Goal: Task Accomplishment & Management: Use online tool/utility

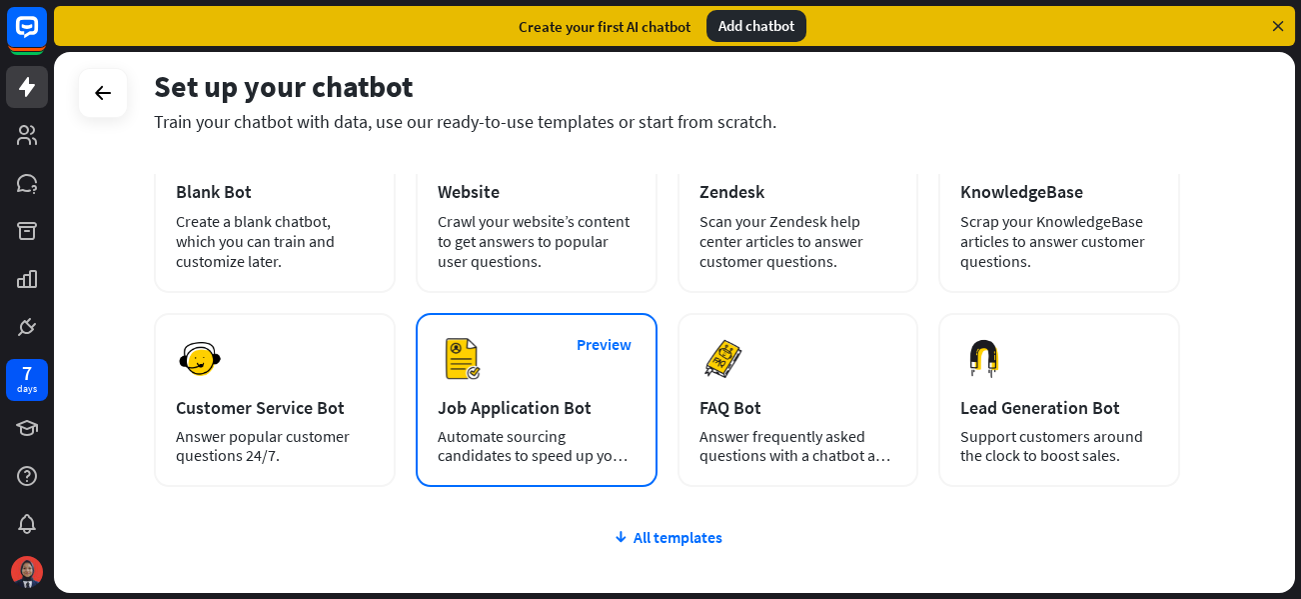
scroll to position [200, 0]
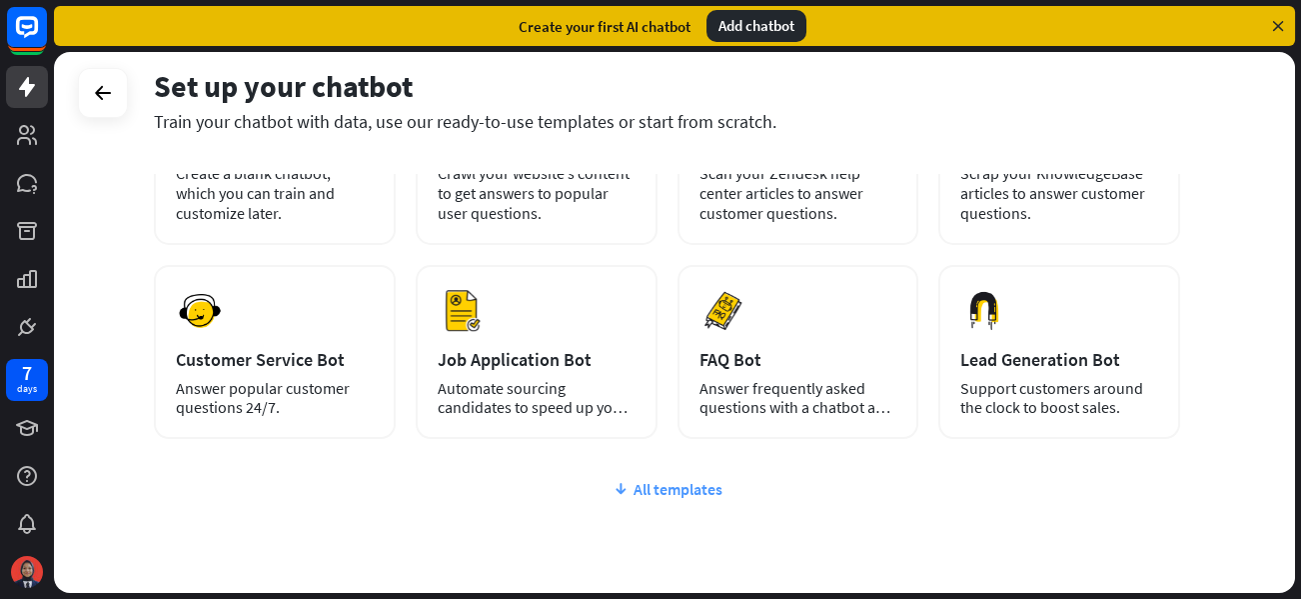
click at [670, 486] on div "All templates" at bounding box center [667, 489] width 1026 height 20
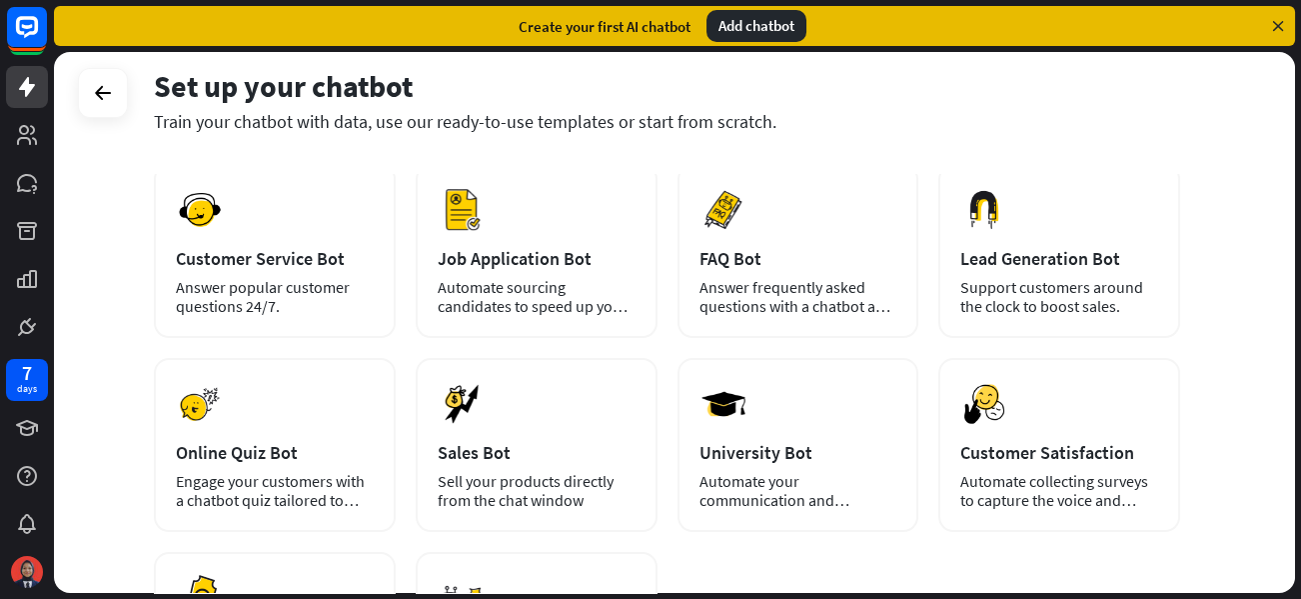
scroll to position [0, 0]
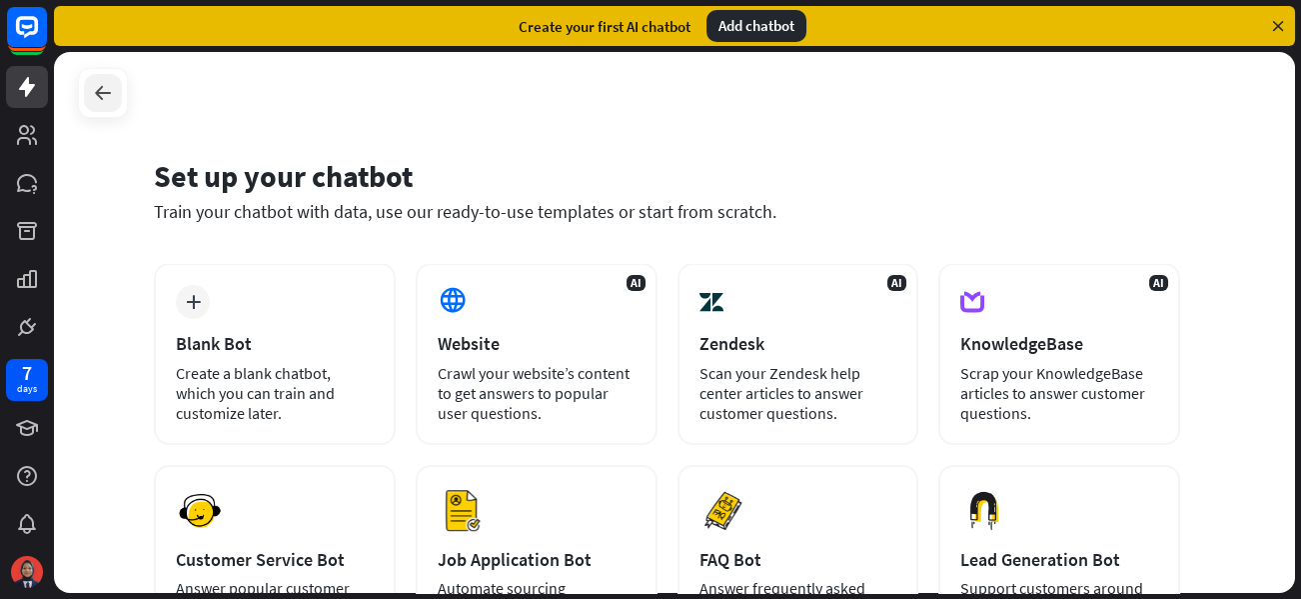
click at [104, 93] on icon at bounding box center [103, 93] width 24 height 24
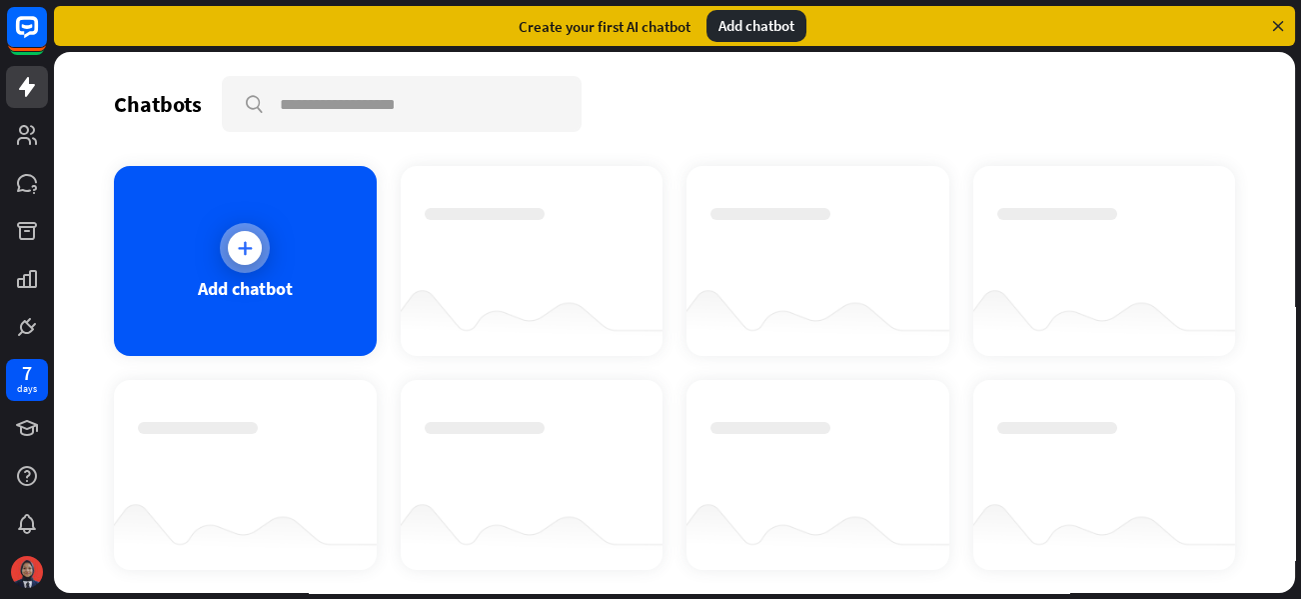
click at [203, 319] on div "Add chatbot" at bounding box center [245, 261] width 263 height 190
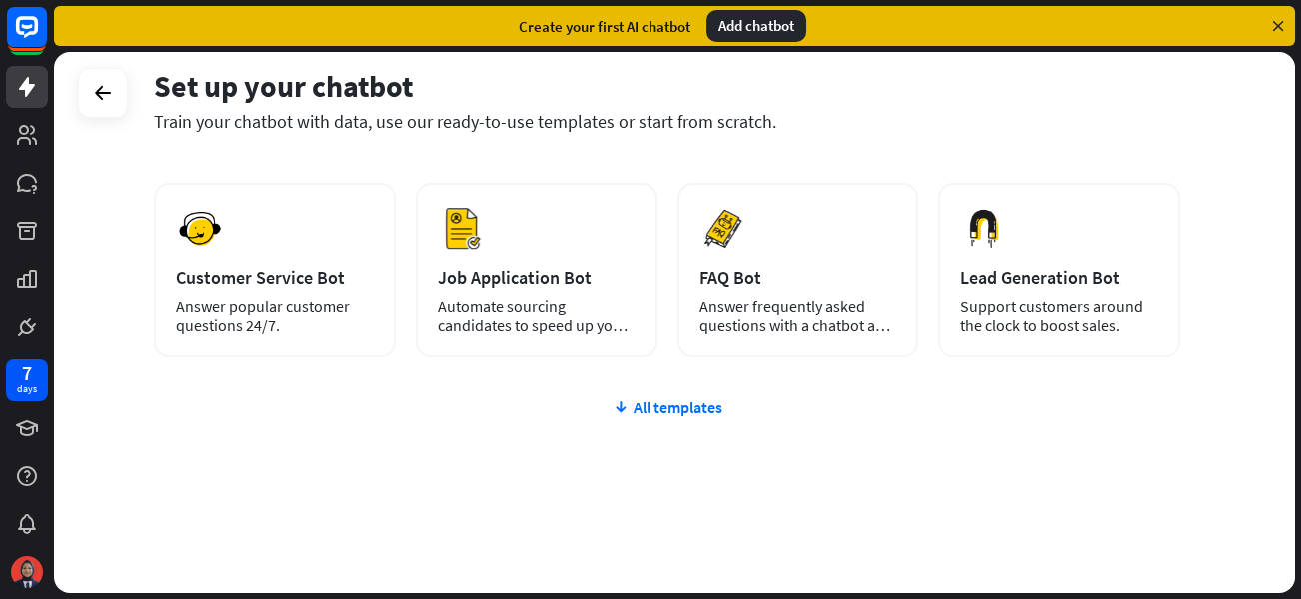
scroll to position [284, 0]
click at [637, 404] on div "All templates" at bounding box center [667, 405] width 1026 height 20
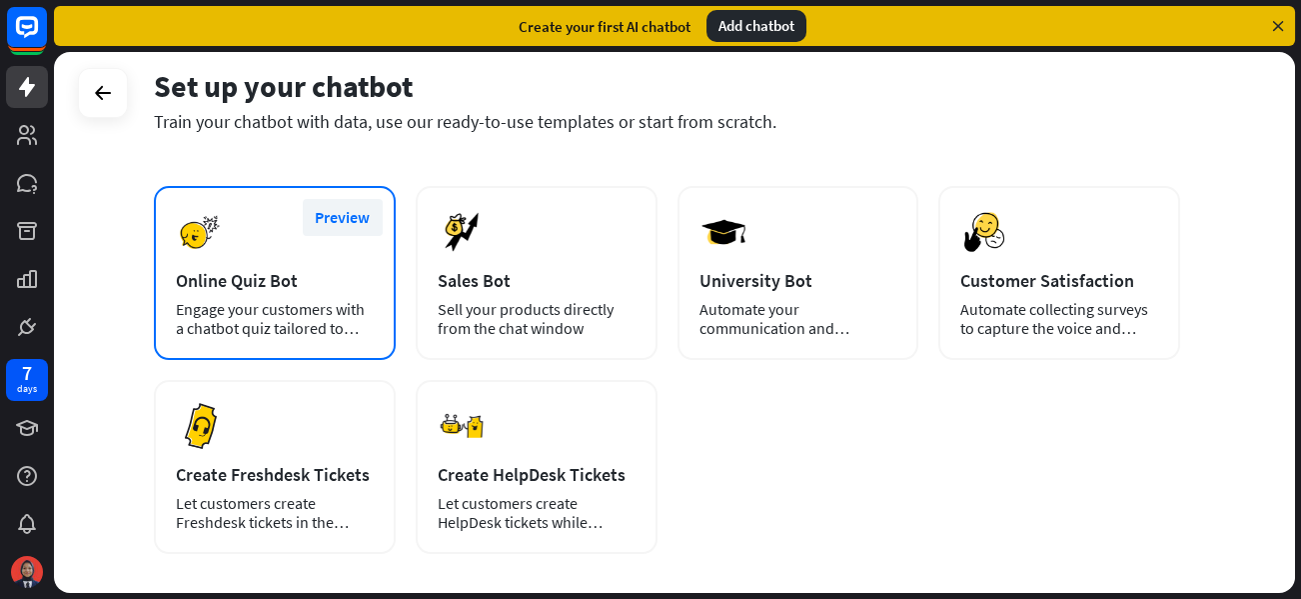
scroll to position [472, 0]
click at [221, 321] on div "Engage your customers with a chatbot quiz tailored to your needs." at bounding box center [275, 320] width 198 height 38
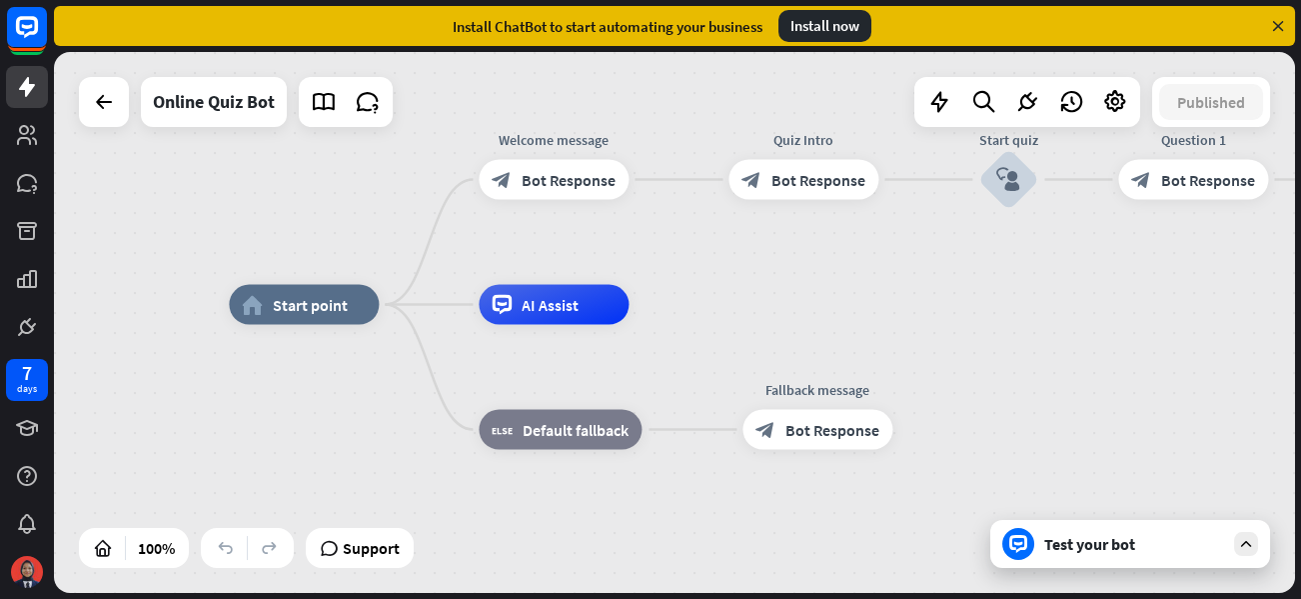
drag, startPoint x: 1075, startPoint y: 449, endPoint x: 1002, endPoint y: 431, distance: 75.1
click at [1002, 431] on div "home_2 Start point Welcome message block_bot_response Bot Response Quiz Intro b…" at bounding box center [849, 575] width 1241 height 541
click at [353, 307] on div "home_2 Start point" at bounding box center [304, 305] width 150 height 40
click at [306, 255] on span "Edit name" at bounding box center [286, 260] width 62 height 18
click at [362, 379] on div "home_2 Start point Welcome message block_bot_response Bot Response Quiz Intro b…" at bounding box center [849, 575] width 1241 height 541
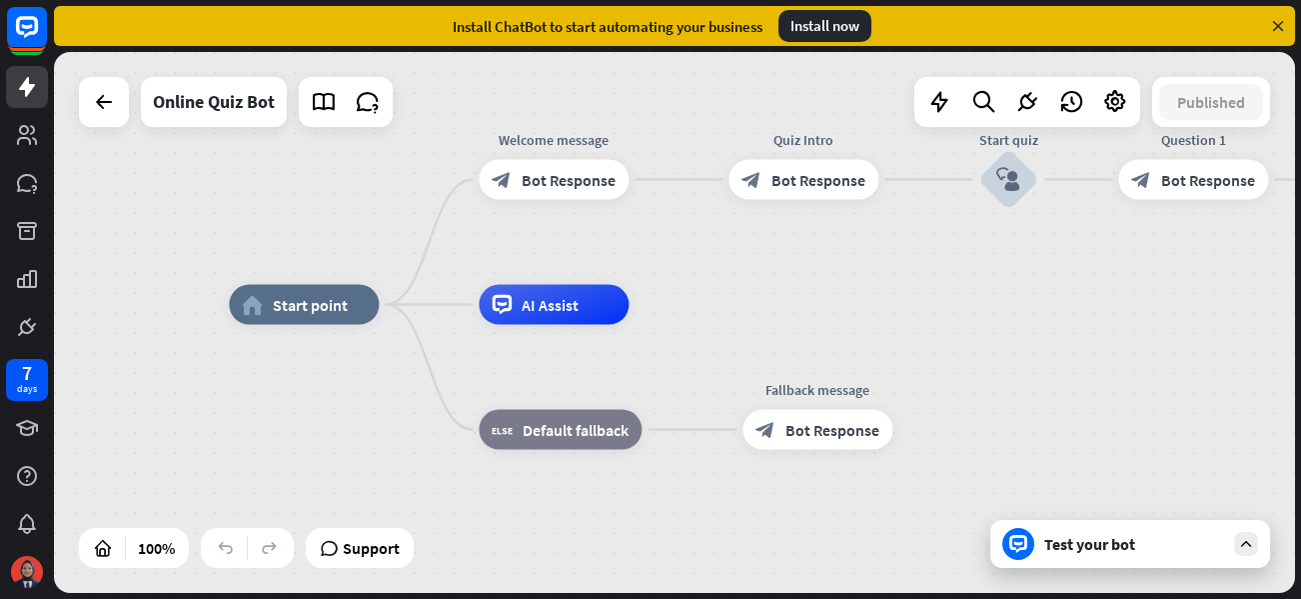
click at [1077, 554] on div "Test your bot" at bounding box center [1130, 544] width 280 height 48
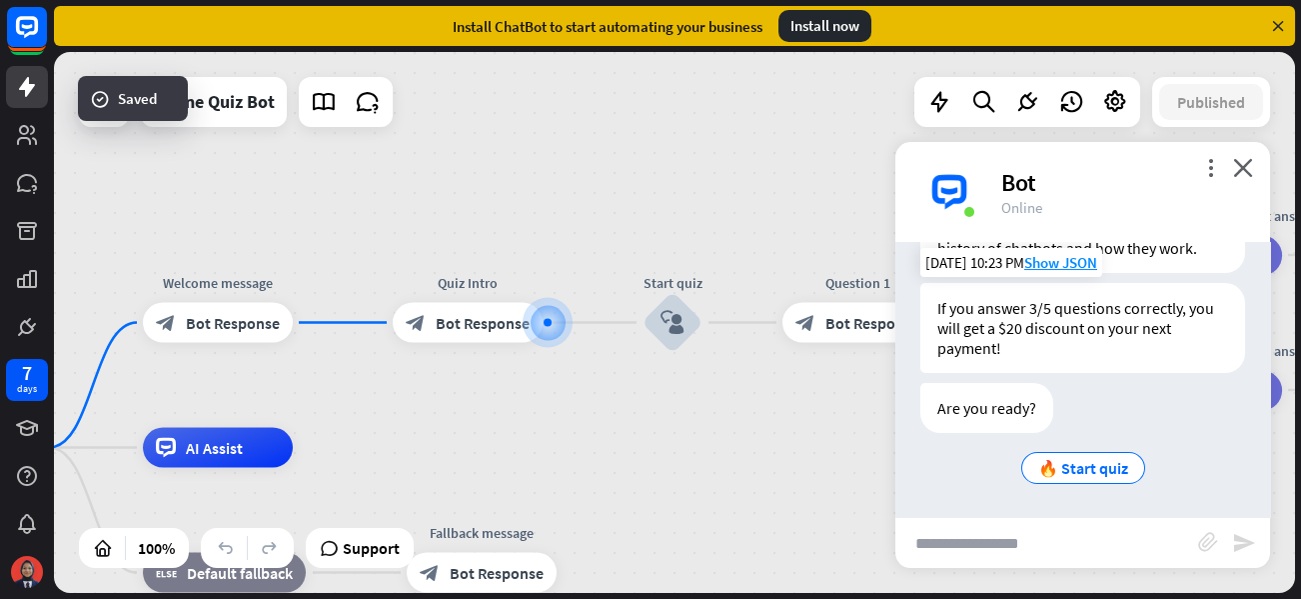
scroll to position [107, 0]
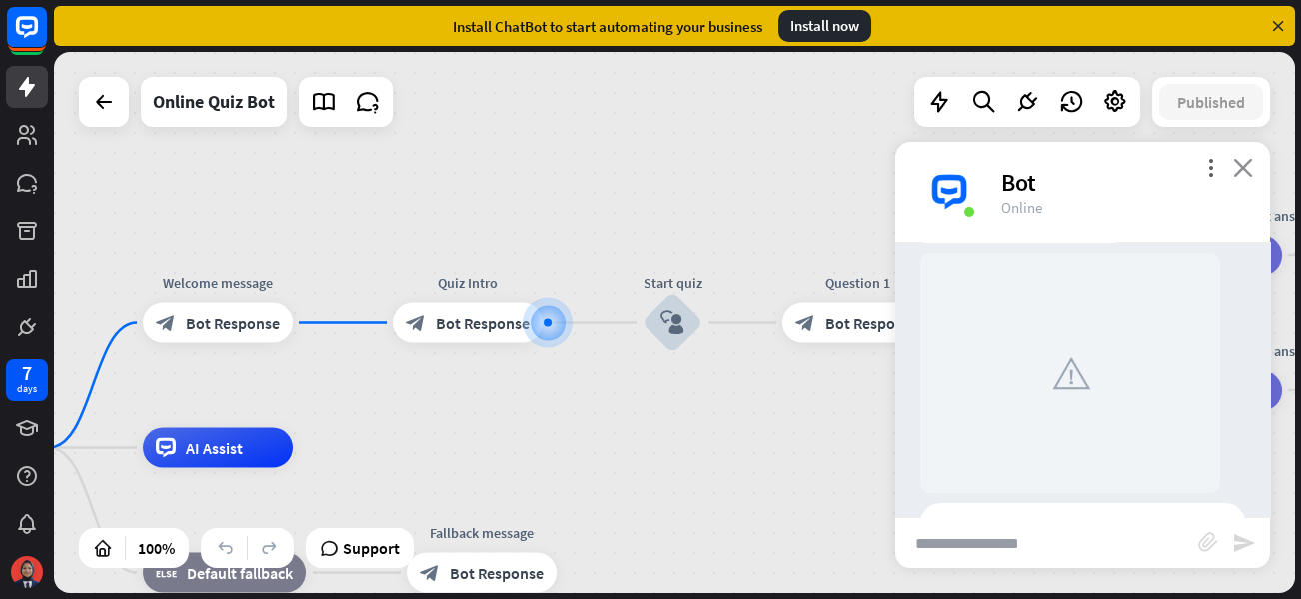
click at [1243, 166] on icon "close" at bounding box center [1243, 167] width 20 height 19
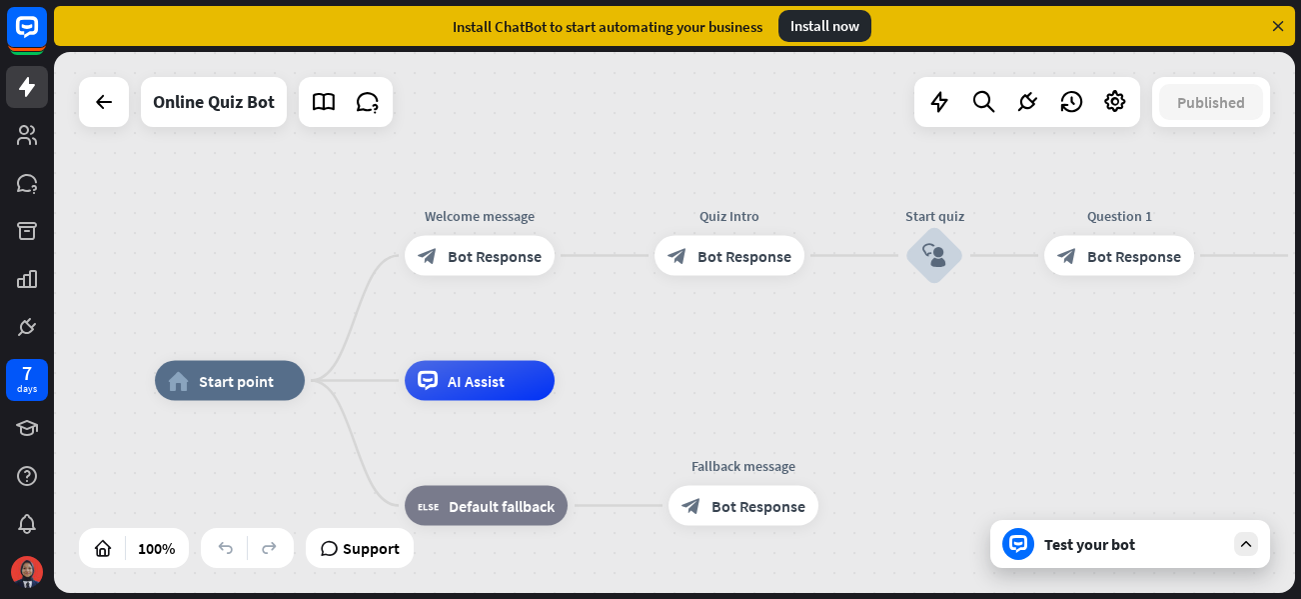
drag, startPoint x: 699, startPoint y: 402, endPoint x: 961, endPoint y: 334, distance: 270.5
click at [961, 334] on div "home_2 Start point Welcome message block_bot_response Bot Response Quiz Intro b…" at bounding box center [674, 322] width 1241 height 541
click at [480, 262] on span "Bot Response" at bounding box center [495, 255] width 94 height 20
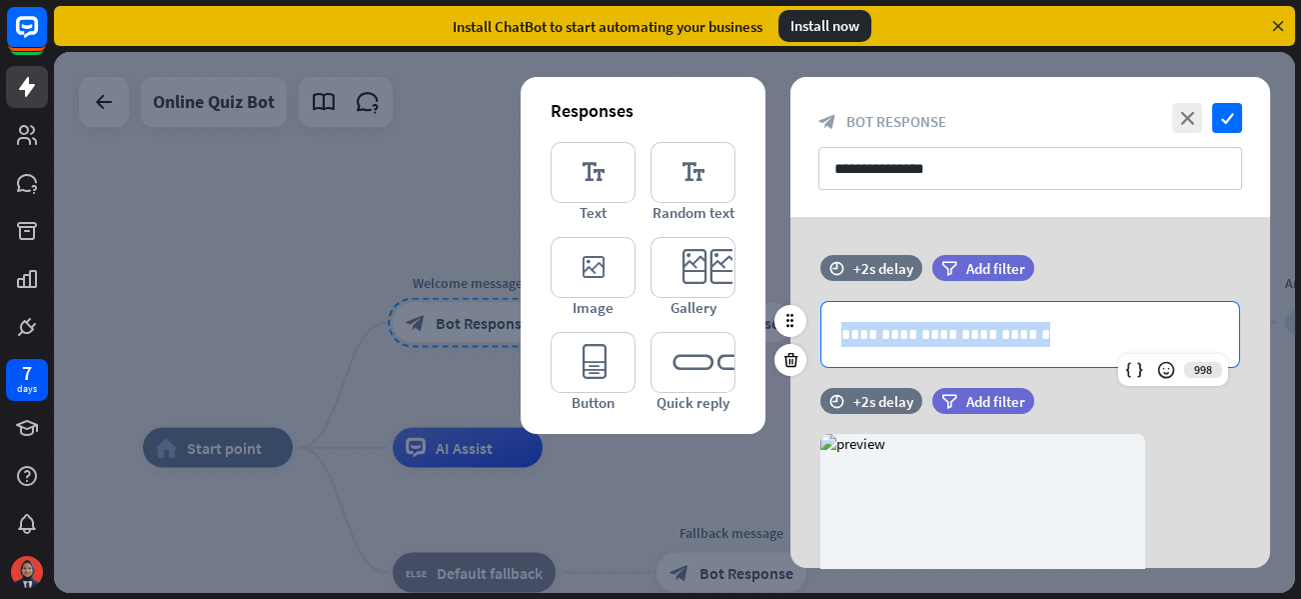
drag, startPoint x: 1047, startPoint y: 336, endPoint x: 831, endPoint y: 320, distance: 216.4
click at [831, 320] on div "**********" at bounding box center [1030, 334] width 418 height 65
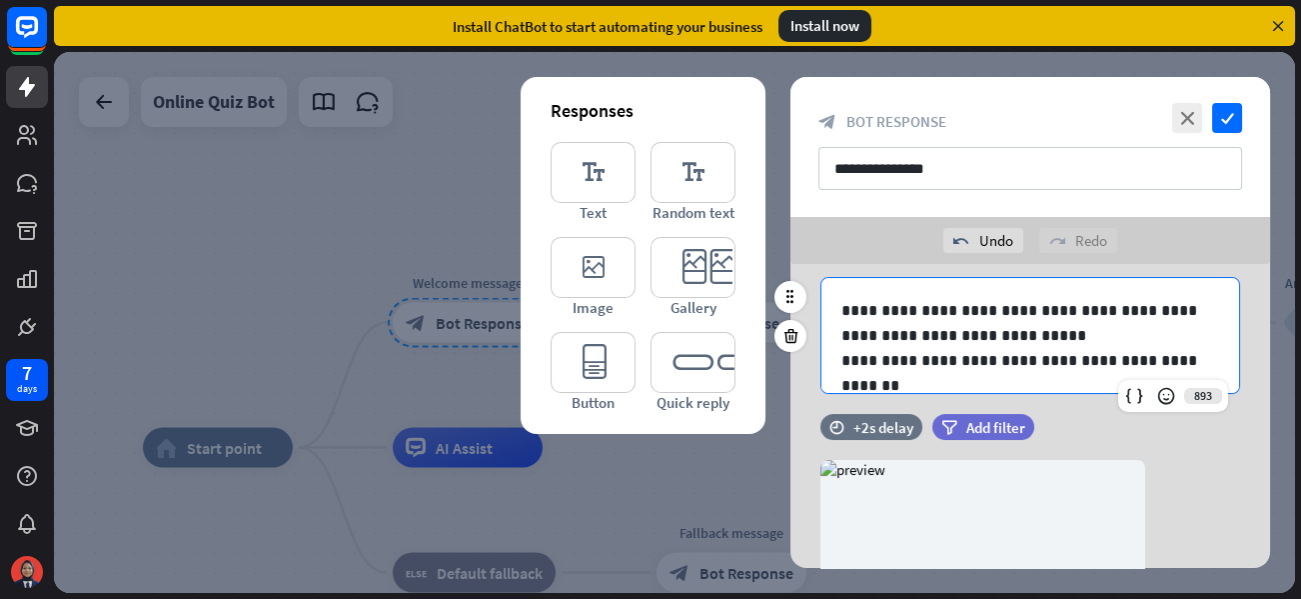
scroll to position [100, 0]
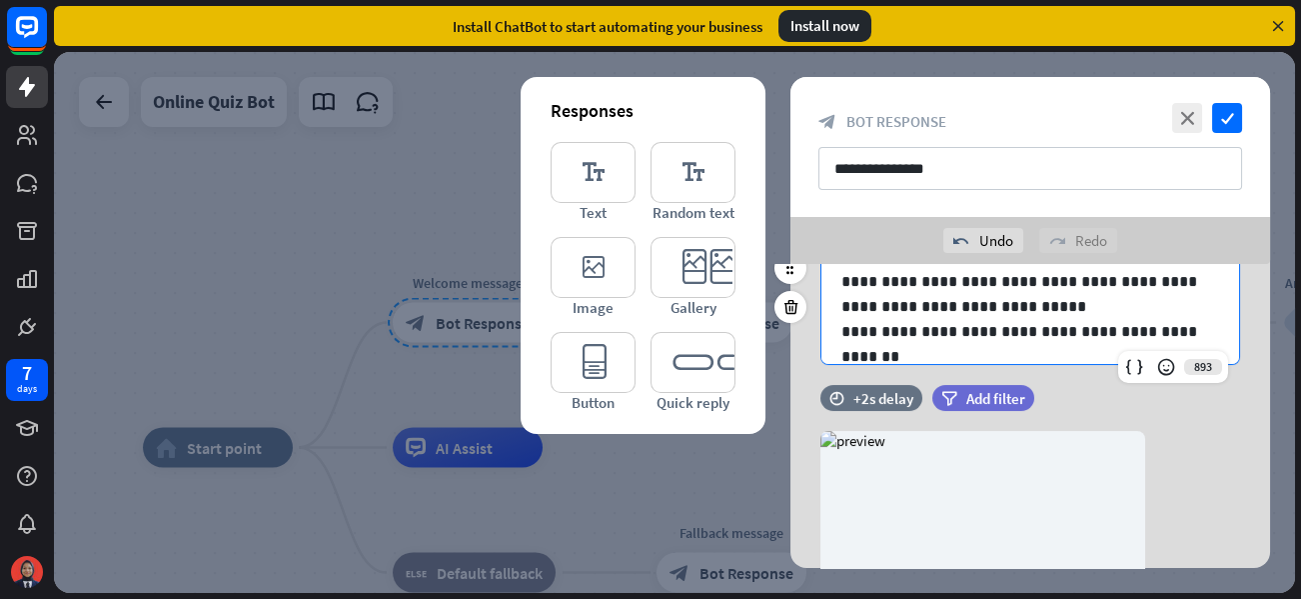
click at [1067, 334] on p "**********" at bounding box center [1030, 331] width 378 height 25
click at [1161, 327] on p "**********" at bounding box center [1030, 331] width 378 height 25
click at [1169, 329] on p "**********" at bounding box center [1030, 331] width 378 height 25
drag, startPoint x: 1061, startPoint y: 328, endPoint x: 1163, endPoint y: 331, distance: 102.0
click at [1163, 331] on p "**********" at bounding box center [1030, 331] width 378 height 25
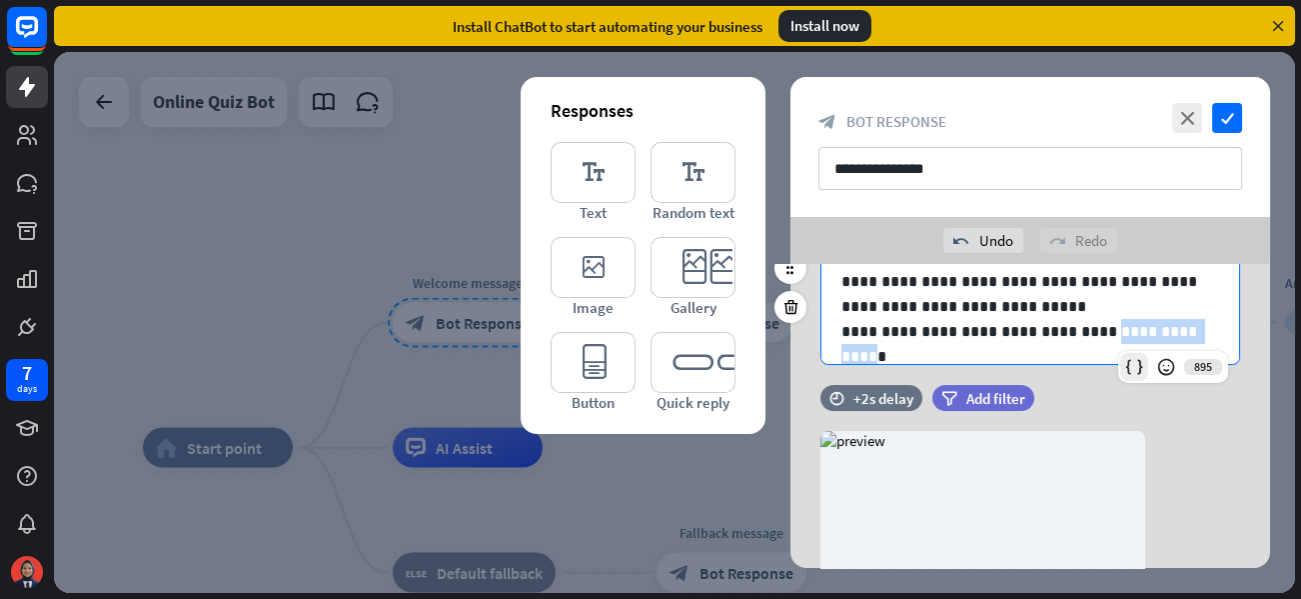
drag, startPoint x: 1125, startPoint y: 324, endPoint x: 1139, endPoint y: 368, distance: 46.1
click at [1139, 368] on icon at bounding box center [1134, 367] width 20 height 20
click at [1182, 324] on p "**********" at bounding box center [1030, 331] width 378 height 25
click at [1135, 325] on p "**********" at bounding box center [1030, 331] width 378 height 25
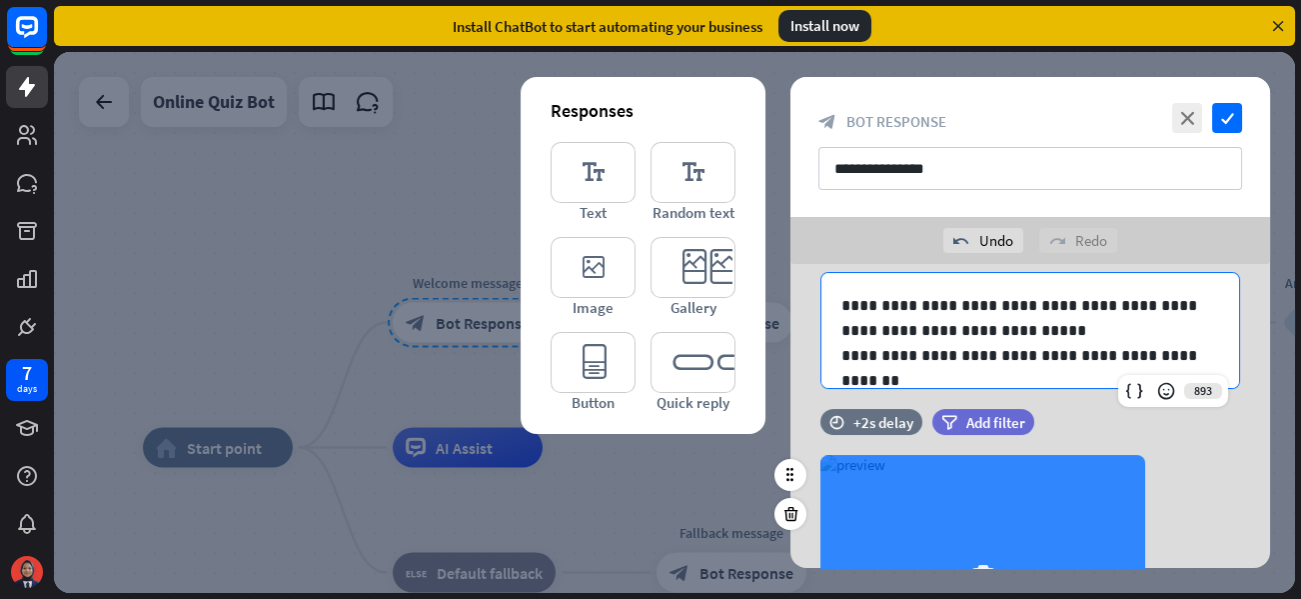
scroll to position [200, 0]
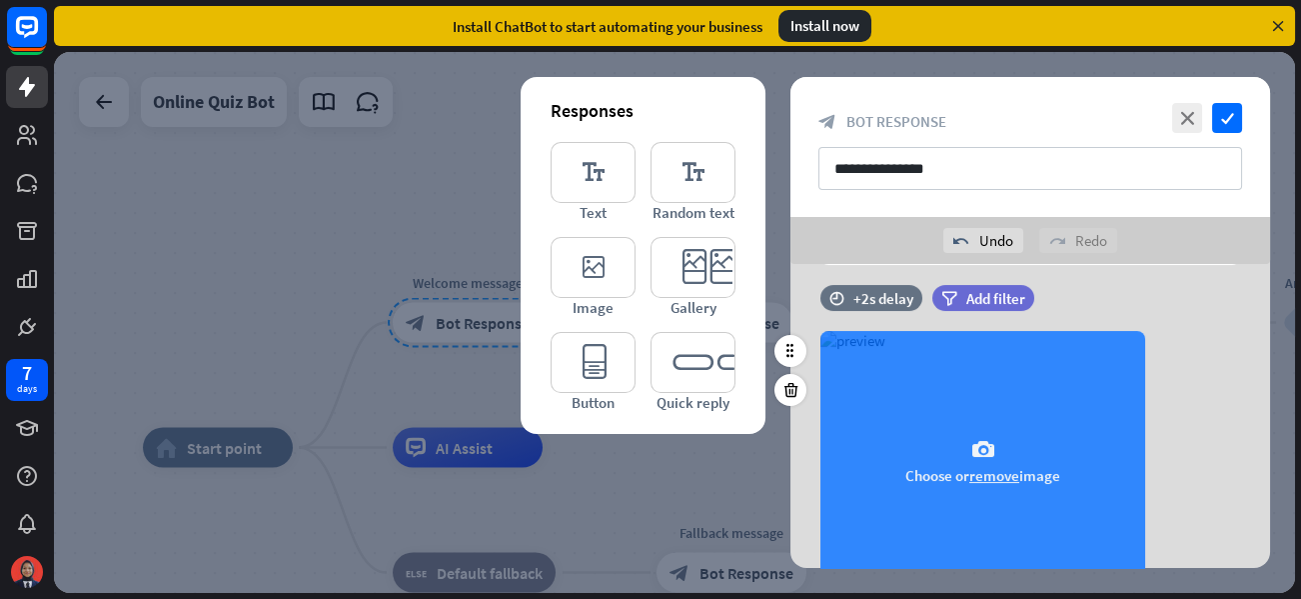
click at [988, 472] on button "remove" at bounding box center [994, 475] width 50 height 19
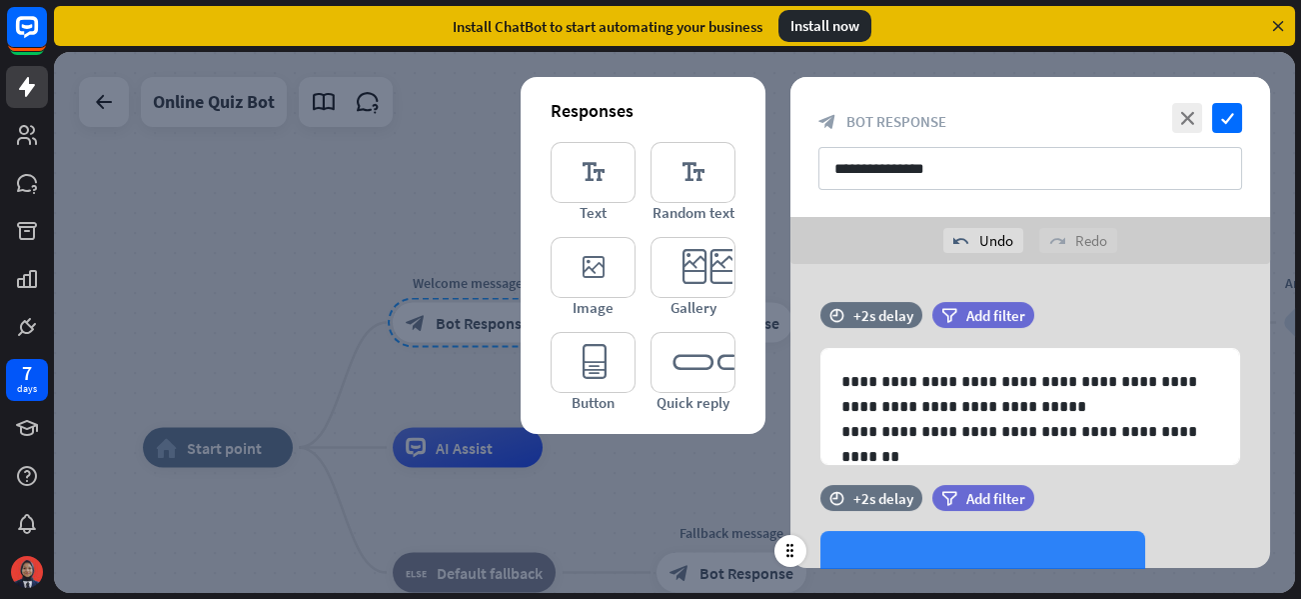
scroll to position [0, 0]
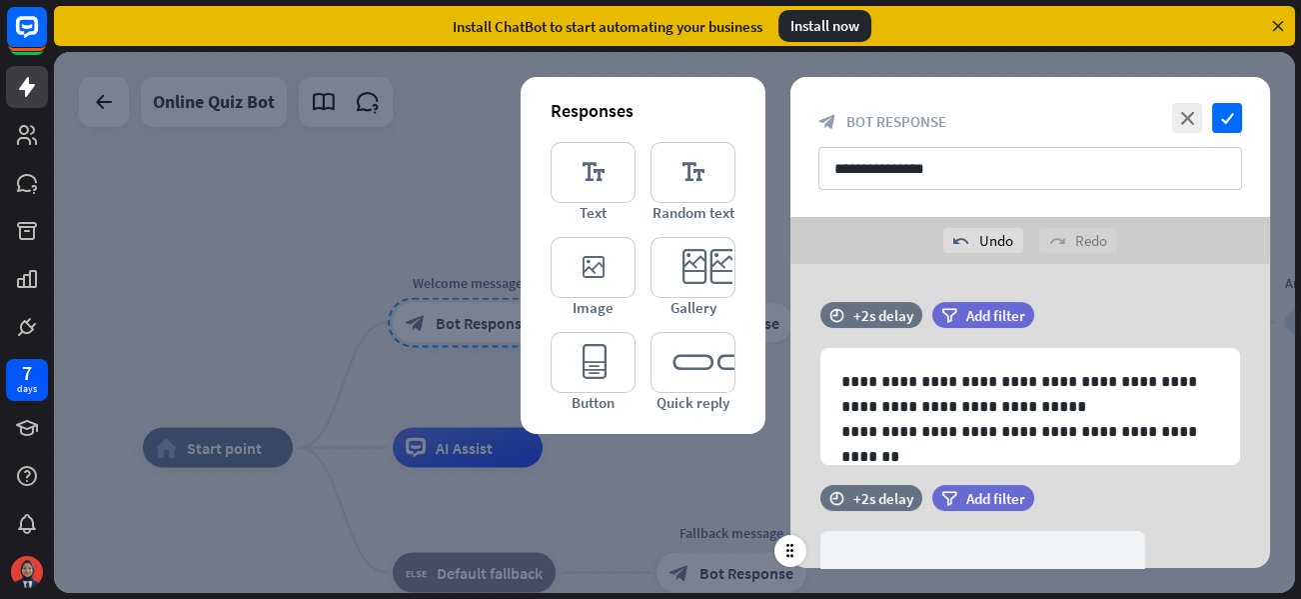
click at [1110, 498] on div "filter Add filter" at bounding box center [1033, 498] width 202 height 26
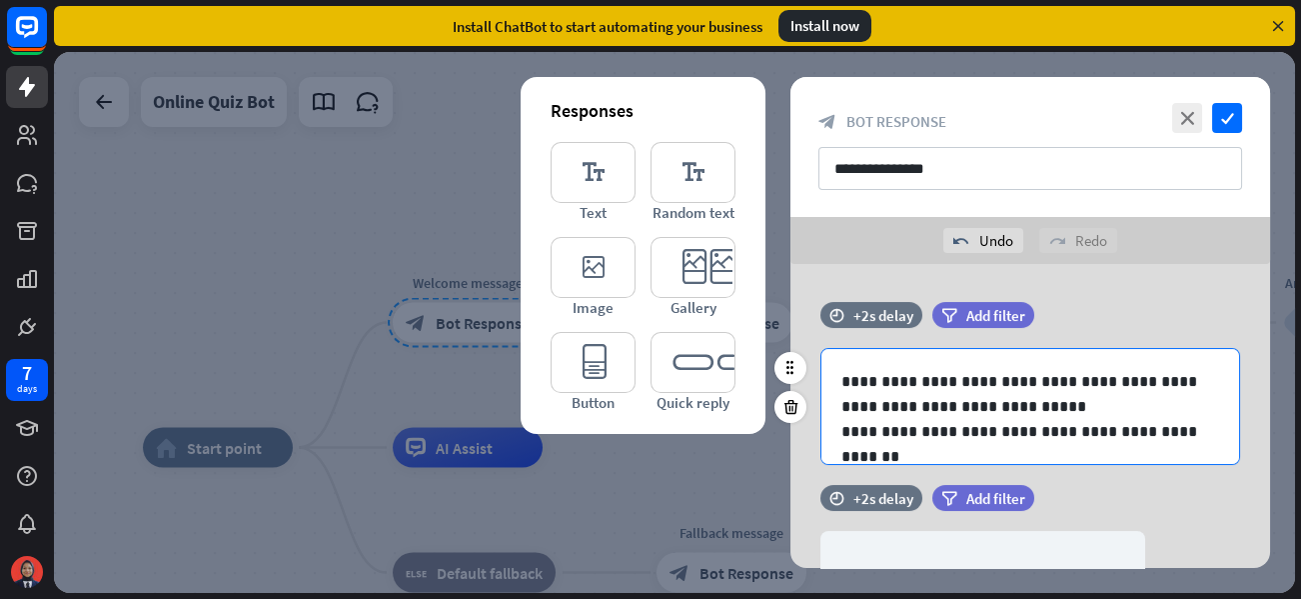
click at [1039, 427] on p "**********" at bounding box center [1030, 431] width 378 height 25
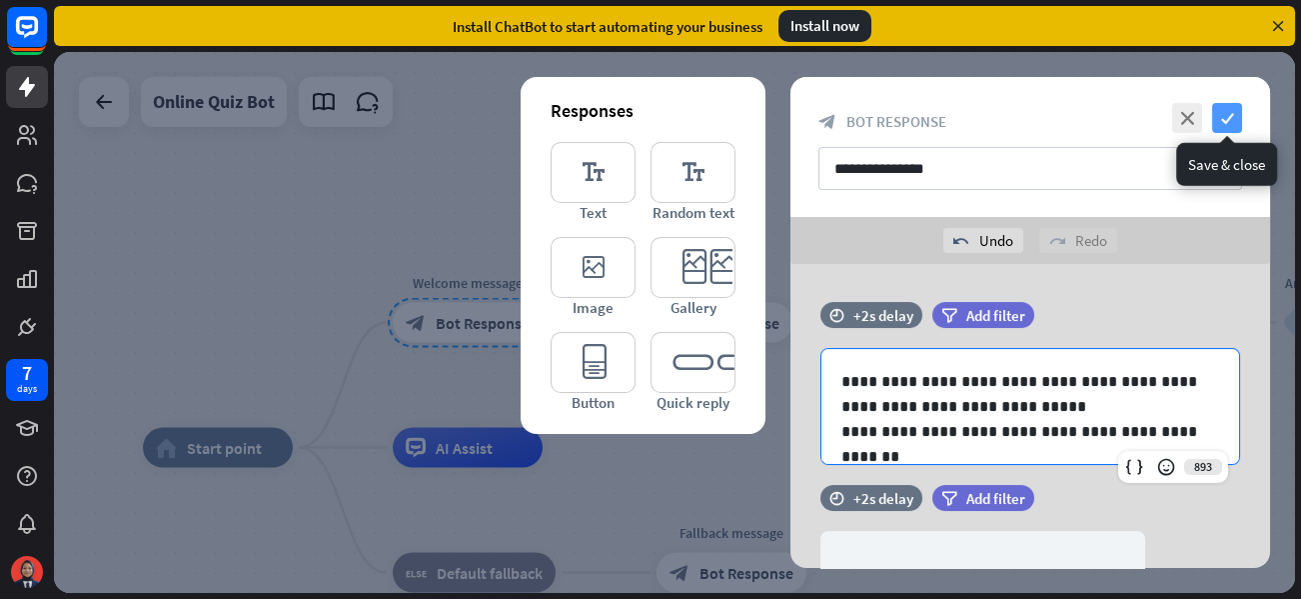
click at [1219, 110] on icon "check" at bounding box center [1227, 118] width 30 height 30
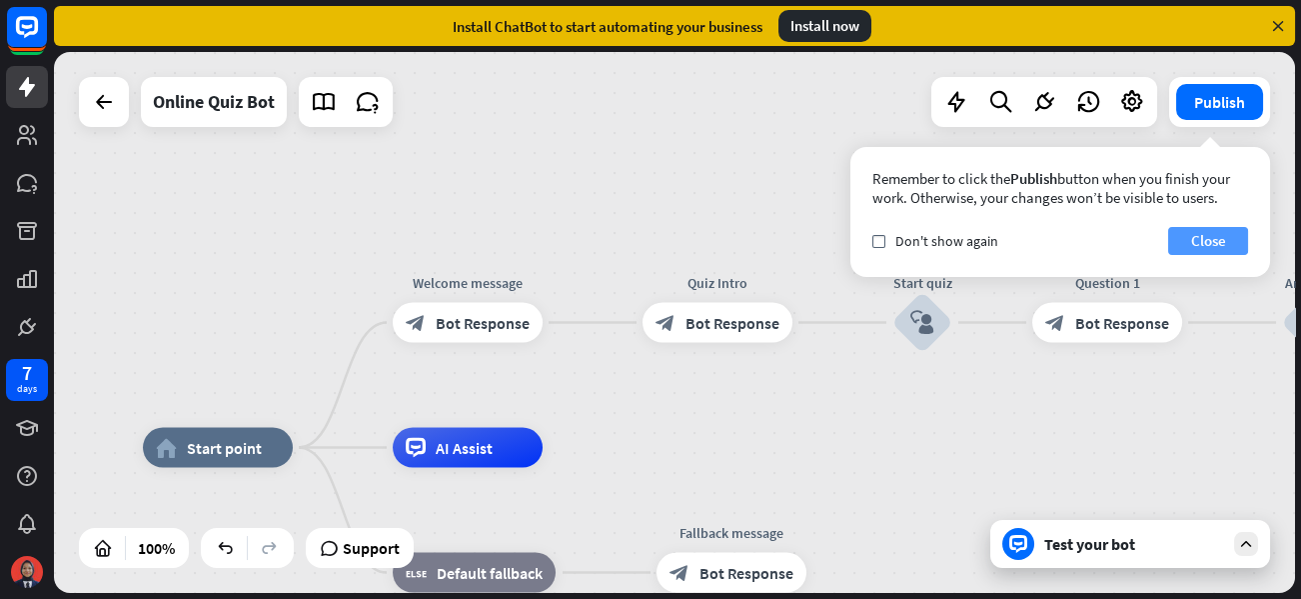
click at [1219, 233] on button "Close" at bounding box center [1208, 241] width 80 height 28
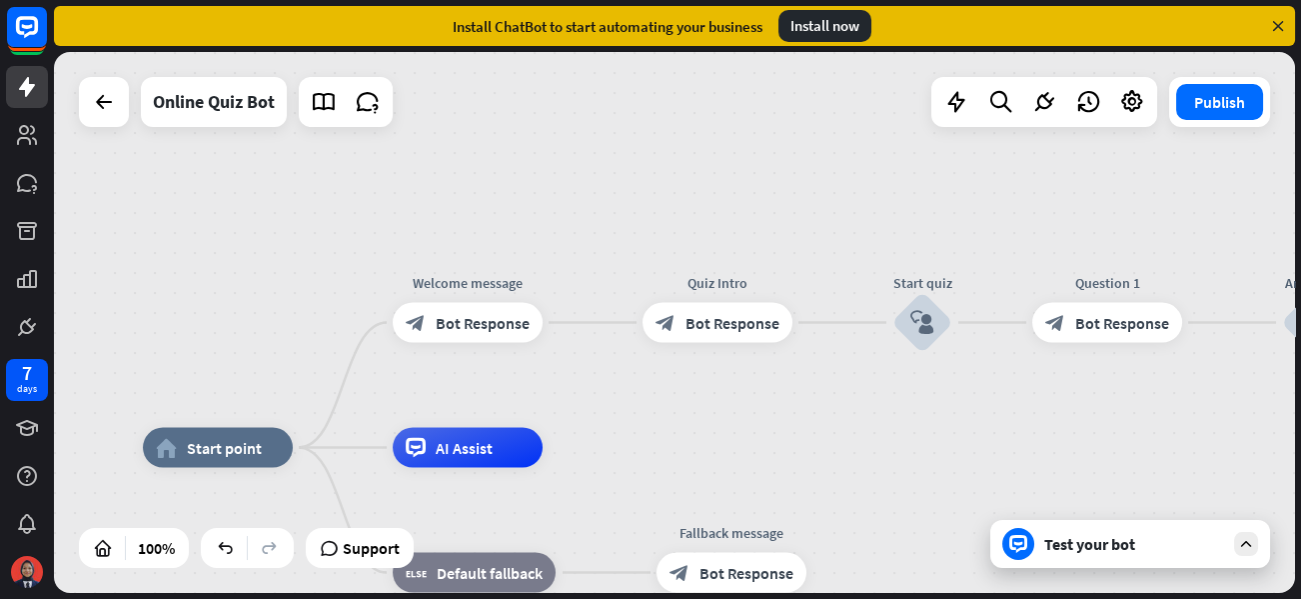
click at [1138, 550] on div "Test your bot" at bounding box center [1134, 544] width 180 height 20
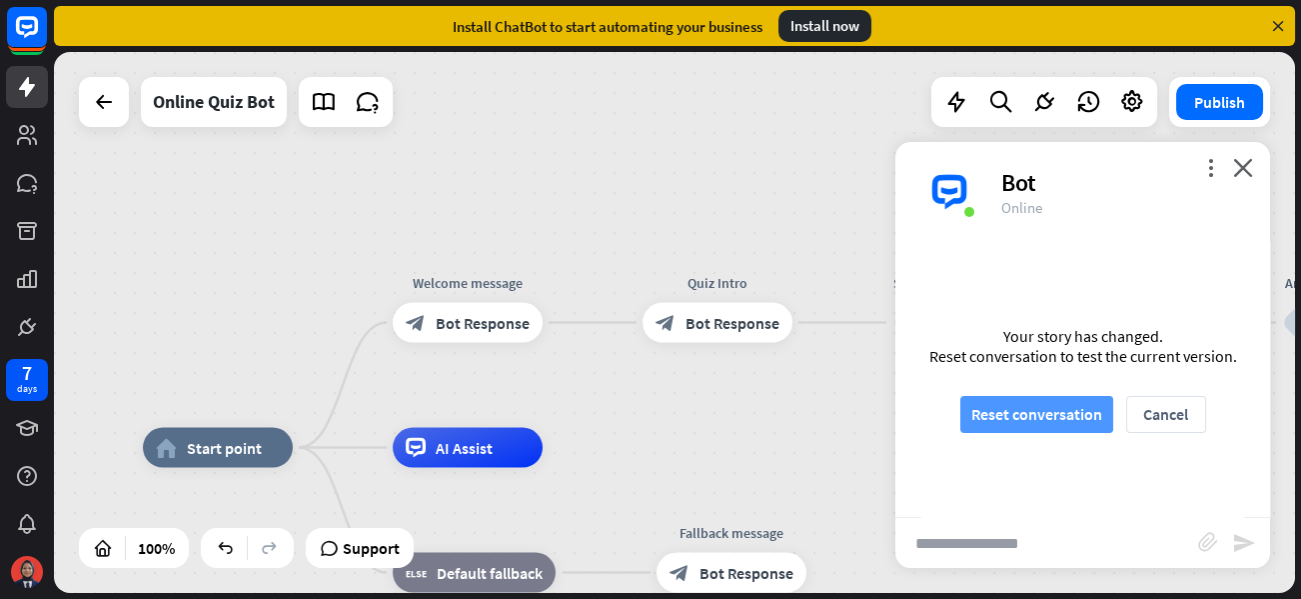
click at [1034, 415] on button "Reset conversation" at bounding box center [1036, 414] width 153 height 37
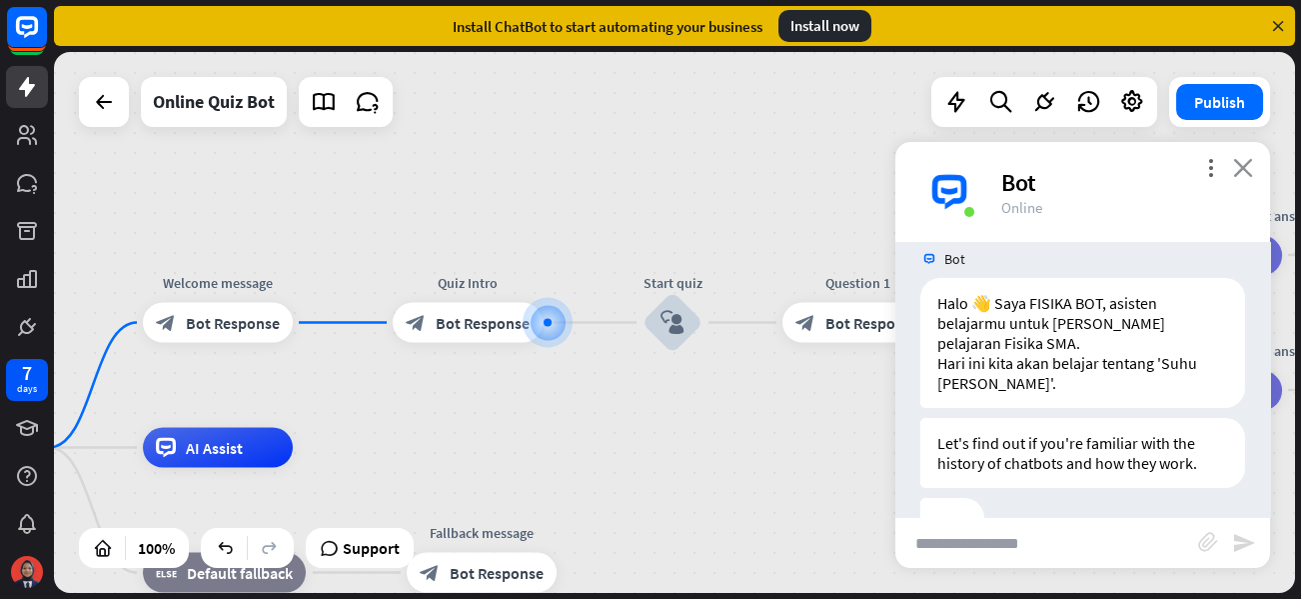
scroll to position [82, 0]
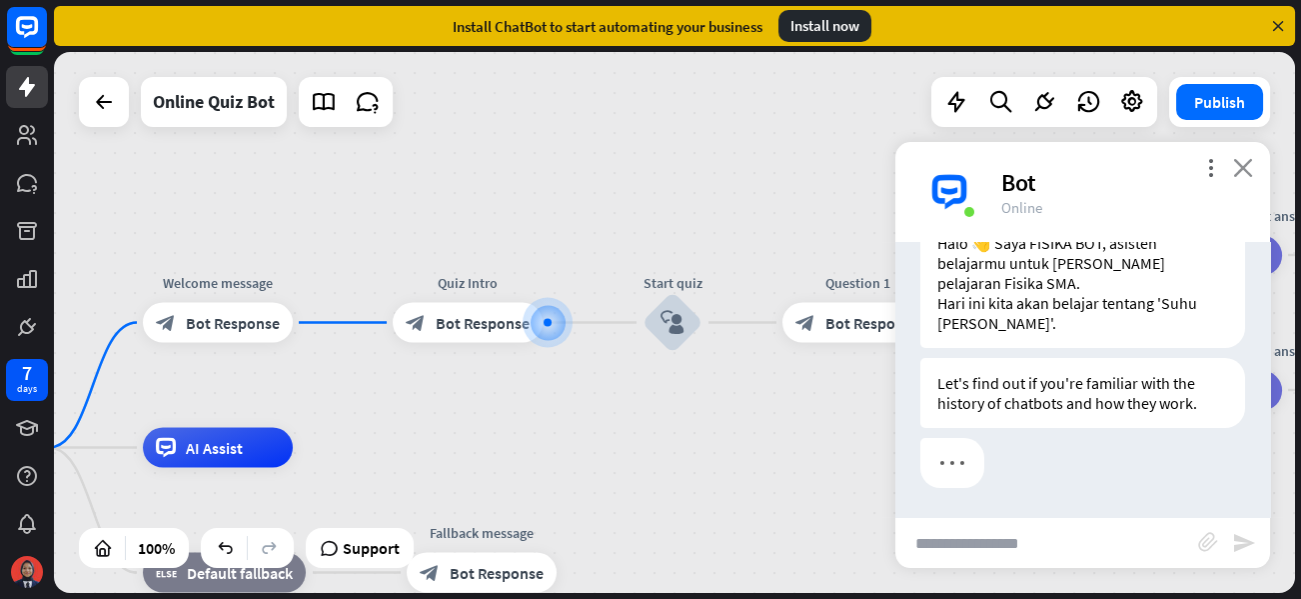
click at [1243, 173] on icon "close" at bounding box center [1243, 167] width 20 height 19
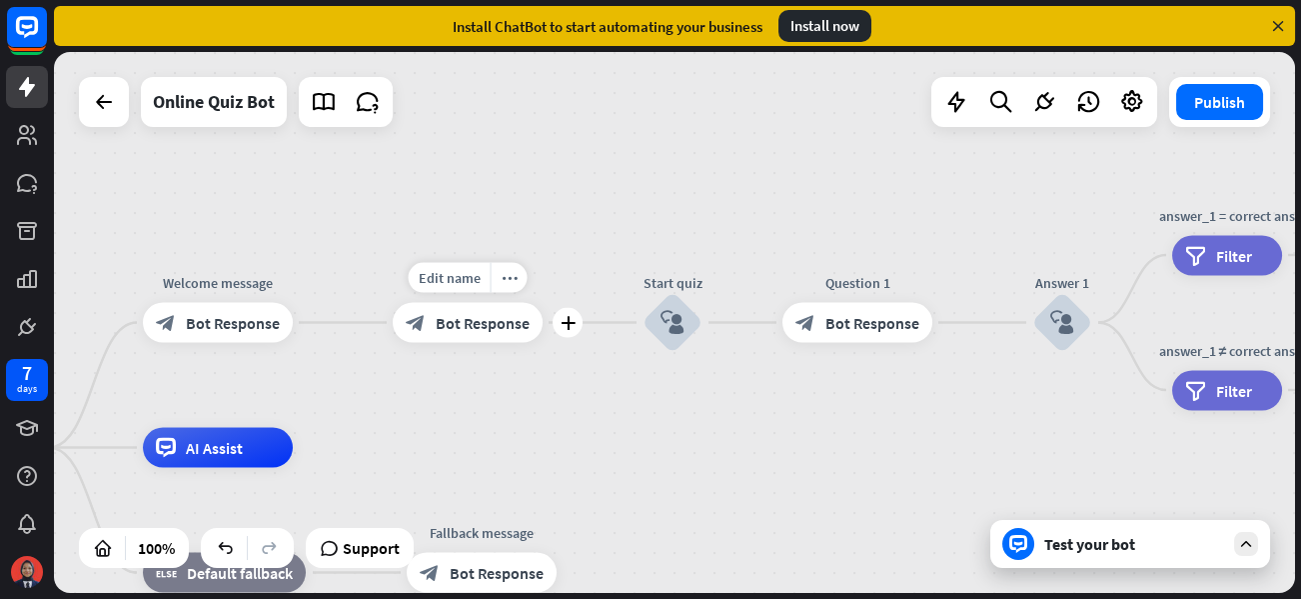
click at [509, 326] on span "Bot Response" at bounding box center [483, 323] width 94 height 20
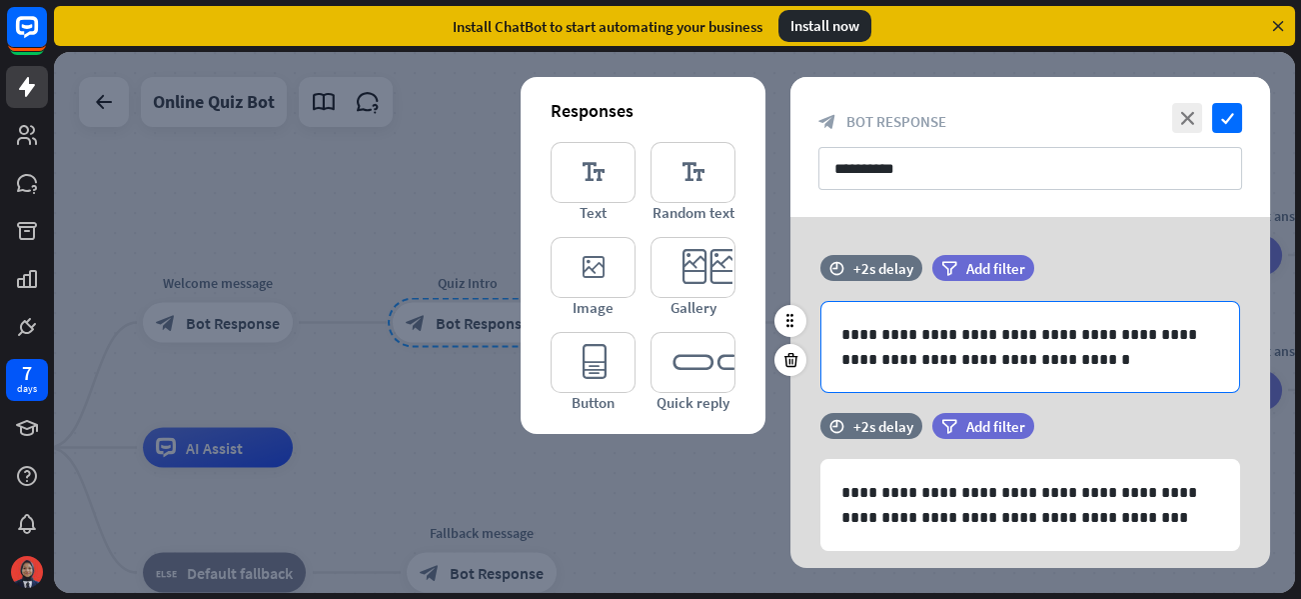
click at [1043, 362] on p "**********" at bounding box center [1030, 347] width 378 height 50
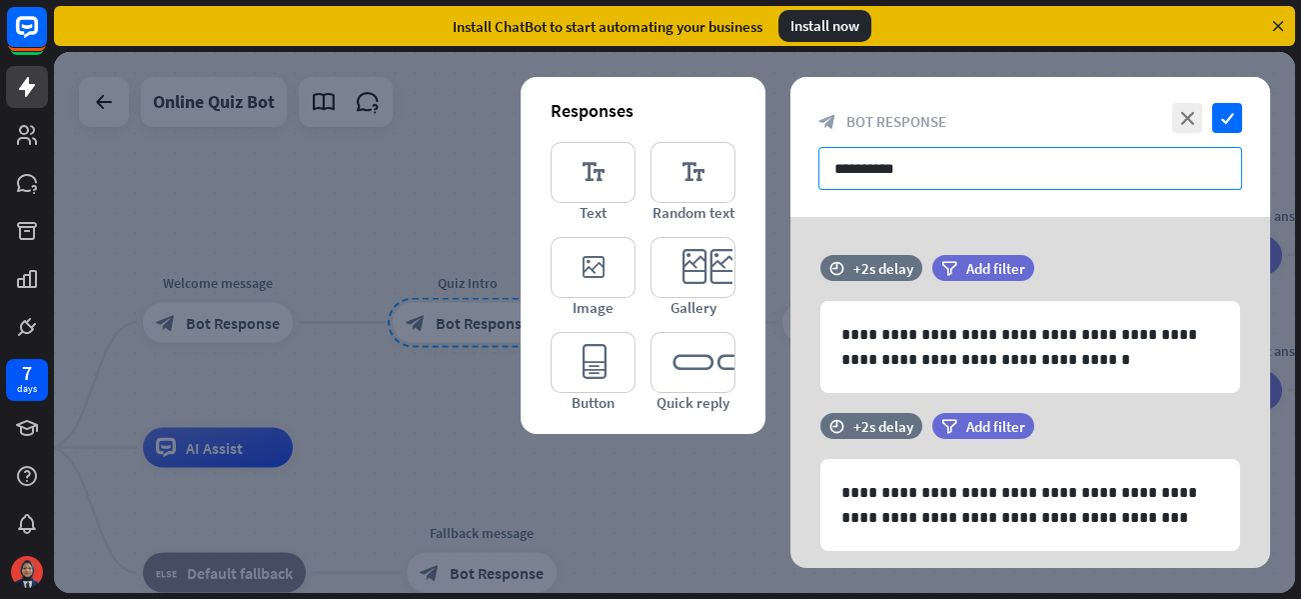
click at [935, 162] on input "**********" at bounding box center [1030, 168] width 424 height 43
drag, startPoint x: 935, startPoint y: 162, endPoint x: 800, endPoint y: 155, distance: 135.1
click at [800, 155] on div "**********" at bounding box center [1030, 147] width 480 height 140
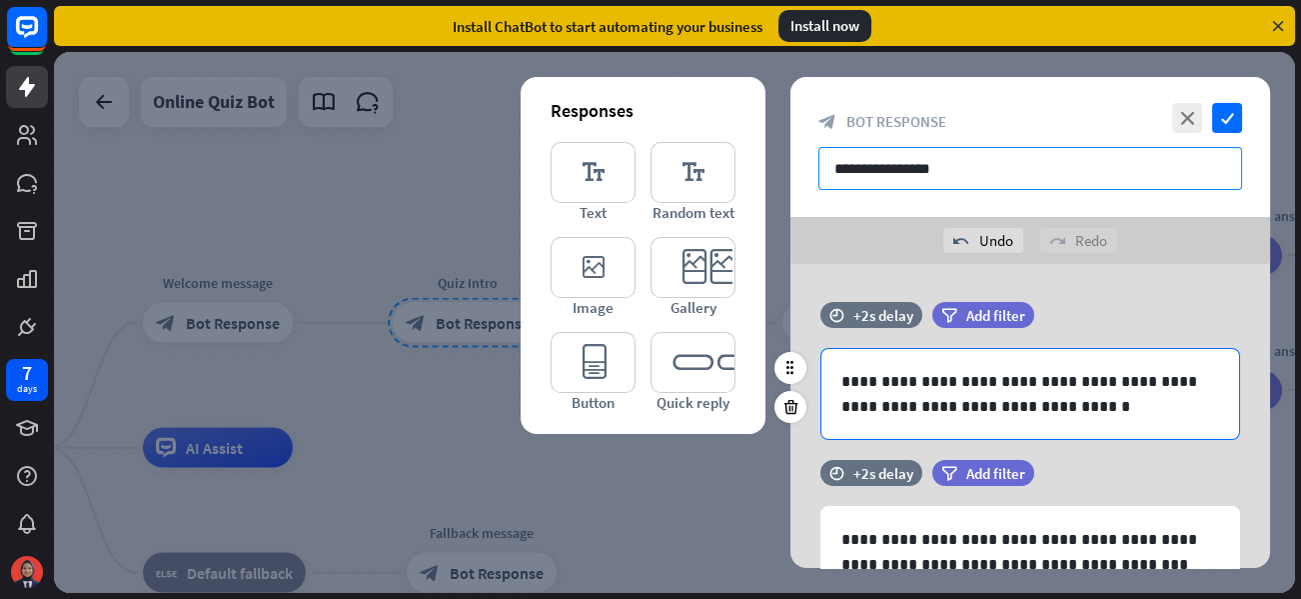
type input "**********"
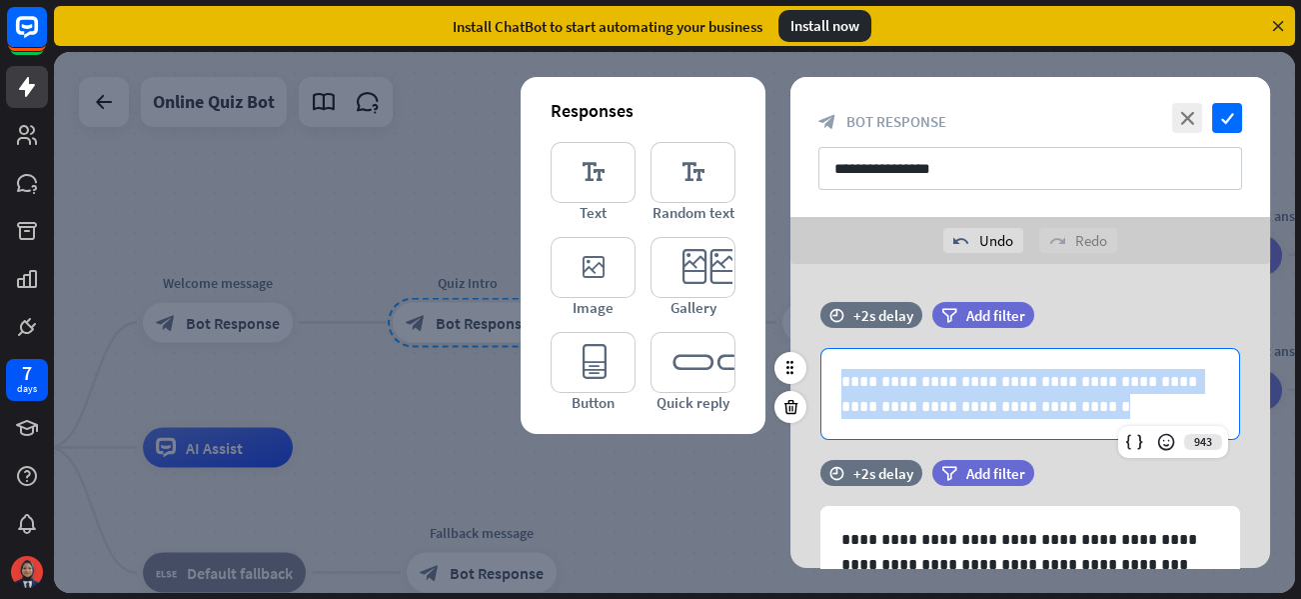
drag, startPoint x: 1046, startPoint y: 411, endPoint x: 814, endPoint y: 383, distance: 233.5
click at [814, 383] on div "**********" at bounding box center [1030, 394] width 480 height 92
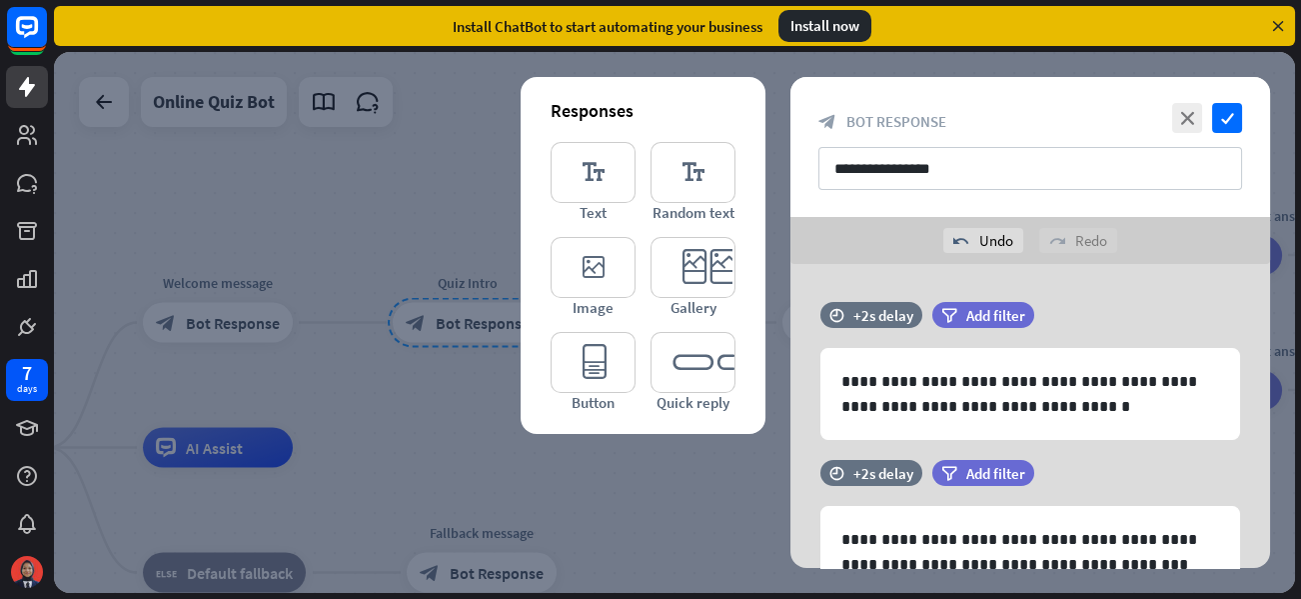
click at [1157, 299] on div "**********" at bounding box center [1030, 556] width 480 height 585
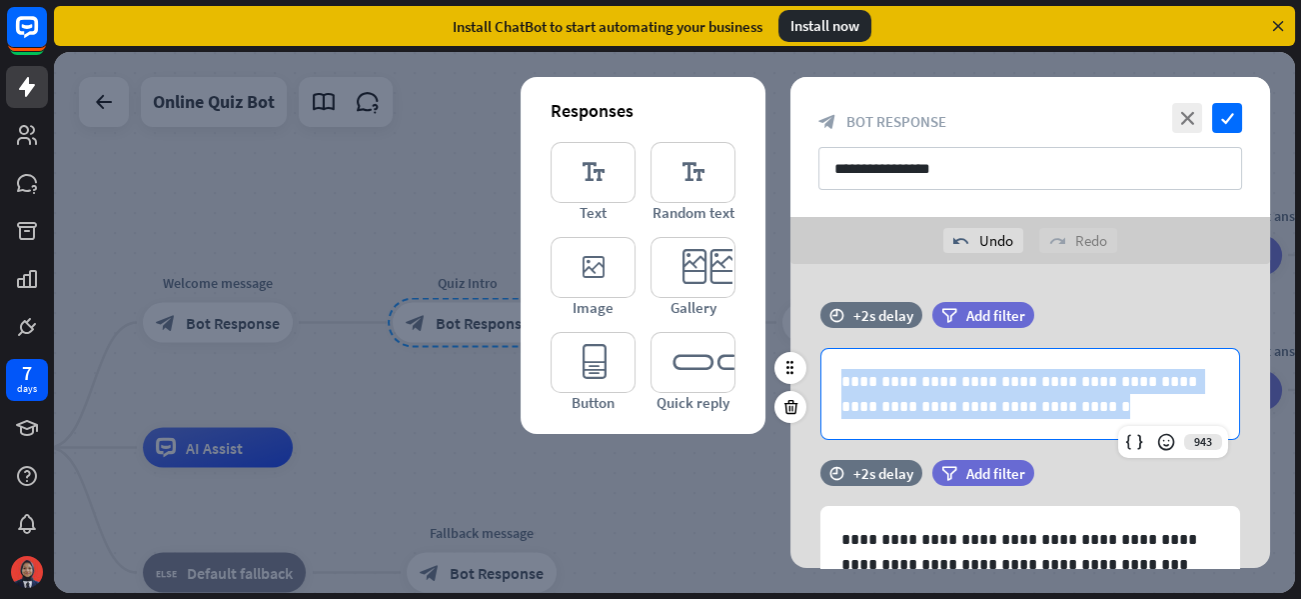
drag, startPoint x: 1048, startPoint y: 403, endPoint x: 836, endPoint y: 367, distance: 214.9
click at [836, 367] on div "**********" at bounding box center [1030, 394] width 418 height 90
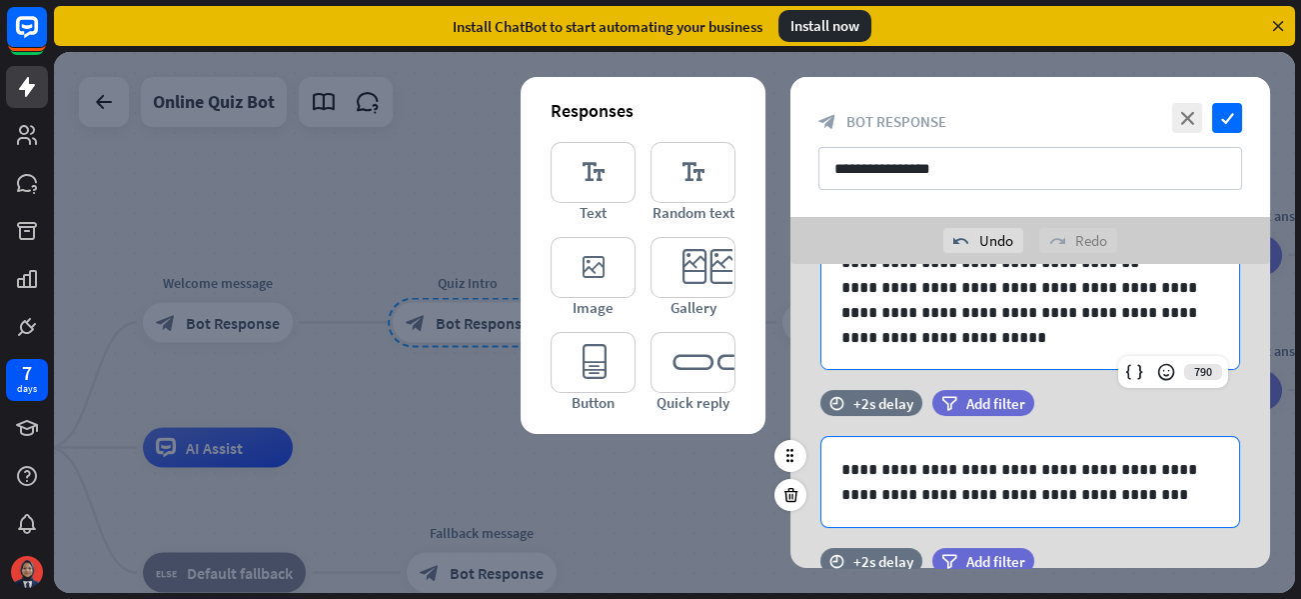
scroll to position [300, 0]
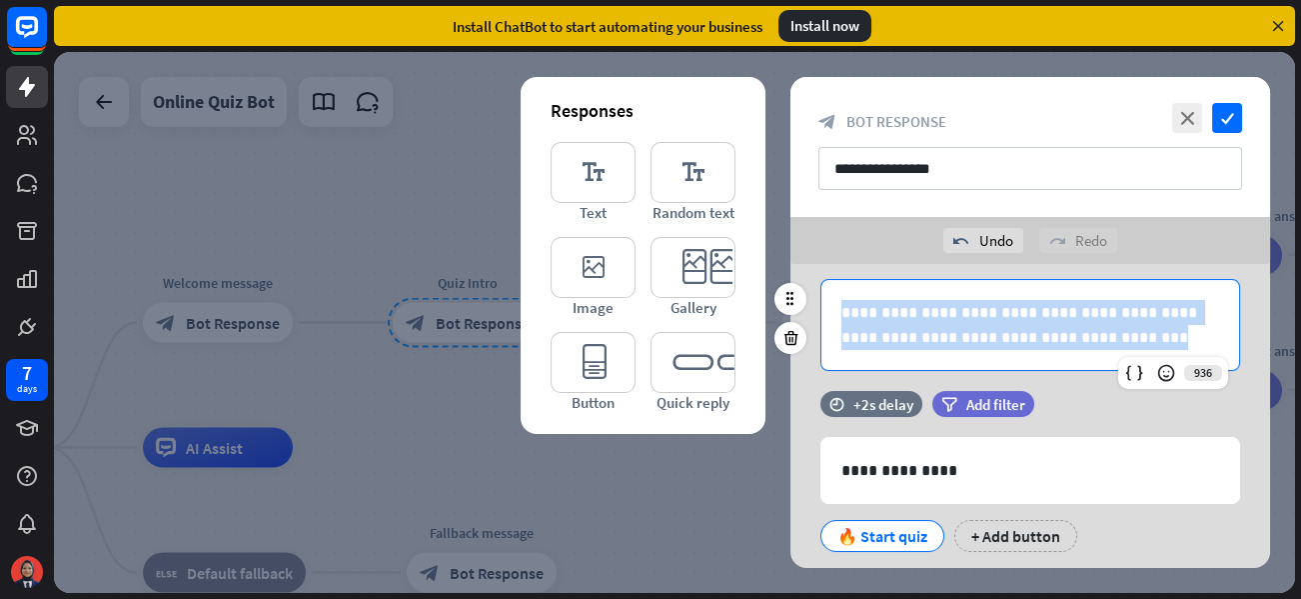
drag, startPoint x: 1069, startPoint y: 338, endPoint x: 836, endPoint y: 315, distance: 233.9
click at [834, 314] on div "**********" at bounding box center [1030, 325] width 418 height 90
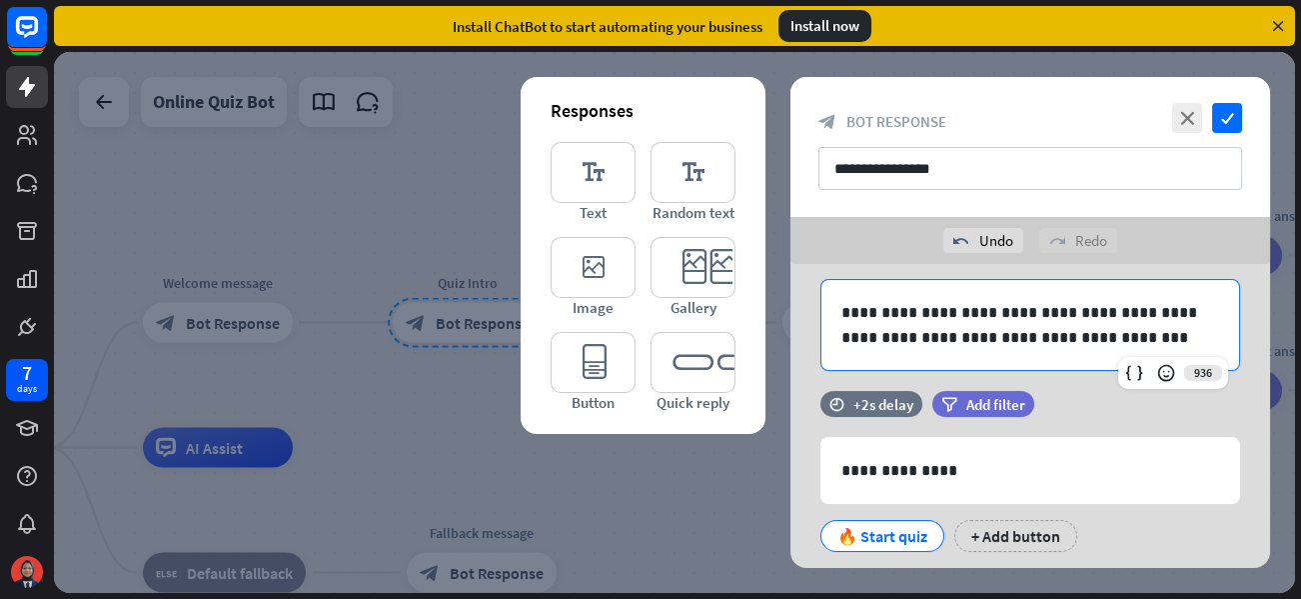
click at [790, 335] on icon at bounding box center [790, 338] width 19 height 18
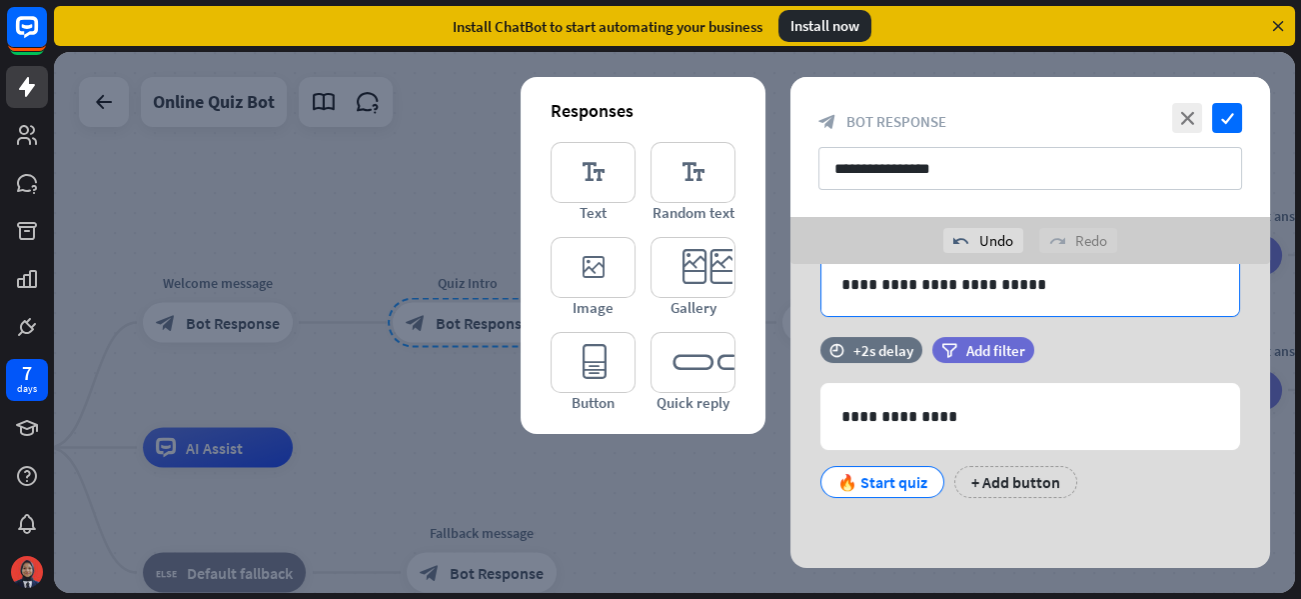
scroll to position [141, 0]
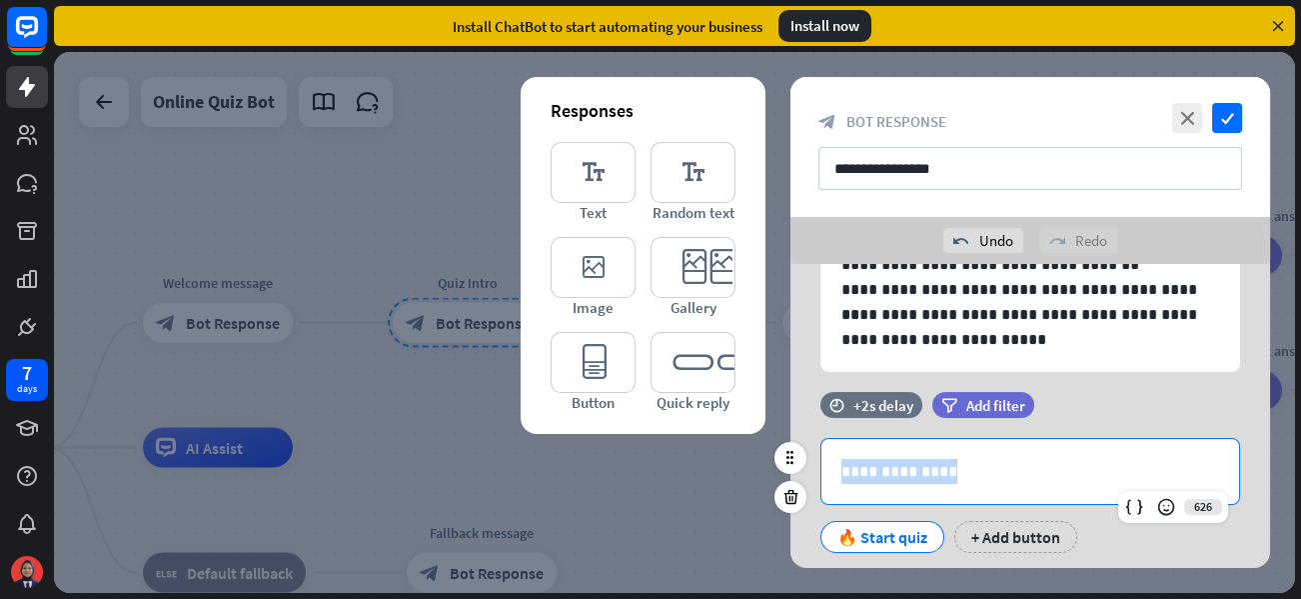
drag, startPoint x: 979, startPoint y: 482, endPoint x: 805, endPoint y: 476, distance: 174.0
click at [805, 476] on div "**********" at bounding box center [1030, 482] width 480 height 181
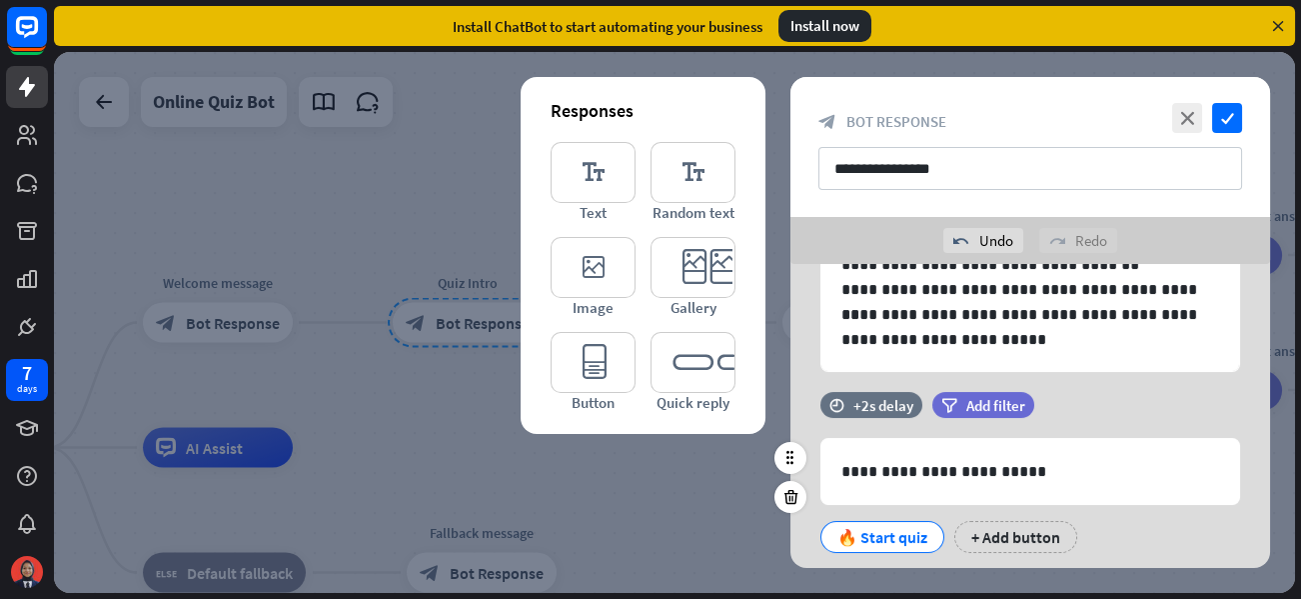
click at [908, 532] on div "🔥 Start quiz" at bounding box center [882, 537] width 90 height 30
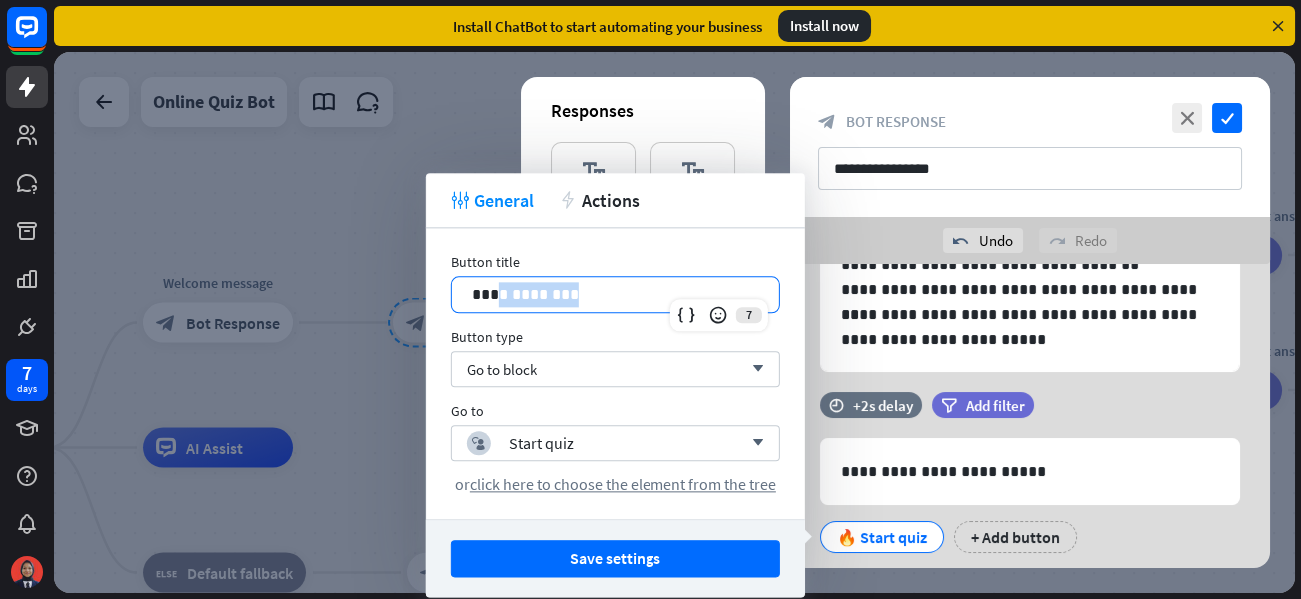
drag, startPoint x: 586, startPoint y: 299, endPoint x: 496, endPoint y: 288, distance: 90.6
click at [496, 288] on p "**********" at bounding box center [616, 294] width 288 height 25
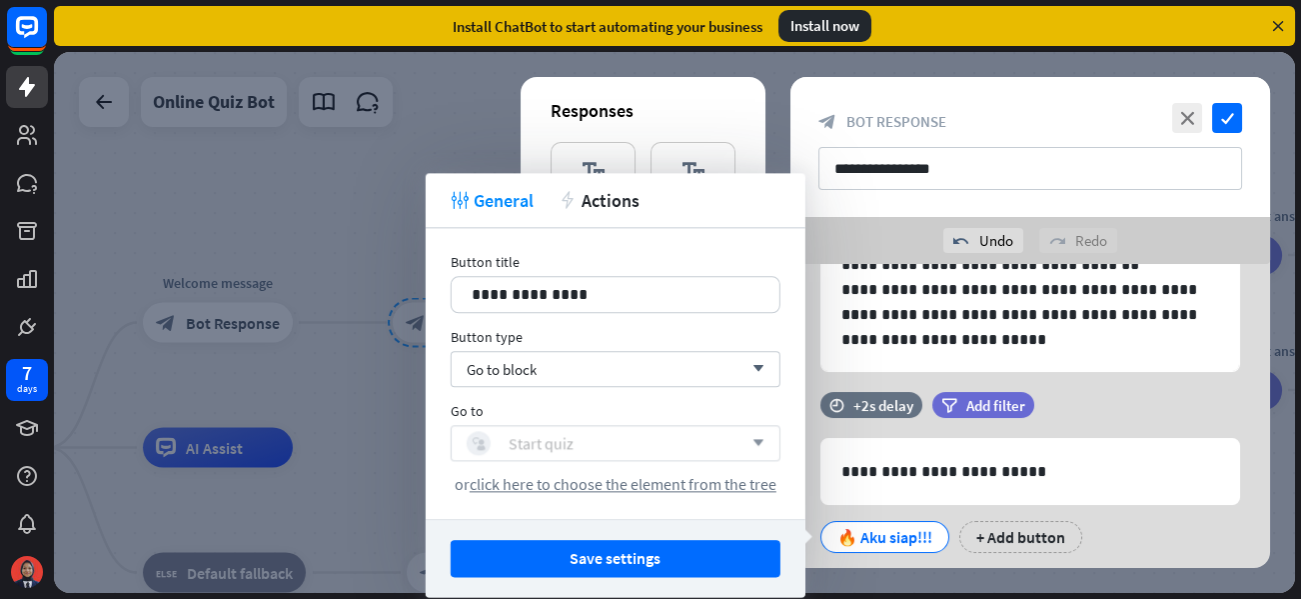
click at [602, 439] on div "block_user_input Start quiz" at bounding box center [605, 443] width 276 height 24
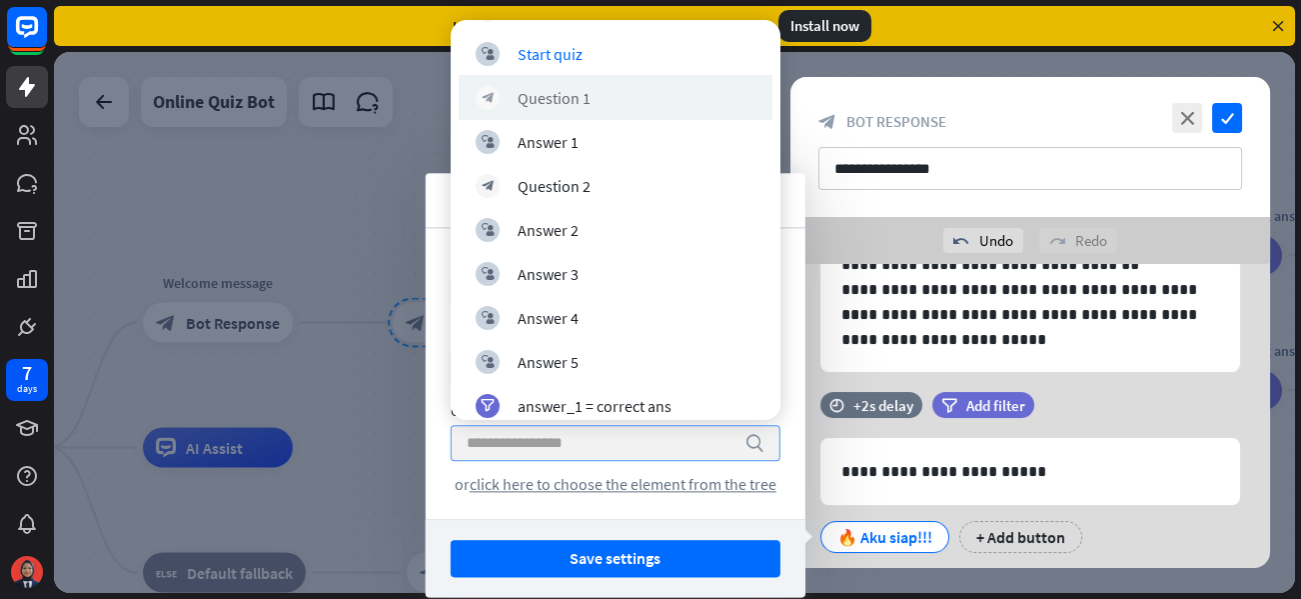
scroll to position [0, 0]
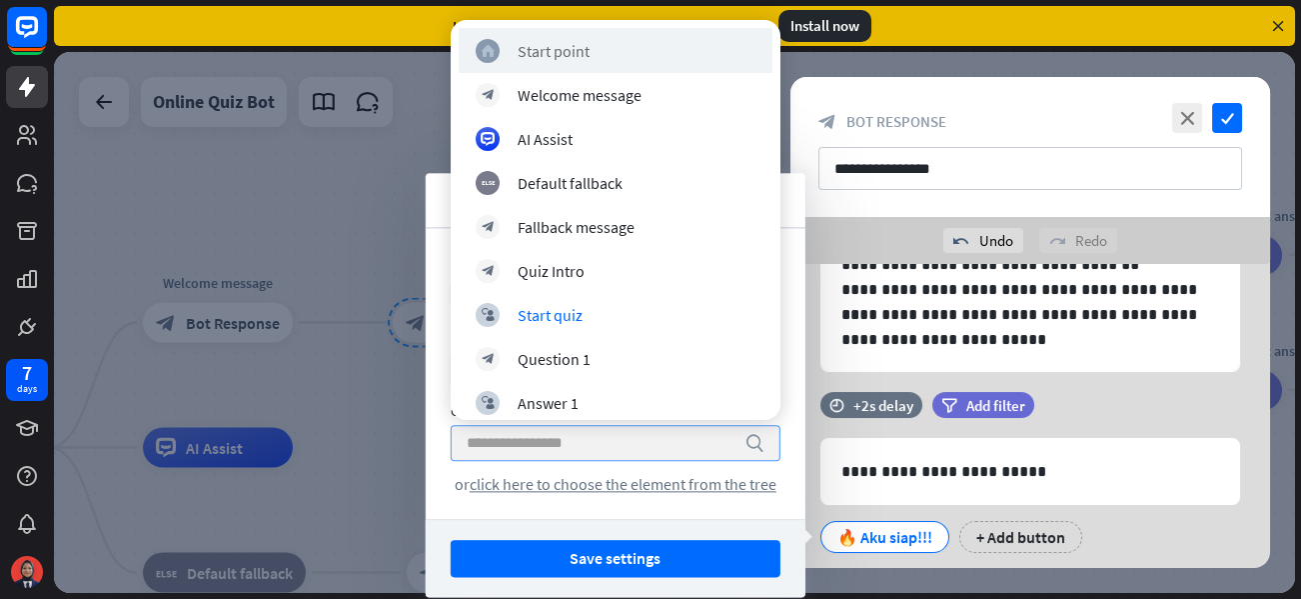
click at [545, 63] on div "home_2 Start point" at bounding box center [616, 50] width 314 height 45
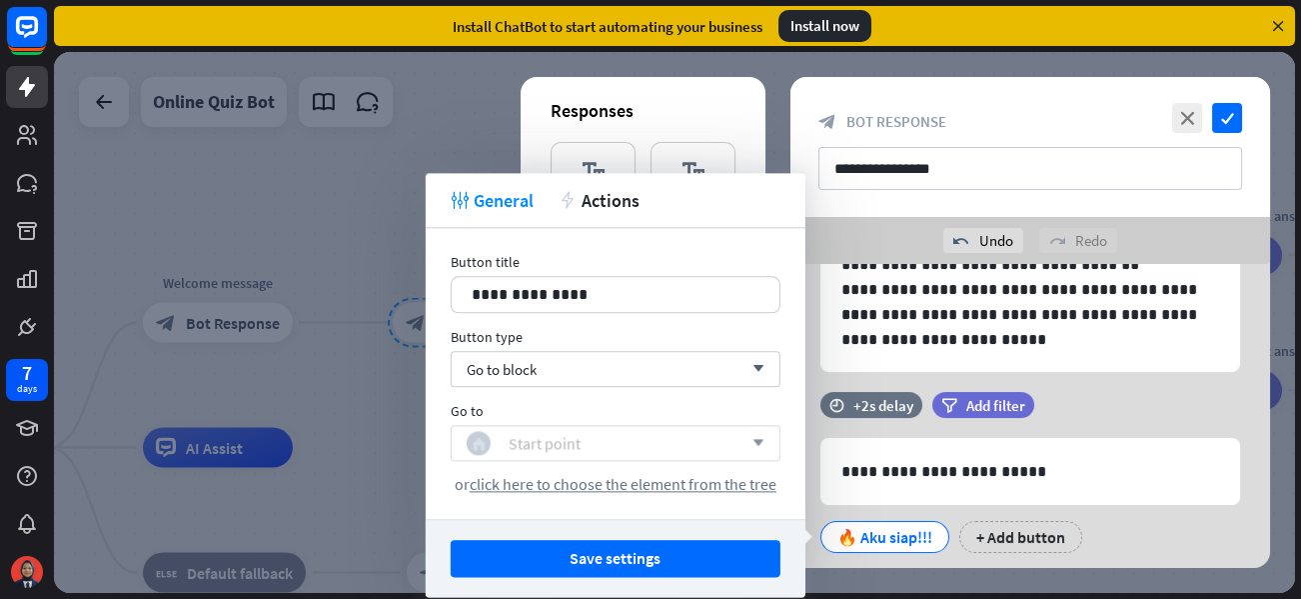
click at [635, 432] on div "home_2 Start point" at bounding box center [605, 443] width 276 height 24
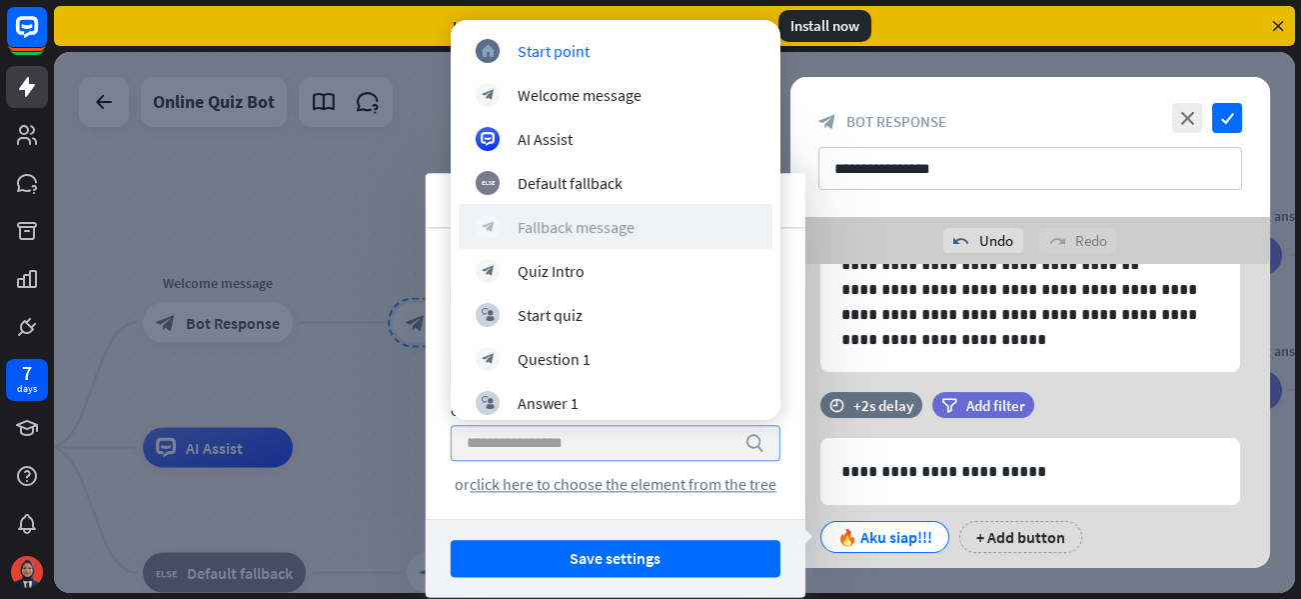
click at [635, 226] on div "block_bot_response Fallback message" at bounding box center [616, 227] width 280 height 24
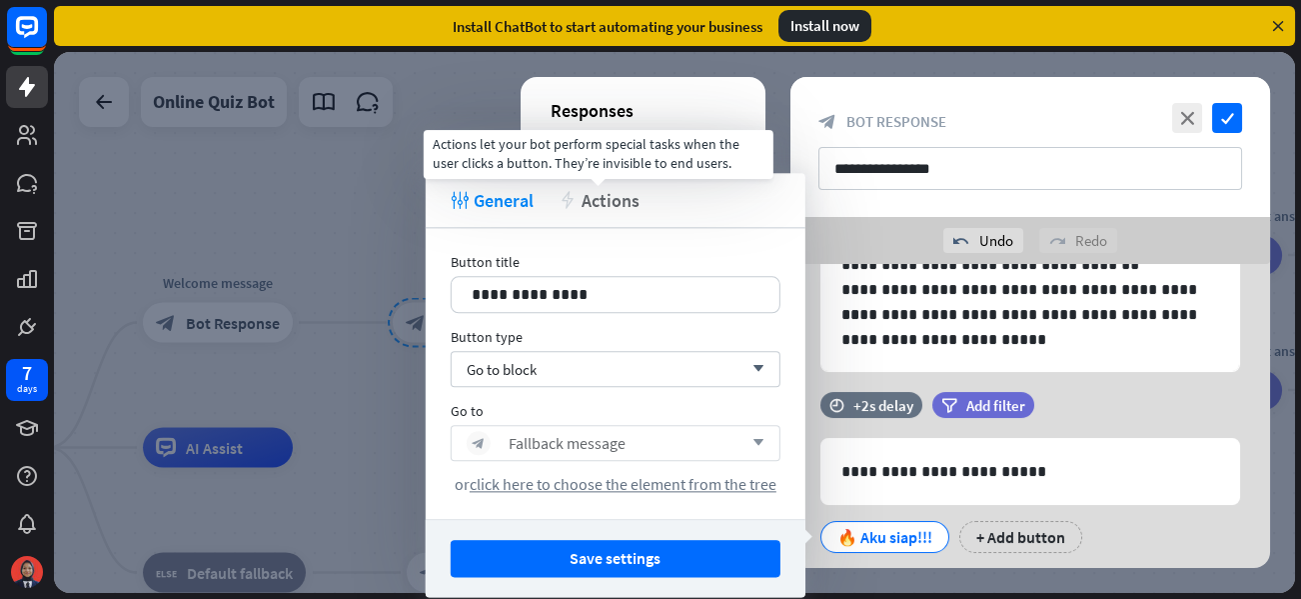
click at [616, 198] on span "Actions" at bounding box center [611, 200] width 58 height 23
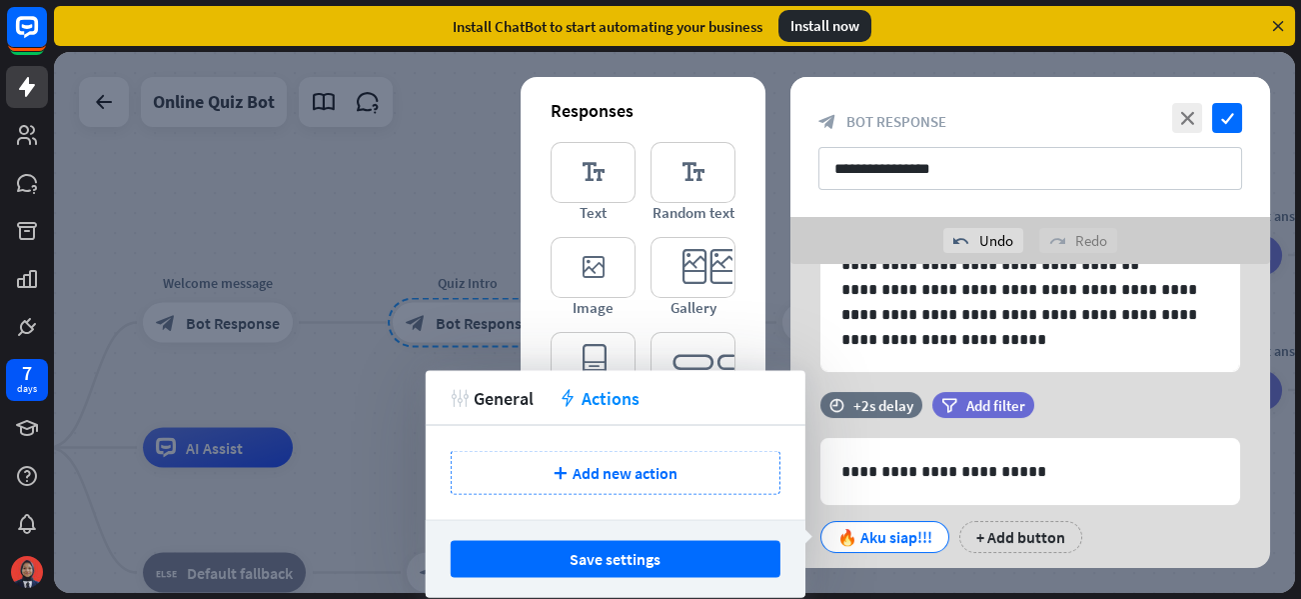
click at [493, 410] on div "tweak General action Actions" at bounding box center [616, 397] width 380 height 55
click at [496, 402] on span "General" at bounding box center [504, 397] width 60 height 23
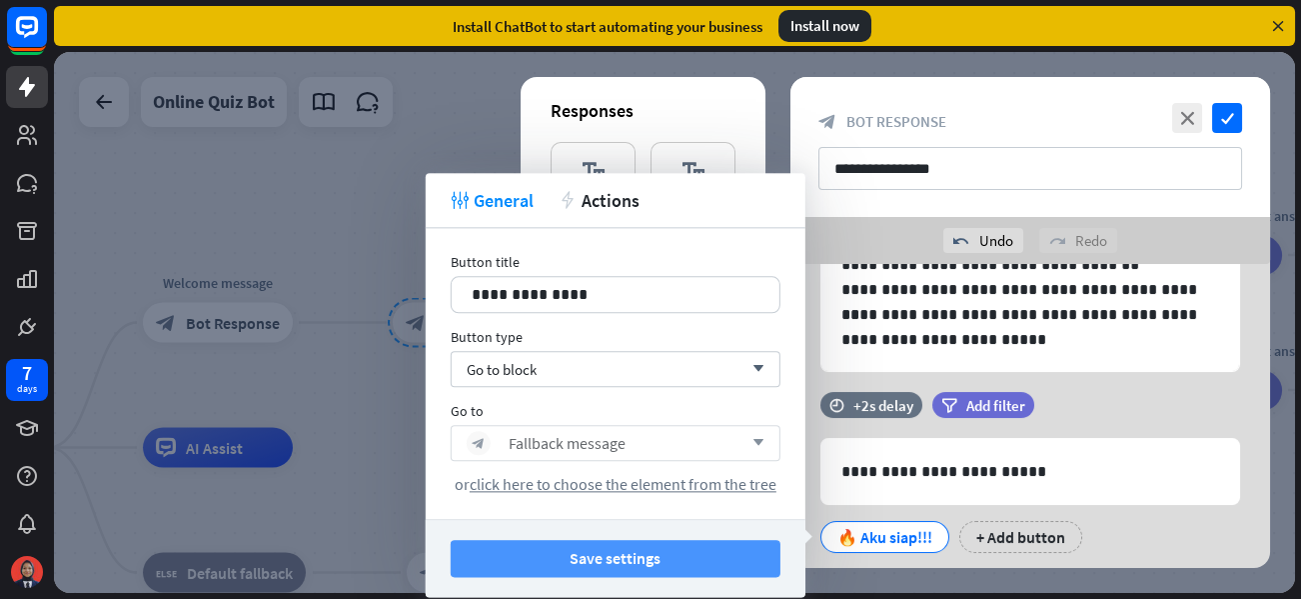
click at [584, 557] on button "Save settings" at bounding box center [616, 558] width 330 height 37
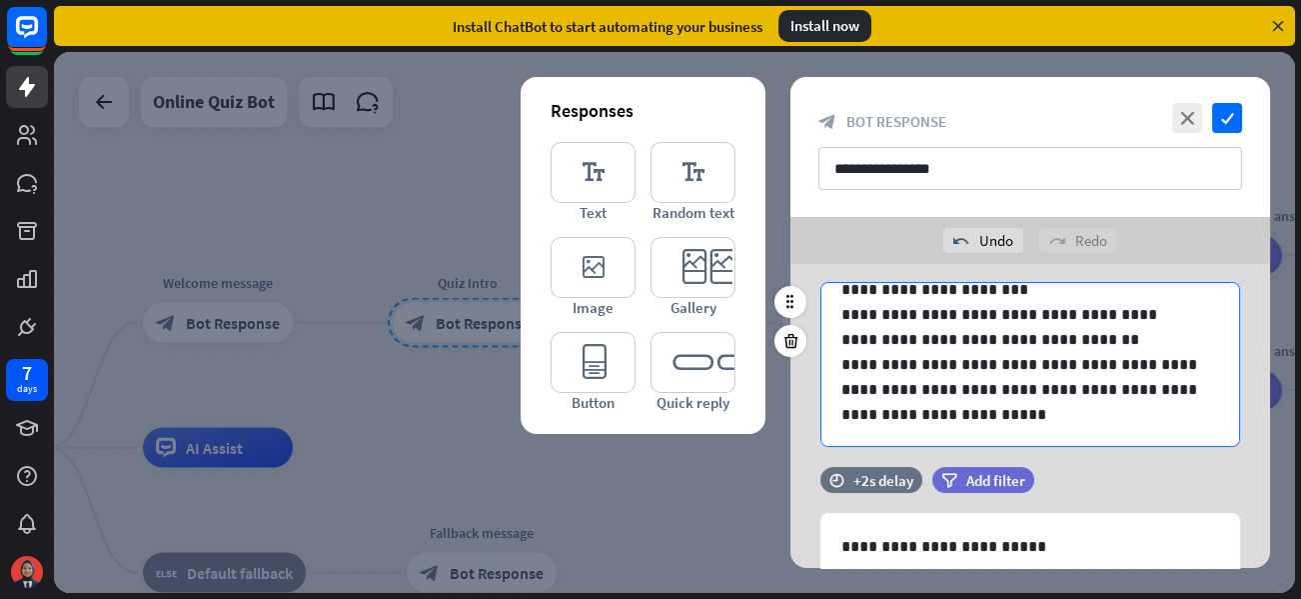
scroll to position [196, 0]
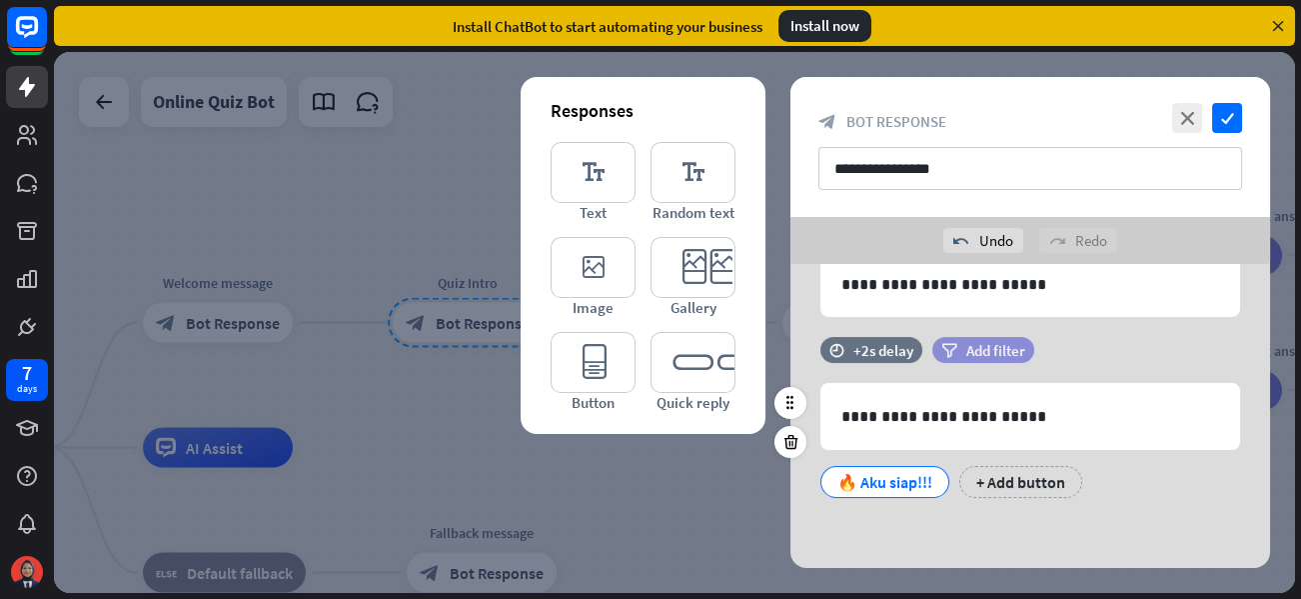
click at [993, 350] on span "Add filter" at bounding box center [995, 350] width 59 height 19
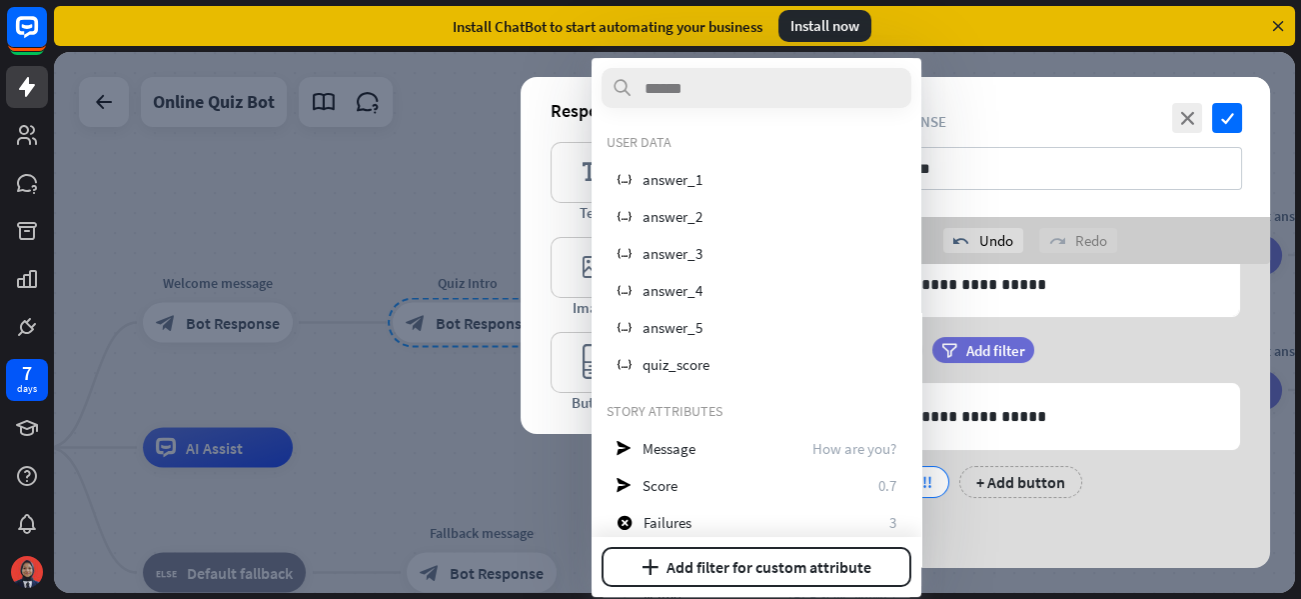
click at [474, 449] on div at bounding box center [674, 322] width 1241 height 541
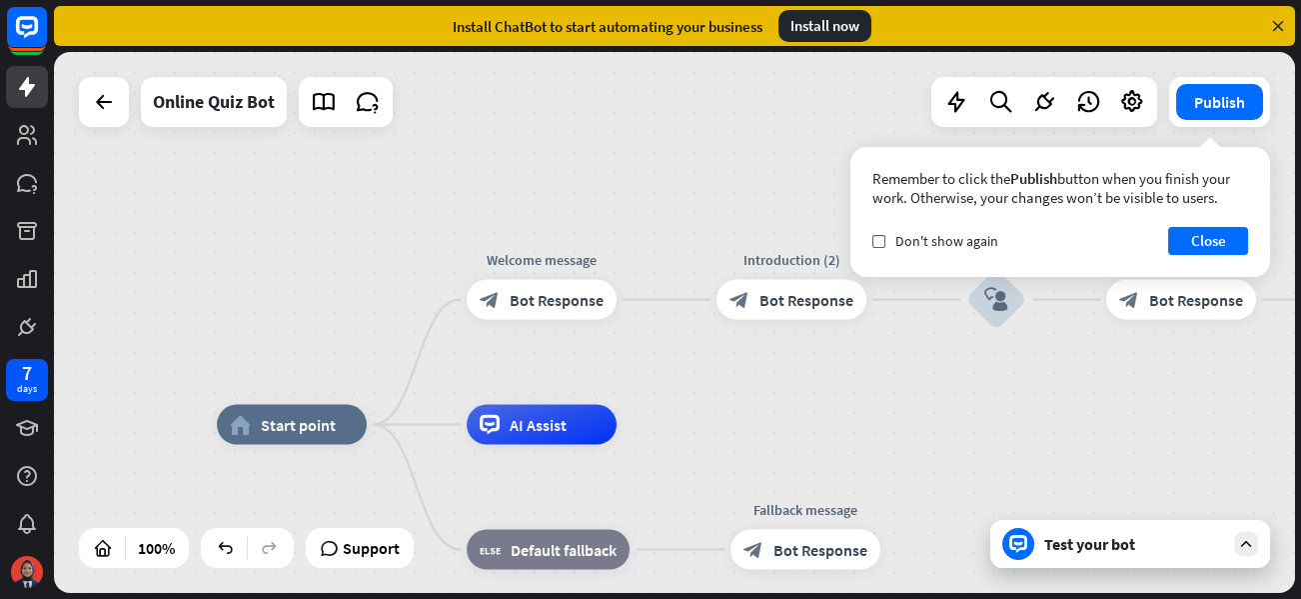
drag, startPoint x: 440, startPoint y: 425, endPoint x: 763, endPoint y: 402, distance: 324.6
click at [763, 402] on div "home_2 Start point Welcome message block_bot_response Bot Response Introduction…" at bounding box center [674, 322] width 1241 height 541
click at [1208, 246] on button "Close" at bounding box center [1208, 241] width 80 height 28
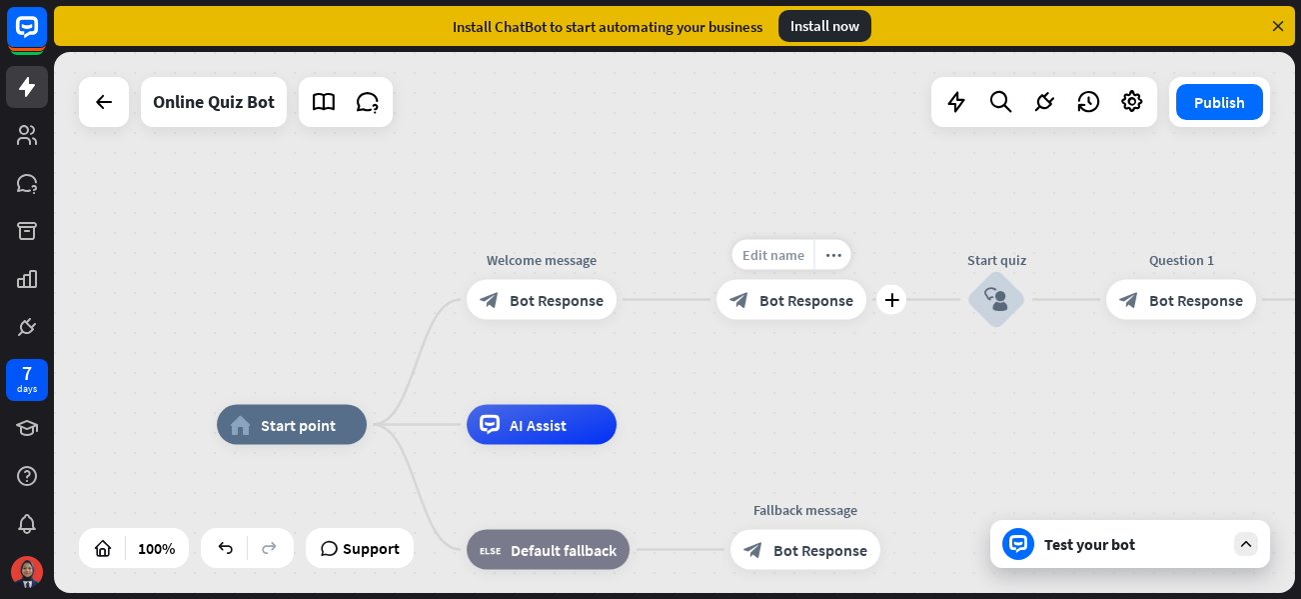
click at [802, 254] on span "Edit name" at bounding box center [773, 255] width 62 height 18
drag, startPoint x: 841, startPoint y: 253, endPoint x: 693, endPoint y: 247, distance: 148.0
click at [716, 280] on div "**********" at bounding box center [791, 300] width 150 height 40
type input "******"
click at [859, 411] on div "home_2 Start point Welcome message block_bot_response Bot Response ****** block…" at bounding box center [674, 322] width 1241 height 541
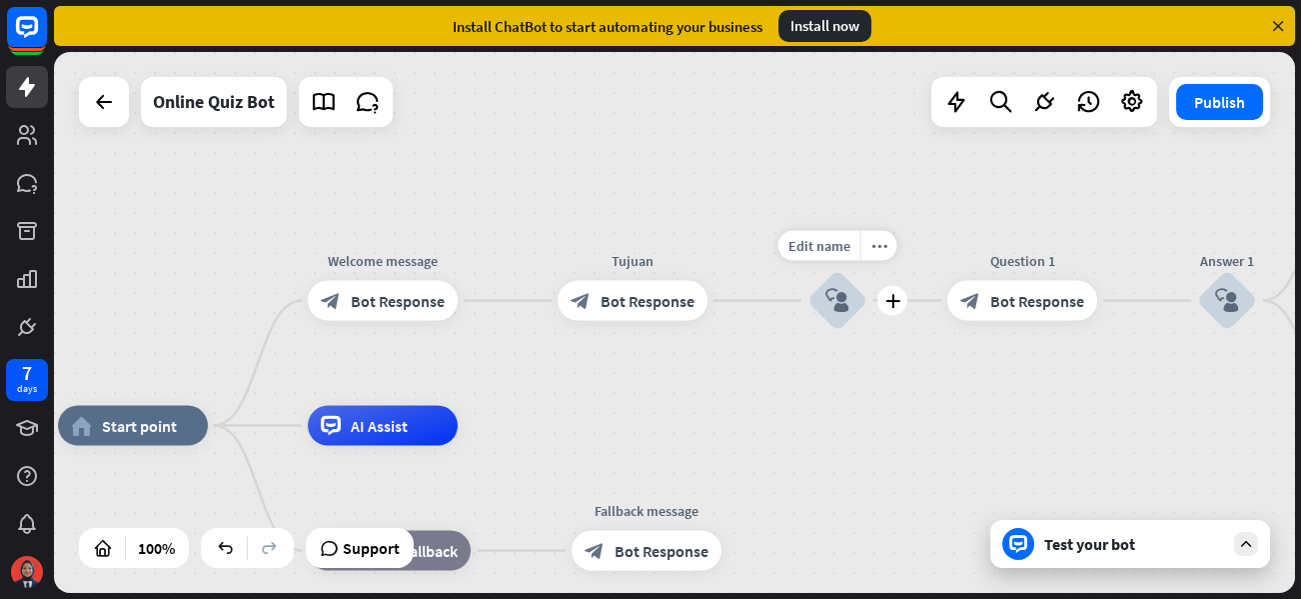
drag, startPoint x: 976, startPoint y: 349, endPoint x: 815, endPoint y: 350, distance: 160.9
click at [815, 331] on div "Edit name more_horiz plus block_user_input" at bounding box center [837, 301] width 60 height 60
click at [1079, 546] on div "Test your bot" at bounding box center [1134, 544] width 180 height 20
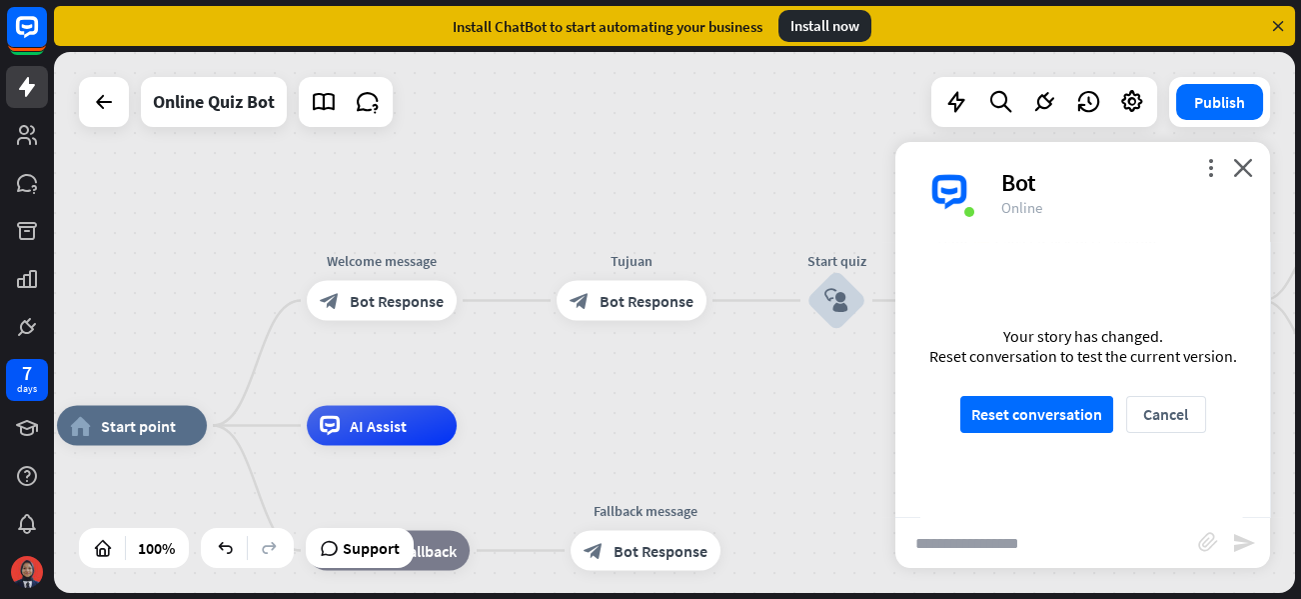
click at [1229, 157] on div "more_vert close Bot Online" at bounding box center [1082, 192] width 375 height 100
click at [1232, 164] on div "more_vert close Bot Online" at bounding box center [1082, 192] width 375 height 100
click at [1239, 171] on icon "close" at bounding box center [1243, 167] width 20 height 19
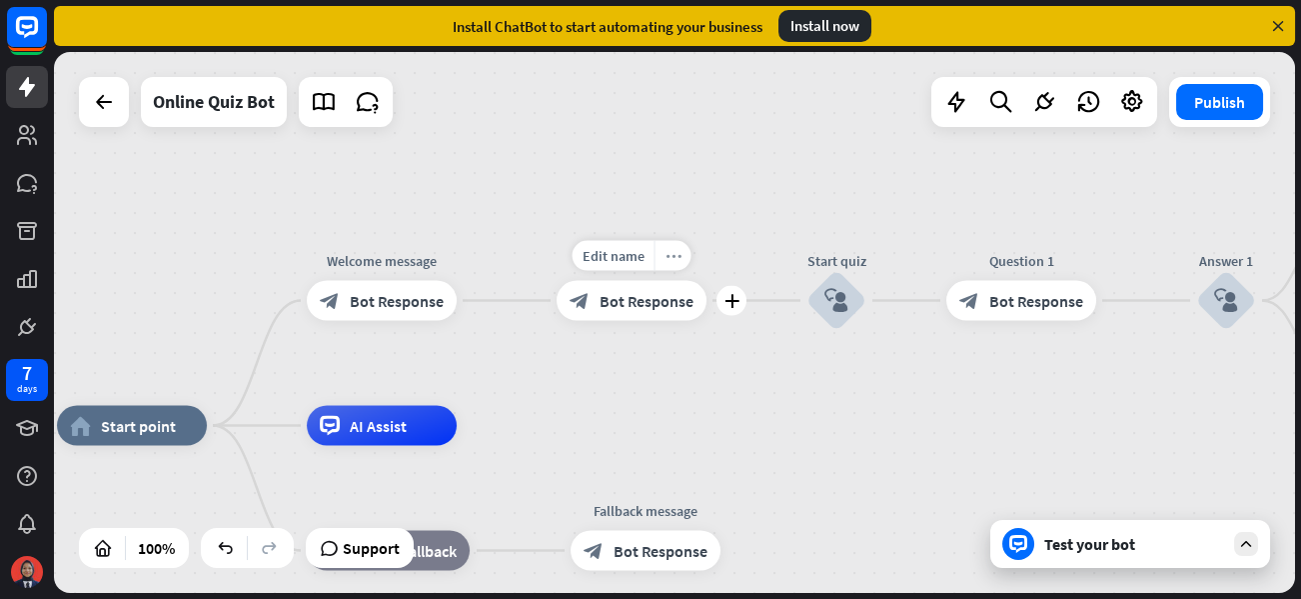
click at [677, 264] on div "more_horiz" at bounding box center [672, 256] width 37 height 30
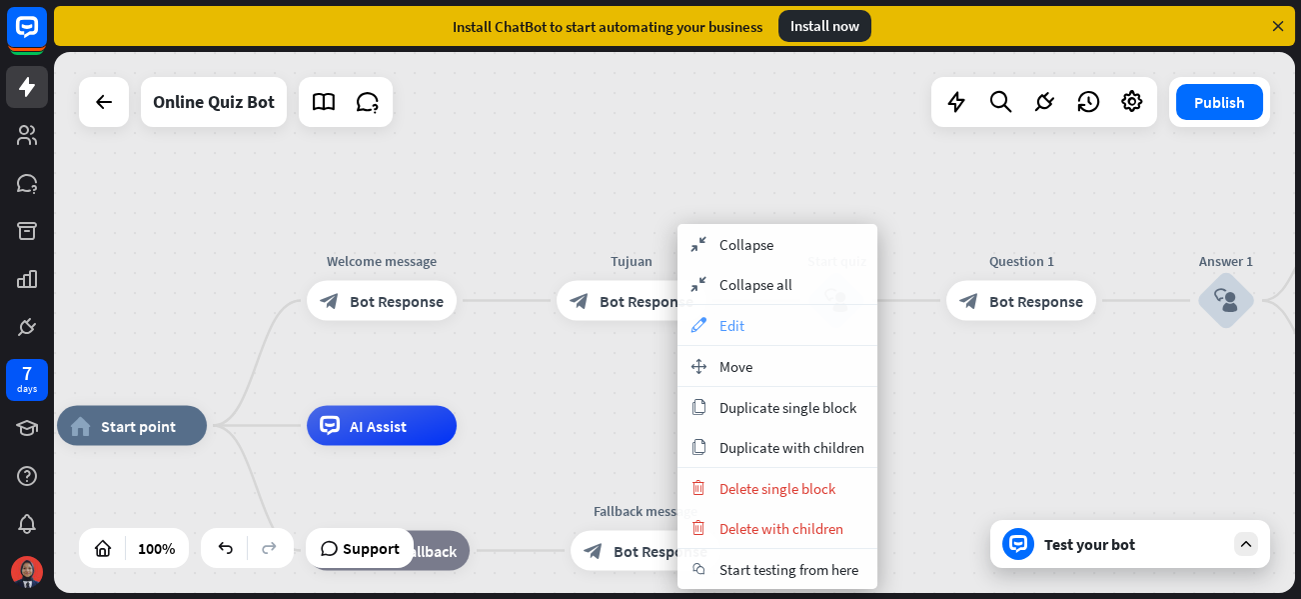
click at [715, 325] on div "appearance Edit" at bounding box center [777, 325] width 200 height 40
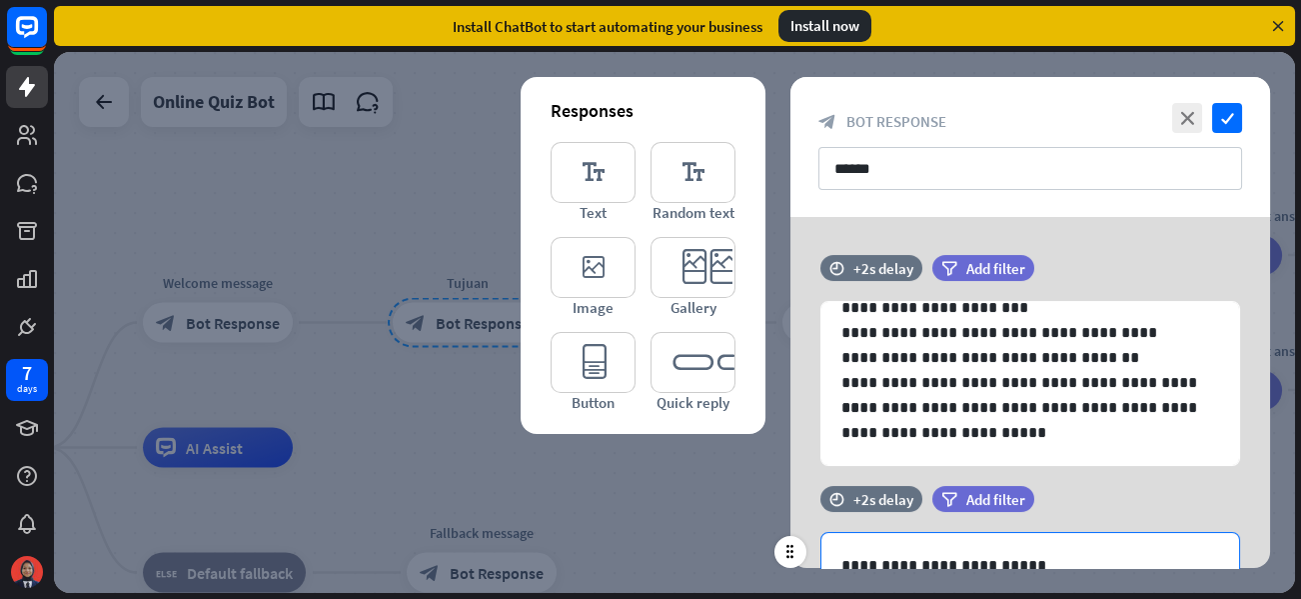
scroll to position [148, 0]
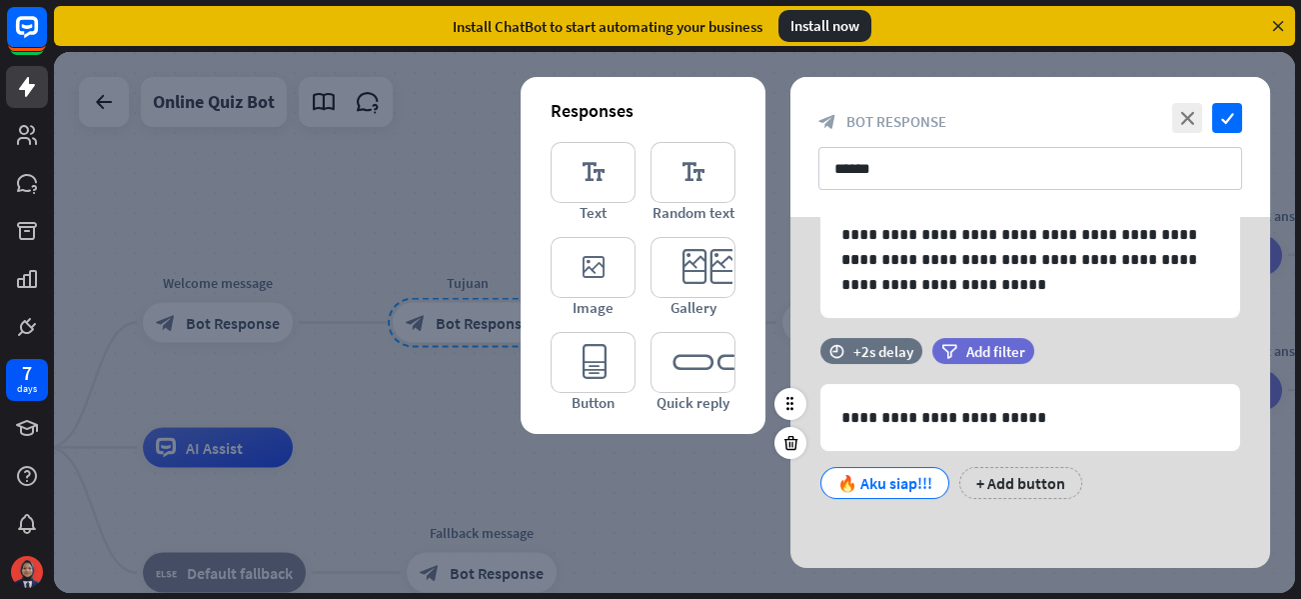
click at [912, 475] on div "🔥 Aku siap!!!" at bounding box center [884, 483] width 95 height 30
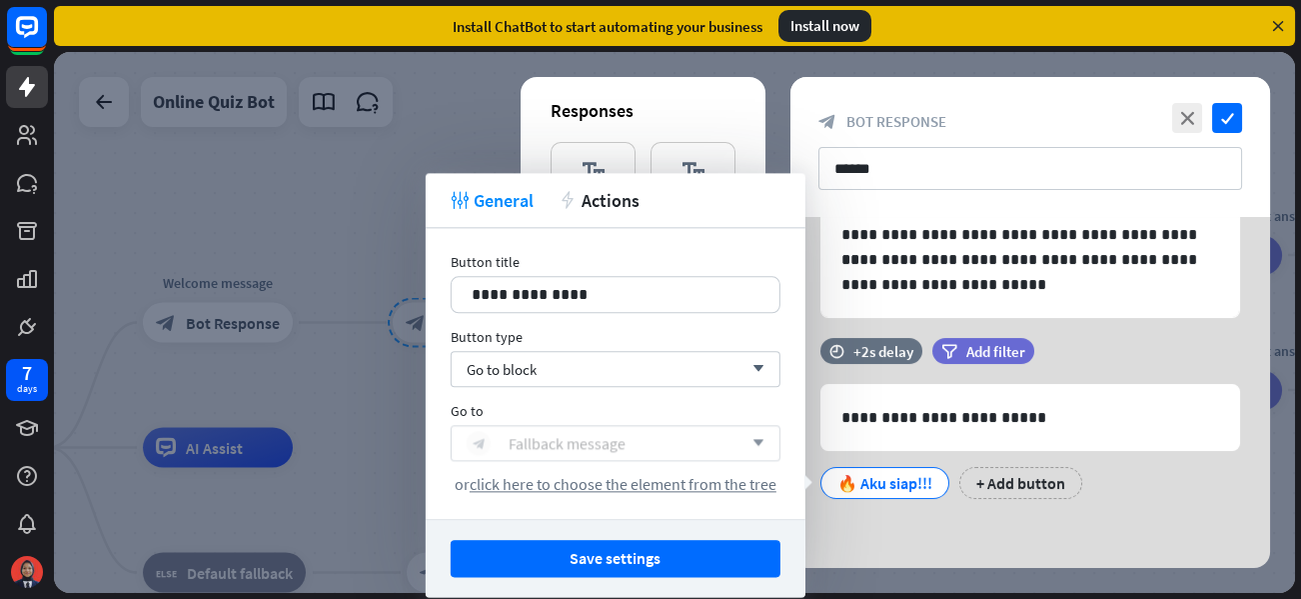
click at [626, 445] on div "block_bot_response Fallback message" at bounding box center [605, 443] width 276 height 24
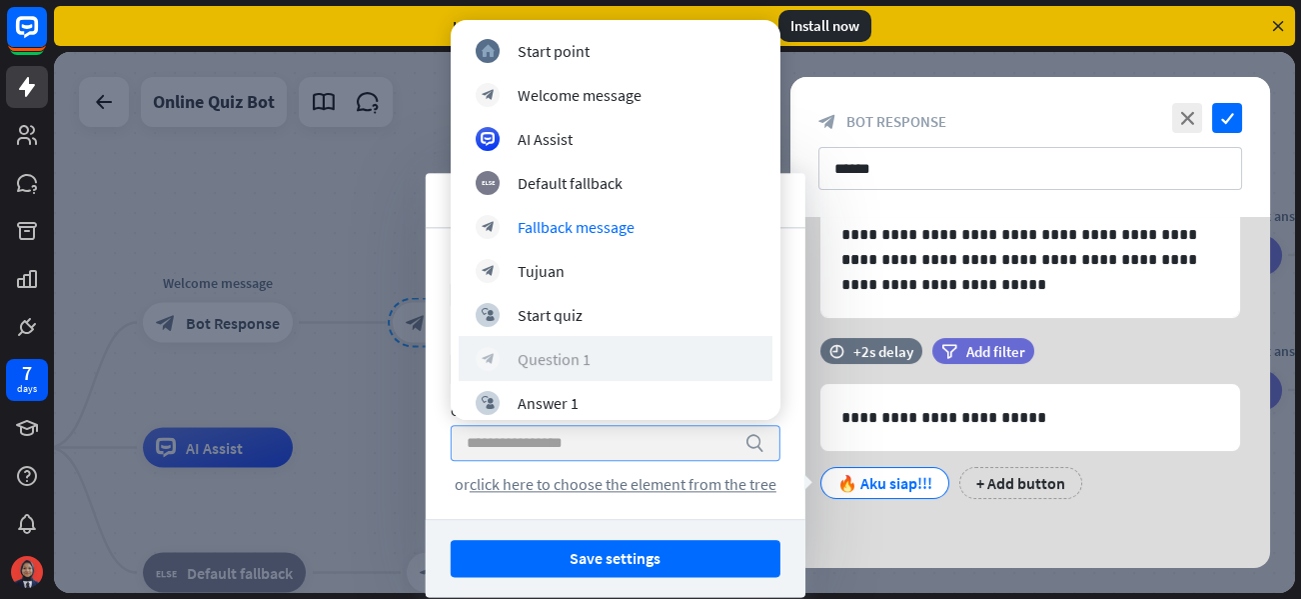
click at [616, 350] on div "block_bot_response Question 1" at bounding box center [616, 359] width 280 height 24
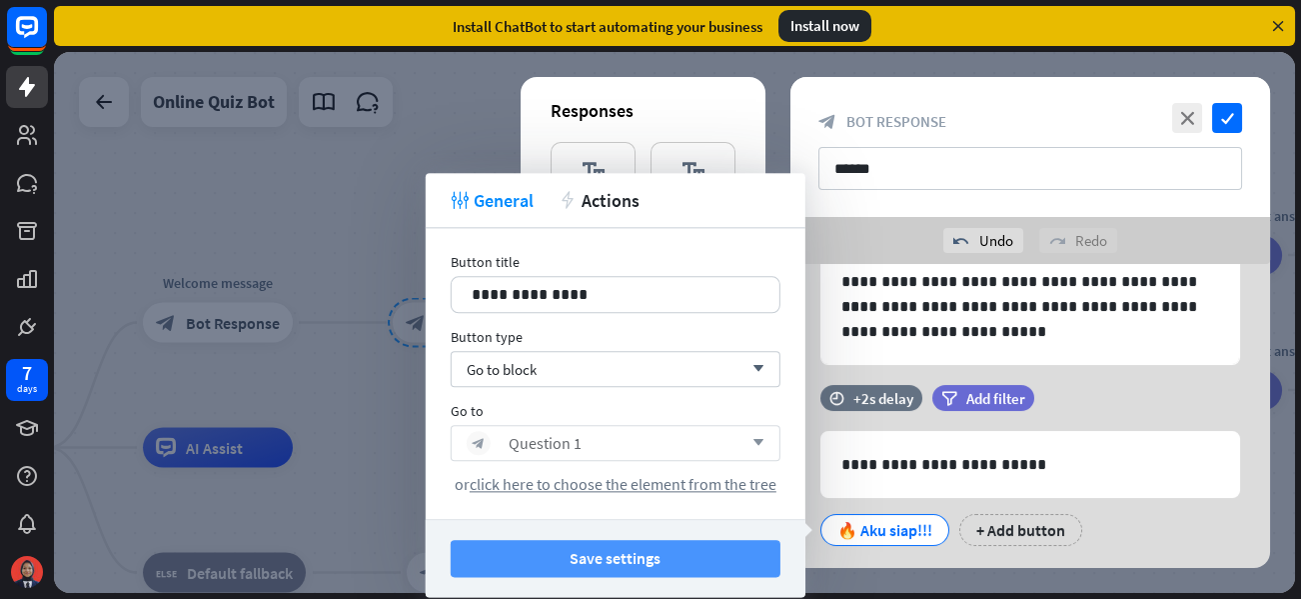
click at [749, 544] on button "Save settings" at bounding box center [616, 558] width 330 height 37
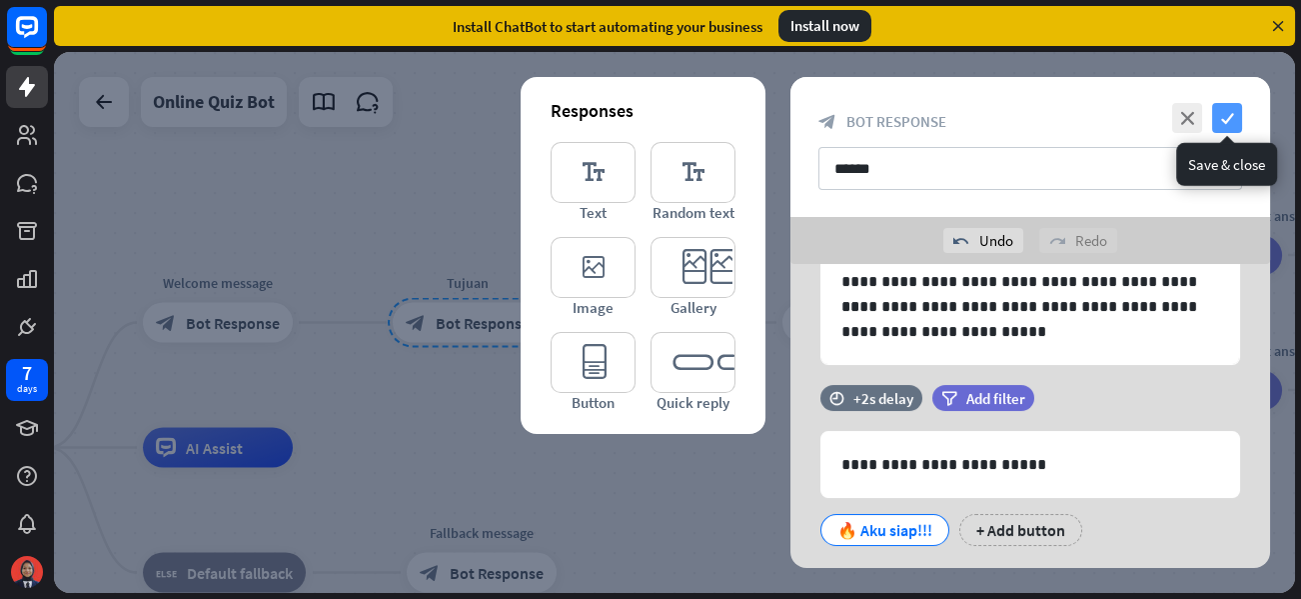
click at [1226, 120] on icon "check" at bounding box center [1227, 118] width 30 height 30
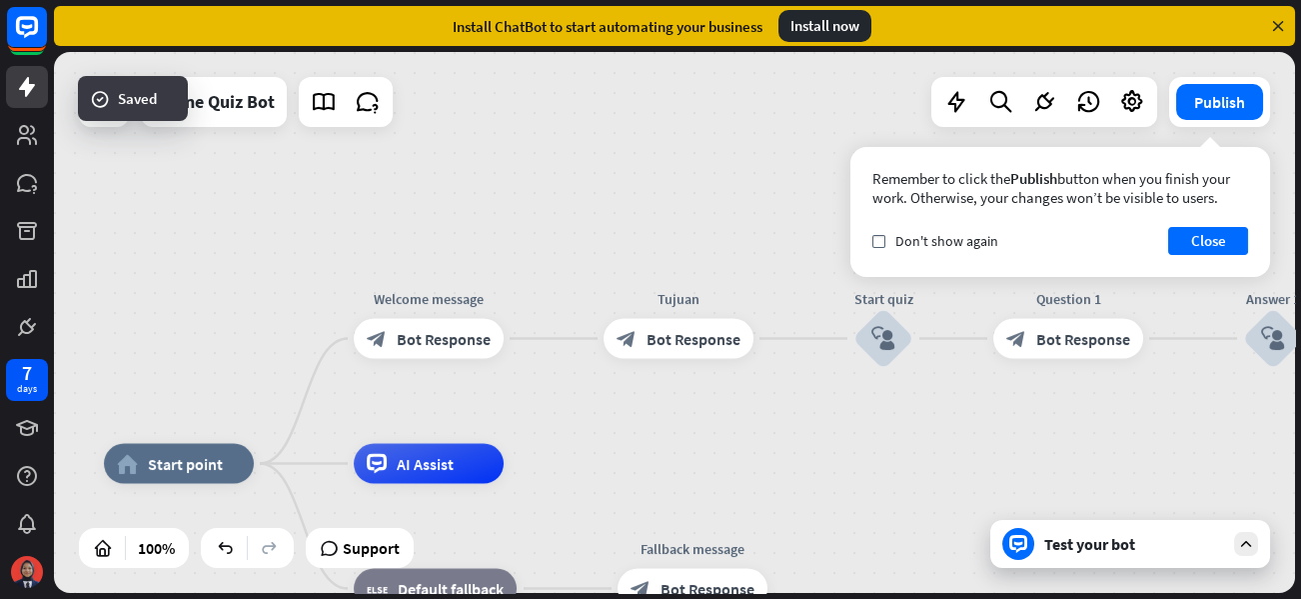
drag, startPoint x: 692, startPoint y: 428, endPoint x: 903, endPoint y: 444, distance: 211.4
click at [903, 444] on div "home_2 Start point Welcome message block_bot_response Bot Response Tujuan block…" at bounding box center [674, 322] width 1241 height 541
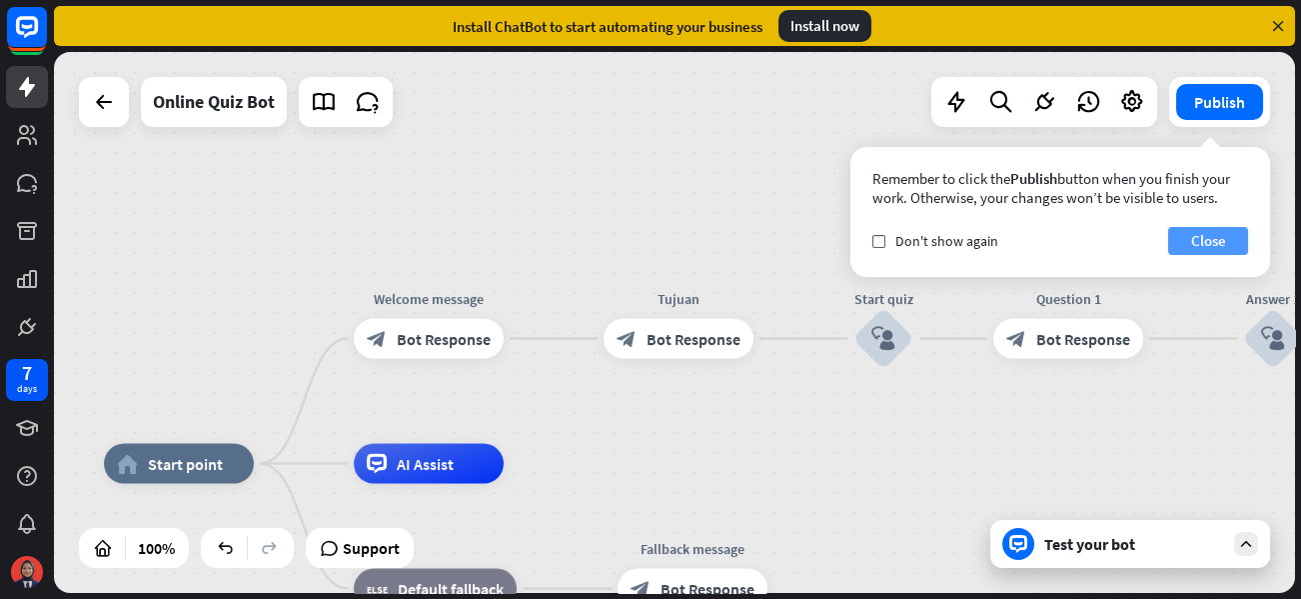
click at [1198, 234] on button "Close" at bounding box center [1208, 241] width 80 height 28
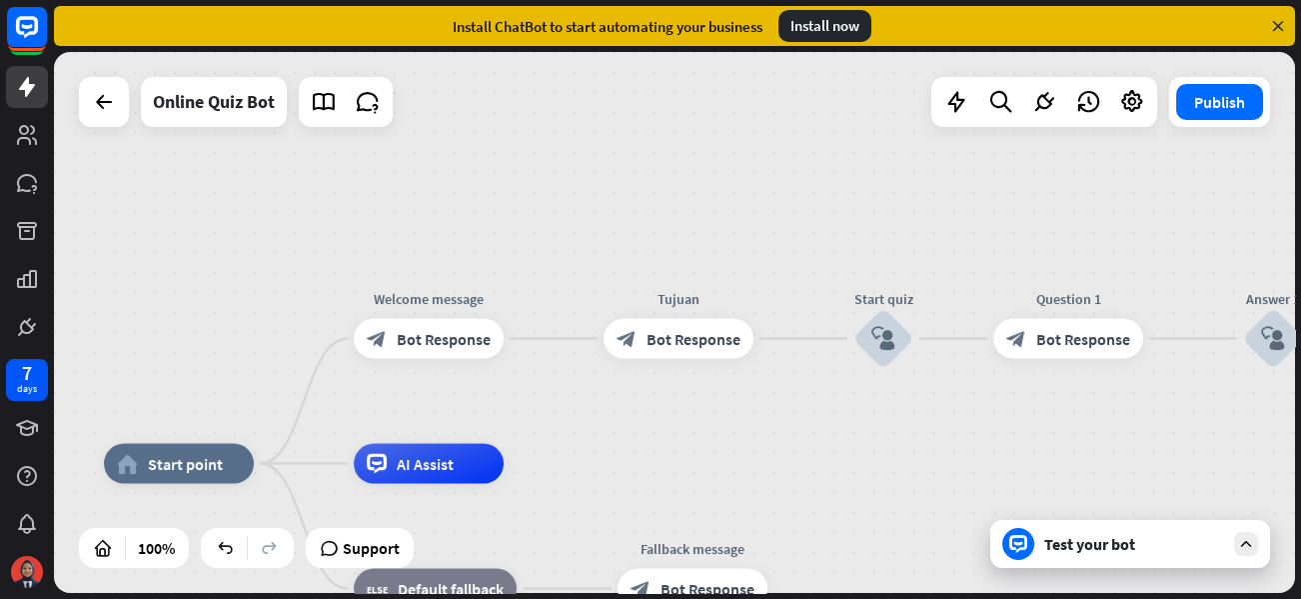
click at [1063, 543] on div "Test your bot" at bounding box center [1134, 544] width 180 height 20
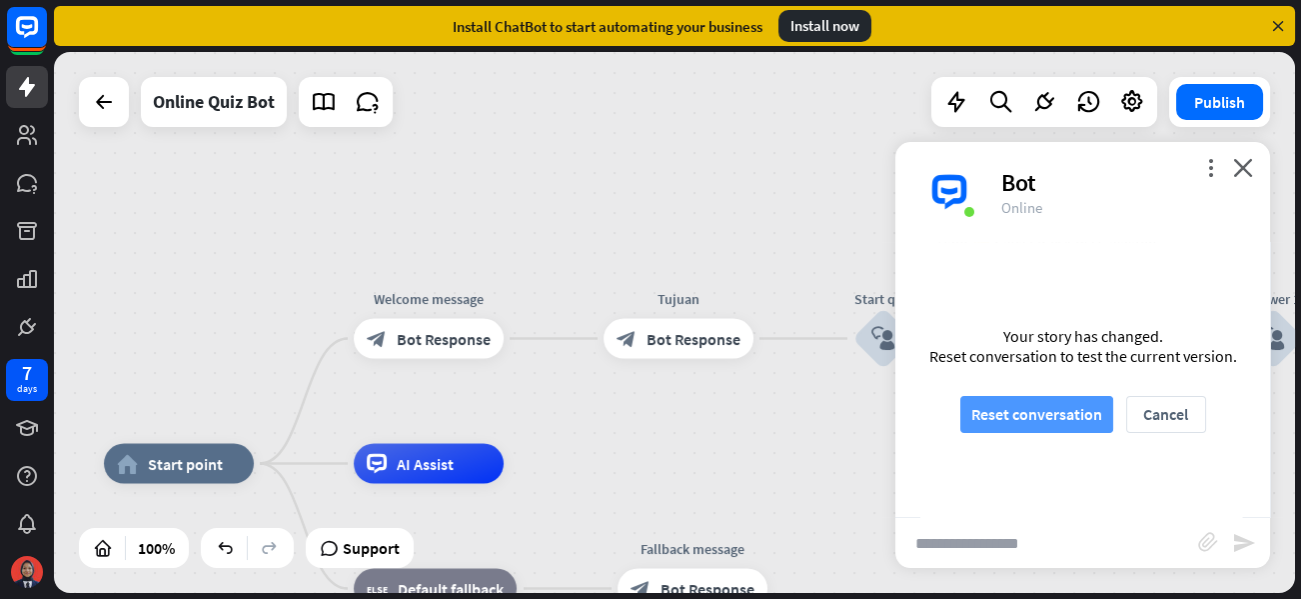
click at [1058, 419] on button "Reset conversation" at bounding box center [1036, 414] width 153 height 37
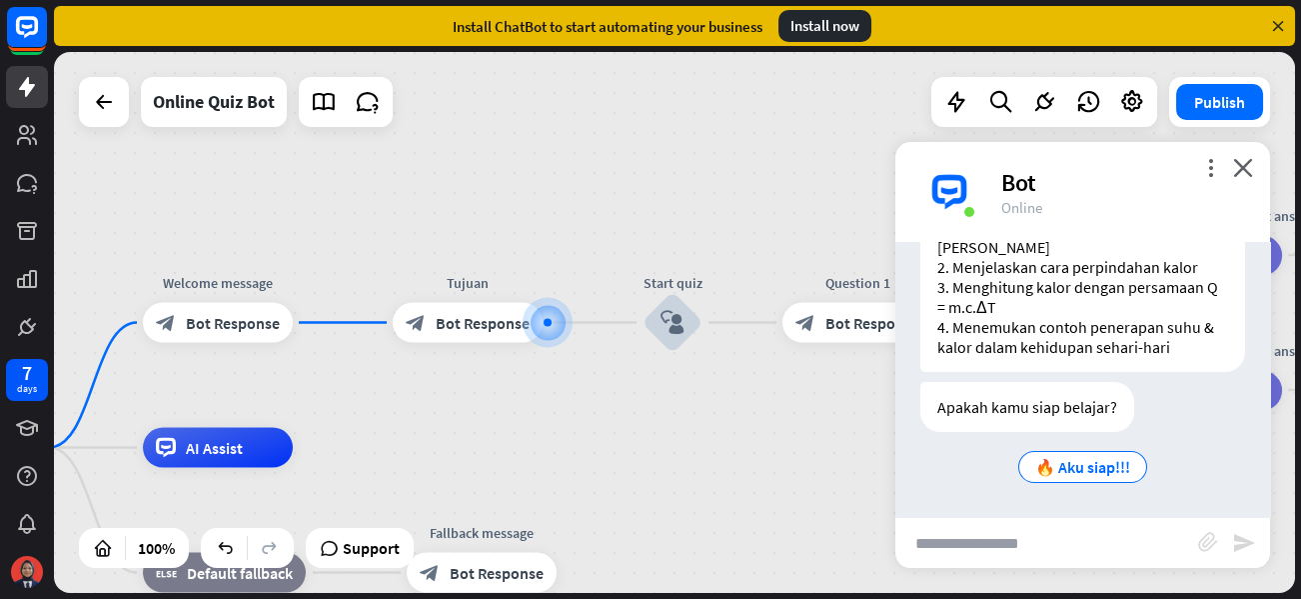
scroll to position [258, 0]
click at [1067, 471] on span "🔥 Aku siap!!!" at bounding box center [1082, 467] width 95 height 20
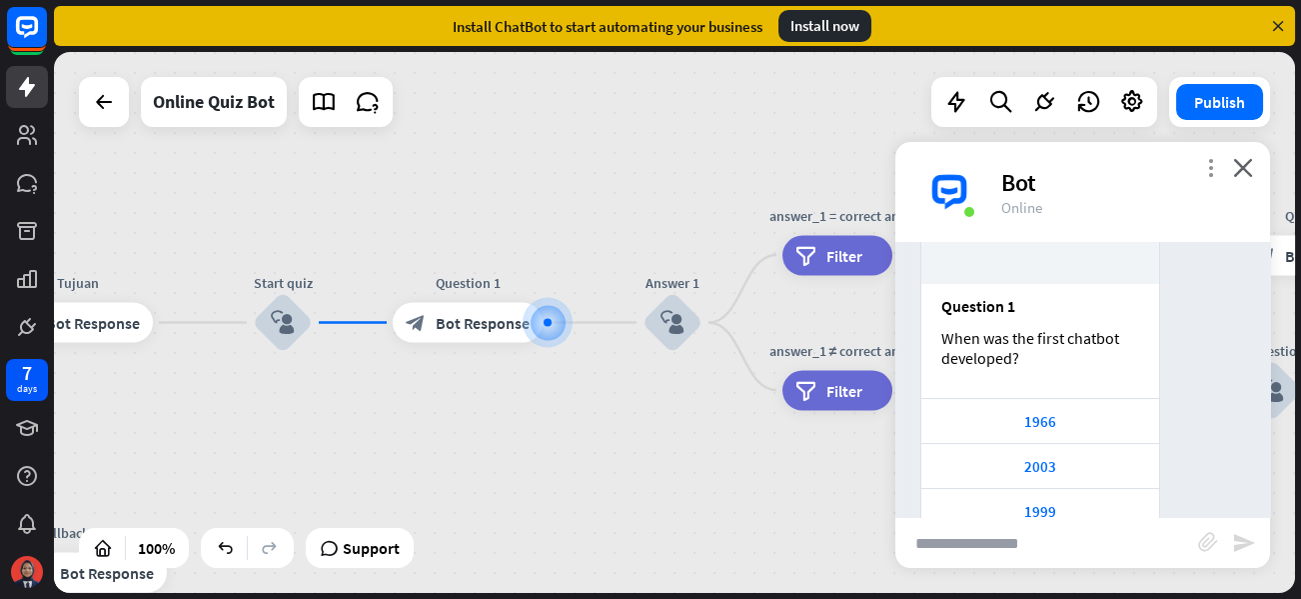
scroll to position [813, 0]
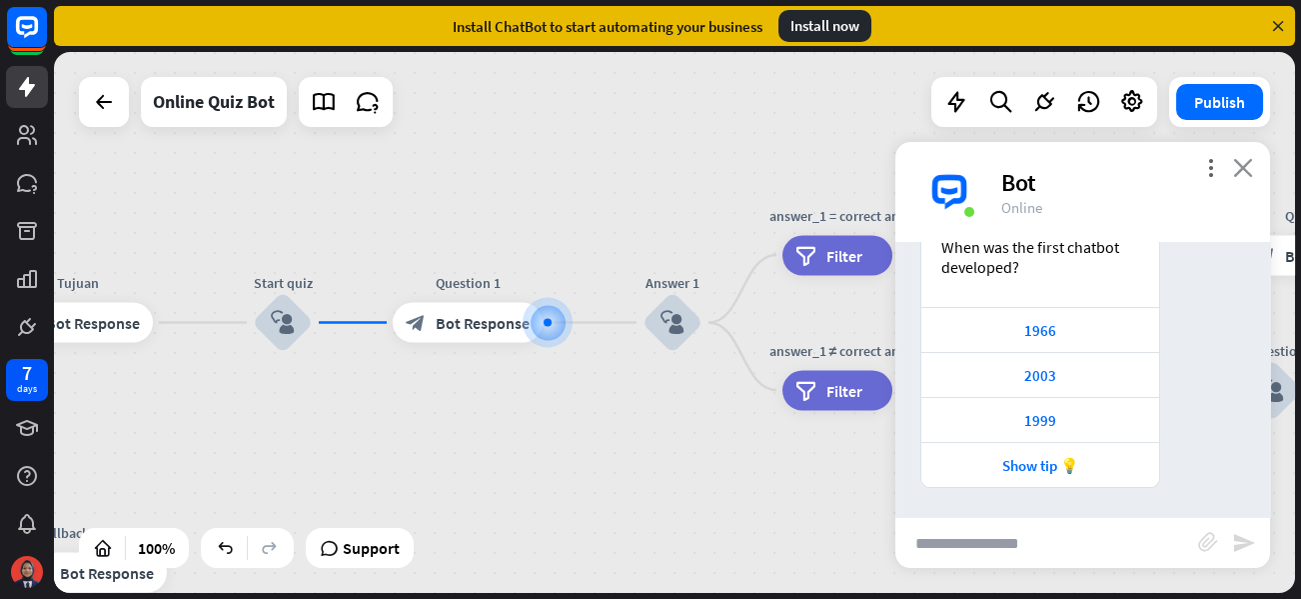
click at [1238, 162] on icon "close" at bounding box center [1243, 167] width 20 height 19
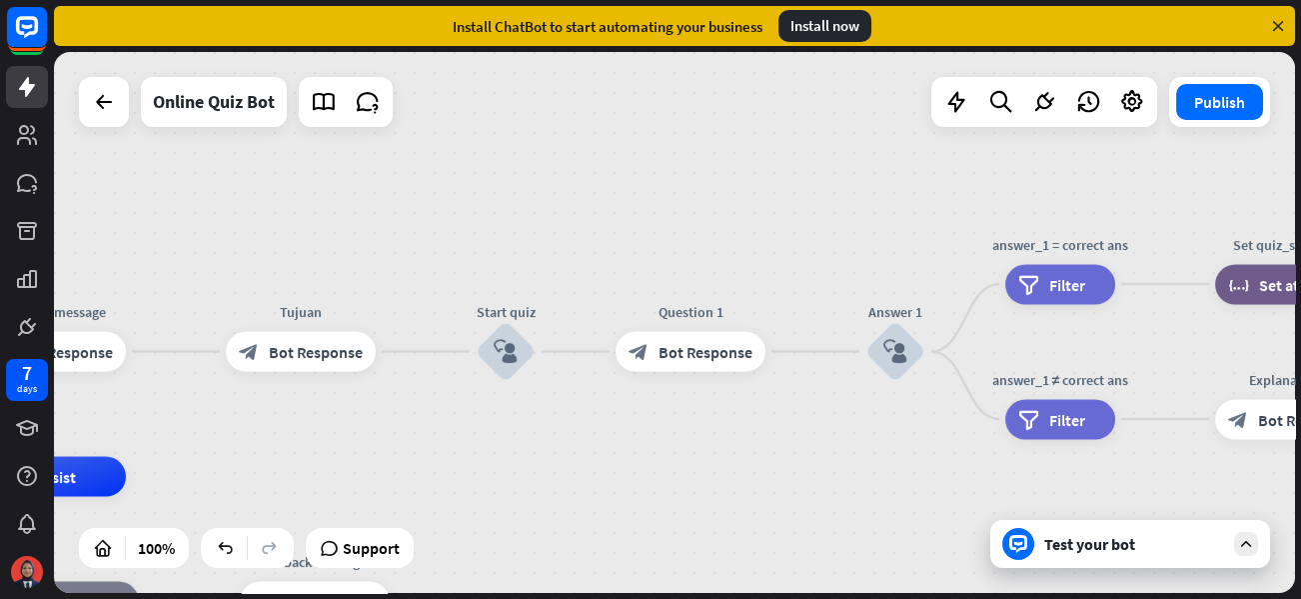
drag, startPoint x: 431, startPoint y: 392, endPoint x: 661, endPoint y: 424, distance: 233.0
click at [661, 424] on div "home_2 Start point Welcome message block_bot_response Bot Response Tujuan block…" at bounding box center [674, 322] width 1241 height 541
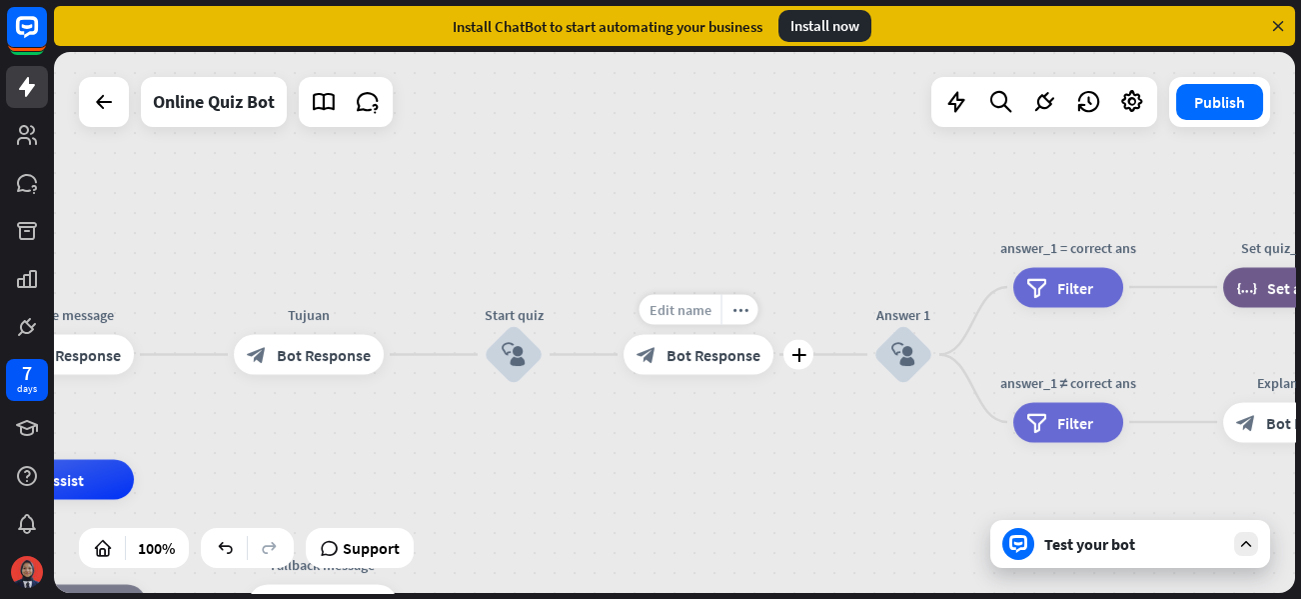
click at [699, 311] on span "Edit name" at bounding box center [680, 310] width 62 height 18
drag, startPoint x: 735, startPoint y: 308, endPoint x: 662, endPoint y: 320, distance: 73.9
click at [662, 320] on input "**********" at bounding box center [699, 311] width 140 height 28
type input "**********"
click at [626, 422] on div "**********" at bounding box center [674, 322] width 1241 height 541
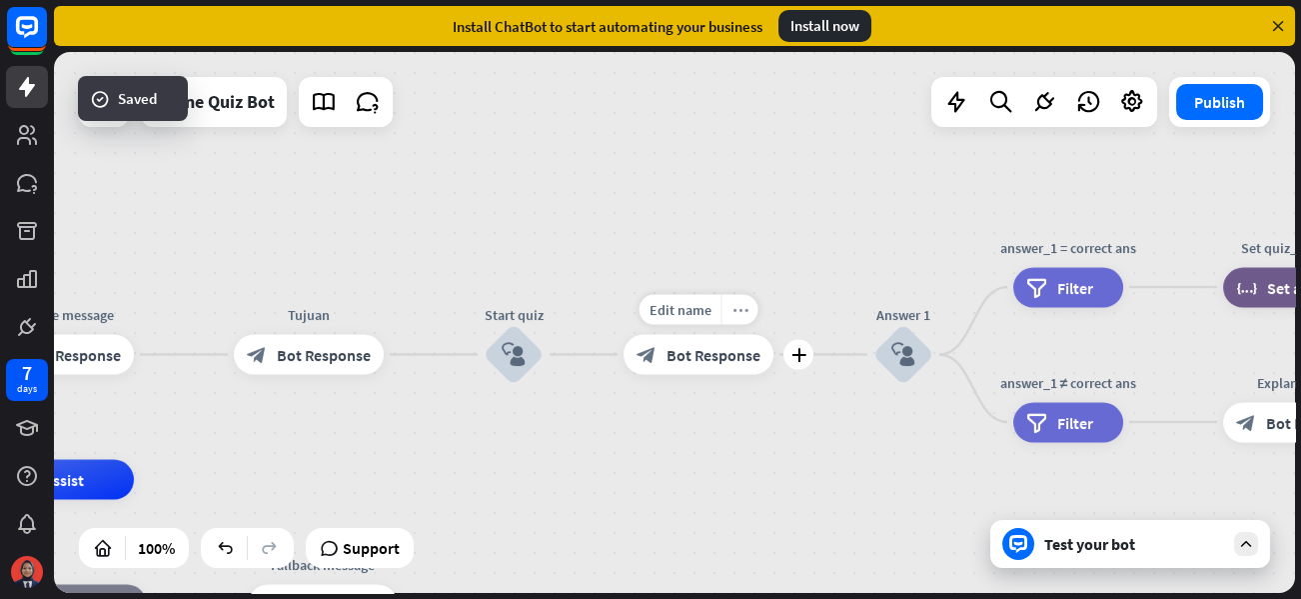
click at [738, 319] on div "more_horiz" at bounding box center [739, 310] width 37 height 30
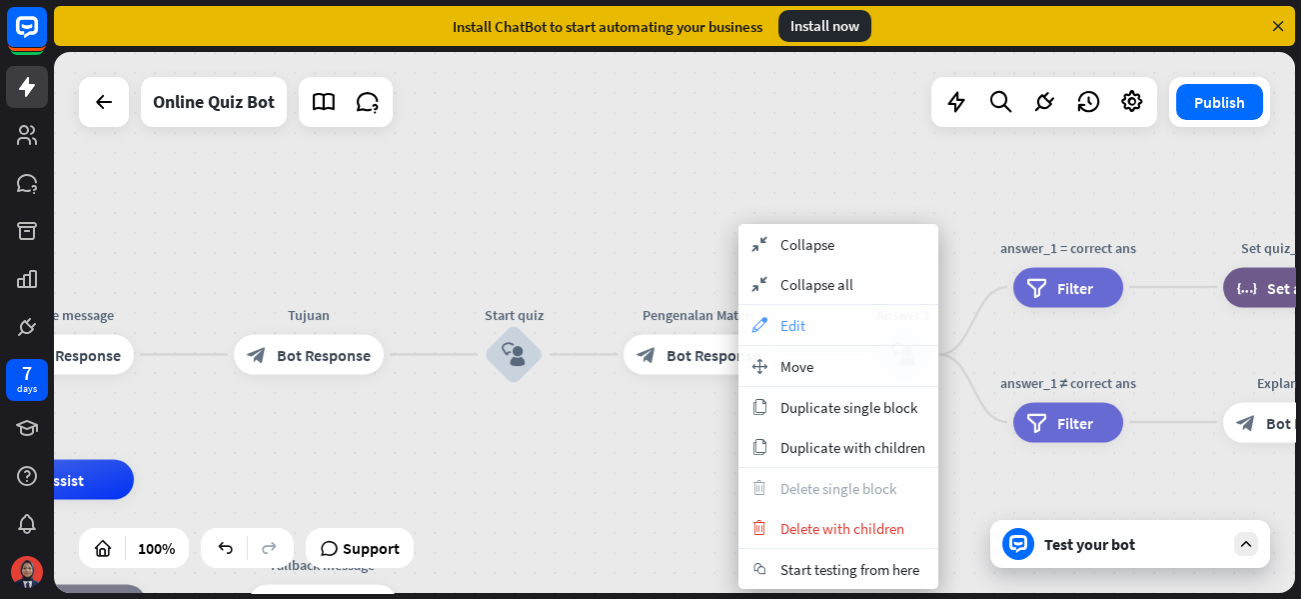
click at [780, 314] on div "appearance Edit" at bounding box center [838, 325] width 200 height 40
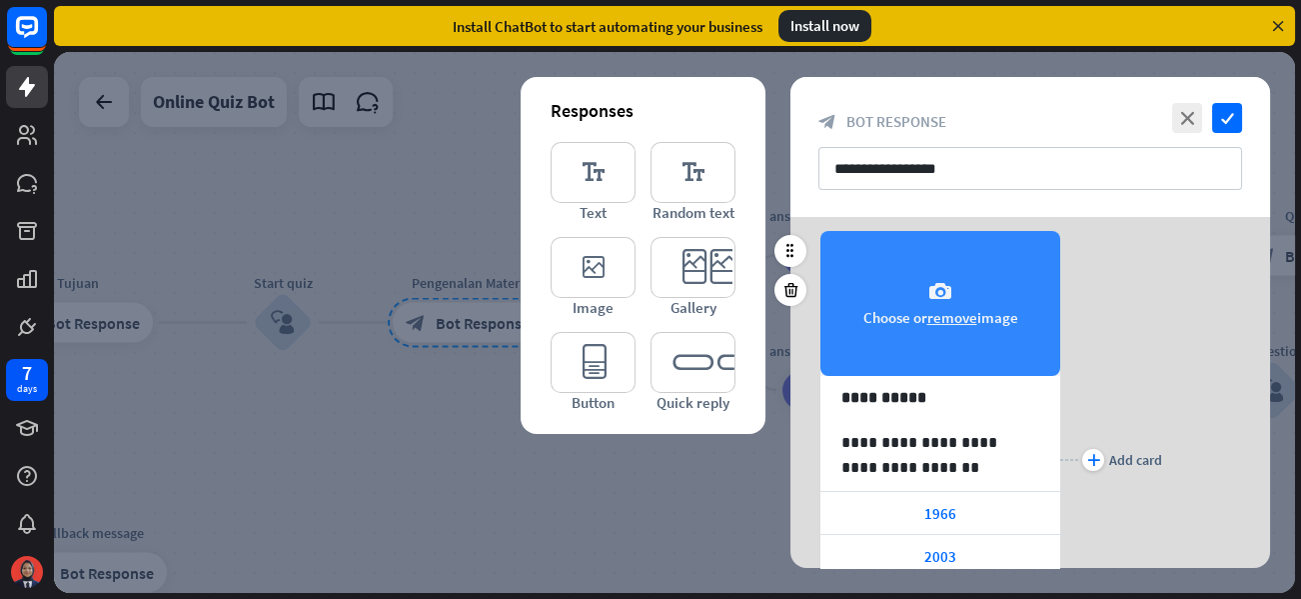
scroll to position [100, 0]
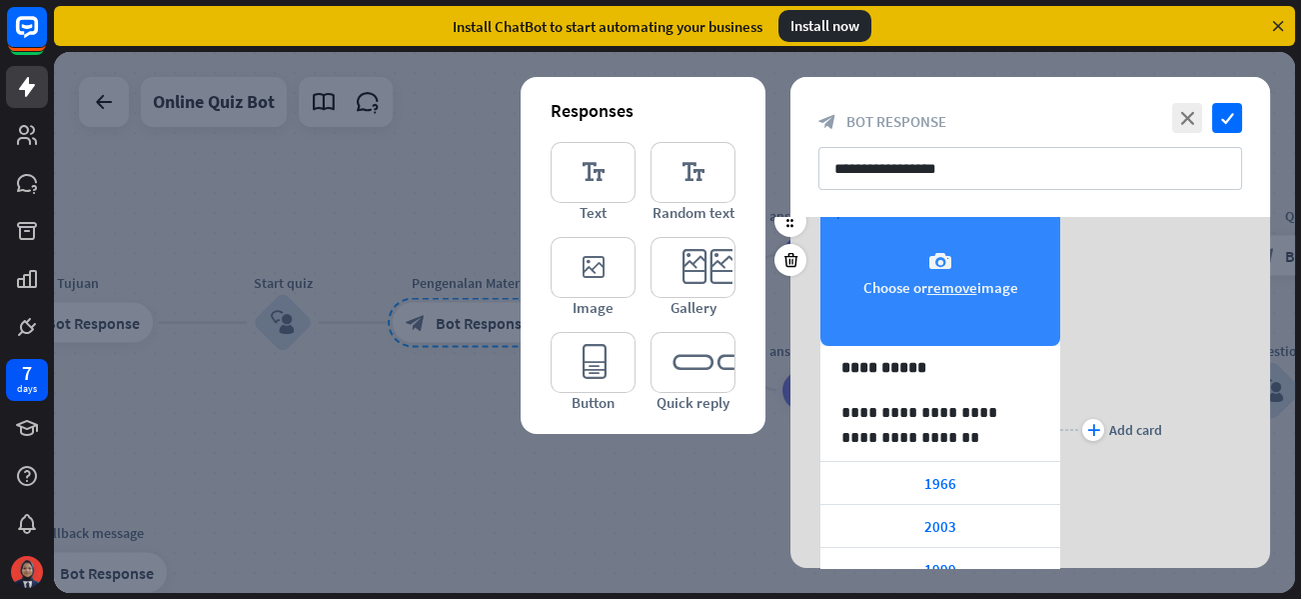
click at [945, 284] on button "remove" at bounding box center [952, 287] width 50 height 19
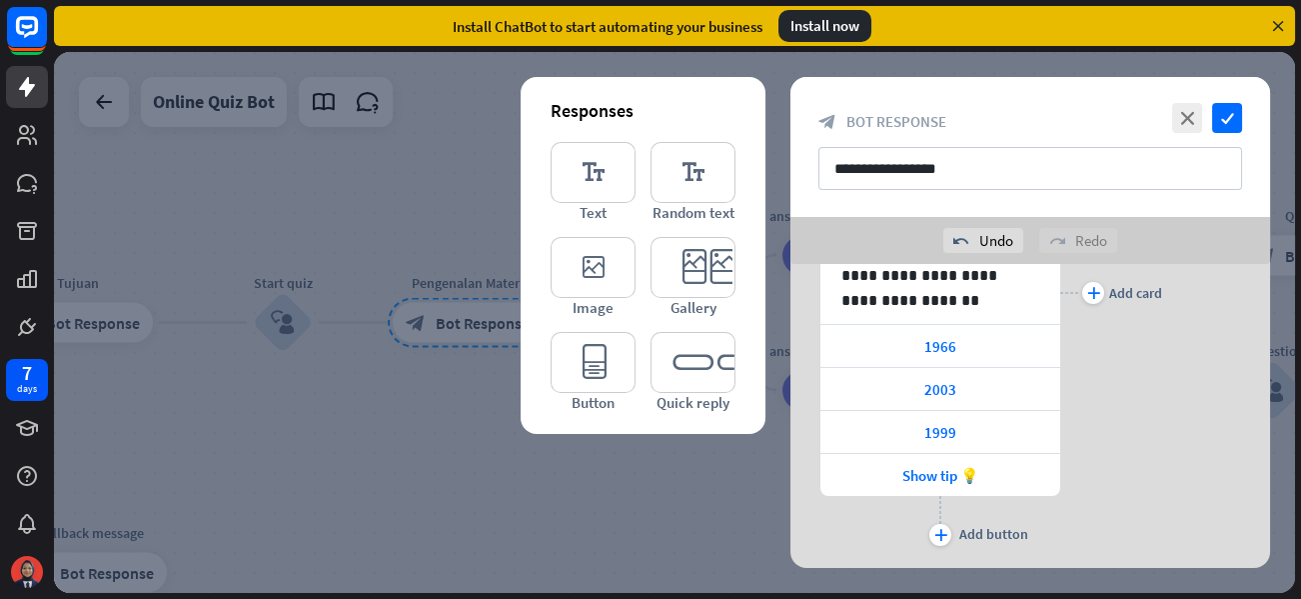
scroll to position [237, 0]
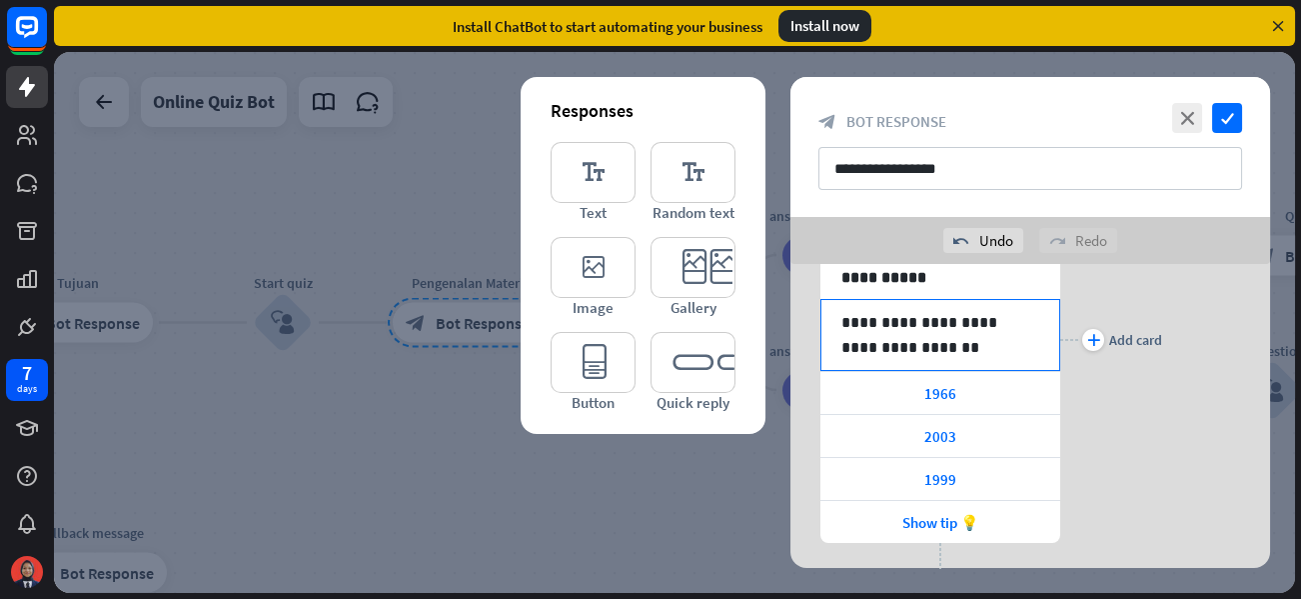
click at [939, 360] on div "**********" at bounding box center [940, 335] width 238 height 70
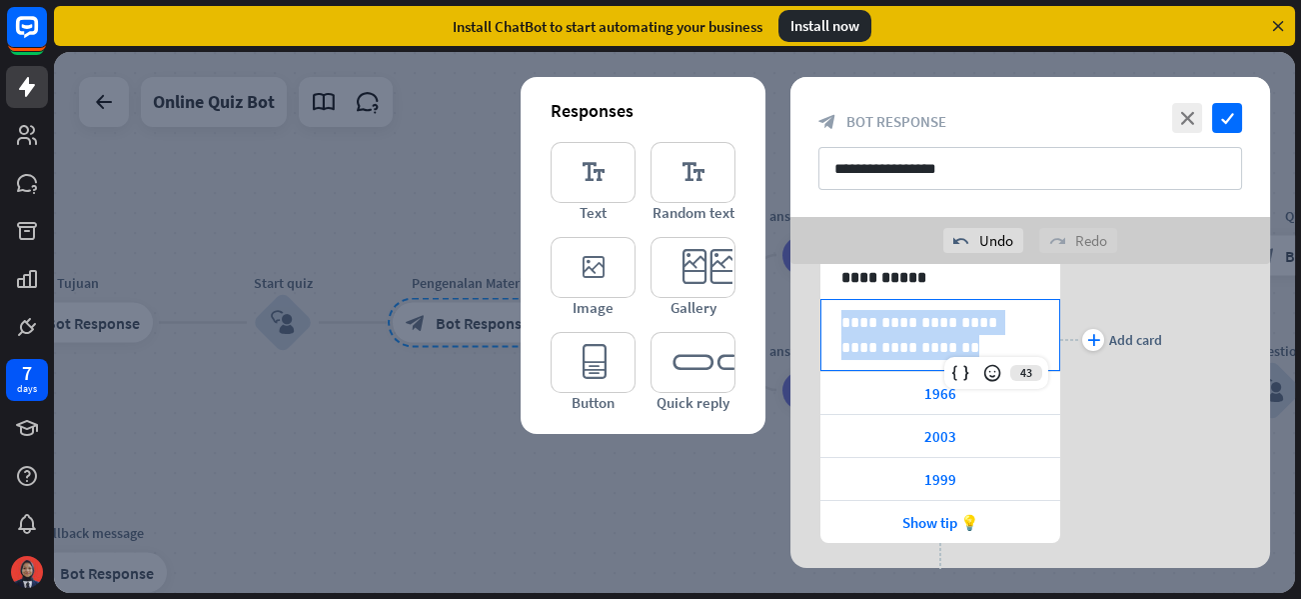
drag, startPoint x: 940, startPoint y: 347, endPoint x: 824, endPoint y: 322, distance: 118.6
click at [824, 322] on div "**********" at bounding box center [940, 335] width 238 height 70
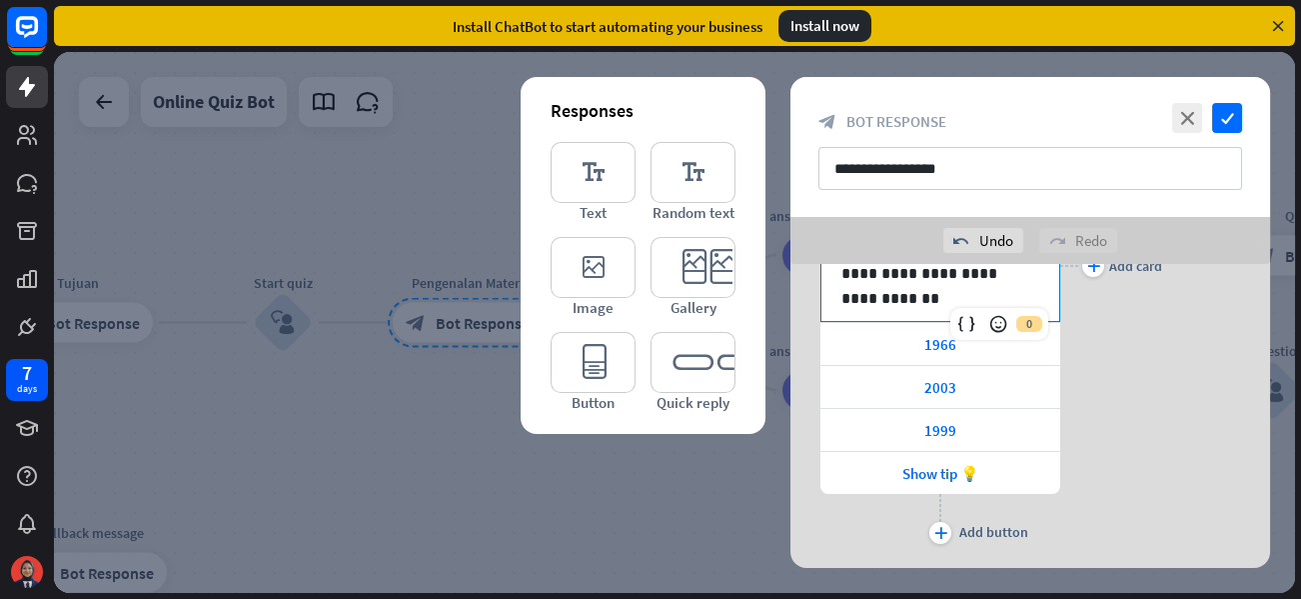
scroll to position [337, 0]
click at [1055, 450] on icon at bounding box center [1060, 451] width 19 height 18
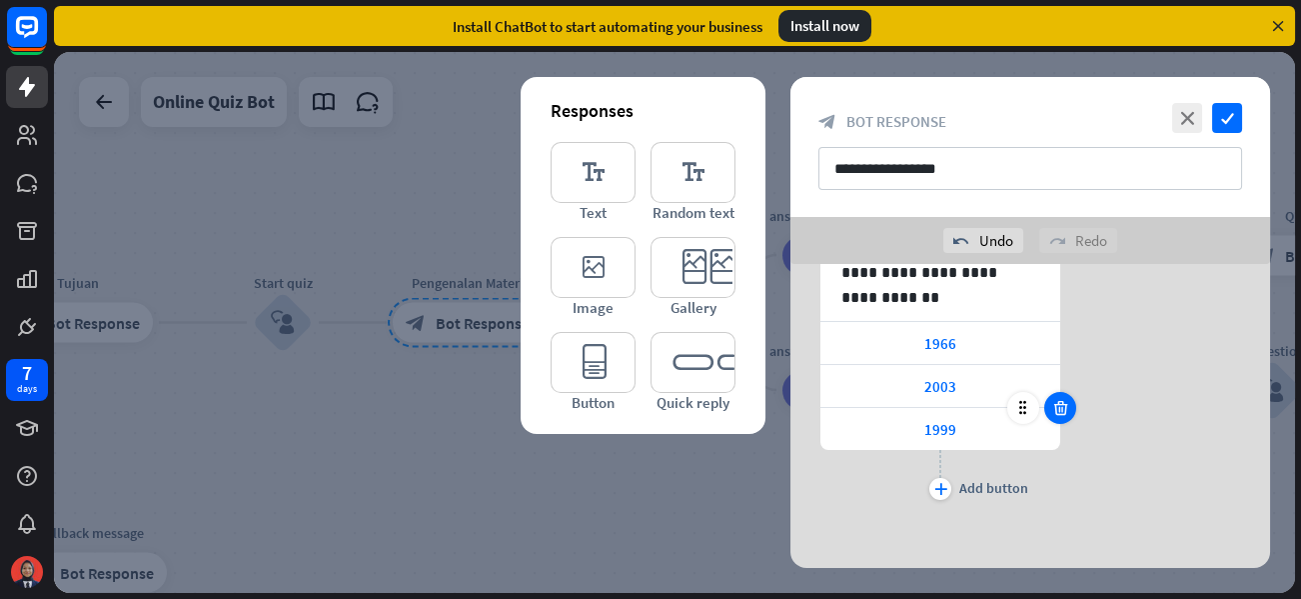
click at [1063, 408] on icon at bounding box center [1060, 408] width 19 height 18
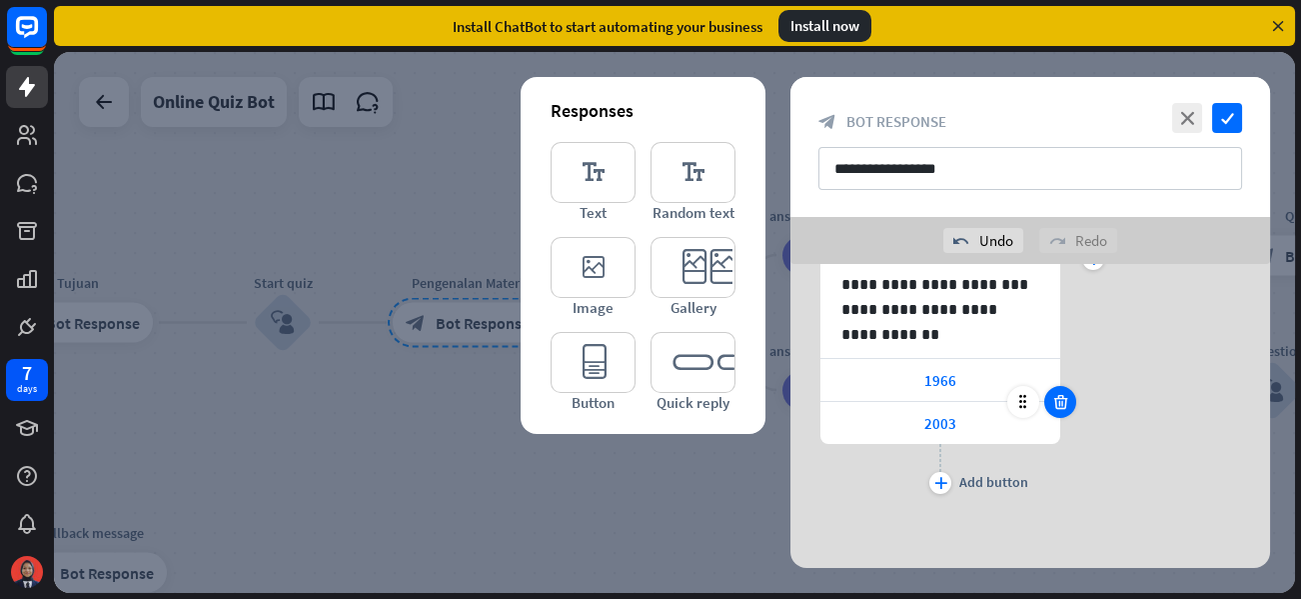
click at [1059, 394] on icon at bounding box center [1060, 402] width 19 height 18
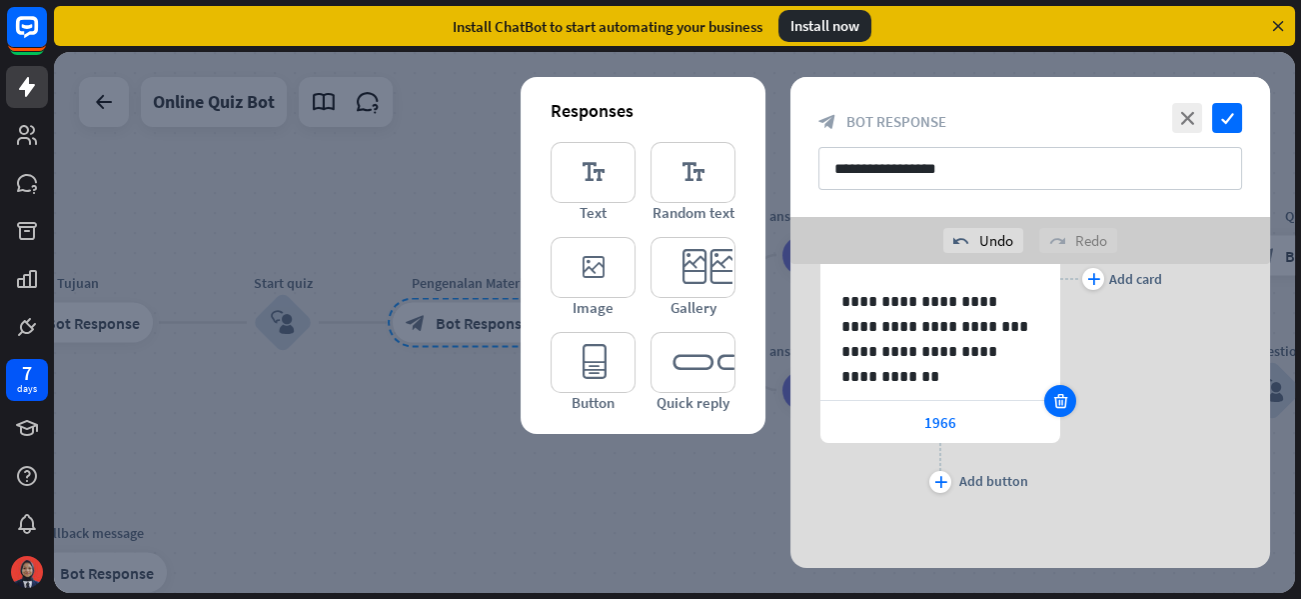
click at [1058, 392] on icon at bounding box center [1060, 401] width 19 height 18
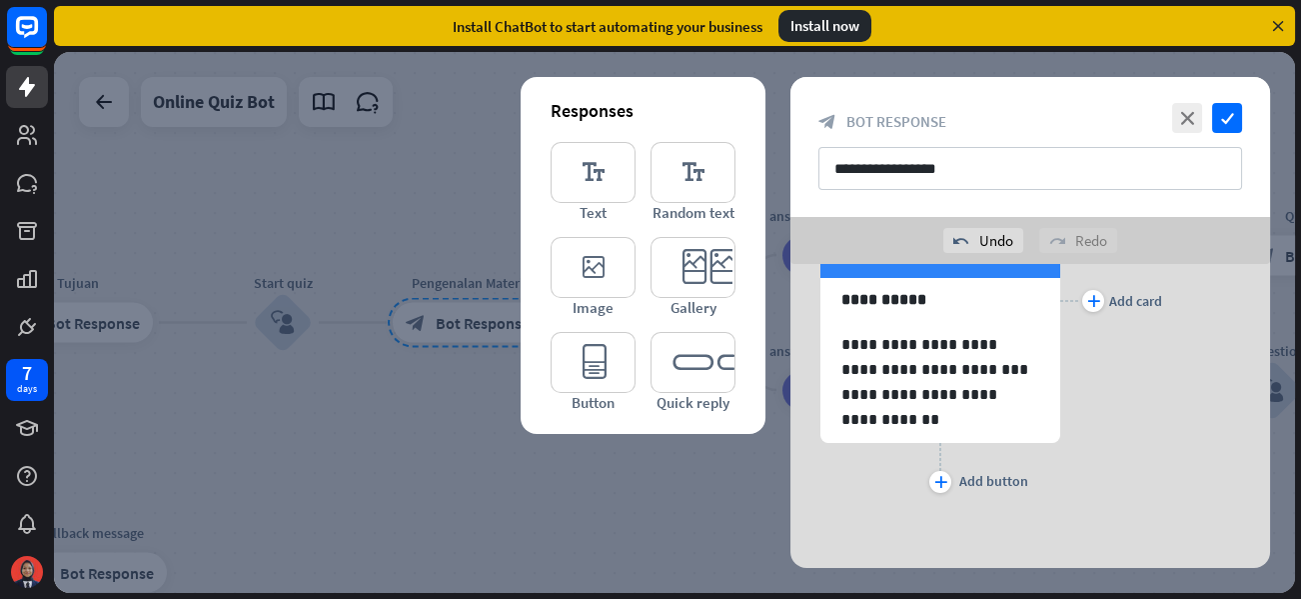
scroll to position [215, 0]
click at [969, 427] on p "**********" at bounding box center [940, 407] width 198 height 50
click at [1190, 123] on icon "close" at bounding box center [1187, 118] width 30 height 30
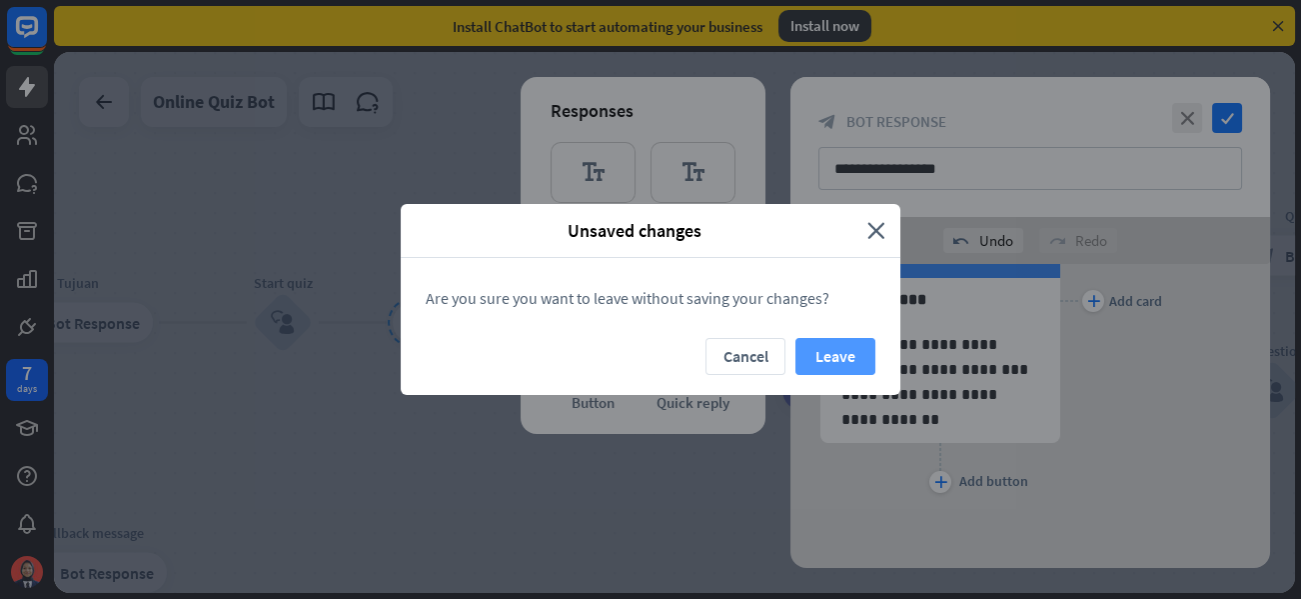
click at [823, 356] on button "Leave" at bounding box center [835, 356] width 80 height 37
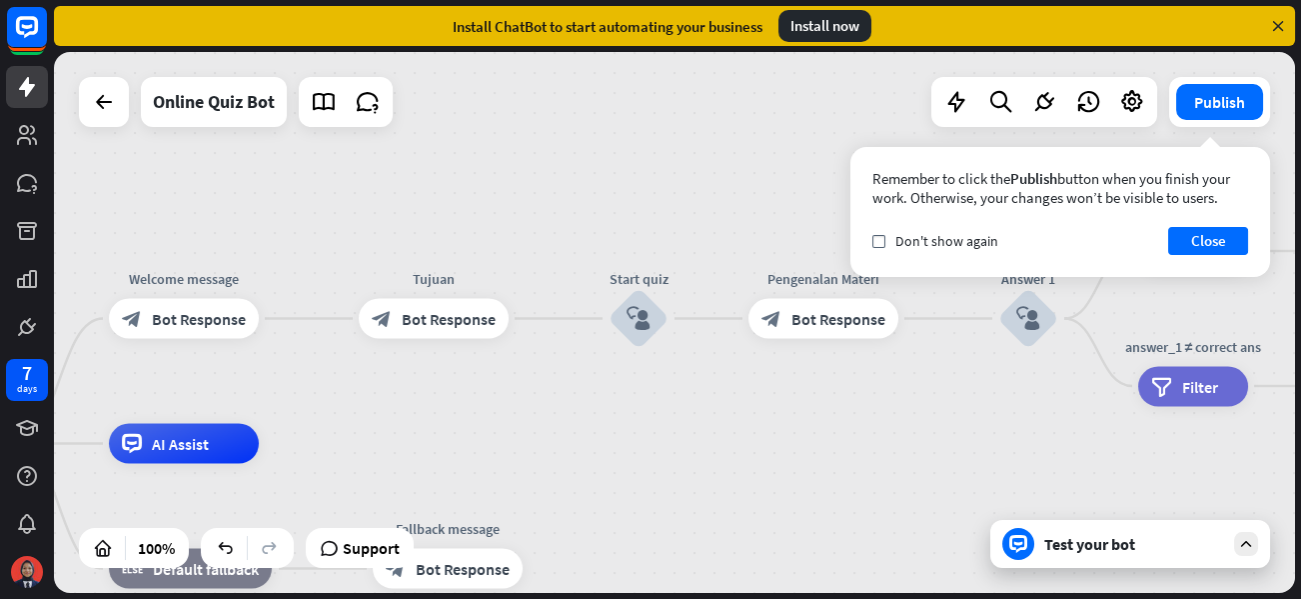
drag, startPoint x: 548, startPoint y: 444, endPoint x: 904, endPoint y: 439, distance: 356.8
click at [904, 439] on div "home_2 Start point Welcome message block_bot_response Bot Response Tujuan block…" at bounding box center [674, 322] width 1241 height 541
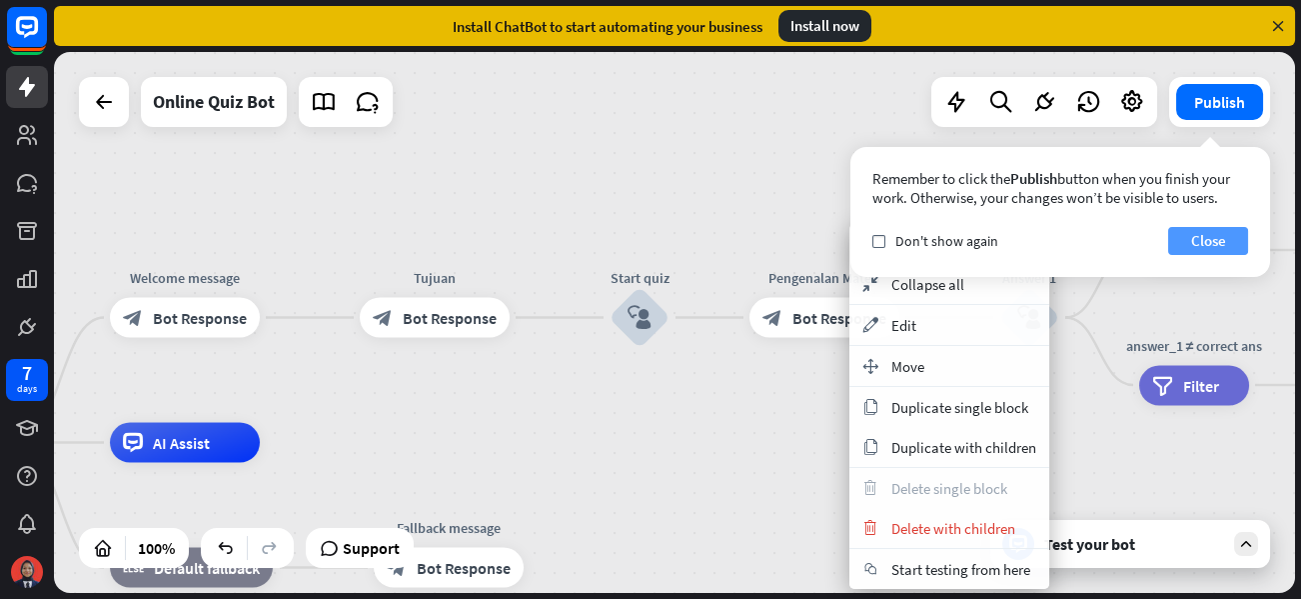
click at [1237, 232] on button "Close" at bounding box center [1208, 241] width 80 height 28
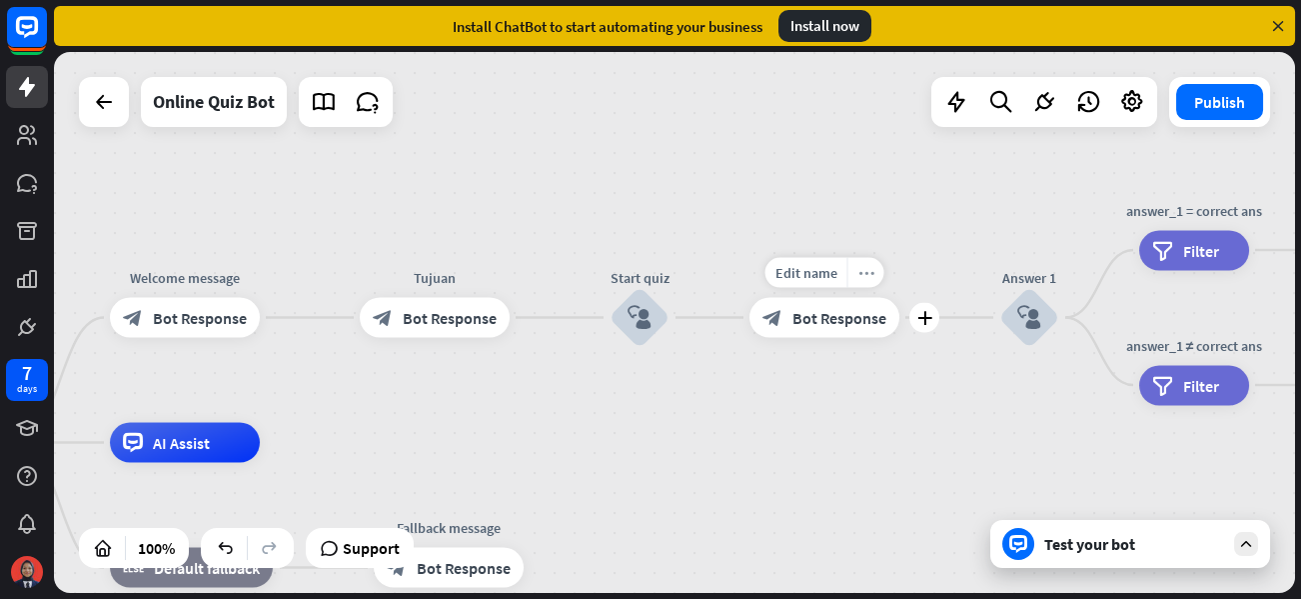
click at [858, 274] on icon "more_horiz" at bounding box center [866, 272] width 16 height 15
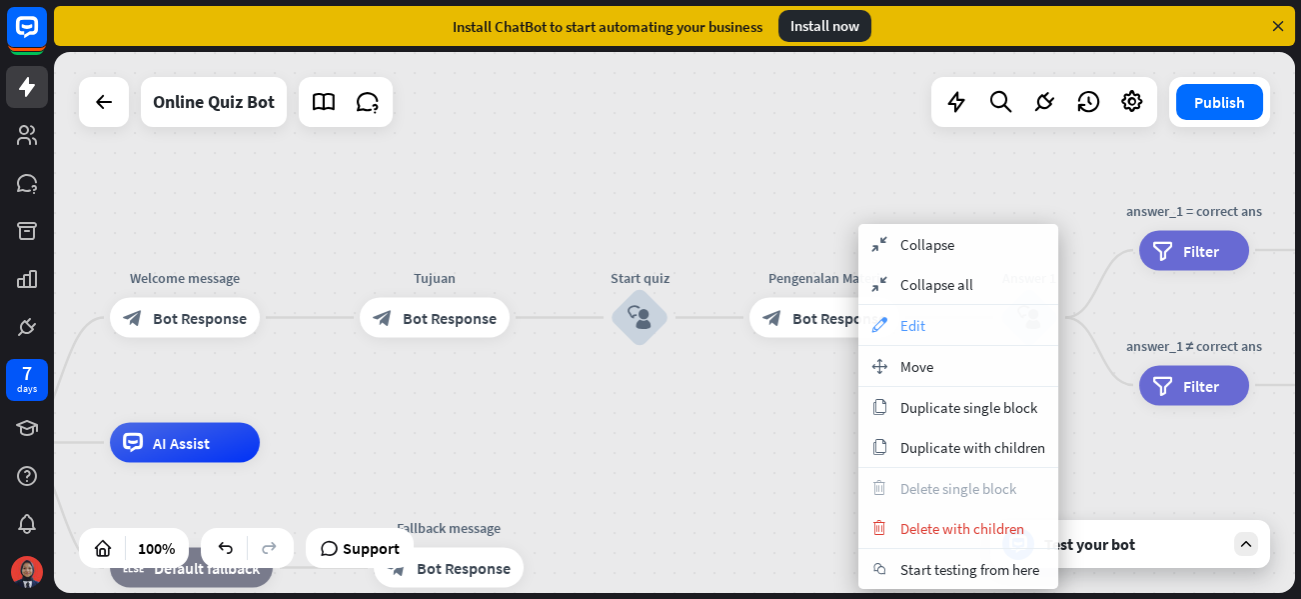
click at [945, 328] on div "appearance Edit" at bounding box center [958, 325] width 200 height 40
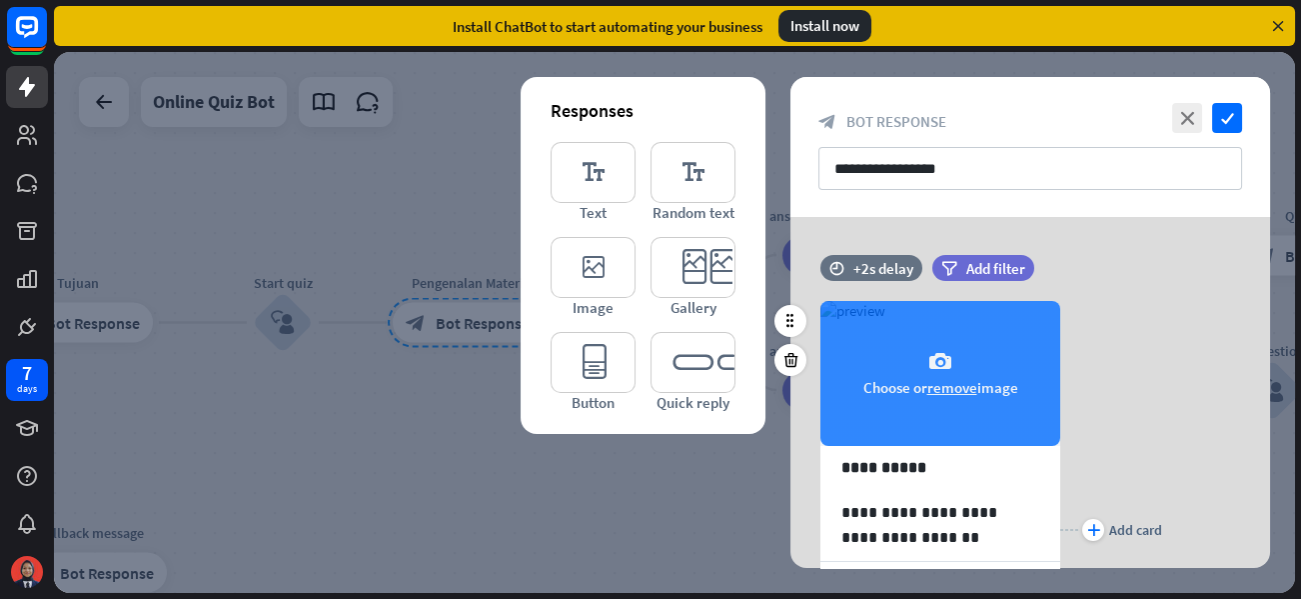
click at [958, 390] on button "remove" at bounding box center [952, 387] width 50 height 19
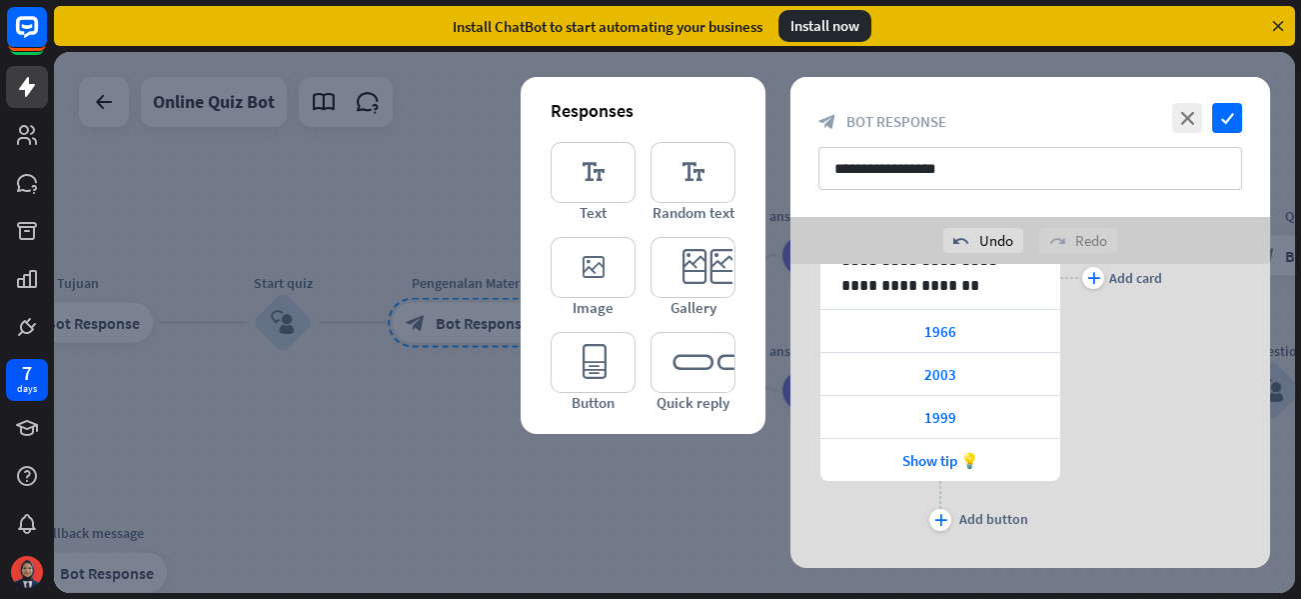
scroll to position [337, 0]
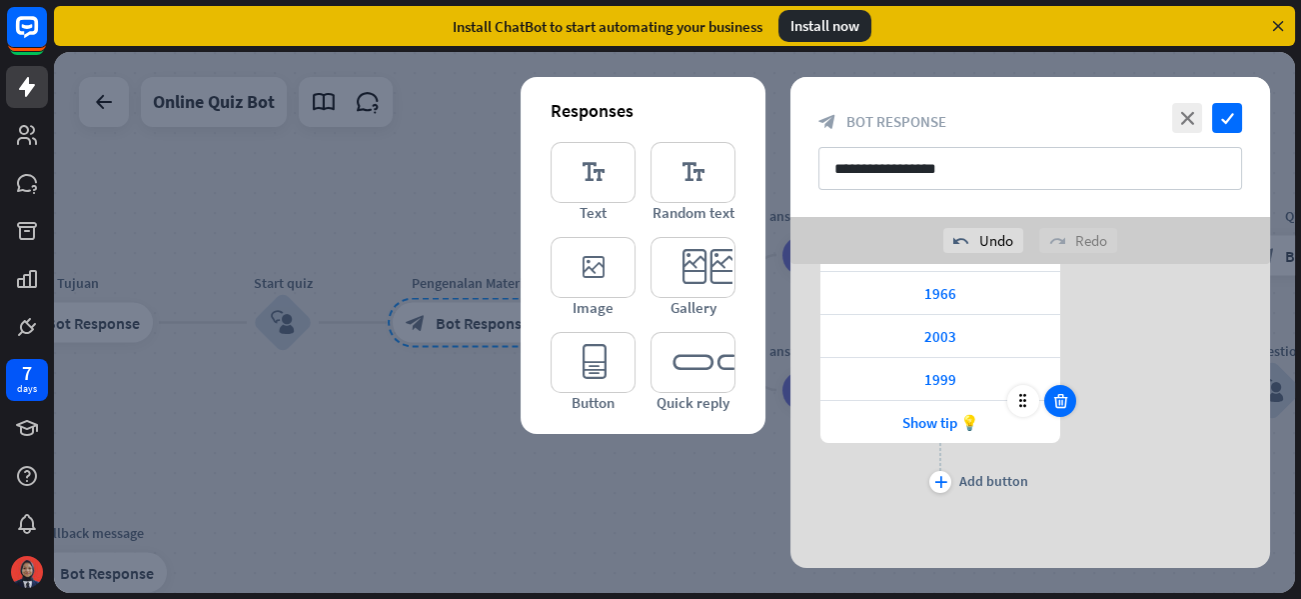
click at [1059, 394] on icon at bounding box center [1060, 401] width 19 height 18
click at [1058, 393] on icon at bounding box center [1060, 402] width 19 height 18
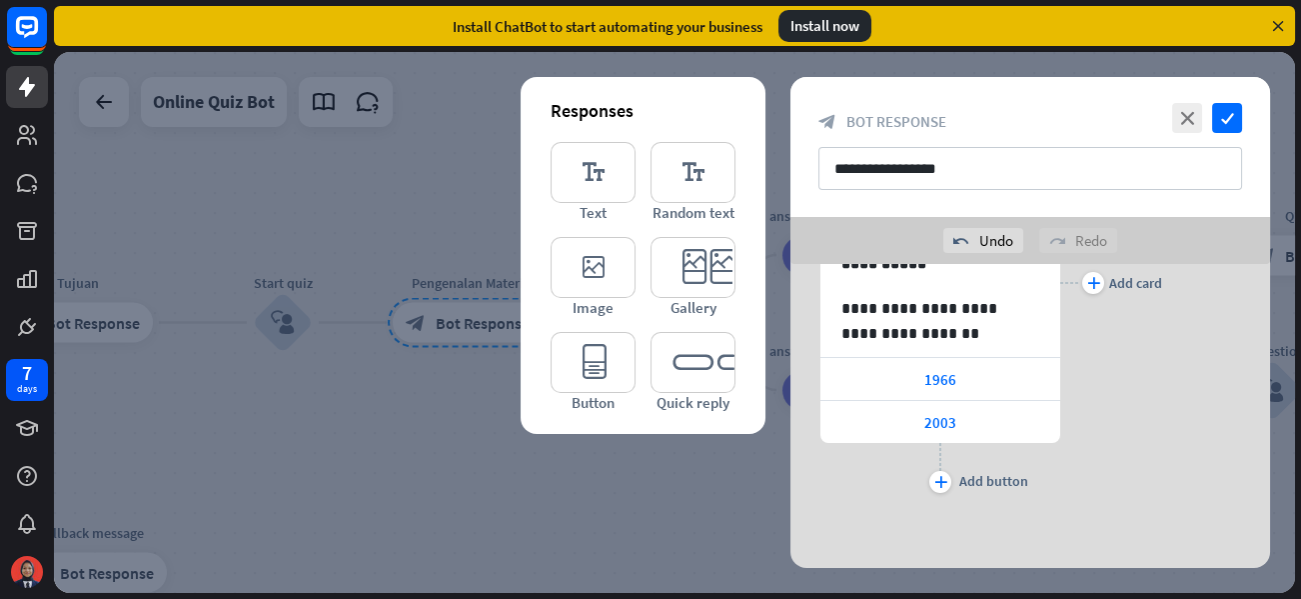
scroll to position [250, 0]
click at [1060, 357] on icon at bounding box center [1060, 359] width 19 height 18
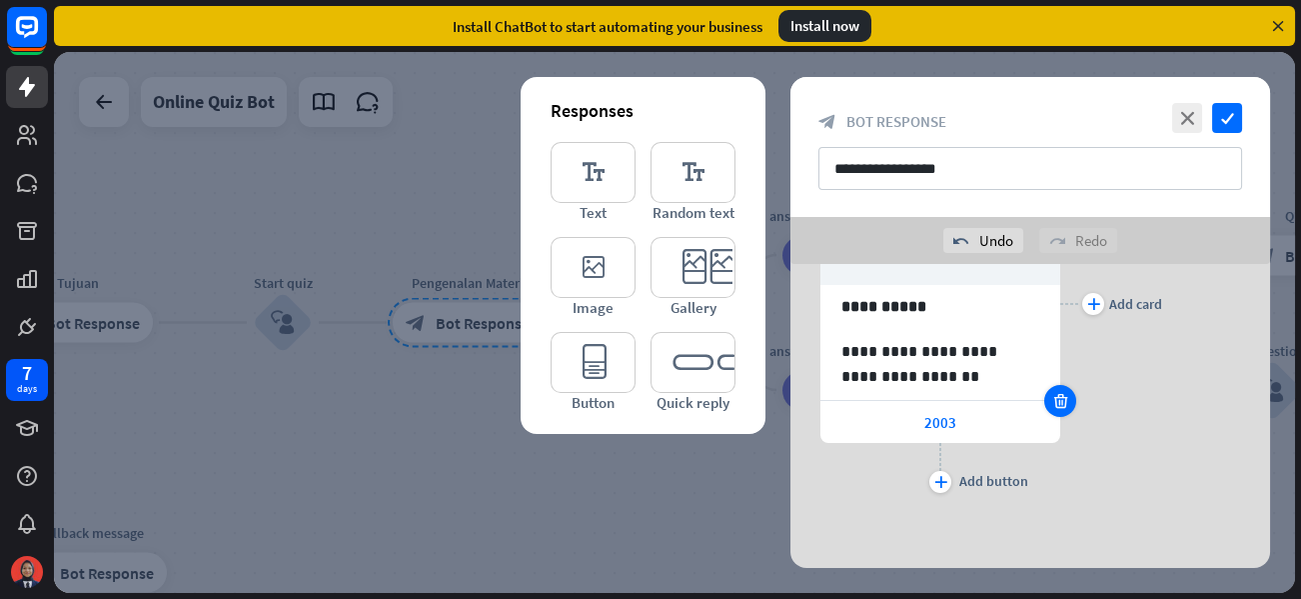
scroll to position [207, 0]
click at [1054, 395] on icon at bounding box center [1060, 402] width 19 height 18
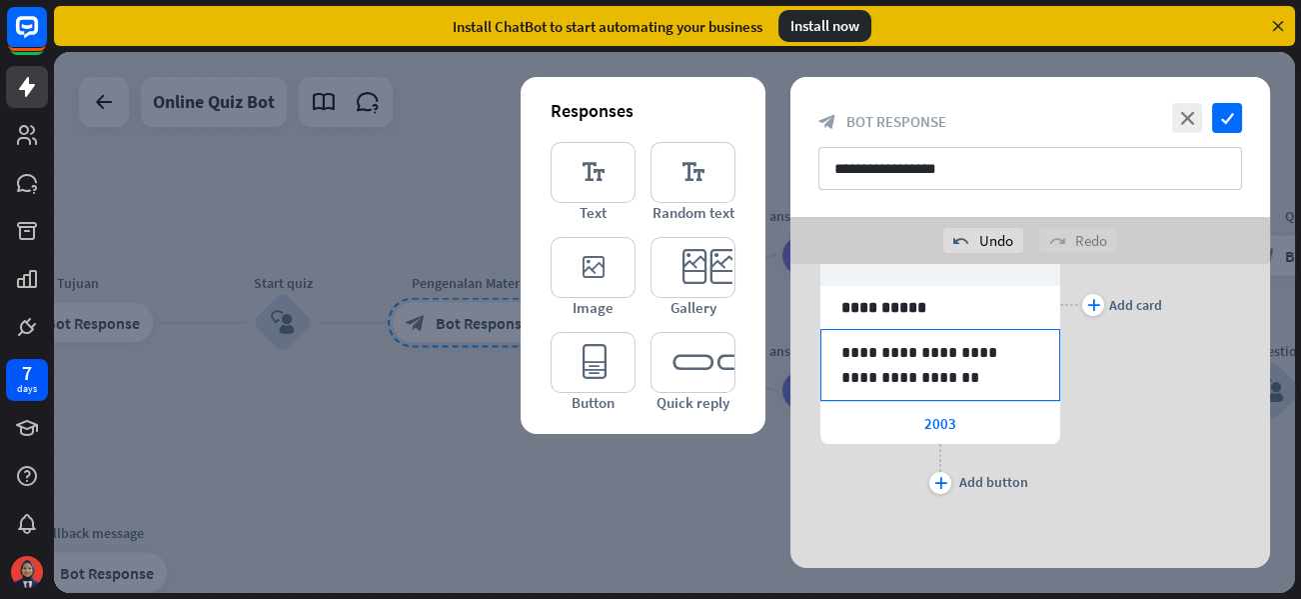
scroll to position [164, 0]
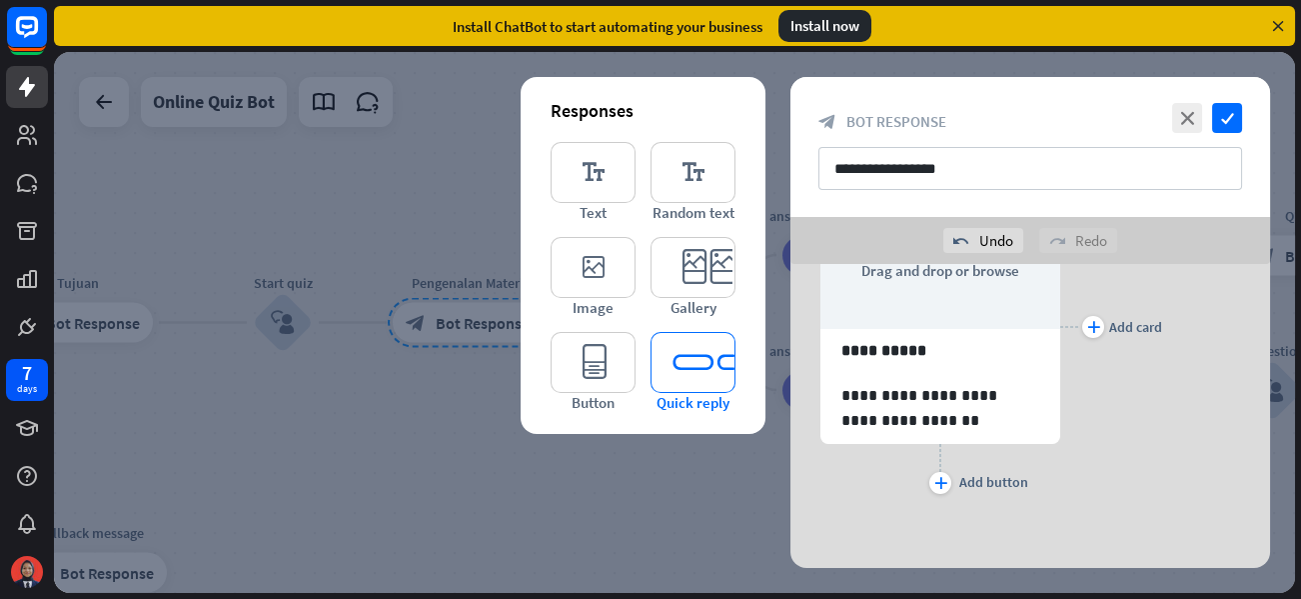
click at [693, 353] on icon "editor_quick_replies" at bounding box center [692, 362] width 85 height 61
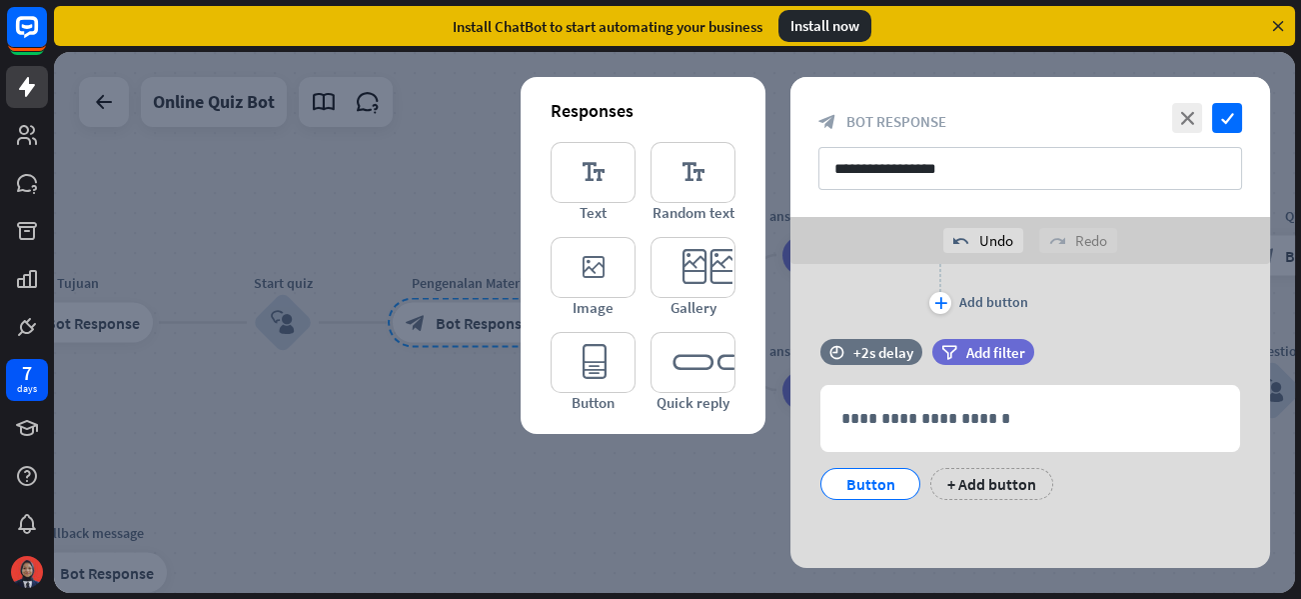
scroll to position [345, 0]
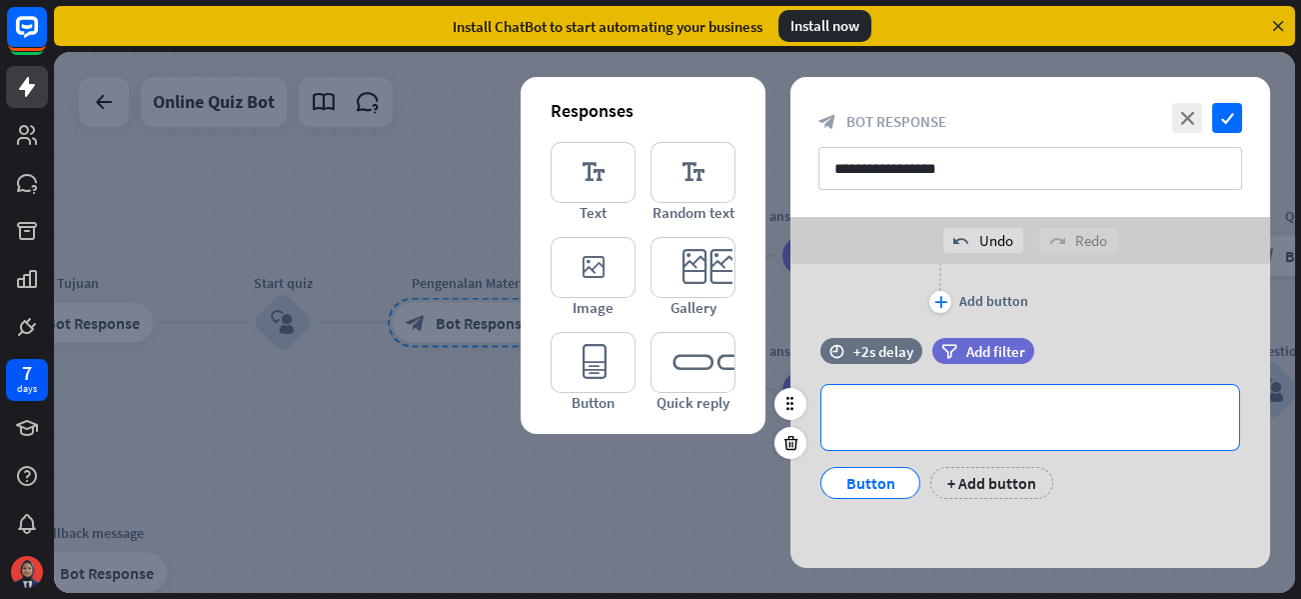
click at [942, 413] on p "**********" at bounding box center [1030, 417] width 378 height 25
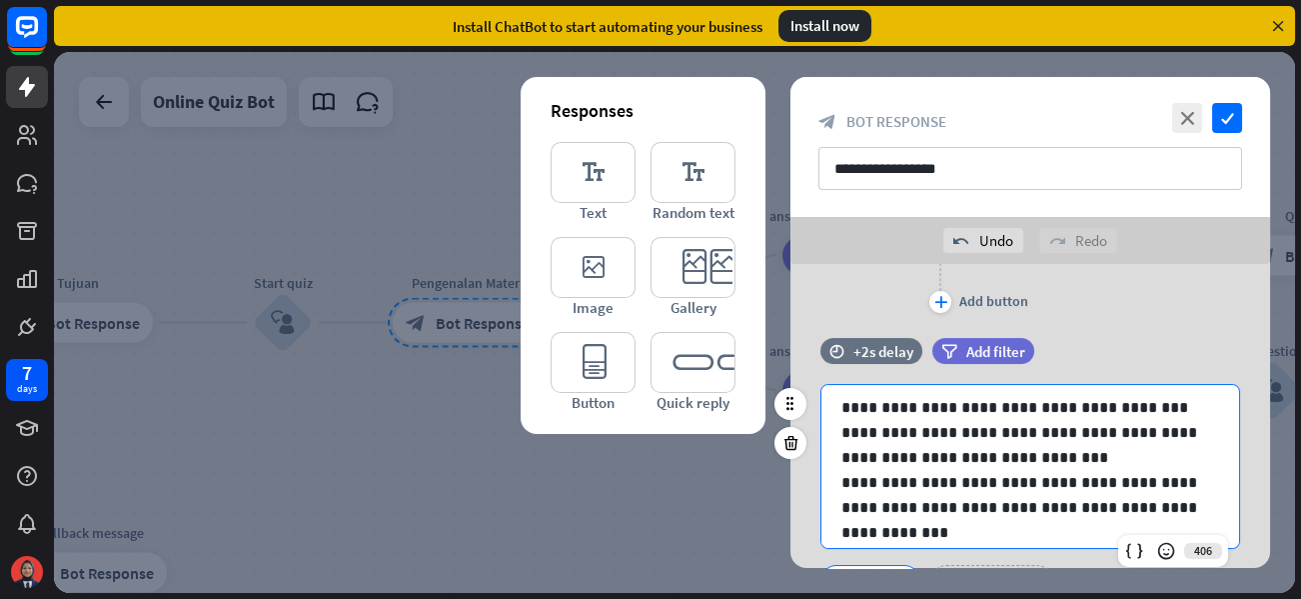
scroll to position [27, 0]
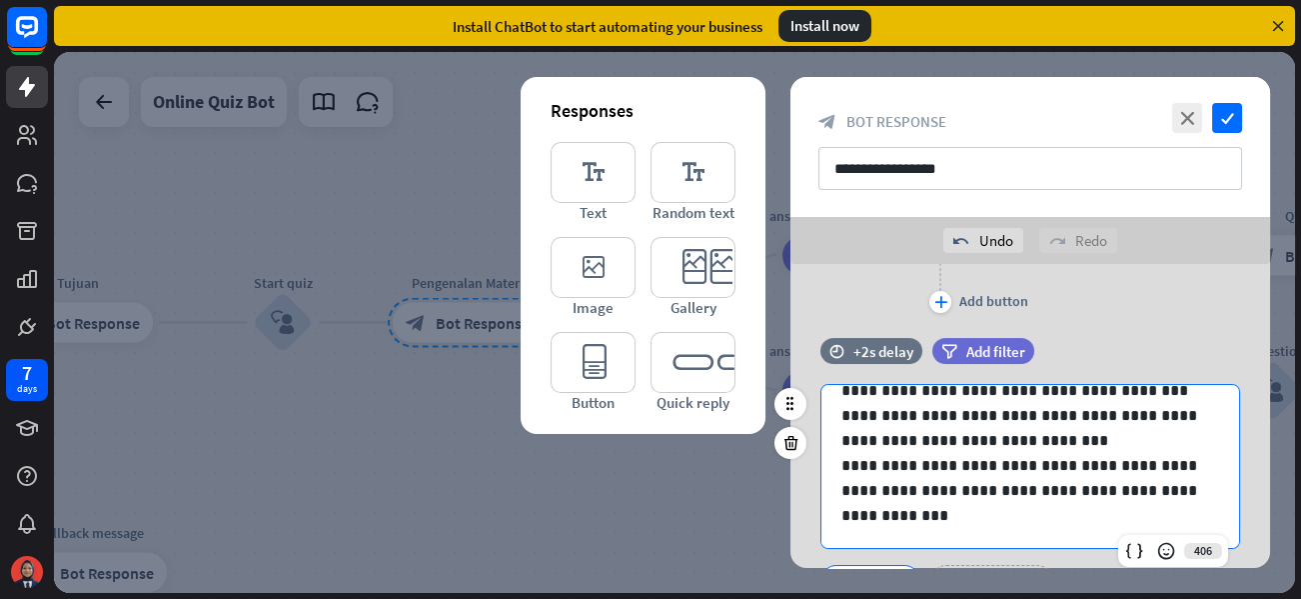
click at [966, 462] on p "**********" at bounding box center [1022, 490] width 363 height 75
click at [921, 465] on p "**********" at bounding box center [1022, 490] width 363 height 75
click at [923, 468] on p "**********" at bounding box center [1022, 490] width 363 height 75
click at [1132, 549] on icon at bounding box center [1134, 551] width 20 height 20
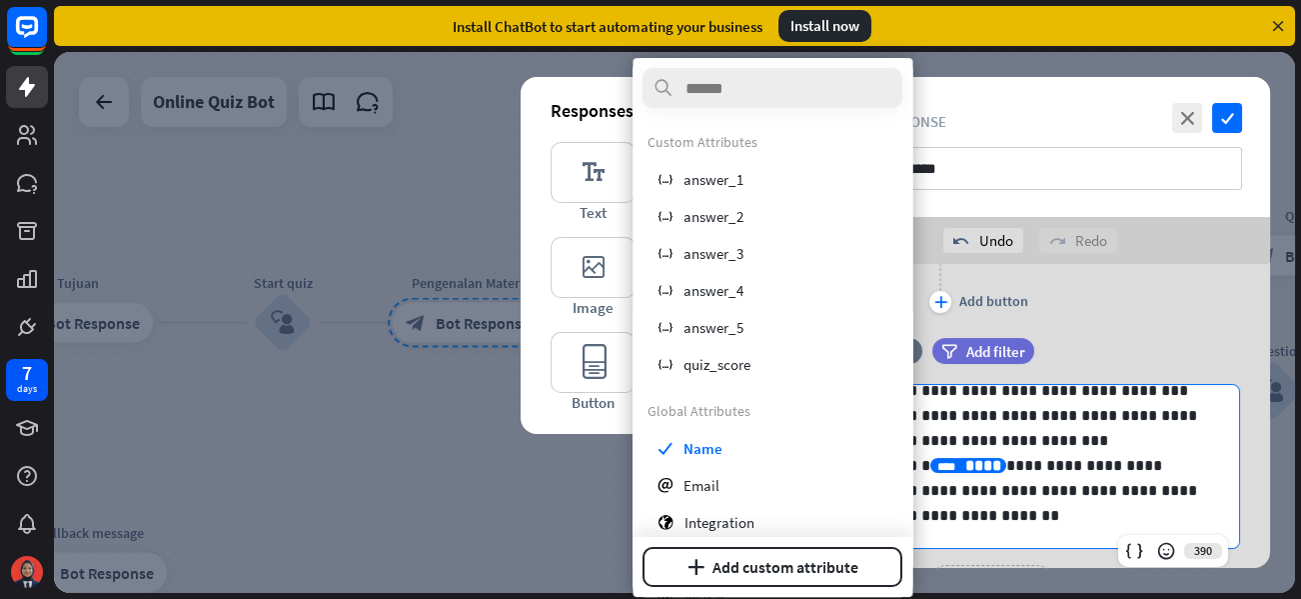
click at [455, 469] on div at bounding box center [674, 322] width 1241 height 541
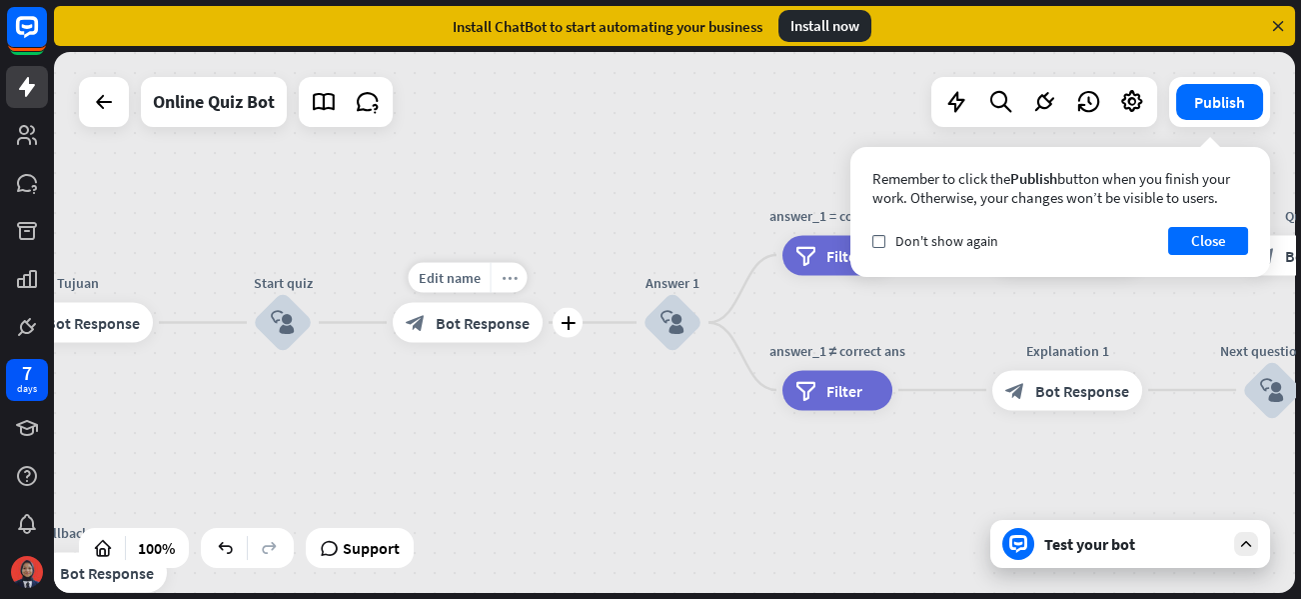
click at [511, 283] on icon "more_horiz" at bounding box center [510, 277] width 16 height 15
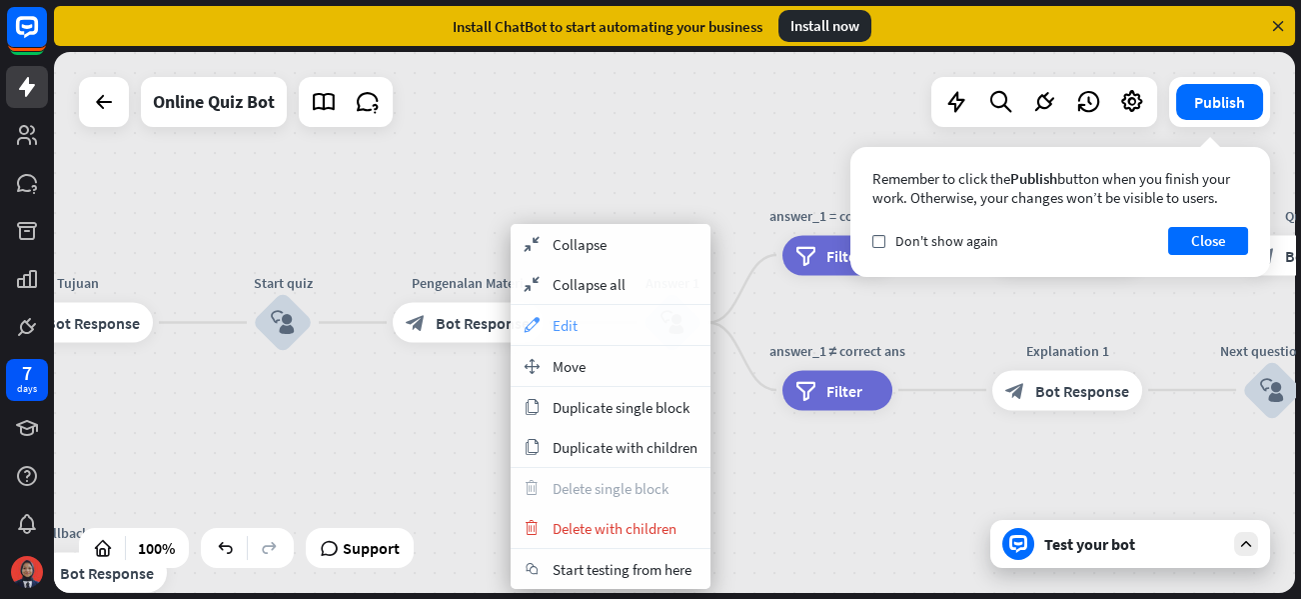
click at [537, 319] on icon "appearance" at bounding box center [532, 325] width 22 height 16
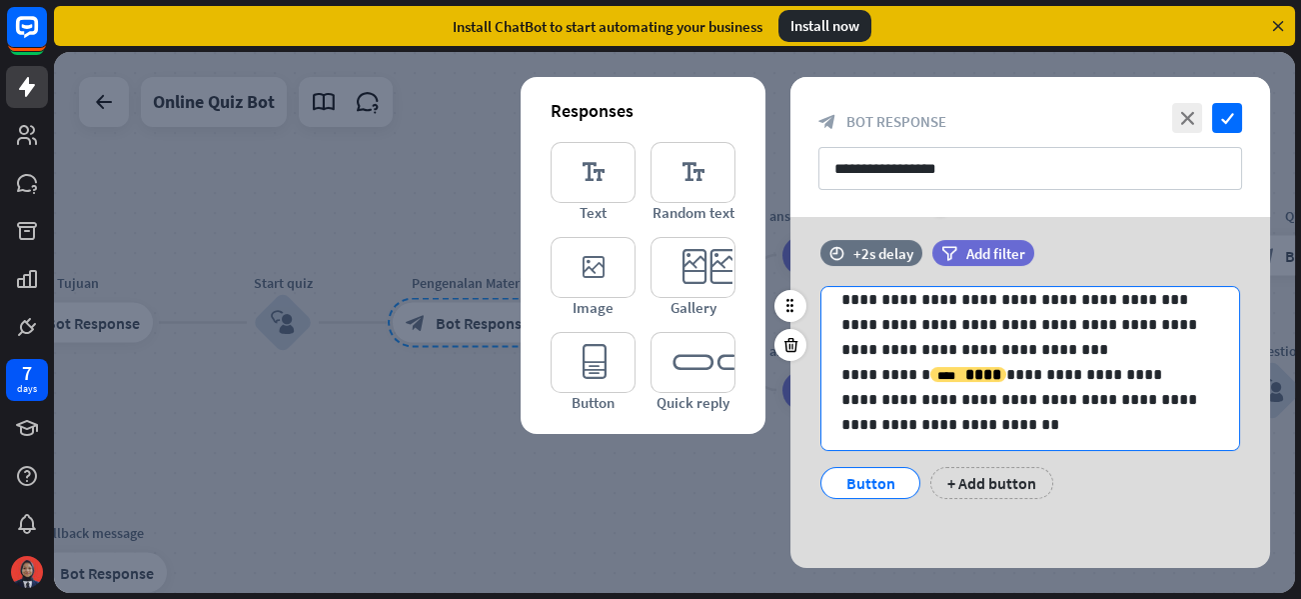
scroll to position [26, 0]
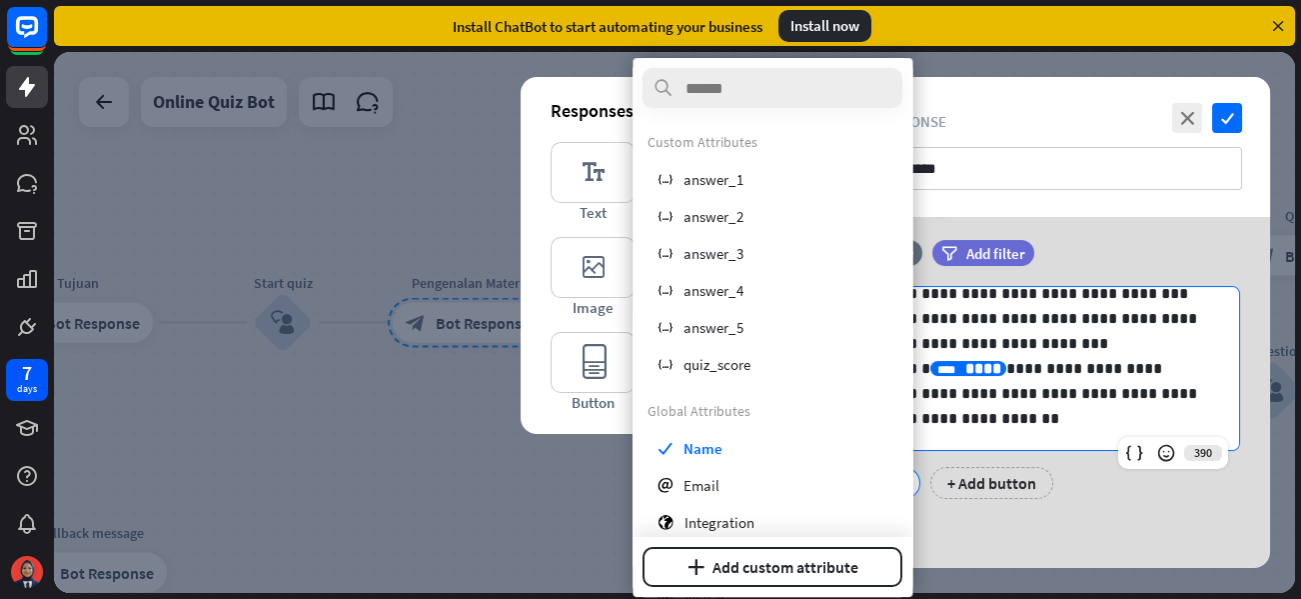
click at [972, 368] on span "****" at bounding box center [983, 368] width 36 height 15
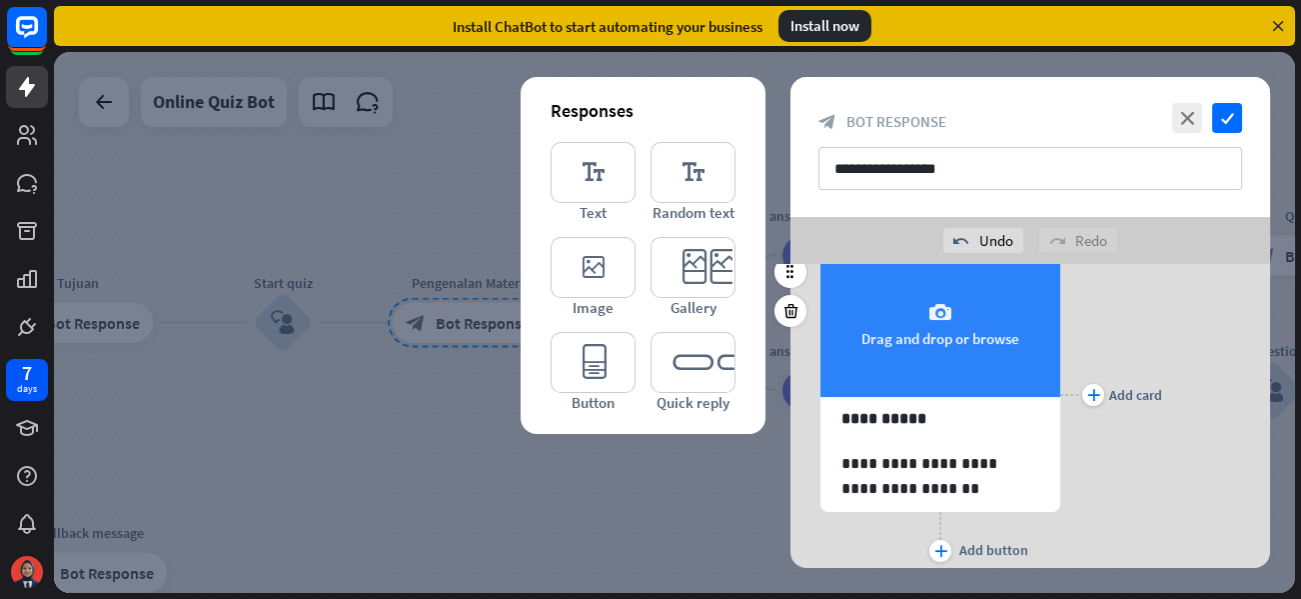
scroll to position [196, 0]
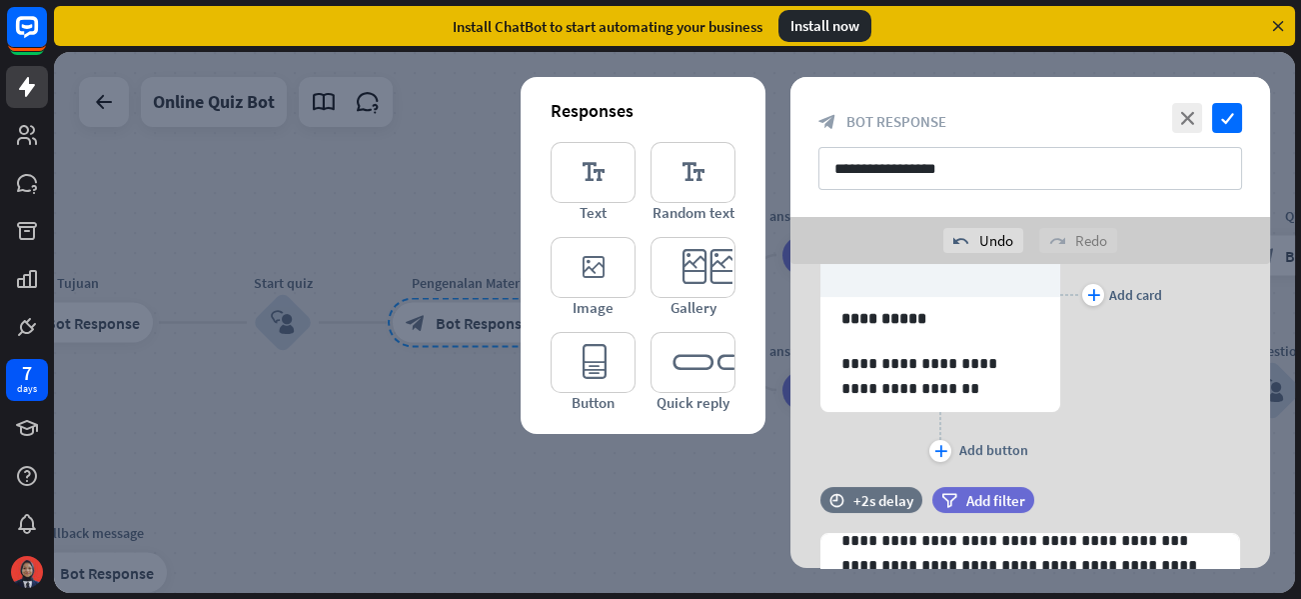
drag, startPoint x: 1027, startPoint y: 456, endPoint x: 1078, endPoint y: 411, distance: 68.0
click at [1078, 411] on div "plus Add card" at bounding box center [1111, 294] width 102 height 345
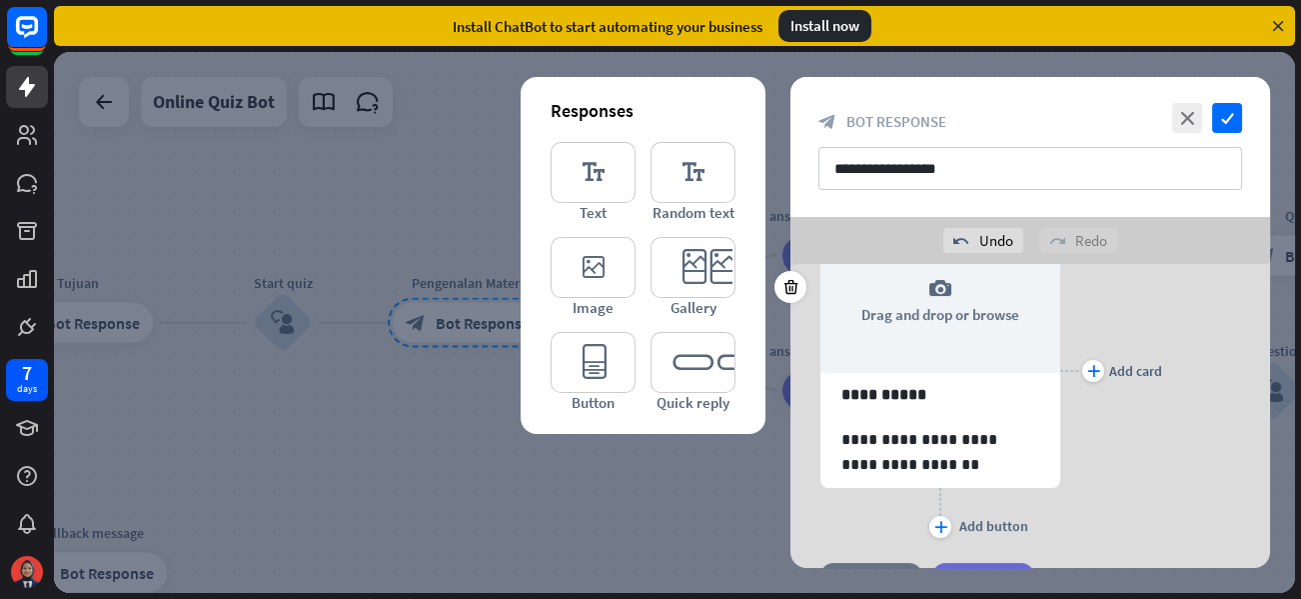
scroll to position [0, 0]
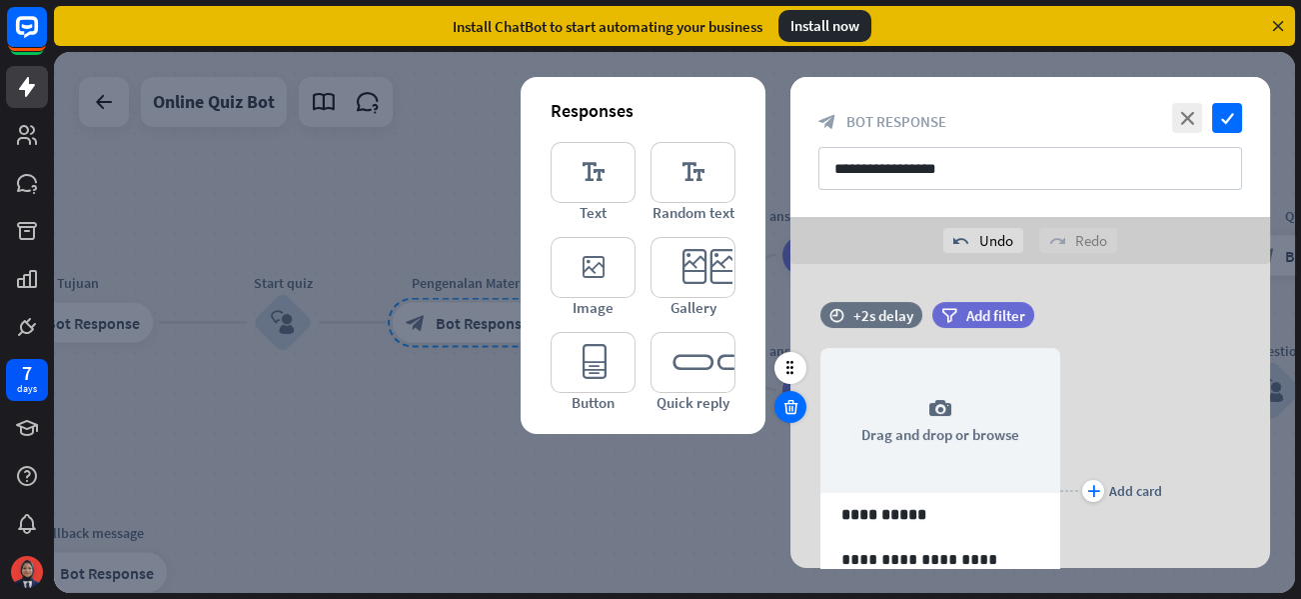
click at [782, 398] on icon at bounding box center [790, 407] width 19 height 18
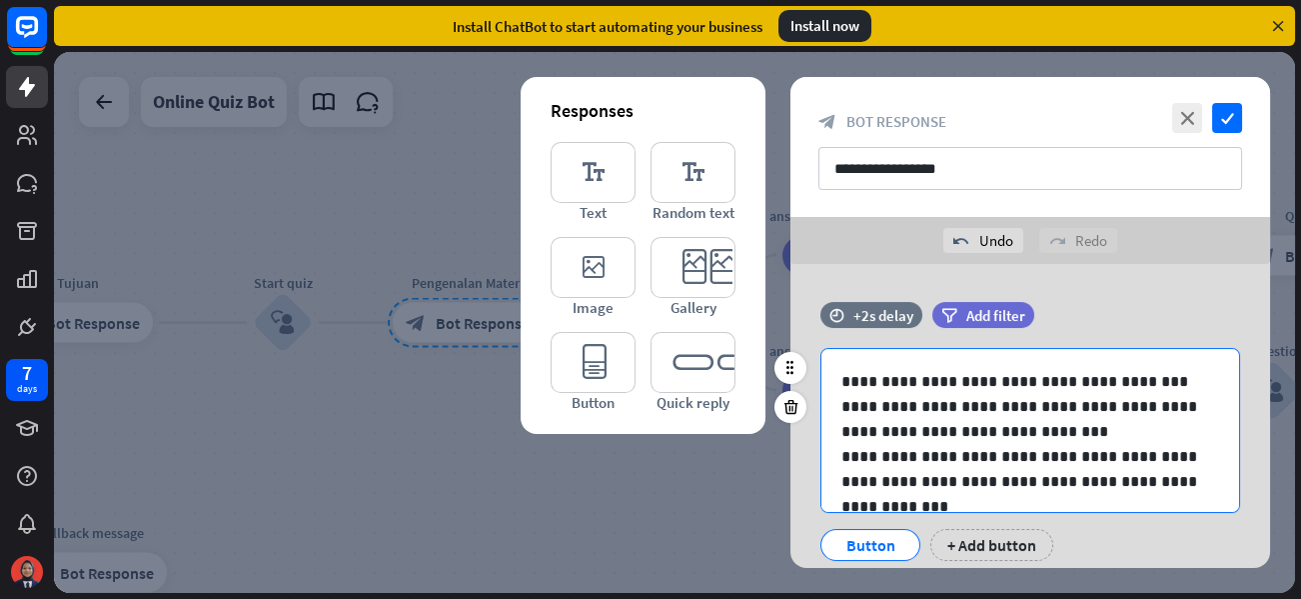
scroll to position [26, 0]
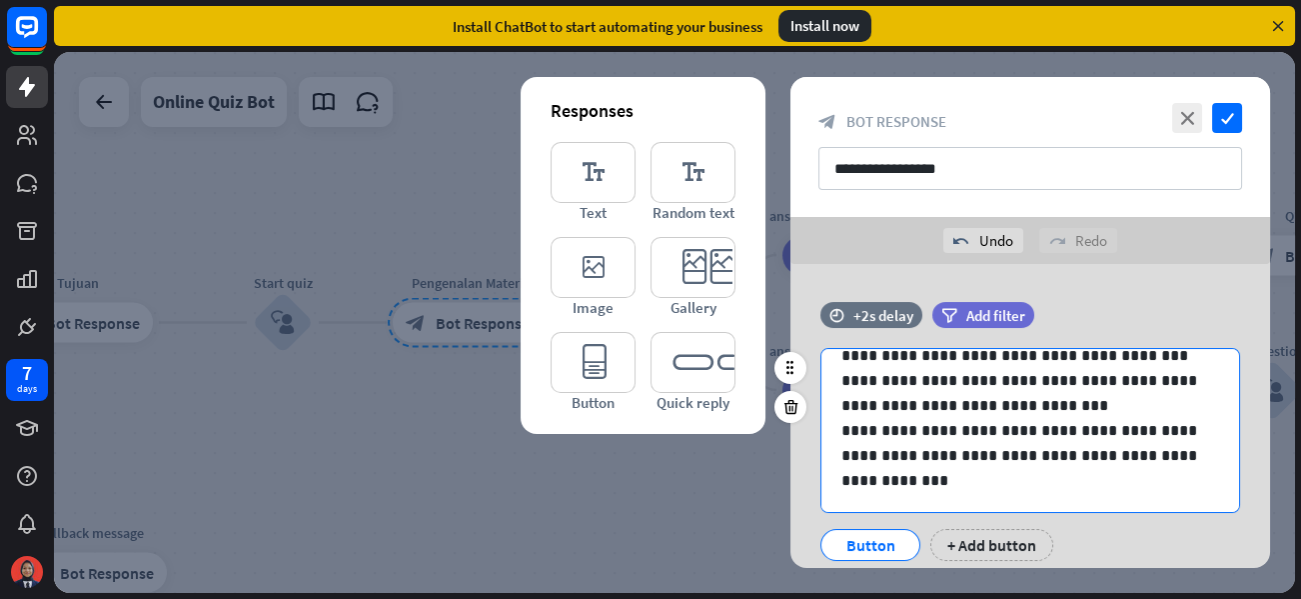
click at [842, 401] on p "**********" at bounding box center [1022, 393] width 363 height 50
click at [841, 433] on p "**********" at bounding box center [1022, 455] width 363 height 75
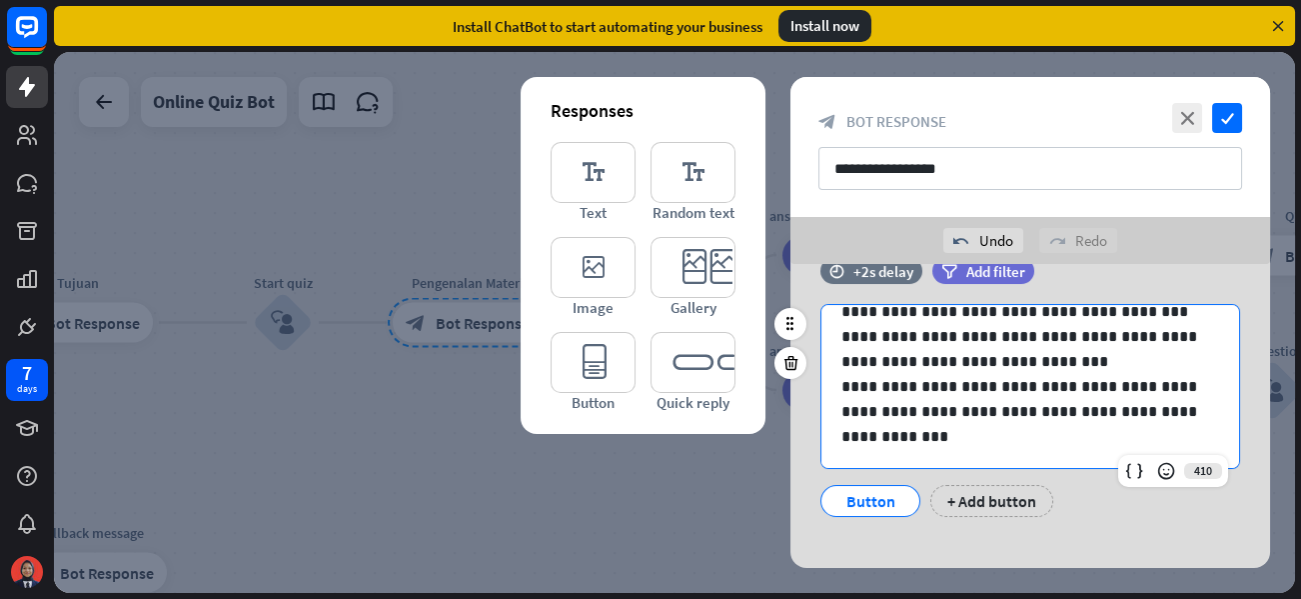
scroll to position [62, 0]
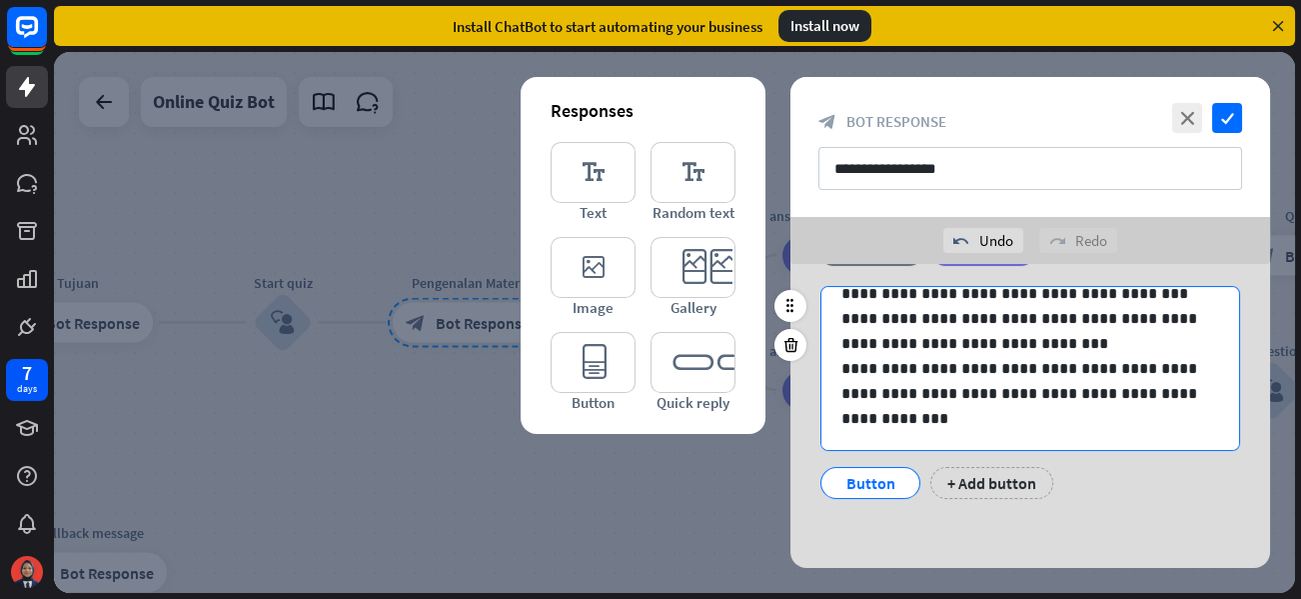
click at [1085, 497] on div "Button + Add button" at bounding box center [1025, 478] width 420 height 42
click at [794, 313] on icon at bounding box center [790, 306] width 18 height 18
click at [796, 309] on icon at bounding box center [790, 306] width 18 height 18
click at [791, 310] on icon at bounding box center [790, 306] width 18 height 18
click at [685, 374] on icon "editor_quick_replies" at bounding box center [692, 362] width 85 height 61
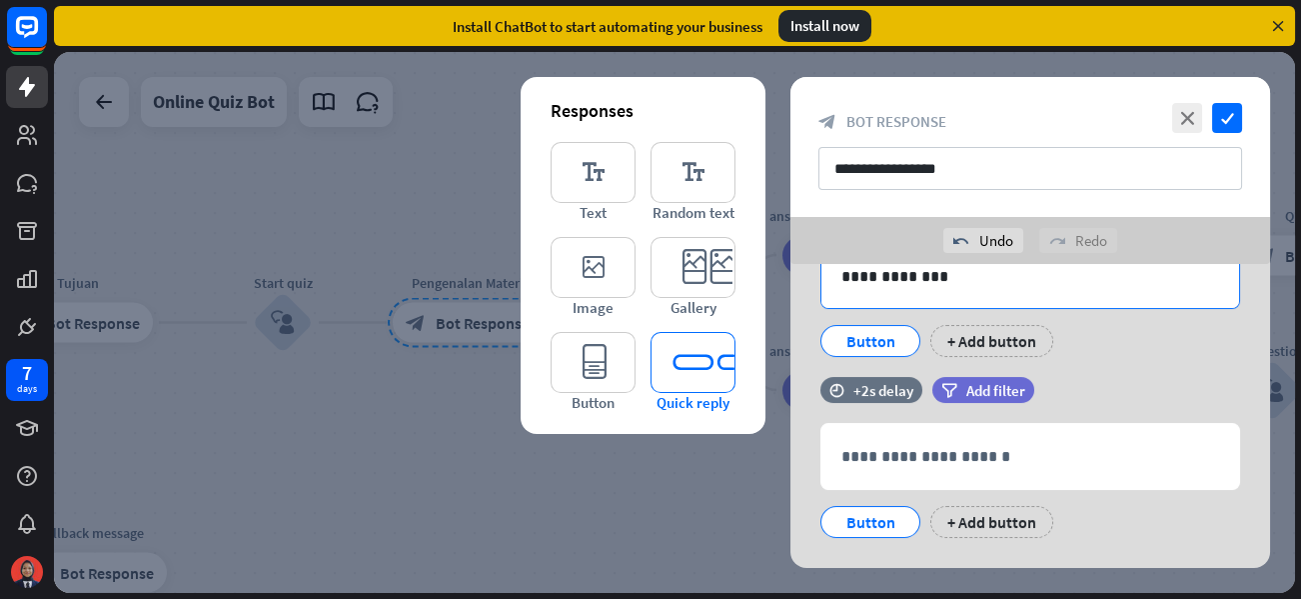
scroll to position [243, 0]
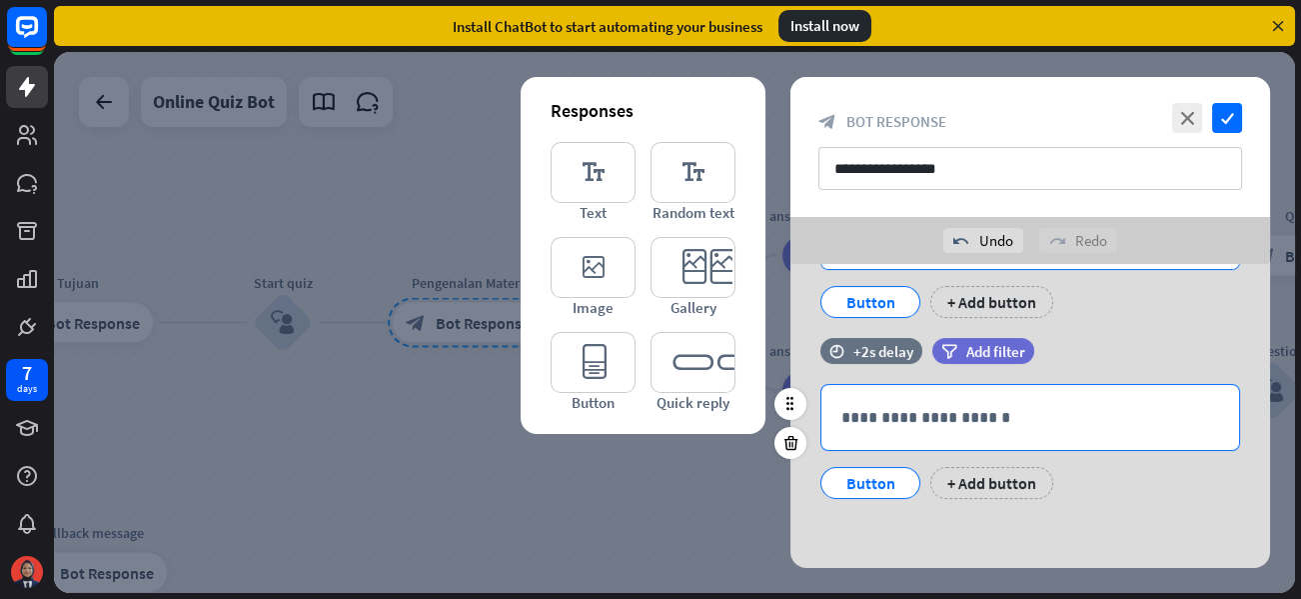
click at [914, 411] on p "**********" at bounding box center [1030, 417] width 378 height 25
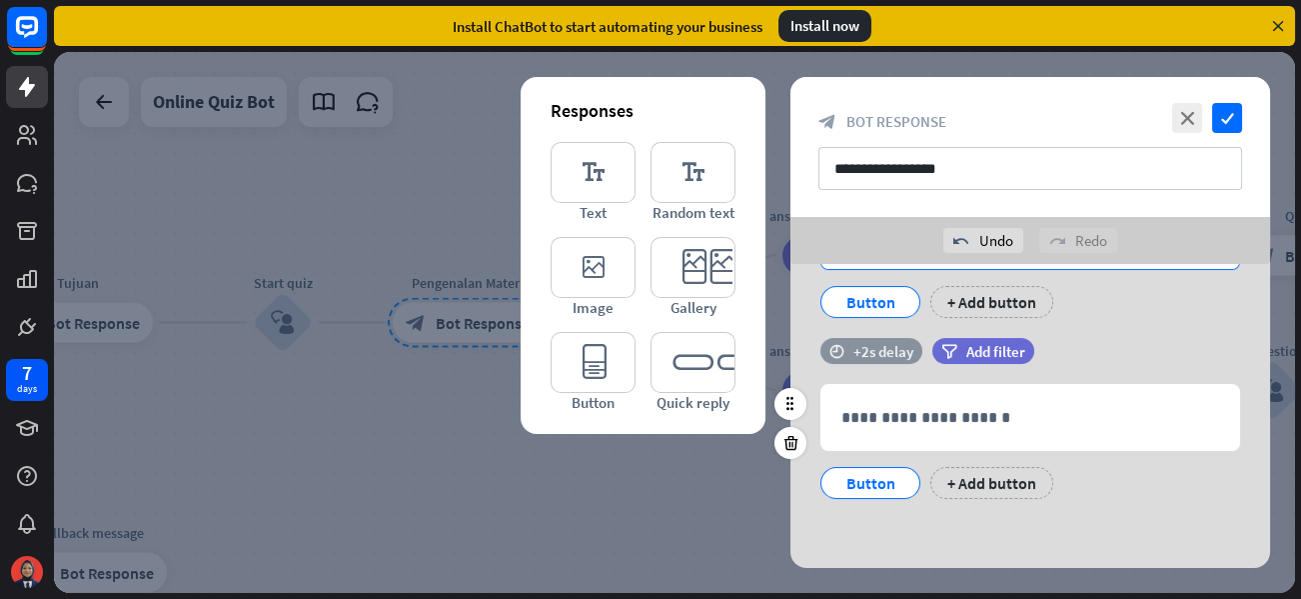
click at [878, 342] on div "+2s delay" at bounding box center [883, 351] width 60 height 19
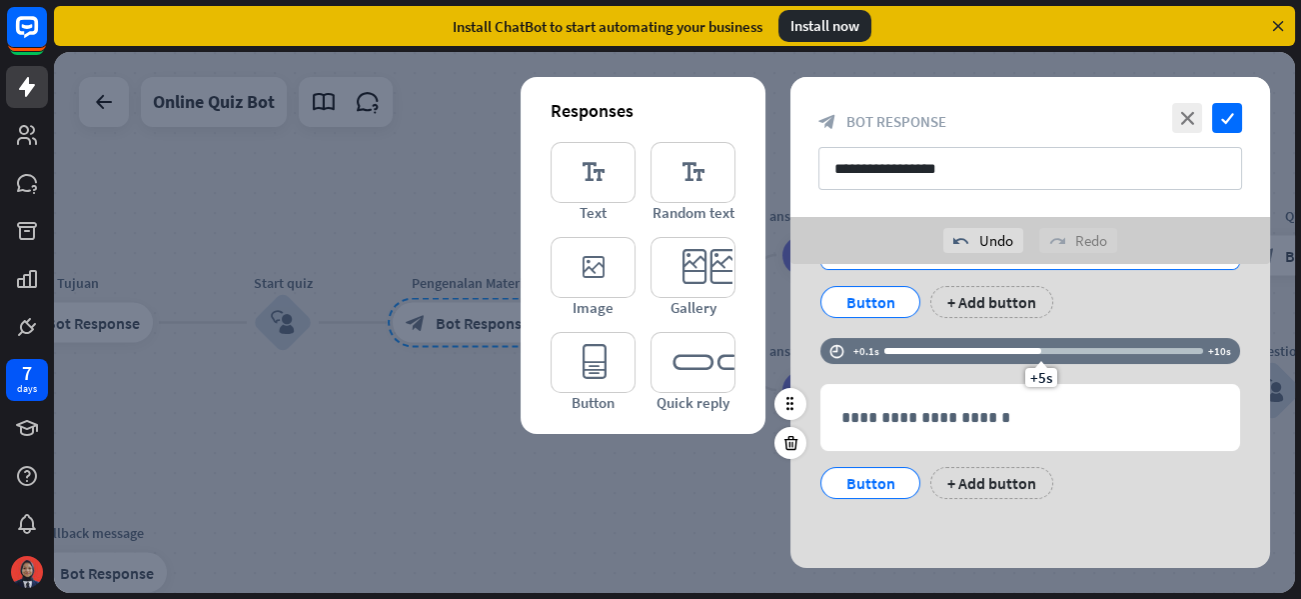
drag, startPoint x: 950, startPoint y: 376, endPoint x: 1041, endPoint y: 381, distance: 91.1
click at [1041, 381] on span "+5s" at bounding box center [1041, 377] width 22 height 19
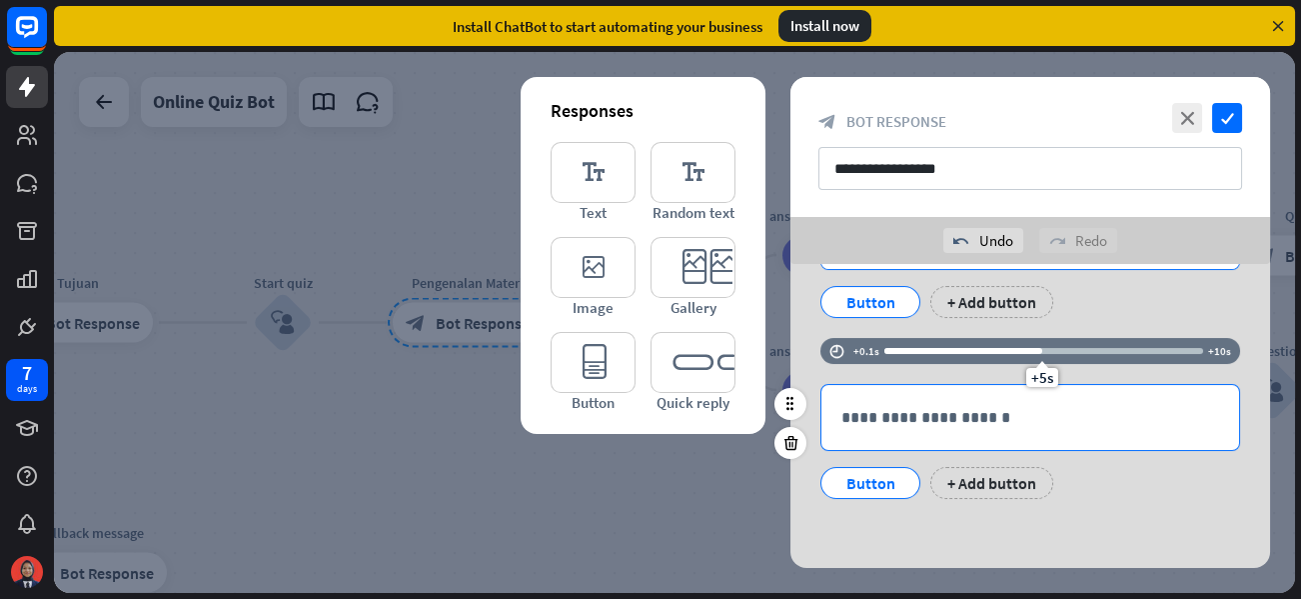
click at [944, 414] on p "**********" at bounding box center [1030, 417] width 378 height 25
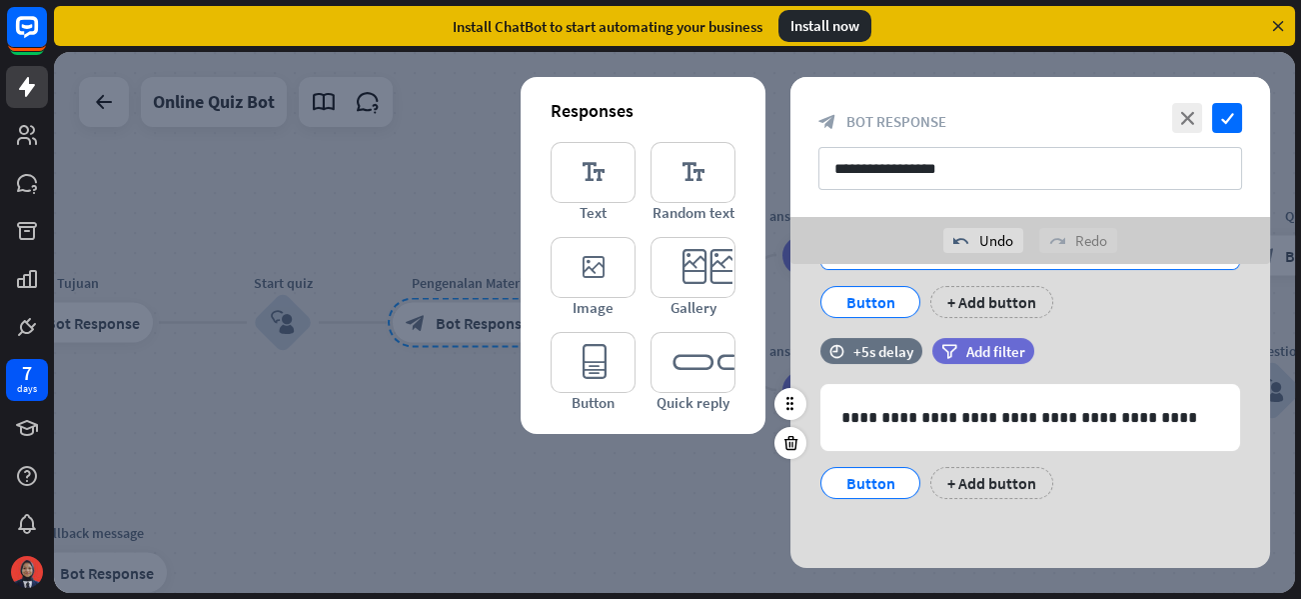
click at [867, 473] on div "Button" at bounding box center [870, 483] width 66 height 30
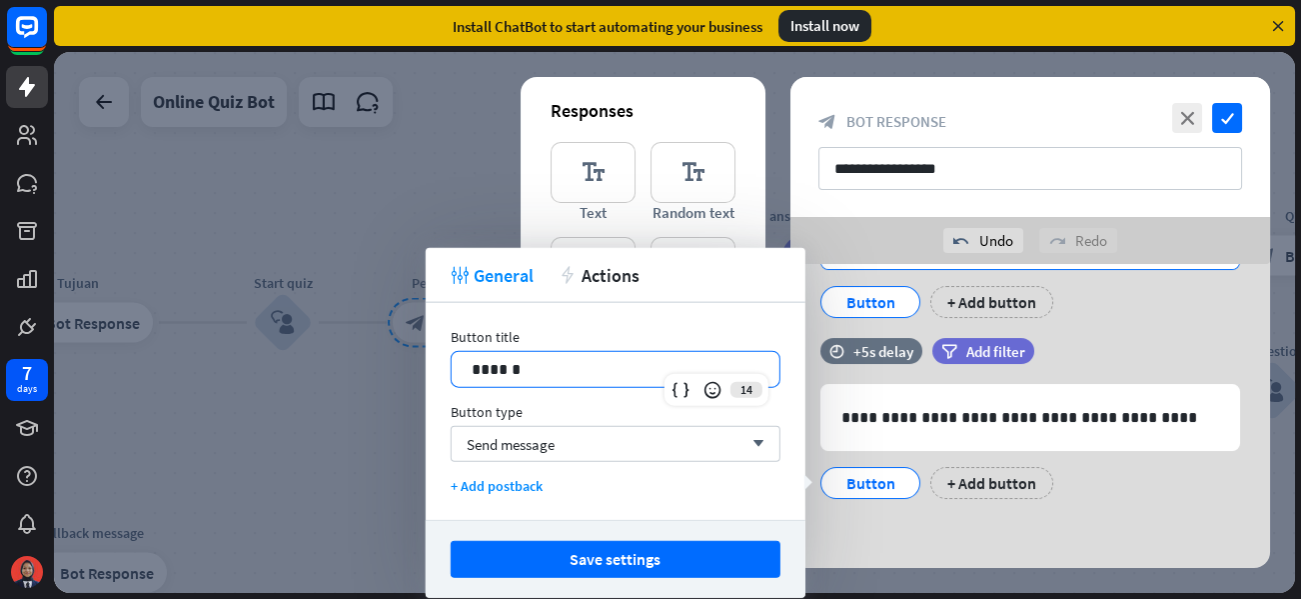
click at [618, 373] on p "******" at bounding box center [616, 369] width 288 height 25
drag, startPoint x: 616, startPoint y: 372, endPoint x: 443, endPoint y: 351, distance: 174.1
click at [443, 351] on div "Button title 14 ****** Button type Send message arrow_down + Add postback" at bounding box center [616, 411] width 380 height 217
click at [622, 430] on div "Send message arrow_down" at bounding box center [616, 444] width 330 height 36
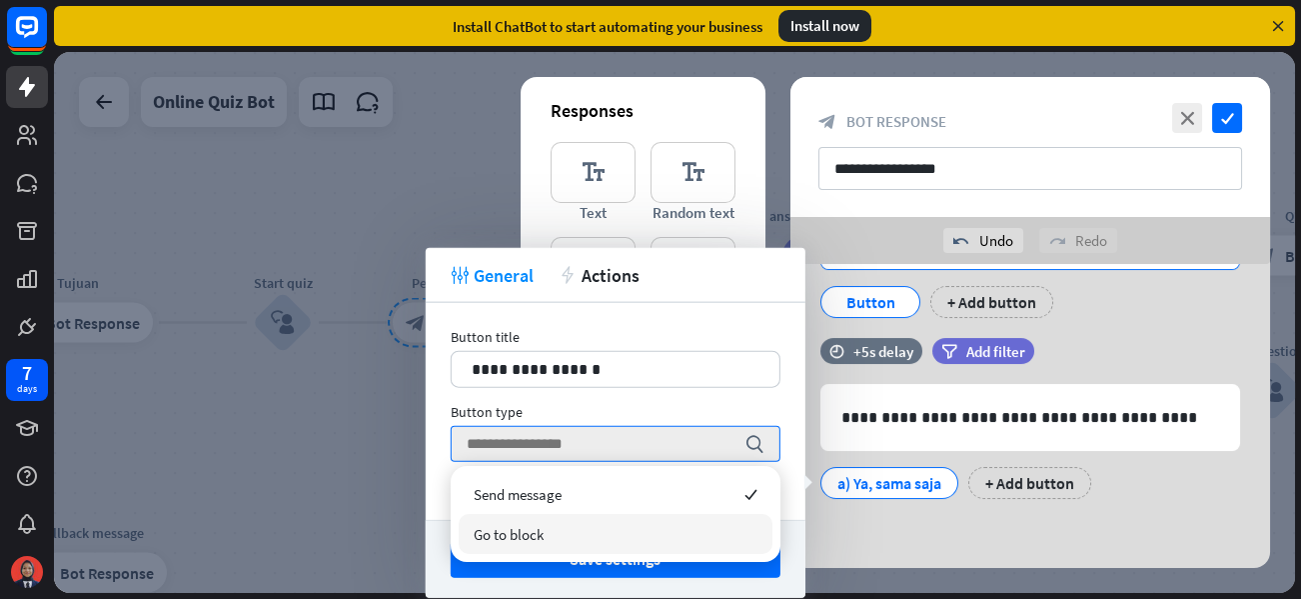
click at [628, 532] on div "Go to block" at bounding box center [616, 534] width 314 height 40
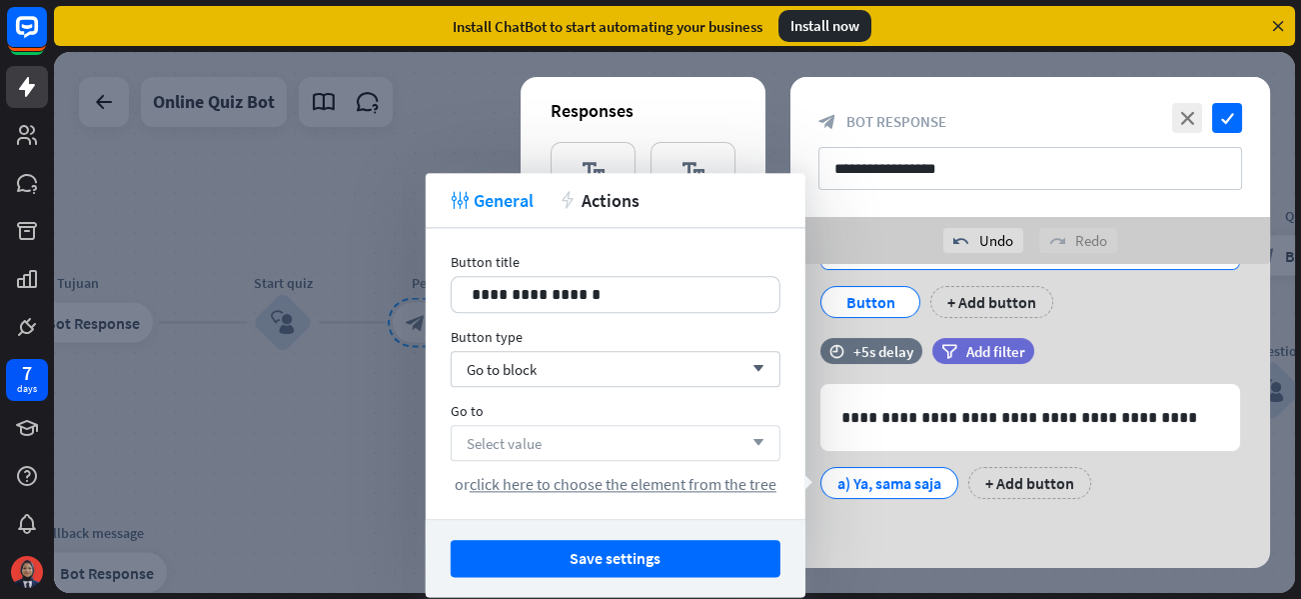
click at [610, 433] on div "Select value arrow_down" at bounding box center [616, 443] width 330 height 36
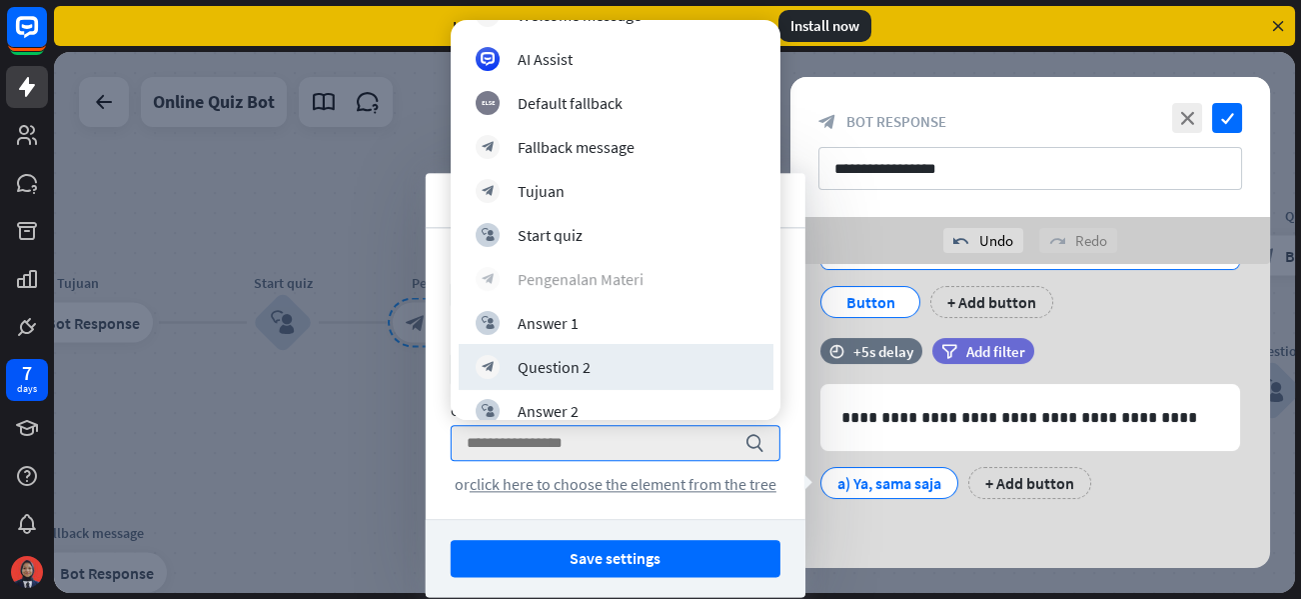
scroll to position [100, 0]
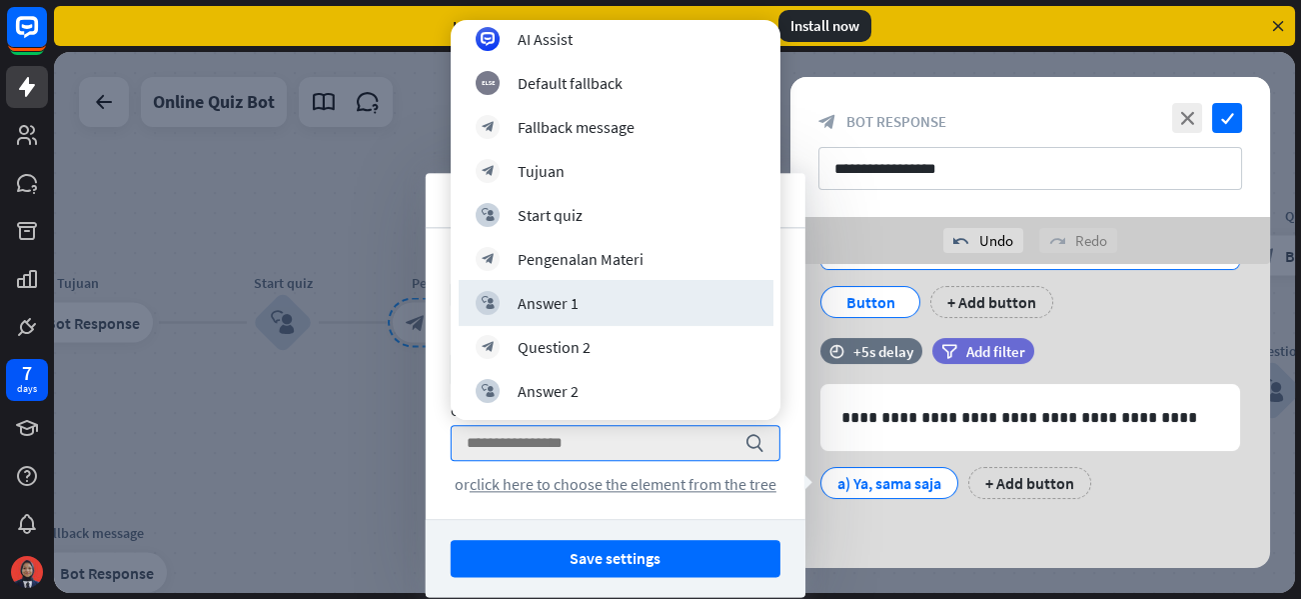
click at [378, 411] on div at bounding box center [674, 322] width 1241 height 541
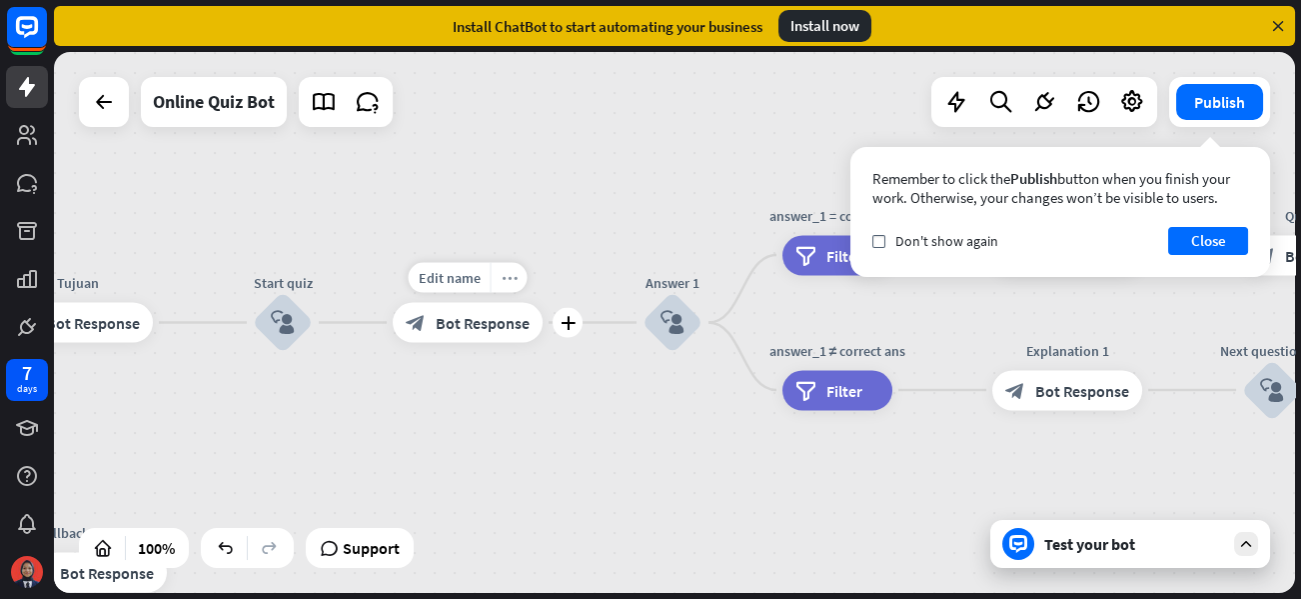
click at [513, 289] on div "more_horiz" at bounding box center [509, 278] width 37 height 30
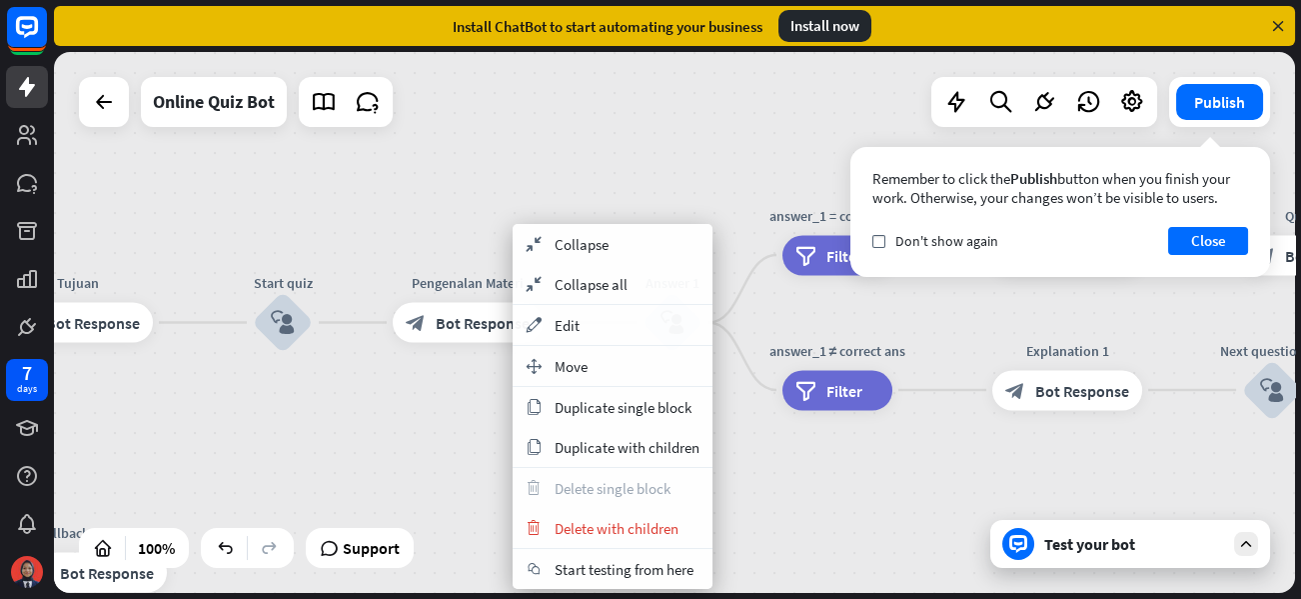
click at [881, 252] on div "check Don't show again Close" at bounding box center [1060, 241] width 376 height 28
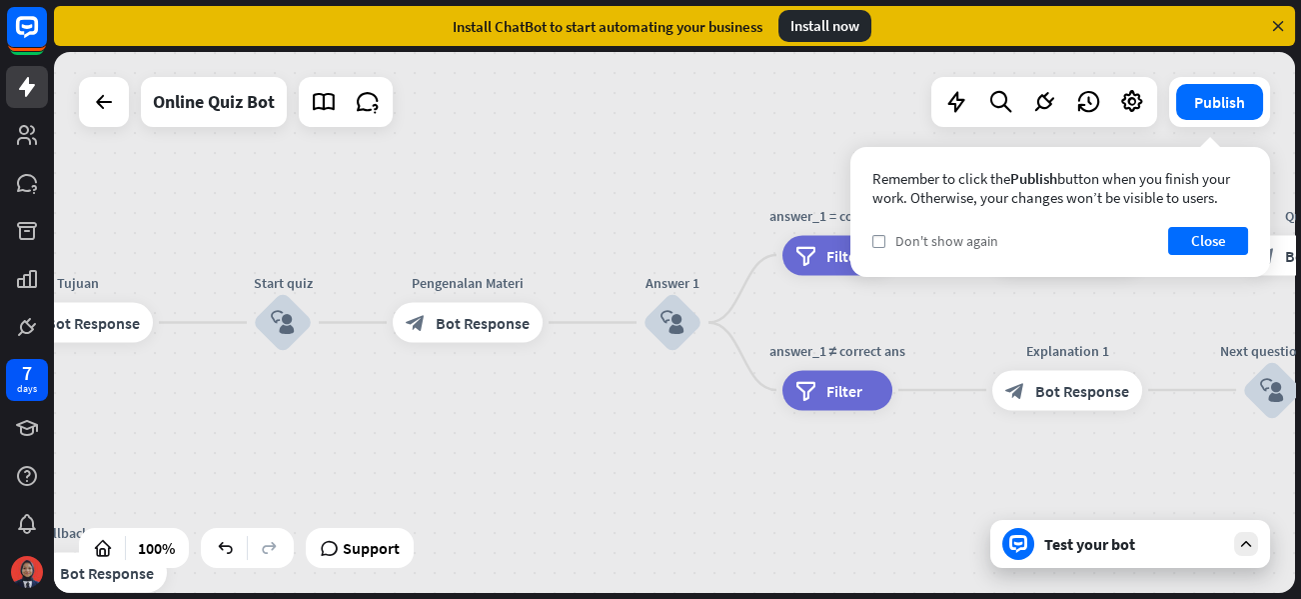
click at [886, 242] on div "check Don't show again" at bounding box center [935, 241] width 126 height 18
click at [1192, 238] on button "Close" at bounding box center [1208, 241] width 80 height 28
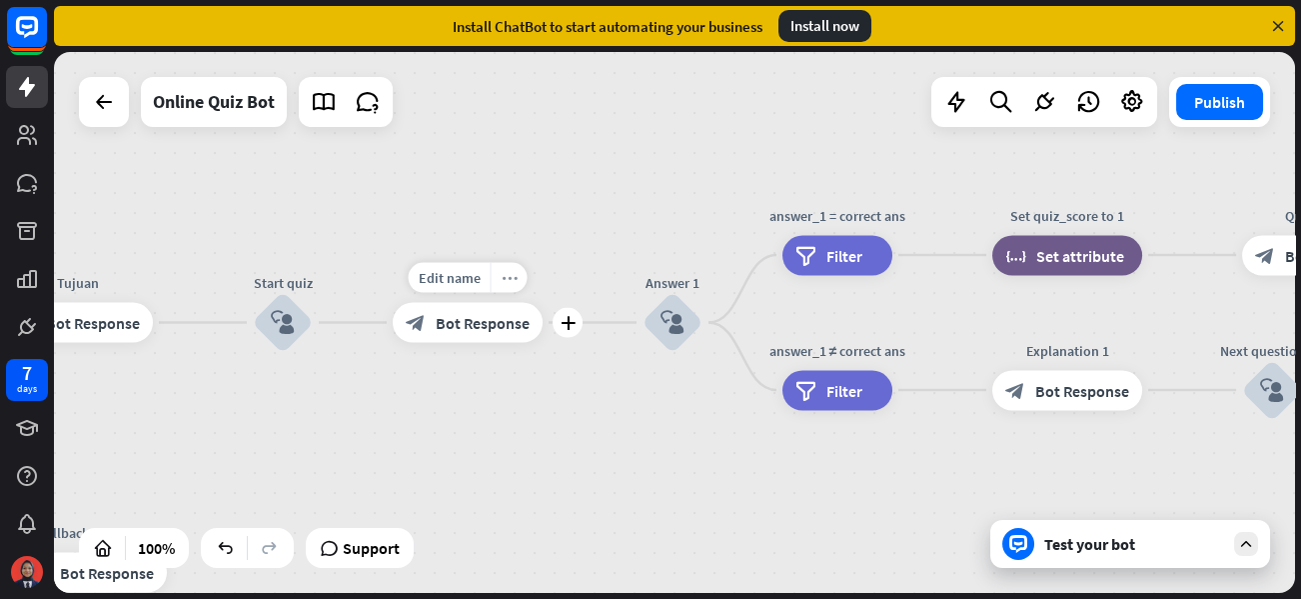
click at [508, 292] on div "more_horiz" at bounding box center [509, 278] width 37 height 30
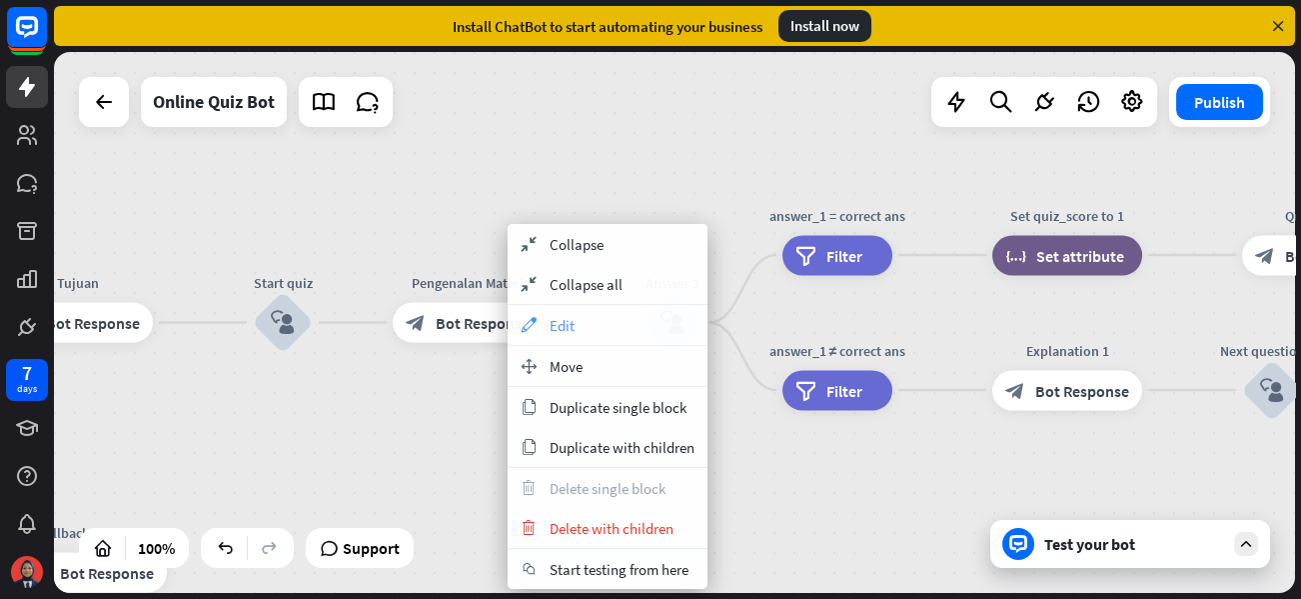
click at [545, 318] on div "appearance Edit" at bounding box center [608, 325] width 200 height 40
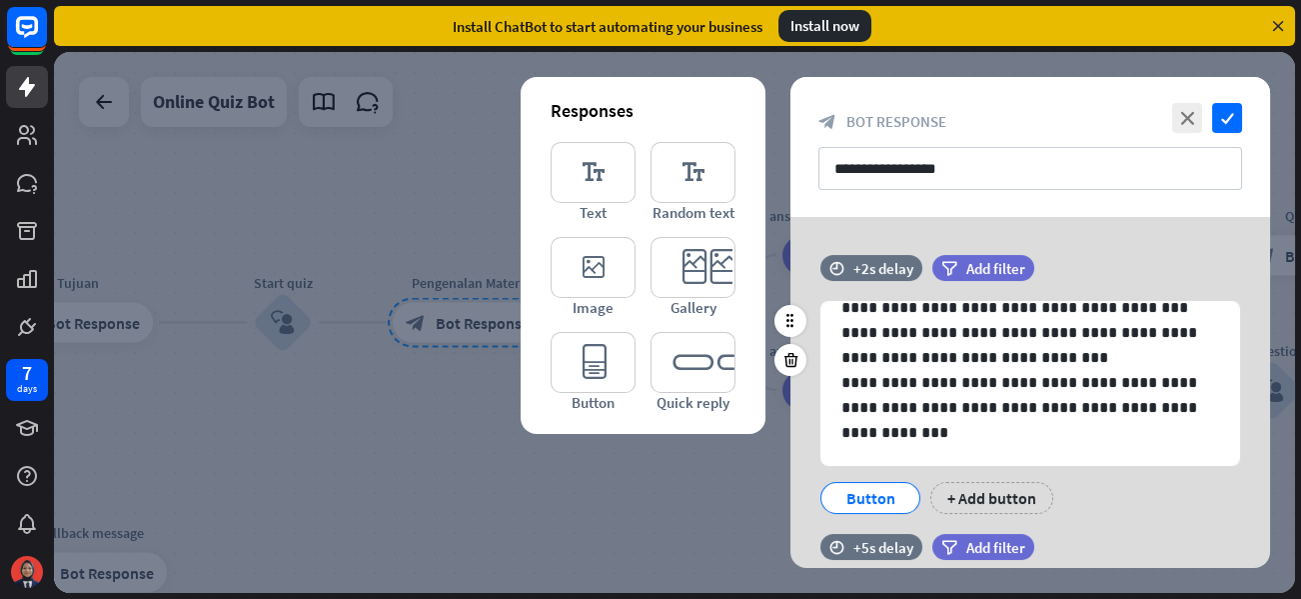
scroll to position [196, 0]
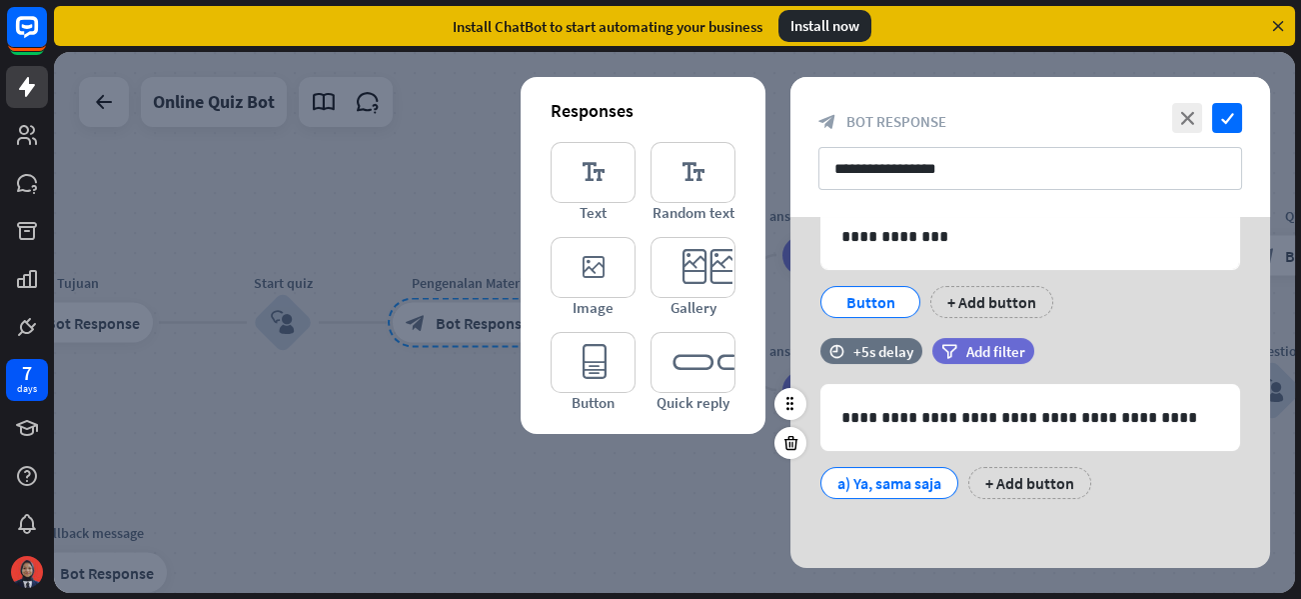
click at [928, 473] on div "a) Ya, sama saja" at bounding box center [889, 483] width 104 height 30
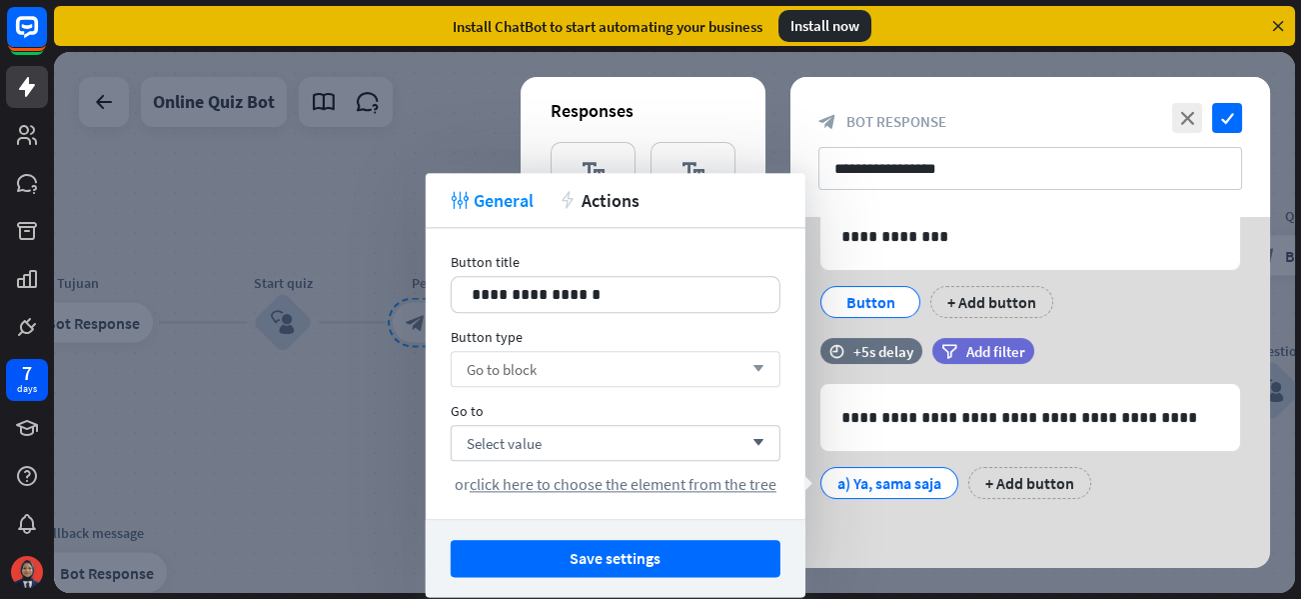
click at [537, 363] on span "Go to block" at bounding box center [502, 369] width 70 height 19
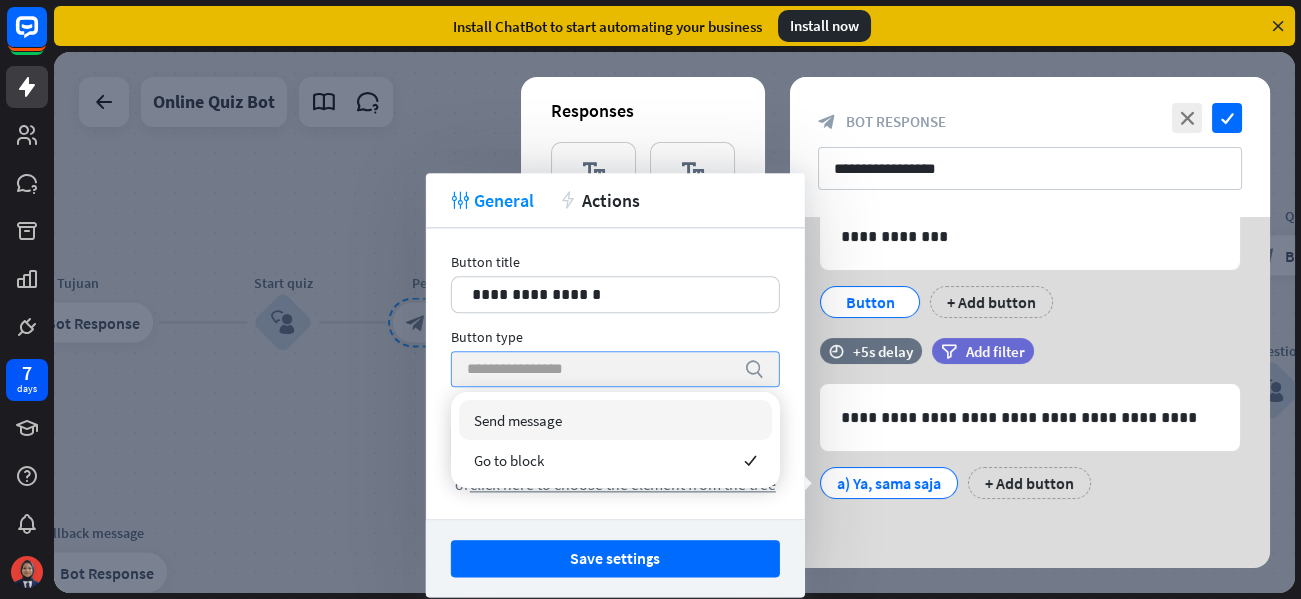
click at [540, 421] on span "Send message" at bounding box center [518, 420] width 88 height 19
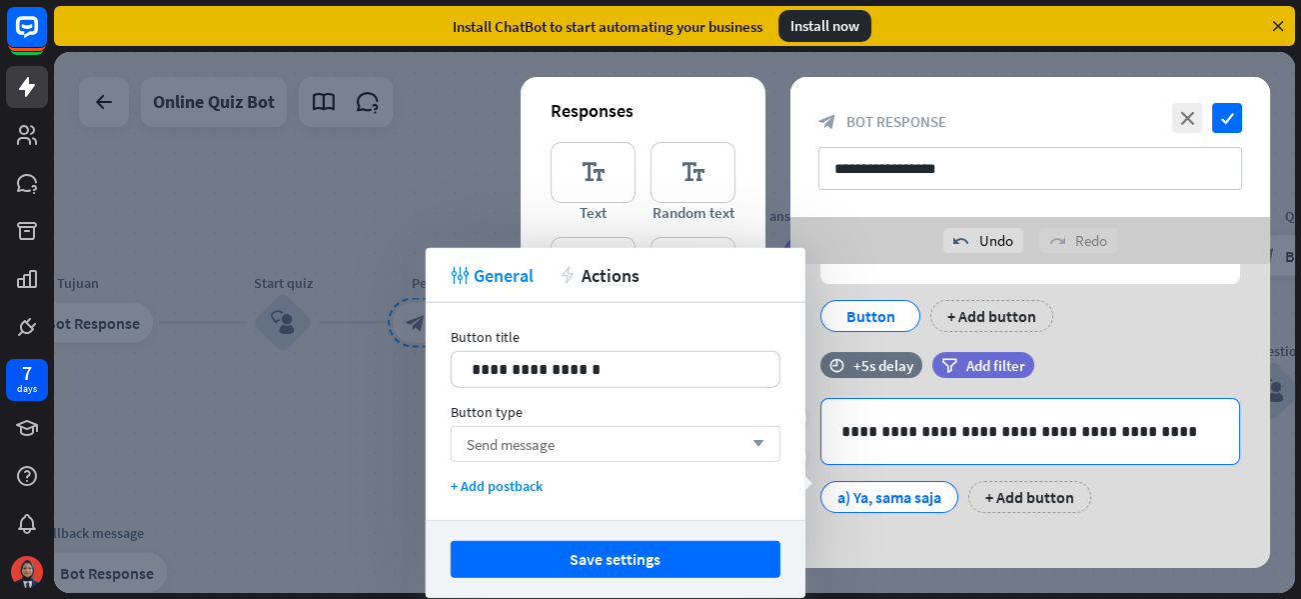
scroll to position [243, 0]
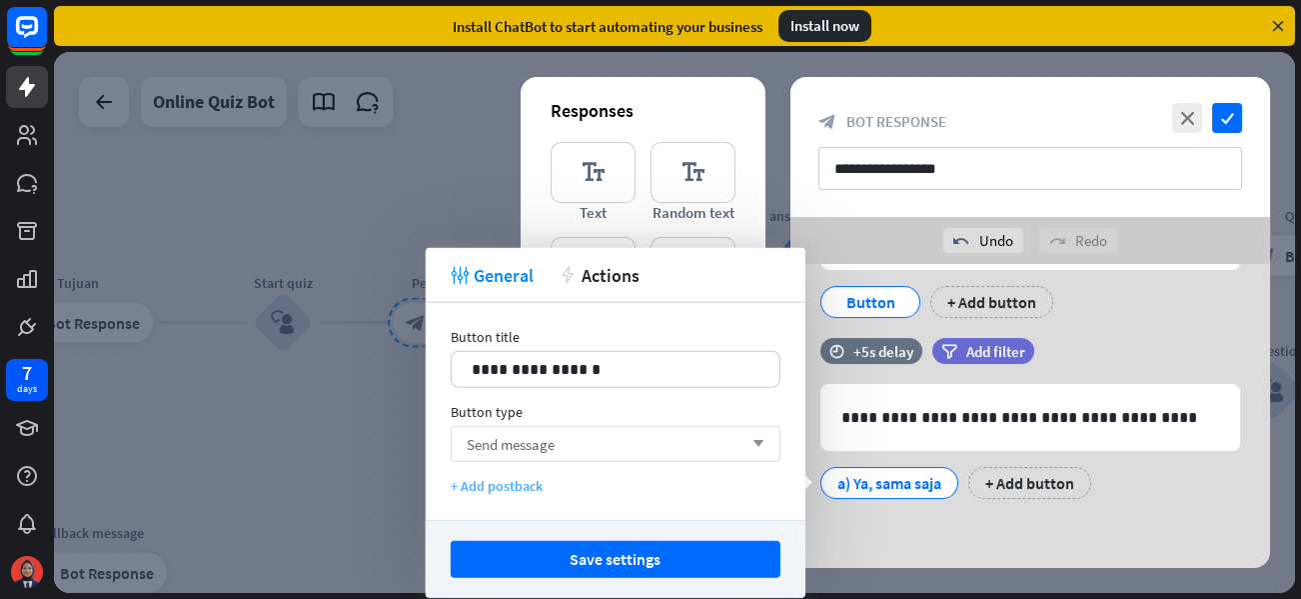
click at [524, 487] on div "+ Add postback" at bounding box center [616, 486] width 330 height 18
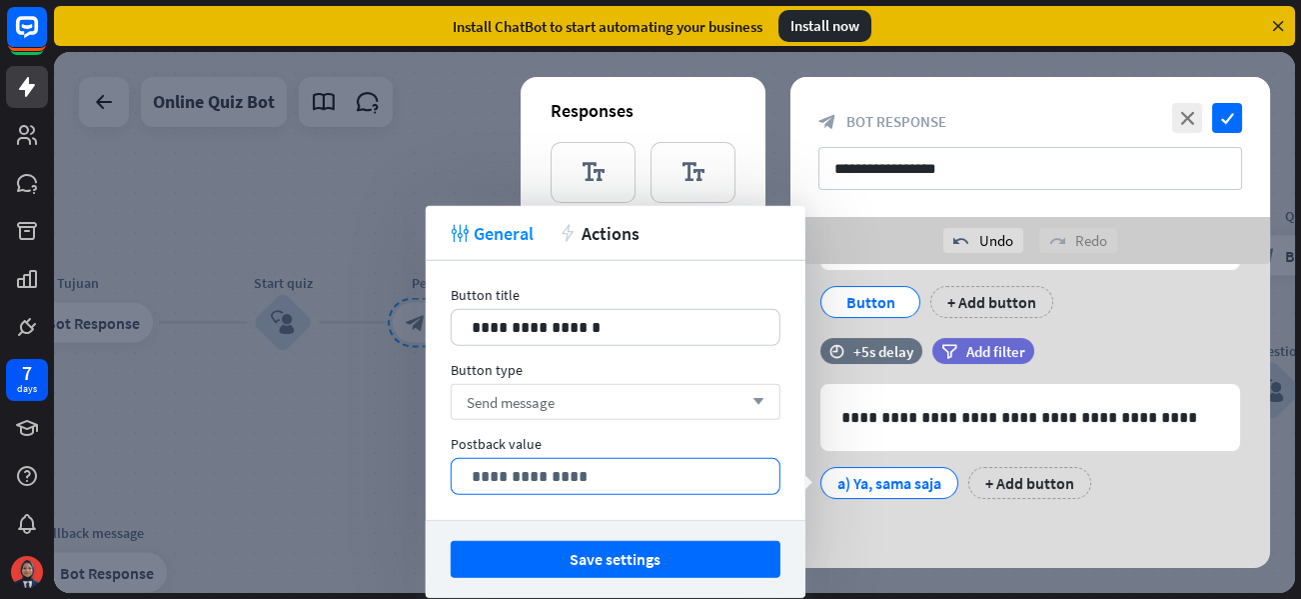
click at [525, 473] on p "**********" at bounding box center [616, 476] width 288 height 25
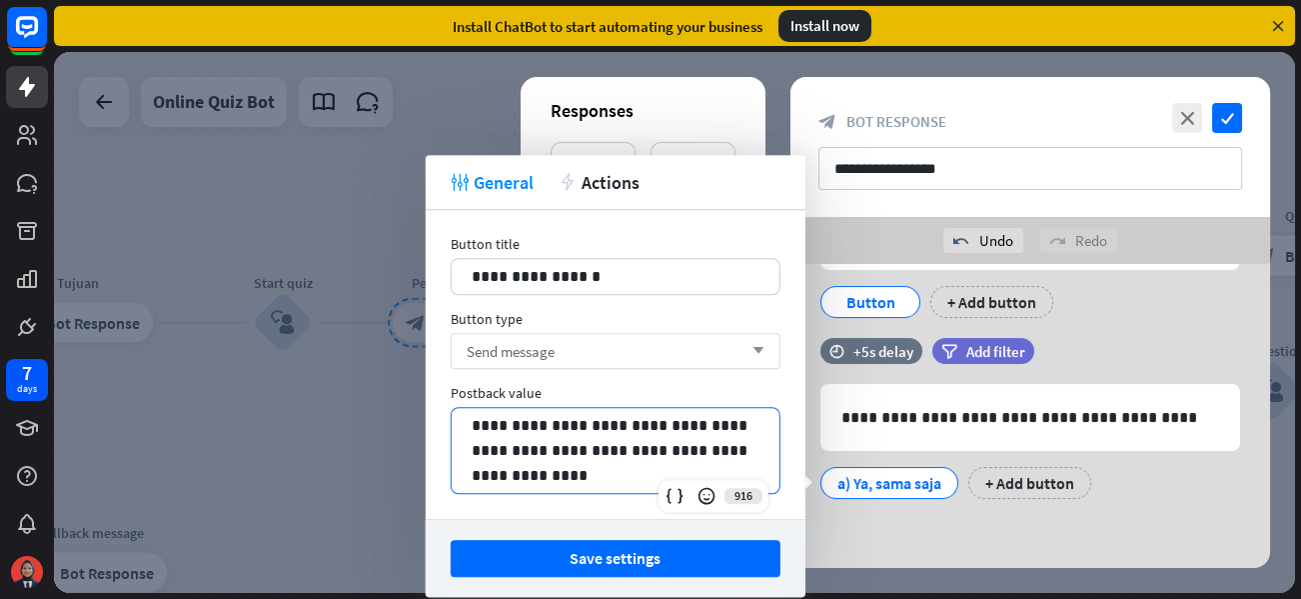
click at [566, 429] on p "**********" at bounding box center [616, 450] width 288 height 75
click at [710, 507] on div at bounding box center [706, 496] width 28 height 28
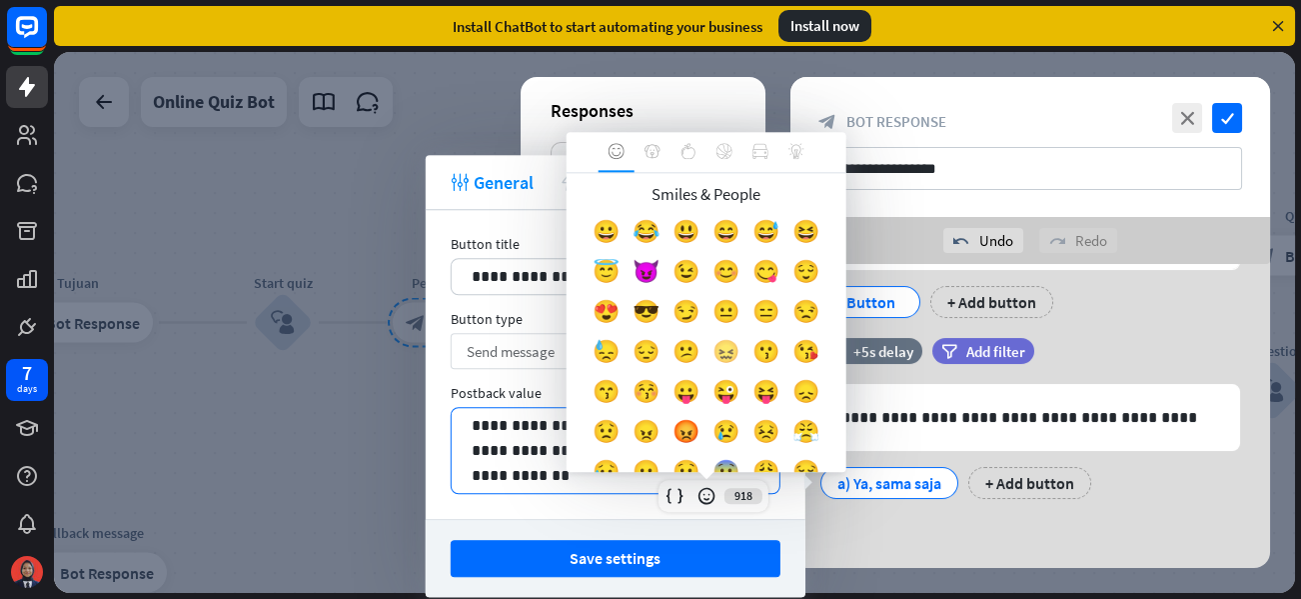
click at [706, 377] on div "😖" at bounding box center [726, 357] width 40 height 40
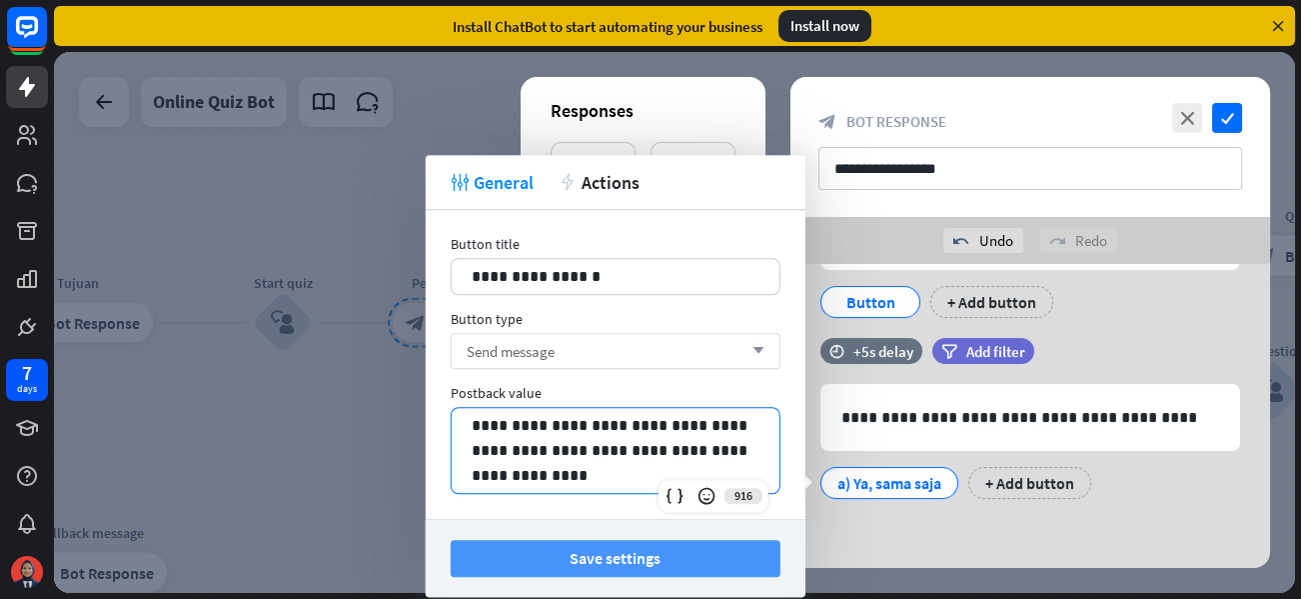
click at [611, 542] on button "Save settings" at bounding box center [616, 558] width 330 height 37
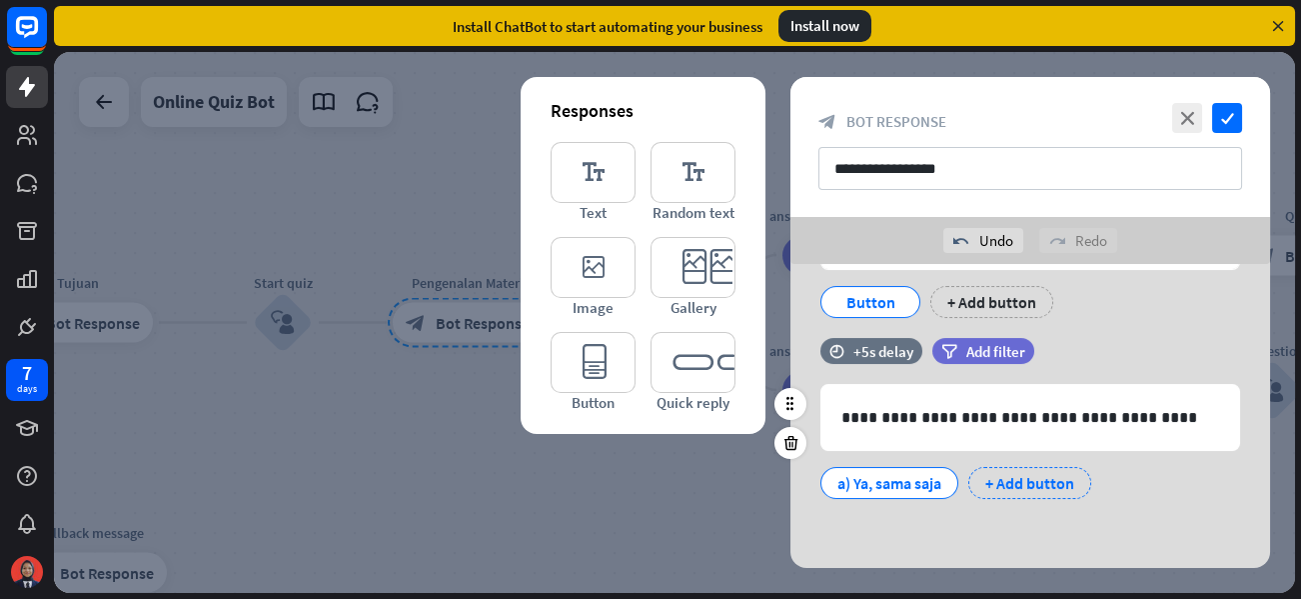
click at [1020, 487] on div "+ Add button" at bounding box center [1029, 483] width 123 height 32
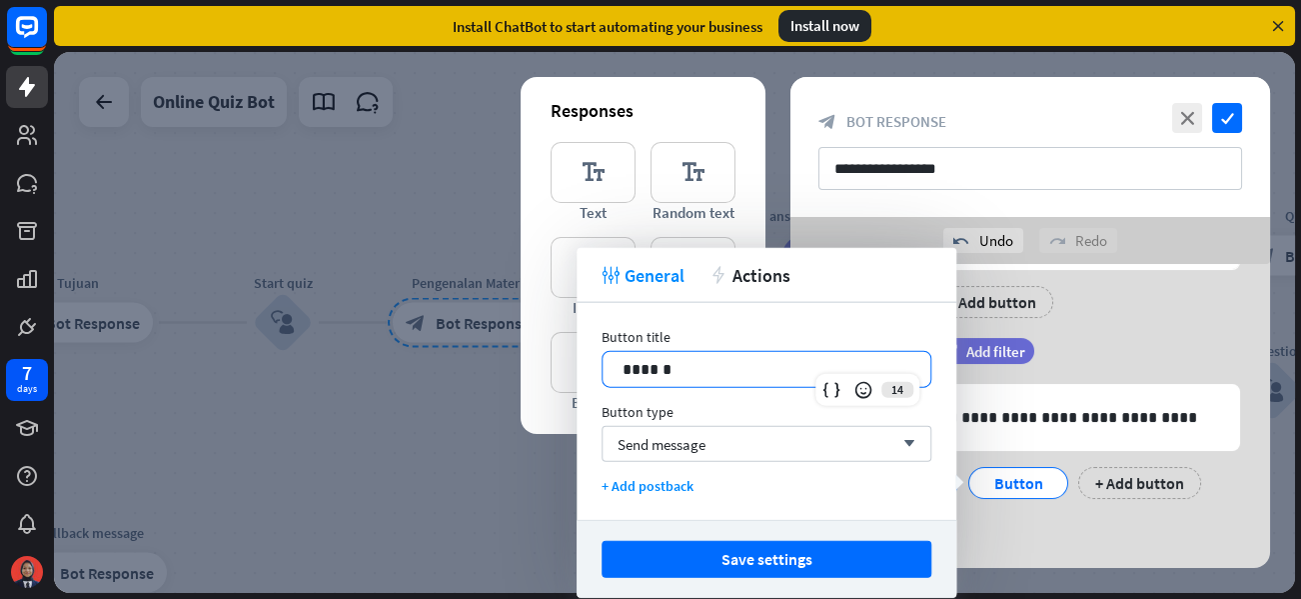
click at [704, 371] on p "******" at bounding box center [767, 369] width 288 height 25
drag, startPoint x: 699, startPoint y: 365, endPoint x: 580, endPoint y: 367, distance: 119.9
click at [580, 367] on div "Button title 14 ****** Button type Send message arrow_down + Add postback" at bounding box center [767, 411] width 380 height 217
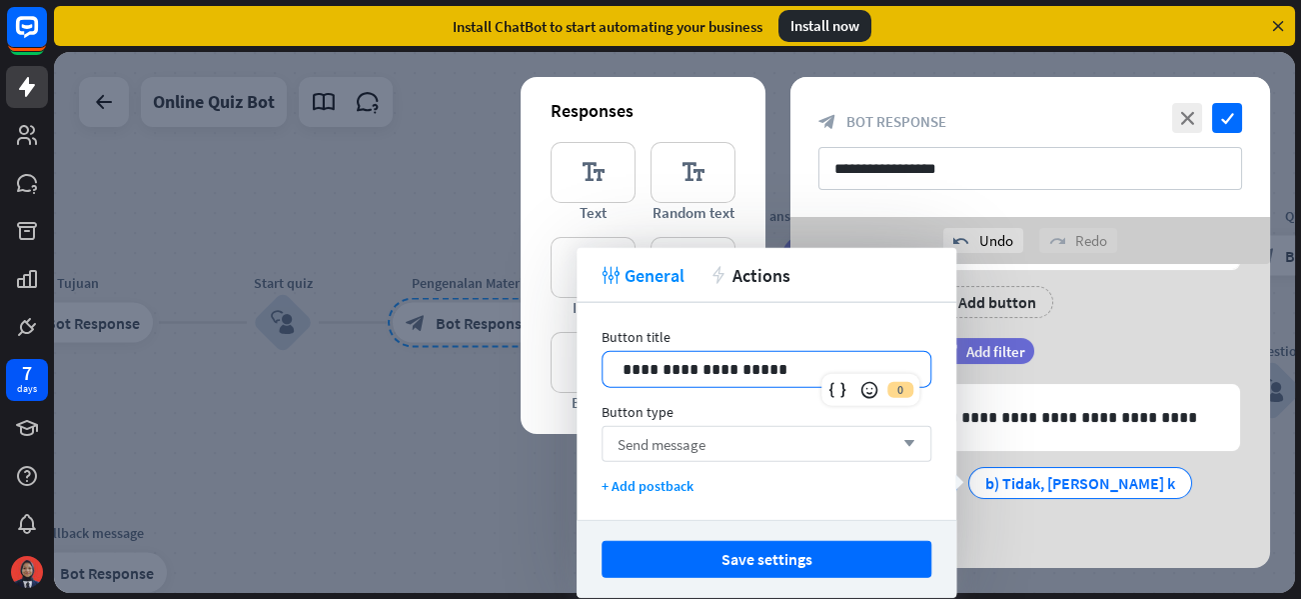
click at [728, 434] on div "Send message arrow_down" at bounding box center [767, 444] width 330 height 36
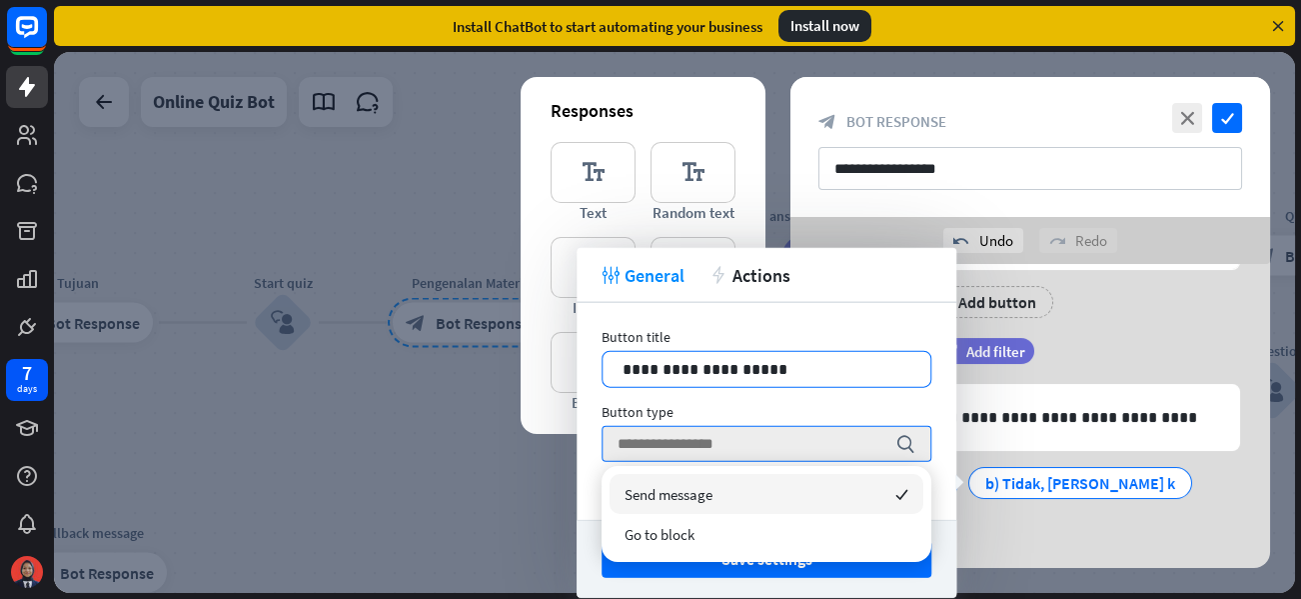
click at [770, 358] on p "**********" at bounding box center [767, 369] width 288 height 25
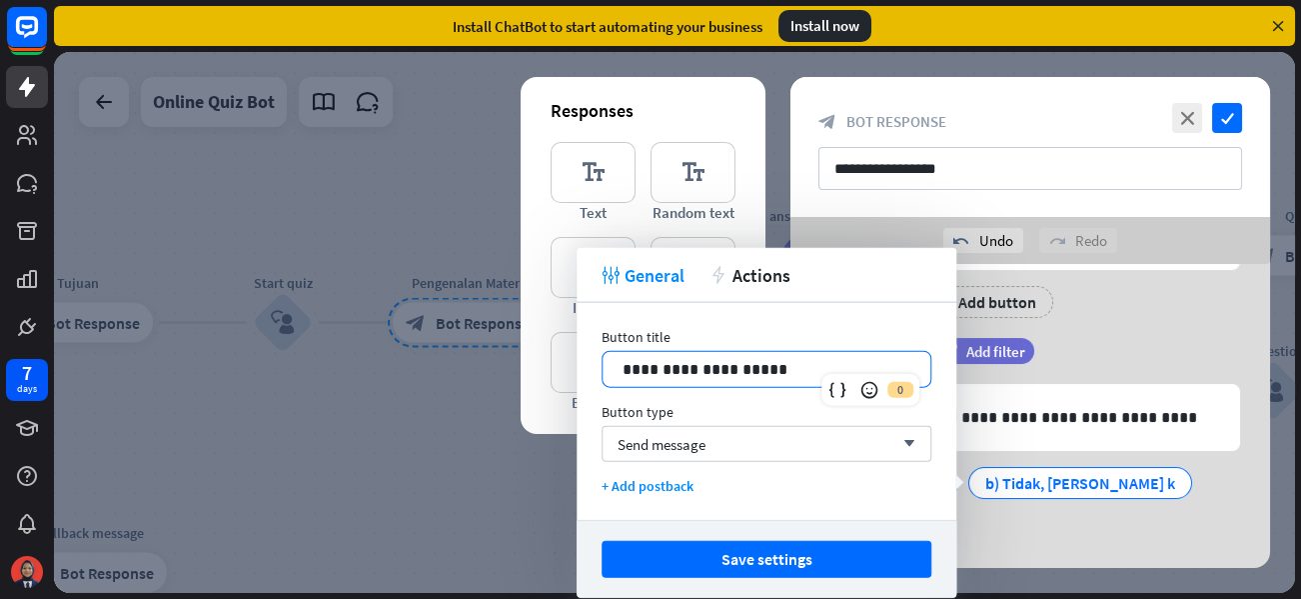
click at [758, 373] on p "**********" at bounding box center [767, 369] width 288 height 25
drag, startPoint x: 773, startPoint y: 363, endPoint x: 638, endPoint y: 371, distance: 135.1
click at [638, 371] on p "**********" at bounding box center [767, 369] width 288 height 25
click at [621, 364] on div "**********" at bounding box center [767, 369] width 328 height 35
drag, startPoint x: 788, startPoint y: 375, endPoint x: 642, endPoint y: 375, distance: 145.9
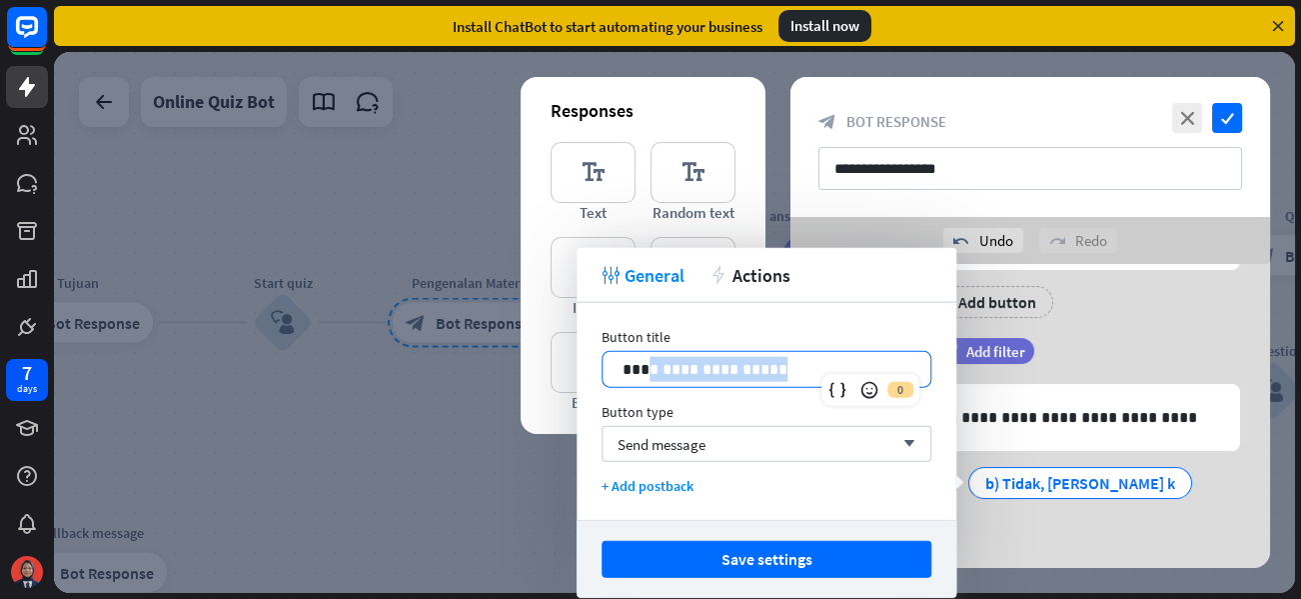
click at [642, 375] on p "**********" at bounding box center [767, 369] width 288 height 25
click at [760, 375] on p "**********" at bounding box center [767, 369] width 288 height 25
click at [762, 377] on p "**********" at bounding box center [767, 369] width 288 height 25
drag, startPoint x: 762, startPoint y: 377, endPoint x: 678, endPoint y: 373, distance: 84.0
click at [678, 373] on p "**********" at bounding box center [767, 369] width 288 height 25
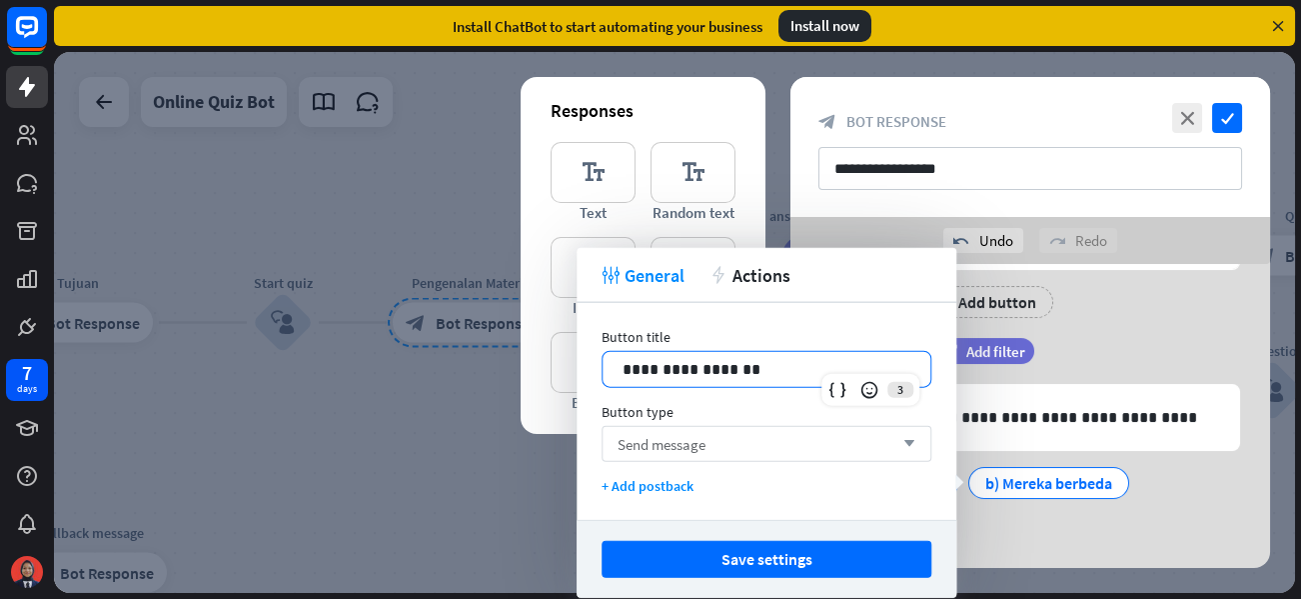
click at [682, 446] on span "Send message" at bounding box center [662, 443] width 88 height 19
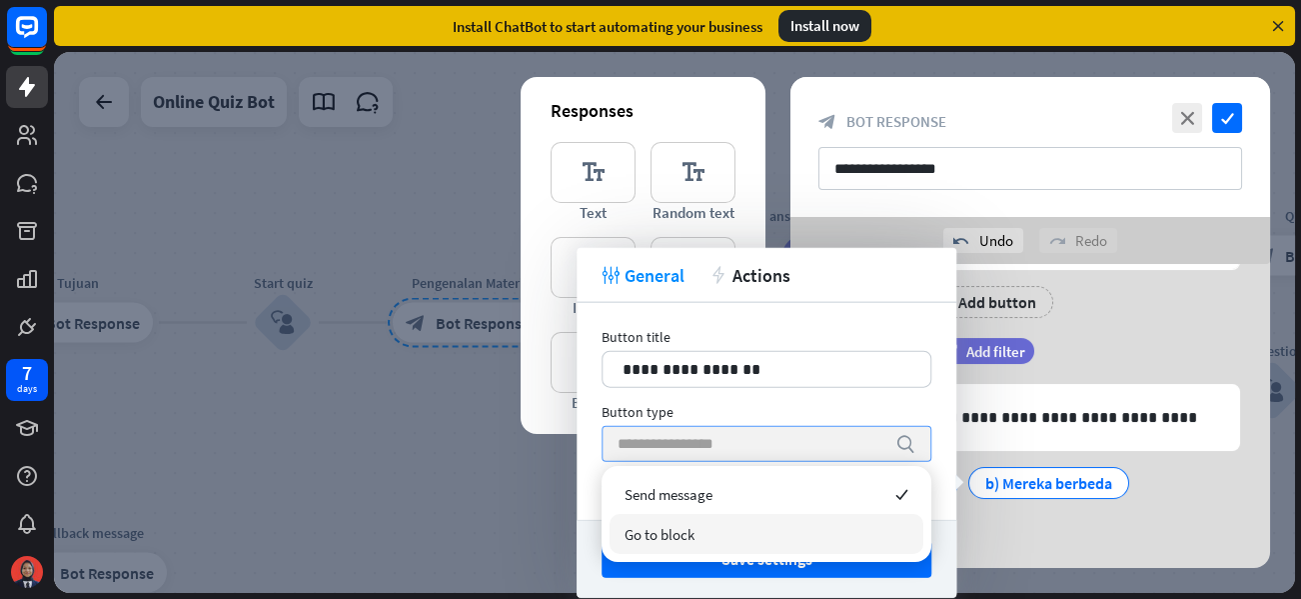
click at [685, 533] on span "Go to block" at bounding box center [660, 534] width 70 height 19
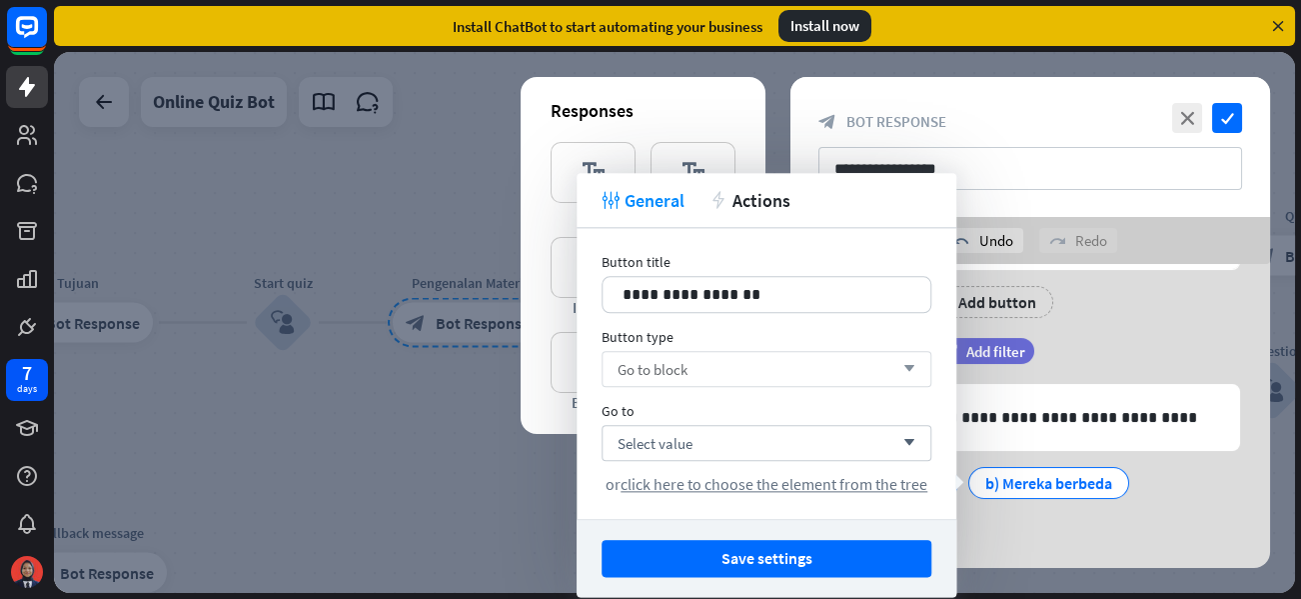
click at [720, 359] on div "Go to block arrow_down" at bounding box center [767, 369] width 330 height 36
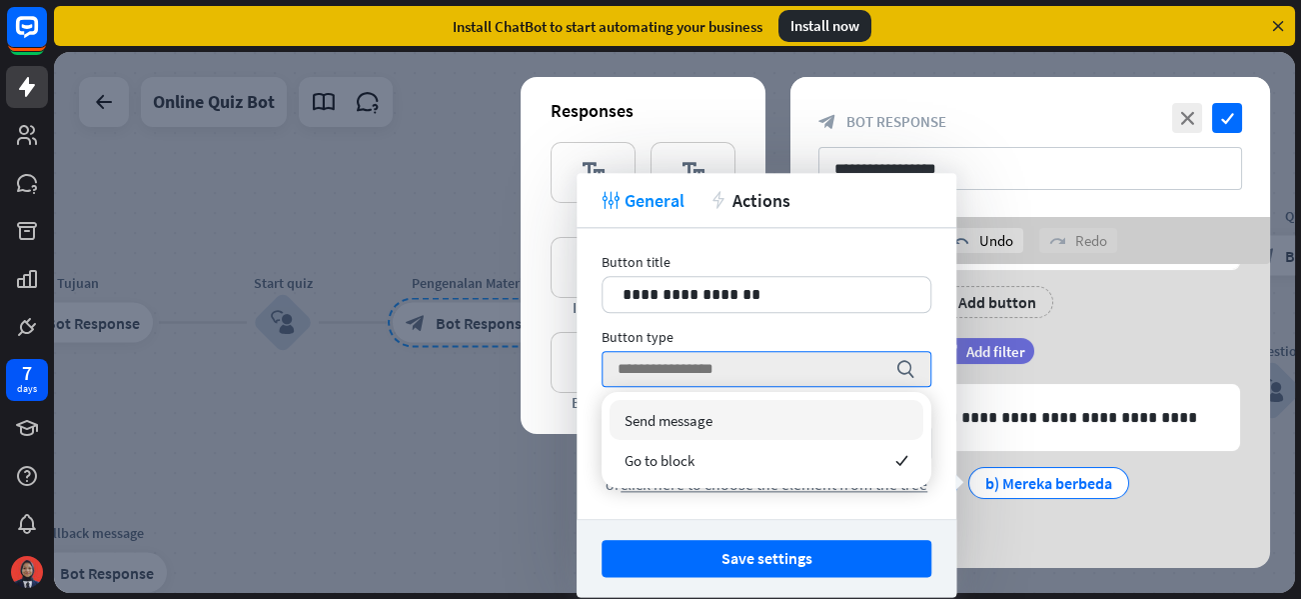
click at [718, 413] on div "Send message" at bounding box center [767, 420] width 314 height 40
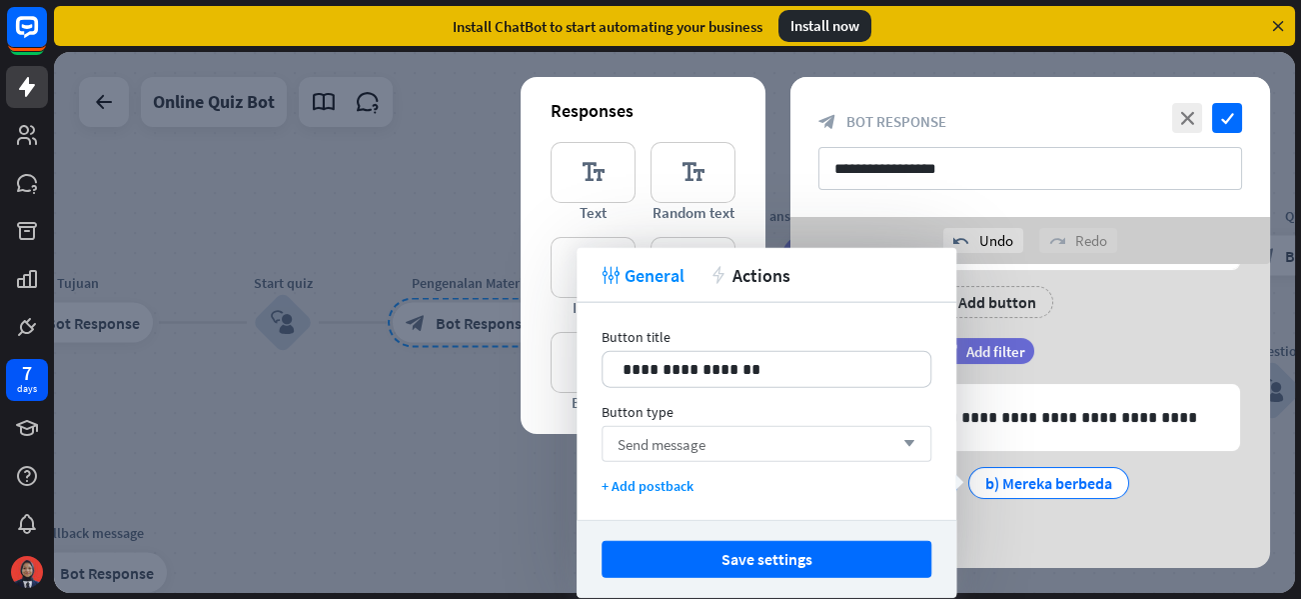
click at [657, 434] on span "Send message" at bounding box center [662, 443] width 88 height 19
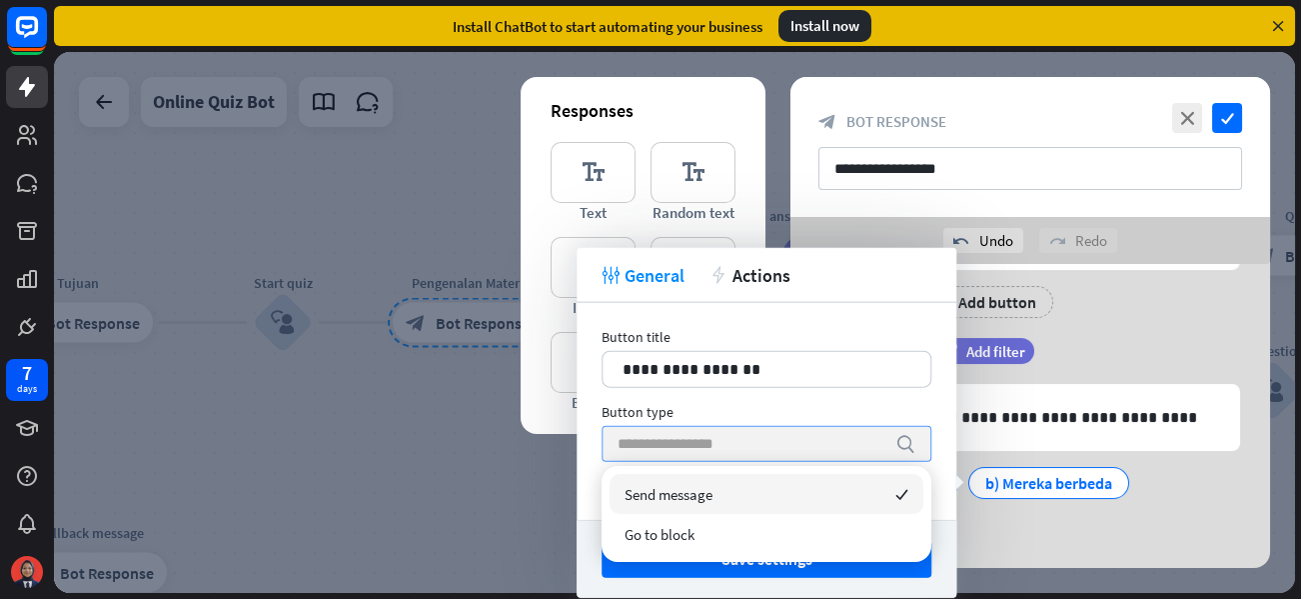
click at [669, 443] on input "search" at bounding box center [752, 444] width 268 height 34
click at [763, 490] on div "Send message checked" at bounding box center [767, 494] width 314 height 40
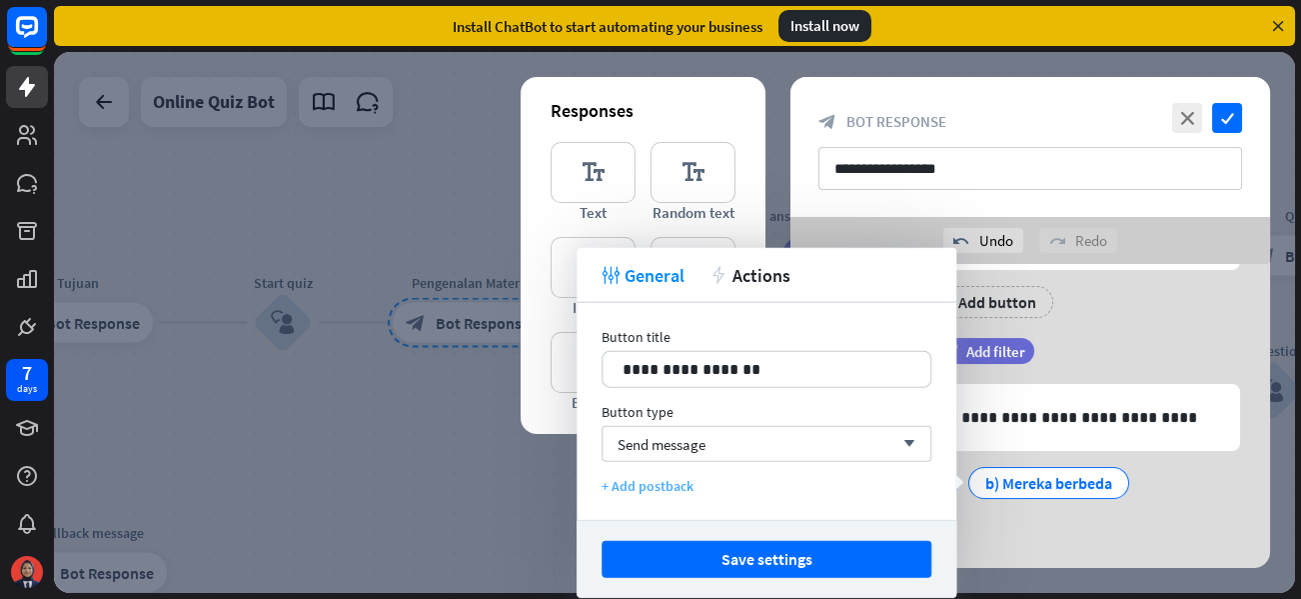
click at [650, 478] on div "+ Add postback" at bounding box center [767, 486] width 330 height 18
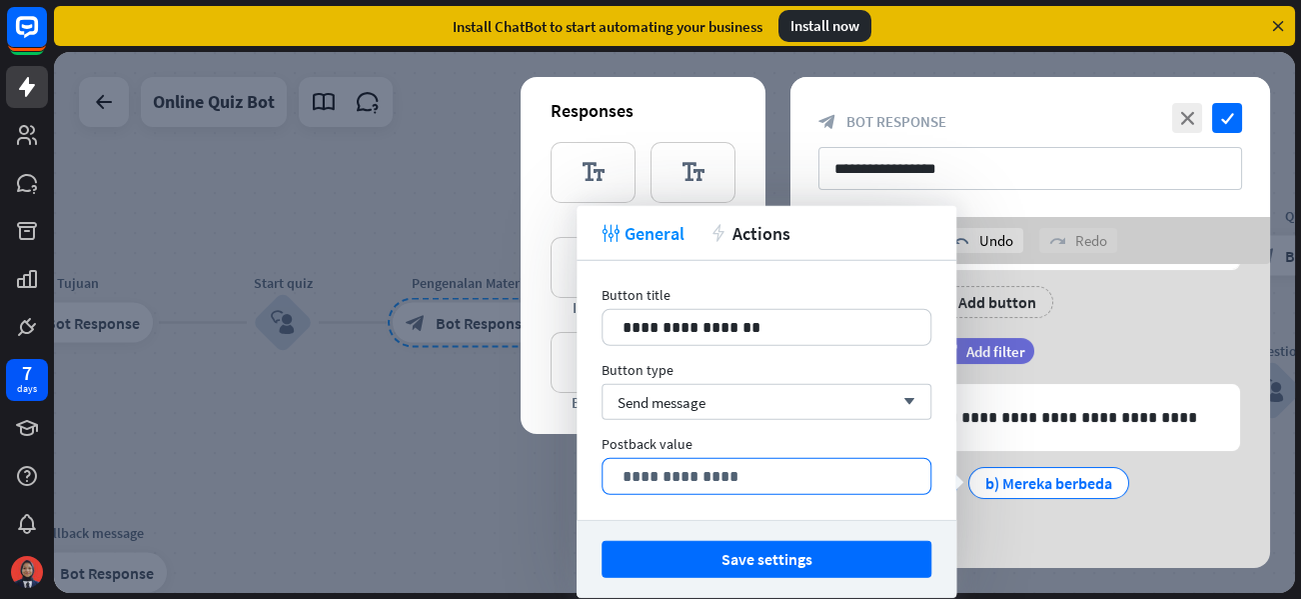
click at [687, 473] on p "**********" at bounding box center [767, 476] width 288 height 25
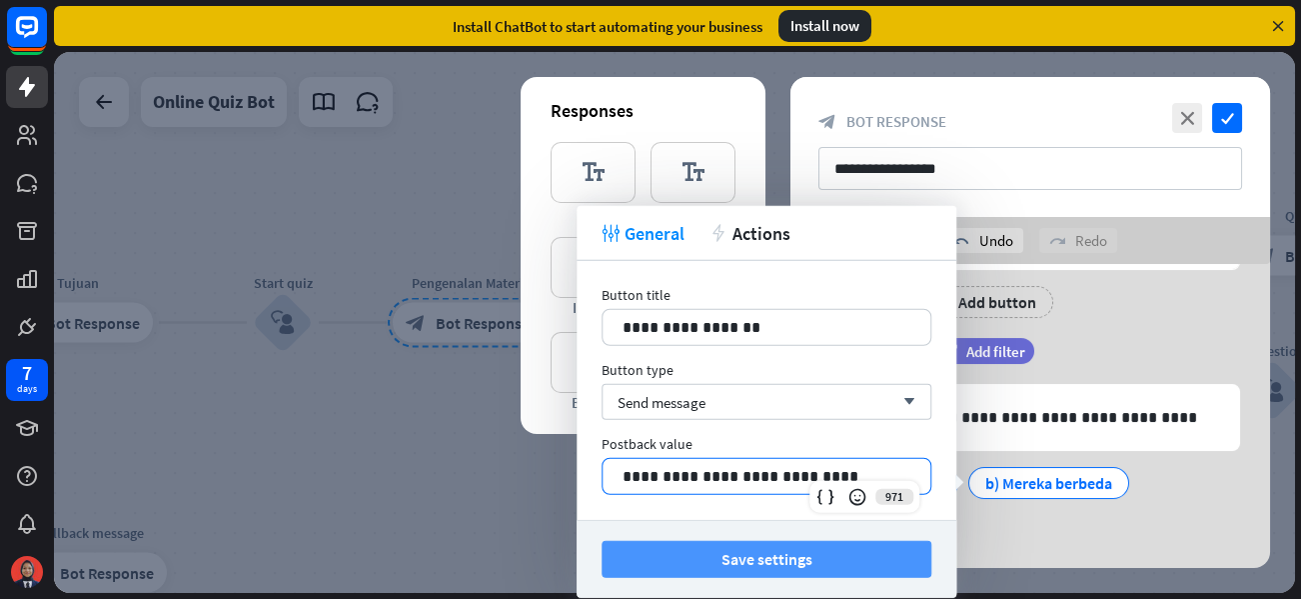
click at [766, 551] on button "Save settings" at bounding box center [767, 559] width 330 height 37
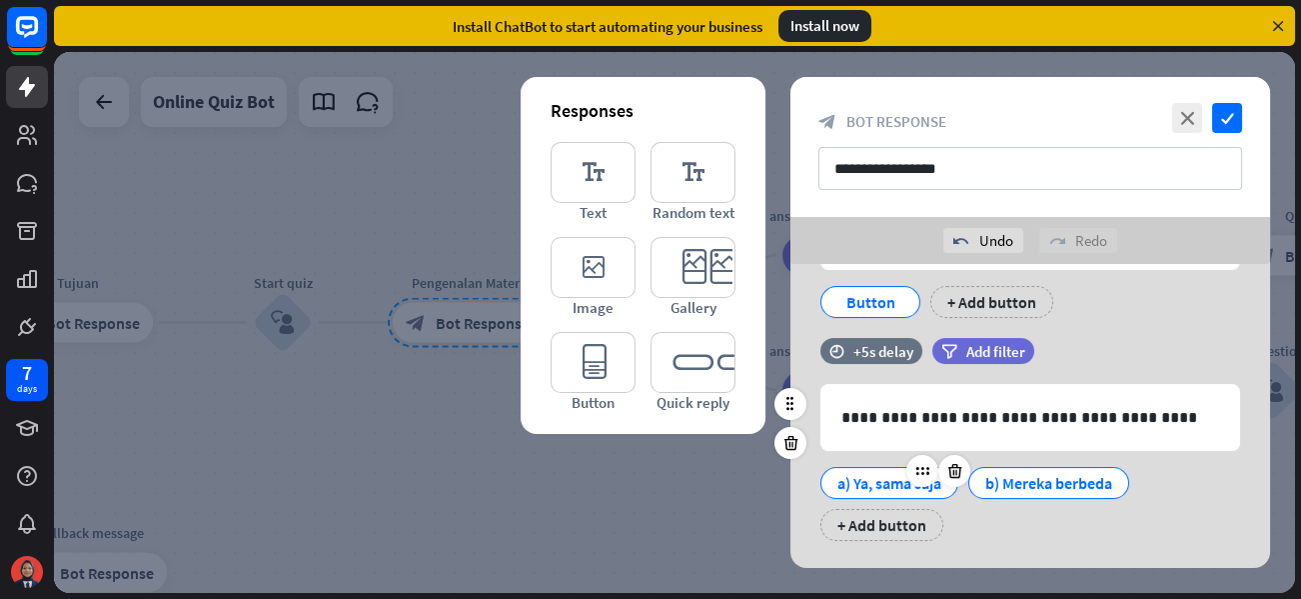
click at [880, 482] on div "a) Ya, sama saja" at bounding box center [889, 483] width 104 height 30
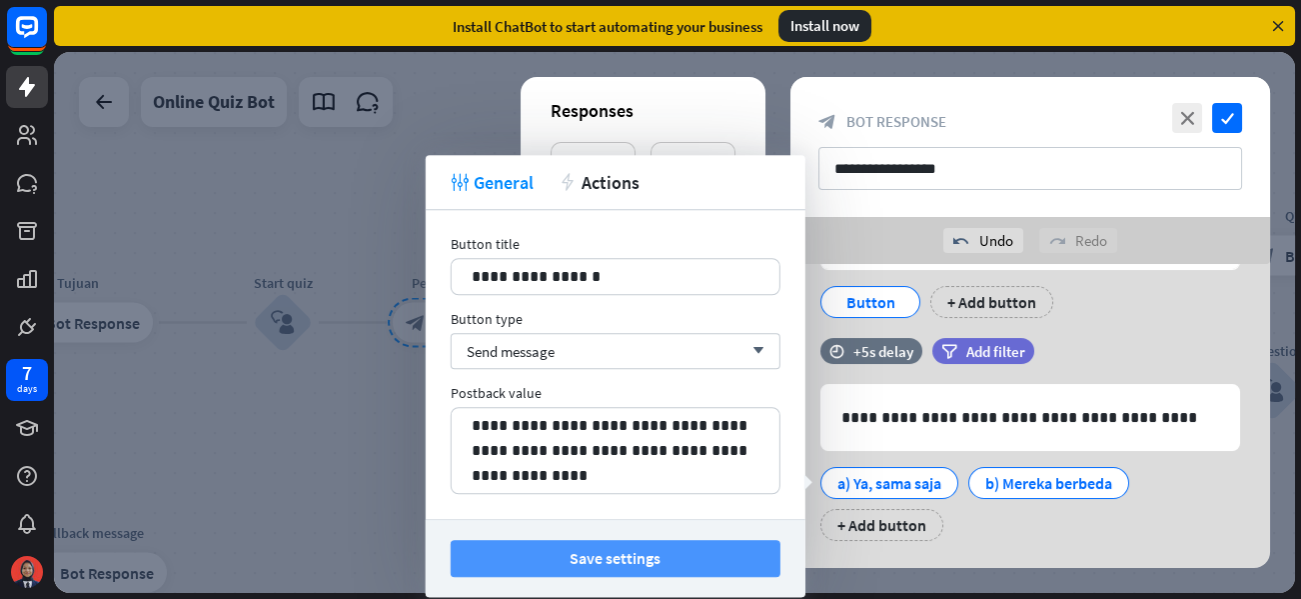
click at [671, 543] on button "Save settings" at bounding box center [616, 558] width 330 height 37
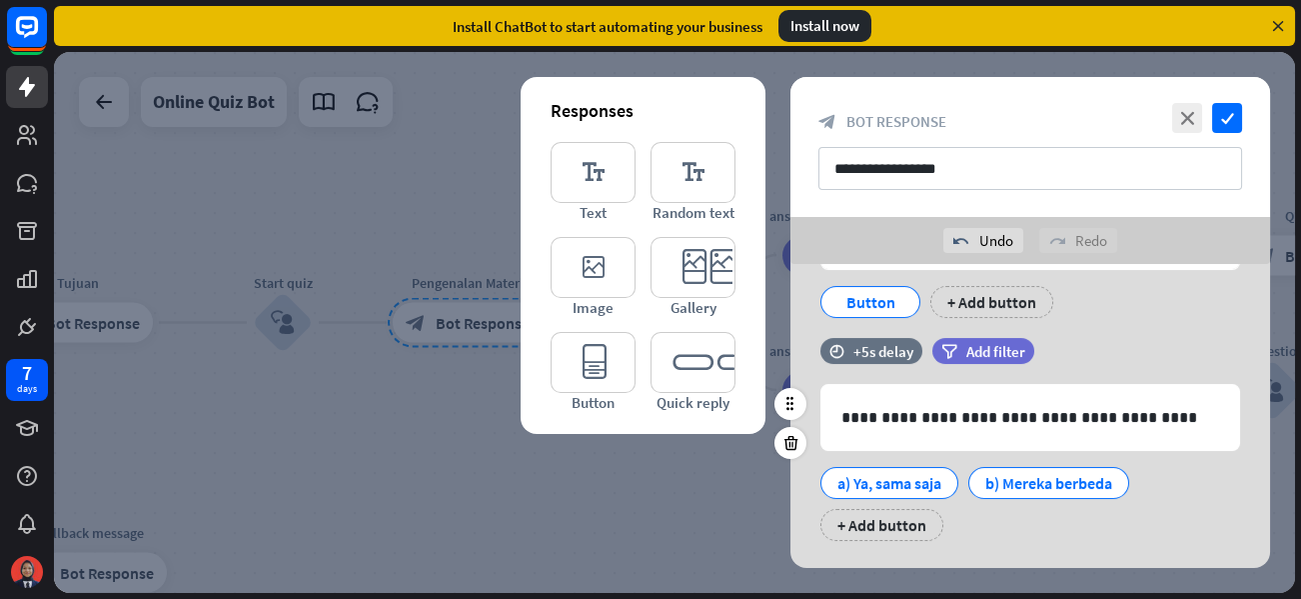
scroll to position [285, 0]
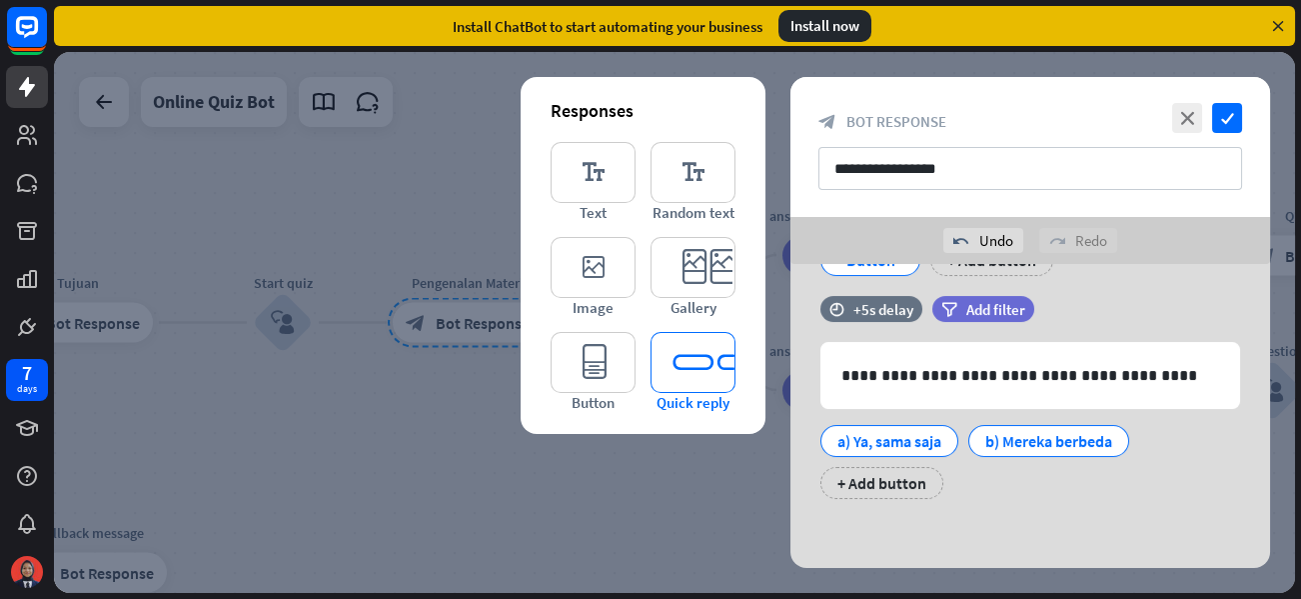
click at [704, 380] on icon "editor_quick_replies" at bounding box center [692, 362] width 85 height 61
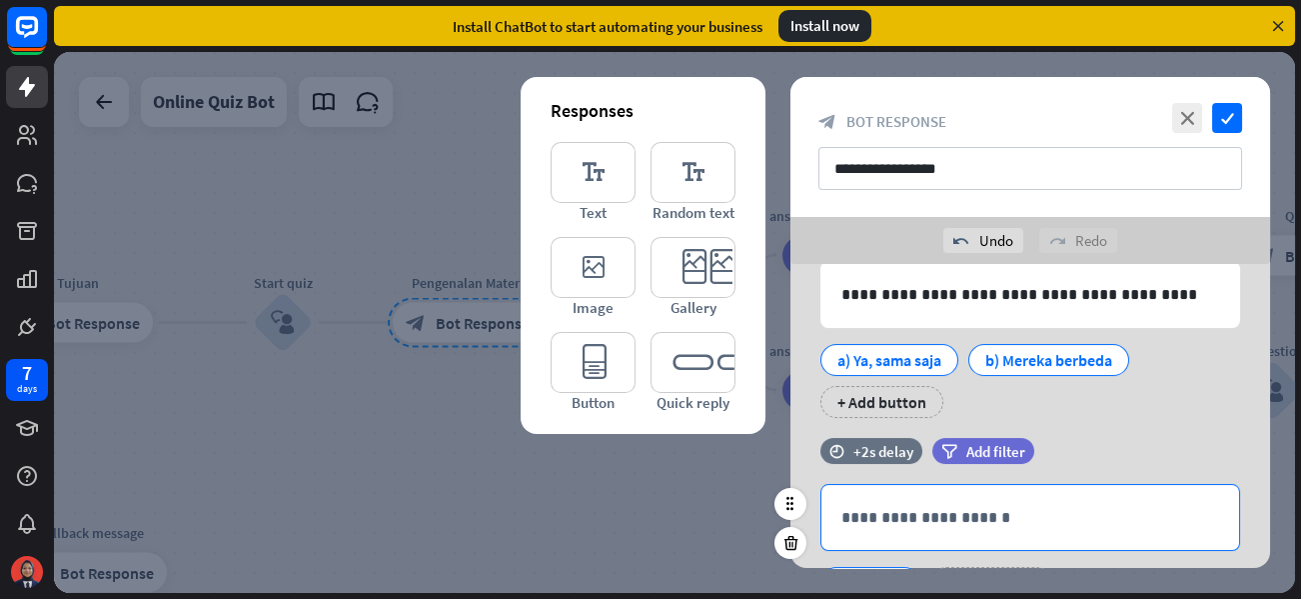
scroll to position [466, 0]
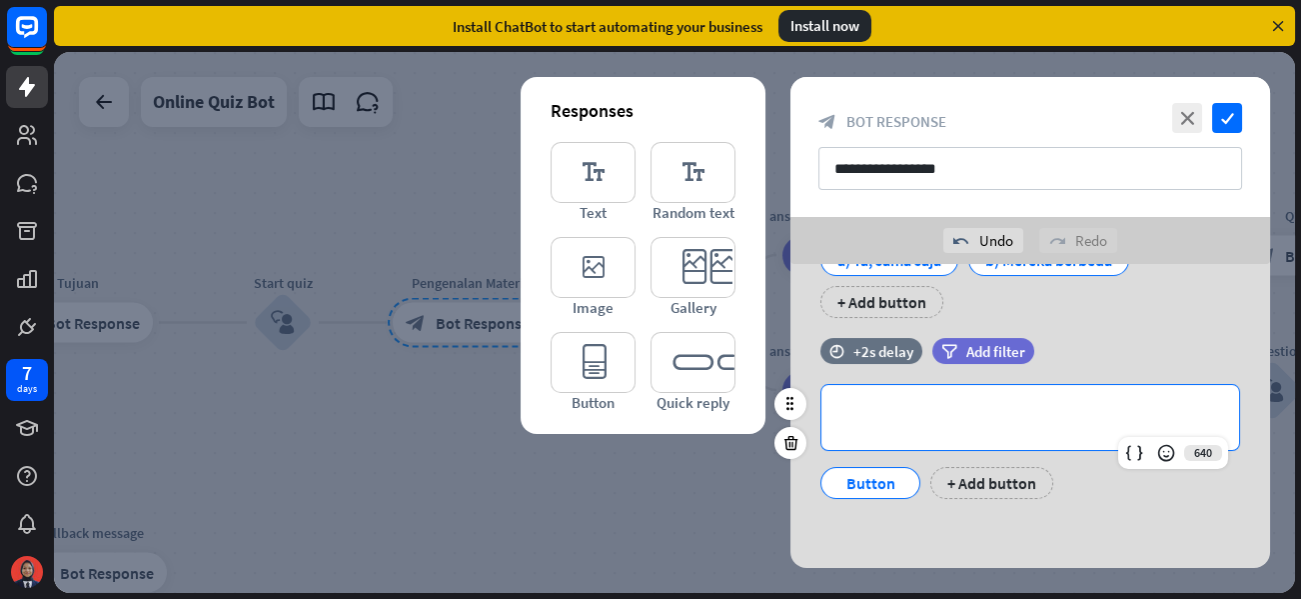
click at [908, 417] on p "**********" at bounding box center [1030, 417] width 378 height 25
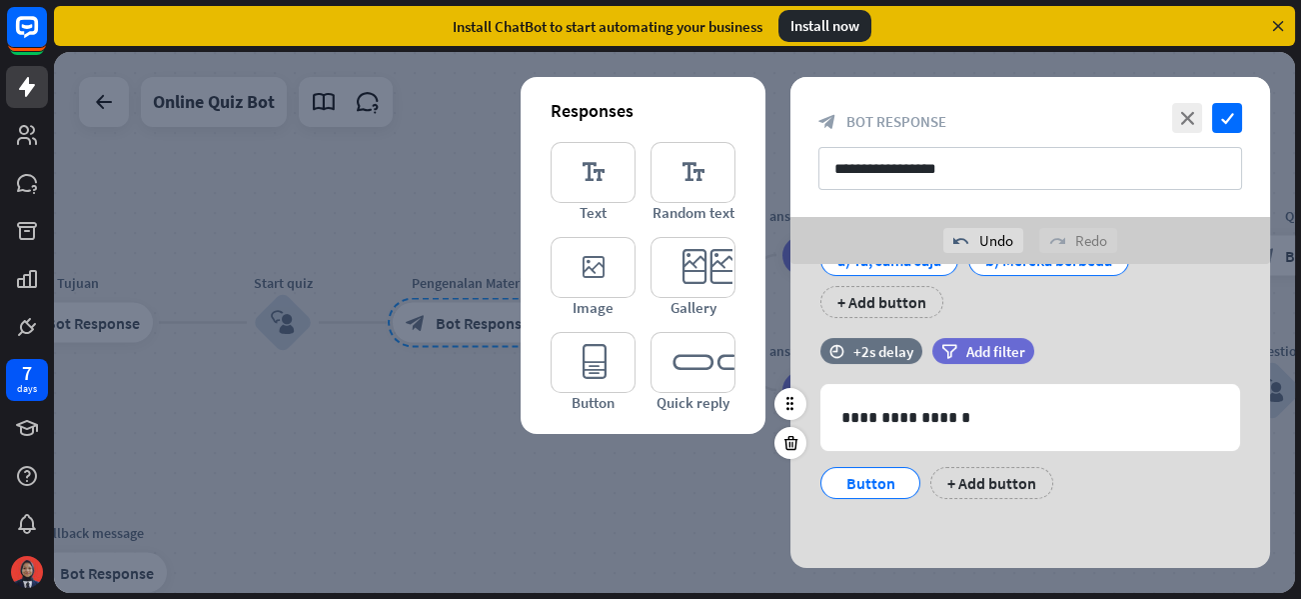
click at [885, 484] on div "Button" at bounding box center [870, 483] width 66 height 30
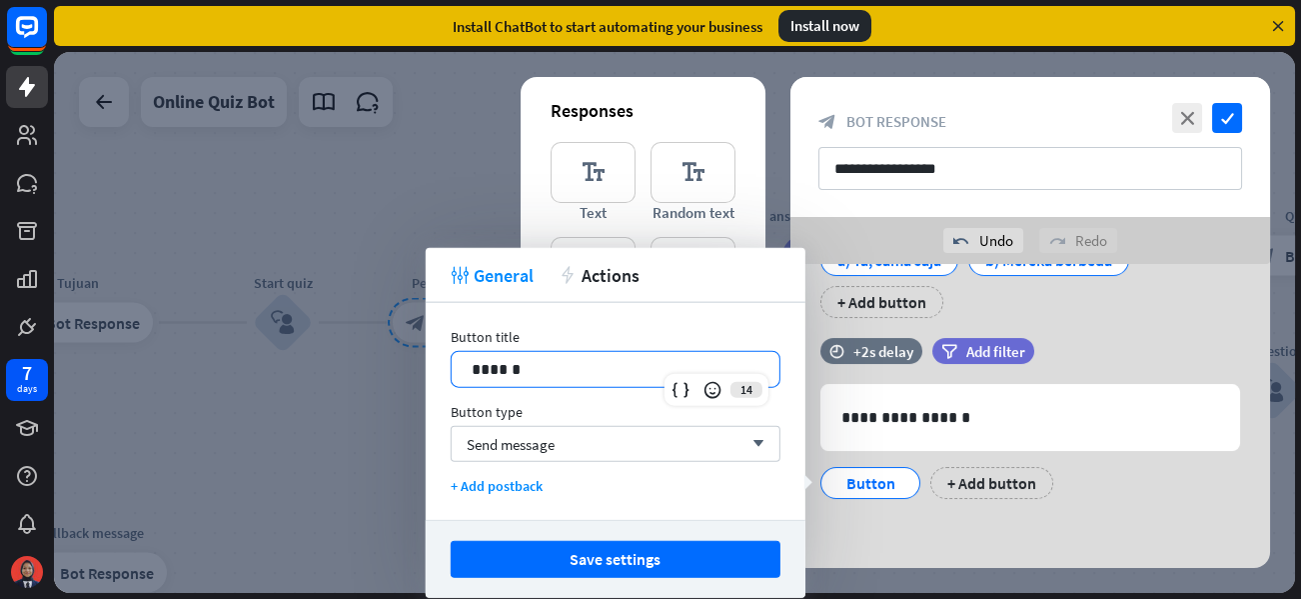
click at [590, 366] on p "******" at bounding box center [616, 369] width 288 height 25
click at [500, 367] on p "******" at bounding box center [616, 369] width 288 height 25
click at [719, 384] on icon at bounding box center [712, 390] width 20 height 20
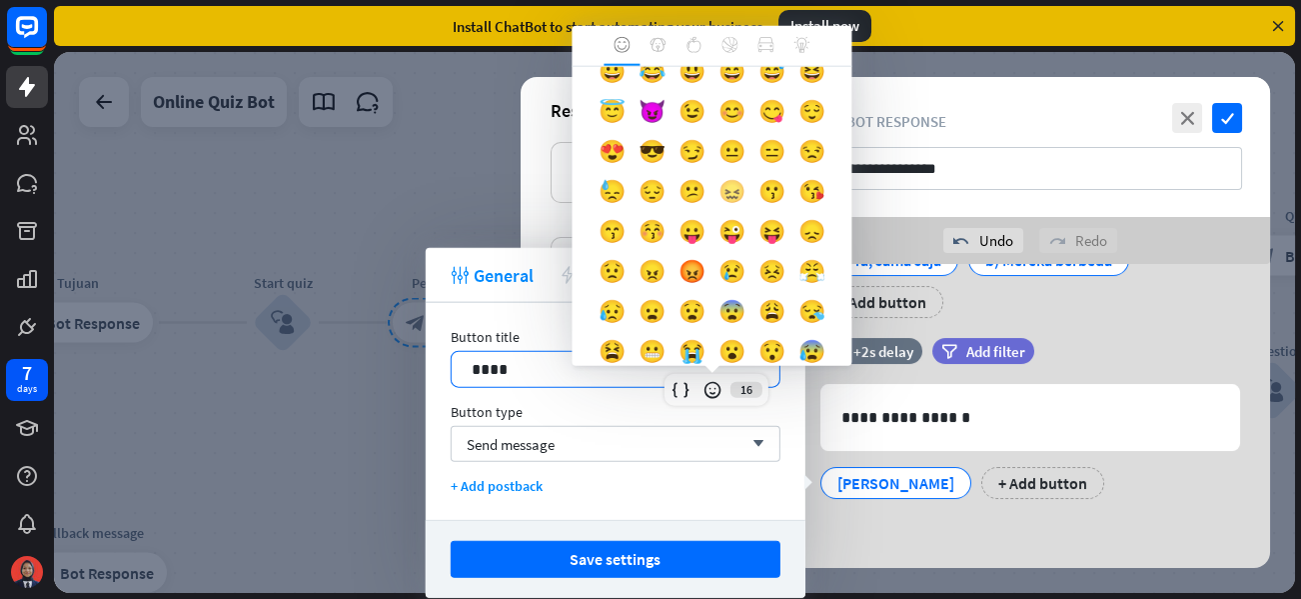
scroll to position [0, 0]
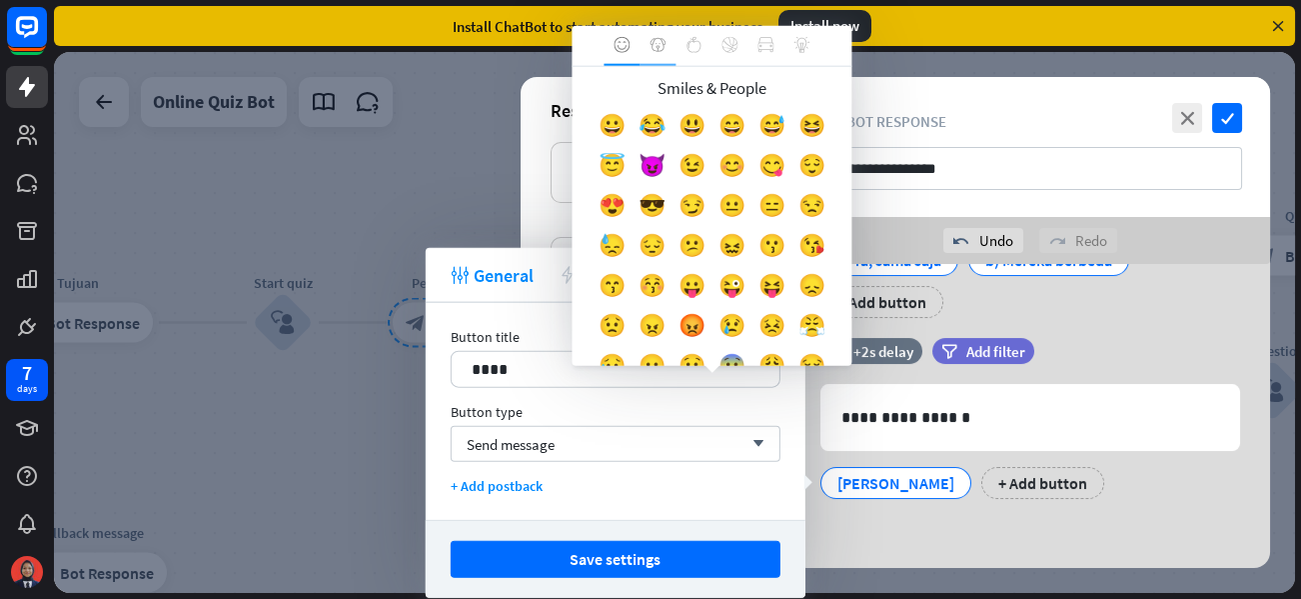
click at [669, 40] on div at bounding box center [657, 46] width 36 height 40
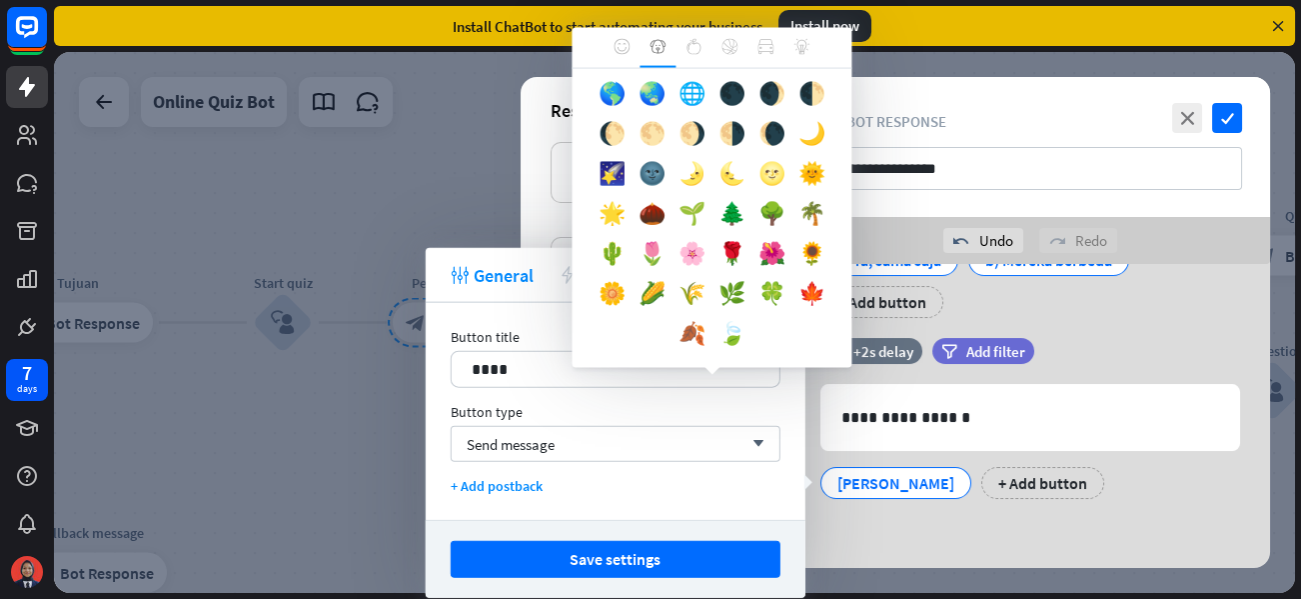
scroll to position [713, 0]
click at [699, 45] on icon at bounding box center [693, 47] width 16 height 16
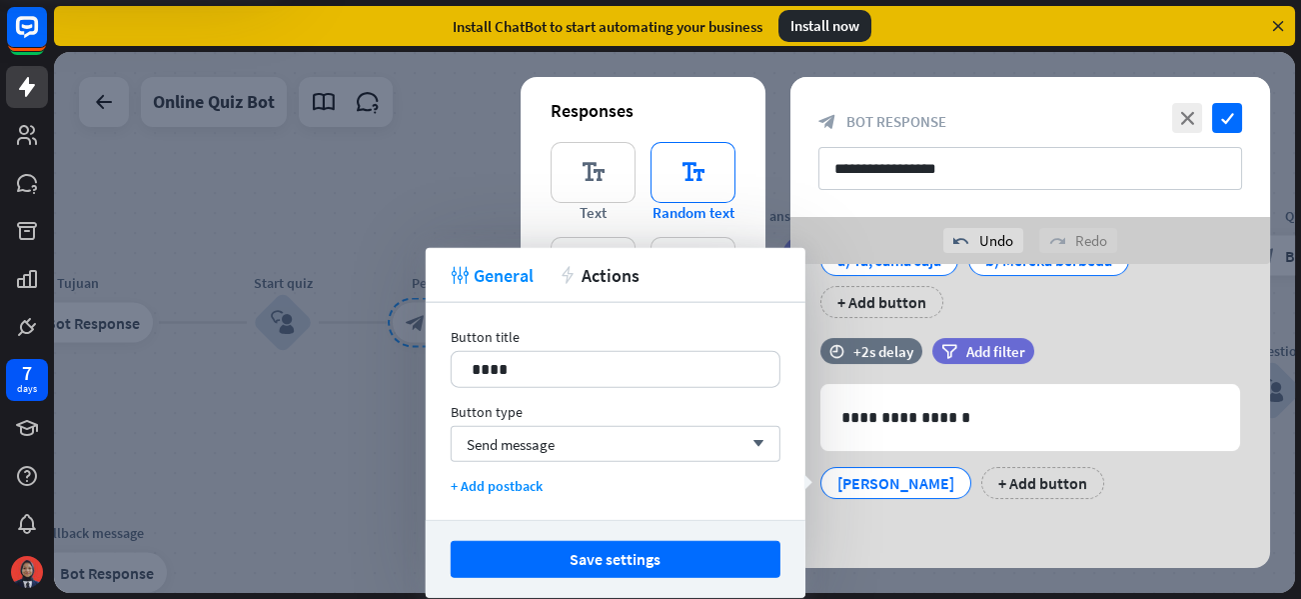
scroll to position [0, 0]
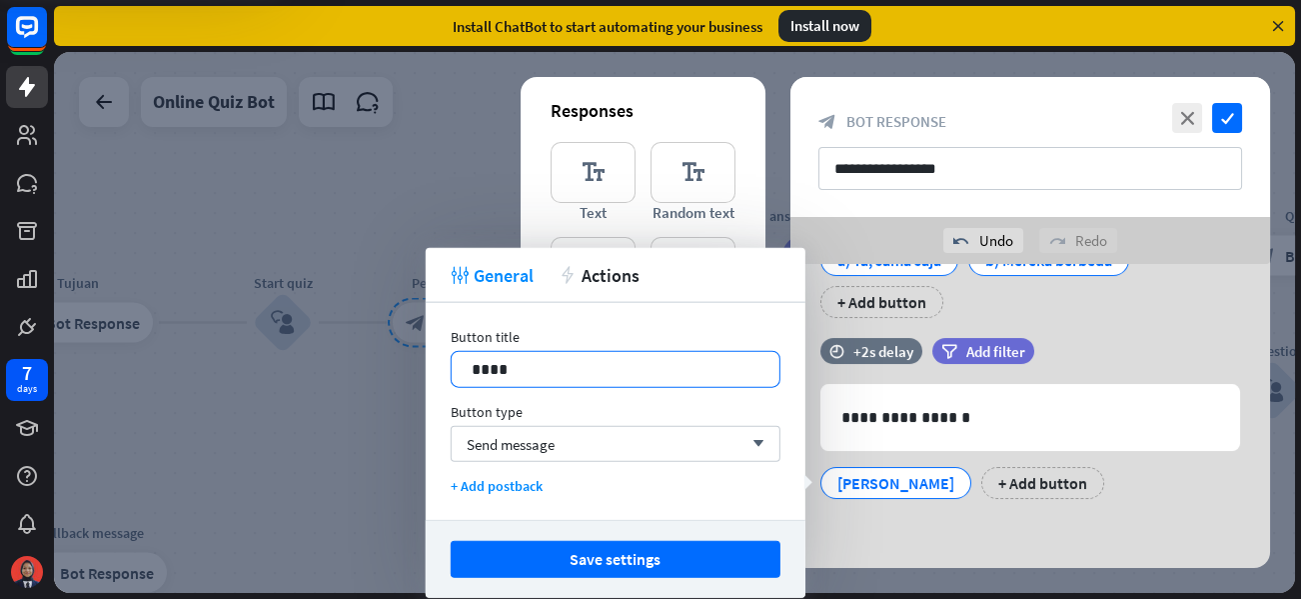
click at [640, 367] on body "7 days close Product Help First steps Get started with ChatBot Help Center Foll…" at bounding box center [650, 299] width 1301 height 599
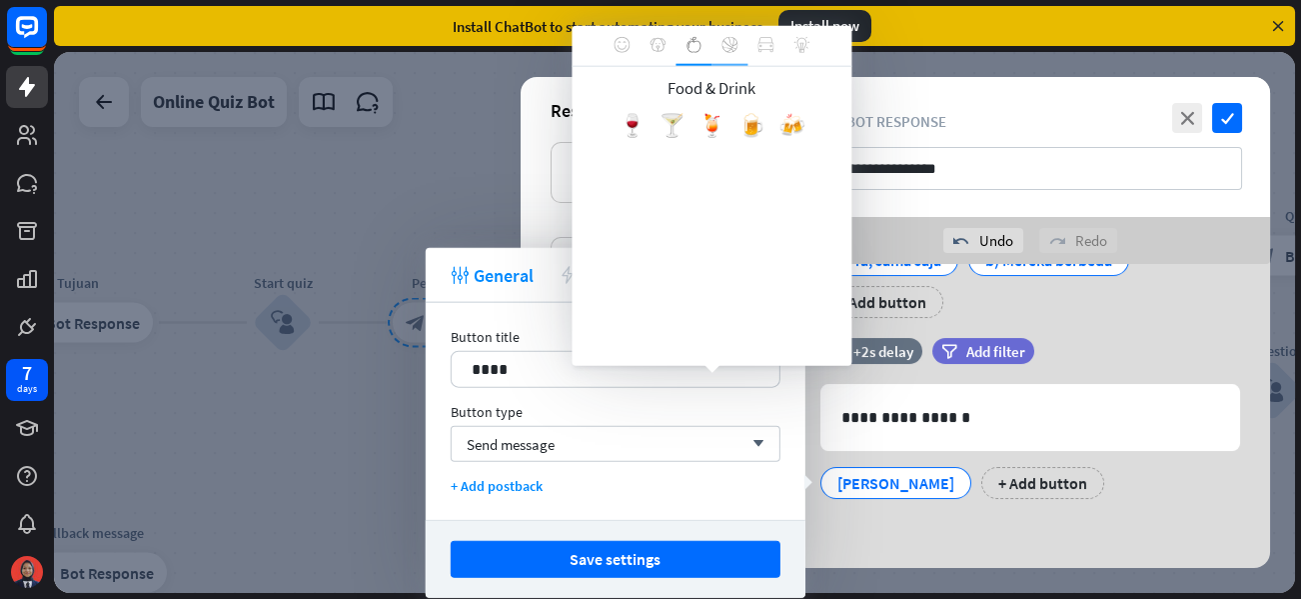
click at [723, 49] on icon at bounding box center [729, 45] width 16 height 16
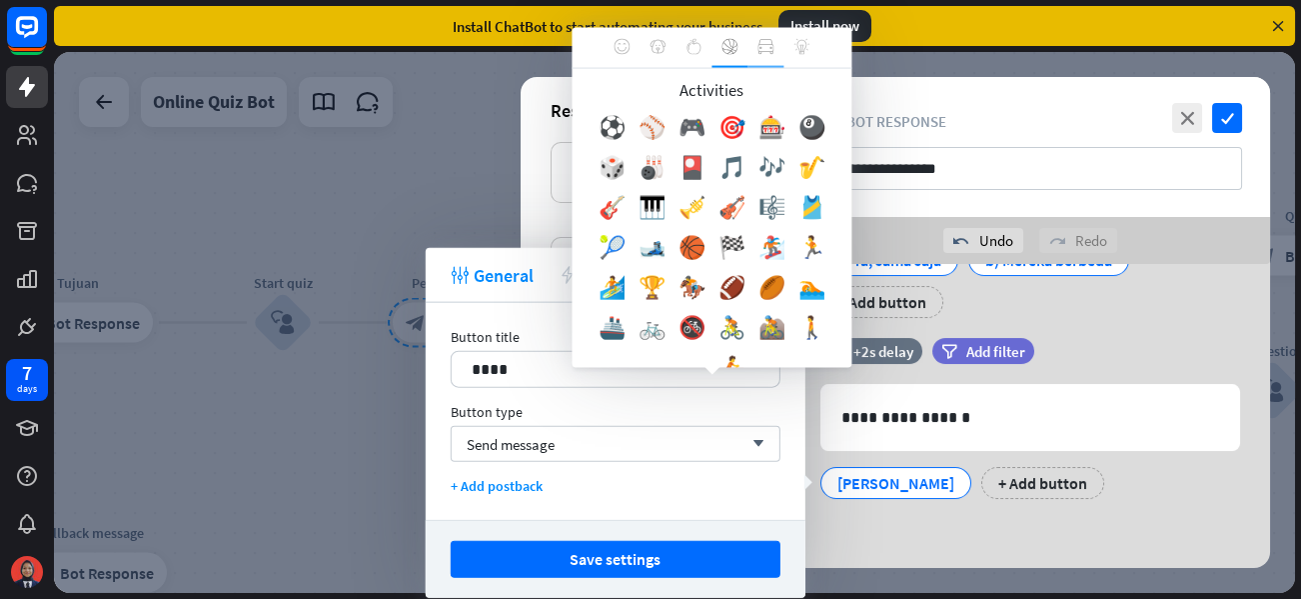
click at [762, 46] on icon at bounding box center [765, 47] width 16 height 16
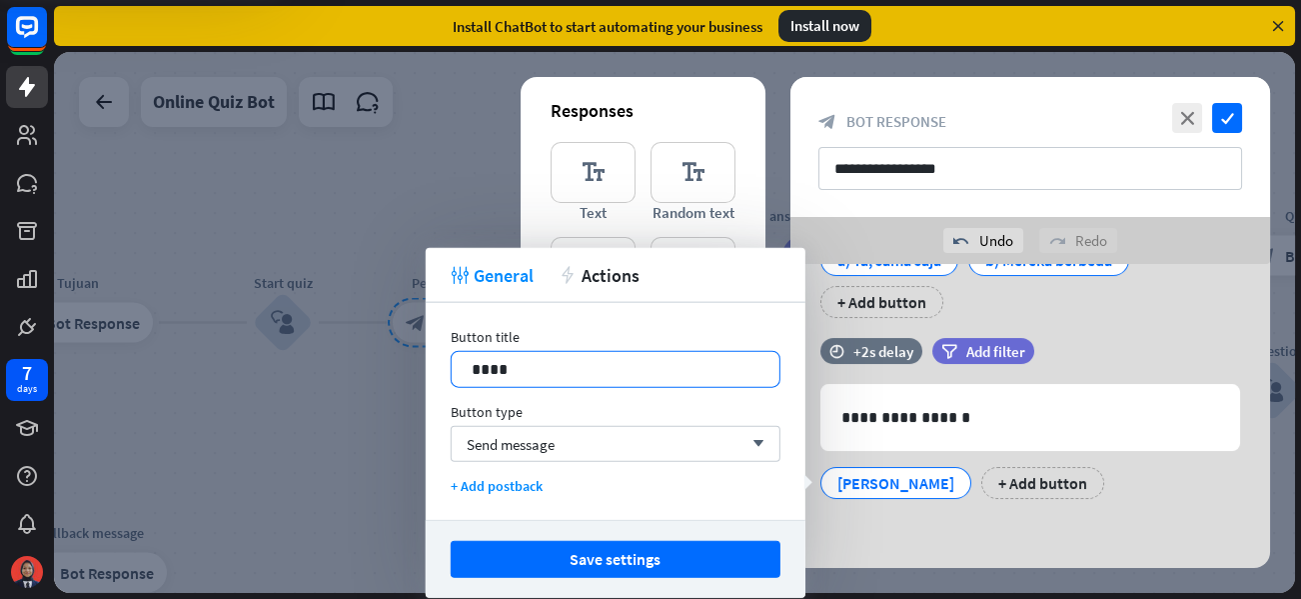
click at [608, 368] on body "7 days close Product Help First steps Get started with ChatBot Help Center Foll…" at bounding box center [650, 299] width 1301 height 599
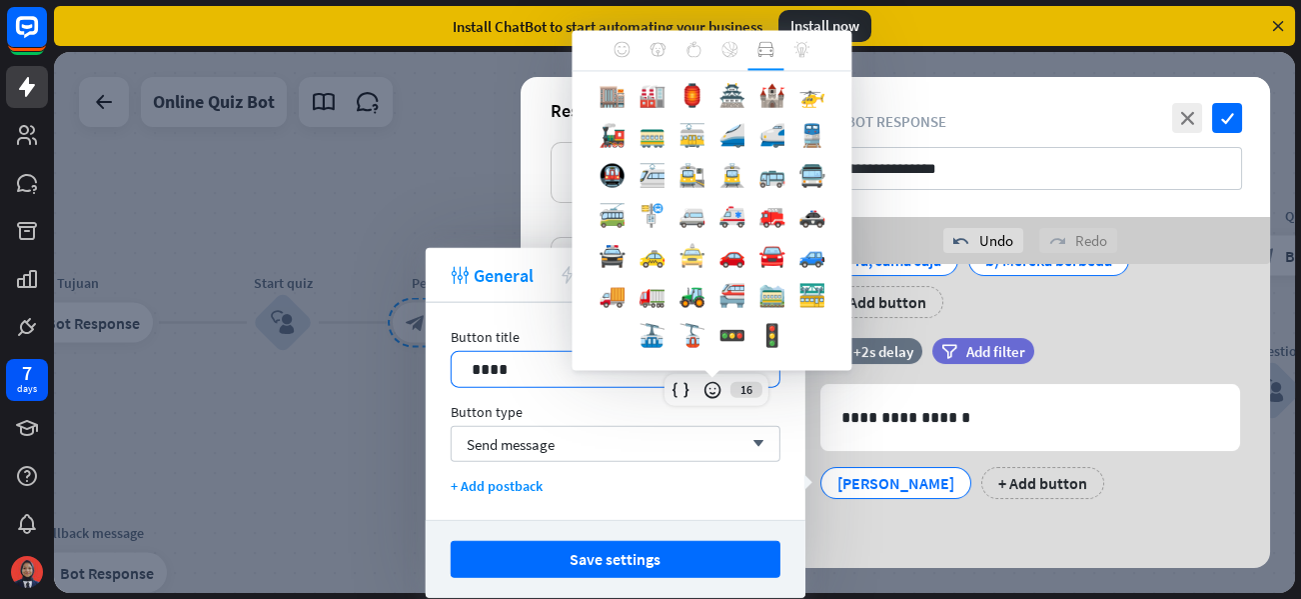
scroll to position [194, 0]
click at [797, 44] on icon at bounding box center [801, 49] width 16 height 16
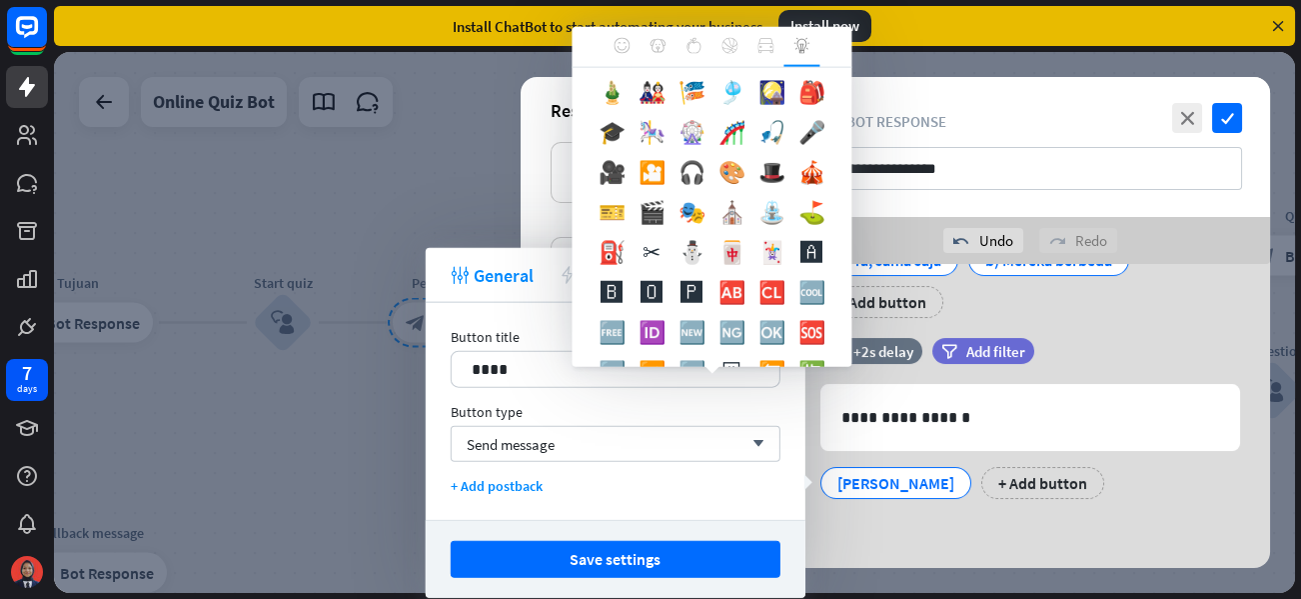
scroll to position [1793, 0]
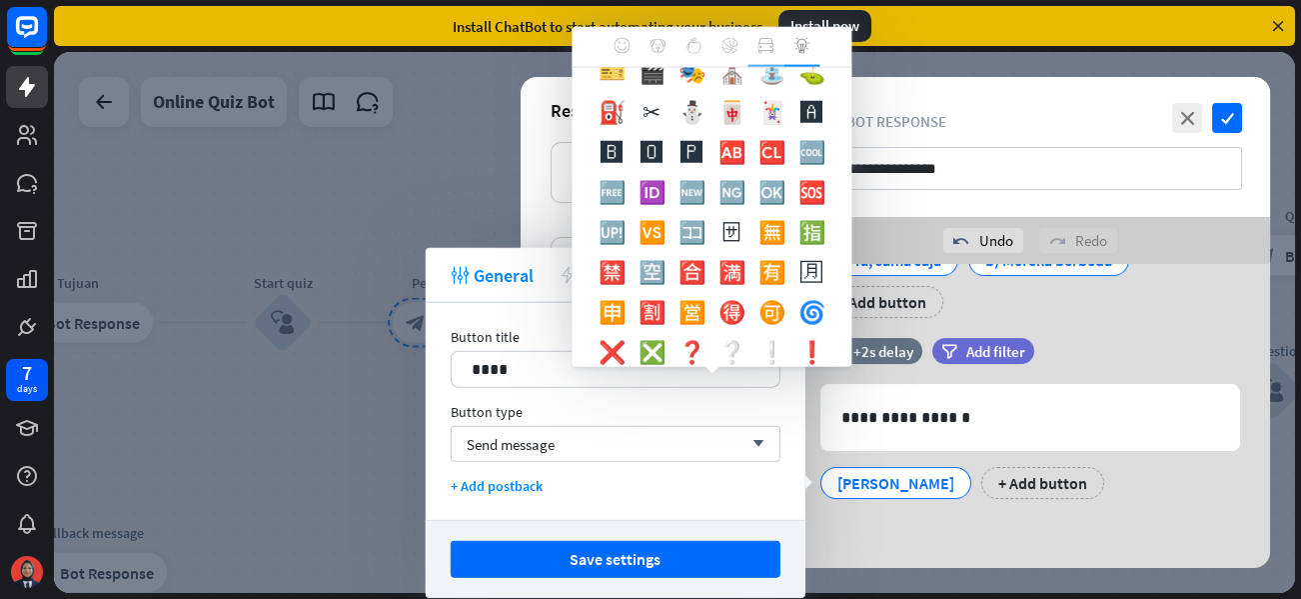
click at [763, 51] on icon at bounding box center [765, 45] width 16 height 15
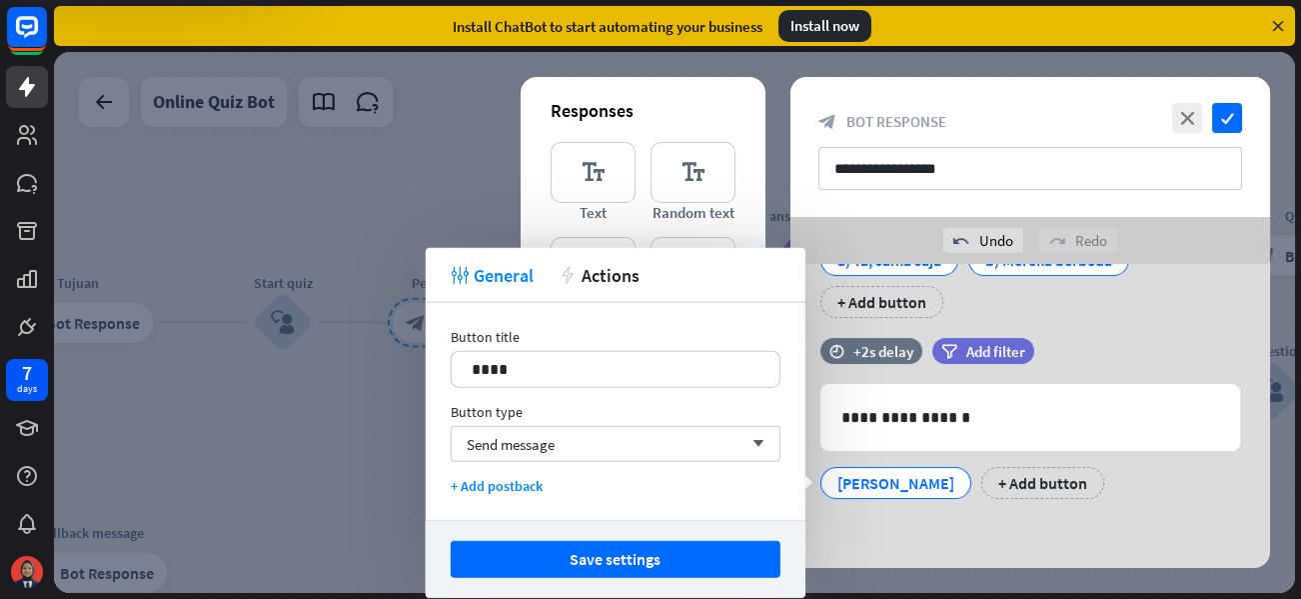
scroll to position [194, 0]
click at [697, 355] on body "7 days close Product Help First steps Get started with ChatBot Help Center Foll…" at bounding box center [650, 299] width 1301 height 599
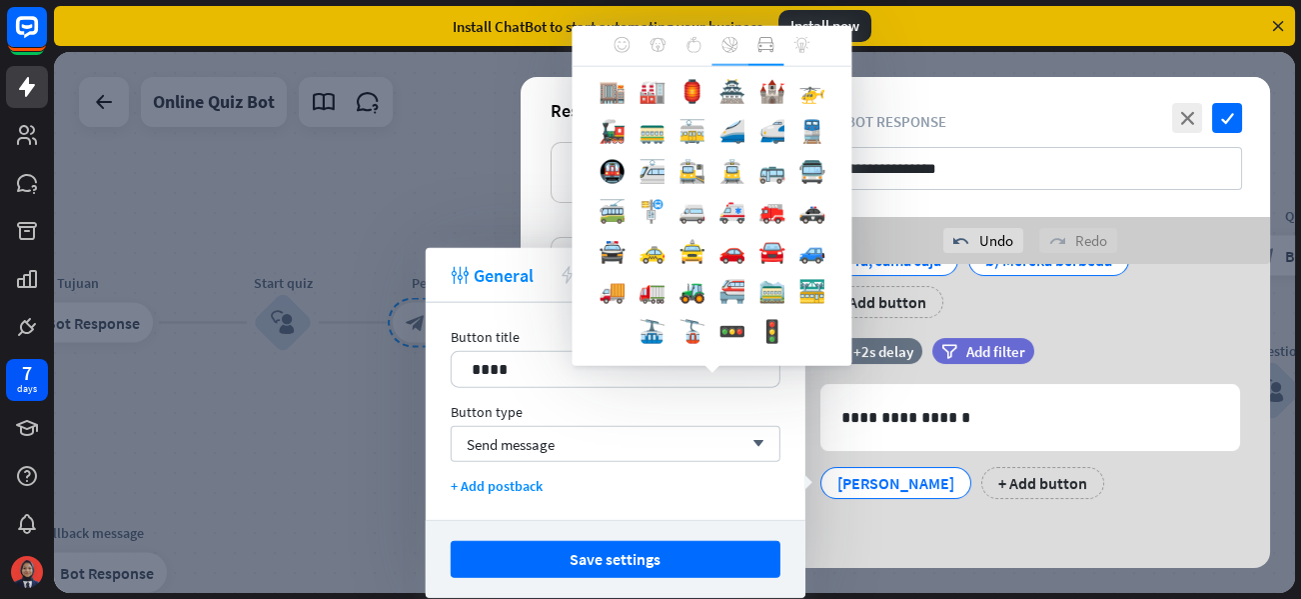
click at [720, 53] on div at bounding box center [729, 46] width 36 height 40
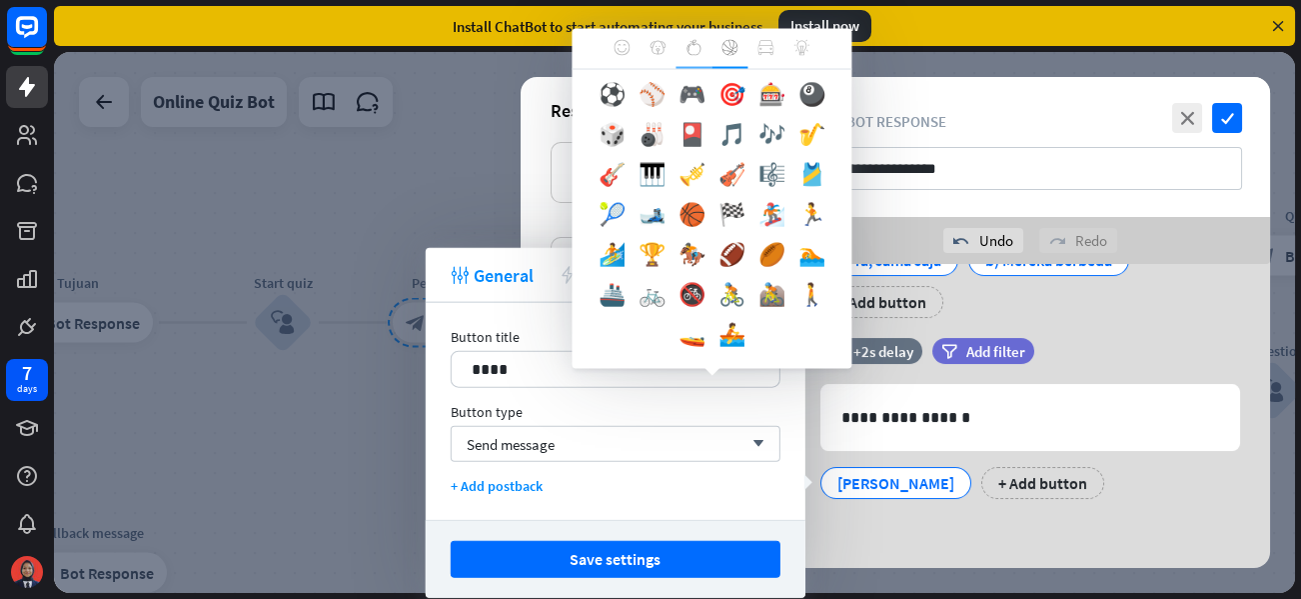
click at [677, 53] on div at bounding box center [693, 49] width 36 height 40
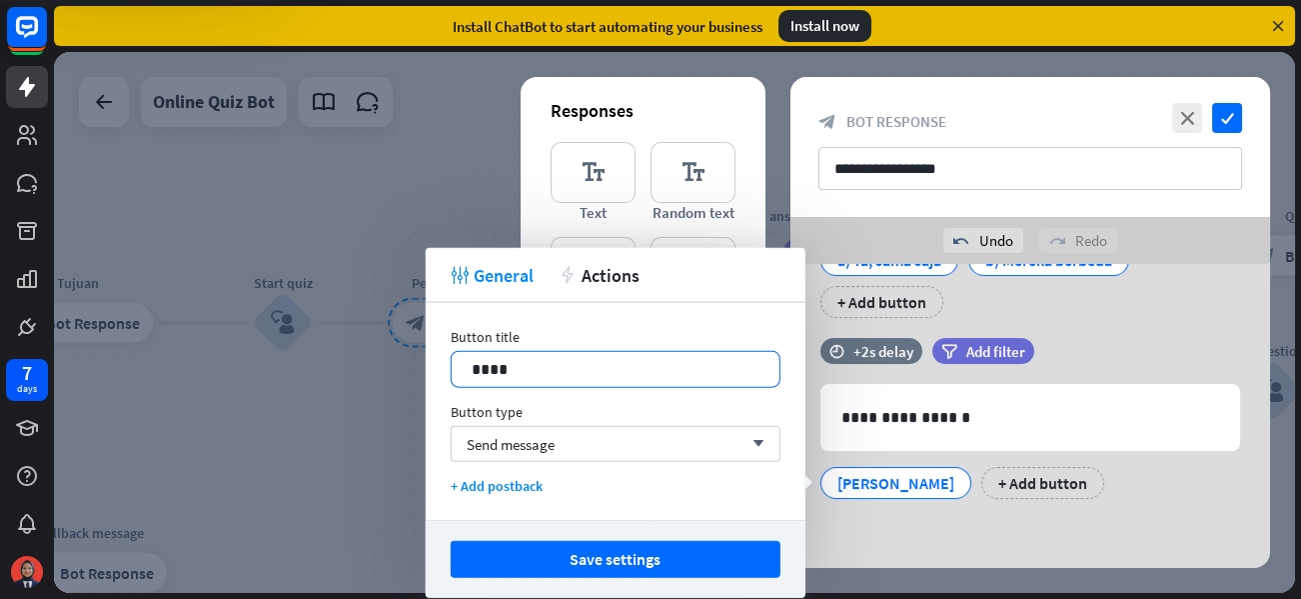
click at [606, 368] on body "7 days close Product Help First steps Get started with ChatBot Help Center Foll…" at bounding box center [650, 299] width 1301 height 599
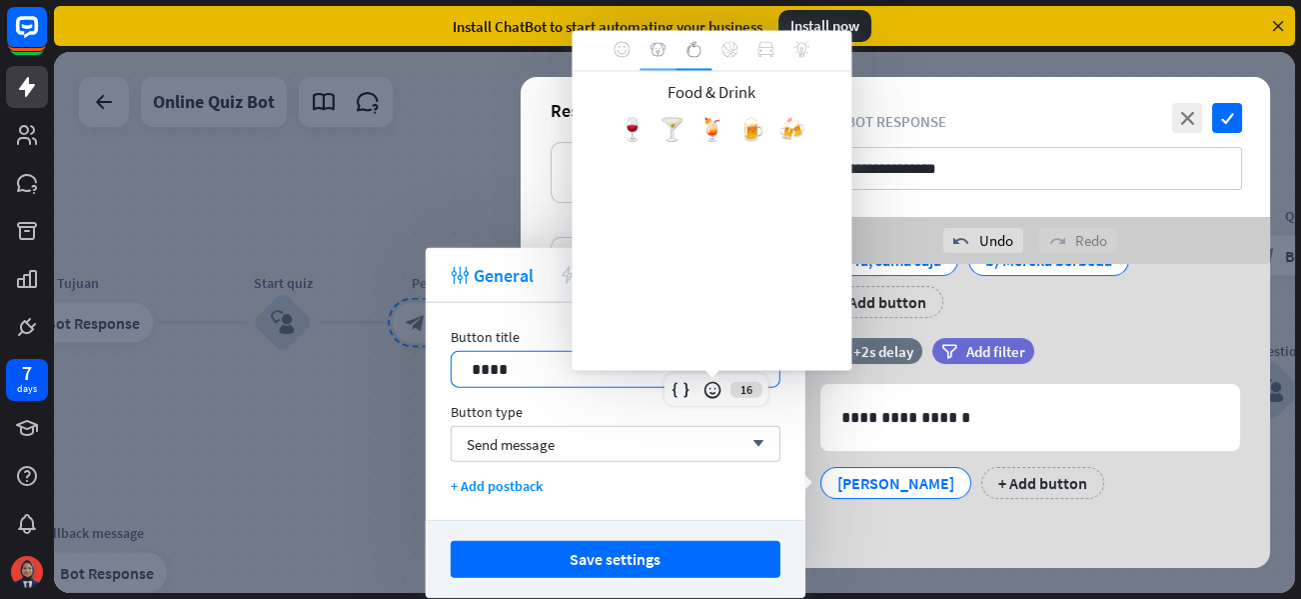
click at [647, 53] on div at bounding box center [657, 50] width 36 height 40
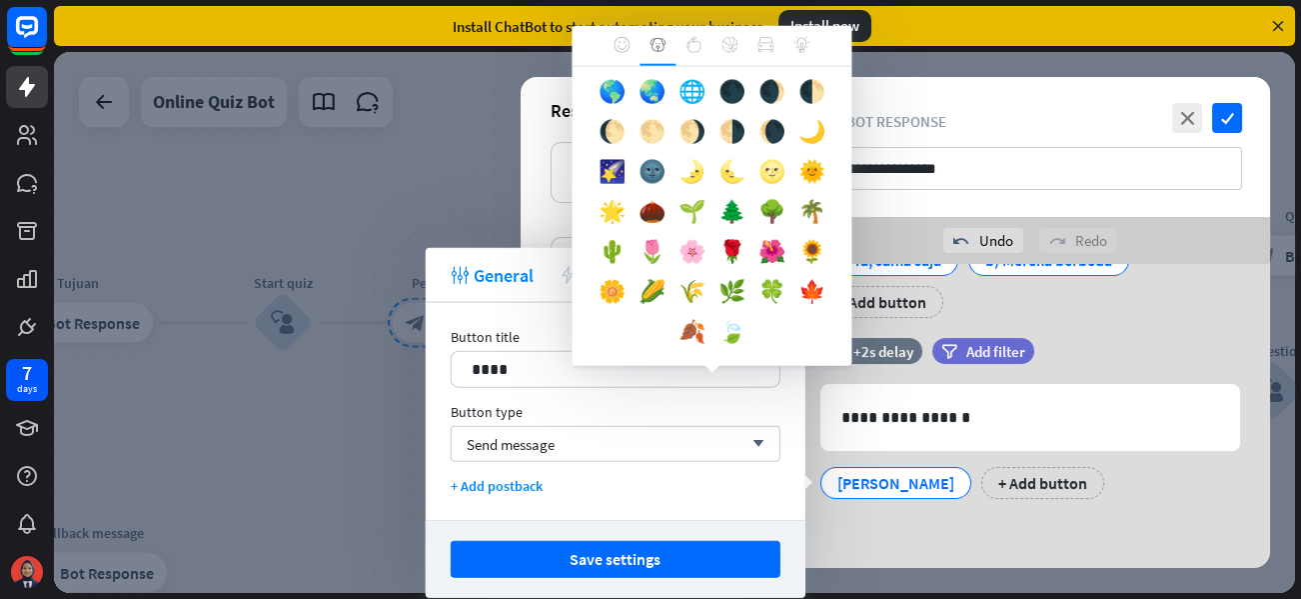
scroll to position [713, 0]
click at [530, 352] on div "****" at bounding box center [616, 369] width 328 height 35
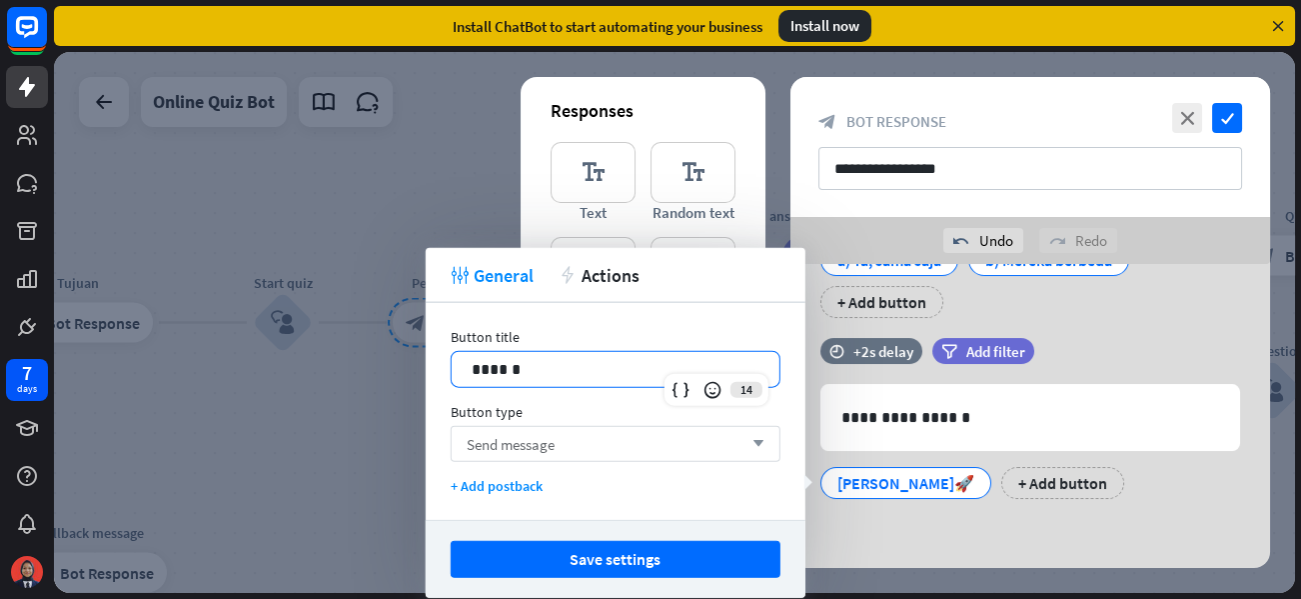
click at [532, 437] on span "Send message" at bounding box center [511, 443] width 88 height 19
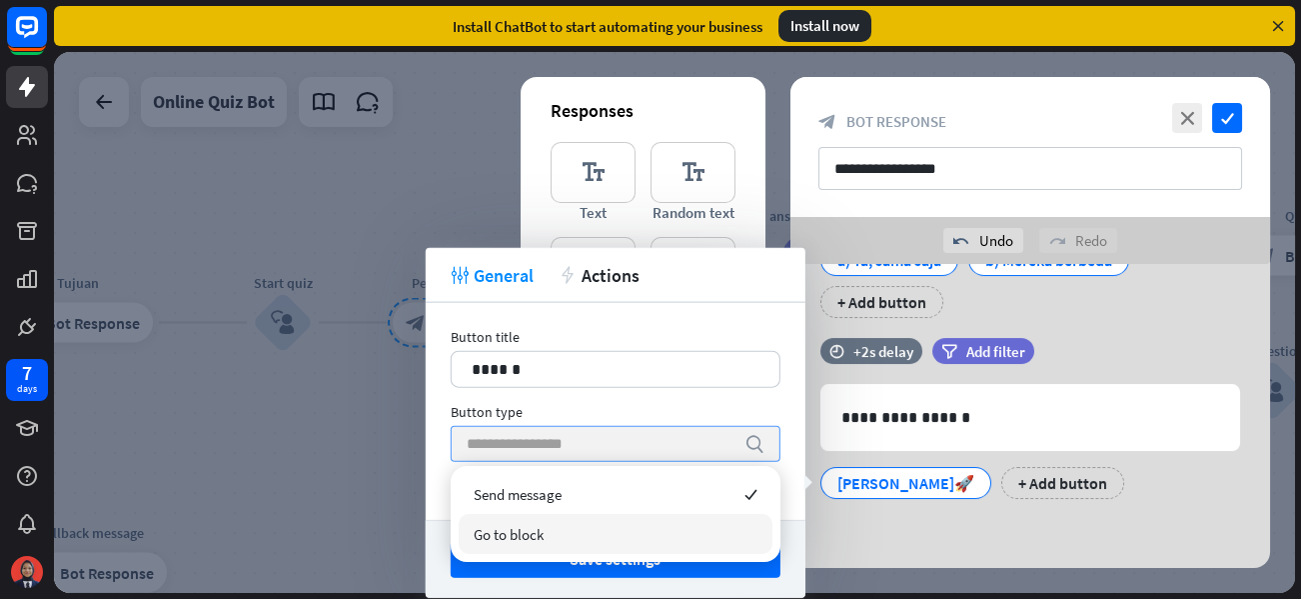
click at [538, 528] on span "Go to block" at bounding box center [509, 534] width 70 height 19
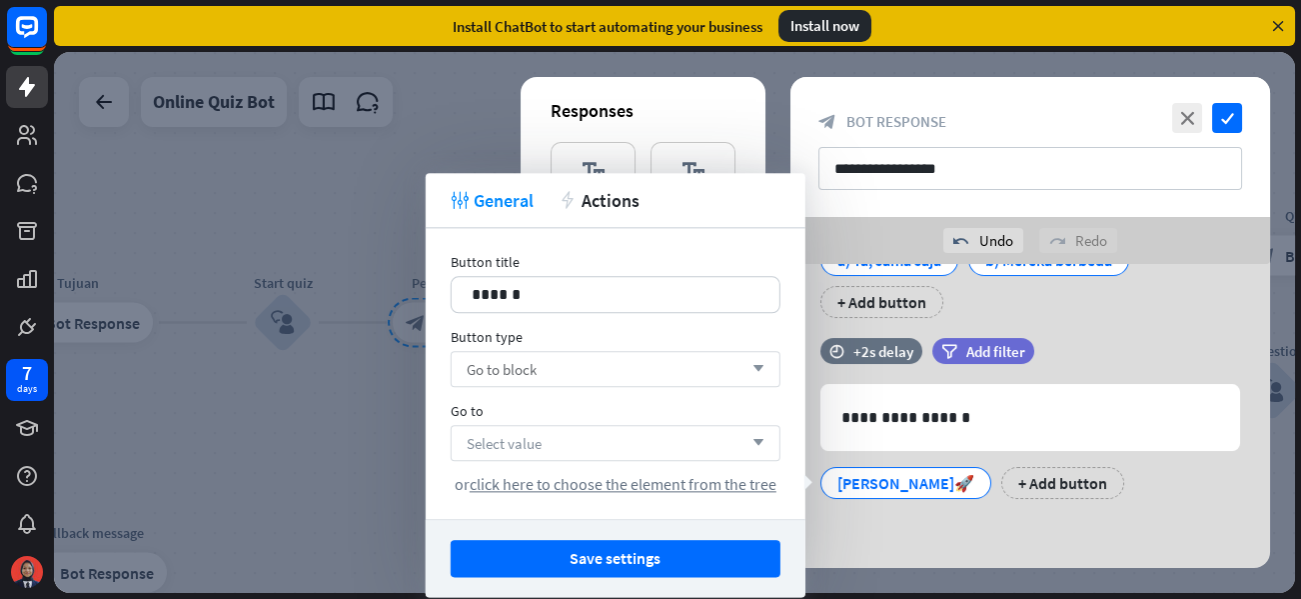
click at [513, 445] on span "Select value" at bounding box center [504, 443] width 75 height 19
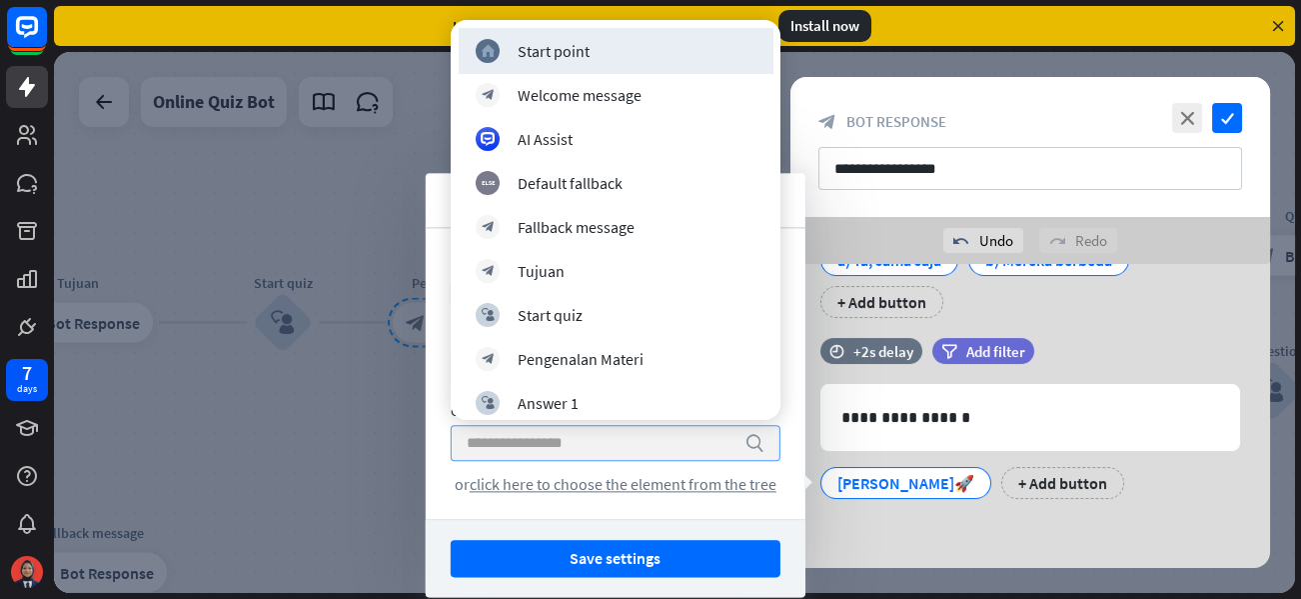
click at [513, 445] on input "search" at bounding box center [601, 443] width 268 height 34
click at [351, 464] on div at bounding box center [674, 322] width 1241 height 541
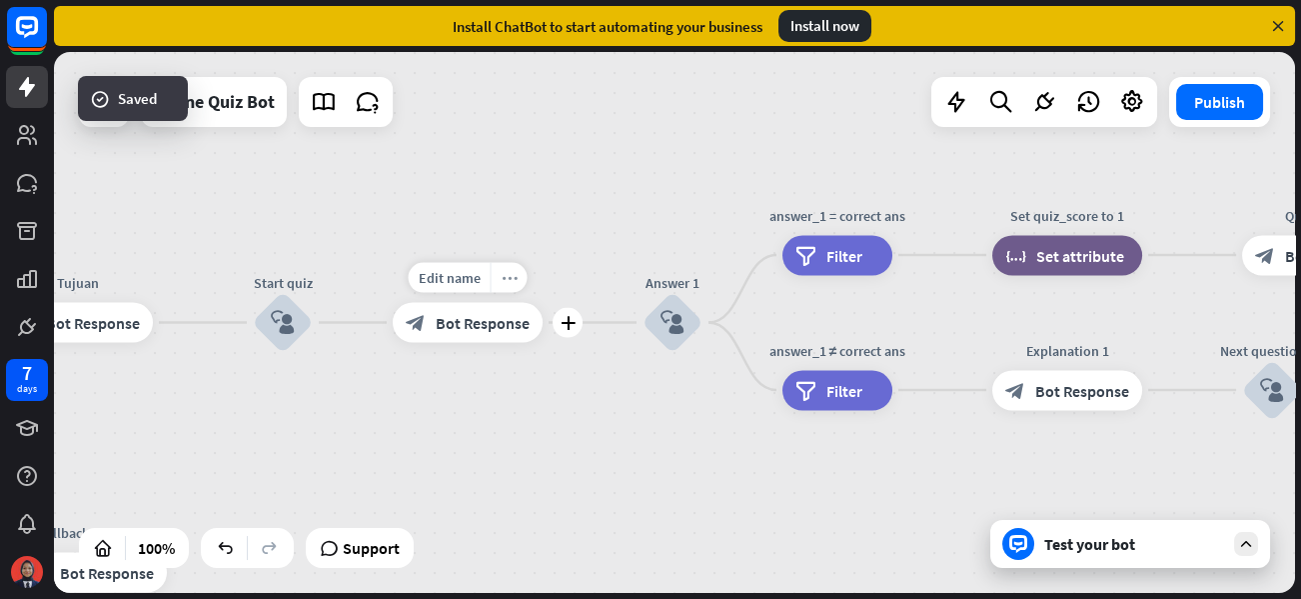
click at [515, 273] on icon "more_horiz" at bounding box center [510, 277] width 16 height 15
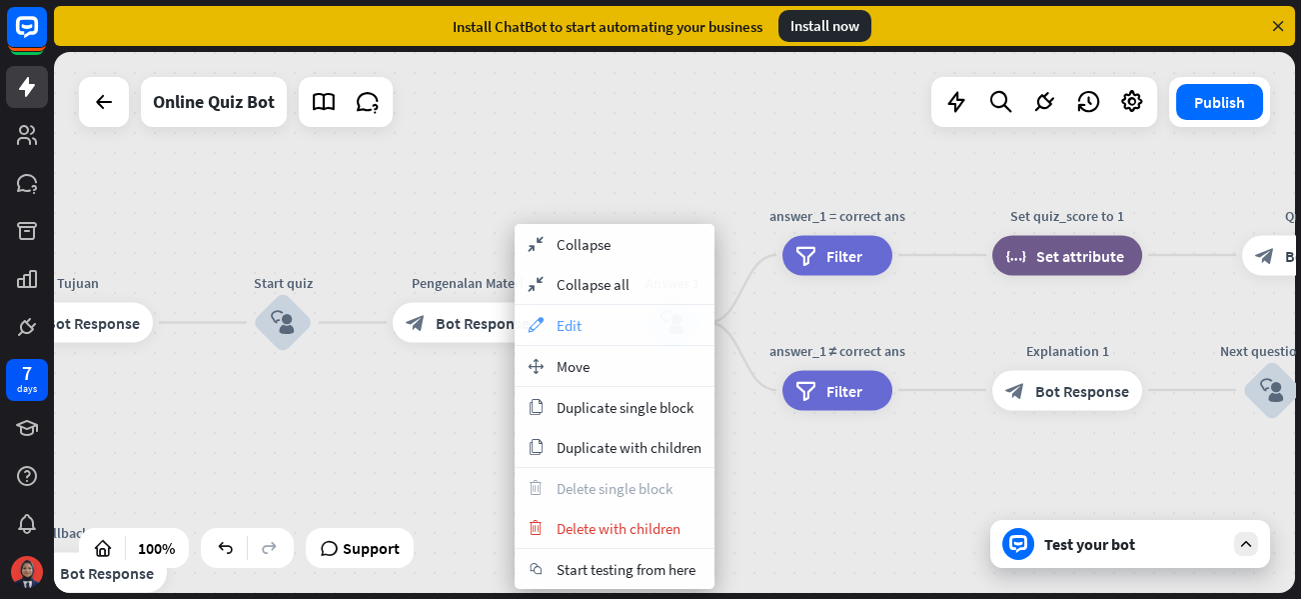
click at [566, 325] on span "Edit" at bounding box center [569, 325] width 25 height 19
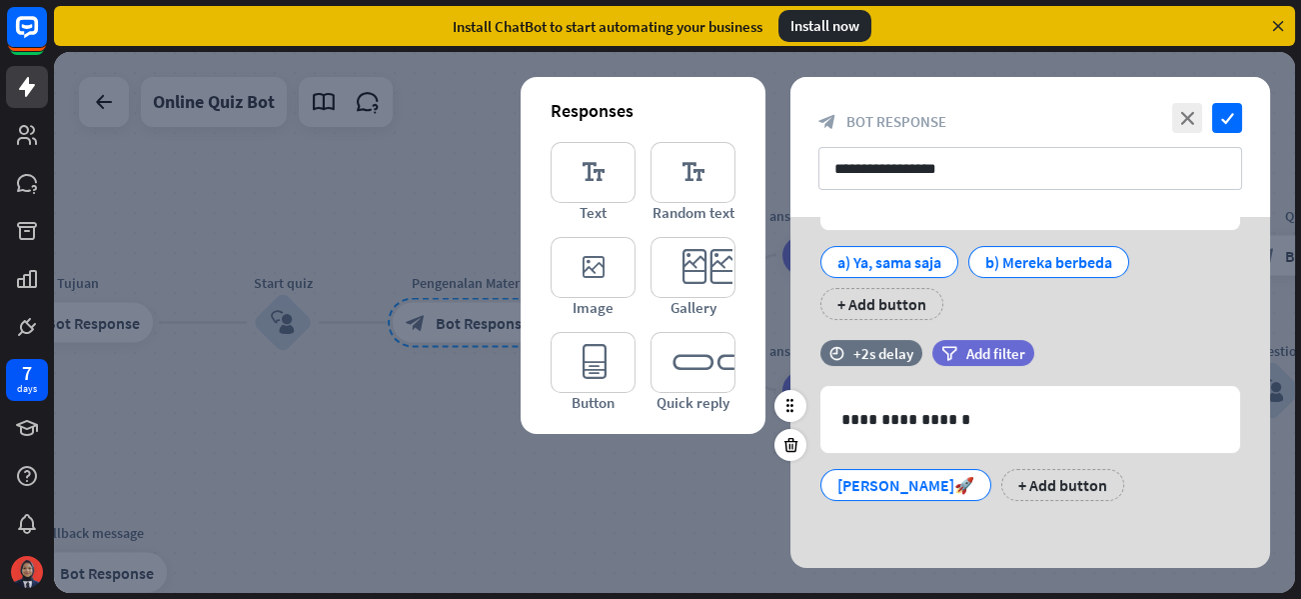
scroll to position [419, 0]
click at [872, 487] on div "[PERSON_NAME]🚀" at bounding box center [905, 483] width 137 height 30
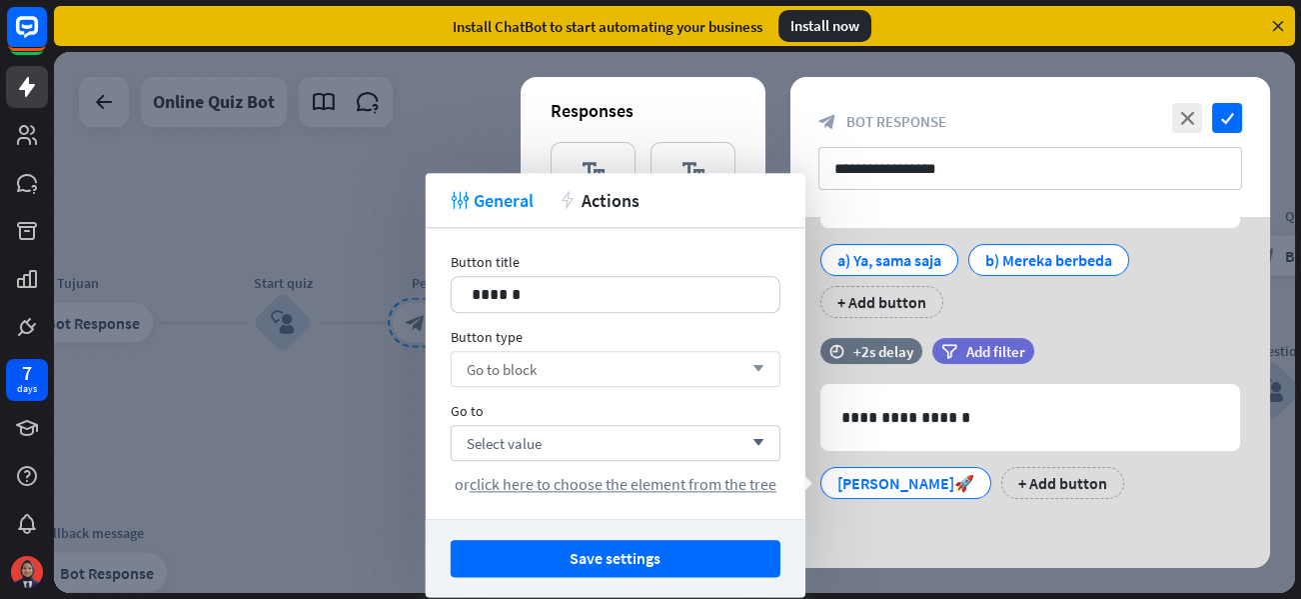
click at [654, 362] on div "Go to block arrow_down" at bounding box center [616, 369] width 330 height 36
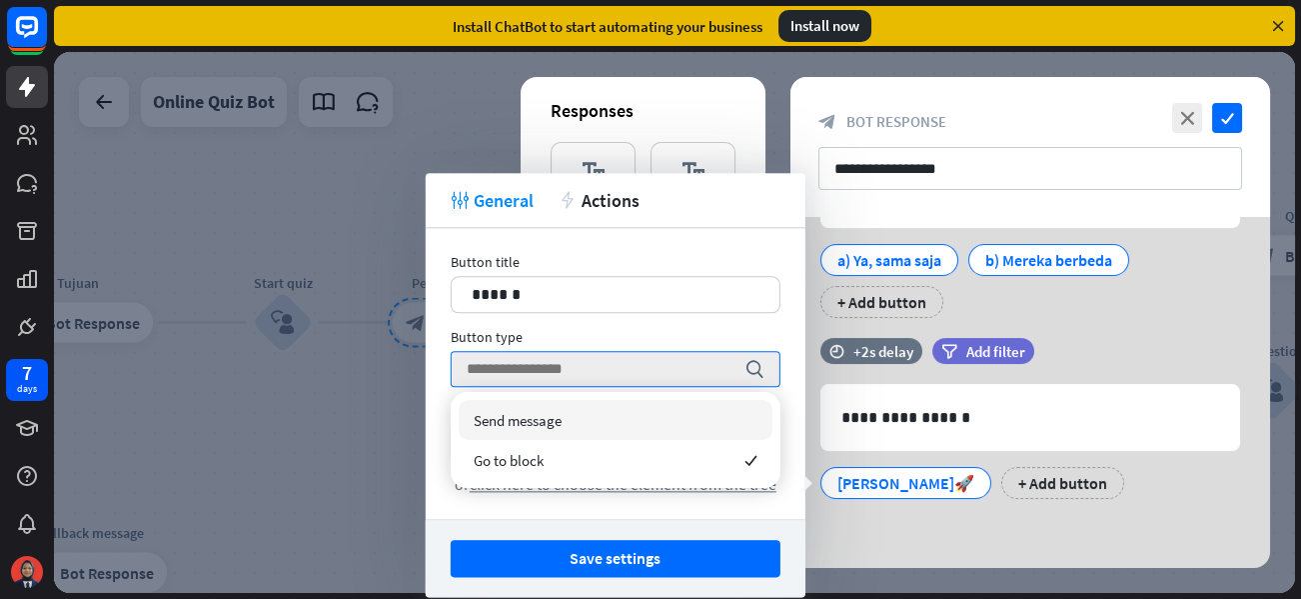
click at [327, 444] on div at bounding box center [674, 322] width 1241 height 541
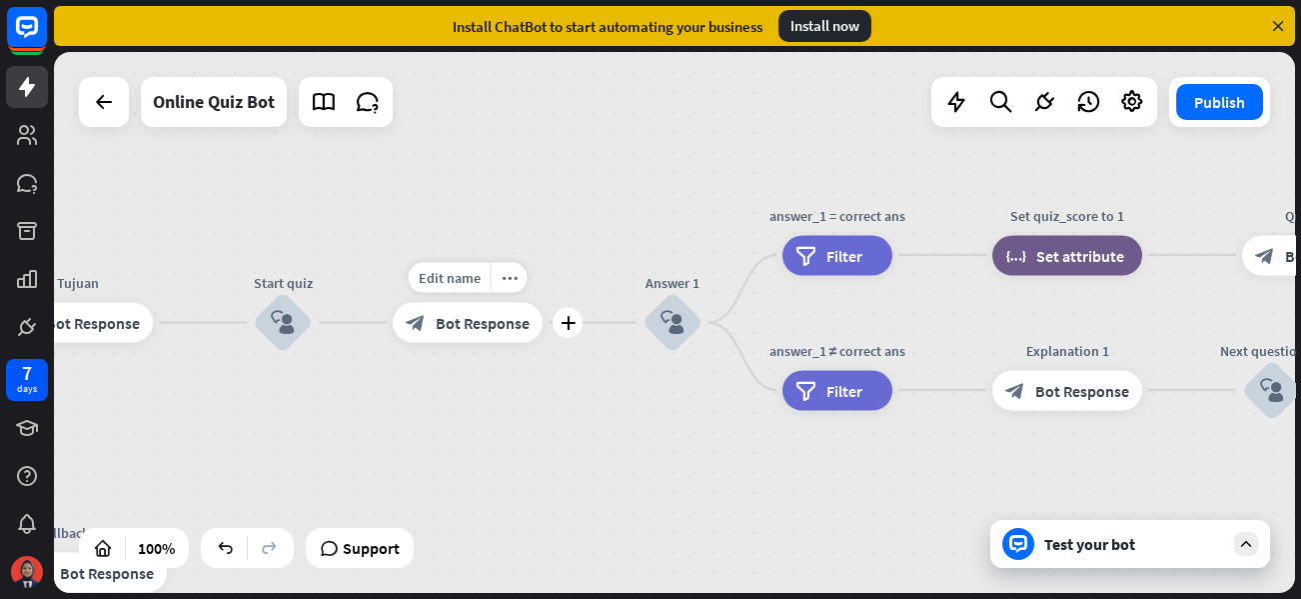
click at [517, 340] on div "block_bot_response Bot Response" at bounding box center [468, 323] width 150 height 40
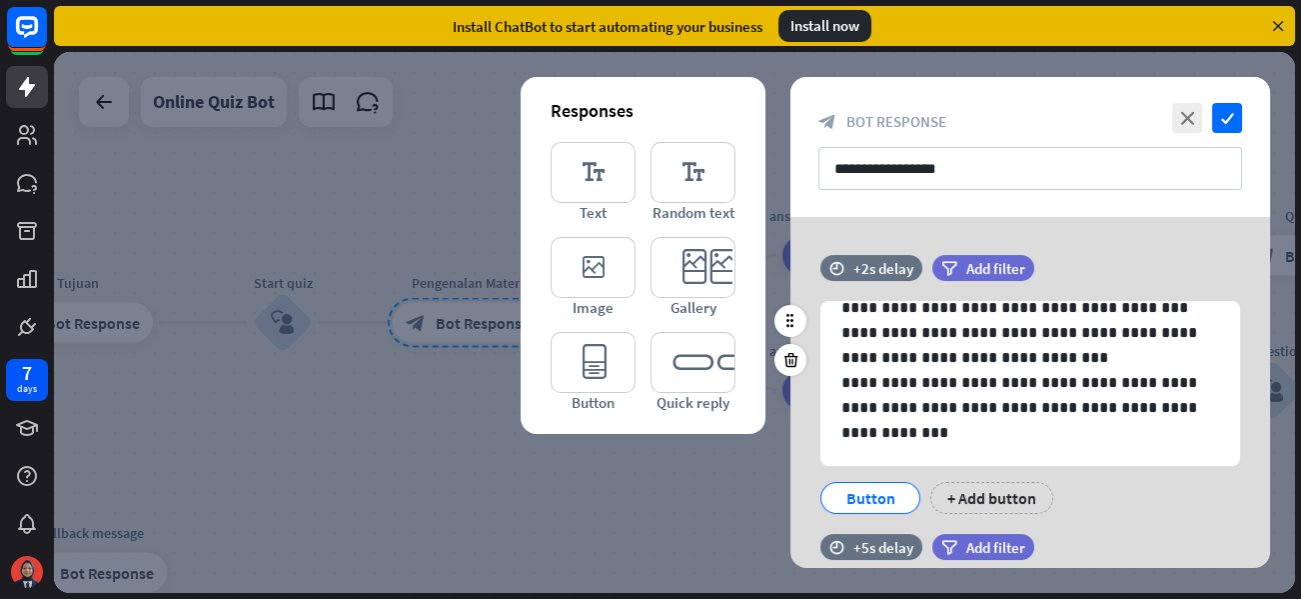
scroll to position [419, 0]
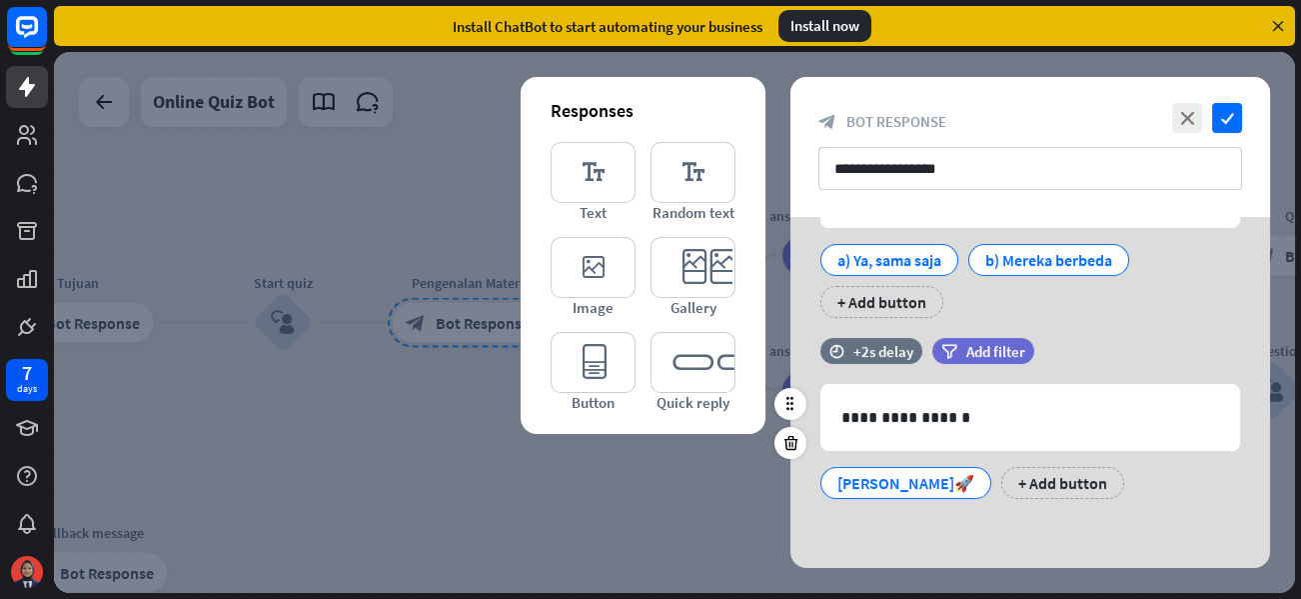
click at [863, 478] on div "[PERSON_NAME]🚀" at bounding box center [905, 483] width 137 height 30
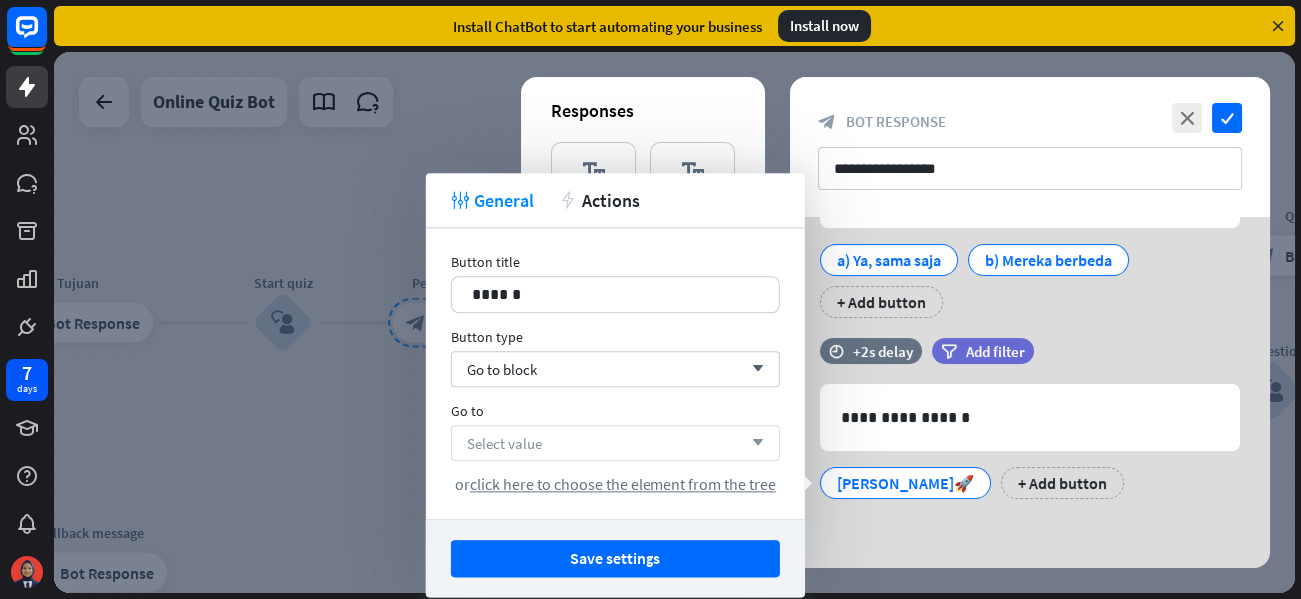
click at [642, 442] on div "Select value arrow_down" at bounding box center [616, 443] width 330 height 36
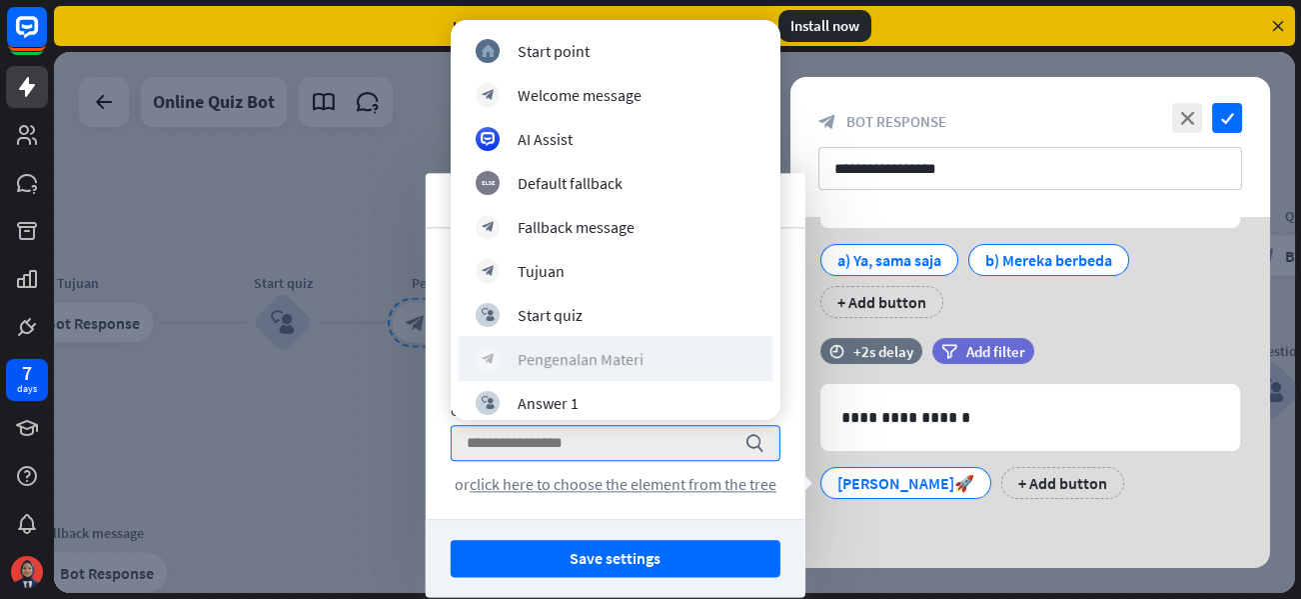
scroll to position [200, 0]
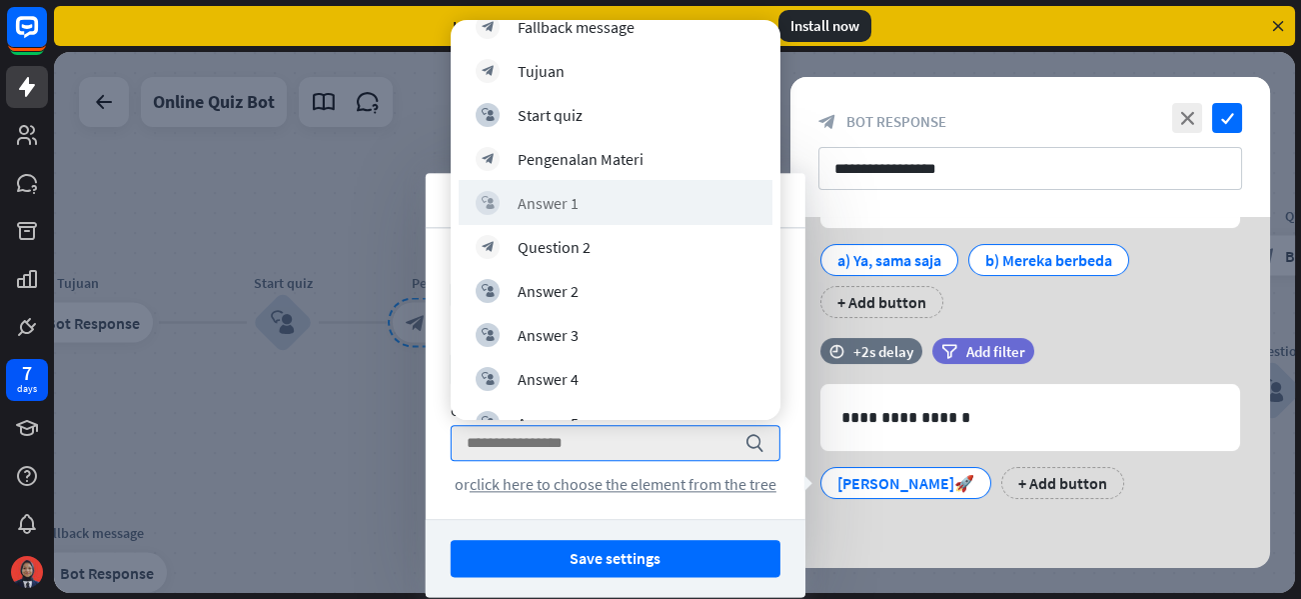
click at [583, 216] on div "block_user_input Answer 1" at bounding box center [616, 202] width 314 height 45
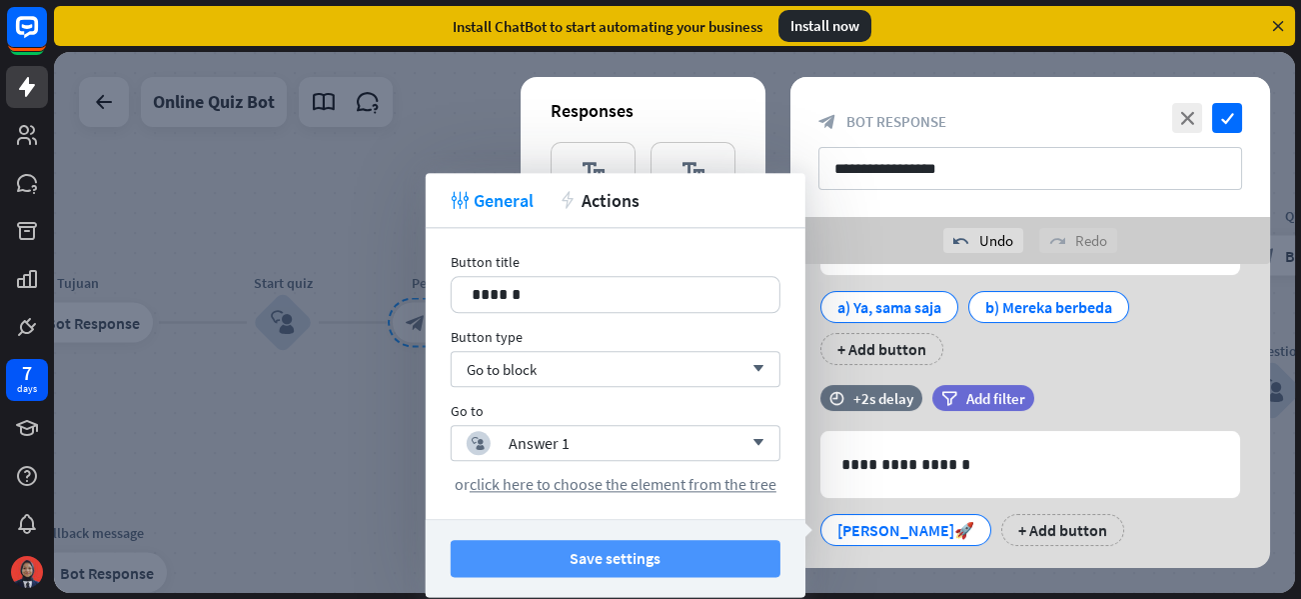
click at [667, 565] on button "Save settings" at bounding box center [616, 558] width 330 height 37
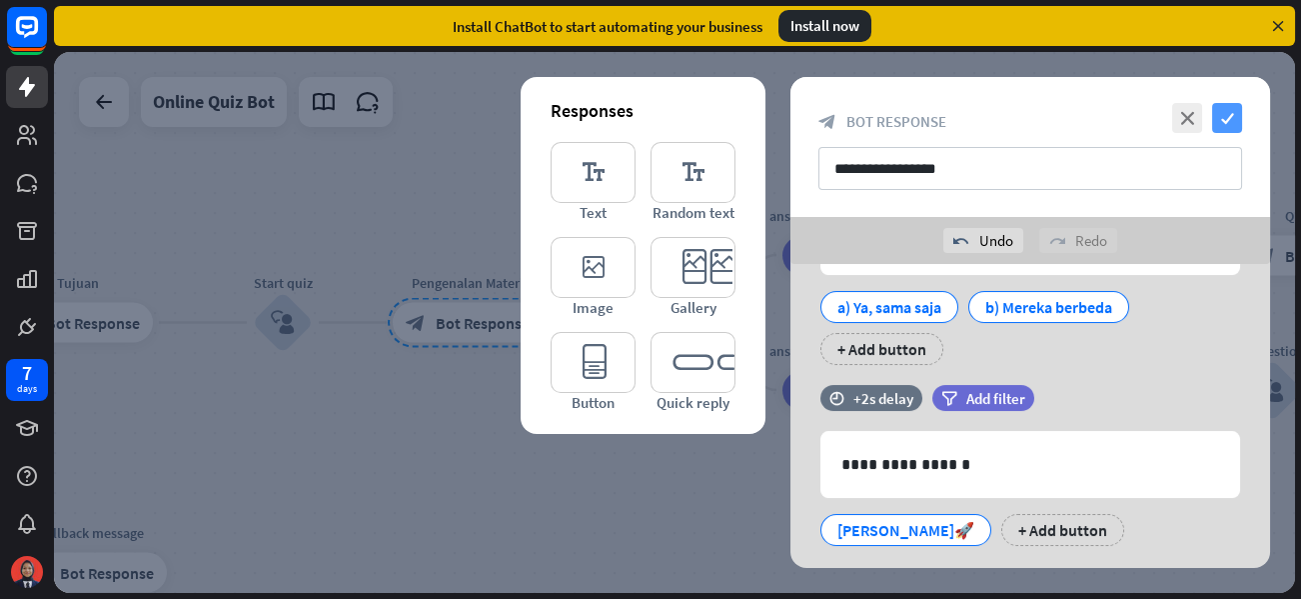
click at [1229, 118] on icon "check" at bounding box center [1227, 118] width 30 height 30
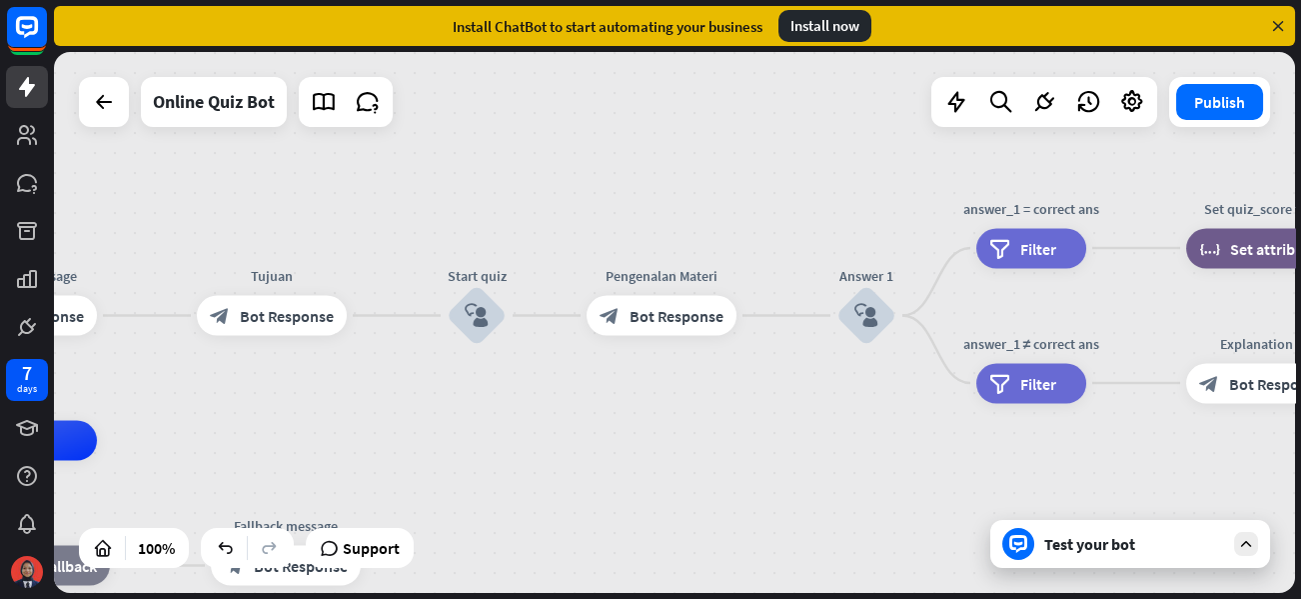
drag, startPoint x: 624, startPoint y: 504, endPoint x: 819, endPoint y: 495, distance: 196.1
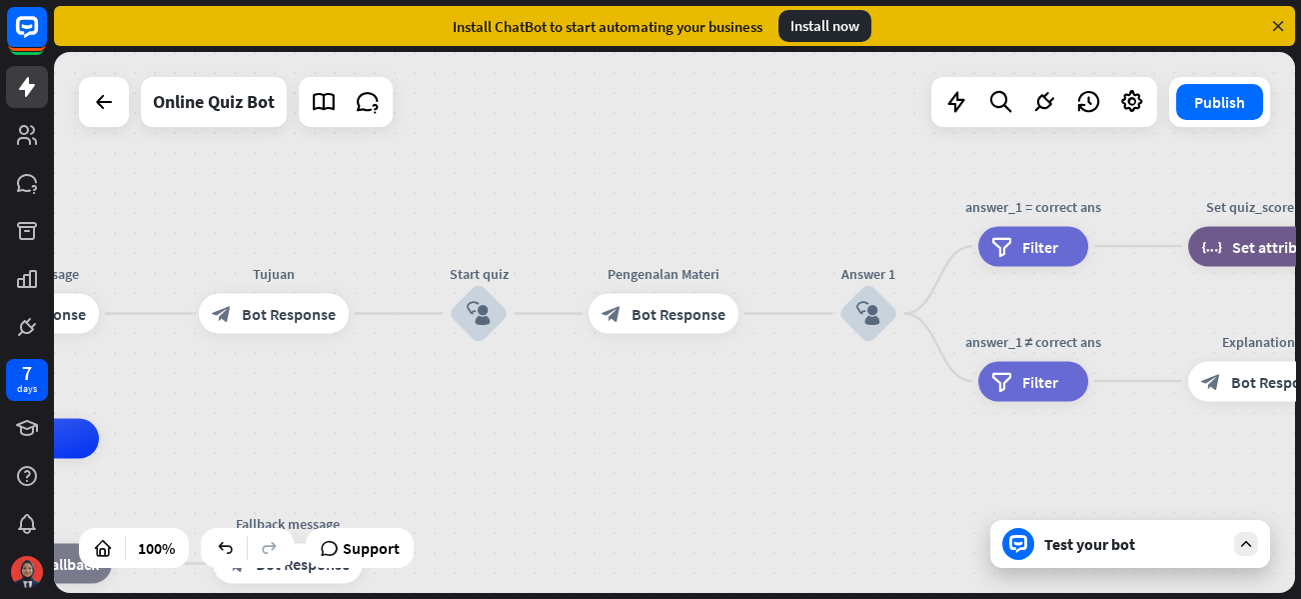
click at [1051, 549] on div "Test your bot" at bounding box center [1134, 544] width 180 height 20
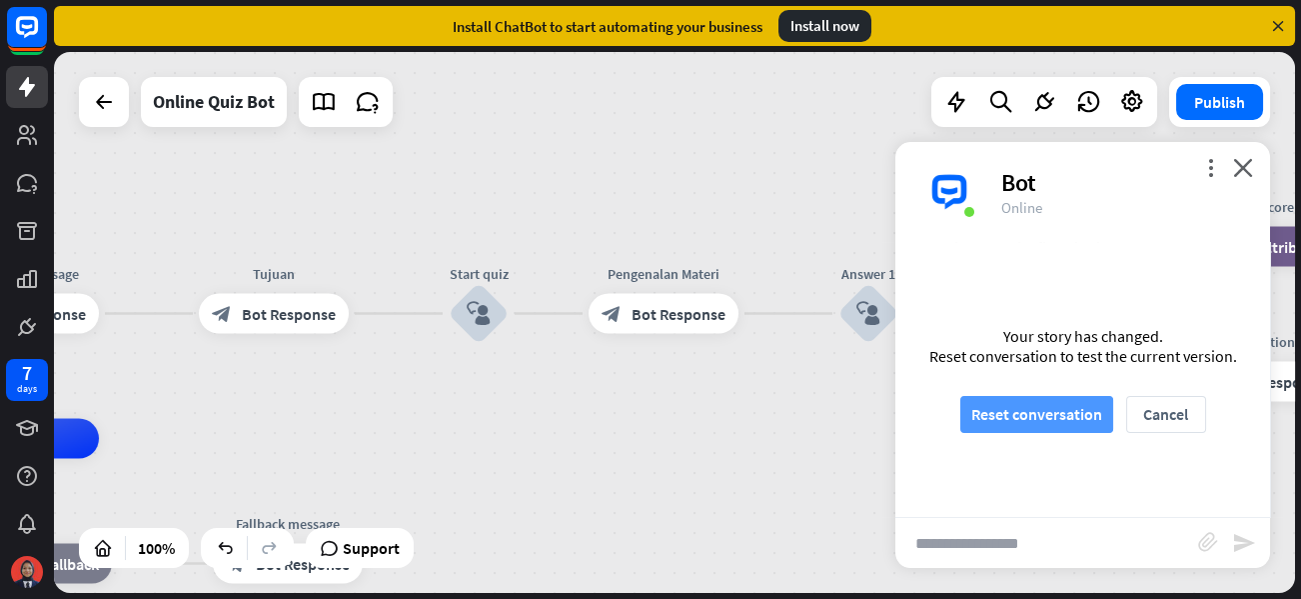
click at [968, 406] on button "Reset conversation" at bounding box center [1036, 414] width 153 height 37
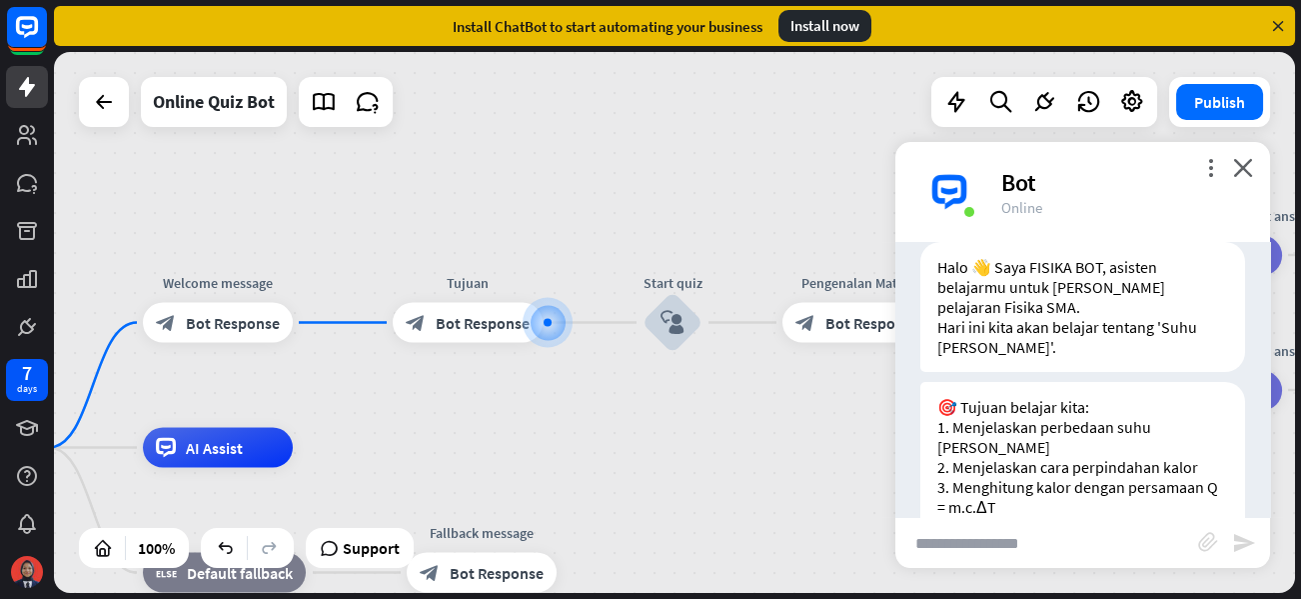
scroll to position [258, 0]
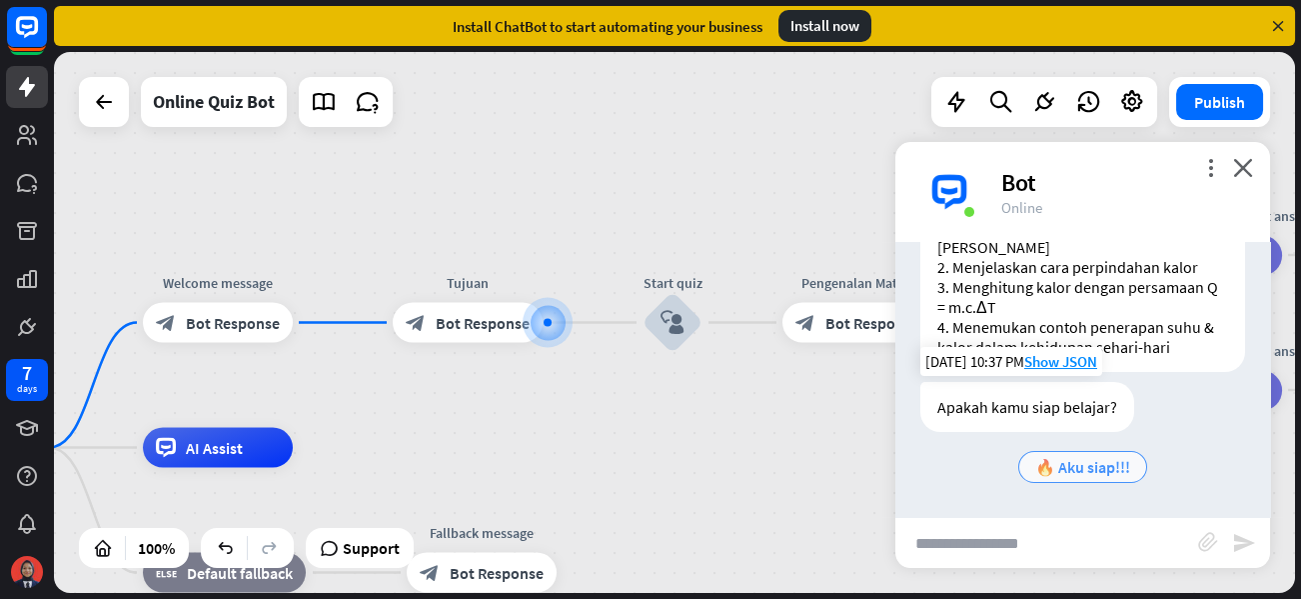
click at [1101, 461] on span "🔥 Aku siap!!!" at bounding box center [1082, 467] width 95 height 20
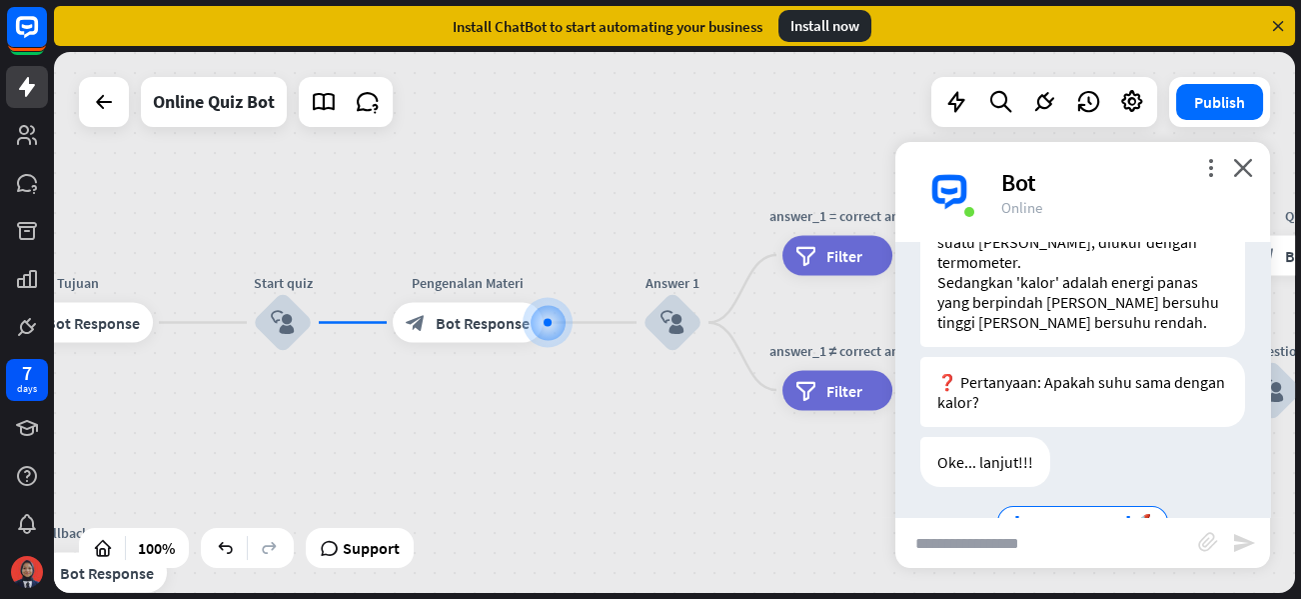
scroll to position [732, 0]
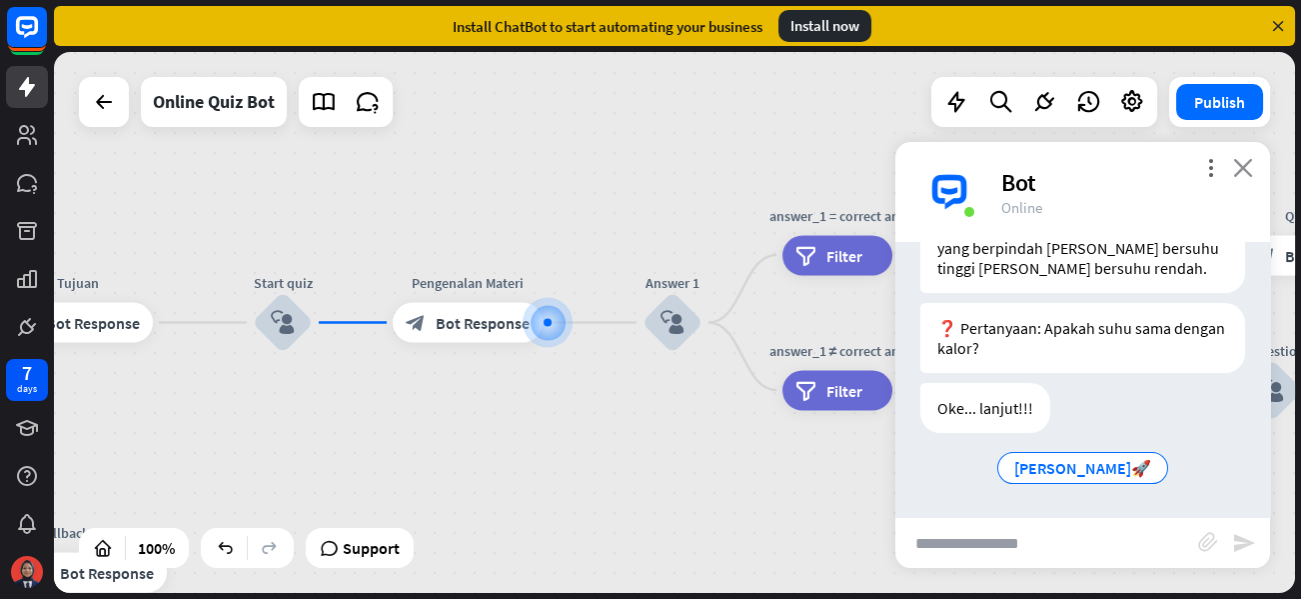
click at [1242, 176] on icon "close" at bounding box center [1243, 167] width 20 height 19
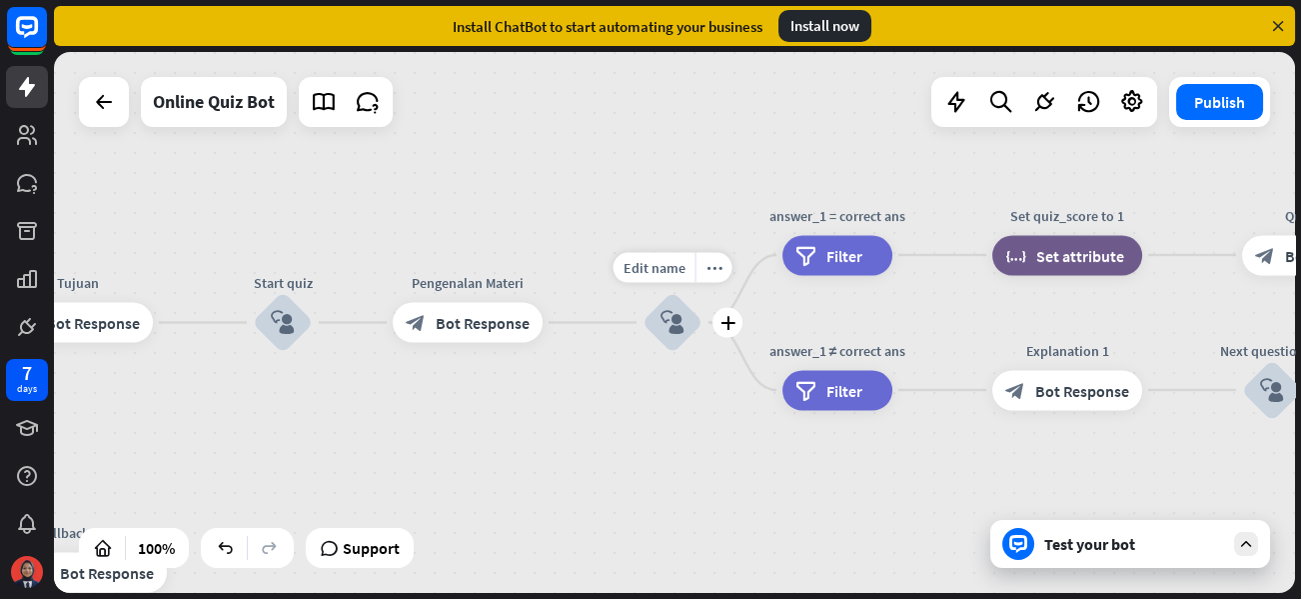
click at [665, 326] on icon "block_user_input" at bounding box center [672, 323] width 24 height 24
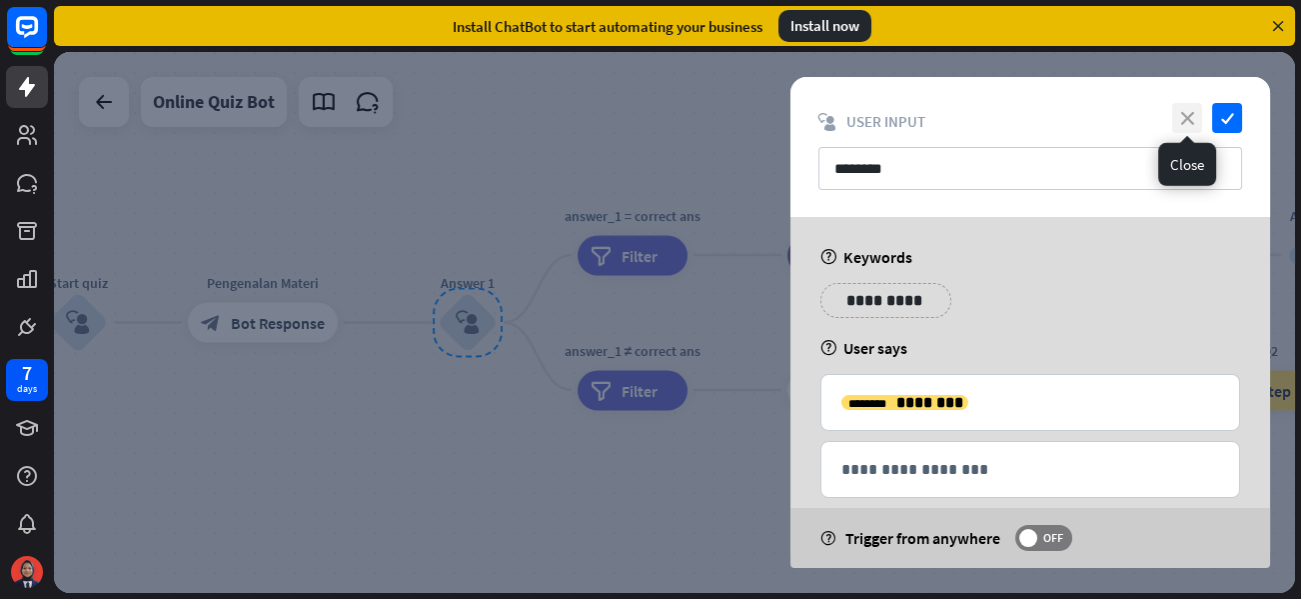
click at [1187, 116] on icon "close" at bounding box center [1187, 118] width 30 height 30
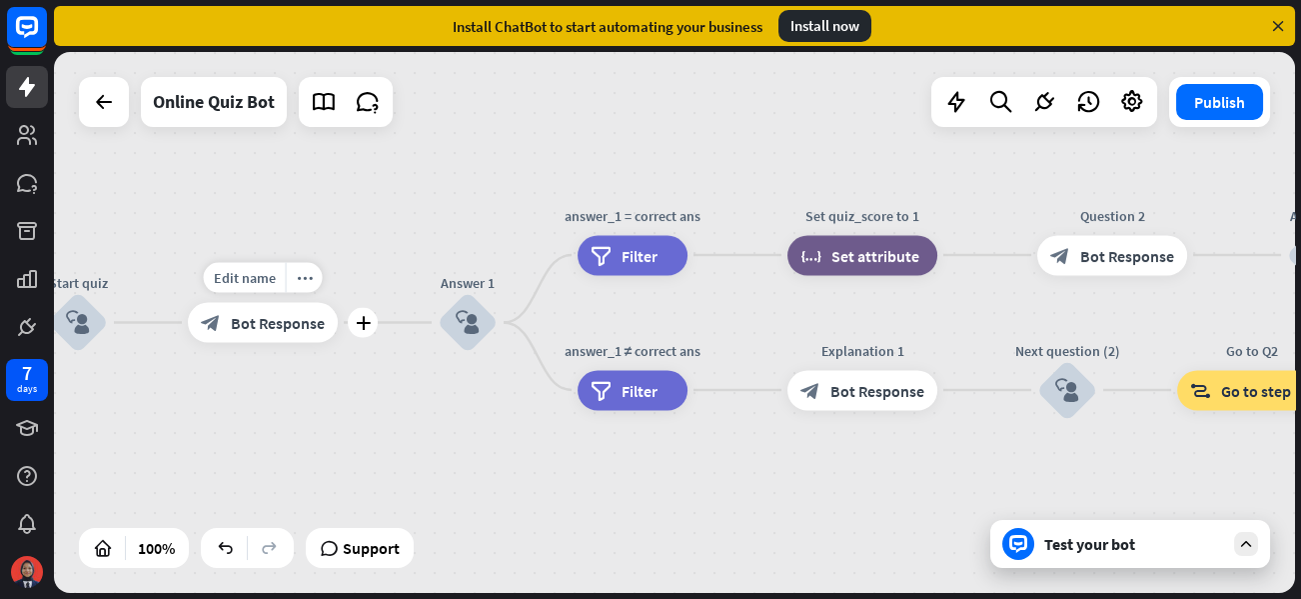
click at [279, 343] on div "Edit name more_horiz plus block_bot_response Bot Response" at bounding box center [263, 323] width 150 height 40
click at [309, 280] on icon "more_horiz" at bounding box center [305, 277] width 16 height 15
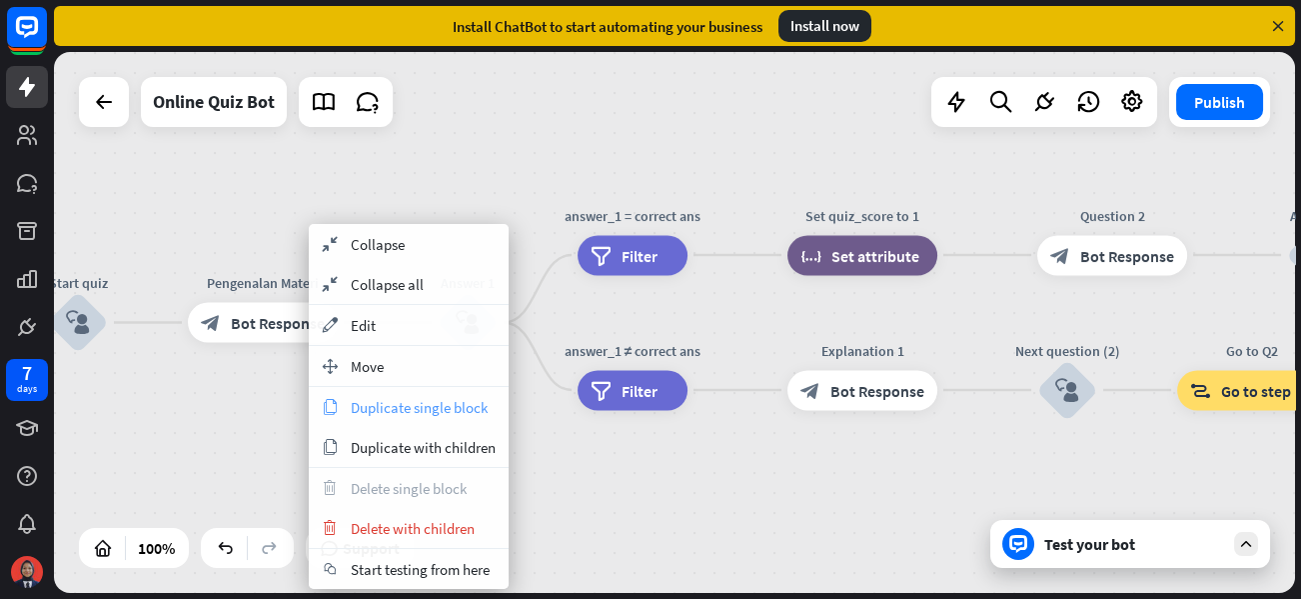
click at [384, 413] on span "Duplicate single block" at bounding box center [419, 407] width 137 height 19
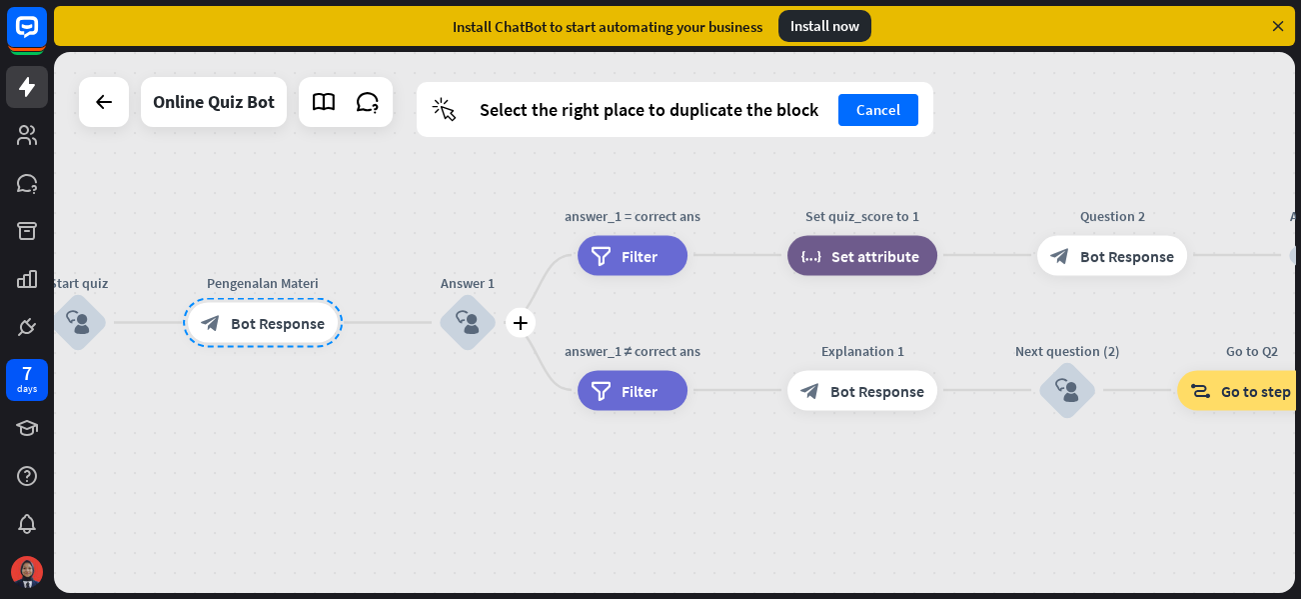
click at [448, 316] on div "block_user_input" at bounding box center [468, 323] width 60 height 60
click at [390, 316] on div "home_2 Start point Welcome message block_bot_response Bot Response Tujuan block…" at bounding box center [674, 322] width 1241 height 541
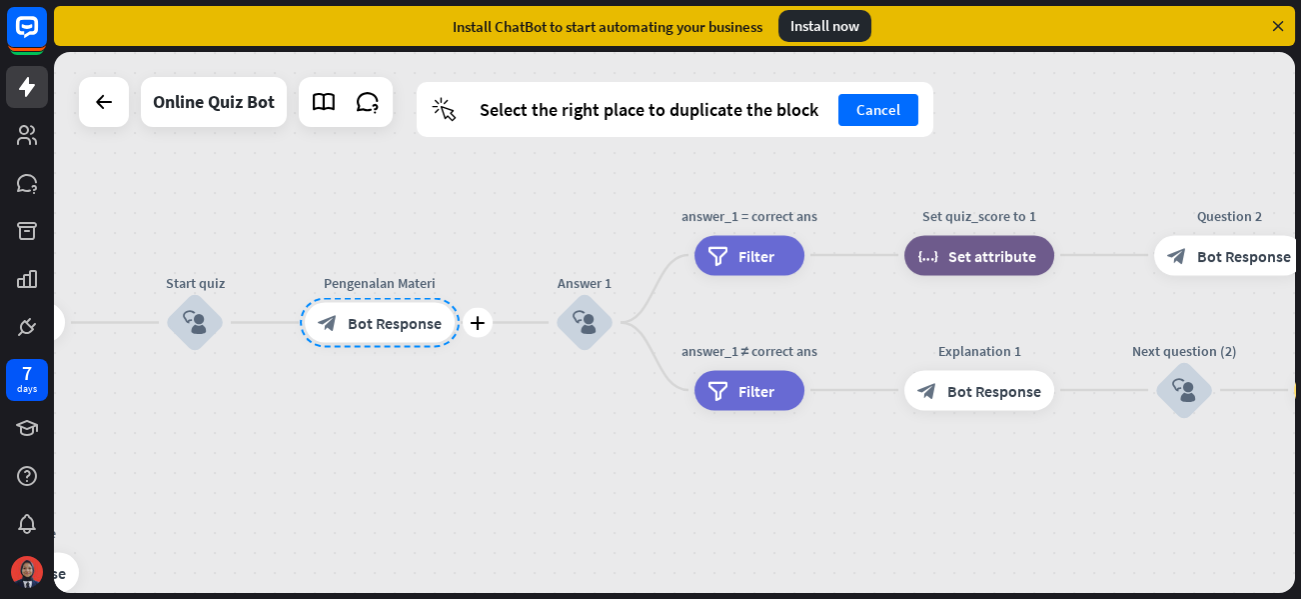
drag, startPoint x: 294, startPoint y: 318, endPoint x: 413, endPoint y: 312, distance: 119.1
click at [411, 314] on div at bounding box center [380, 323] width 160 height 50
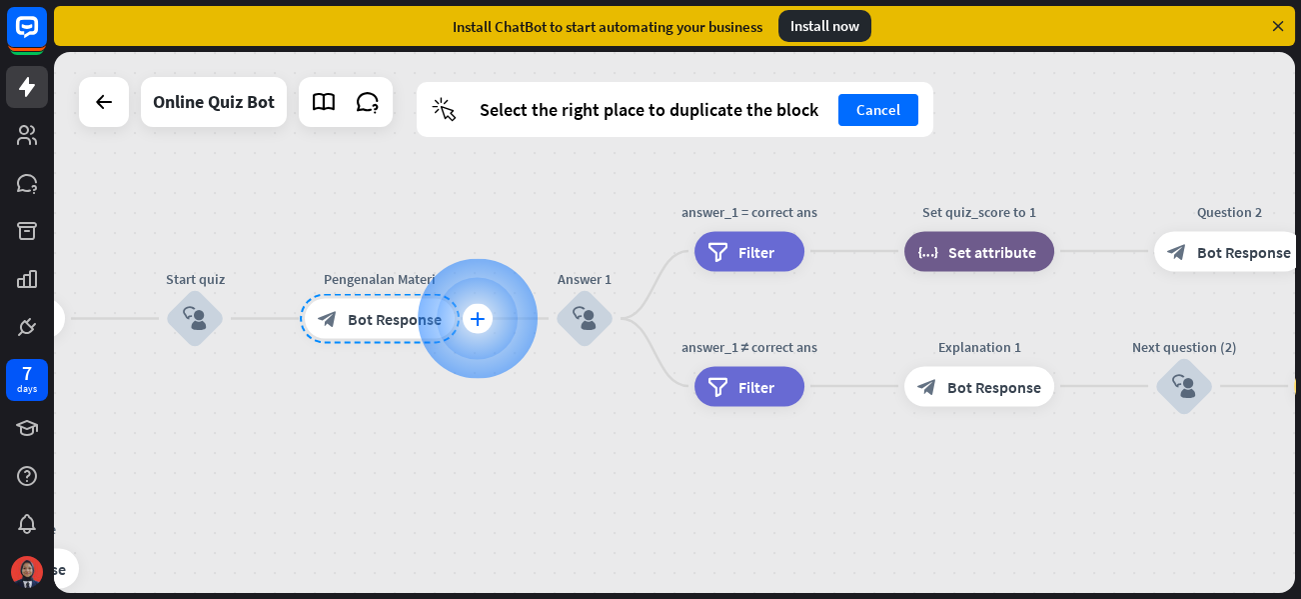
click at [479, 312] on icon "plus" at bounding box center [477, 319] width 15 height 14
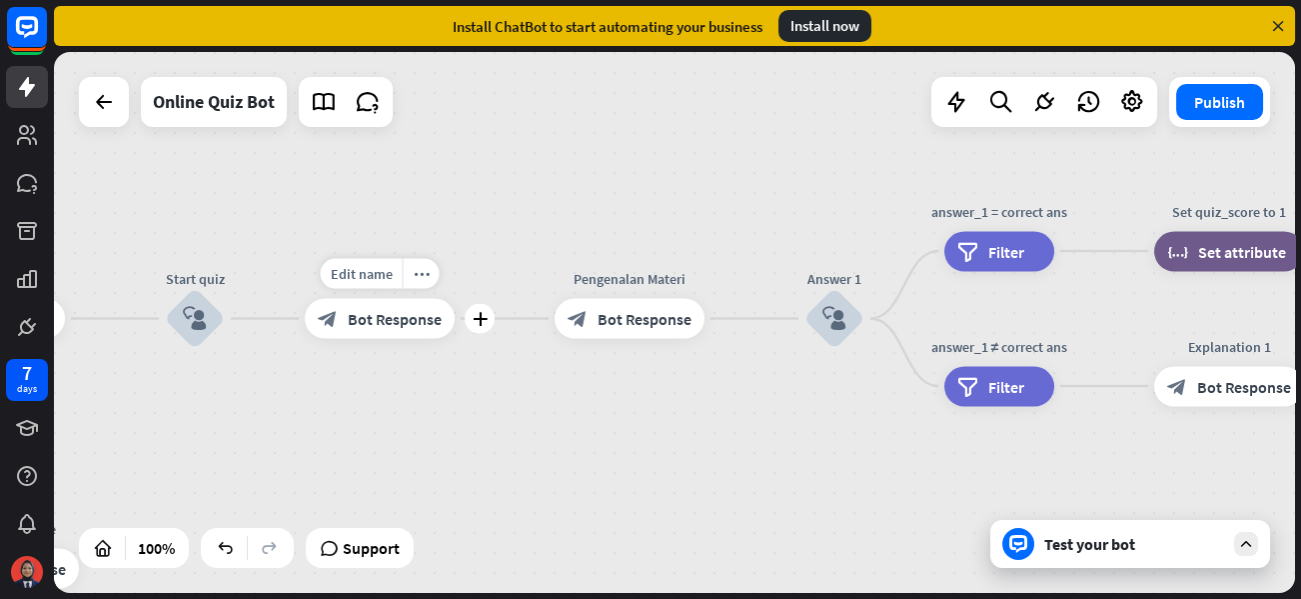
click at [404, 337] on div "block_bot_response Bot Response" at bounding box center [380, 319] width 150 height 40
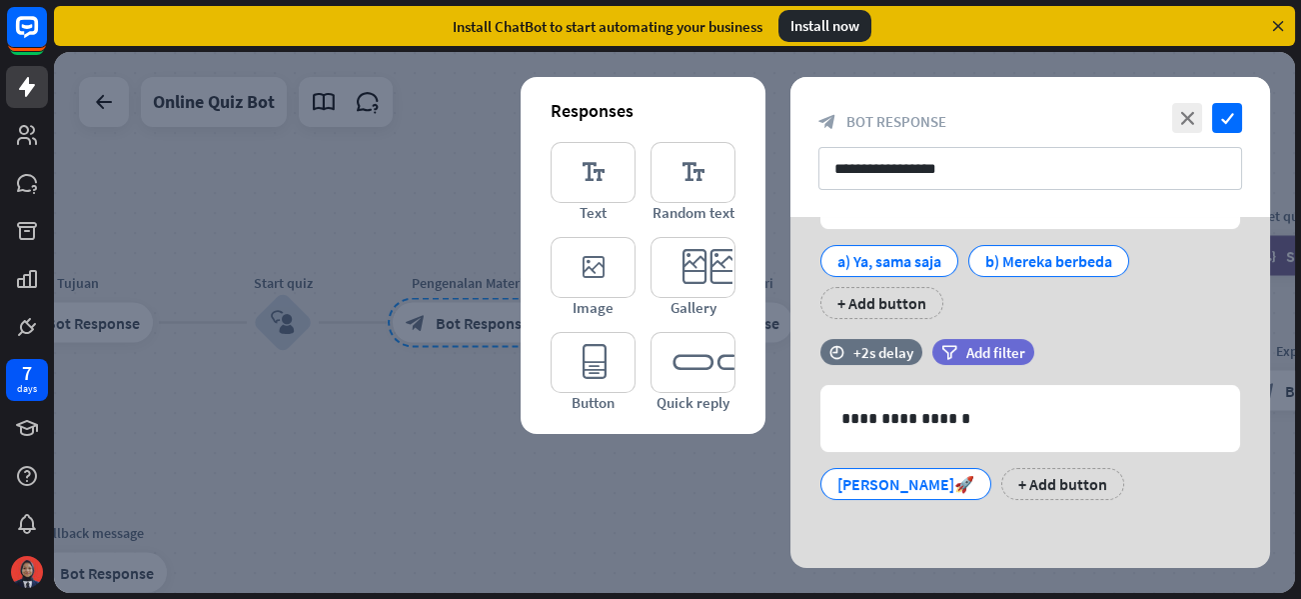
scroll to position [419, 0]
click at [794, 442] on icon at bounding box center [790, 443] width 19 height 18
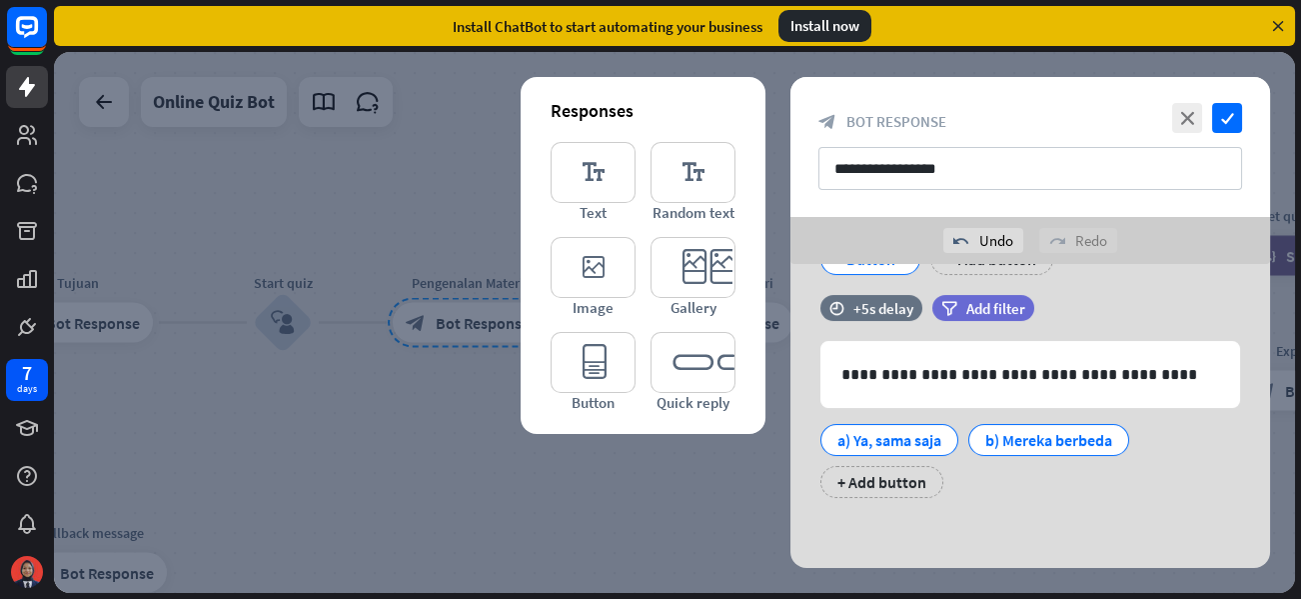
scroll to position [285, 0]
click at [1229, 110] on icon "check" at bounding box center [1227, 118] width 30 height 30
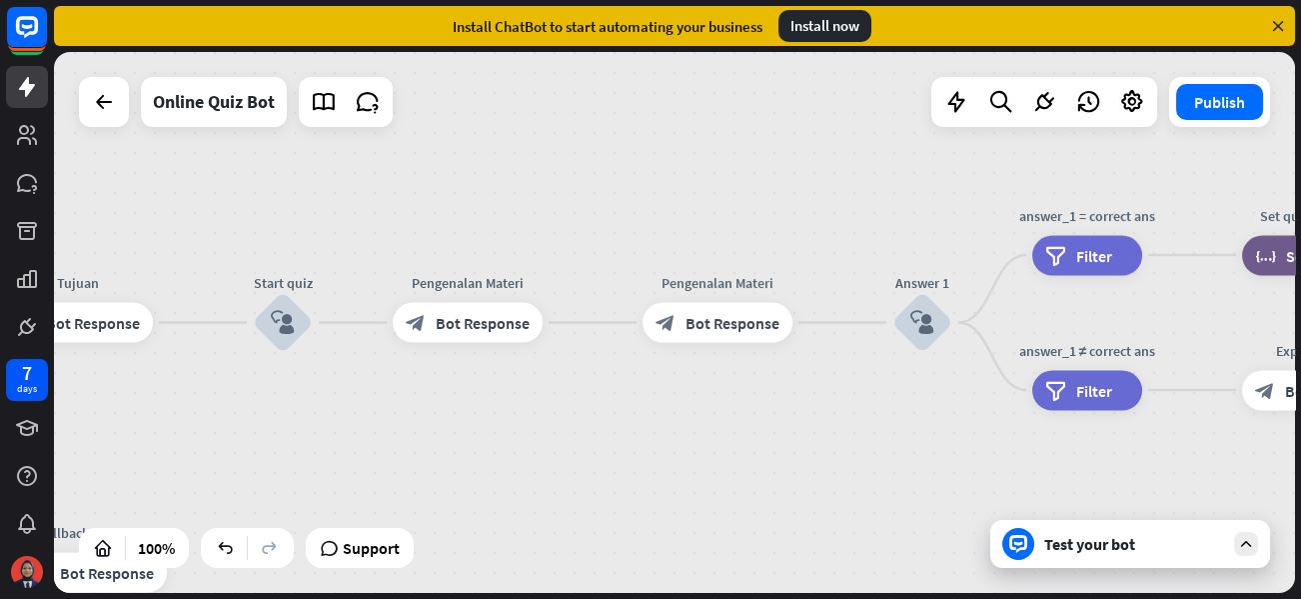
click at [1096, 520] on div "Test your bot" at bounding box center [1130, 544] width 280 height 48
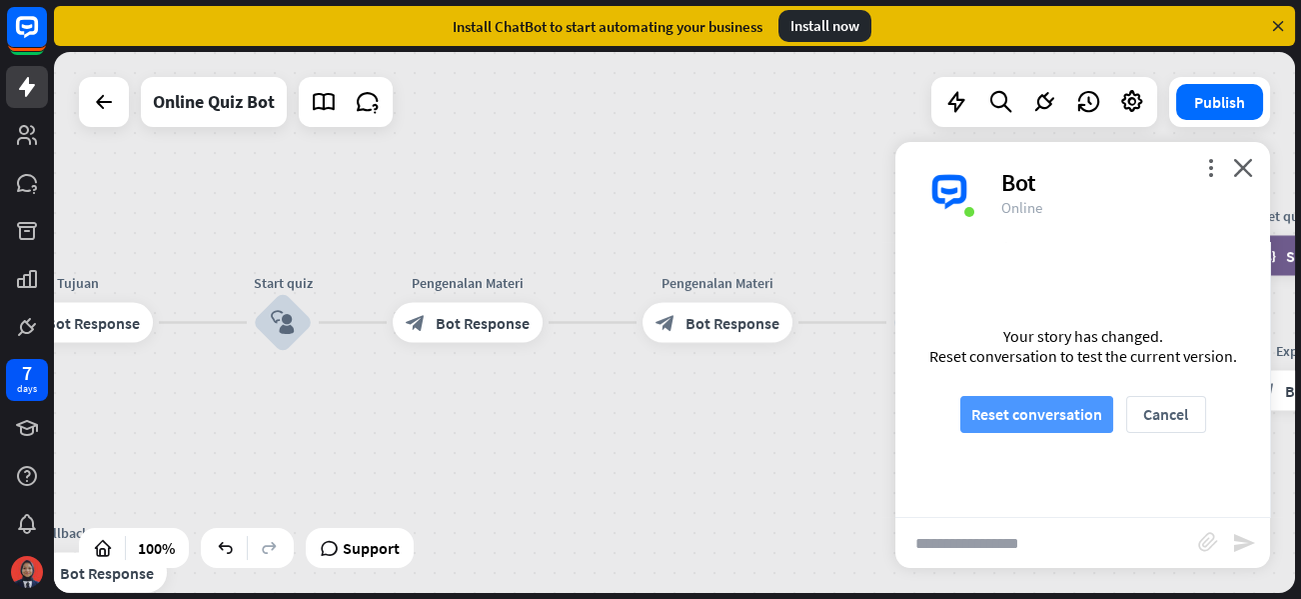
click at [1019, 404] on button "Reset conversation" at bounding box center [1036, 414] width 153 height 37
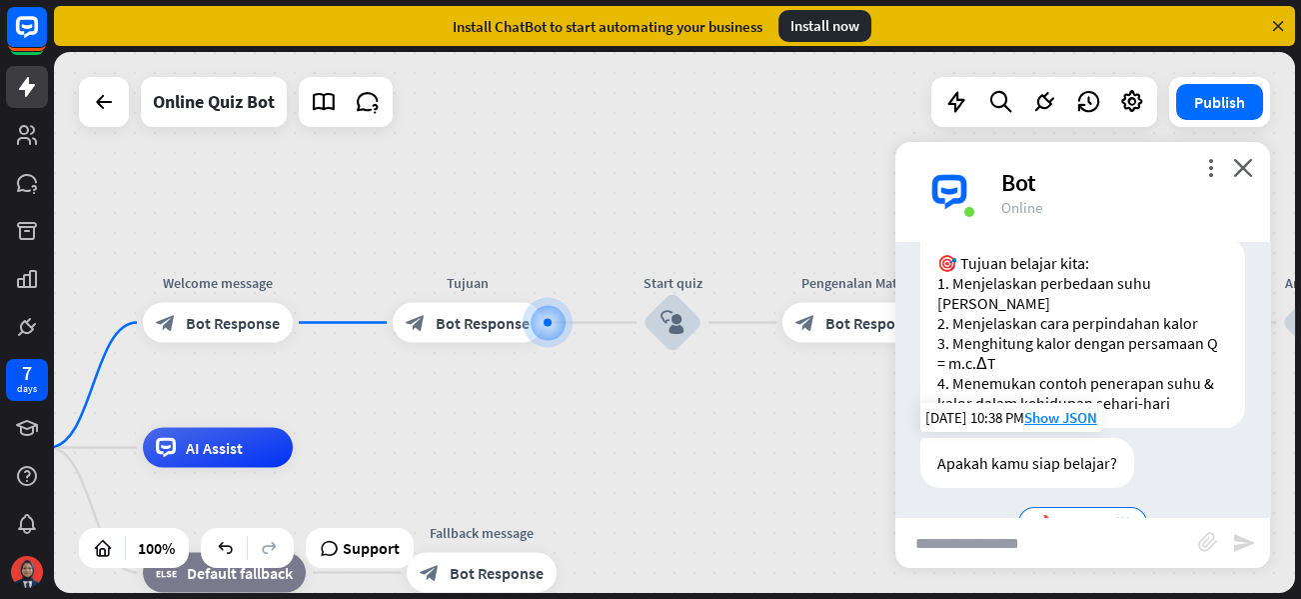
scroll to position [258, 0]
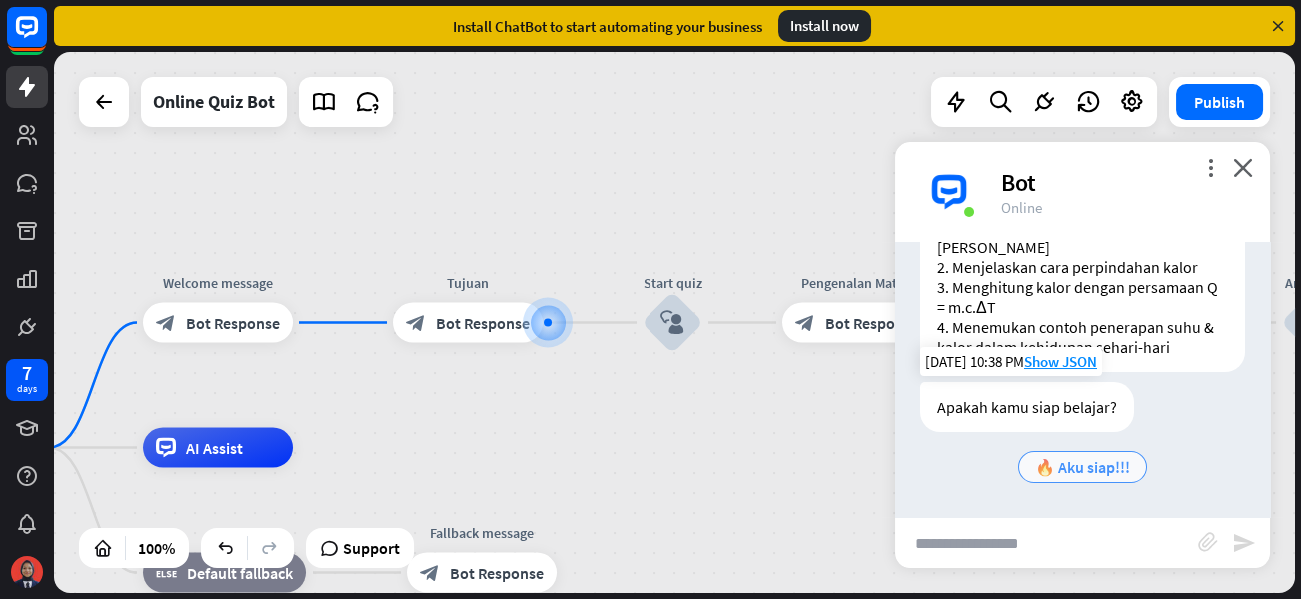
click at [1053, 467] on span "🔥 Aku siap!!!" at bounding box center [1082, 467] width 95 height 20
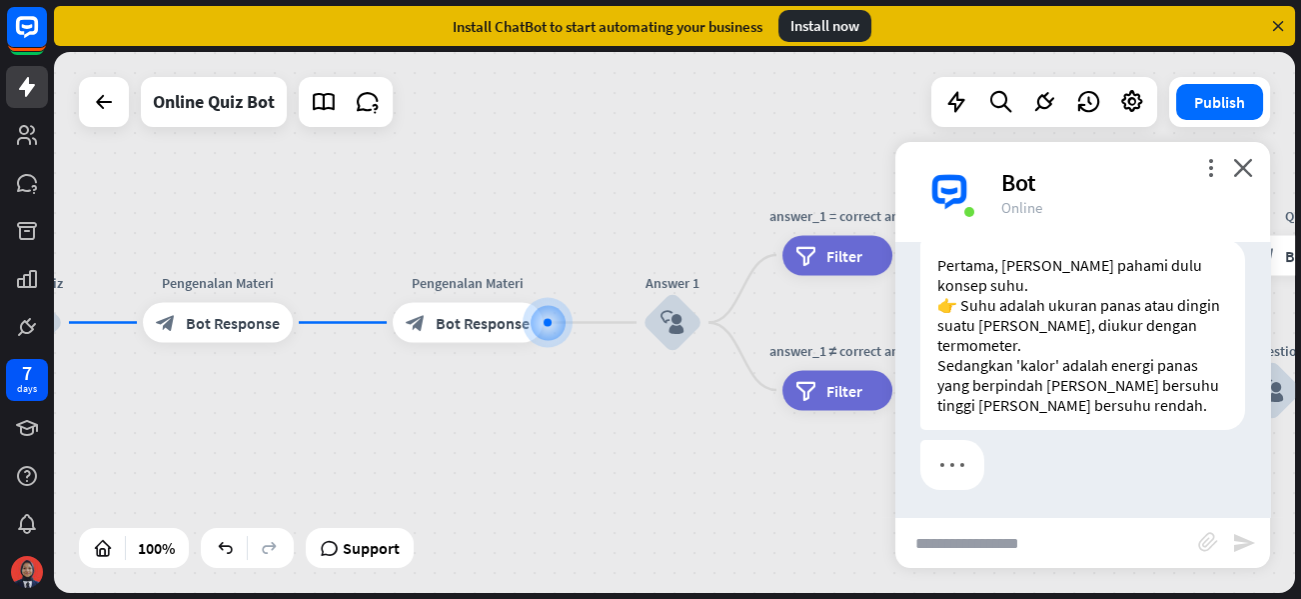
scroll to position [877, 0]
click at [1242, 172] on icon "close" at bounding box center [1243, 167] width 20 height 19
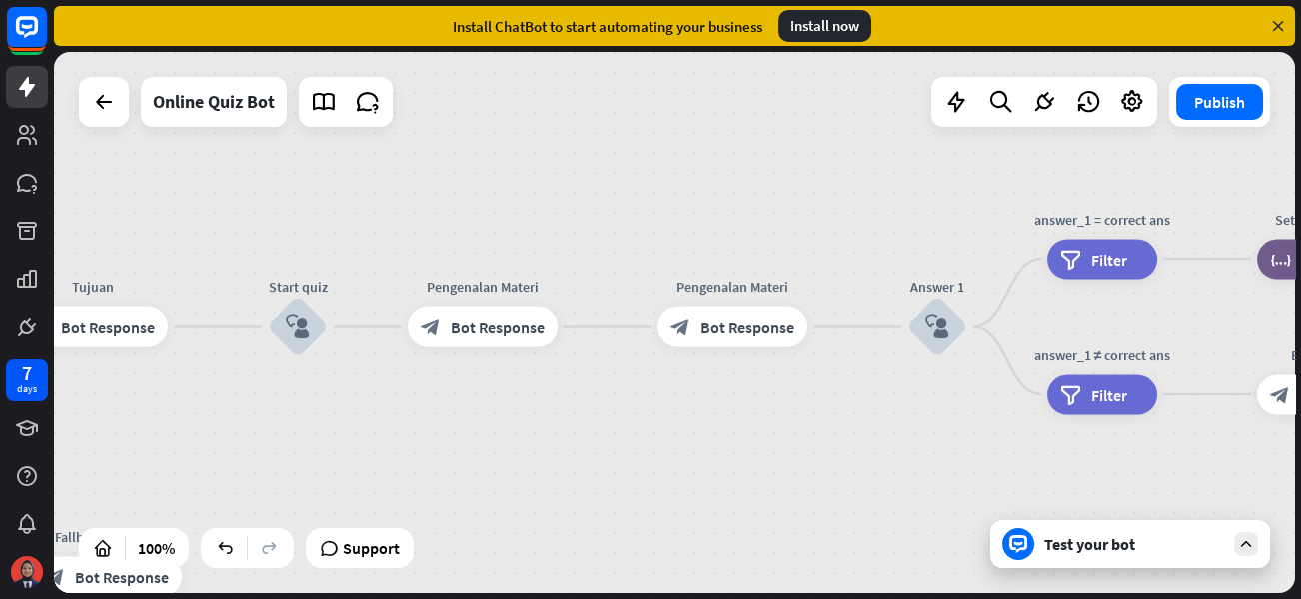
drag, startPoint x: 418, startPoint y: 391, endPoint x: 682, endPoint y: 395, distance: 264.8
click at [682, 395] on div "home_2 Start point Welcome message block_bot_response Bot Response Tujuan block…" at bounding box center [674, 322] width 1241 height 541
click at [711, 329] on span "Bot Response" at bounding box center [747, 327] width 94 height 20
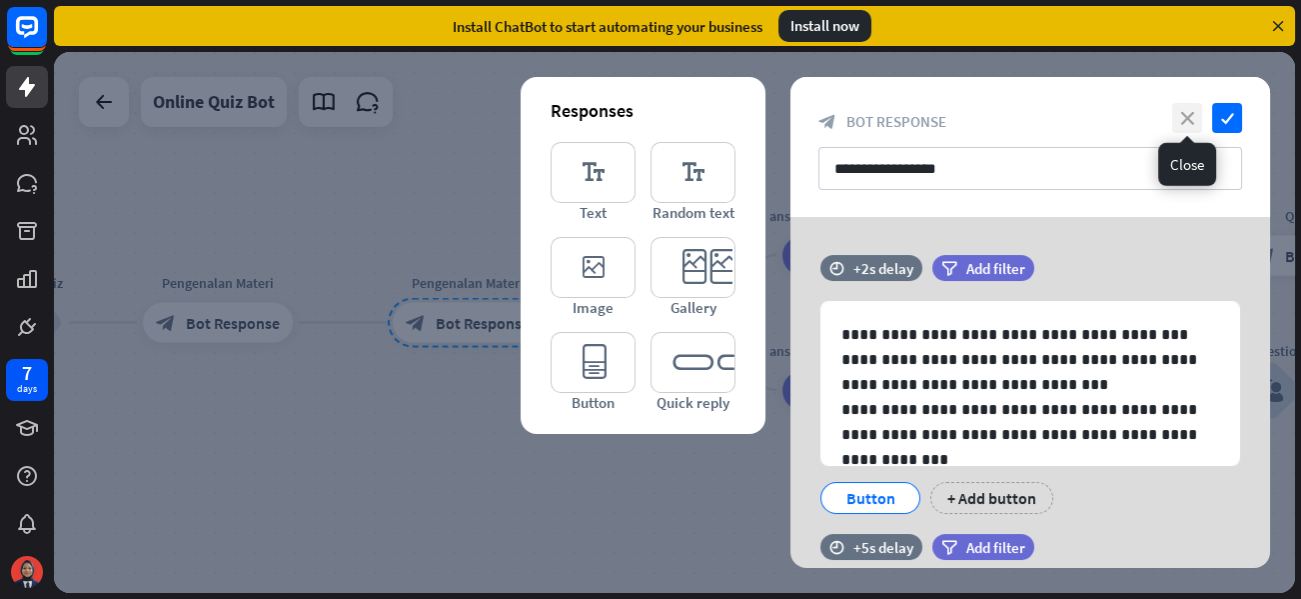
click at [1192, 113] on icon "close" at bounding box center [1187, 118] width 30 height 30
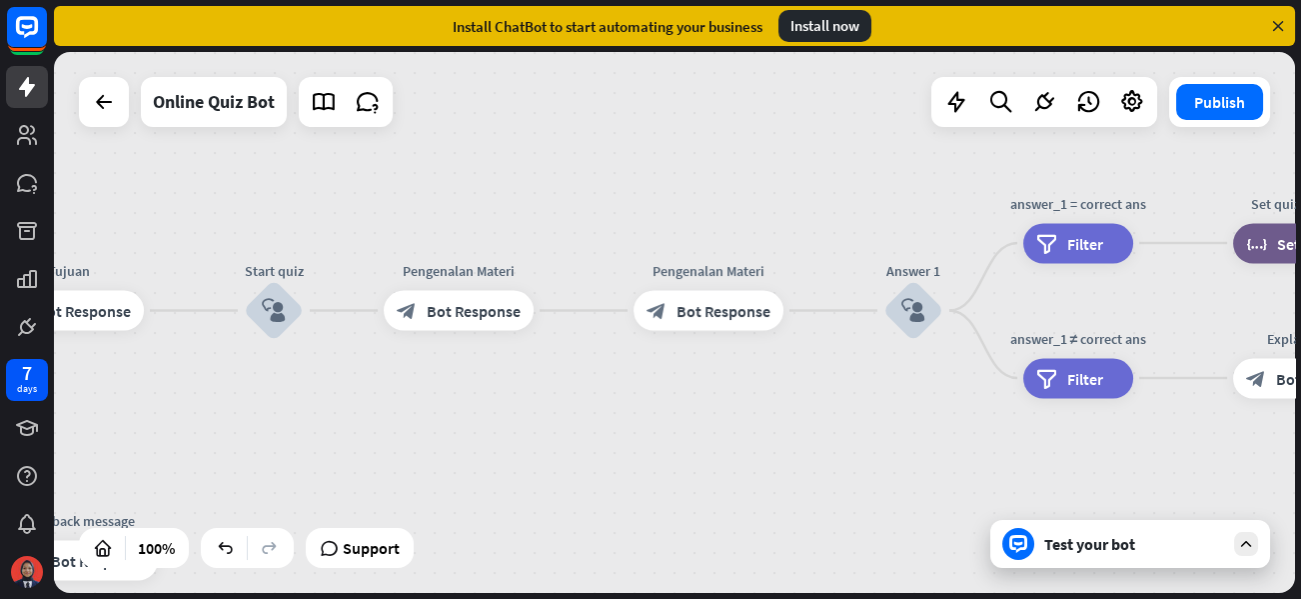
drag, startPoint x: 476, startPoint y: 393, endPoint x: 715, endPoint y: 381, distance: 240.1
click at [715, 381] on div "home_2 Start point Welcome message block_bot_response Bot Response Tujuan block…" at bounding box center [674, 322] width 1241 height 541
click at [912, 315] on icon "block_user_input" at bounding box center [913, 311] width 24 height 24
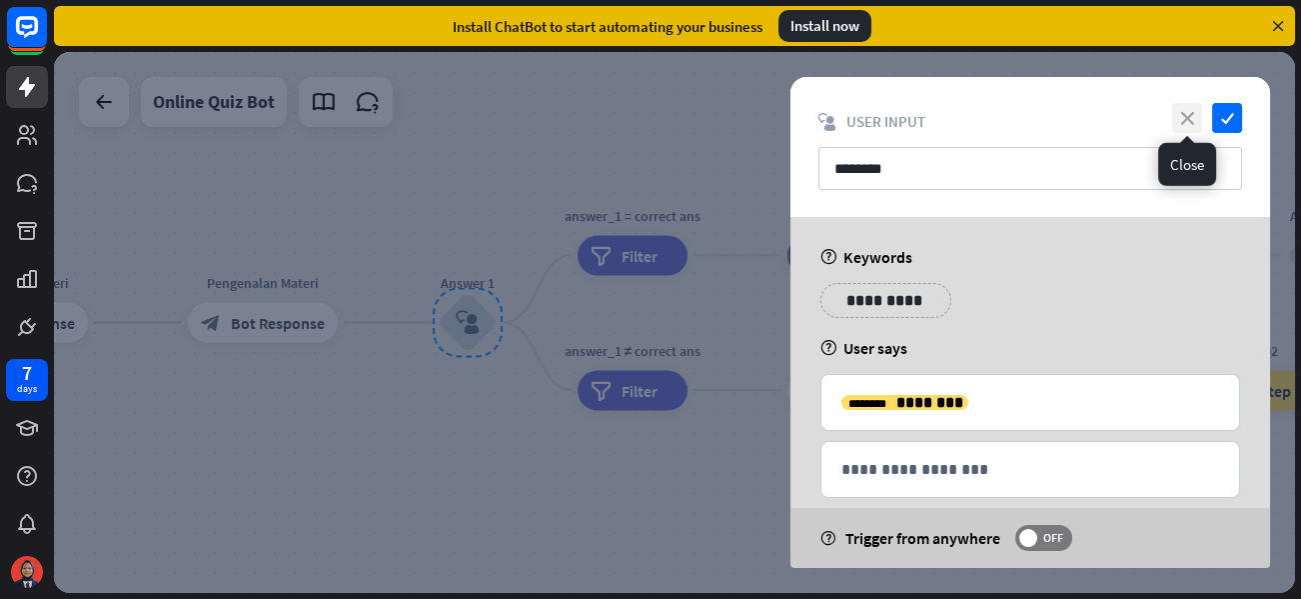
click at [1200, 123] on icon "close" at bounding box center [1187, 118] width 30 height 30
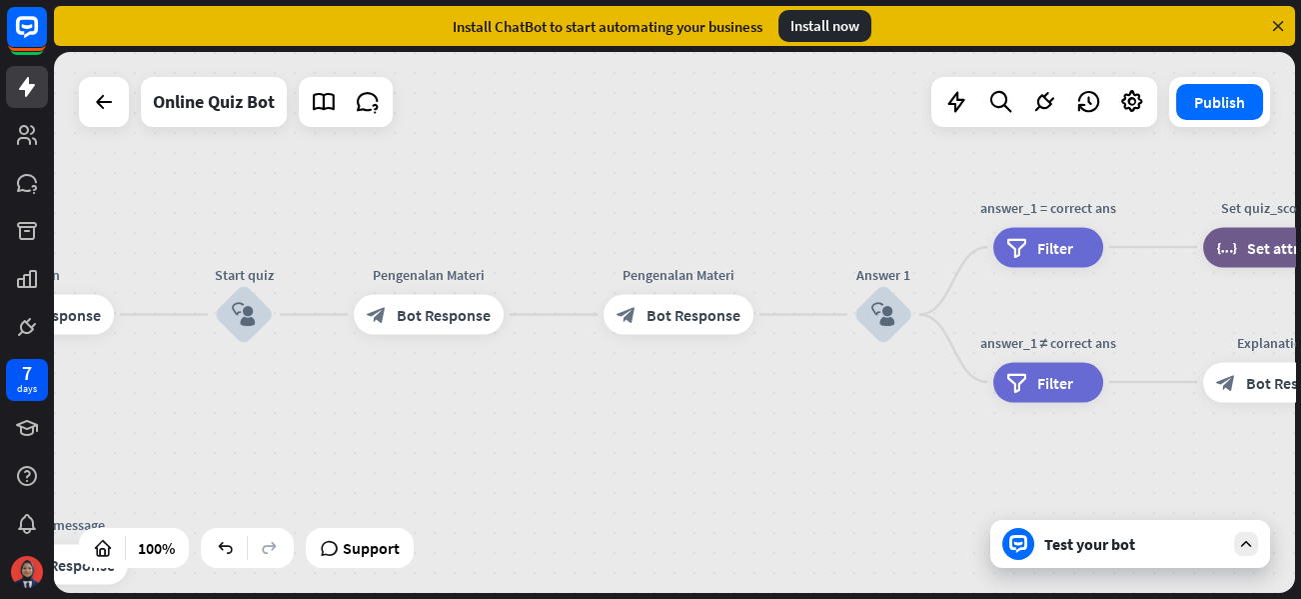
drag, startPoint x: 465, startPoint y: 453, endPoint x: 880, endPoint y: 445, distance: 415.7
click at [880, 445] on div "home_2 Start point Welcome message block_bot_response Bot Response Tujuan block…" at bounding box center [674, 322] width 1241 height 541
click at [529, 315] on icon "plus" at bounding box center [529, 315] width 15 height 14
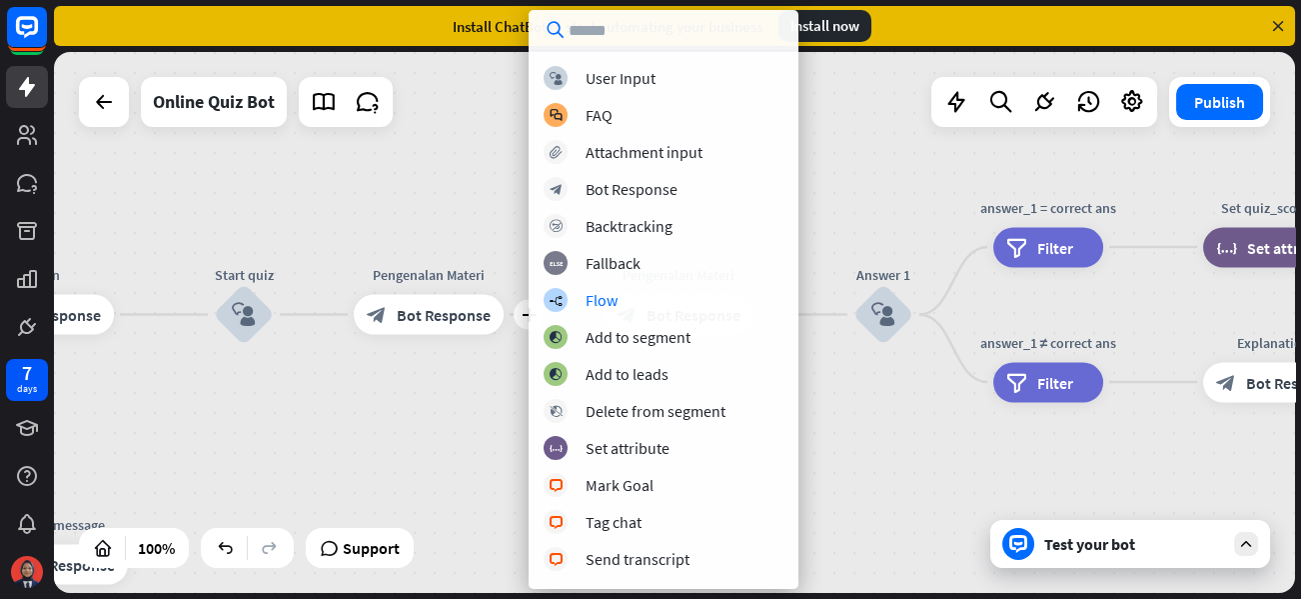
click at [460, 431] on div "home_2 Start point Welcome message block_bot_response Bot Response Tujuan block…" at bounding box center [674, 322] width 1241 height 541
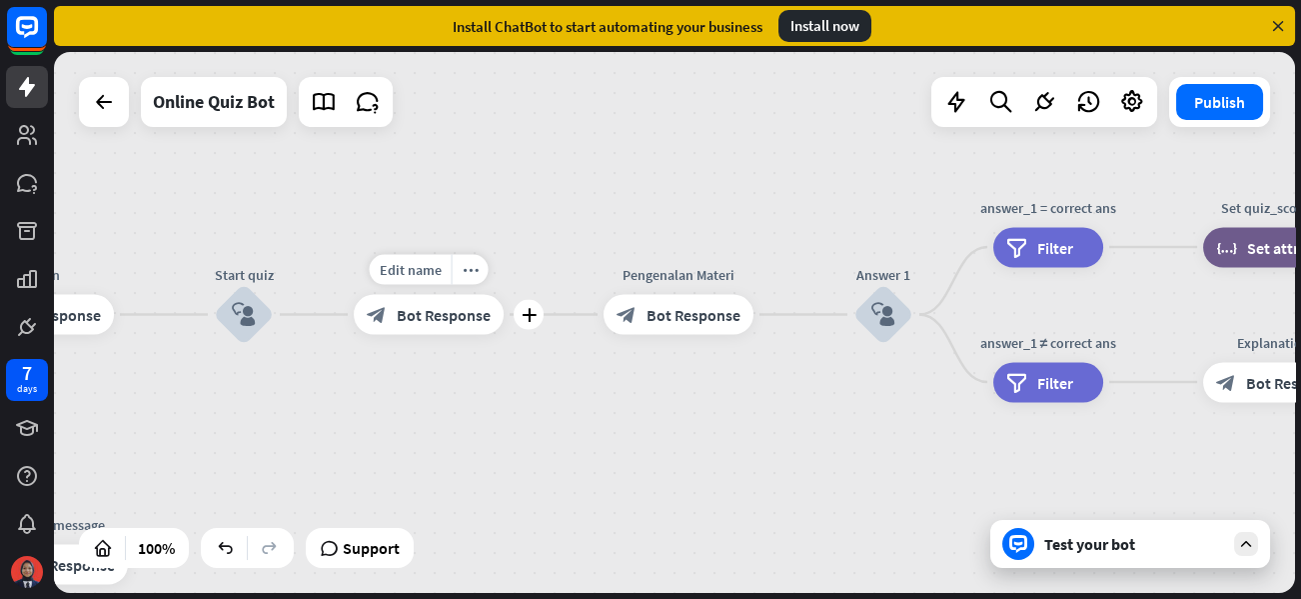
click at [434, 313] on span "Bot Response" at bounding box center [444, 315] width 94 height 20
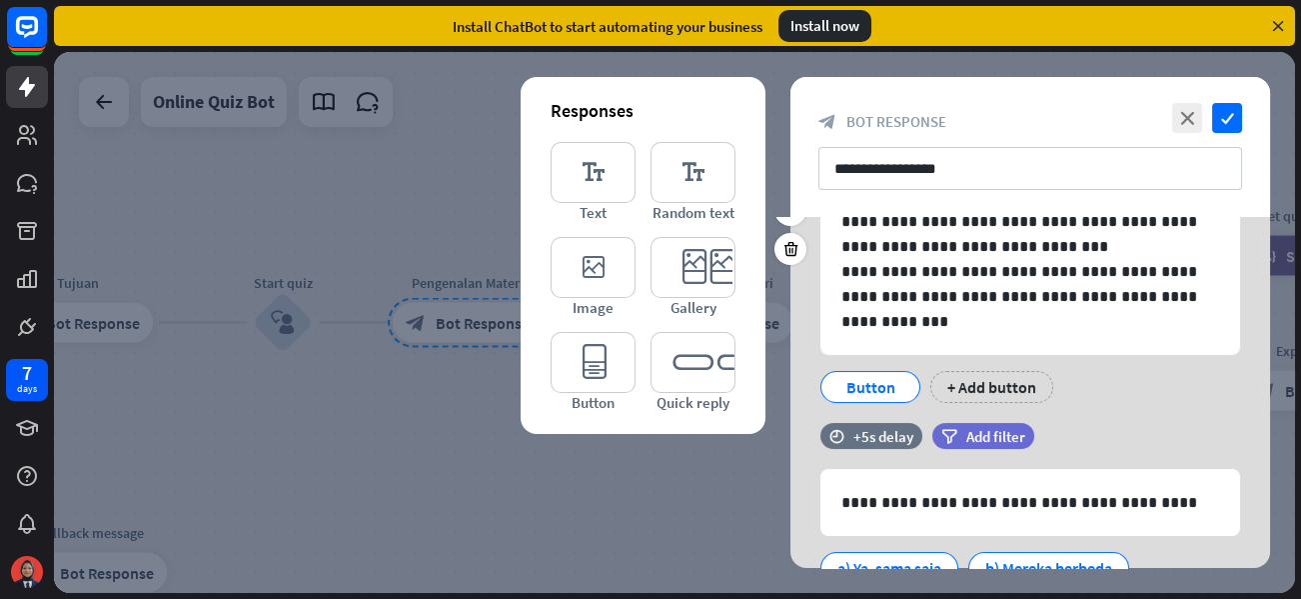
scroll to position [238, 0]
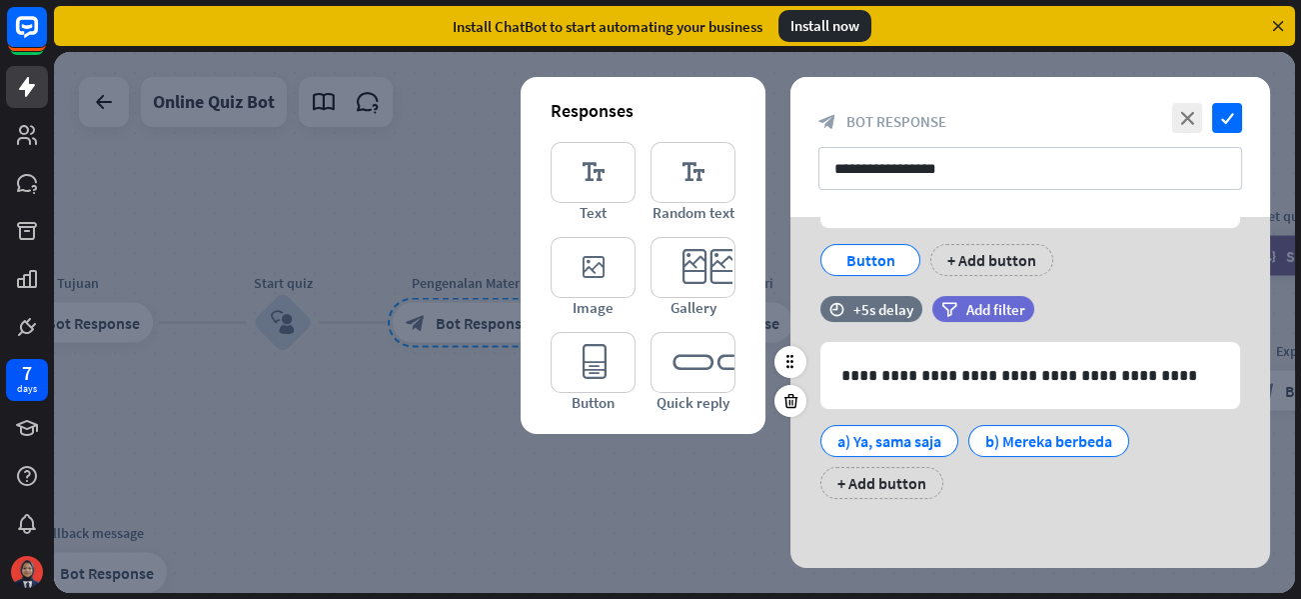
click at [997, 490] on div "a) Ya, sama saja b) Mereka berbeda + Add button" at bounding box center [1025, 457] width 420 height 84
click at [600, 369] on icon "editor_button" at bounding box center [593, 362] width 85 height 61
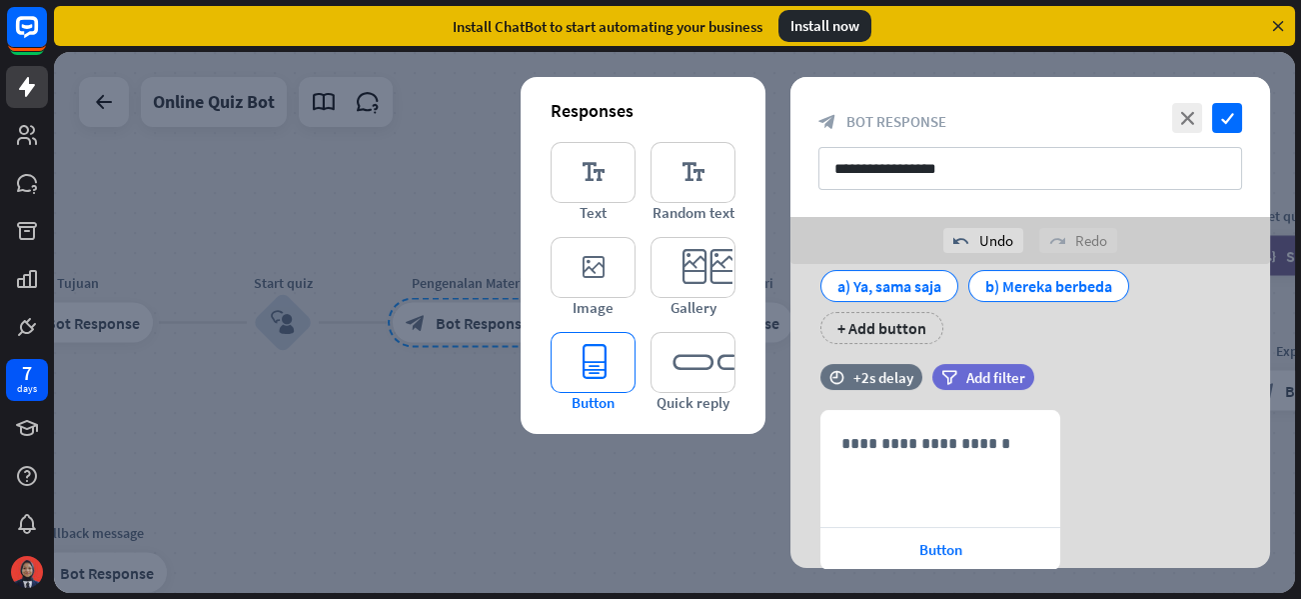
scroll to position [540, 0]
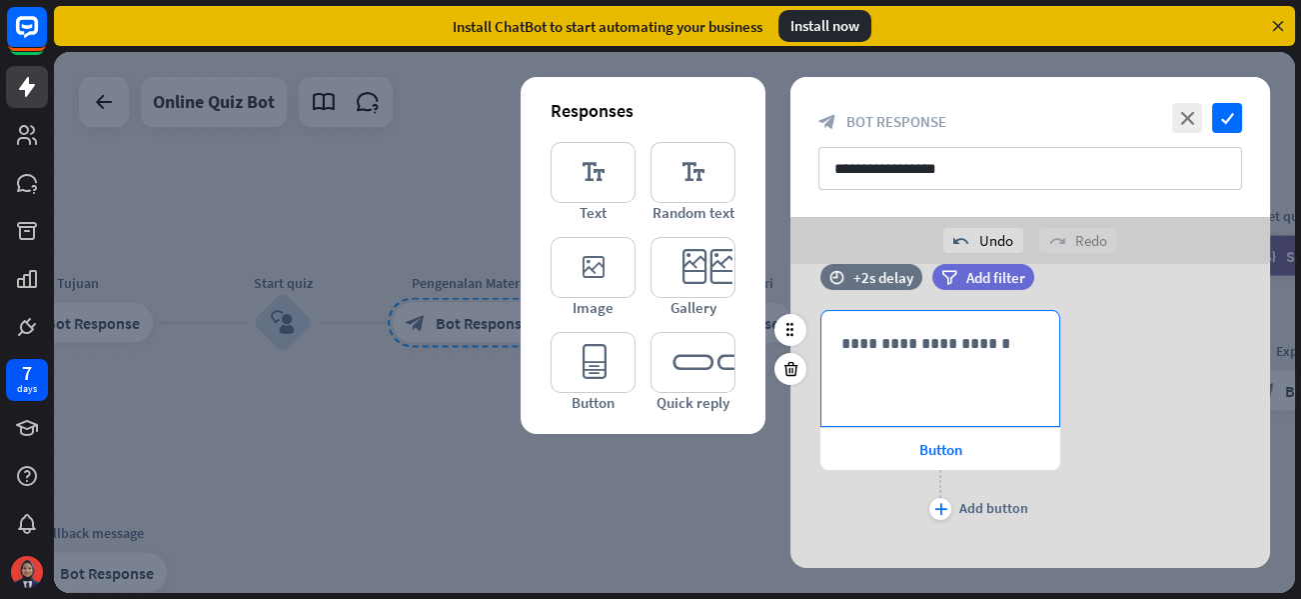
click at [892, 359] on div "**********" at bounding box center [940, 368] width 238 height 115
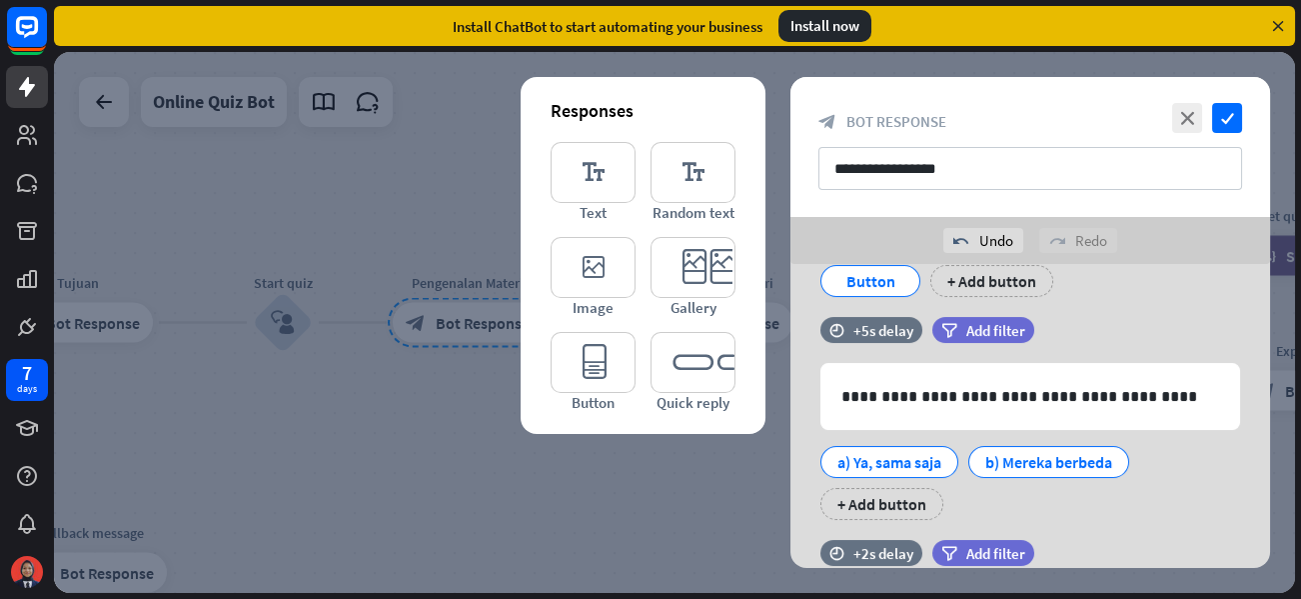
scroll to position [240, 0]
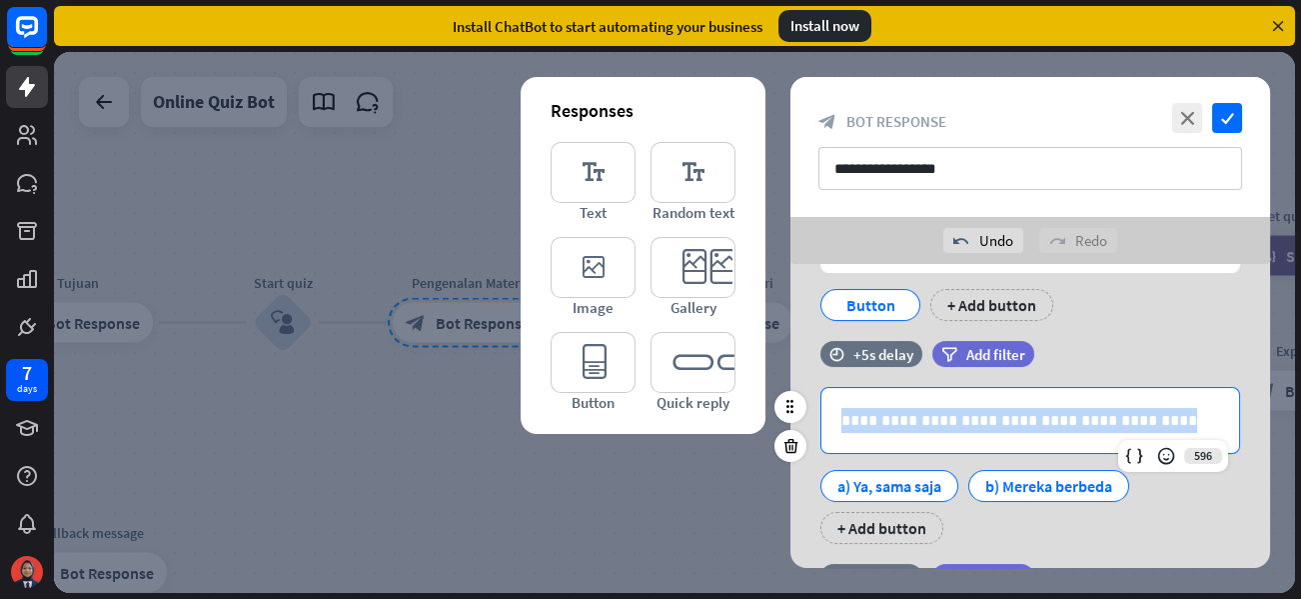
drag, startPoint x: 1191, startPoint y: 431, endPoint x: 809, endPoint y: 429, distance: 381.7
click at [809, 429] on div "**********" at bounding box center [1030, 465] width 480 height 157
copy p "**********"
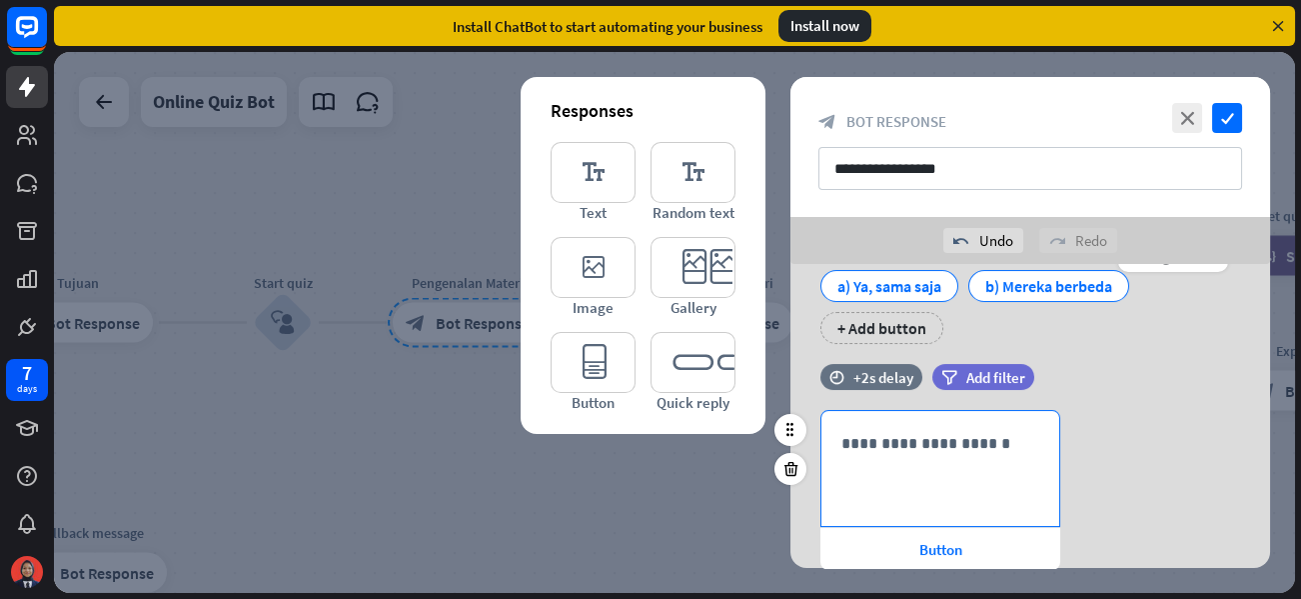
click at [920, 450] on p "**********" at bounding box center [940, 443] width 198 height 25
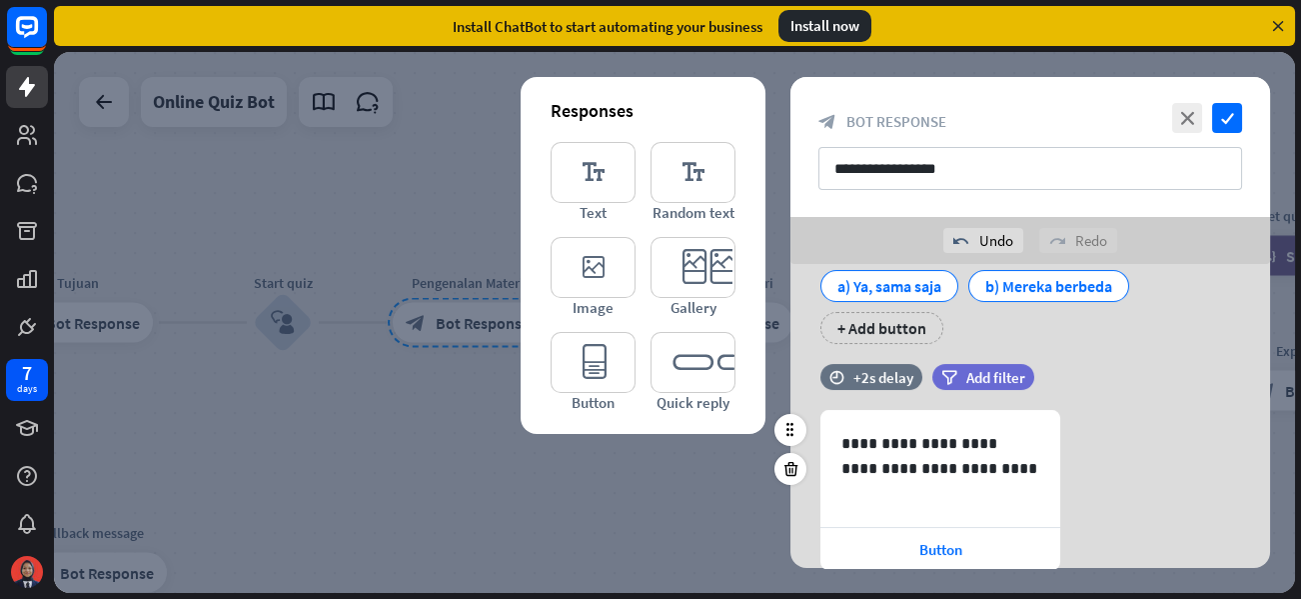
click at [1109, 432] on div "**********" at bounding box center [1030, 517] width 480 height 215
click at [1011, 542] on div "Button" at bounding box center [940, 549] width 240 height 42
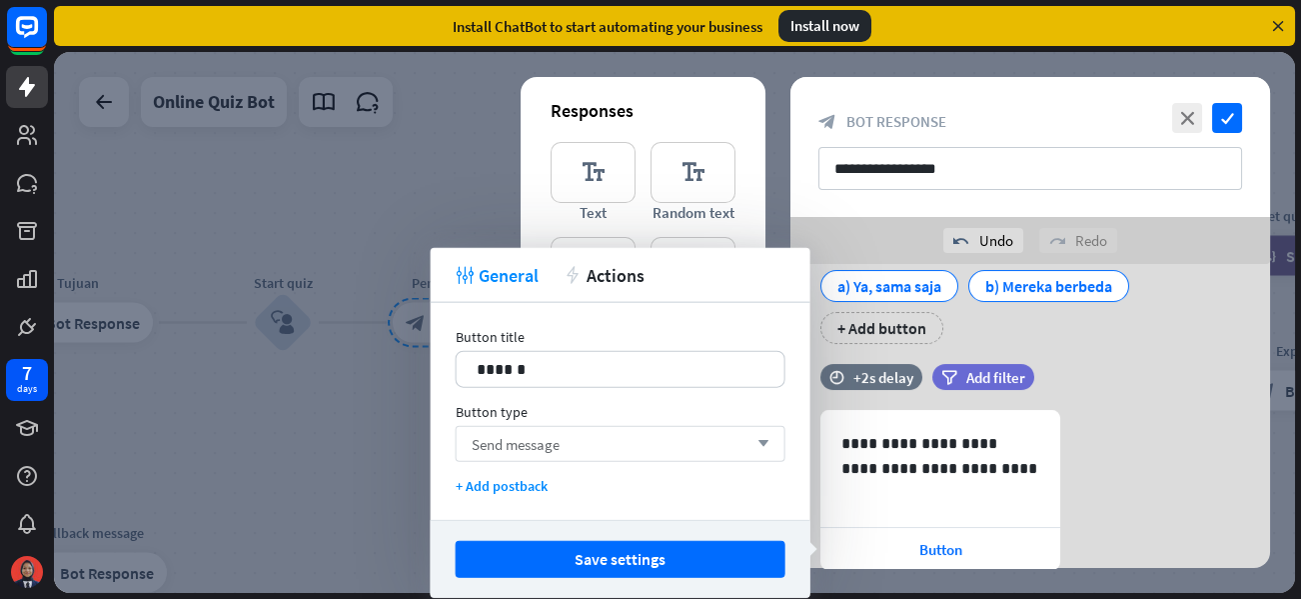
click at [608, 435] on div "Send message arrow_down" at bounding box center [621, 444] width 330 height 36
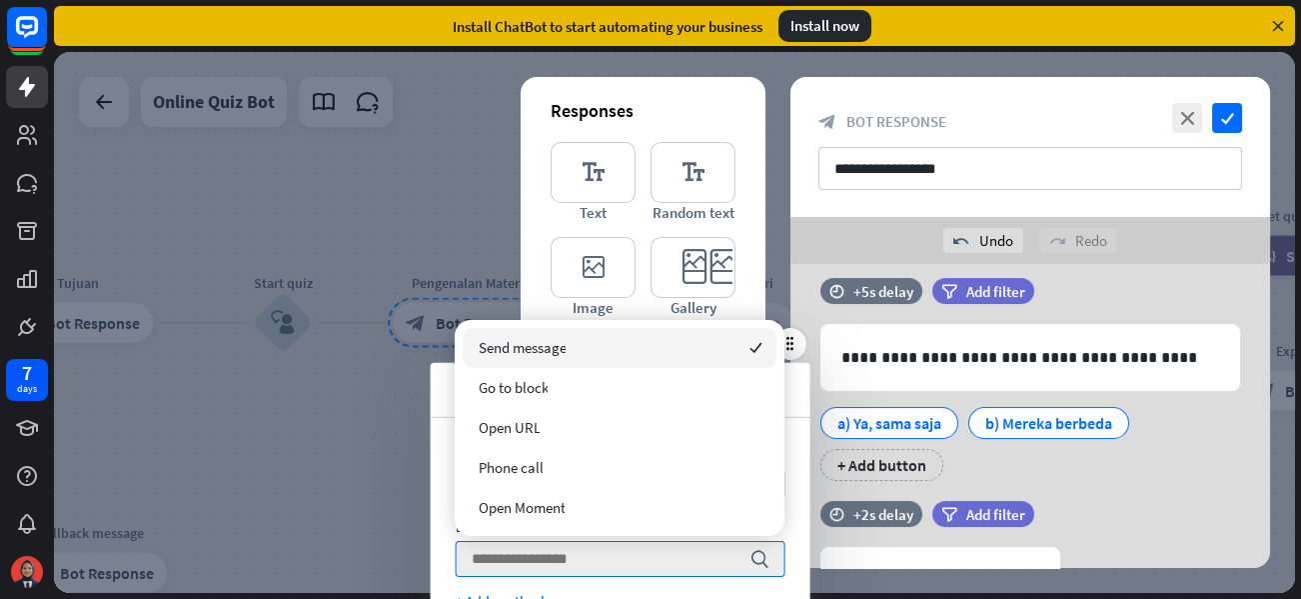
scroll to position [340, 0]
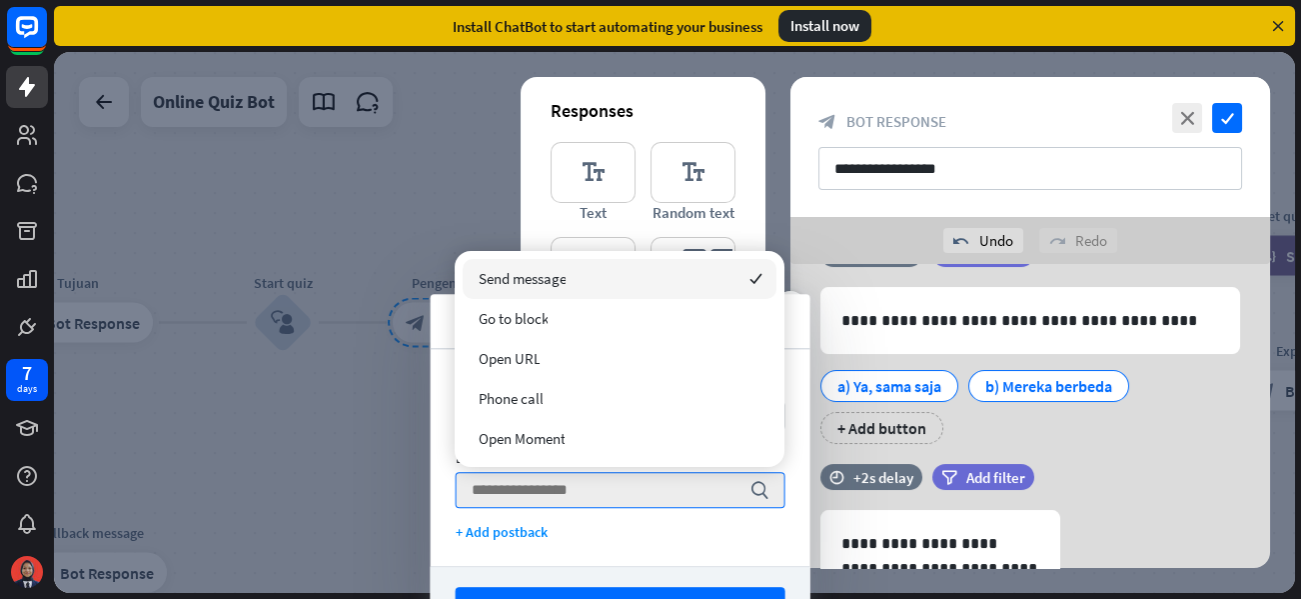
click at [1100, 438] on div "a) Ya, sama saja b) Mereka berbeda + Add button" at bounding box center [1025, 402] width 420 height 84
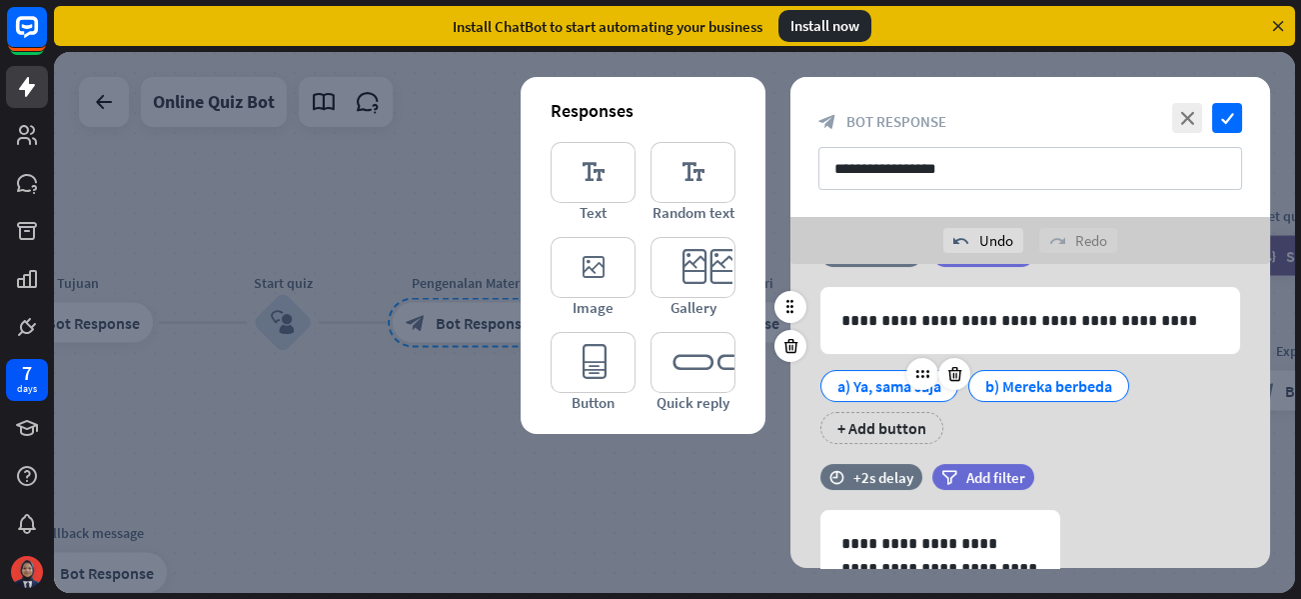
click at [865, 383] on div "a) Ya, sama saja" at bounding box center [889, 386] width 104 height 30
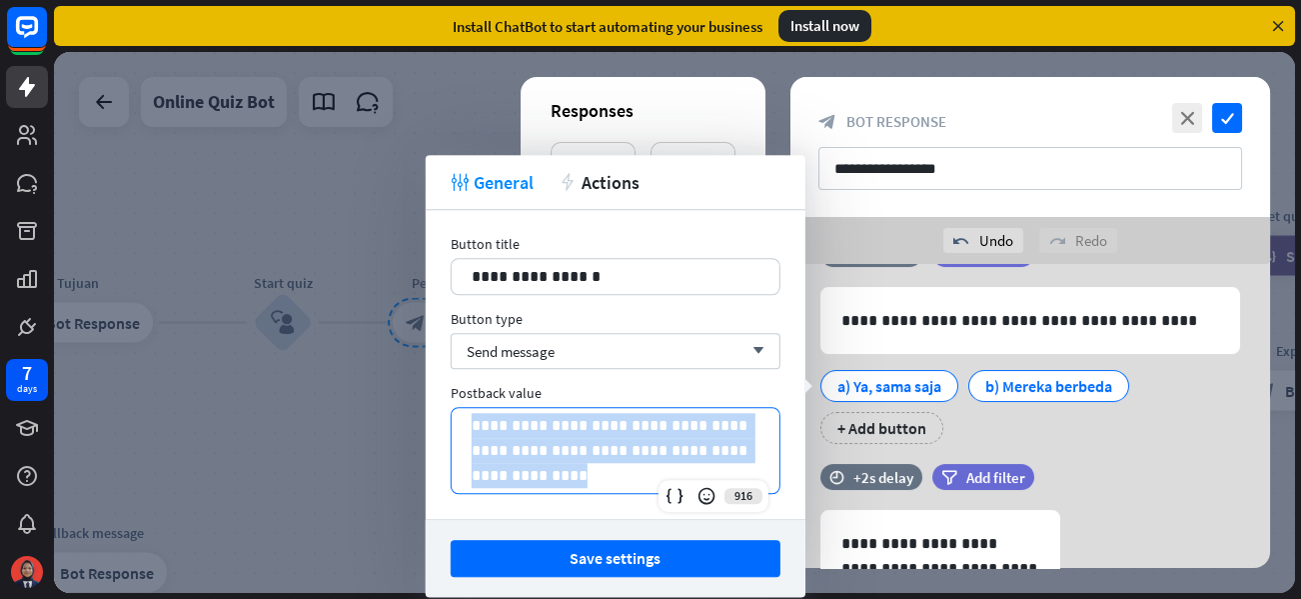
drag, startPoint x: 555, startPoint y: 477, endPoint x: 468, endPoint y: 418, distance: 105.0
click at [468, 418] on div "**********" at bounding box center [616, 450] width 328 height 85
copy p "**********"
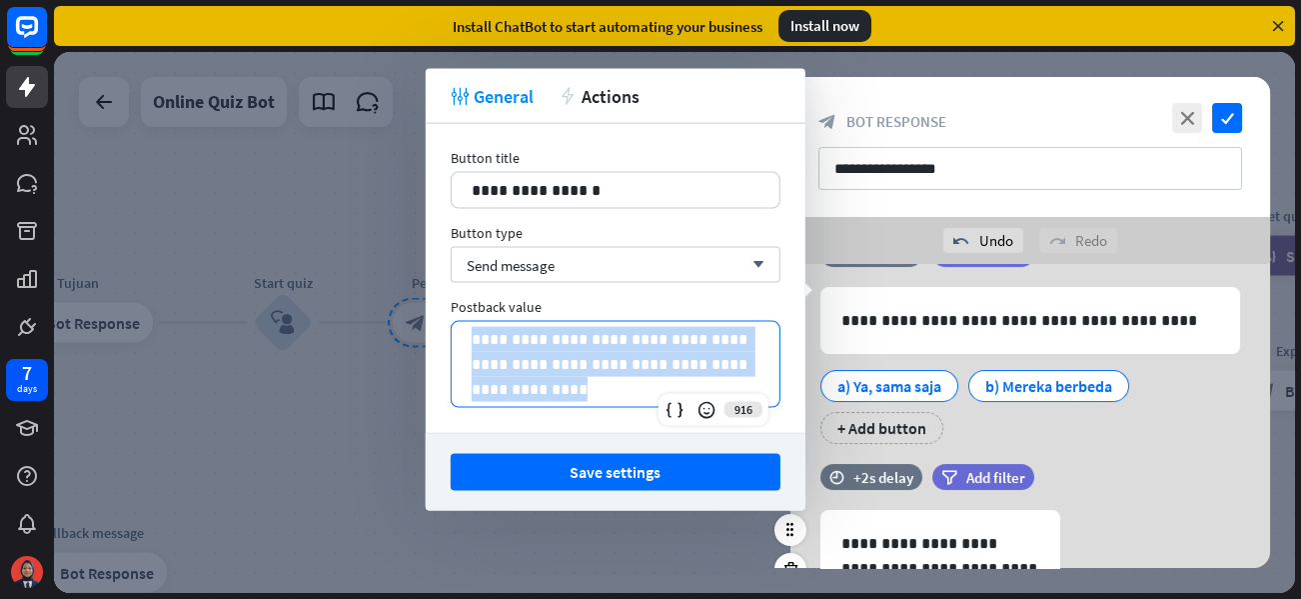
scroll to position [540, 0]
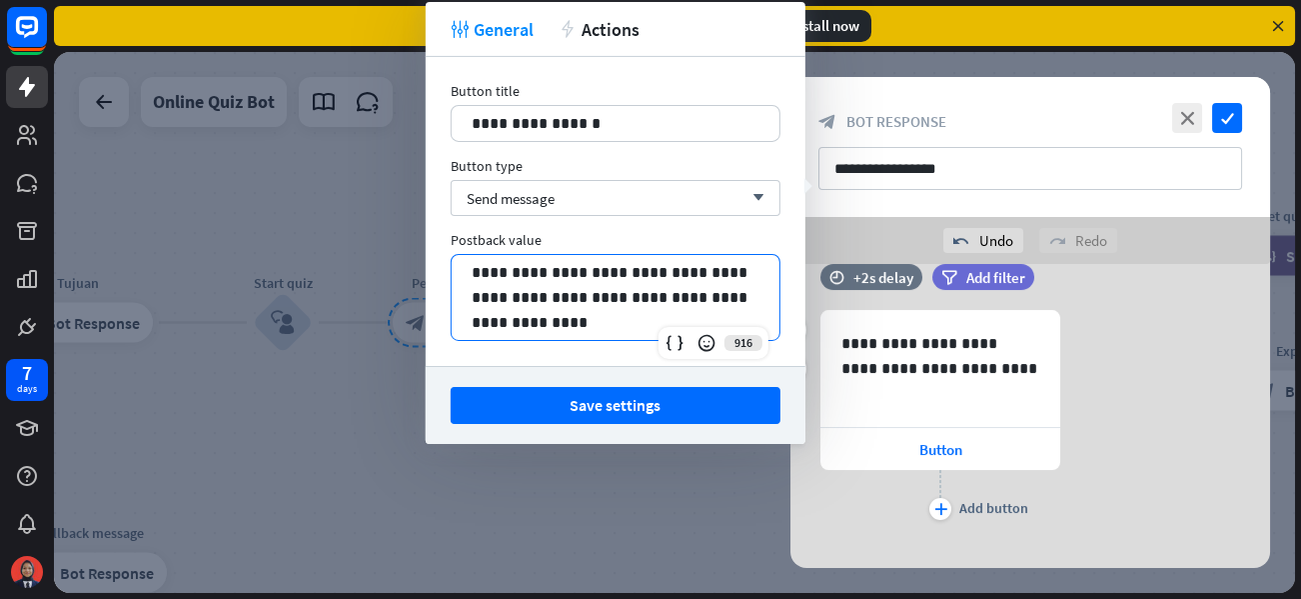
click at [1129, 384] on div "**********" at bounding box center [1030, 417] width 480 height 215
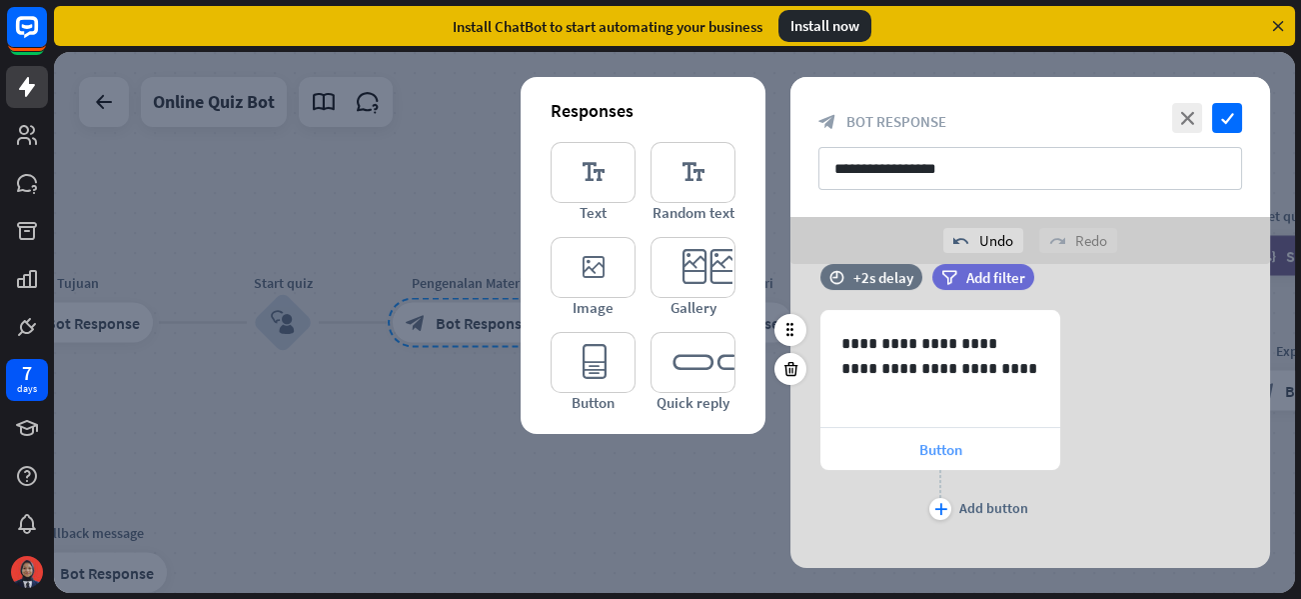
click at [945, 451] on span "Button" at bounding box center [940, 449] width 43 height 19
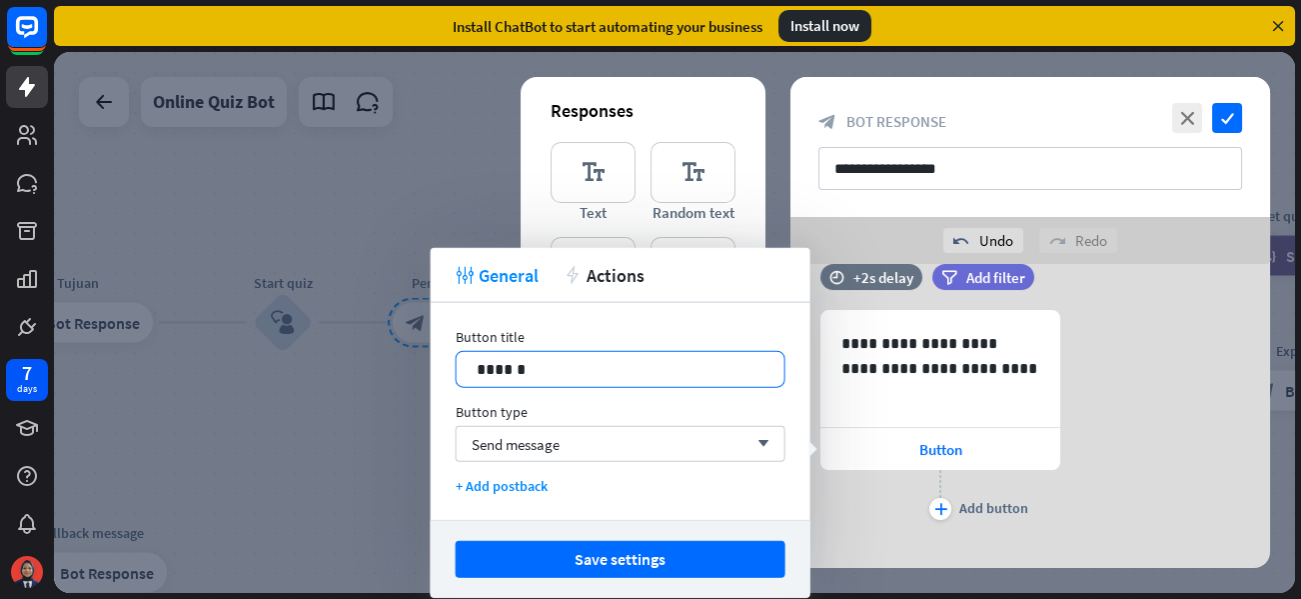
click at [549, 367] on p "******" at bounding box center [621, 369] width 288 height 25
drag, startPoint x: 549, startPoint y: 367, endPoint x: 447, endPoint y: 366, distance: 101.9
click at [446, 366] on div "Button title 14 ****** Button type Send message arrow_down + Add postback" at bounding box center [621, 411] width 380 height 217
click at [580, 449] on div "Send message arrow_down" at bounding box center [621, 444] width 330 height 36
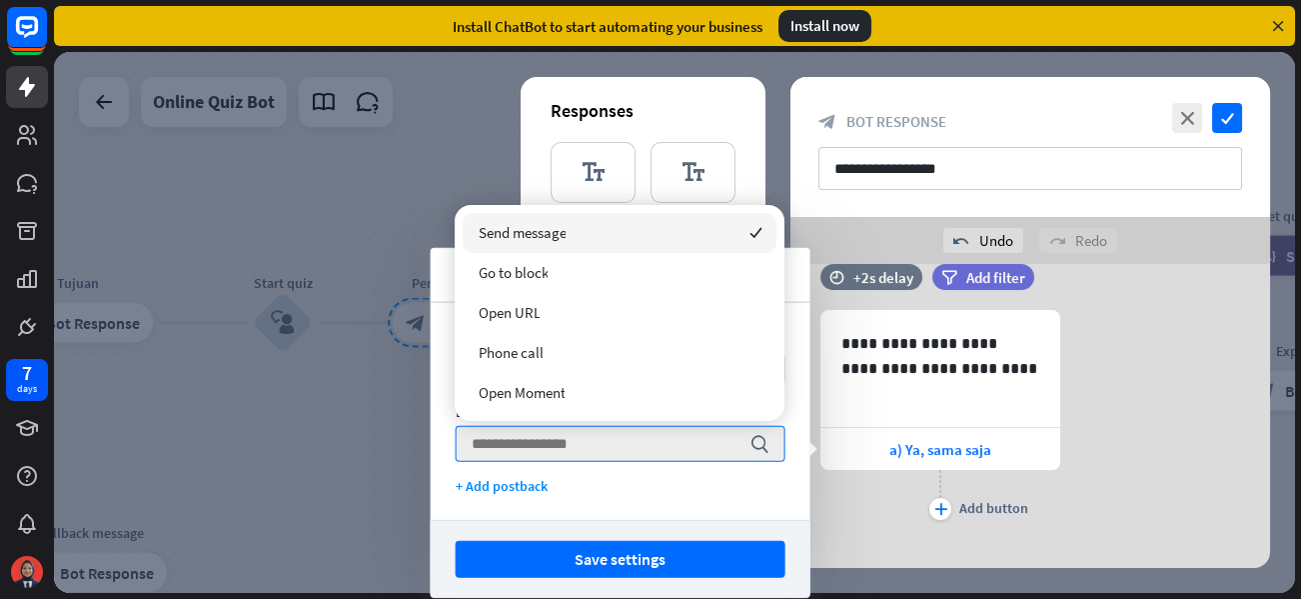
click at [507, 223] on span "Send message" at bounding box center [522, 232] width 88 height 19
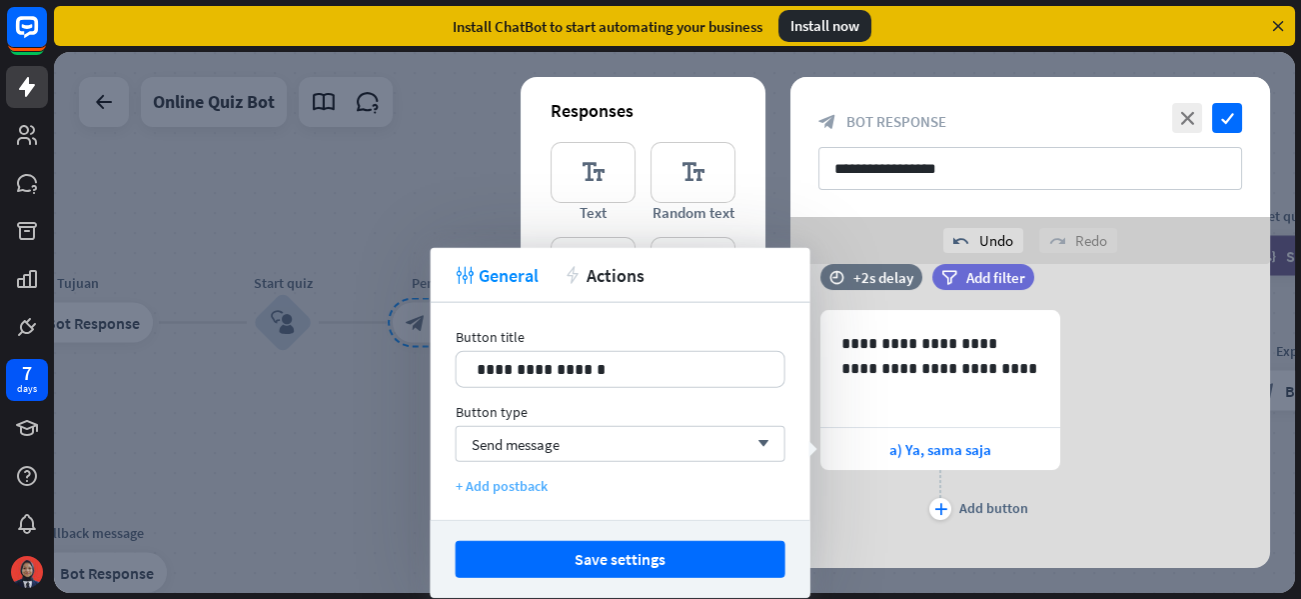
click at [504, 479] on div "+ Add postback" at bounding box center [621, 486] width 330 height 18
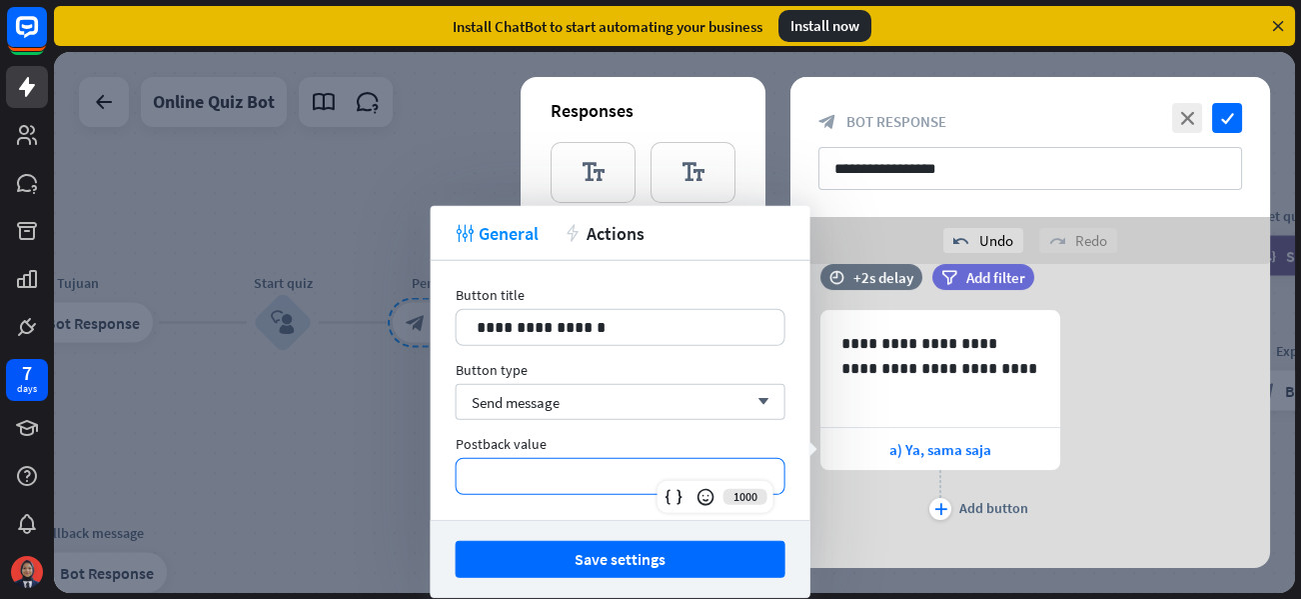
click at [509, 467] on p "**********" at bounding box center [621, 476] width 288 height 25
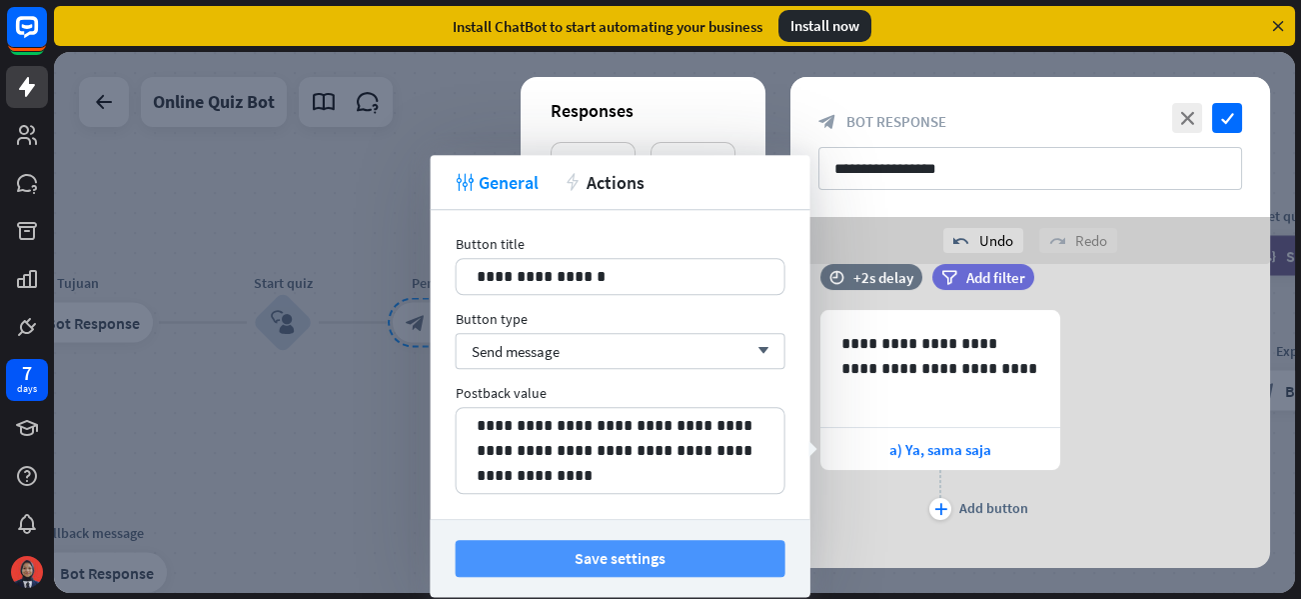
click at [639, 556] on button "Save settings" at bounding box center [621, 558] width 330 height 37
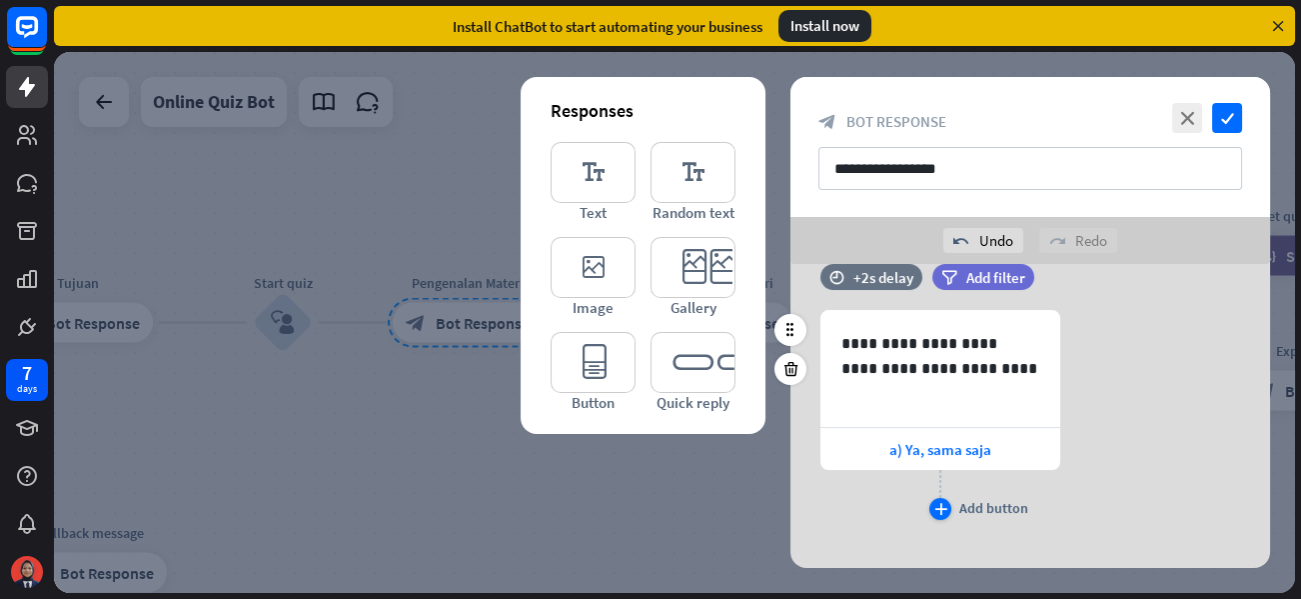
click at [940, 513] on icon "plus" at bounding box center [940, 509] width 13 height 12
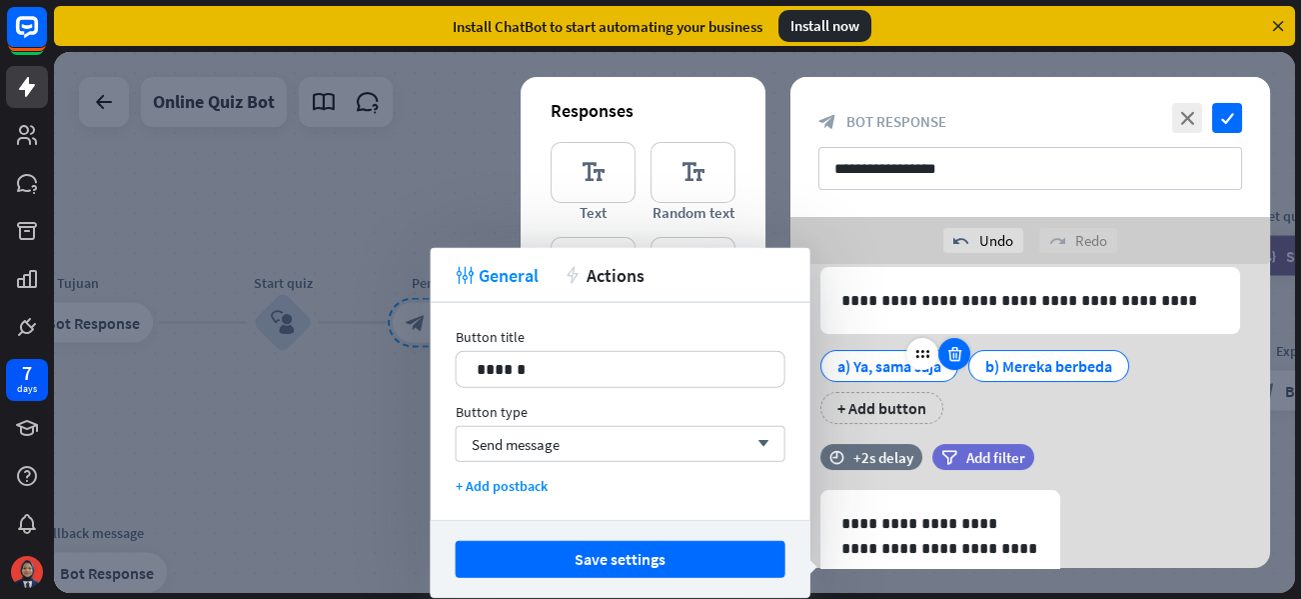
scroll to position [340, 0]
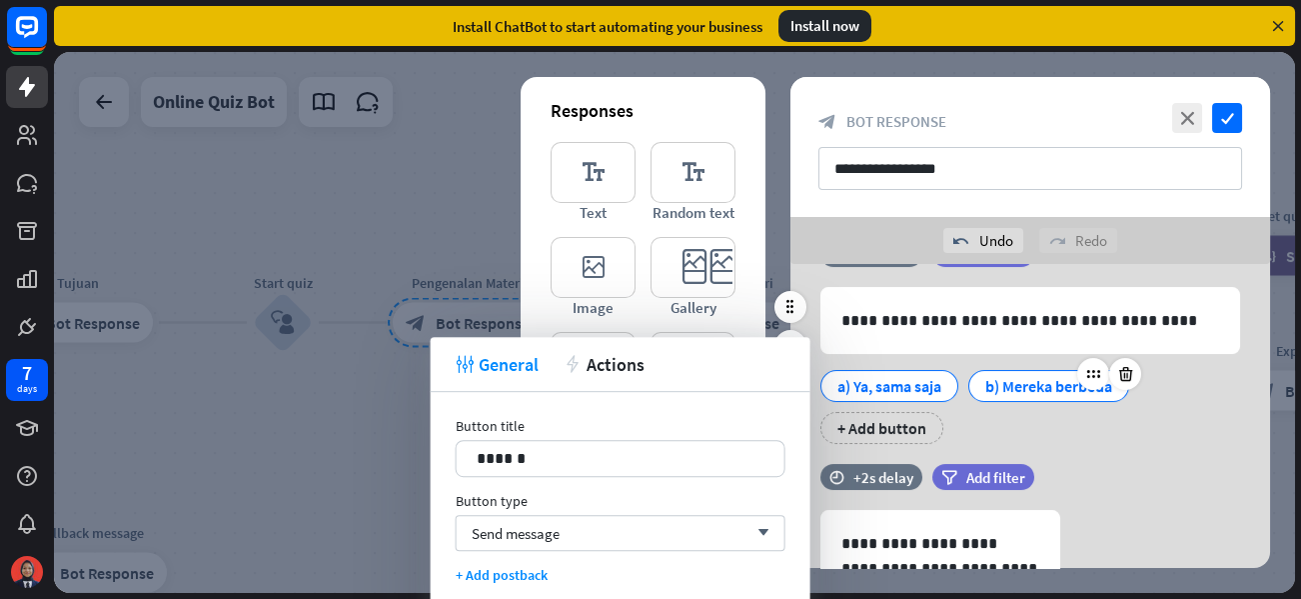
click at [997, 387] on div "b) Mereka berbeda" at bounding box center [1048, 386] width 127 height 30
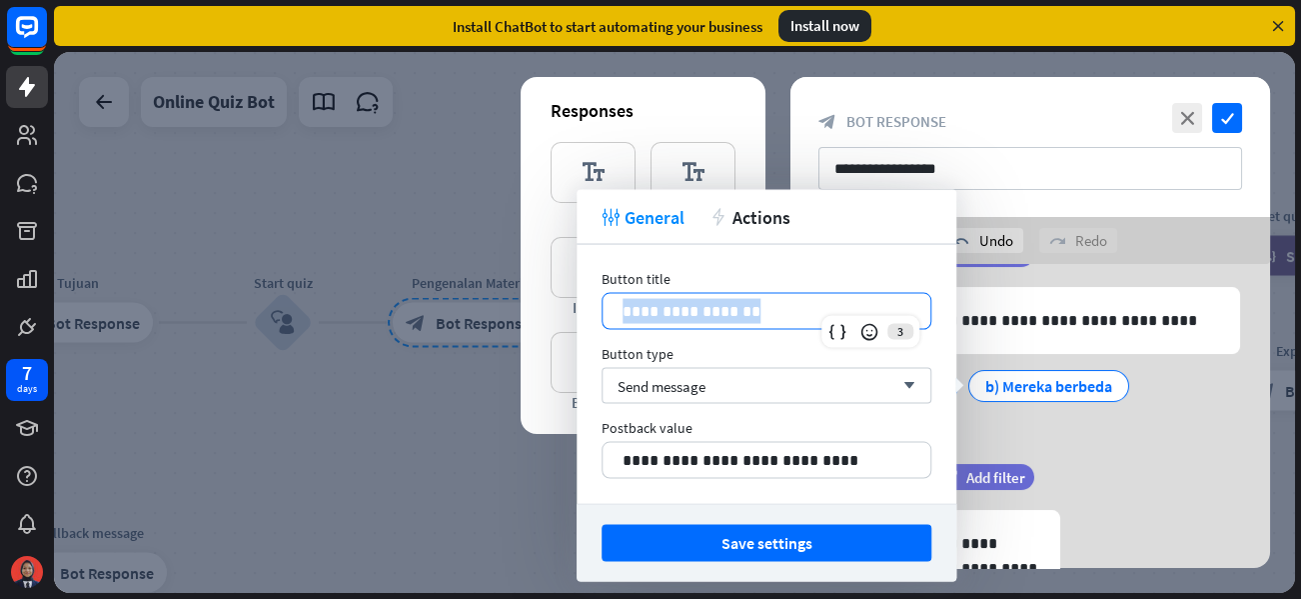
drag, startPoint x: 778, startPoint y: 311, endPoint x: 617, endPoint y: 307, distance: 161.9
click at [617, 307] on div "**********" at bounding box center [767, 311] width 328 height 35
copy p "**********"
click at [1104, 501] on div "filter Add filter" at bounding box center [1033, 487] width 202 height 46
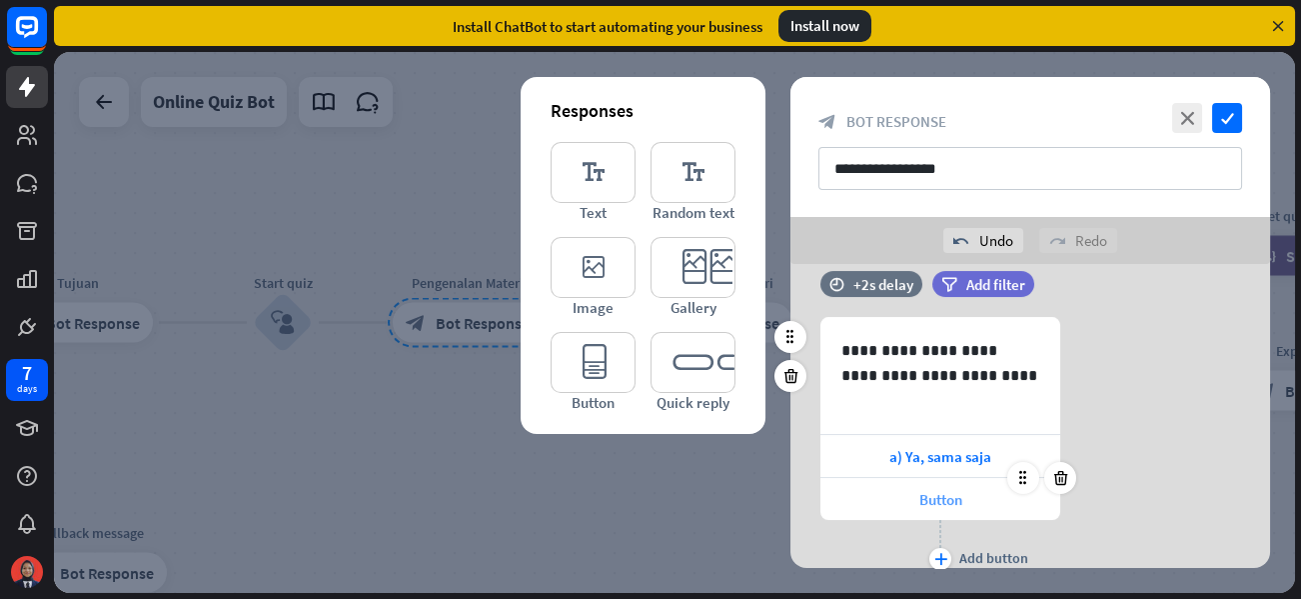
scroll to position [540, 0]
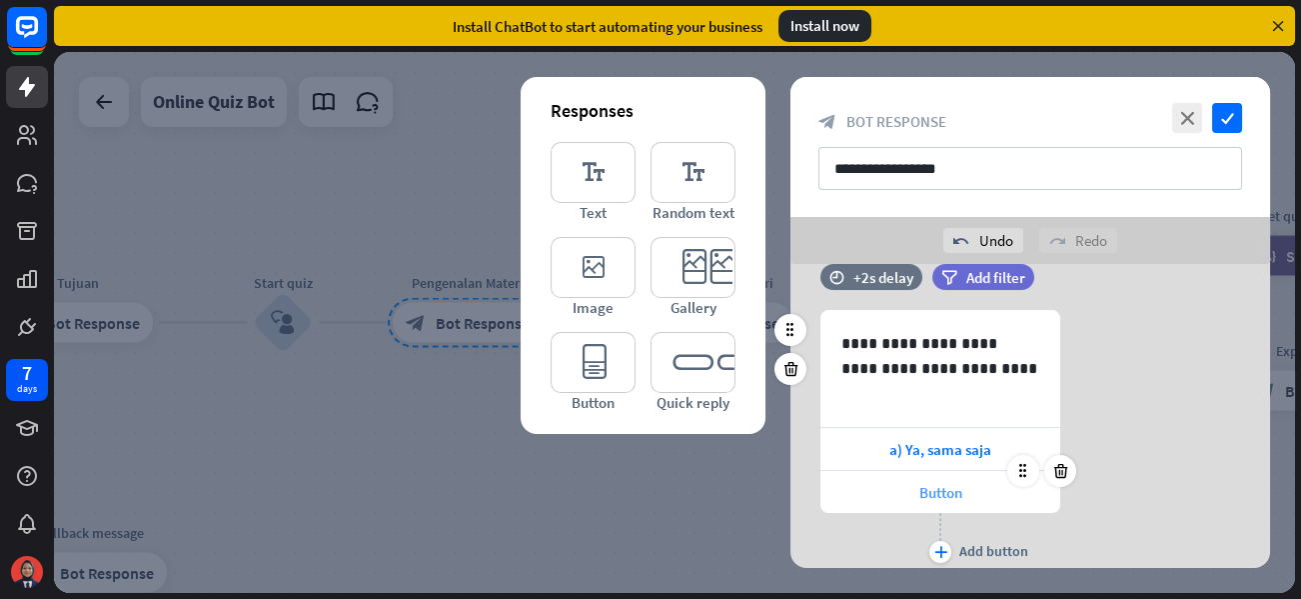
click at [932, 489] on span "Button" at bounding box center [940, 492] width 43 height 19
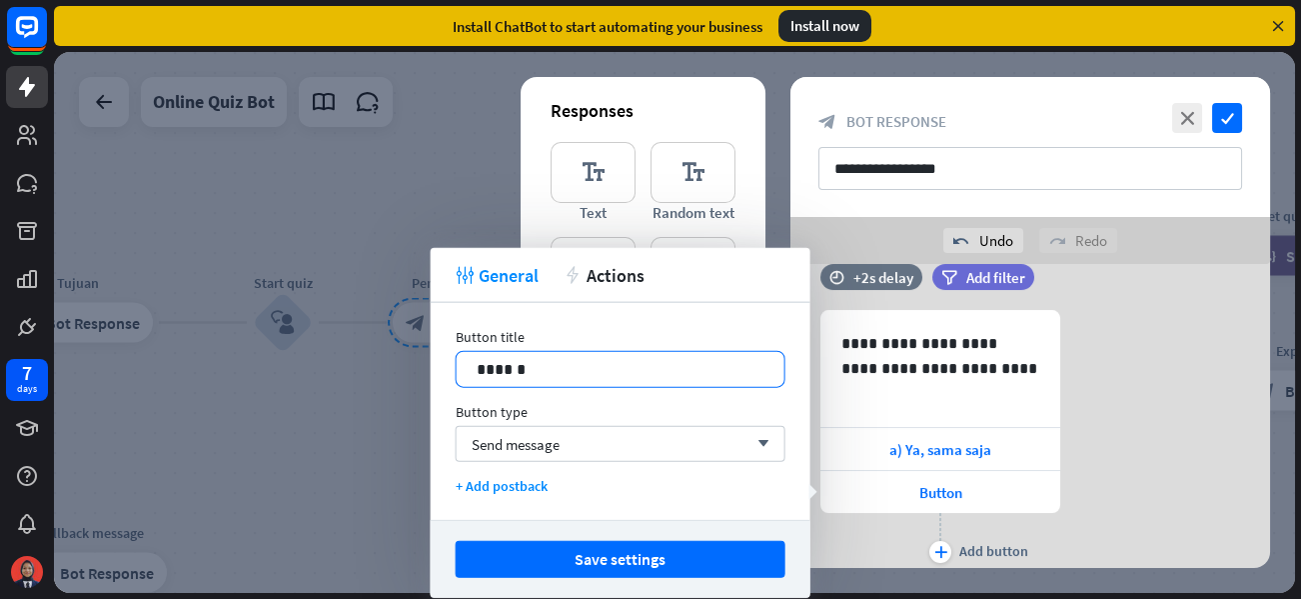
click at [594, 371] on p "******" at bounding box center [621, 369] width 288 height 25
drag, startPoint x: 594, startPoint y: 371, endPoint x: 470, endPoint y: 370, distance: 123.9
click at [470, 370] on div "******" at bounding box center [621, 369] width 328 height 35
paste div
click at [506, 372] on p "**********" at bounding box center [621, 369] width 288 height 25
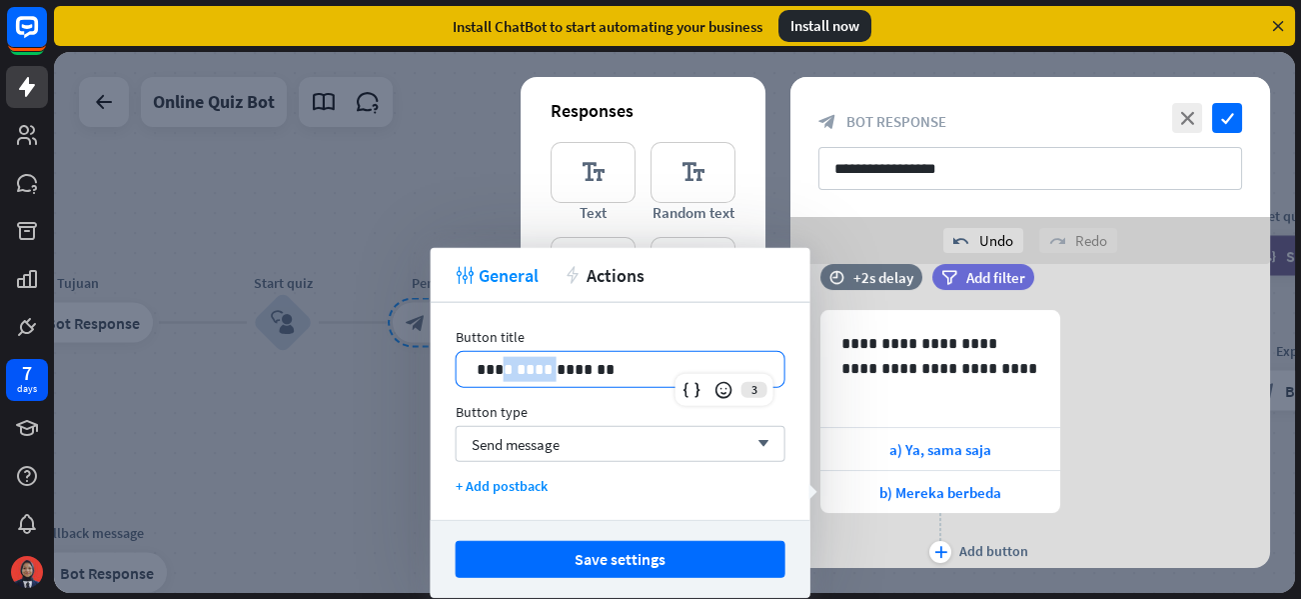
click at [506, 372] on p "**********" at bounding box center [621, 369] width 288 height 25
click at [571, 442] on div "Send message arrow_down" at bounding box center [621, 444] width 330 height 36
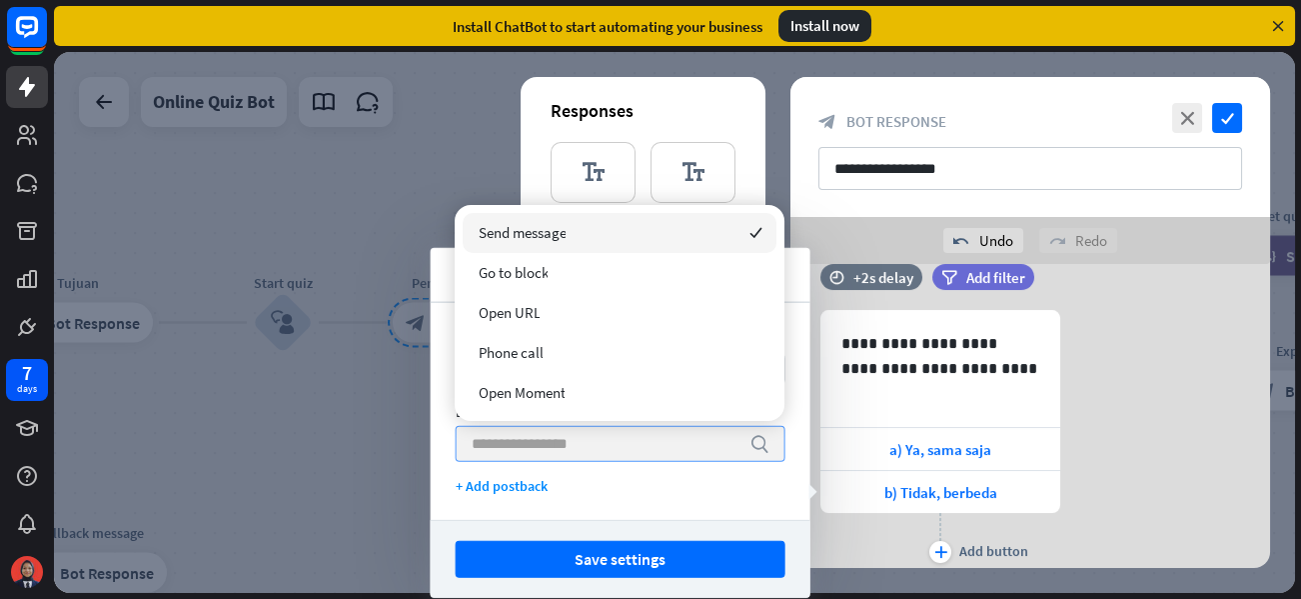
click at [574, 449] on input "search" at bounding box center [606, 444] width 268 height 34
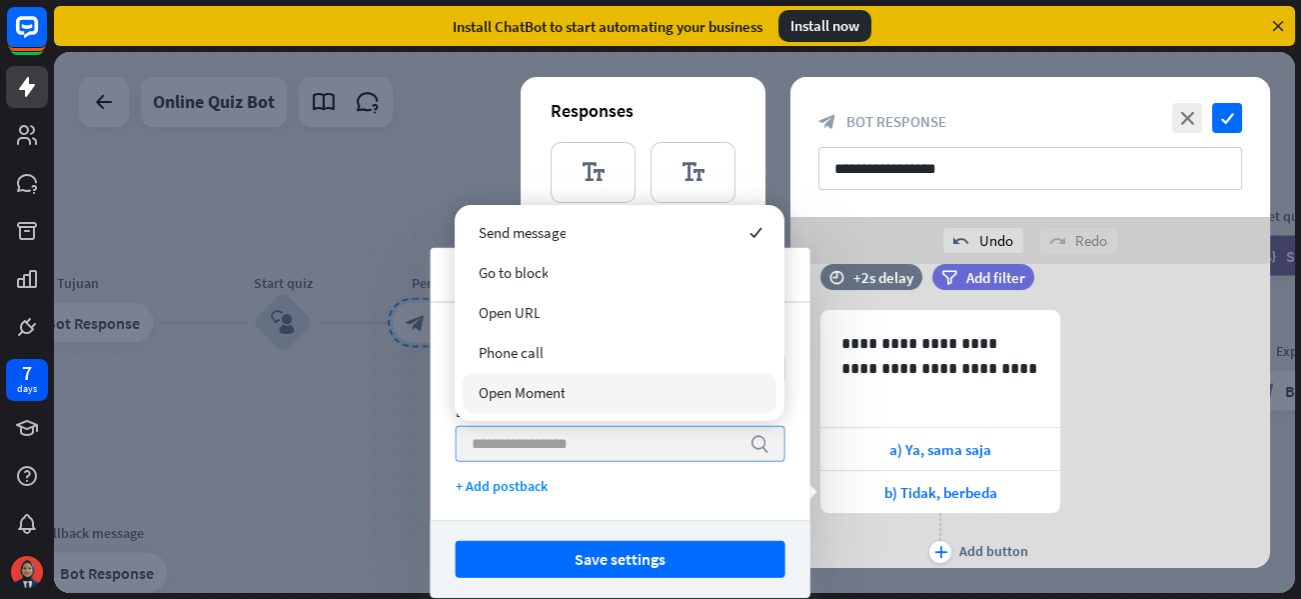
click at [593, 453] on input "search" at bounding box center [606, 444] width 268 height 34
click at [594, 479] on div "+ Add postback" at bounding box center [621, 486] width 330 height 18
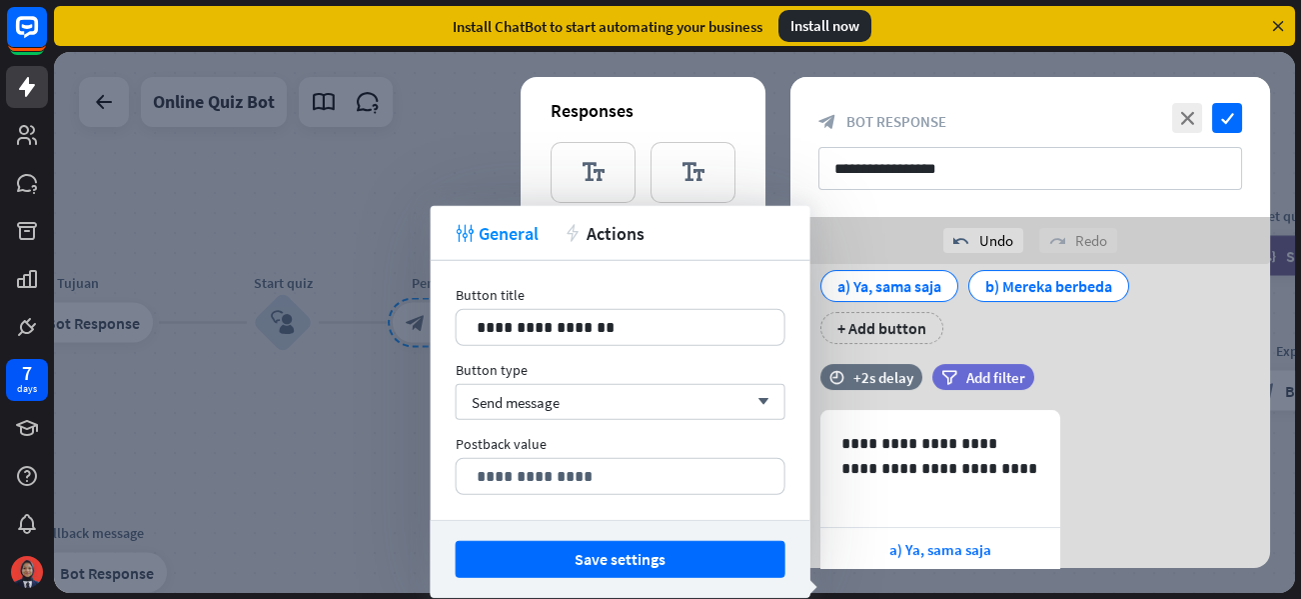
scroll to position [340, 0]
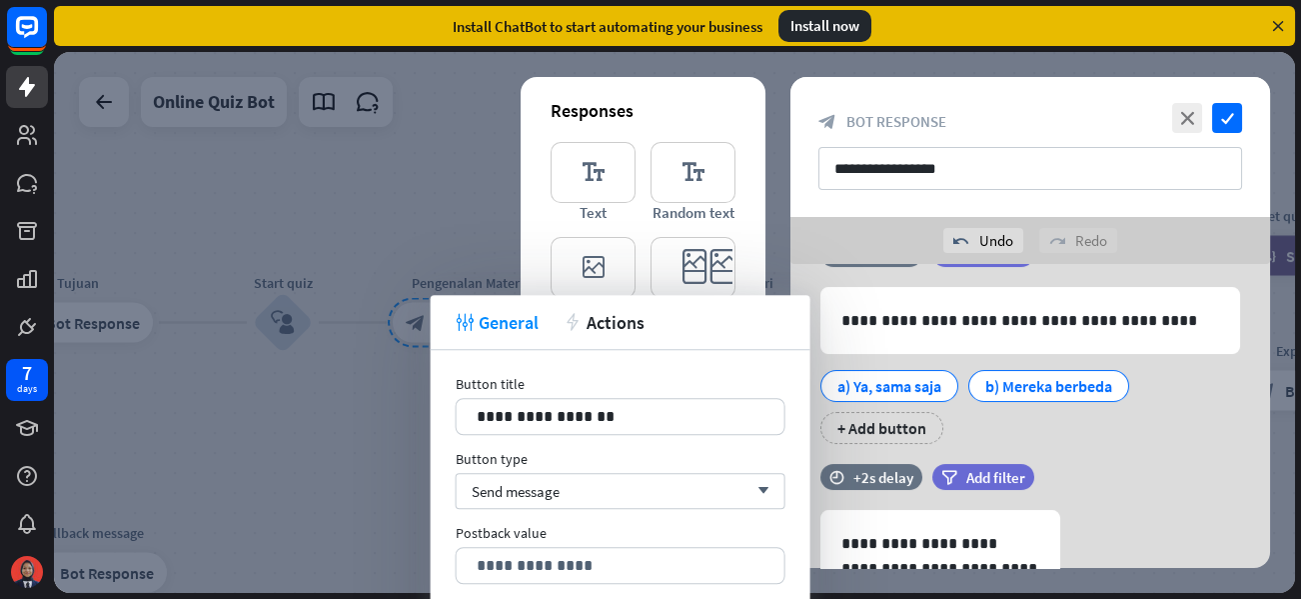
click at [612, 343] on div "tweak General action Actions" at bounding box center [621, 322] width 380 height 55
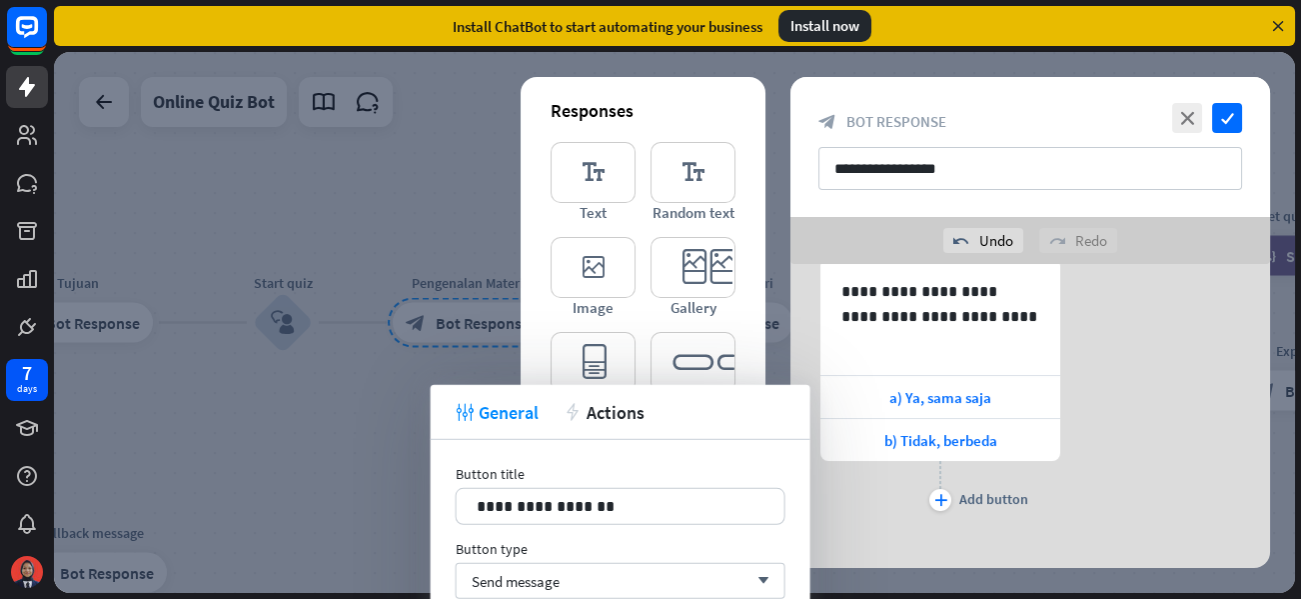
scroll to position [609, 0]
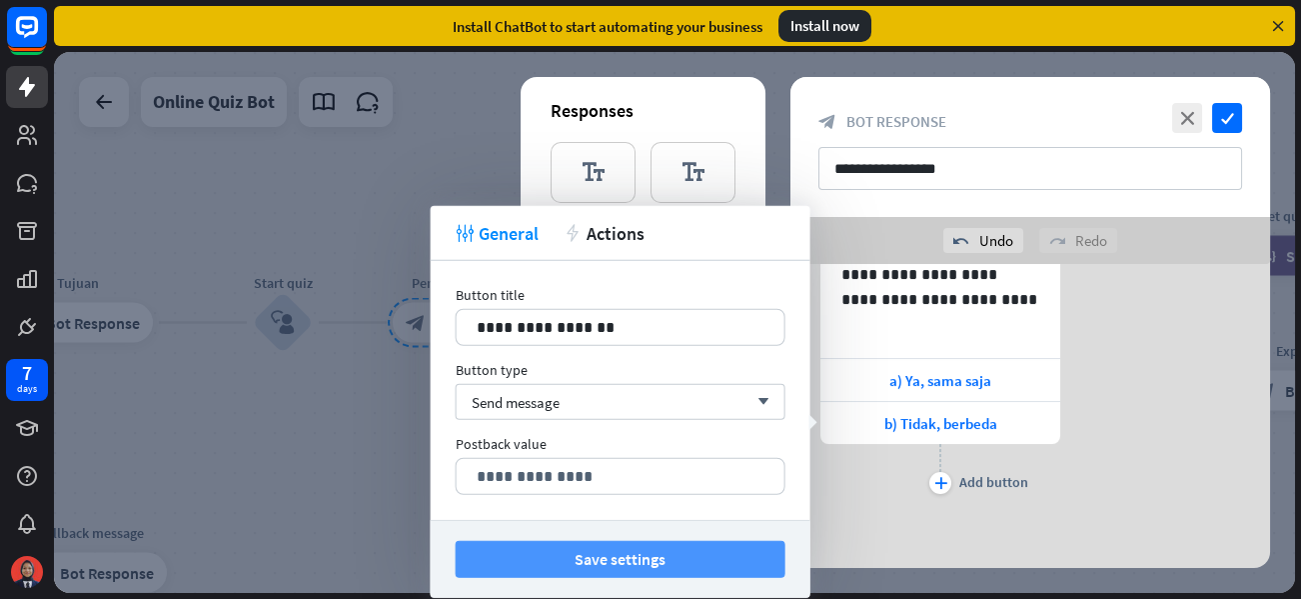
click at [539, 550] on button "Save settings" at bounding box center [621, 559] width 330 height 37
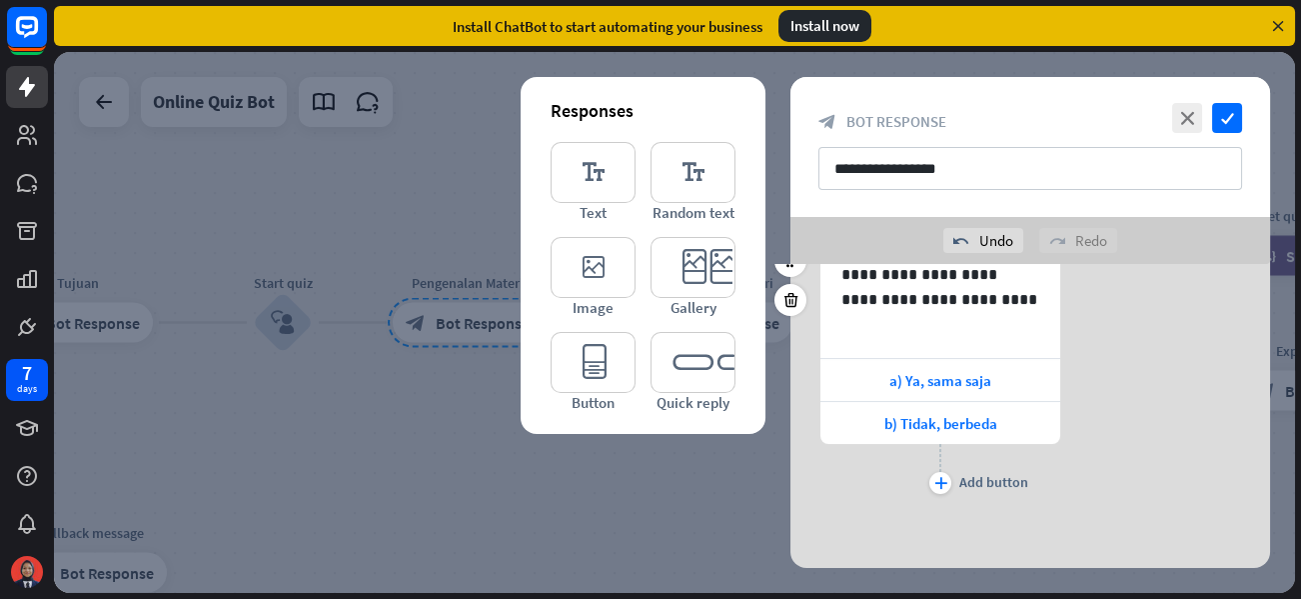
scroll to position [409, 0]
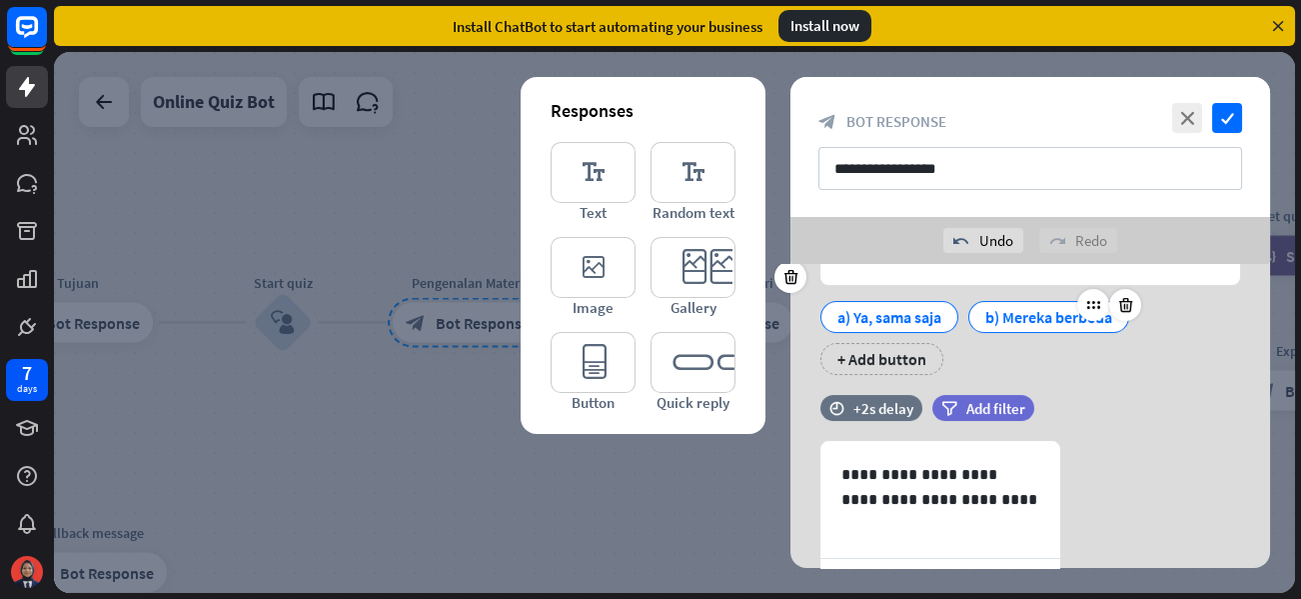
click at [1006, 314] on div "b) Mereka berbeda" at bounding box center [1048, 317] width 127 height 30
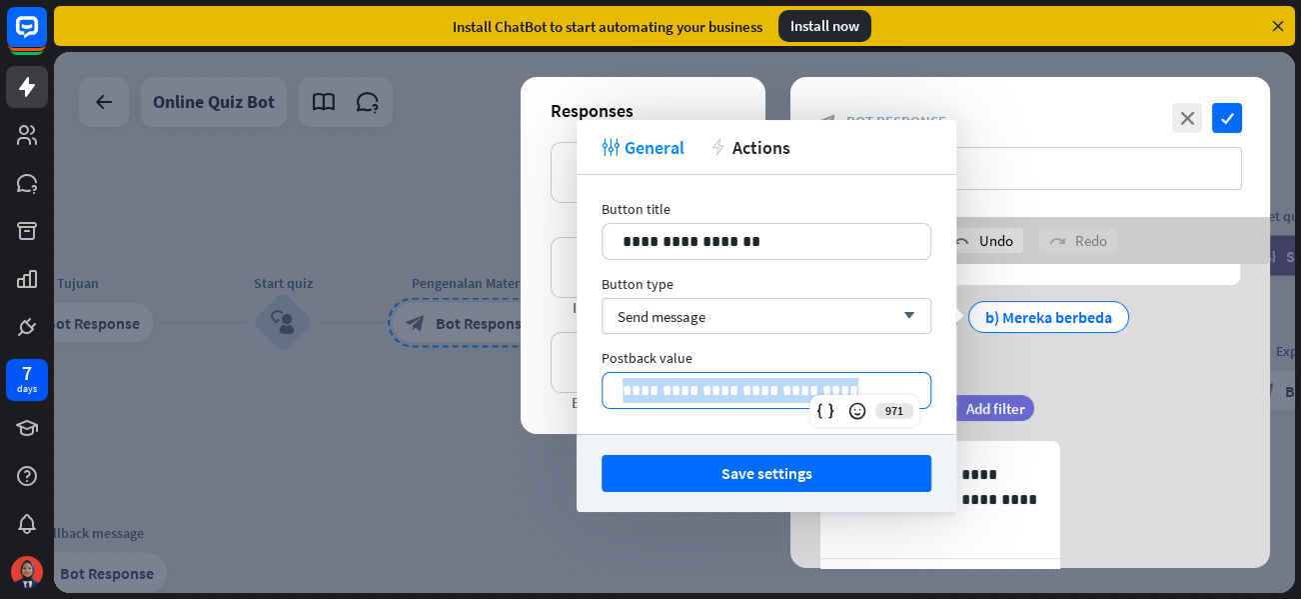
drag, startPoint x: 840, startPoint y: 393, endPoint x: 611, endPoint y: 387, distance: 229.9
click at [611, 387] on div "**********" at bounding box center [767, 390] width 328 height 35
copy p "**********"
click at [1150, 463] on div "**********" at bounding box center [1030, 570] width 480 height 258
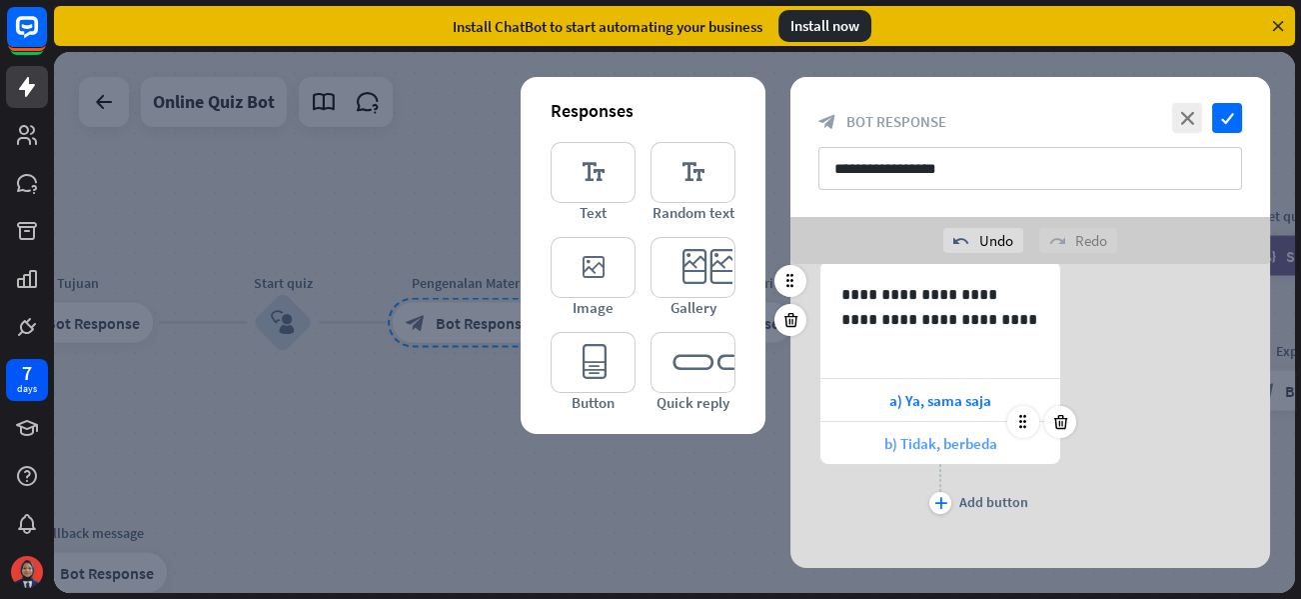
scroll to position [609, 0]
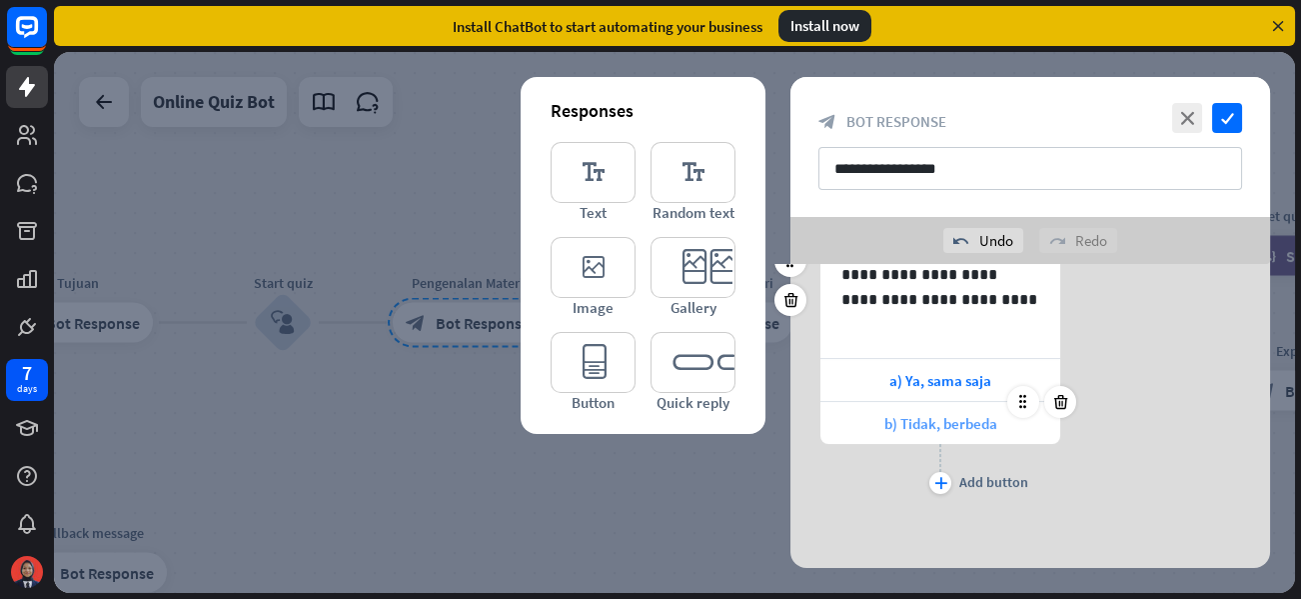
click at [1012, 422] on div "b) Tidak, berbeda" at bounding box center [940, 423] width 240 height 42
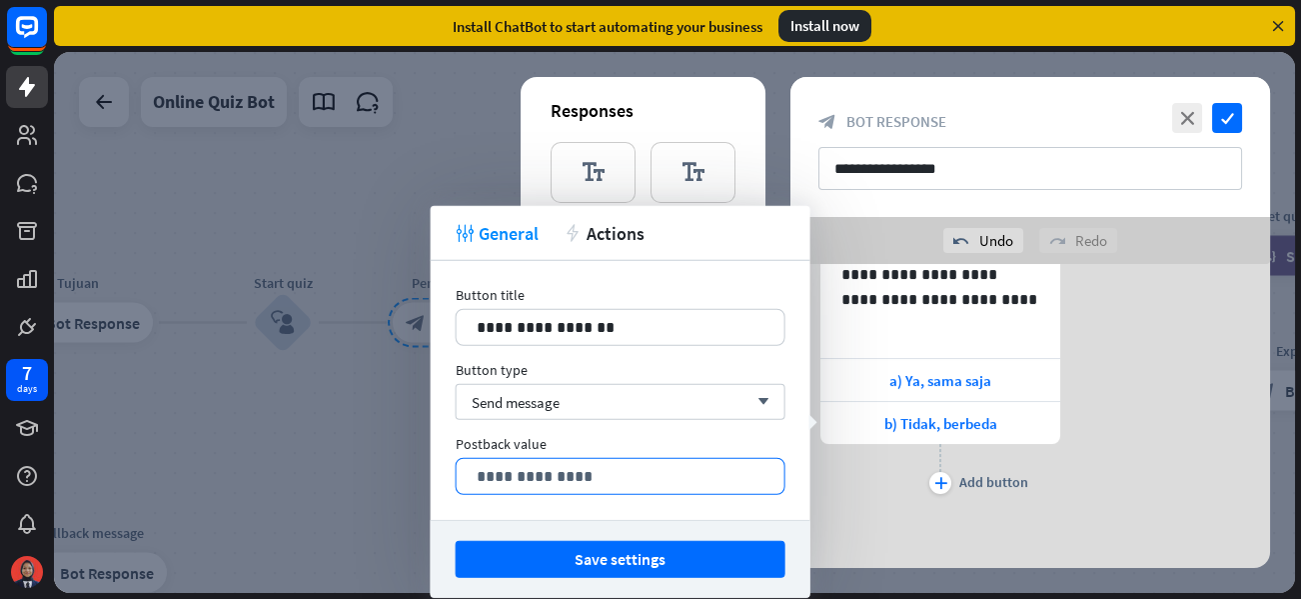
click at [655, 491] on div "**********" at bounding box center [621, 476] width 330 height 37
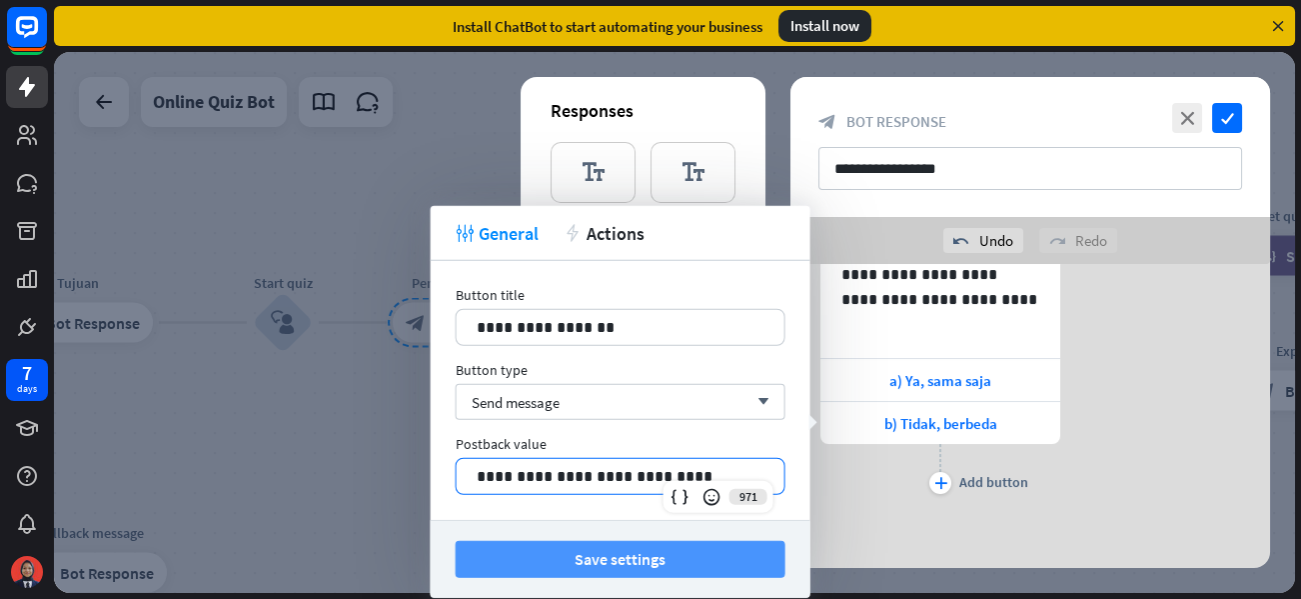
click at [646, 549] on button "Save settings" at bounding box center [621, 559] width 330 height 37
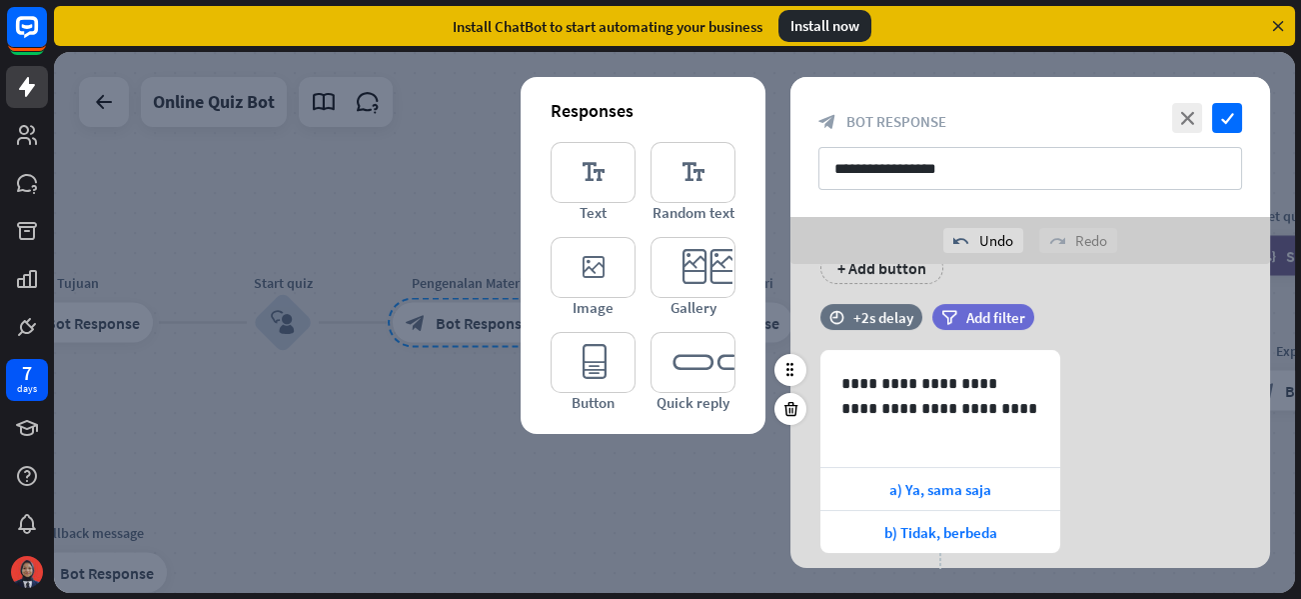
scroll to position [409, 0]
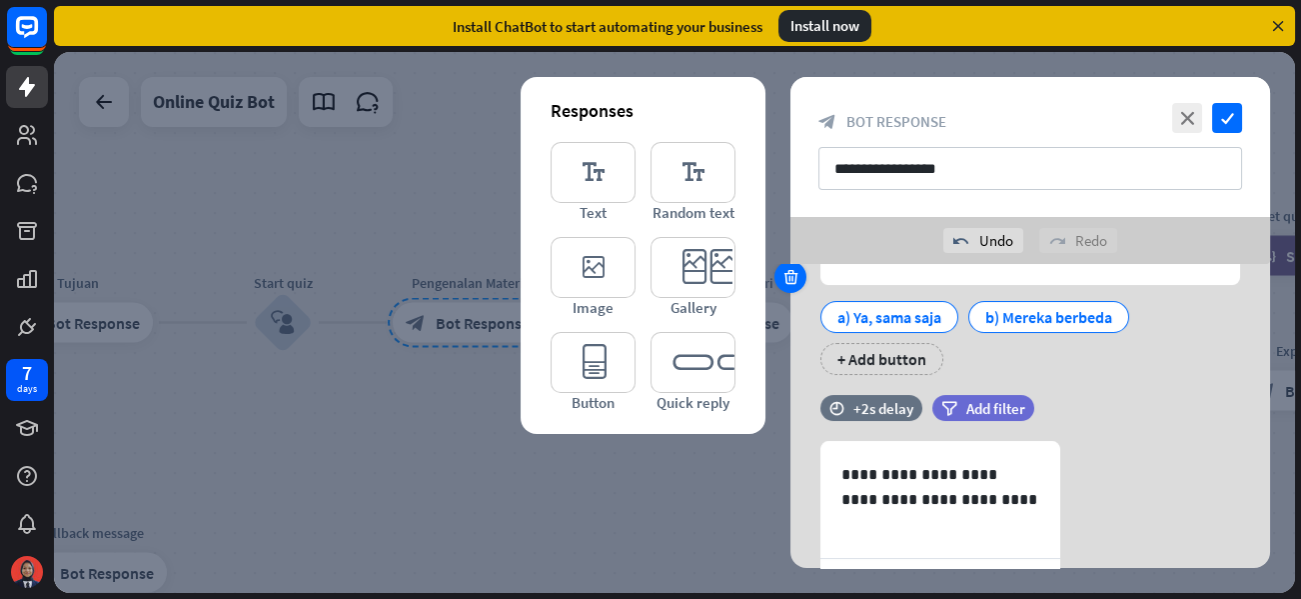
click at [792, 273] on icon at bounding box center [790, 277] width 19 height 18
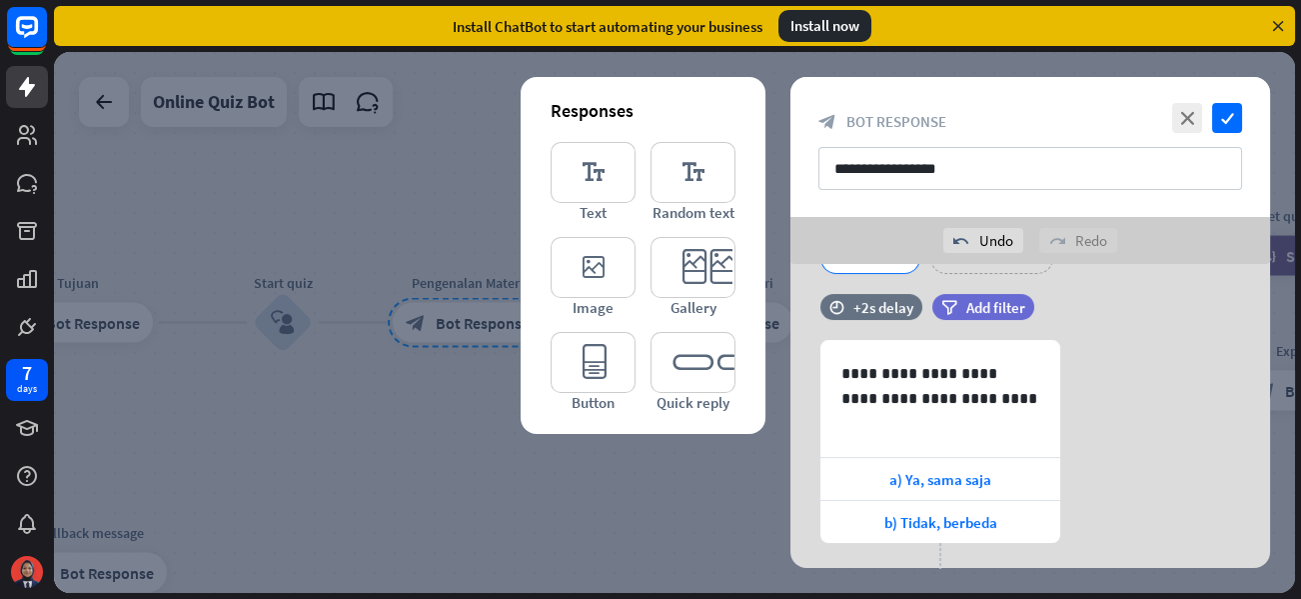
scroll to position [186, 0]
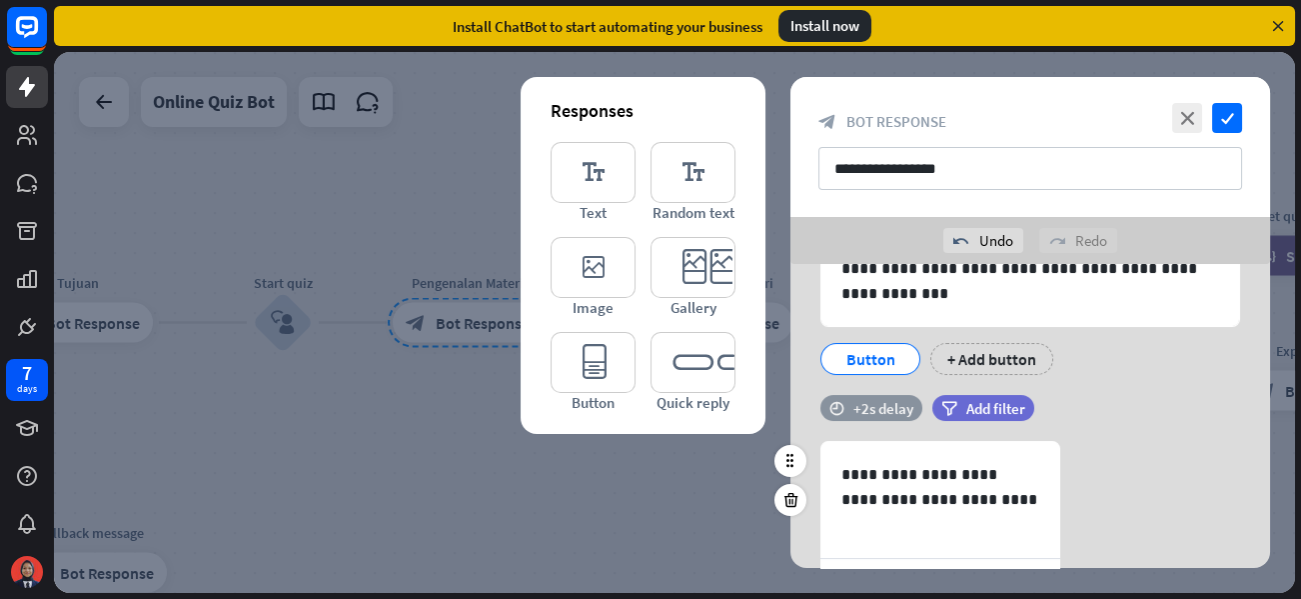
click at [892, 409] on div "+2s delay" at bounding box center [883, 408] width 60 height 19
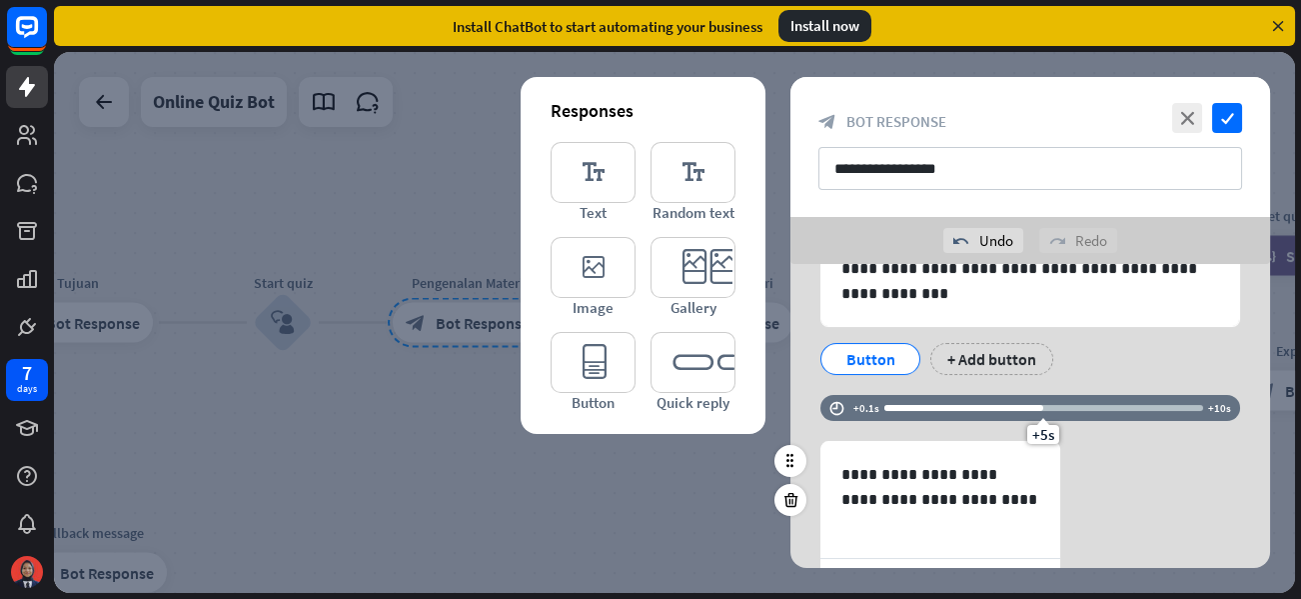
drag, startPoint x: 938, startPoint y: 404, endPoint x: 1043, endPoint y: 411, distance: 105.2
click at [1043, 411] on div "+5s" at bounding box center [1043, 408] width 14 height 14
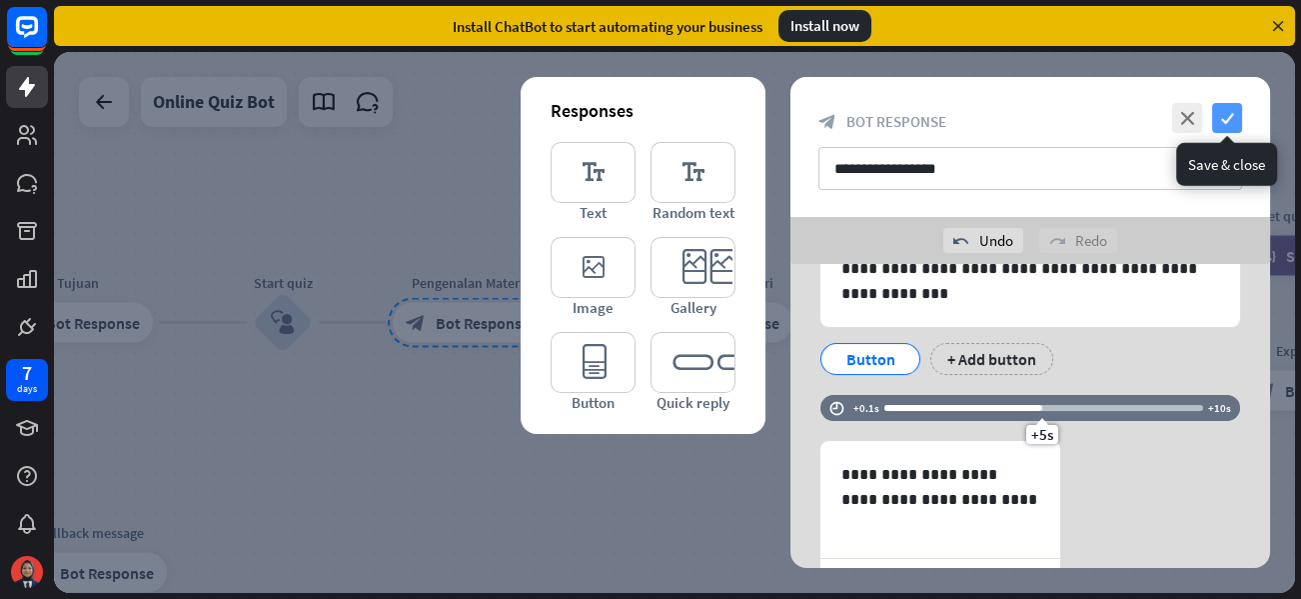
click at [1219, 128] on icon "check" at bounding box center [1227, 118] width 30 height 30
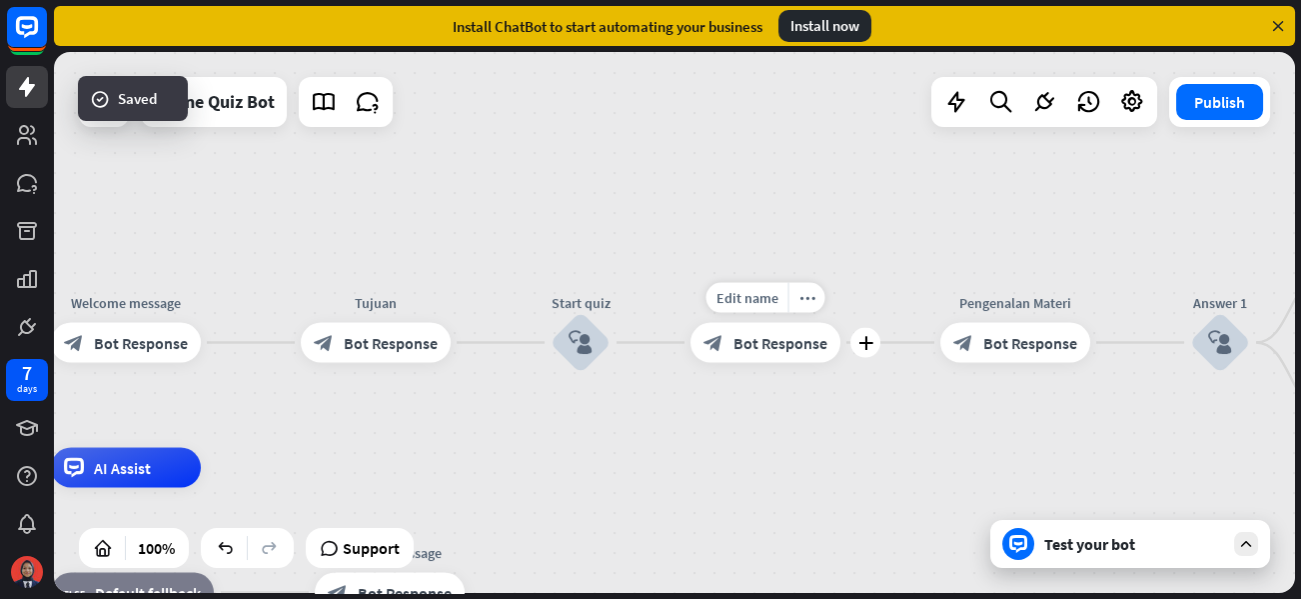
drag, startPoint x: 399, startPoint y: 372, endPoint x: 696, endPoint y: 392, distance: 298.4
click at [696, 363] on div "Edit name more_horiz plus block_bot_response Bot Response" at bounding box center [765, 343] width 150 height 40
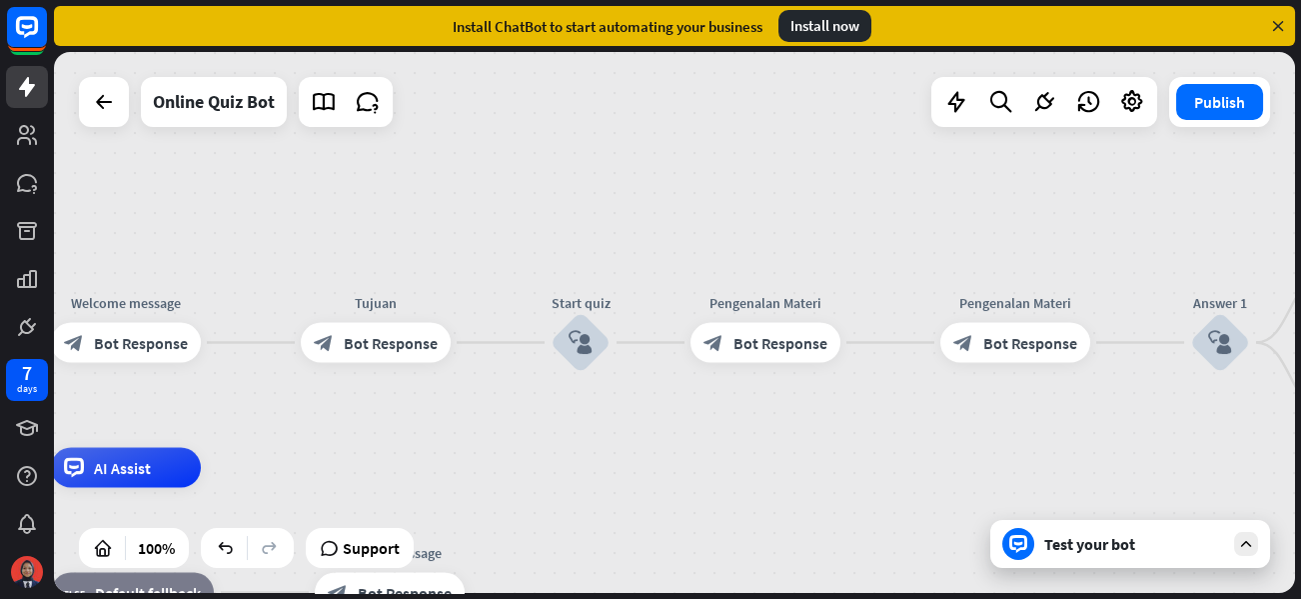
click at [1098, 551] on div "Test your bot" at bounding box center [1134, 544] width 180 height 20
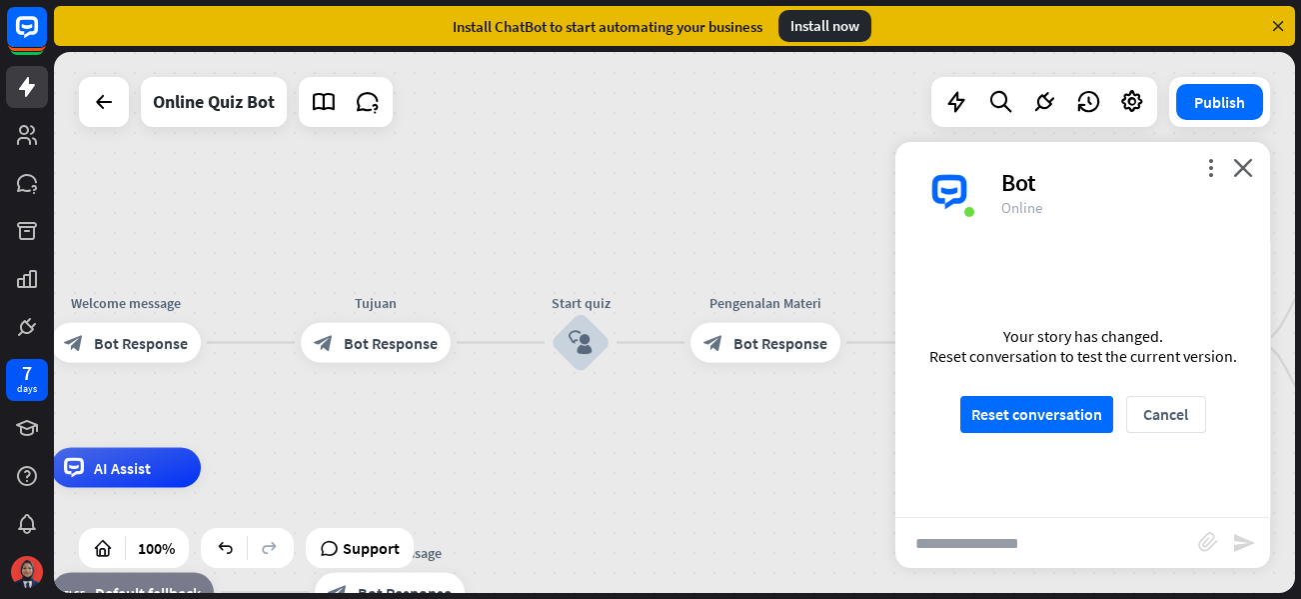
scroll to position [917, 0]
click at [1025, 406] on button "Reset conversation" at bounding box center [1036, 414] width 153 height 37
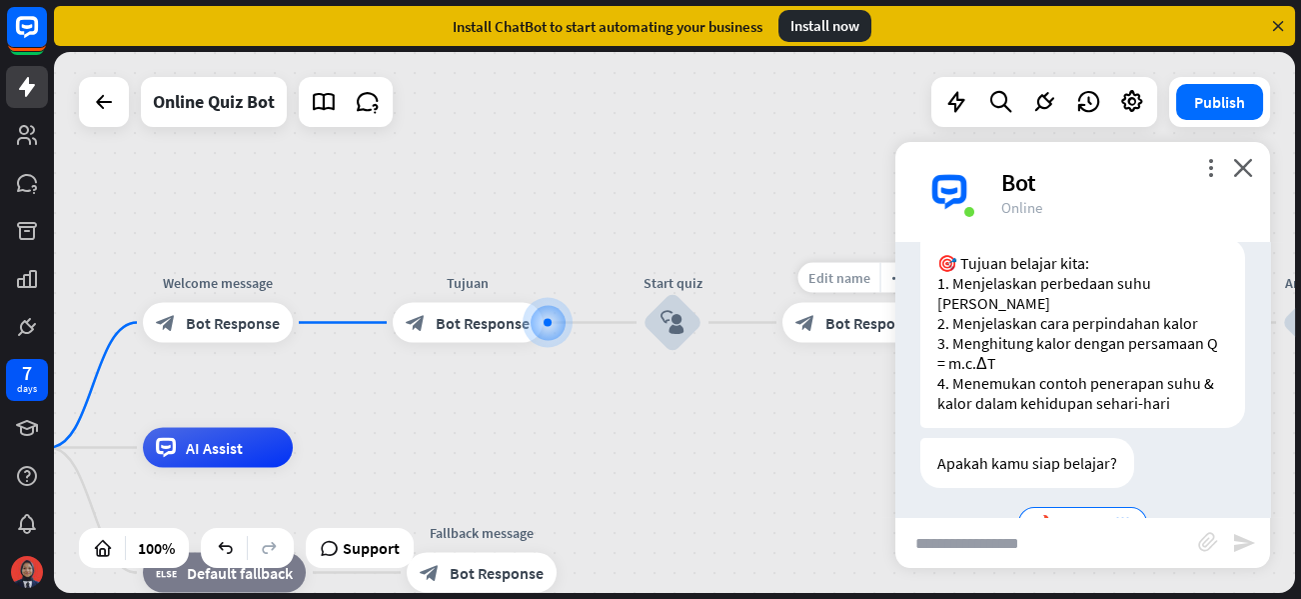
scroll to position [258, 0]
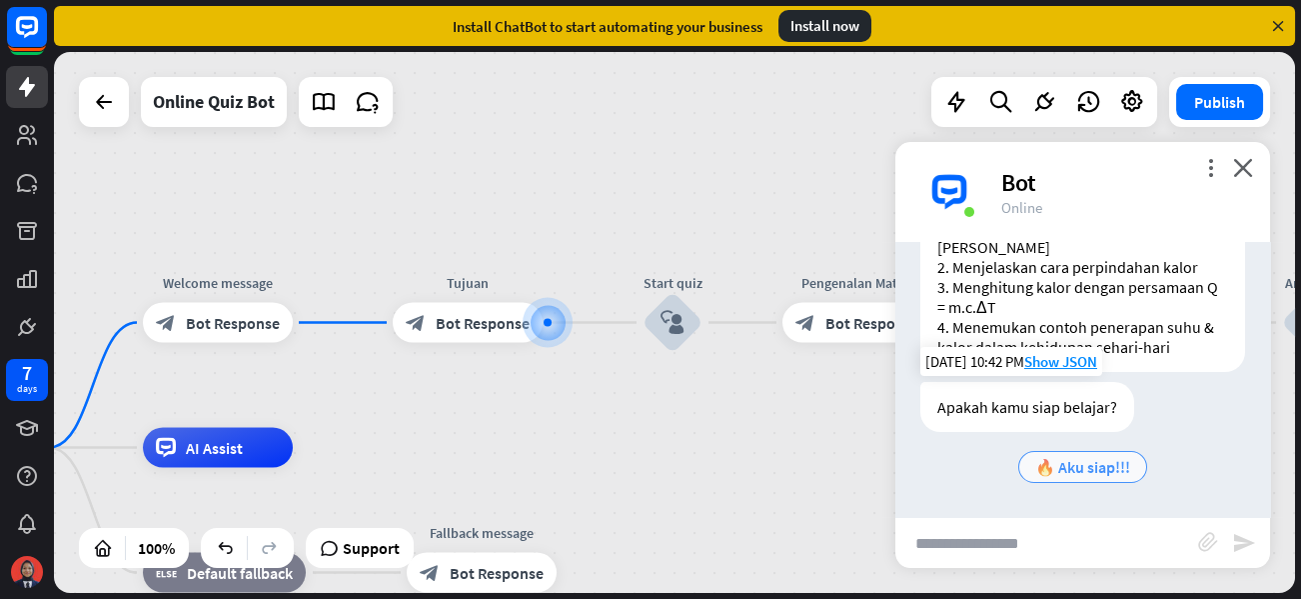
click at [1047, 460] on span "🔥 Aku siap!!!" at bounding box center [1082, 467] width 95 height 20
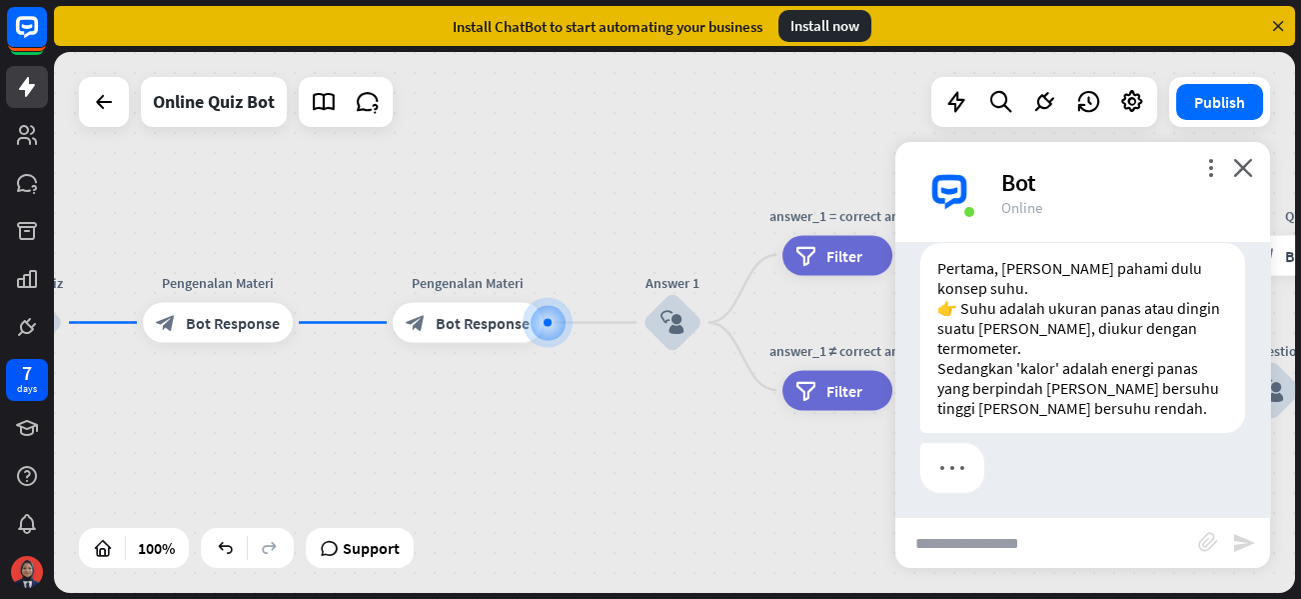
scroll to position [981, 0]
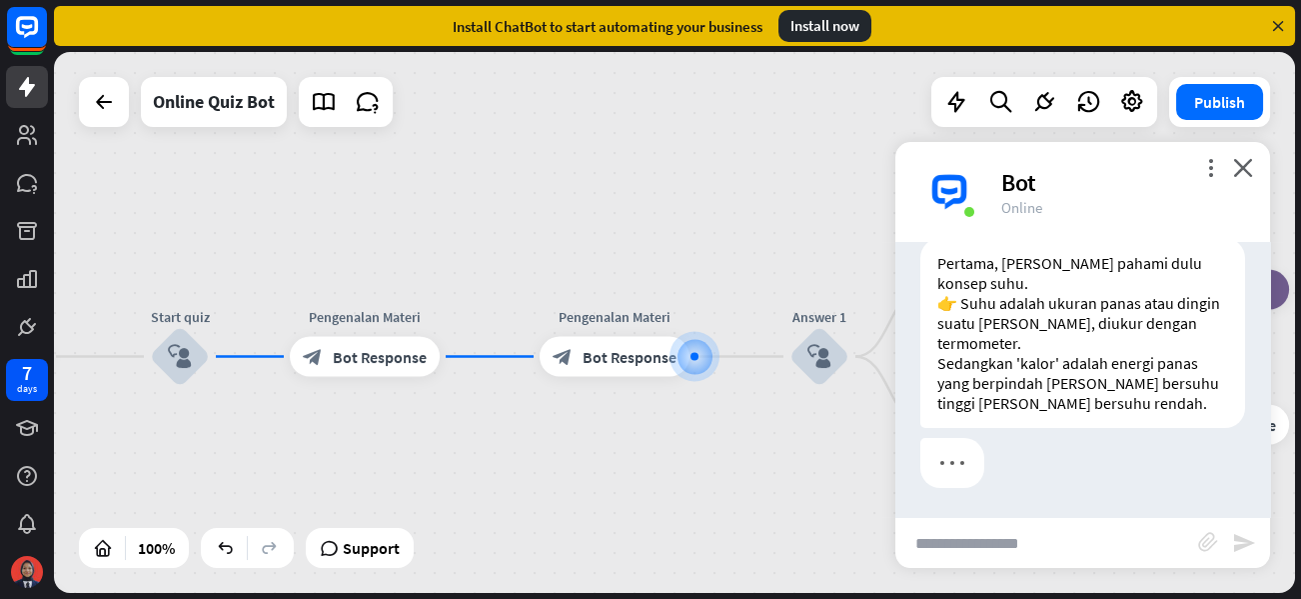
drag, startPoint x: 568, startPoint y: 437, endPoint x: 714, endPoint y: 471, distance: 150.8
click at [714, 471] on div "home_2 Start point Welcome message block_bot_response Bot Response Tujuan block…" at bounding box center [674, 322] width 1241 height 541
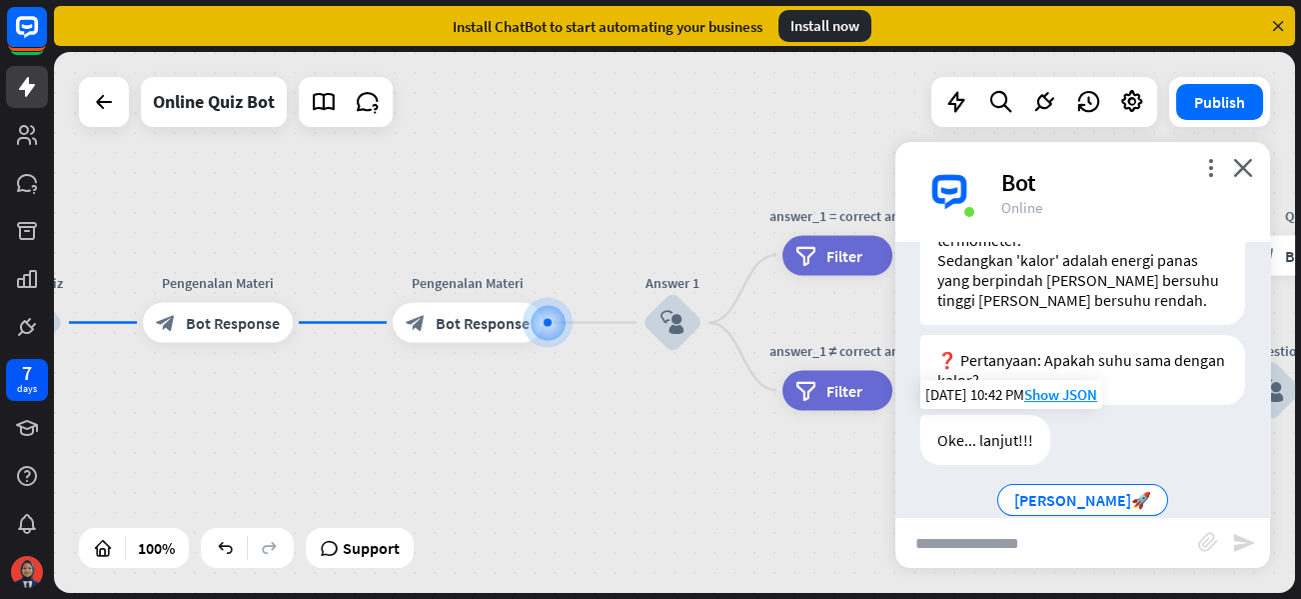
scroll to position [1116, 0]
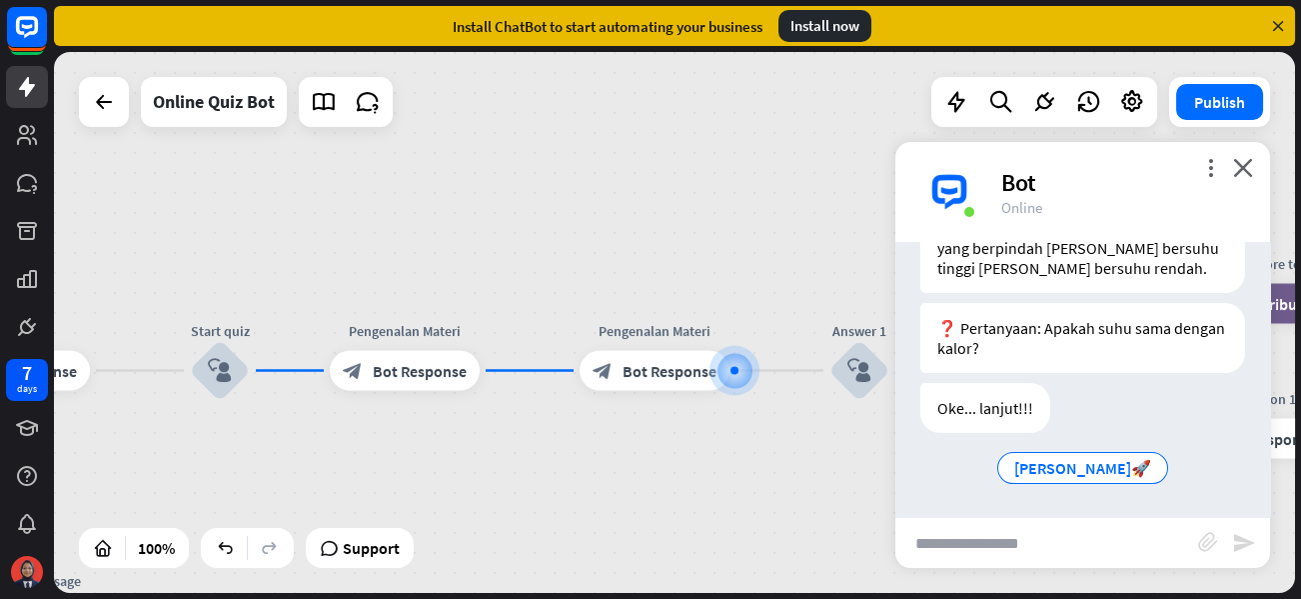
drag, startPoint x: 628, startPoint y: 487, endPoint x: 705, endPoint y: 478, distance: 78.5
click at [707, 484] on div "home_2 Start point Welcome message block_bot_response Bot Response Tujuan block…" at bounding box center [674, 322] width 1241 height 541
click at [1241, 164] on icon "close" at bounding box center [1243, 167] width 20 height 19
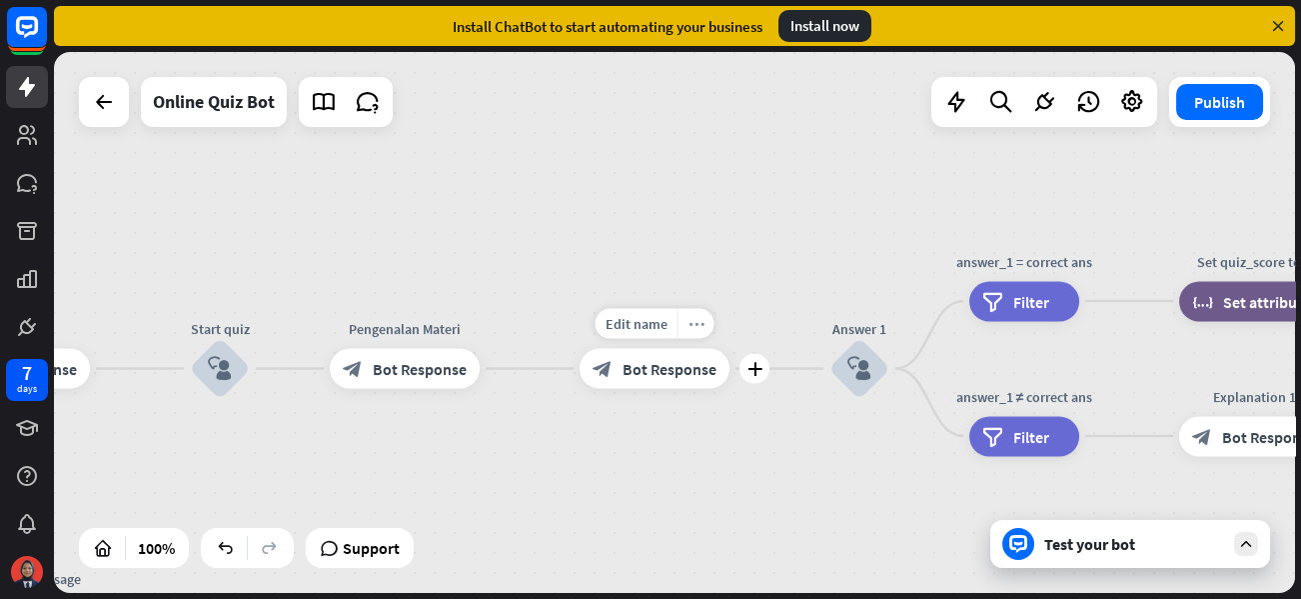
click at [692, 318] on icon "more_horiz" at bounding box center [696, 323] width 16 height 15
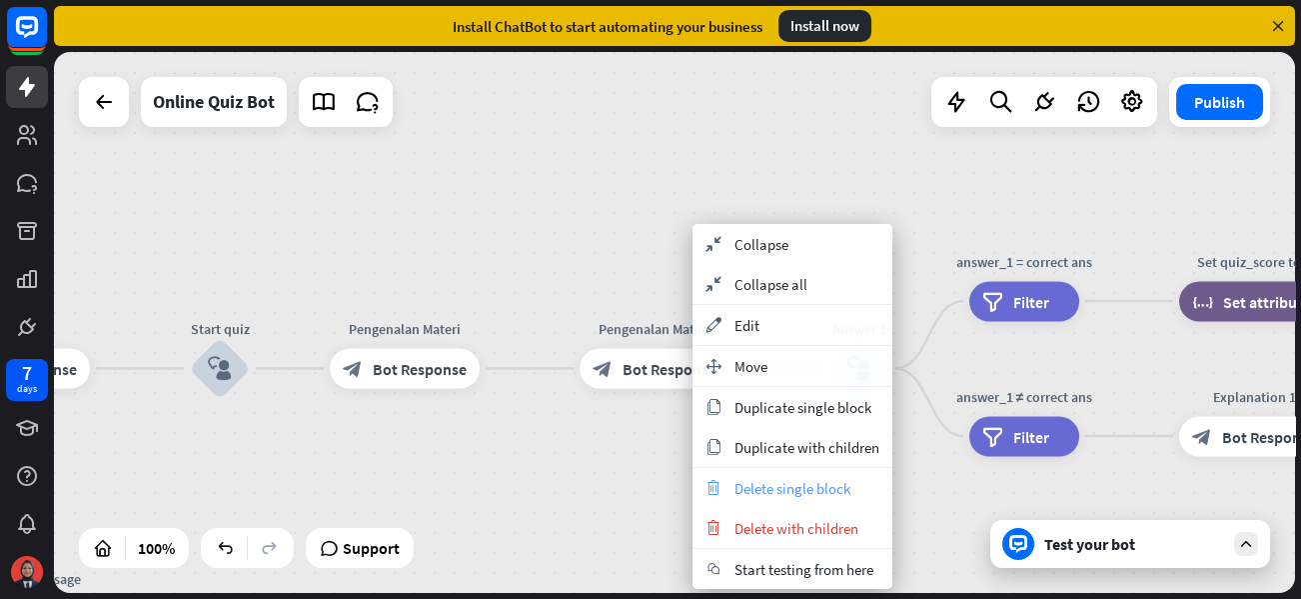
click at [763, 501] on div "trash Delete single block" at bounding box center [792, 488] width 200 height 40
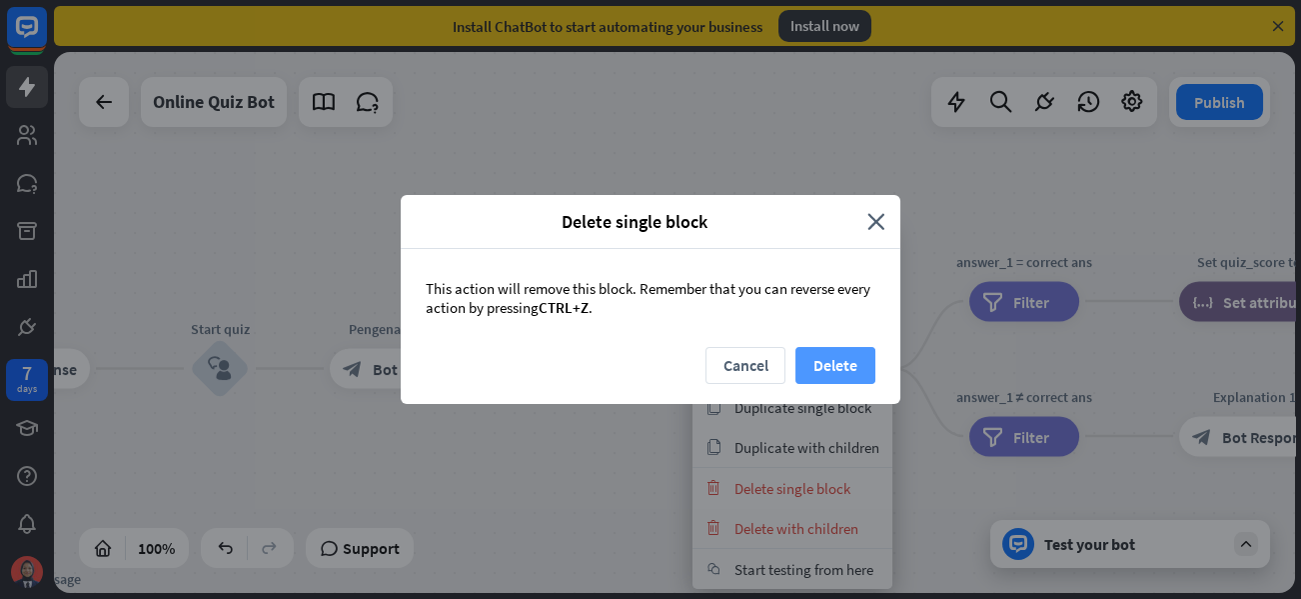
click at [830, 358] on button "Delete" at bounding box center [835, 365] width 80 height 37
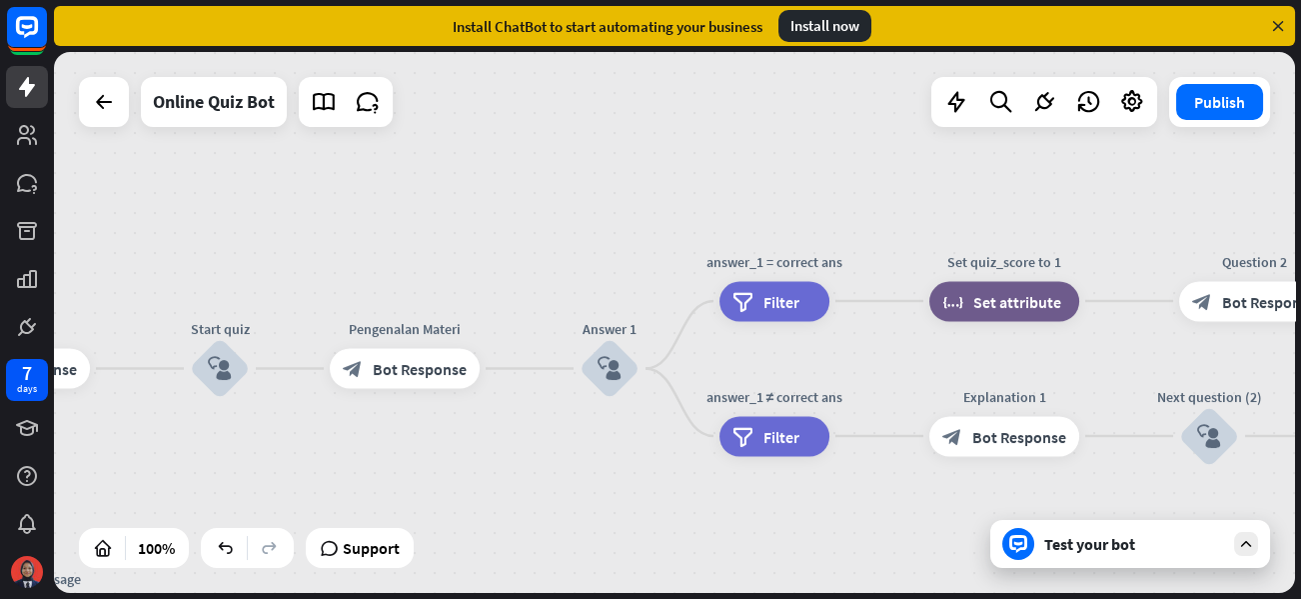
click at [1102, 542] on div "Test your bot" at bounding box center [1134, 544] width 180 height 20
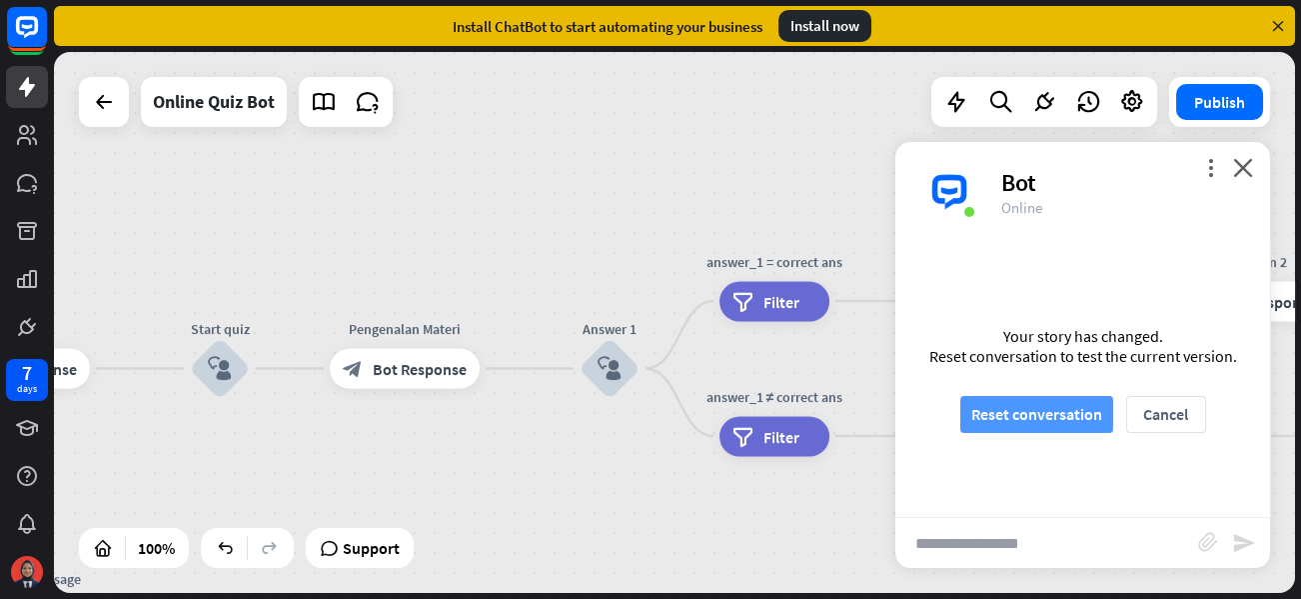
click at [1027, 417] on button "Reset conversation" at bounding box center [1036, 414] width 153 height 37
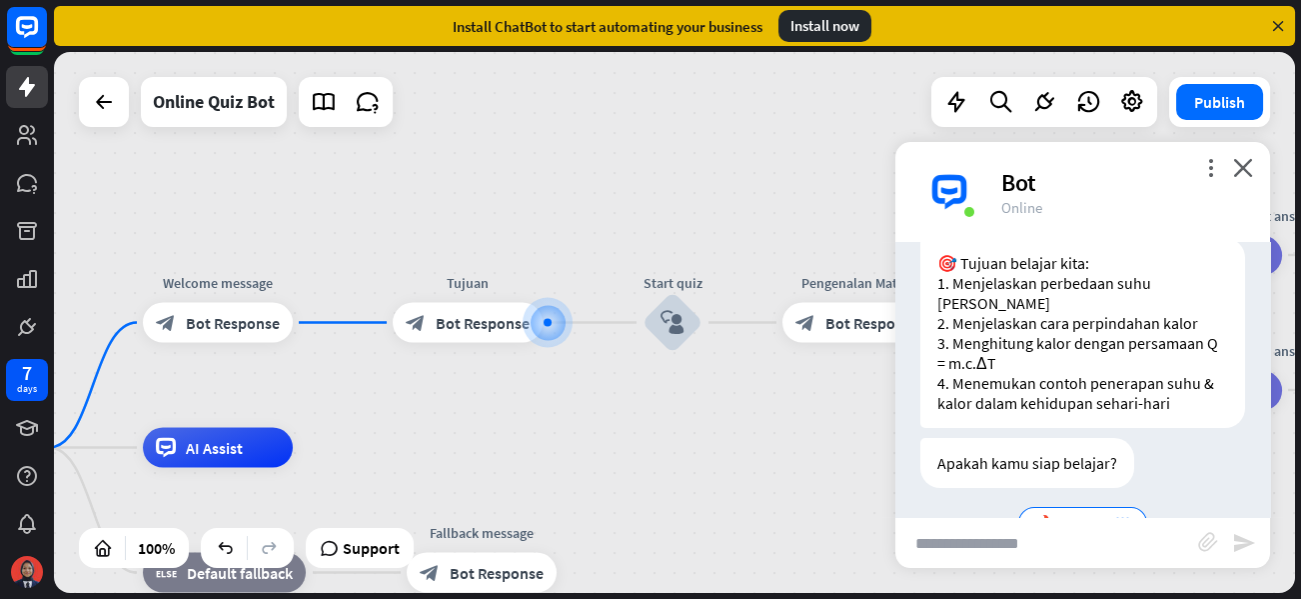
scroll to position [258, 0]
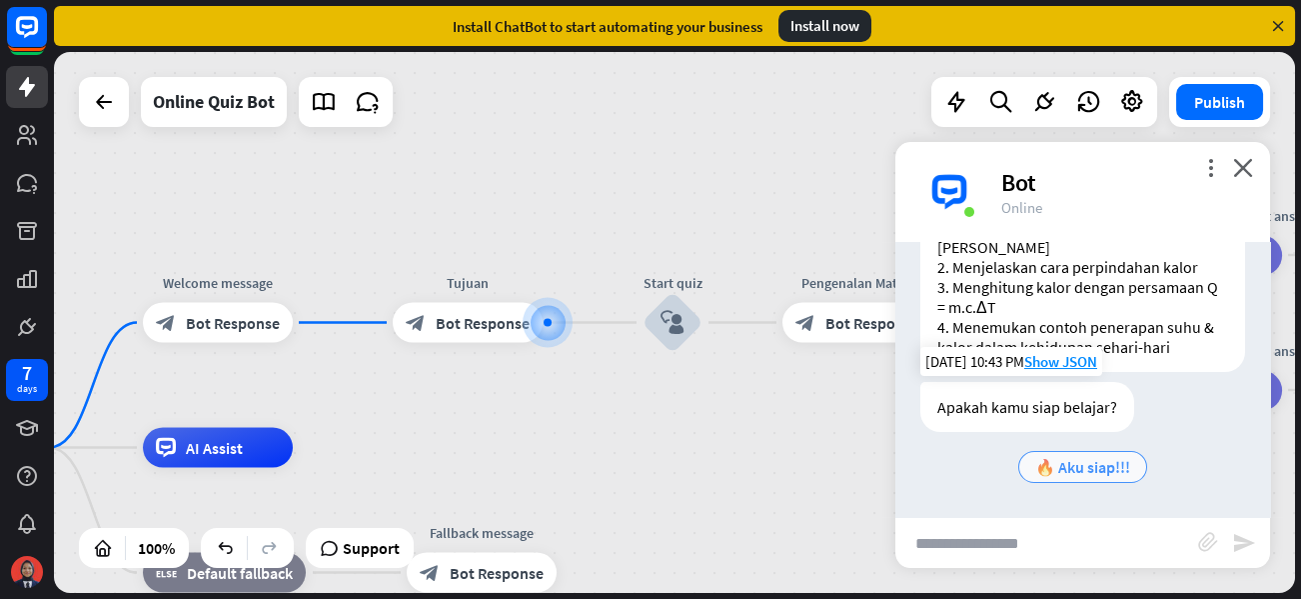
click at [1053, 453] on div "🔥 Aku siap!!!" at bounding box center [1082, 467] width 129 height 32
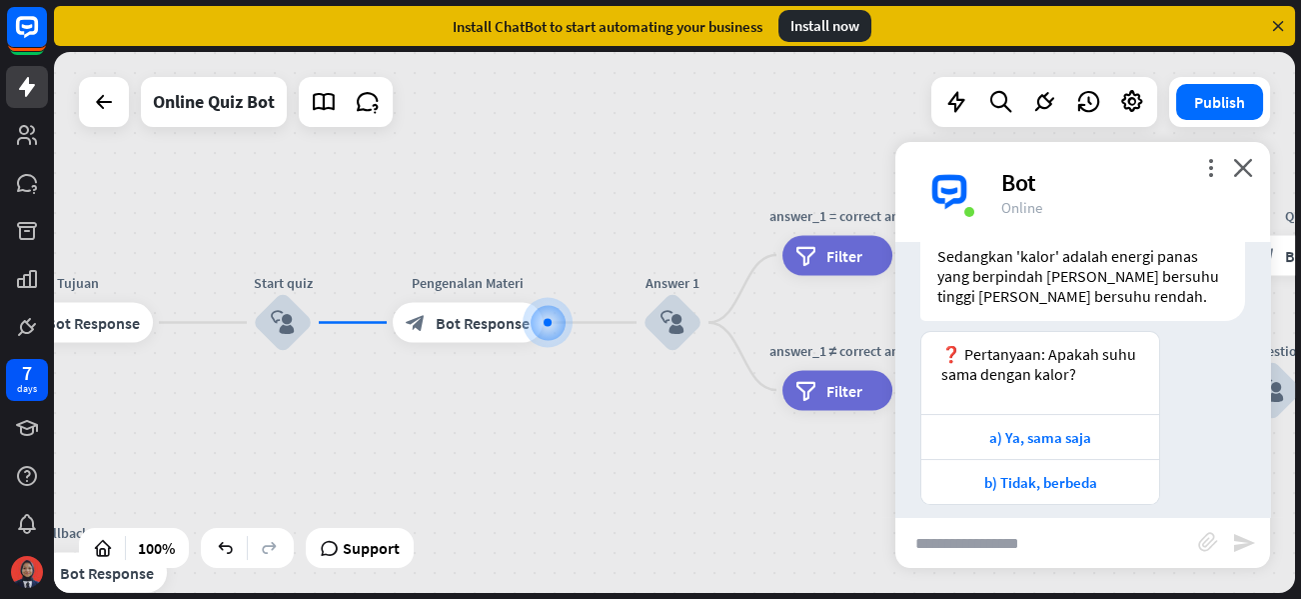
scroll to position [721, 0]
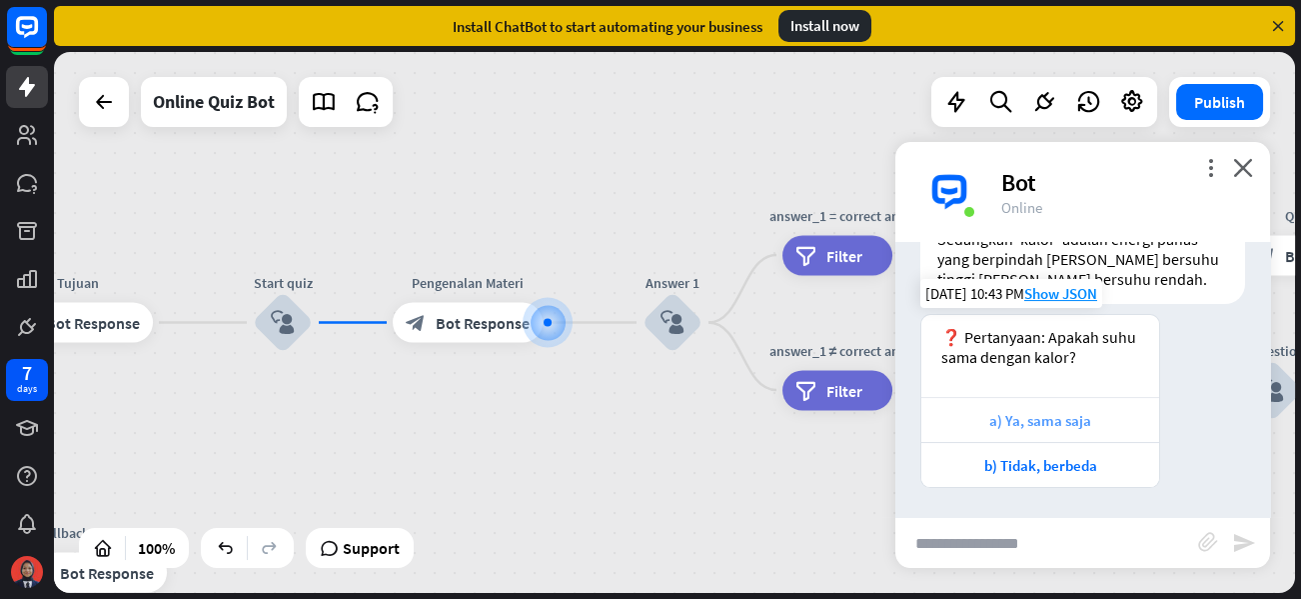
click at [1056, 412] on div "a) Ya, sama saja" at bounding box center [1040, 420] width 218 height 19
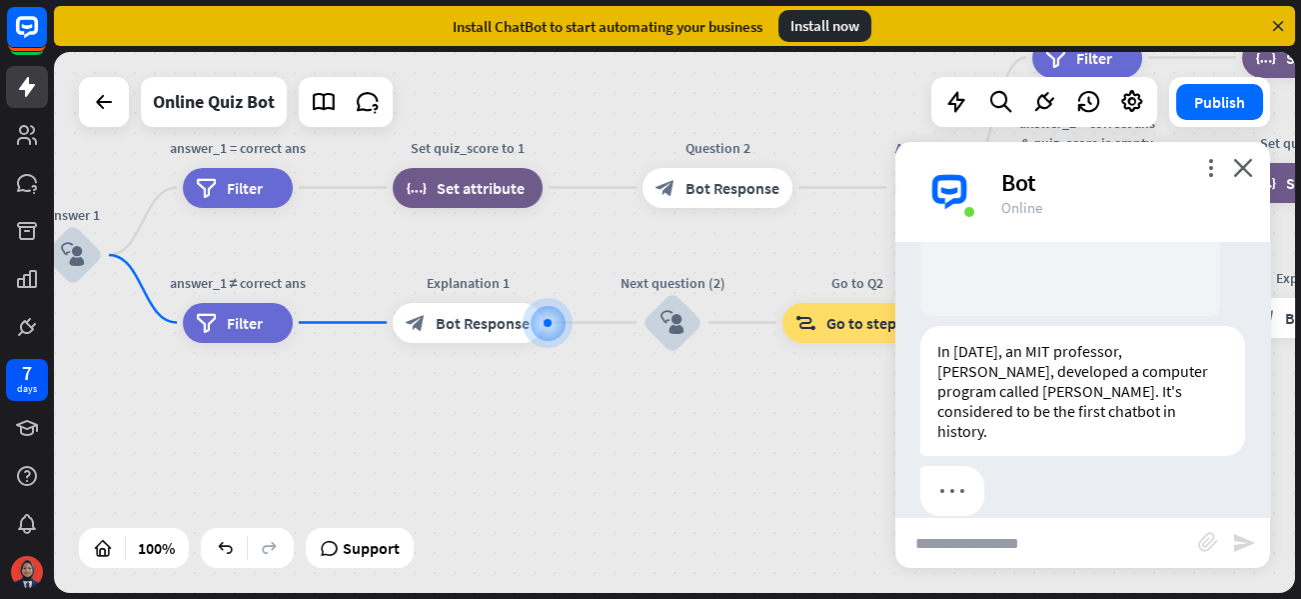
scroll to position [1287, 0]
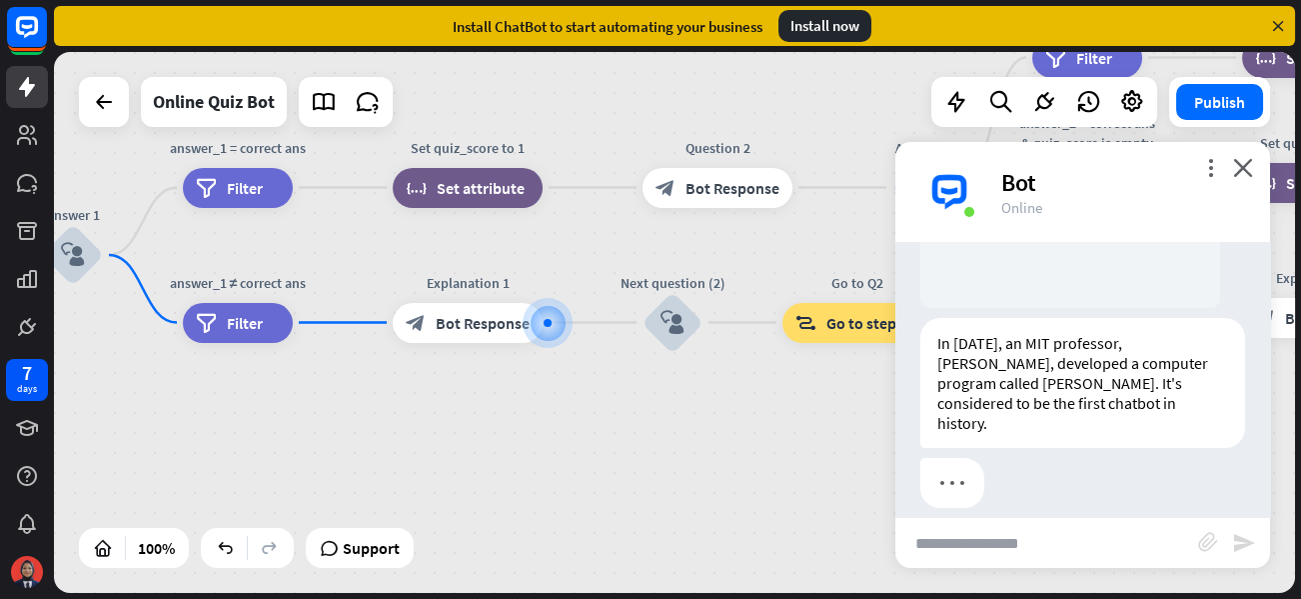
drag, startPoint x: 1239, startPoint y: 160, endPoint x: 1199, endPoint y: 213, distance: 66.3
click at [1240, 160] on icon "close" at bounding box center [1243, 167] width 20 height 19
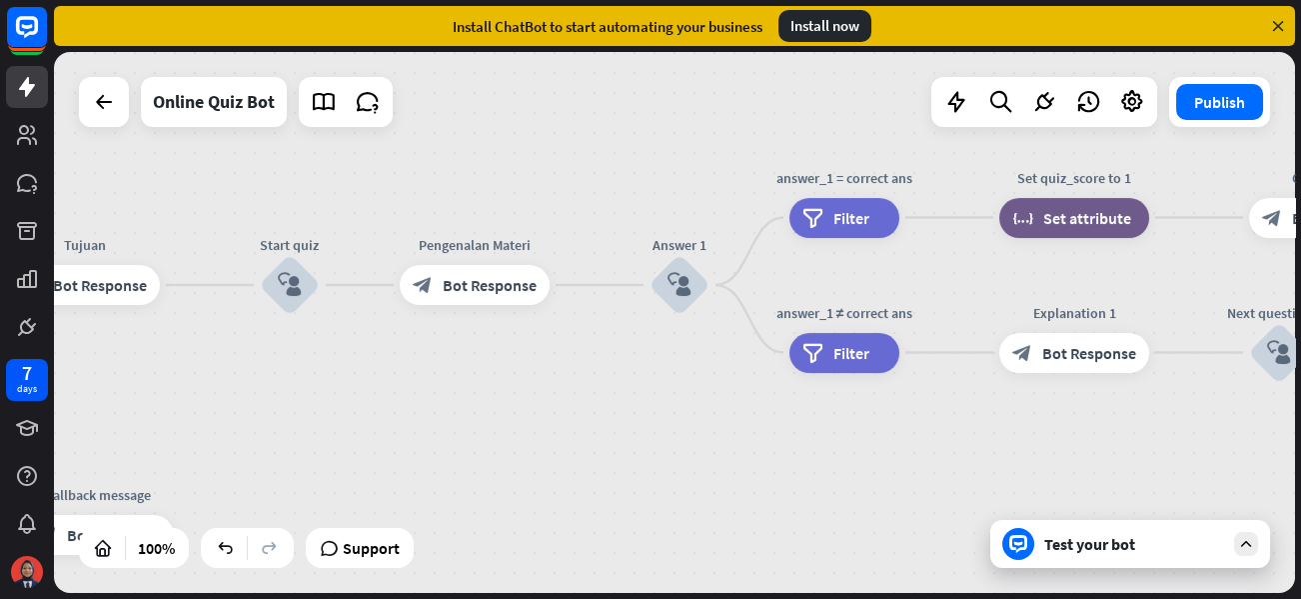
drag, startPoint x: 620, startPoint y: 429, endPoint x: 1124, endPoint y: 446, distance: 504.9
click at [1124, 446] on div "home_2 Start point Welcome message block_bot_response Bot Response Tujuan block…" at bounding box center [674, 322] width 1241 height 541
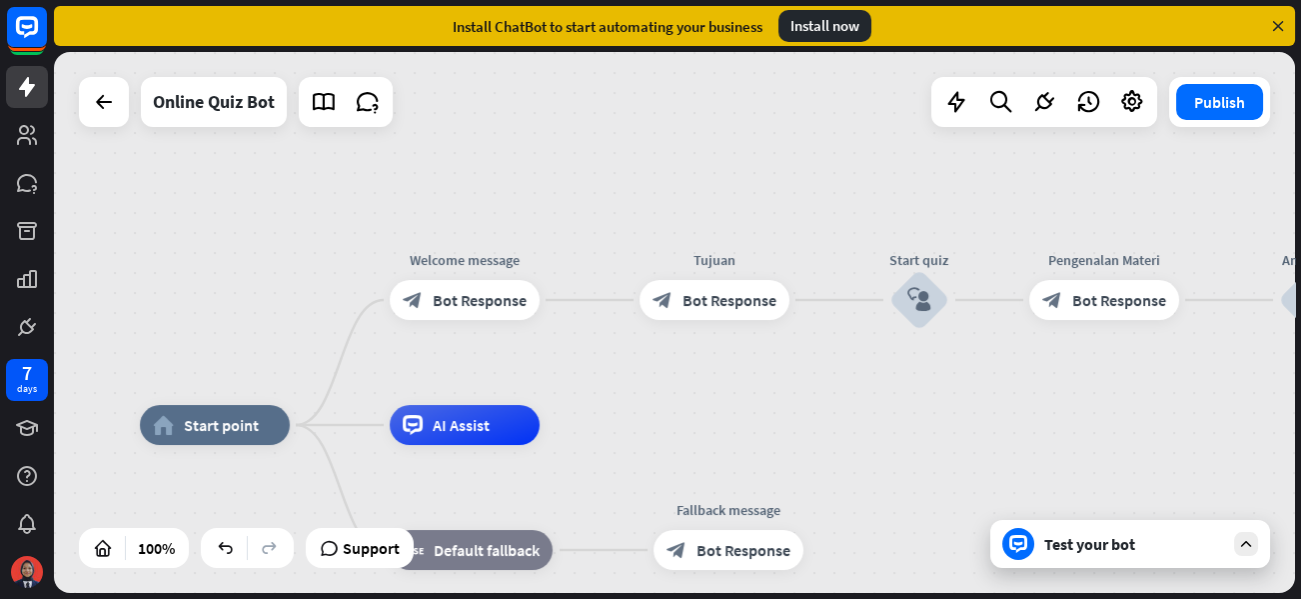
drag, startPoint x: 280, startPoint y: 375, endPoint x: 449, endPoint y: 318, distance: 178.2
click at [909, 389] on div "home_2 Start point Welcome message block_bot_response Bot Response Tujuan block…" at bounding box center [674, 322] width 1241 height 541
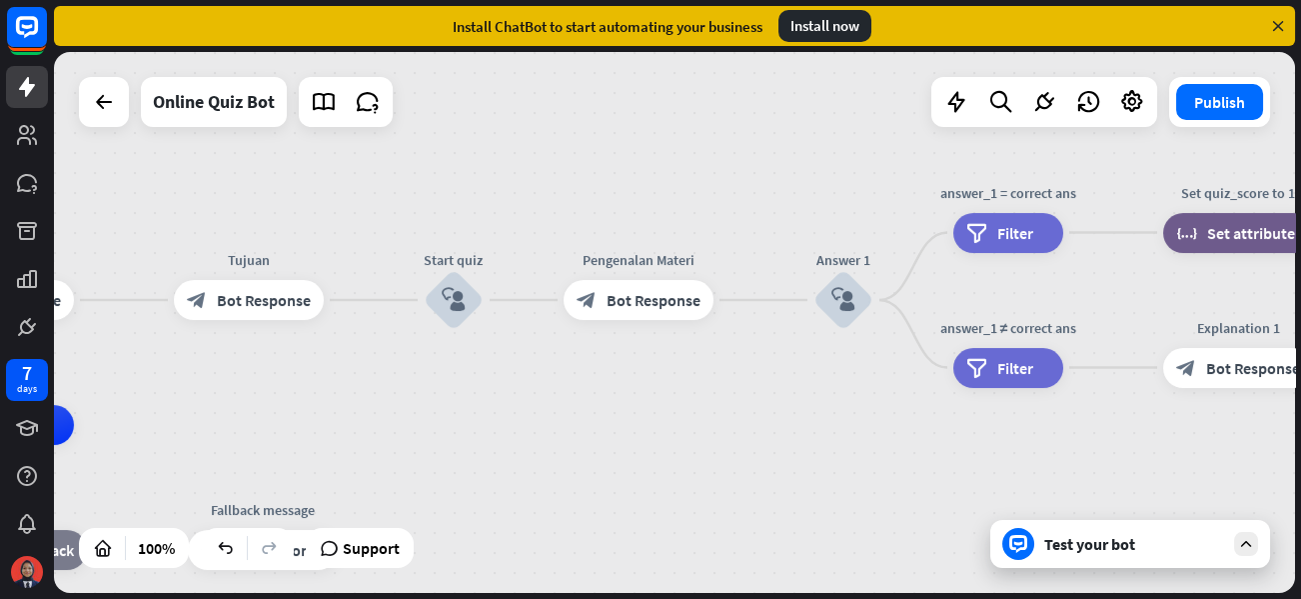
drag, startPoint x: 1159, startPoint y: 444, endPoint x: 693, endPoint y: 445, distance: 465.6
click at [679, 280] on div "Edit name more_horiz plus block_bot_response Bot Response" at bounding box center [639, 300] width 150 height 40
click at [658, 296] on span "Bot Response" at bounding box center [654, 300] width 94 height 20
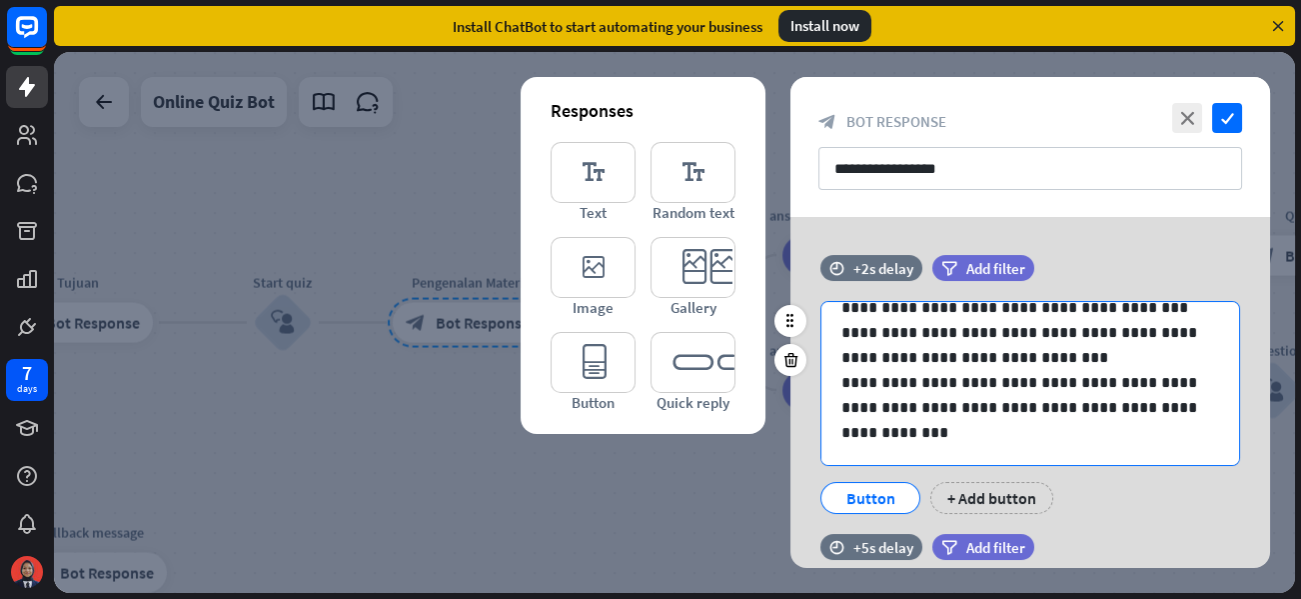
scroll to position [339, 0]
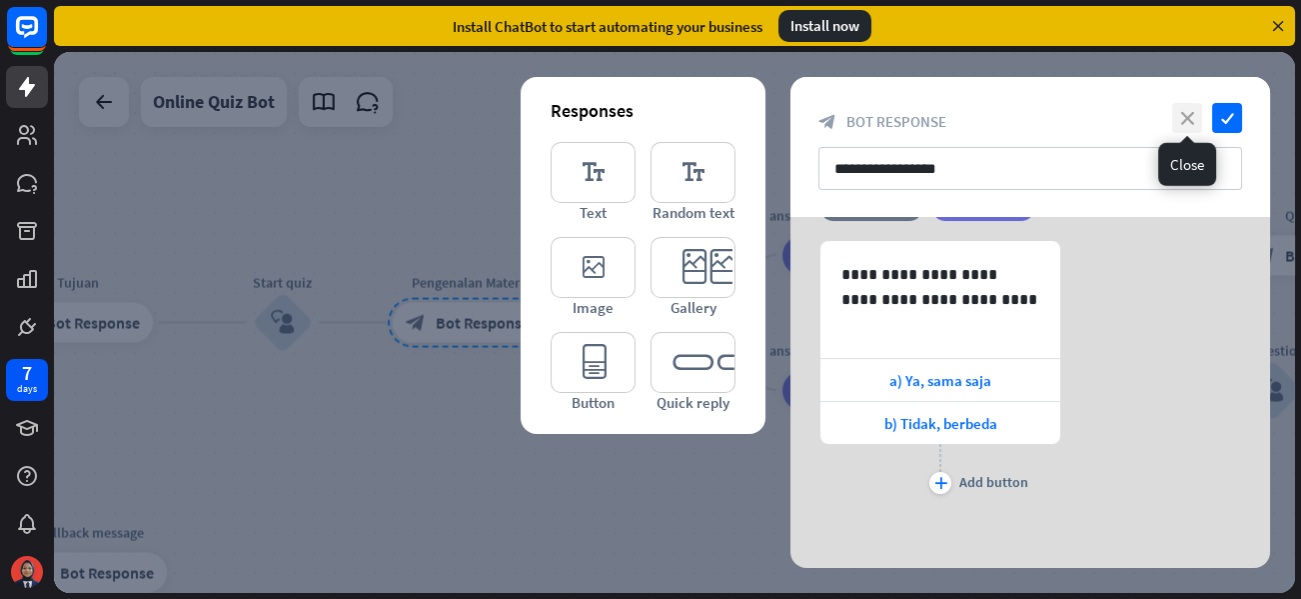
click at [1193, 115] on icon "close" at bounding box center [1187, 118] width 30 height 30
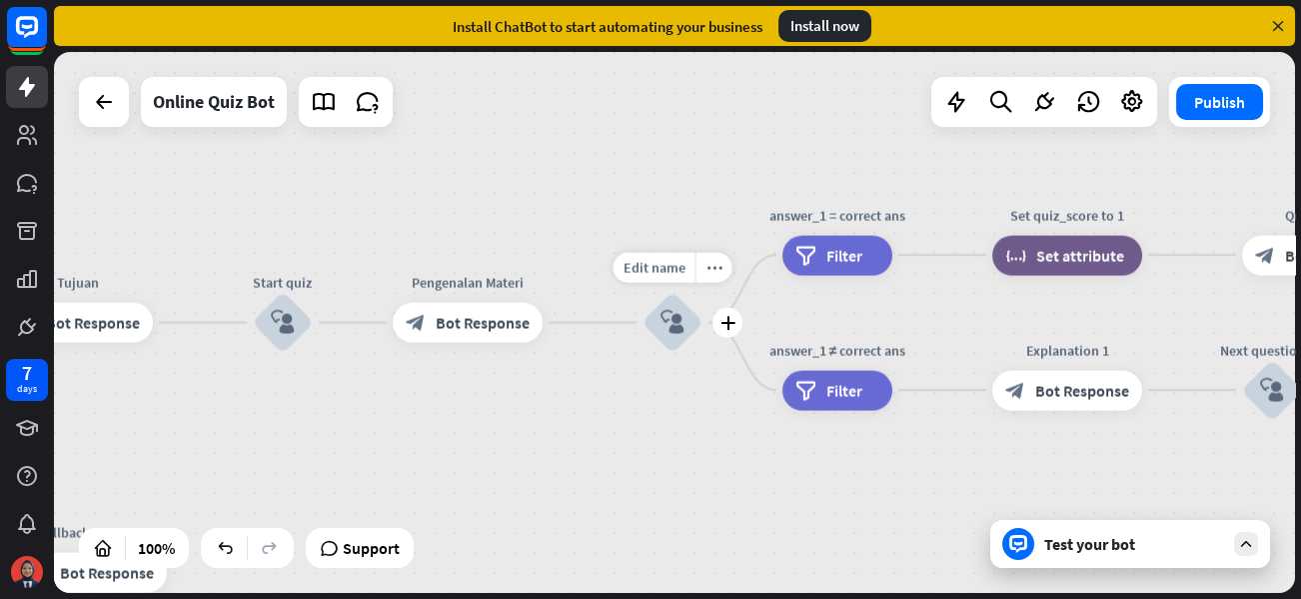
click at [665, 327] on icon "block_user_input" at bounding box center [672, 323] width 24 height 24
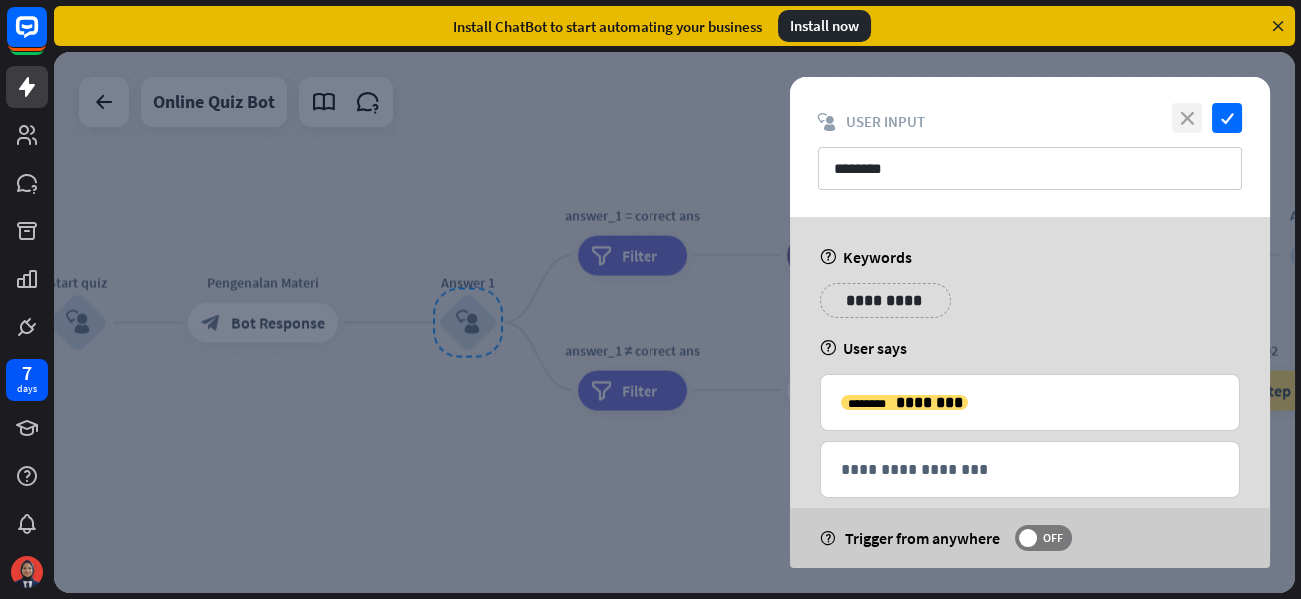
click at [1185, 110] on icon "close" at bounding box center [1187, 118] width 30 height 30
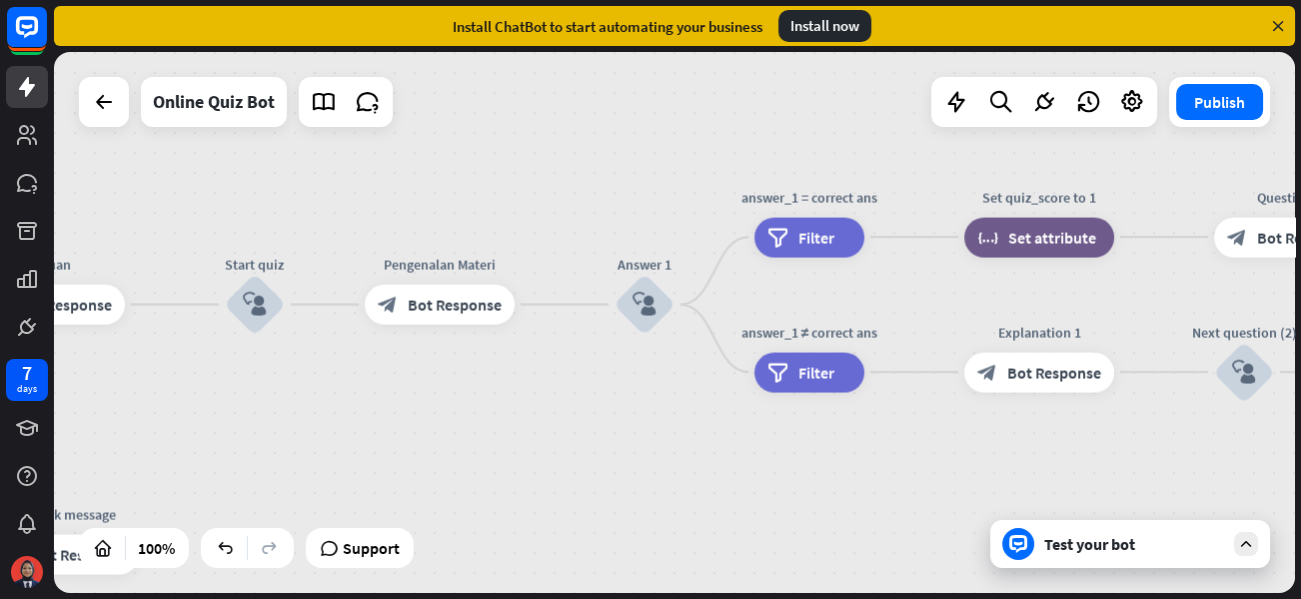
drag, startPoint x: 1122, startPoint y: 477, endPoint x: 1299, endPoint y: 459, distance: 177.8
click at [1299, 459] on div "home_2 Start point Welcome message block_bot_response Bot Response Tujuan block…" at bounding box center [677, 325] width 1247 height 547
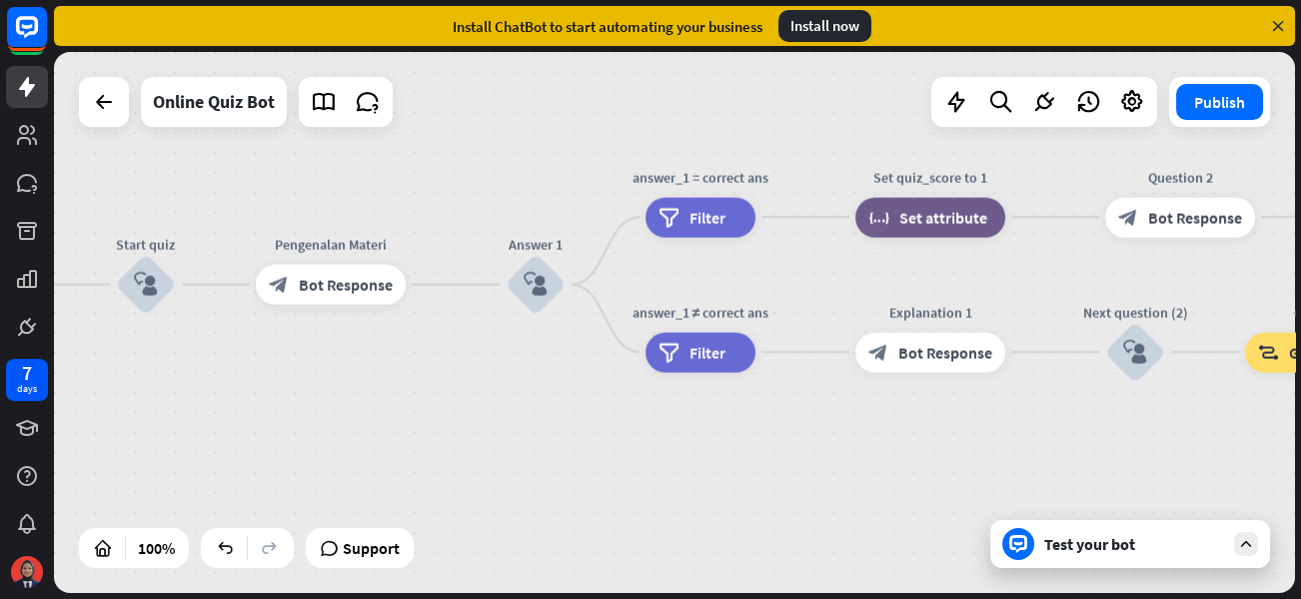
drag, startPoint x: 836, startPoint y: 496, endPoint x: 710, endPoint y: 468, distance: 129.0
click at [726, 474] on div "home_2 Start point Welcome message block_bot_response Bot Response Tujuan block…" at bounding box center [674, 322] width 1241 height 541
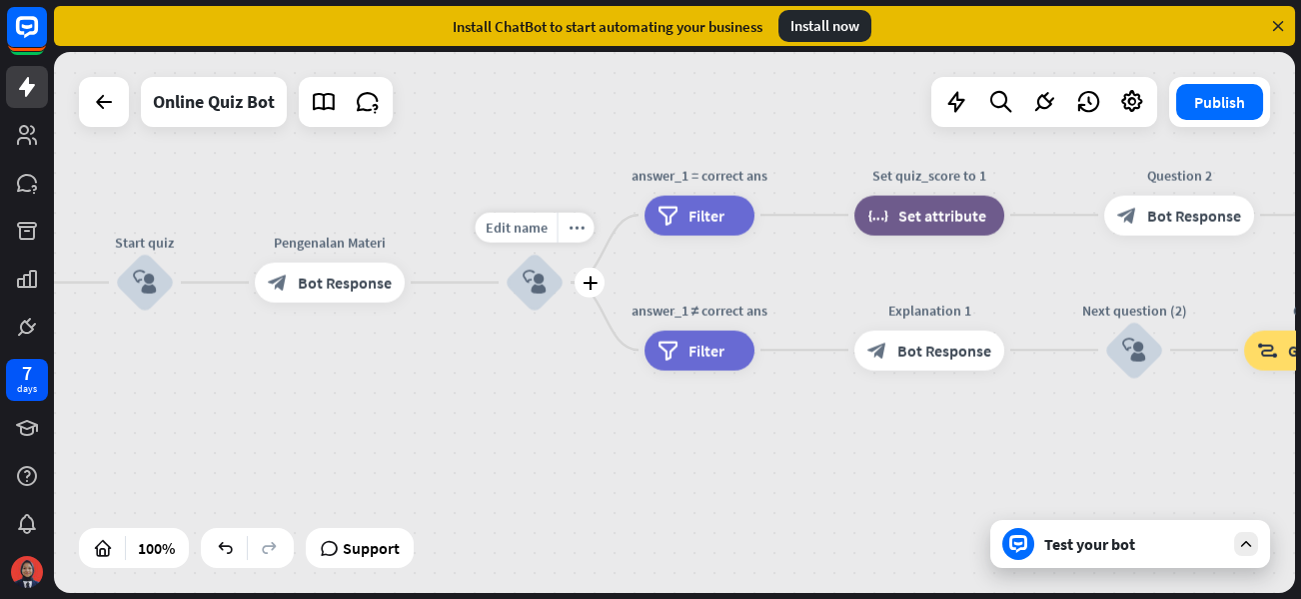
click at [530, 285] on icon "block_user_input" at bounding box center [535, 283] width 24 height 24
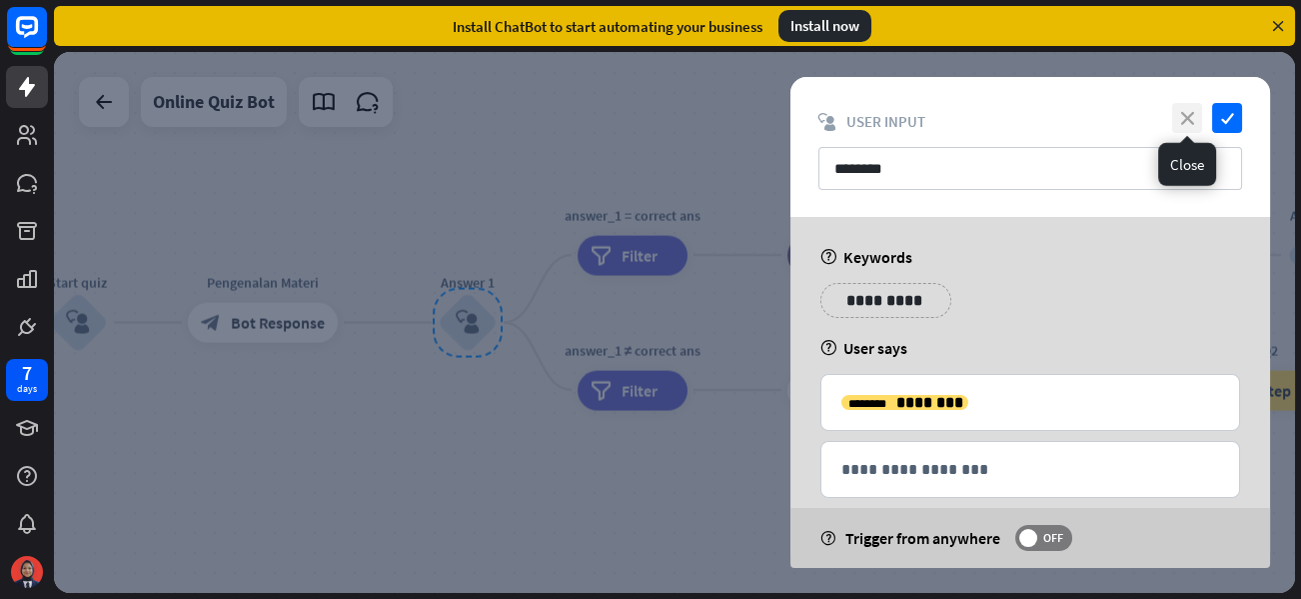
click at [1190, 120] on icon "close" at bounding box center [1187, 118] width 30 height 30
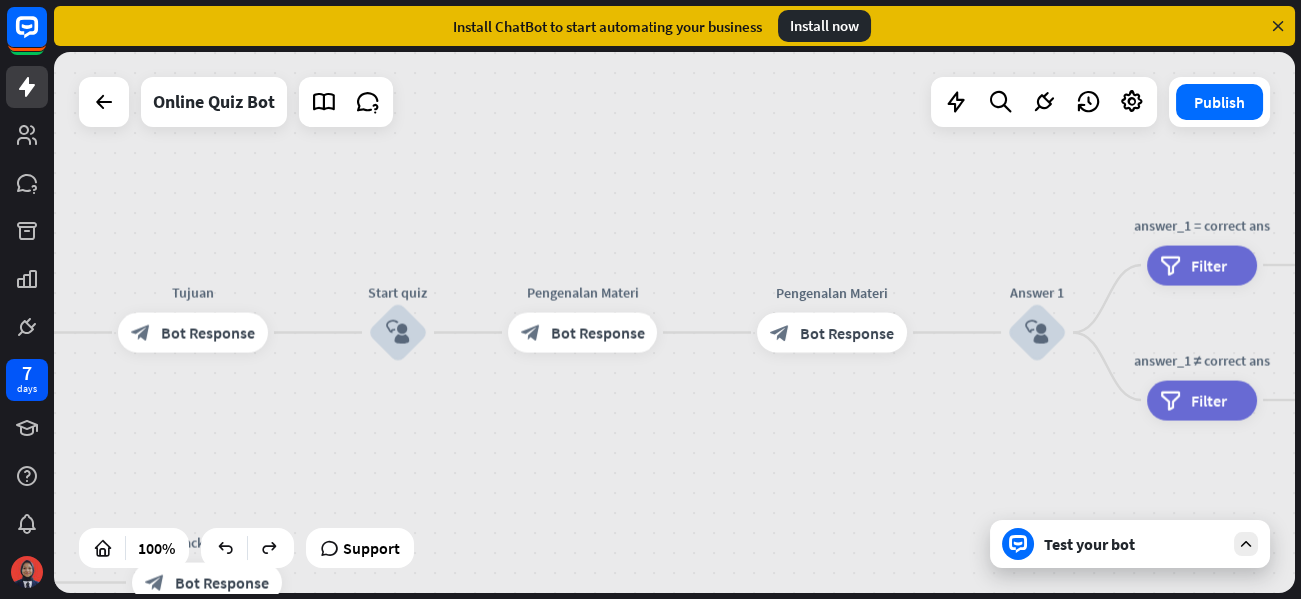
drag, startPoint x: 694, startPoint y: 470, endPoint x: 814, endPoint y: 456, distance: 120.7
click at [814, 456] on div "home_2 Start point Welcome message block_bot_response Bot Response Tujuan block…" at bounding box center [674, 322] width 1241 height 541
click at [866, 283] on icon "more_horiz" at bounding box center [874, 287] width 16 height 15
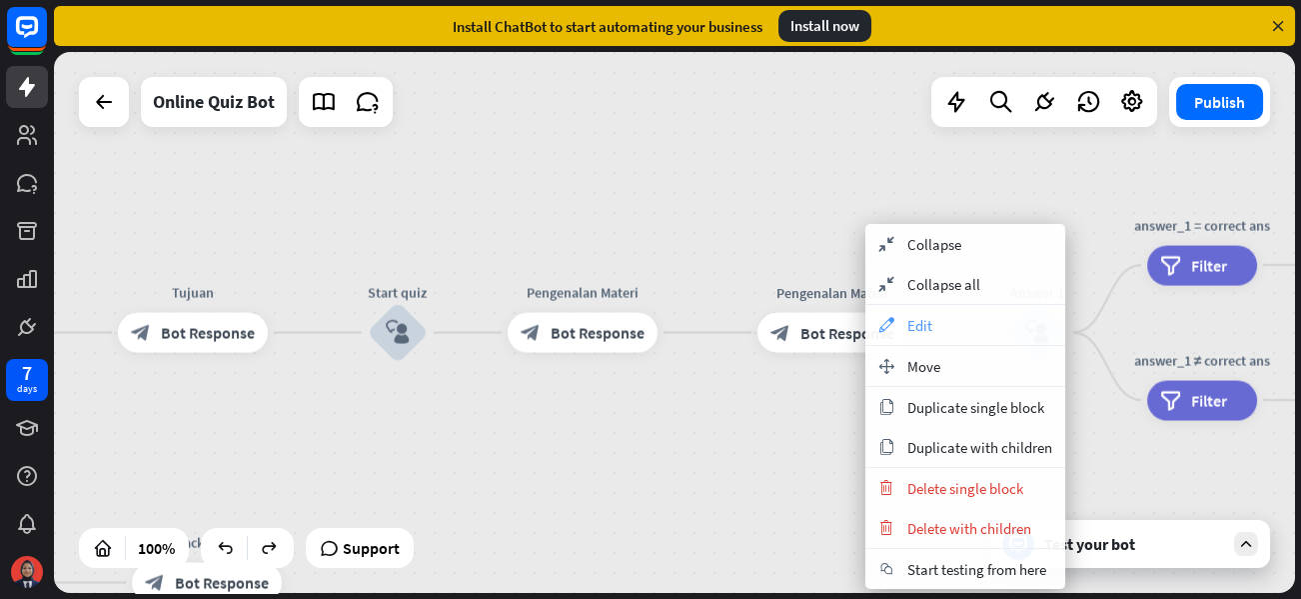
click at [880, 333] on div "appearance Edit" at bounding box center [965, 325] width 200 height 40
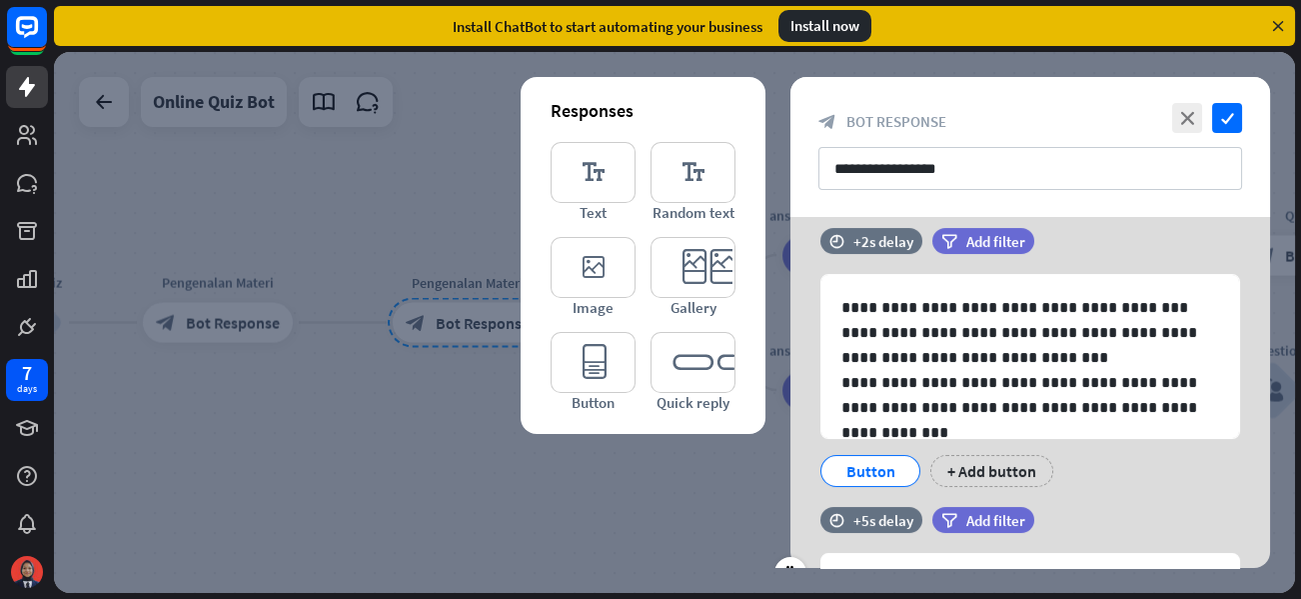
scroll to position [19, 0]
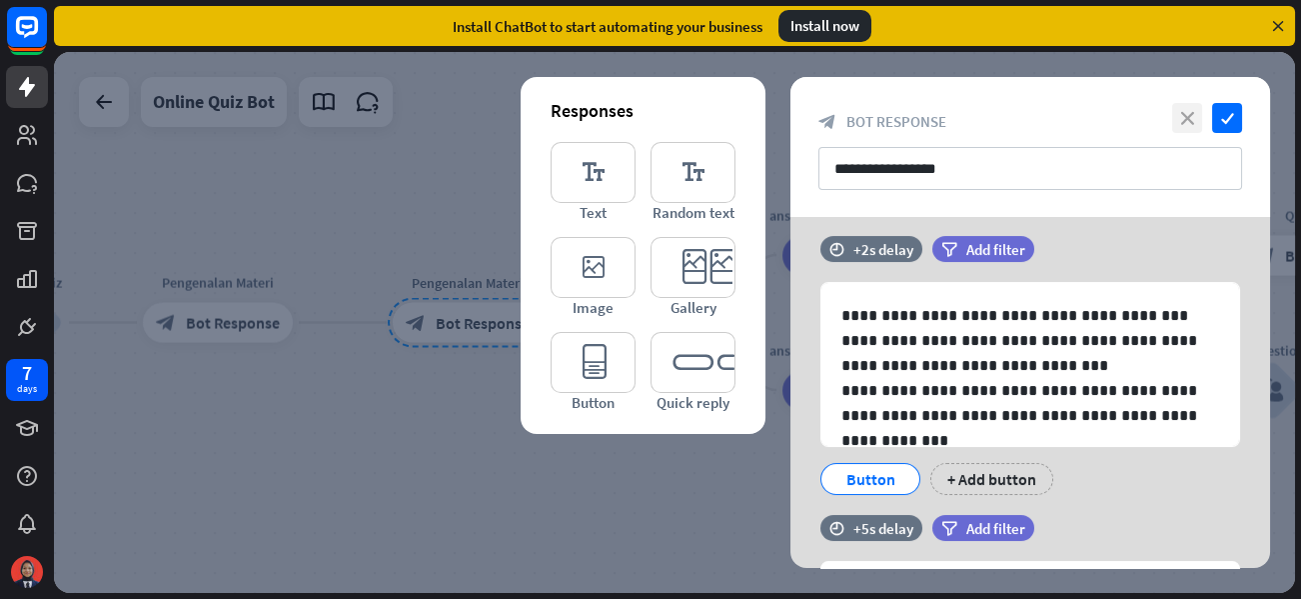
click at [1180, 113] on icon "close" at bounding box center [1187, 118] width 30 height 30
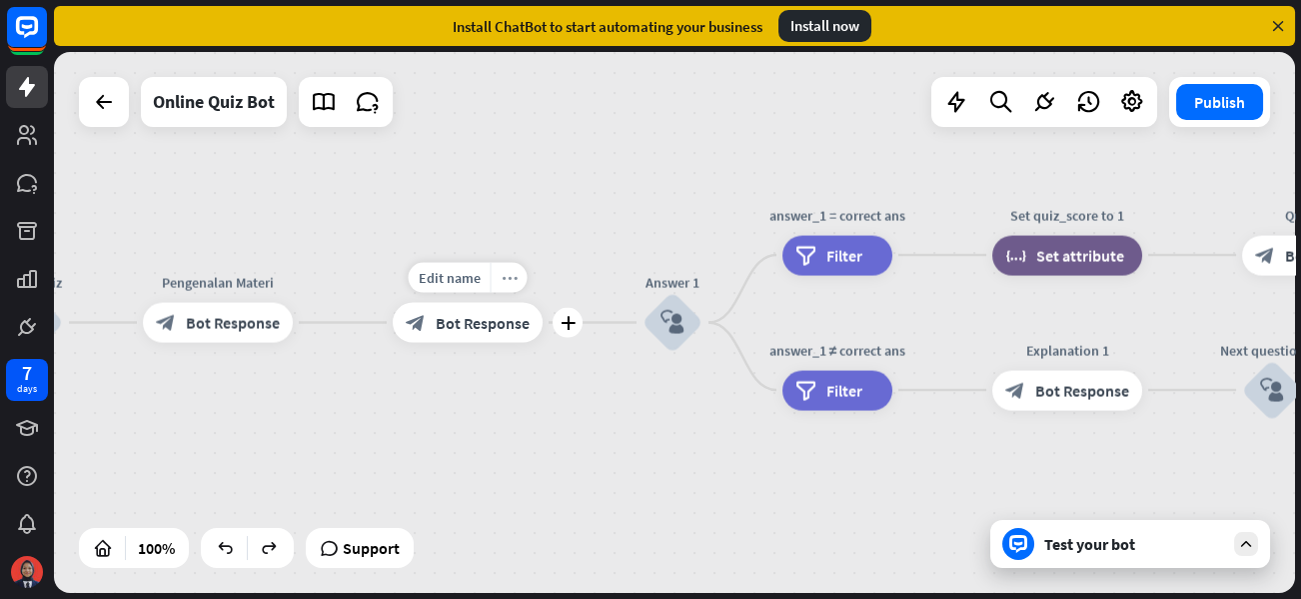
click at [503, 277] on icon "more_horiz" at bounding box center [510, 277] width 16 height 15
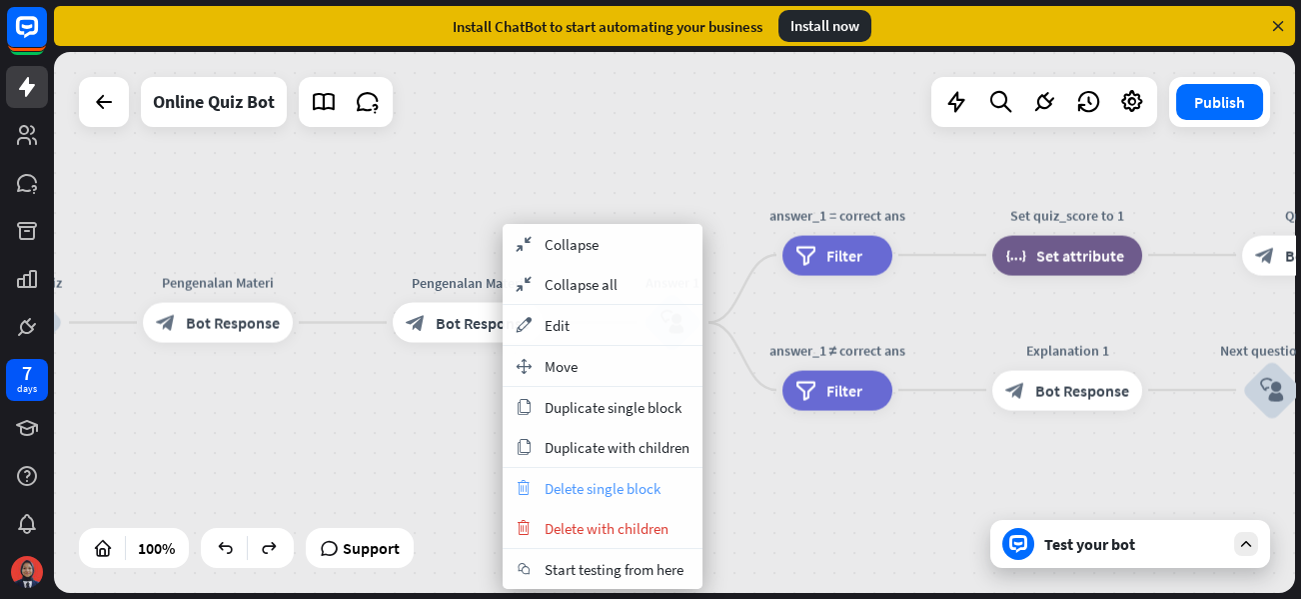
click at [609, 486] on span "Delete single block" at bounding box center [603, 488] width 116 height 19
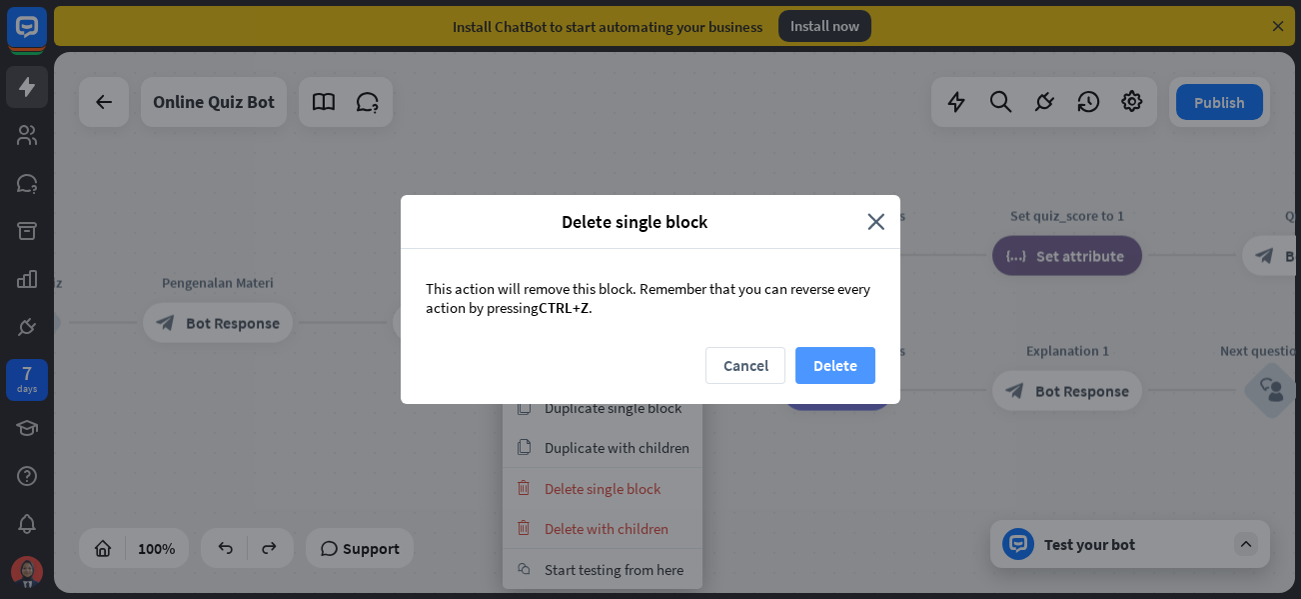
click at [808, 359] on button "Delete" at bounding box center [835, 365] width 80 height 37
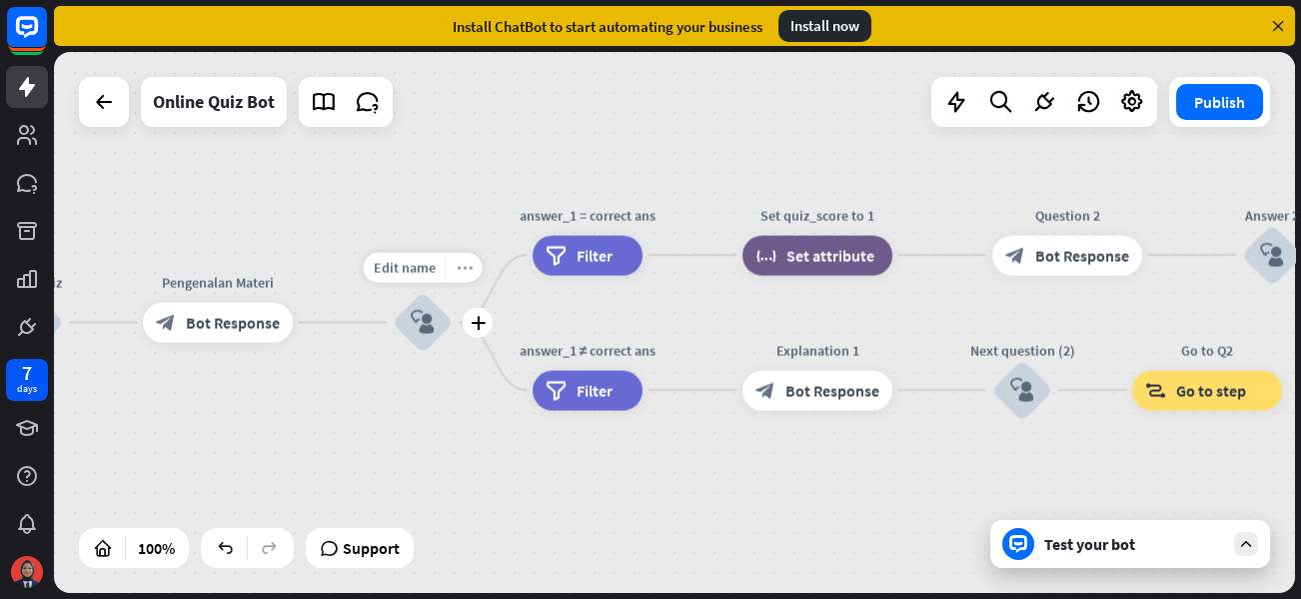
click at [457, 269] on icon "more_horiz" at bounding box center [465, 267] width 16 height 15
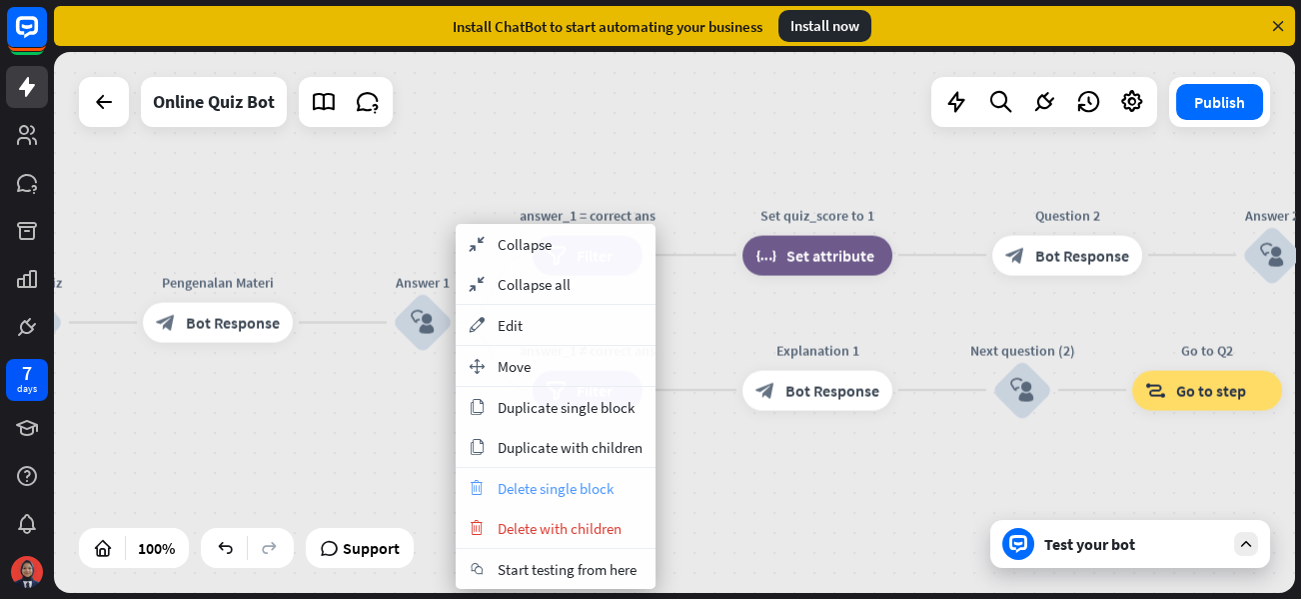
click at [537, 493] on span "Delete single block" at bounding box center [556, 488] width 116 height 19
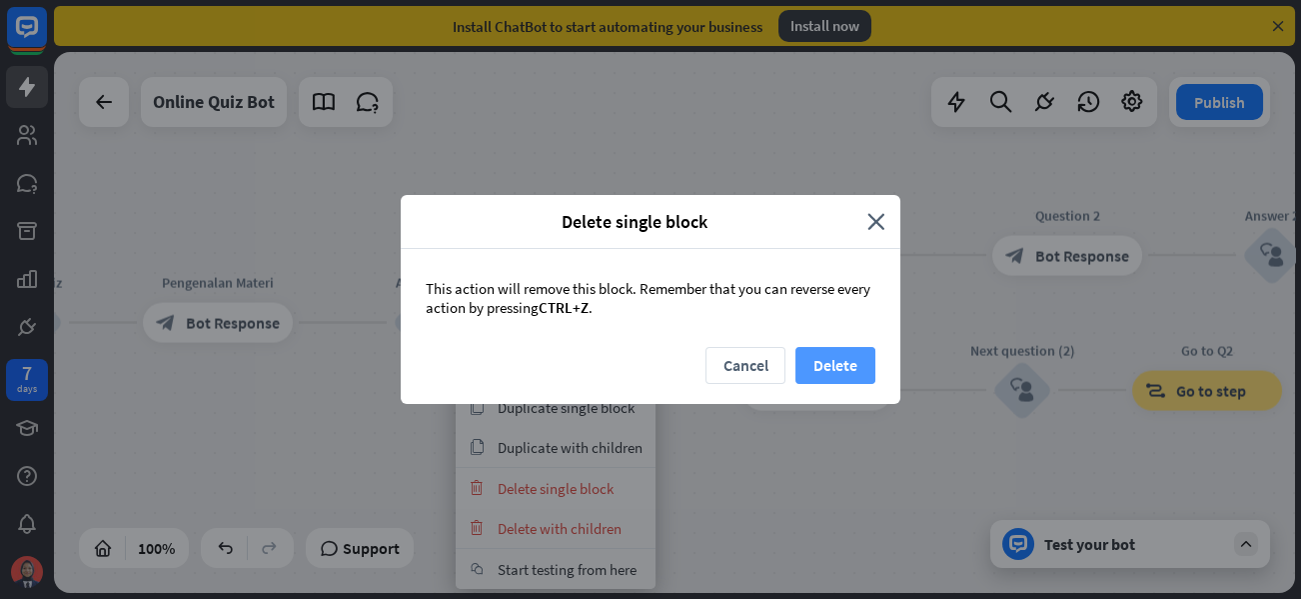
click at [816, 362] on button "Delete" at bounding box center [835, 365] width 80 height 37
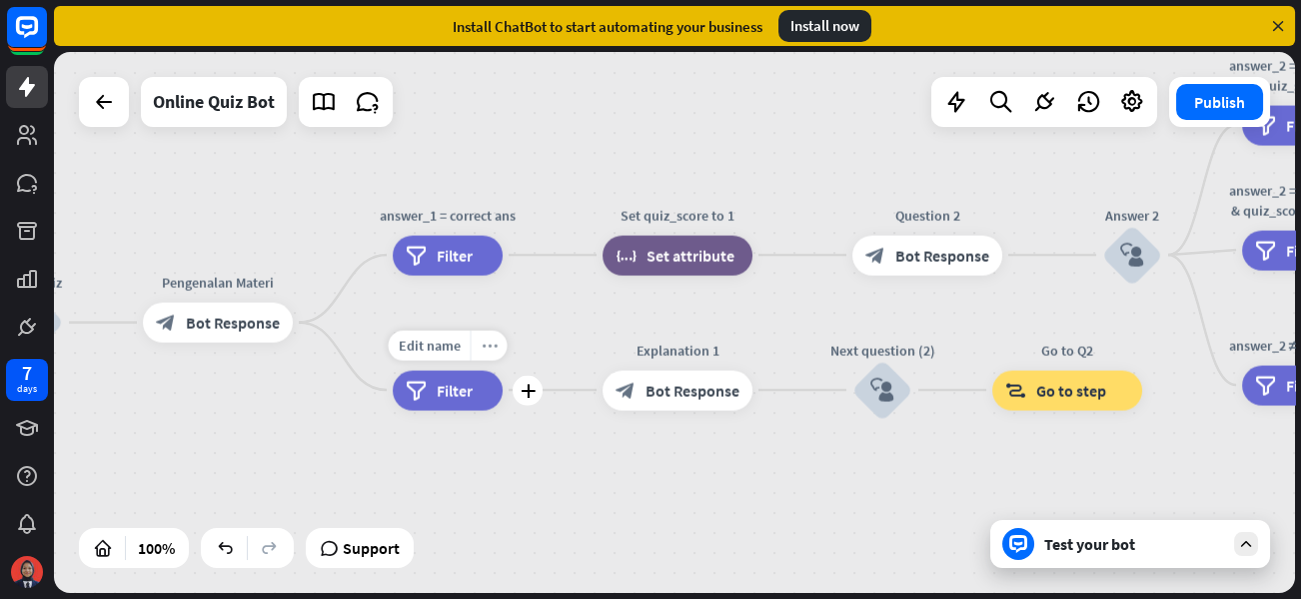
click at [499, 344] on div "more_horiz" at bounding box center [489, 345] width 37 height 30
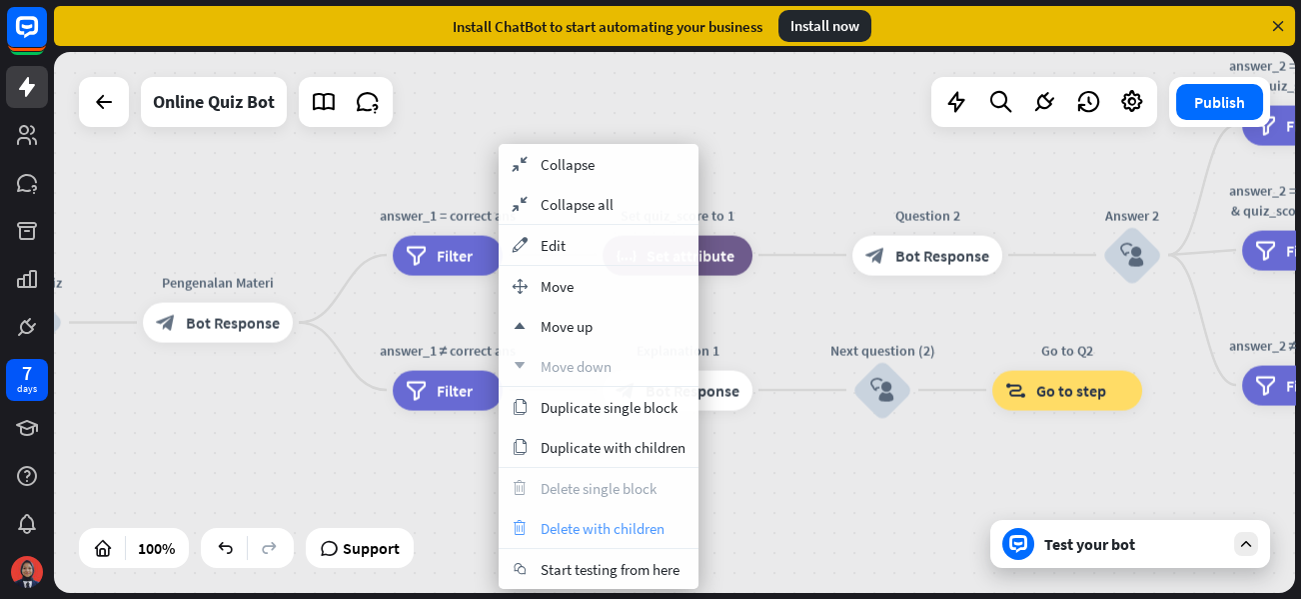
click at [586, 534] on span "Delete with children" at bounding box center [603, 528] width 124 height 19
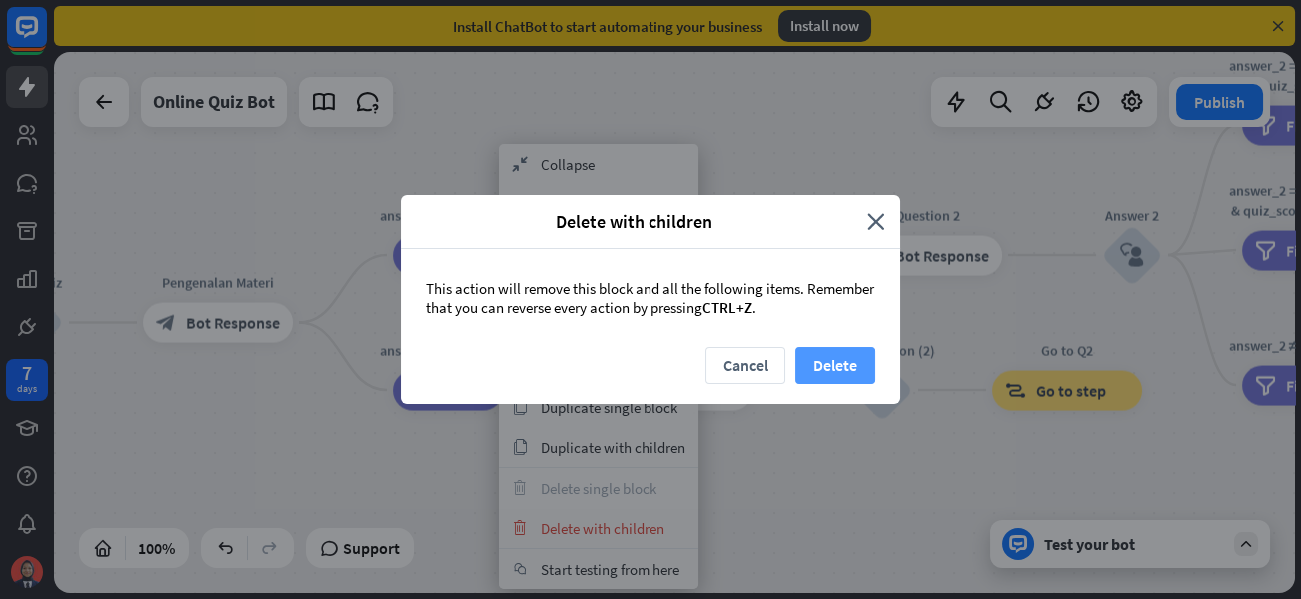
click at [831, 352] on button "Delete" at bounding box center [835, 365] width 80 height 37
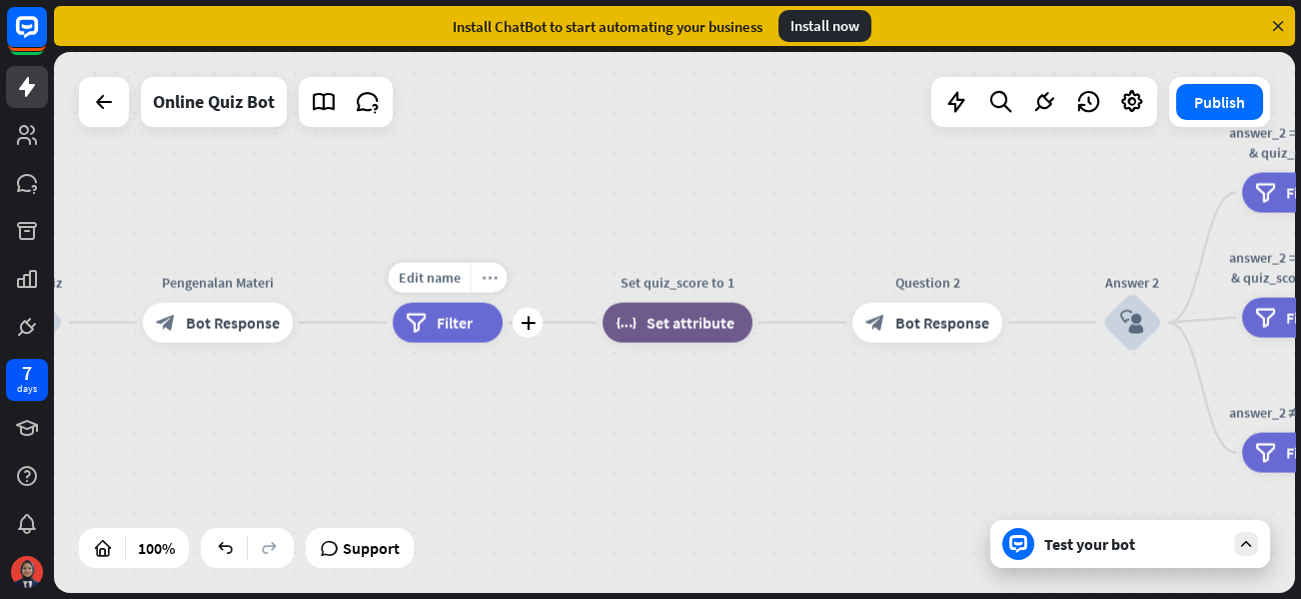
click at [482, 284] on icon "more_horiz" at bounding box center [490, 277] width 16 height 15
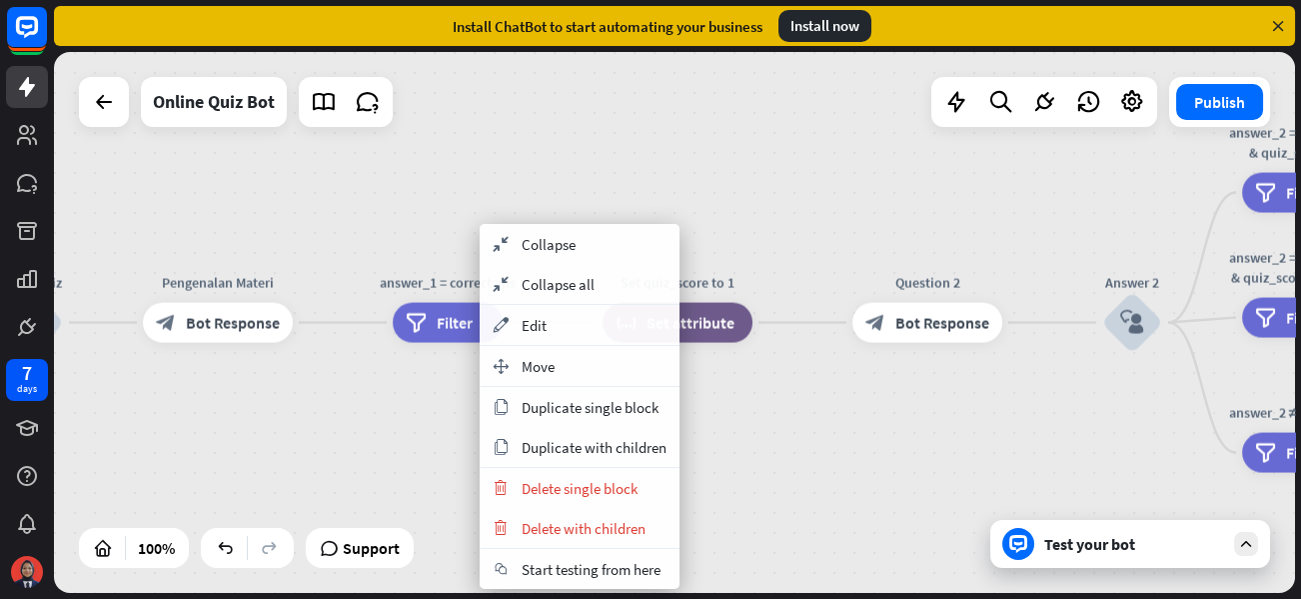
click at [425, 420] on div "home_2 Start point Welcome message block_bot_response Bot Response Tujuan block…" at bounding box center [674, 322] width 1241 height 541
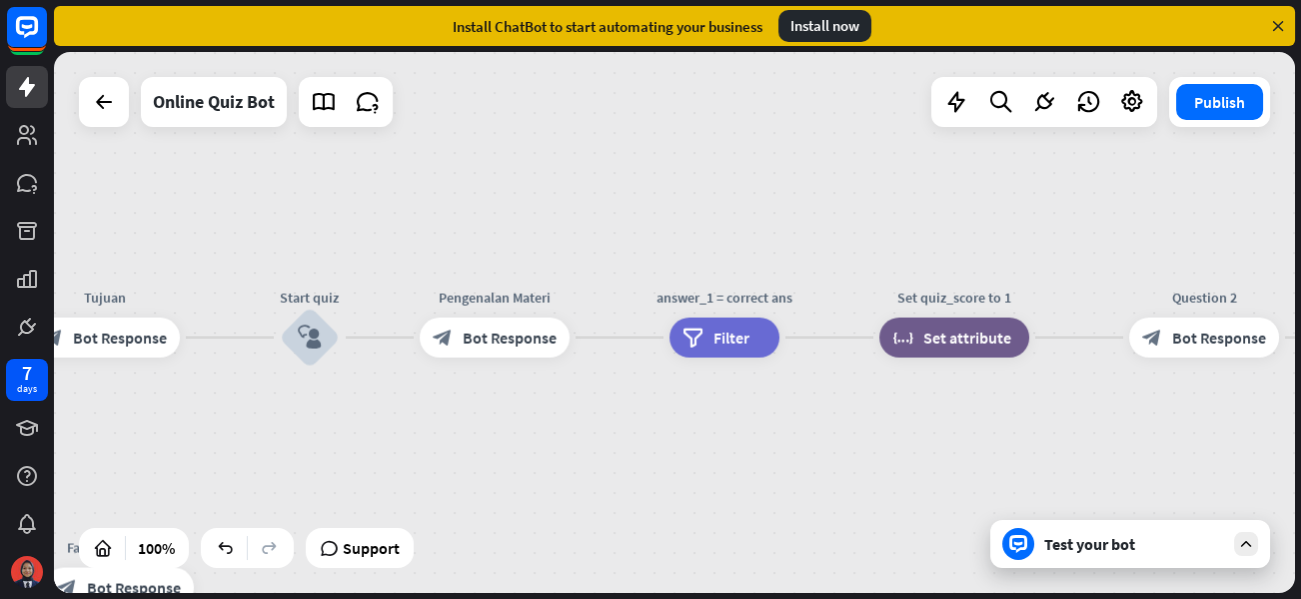
drag, startPoint x: 386, startPoint y: 432, endPoint x: 679, endPoint y: 447, distance: 294.2
click at [679, 447] on div "home_2 Start point Welcome message block_bot_response Bot Response Tujuan block…" at bounding box center [674, 322] width 1241 height 541
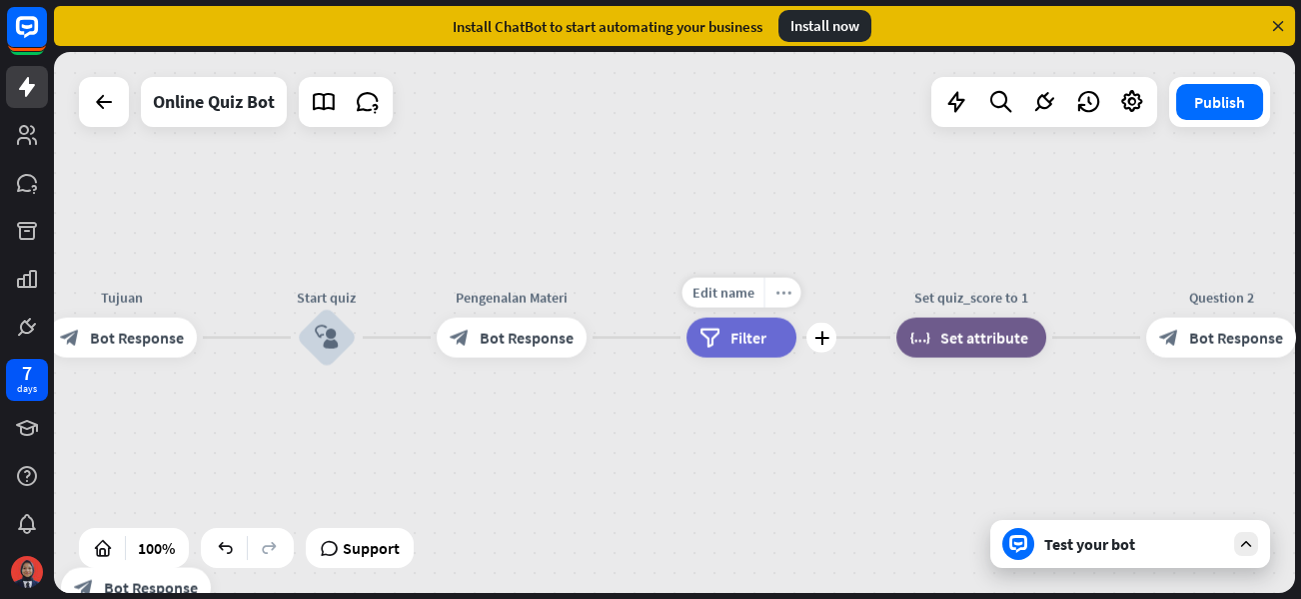
click at [780, 285] on icon "more_horiz" at bounding box center [783, 292] width 16 height 15
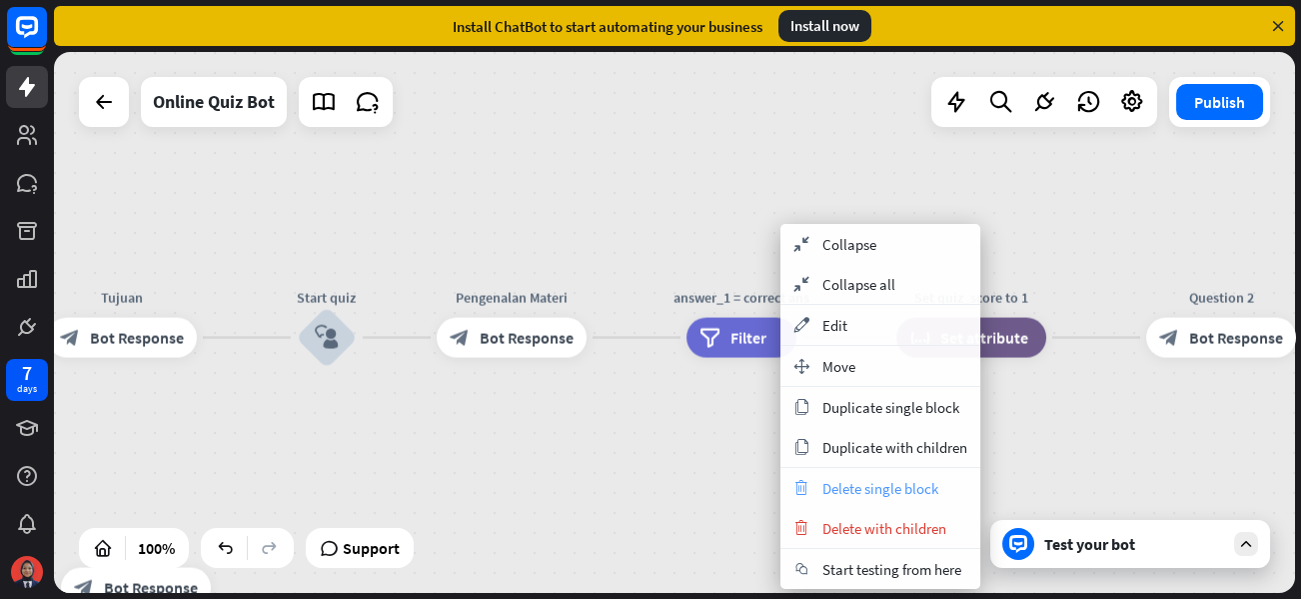
click at [826, 493] on span "Delete single block" at bounding box center [880, 488] width 116 height 19
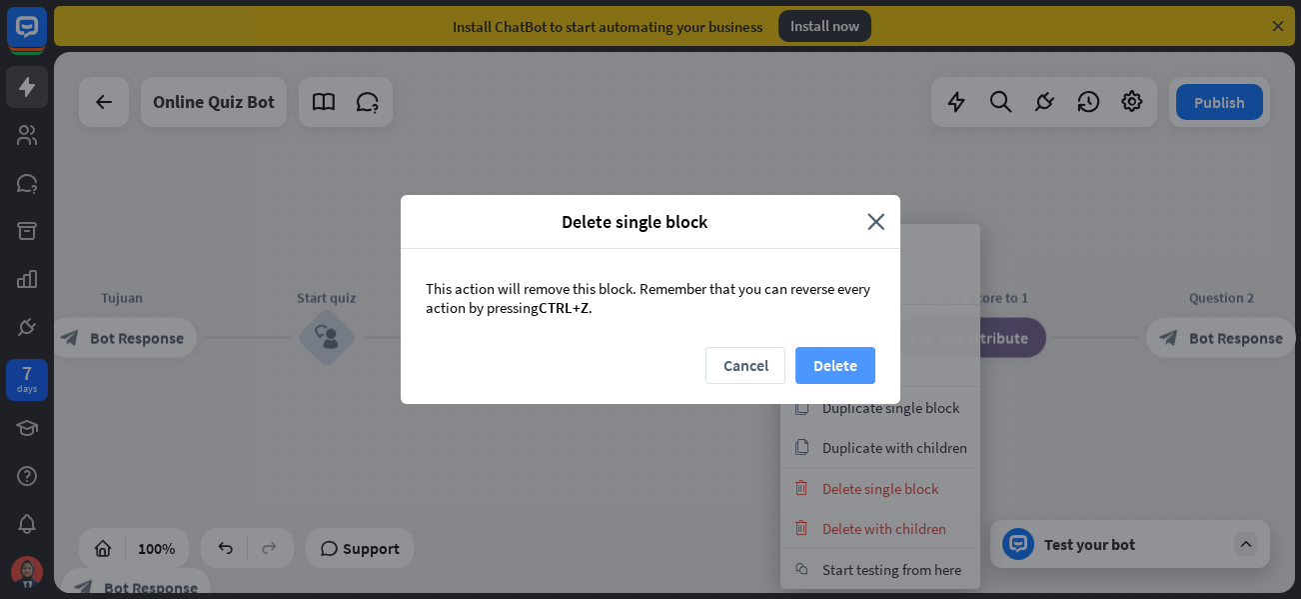
click at [812, 376] on button "Delete" at bounding box center [835, 365] width 80 height 37
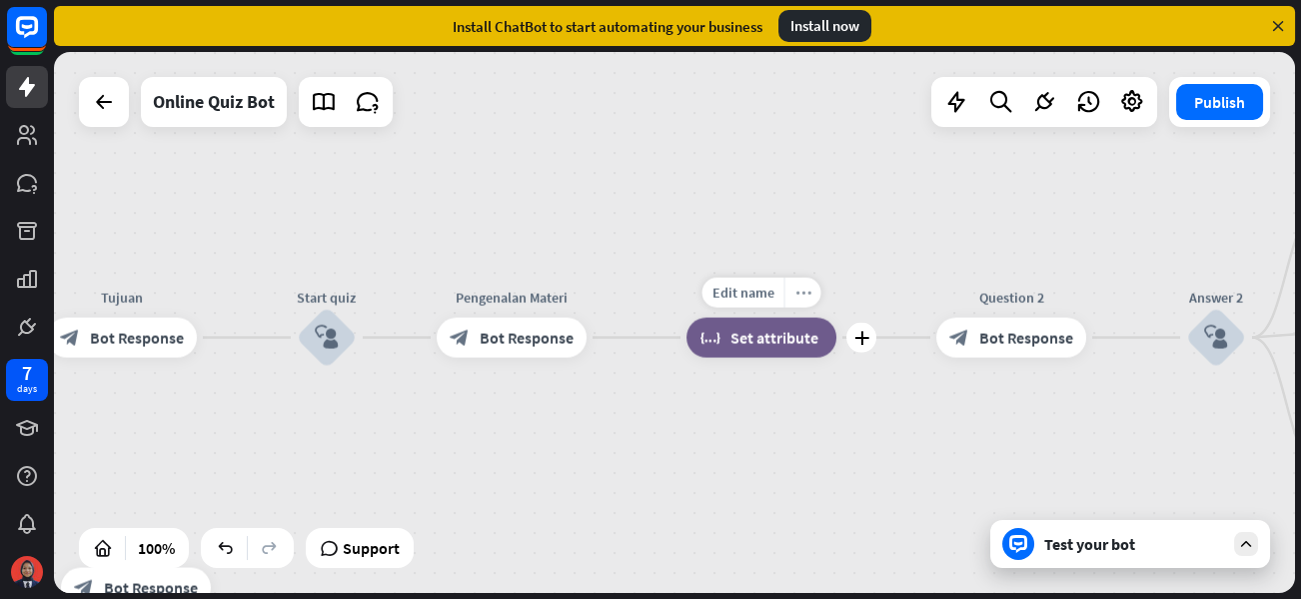
click at [799, 292] on icon "more_horiz" at bounding box center [803, 292] width 16 height 15
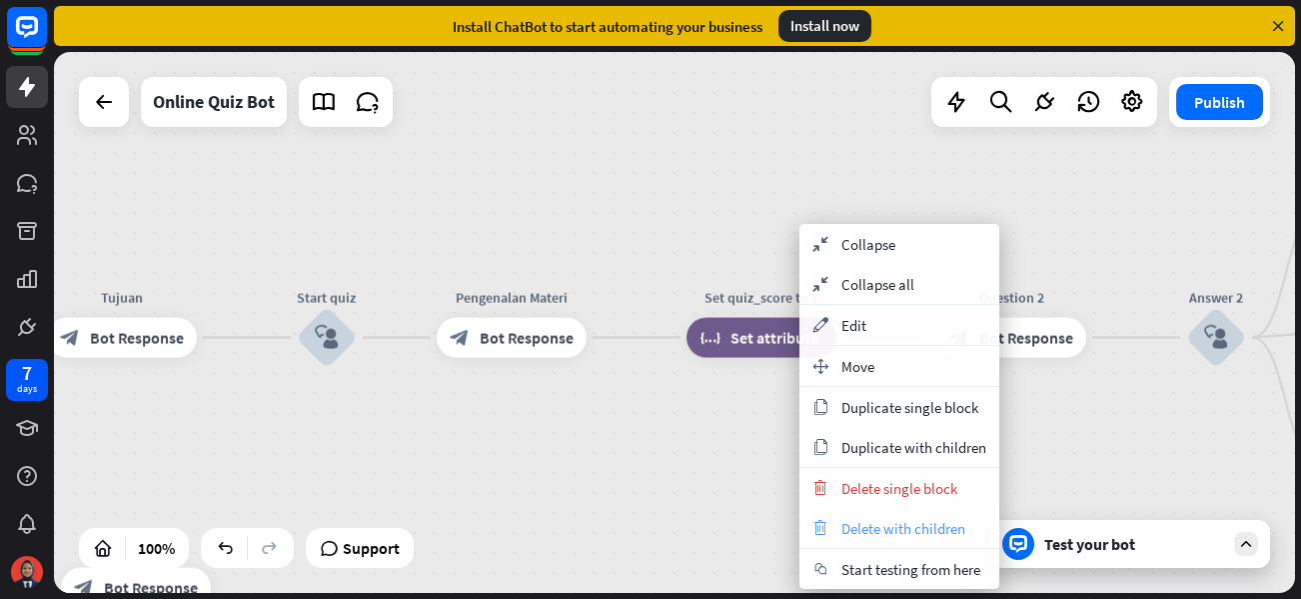
click at [869, 527] on span "Delete with children" at bounding box center [903, 528] width 124 height 19
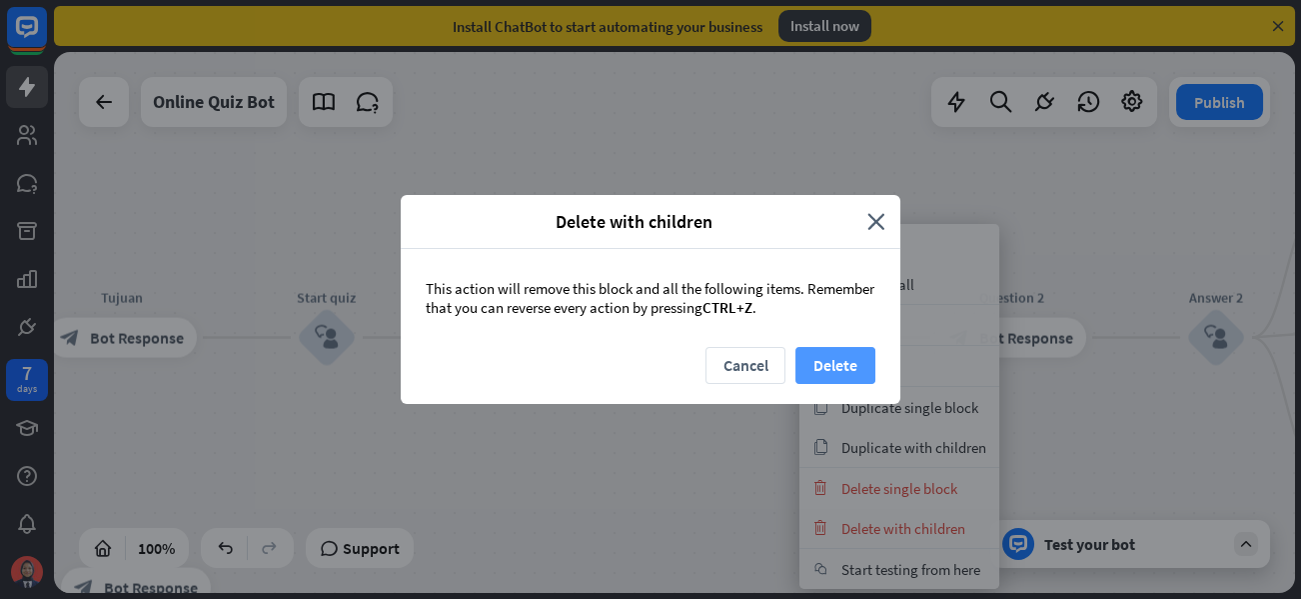
click at [832, 349] on button "Delete" at bounding box center [835, 365] width 80 height 37
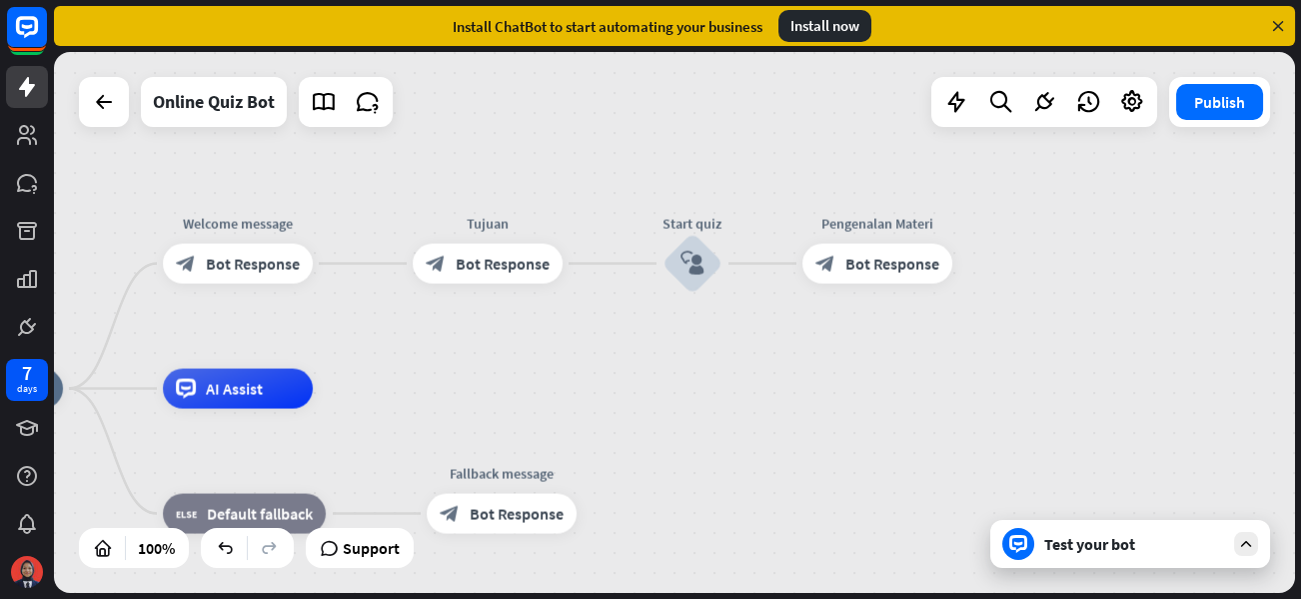
drag, startPoint x: 445, startPoint y: 487, endPoint x: 808, endPoint y: 413, distance: 371.2
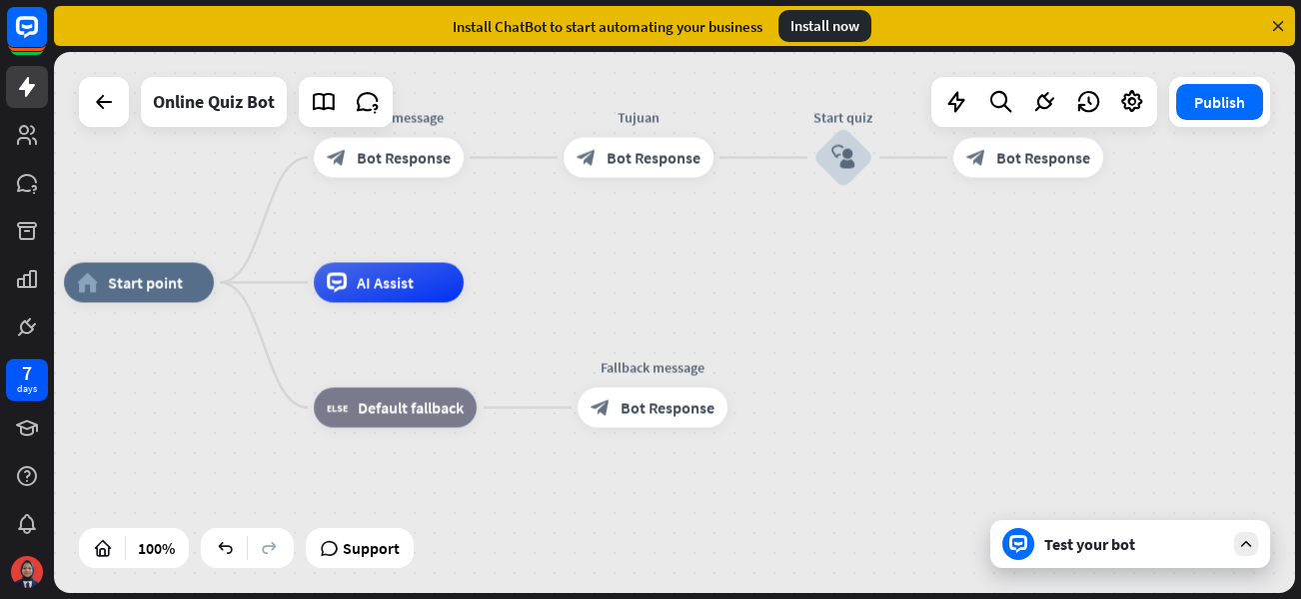
drag, startPoint x: 864, startPoint y: 392, endPoint x: 1015, endPoint y: 286, distance: 184.3
click at [1015, 286] on div "home_2 Start point Welcome message block_bot_response Bot Response Tujuan block…" at bounding box center [684, 553] width 1241 height 541
click at [436, 368] on icon "more_horiz" at bounding box center [437, 362] width 16 height 15
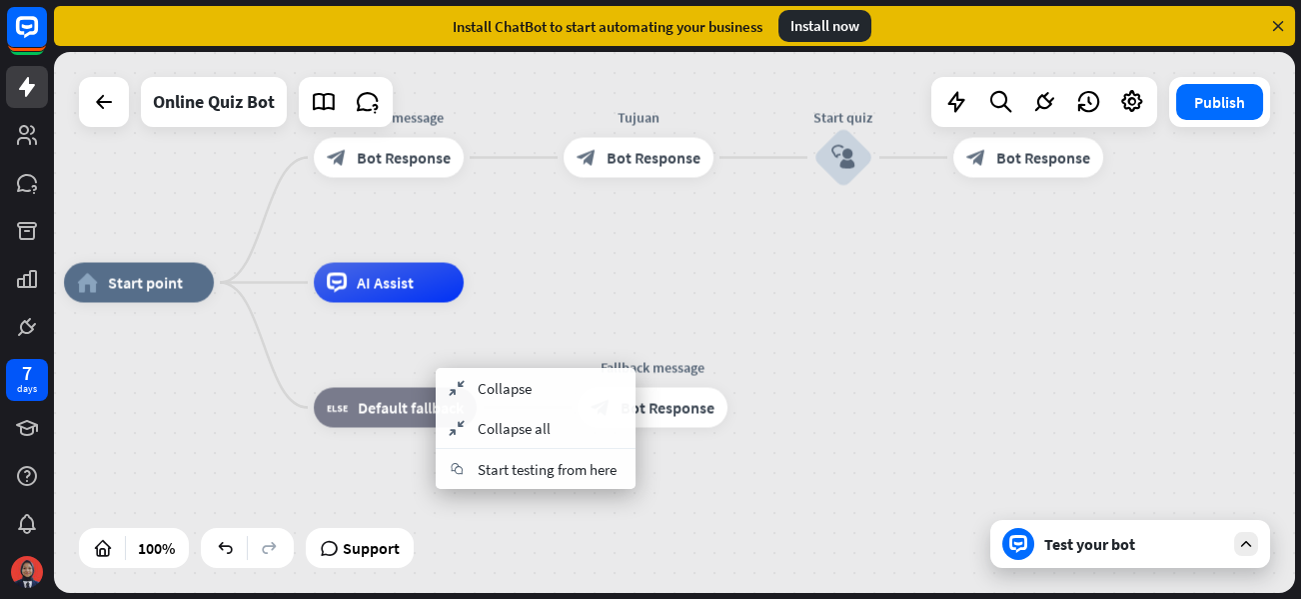
click at [472, 509] on div "home_2 Start point Welcome message block_bot_response Bot Response Tujuan block…" at bounding box center [684, 553] width 1241 height 541
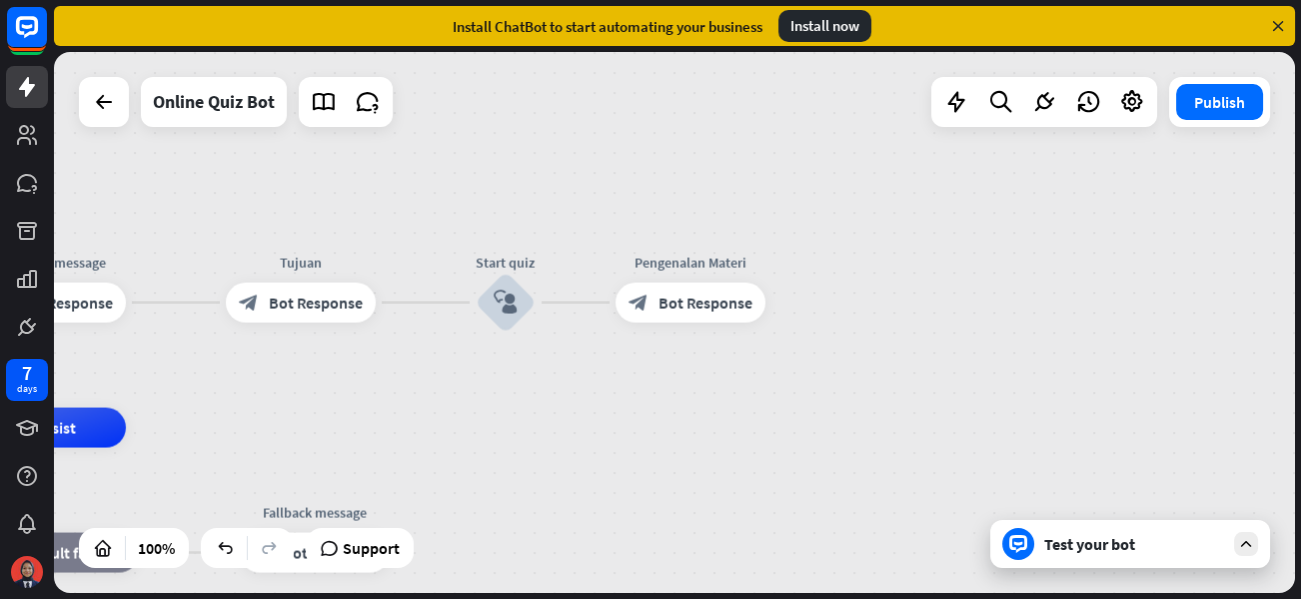
drag, startPoint x: 1211, startPoint y: 331, endPoint x: 813, endPoint y: 424, distance: 408.4
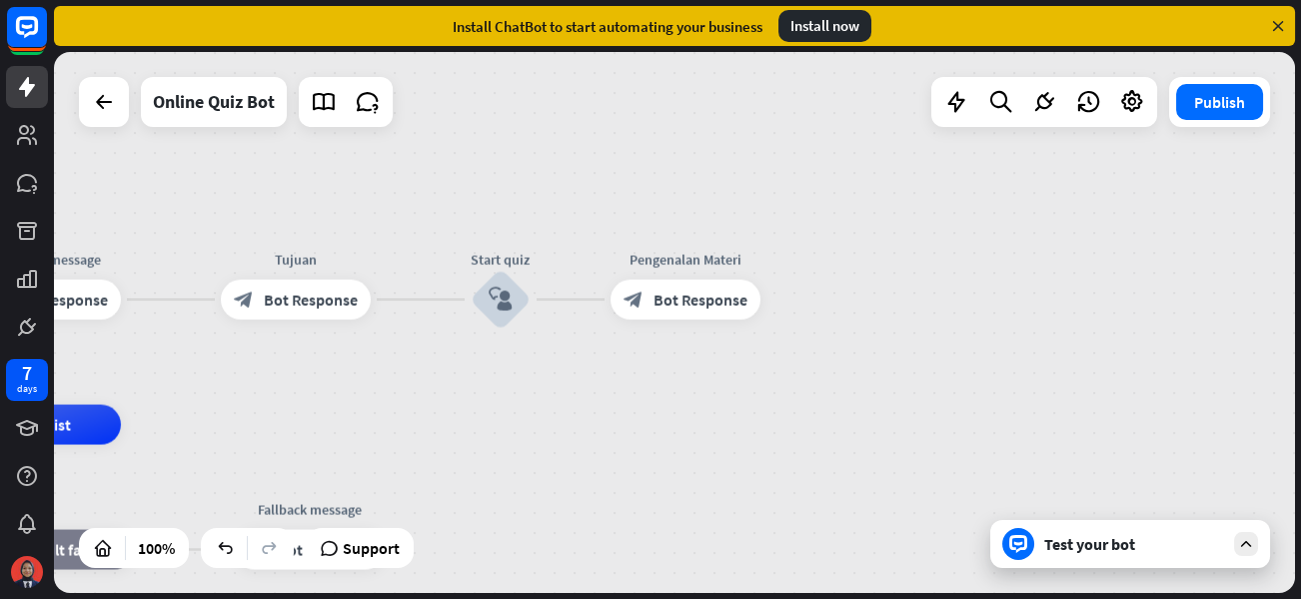
click at [1059, 538] on div "Test your bot" at bounding box center [1134, 544] width 180 height 20
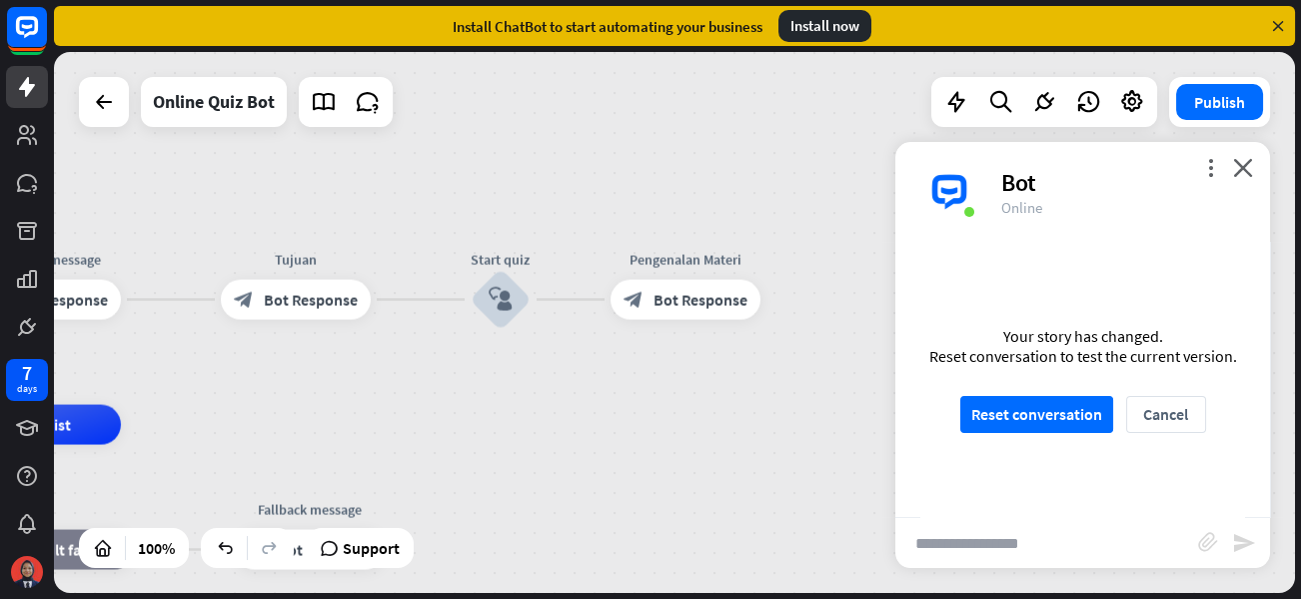
scroll to position [1327, 0]
click at [1043, 418] on button "Reset conversation" at bounding box center [1036, 414] width 153 height 37
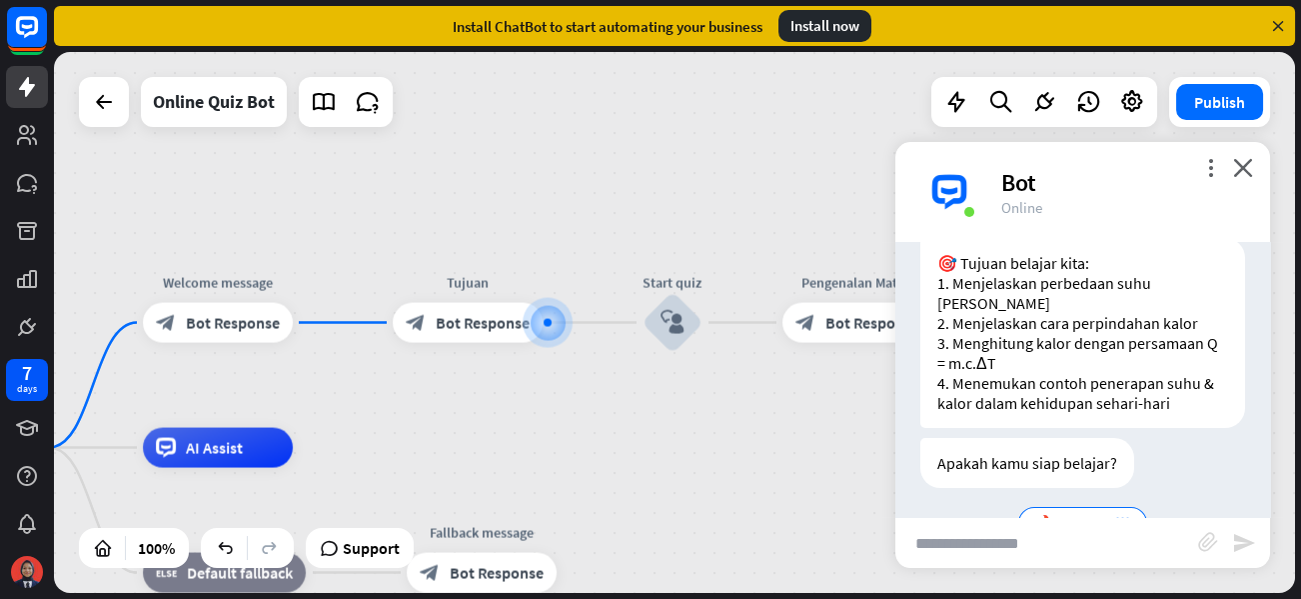
scroll to position [258, 0]
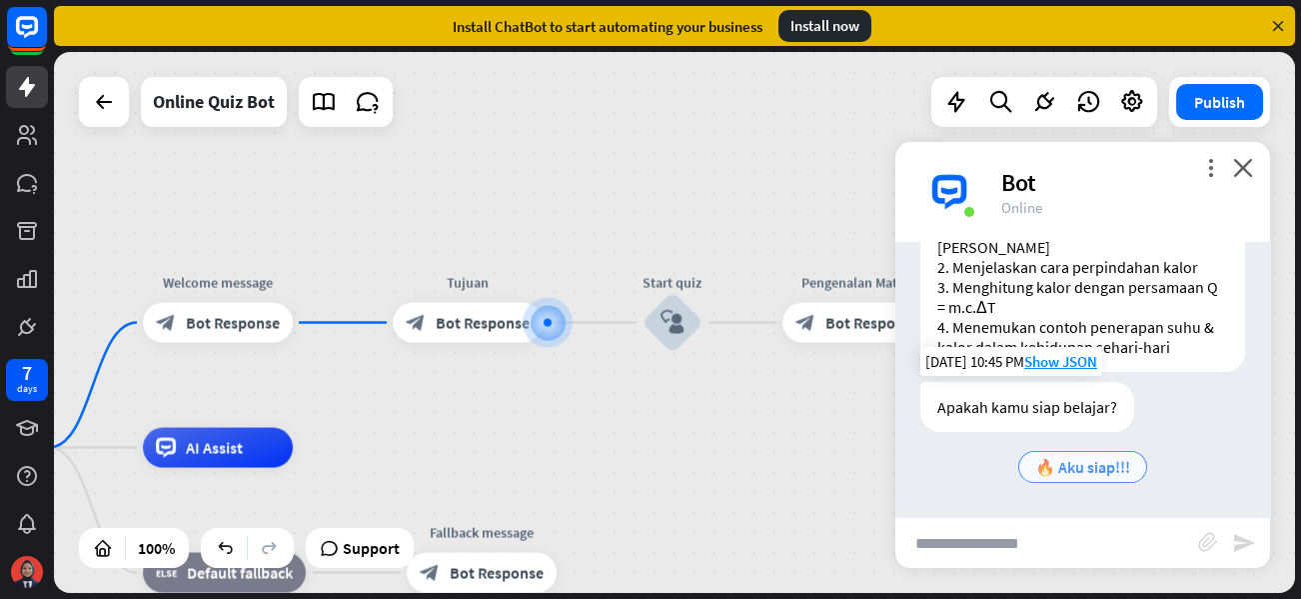
click at [1043, 459] on span "🔥 Aku siap!!!" at bounding box center [1082, 467] width 95 height 20
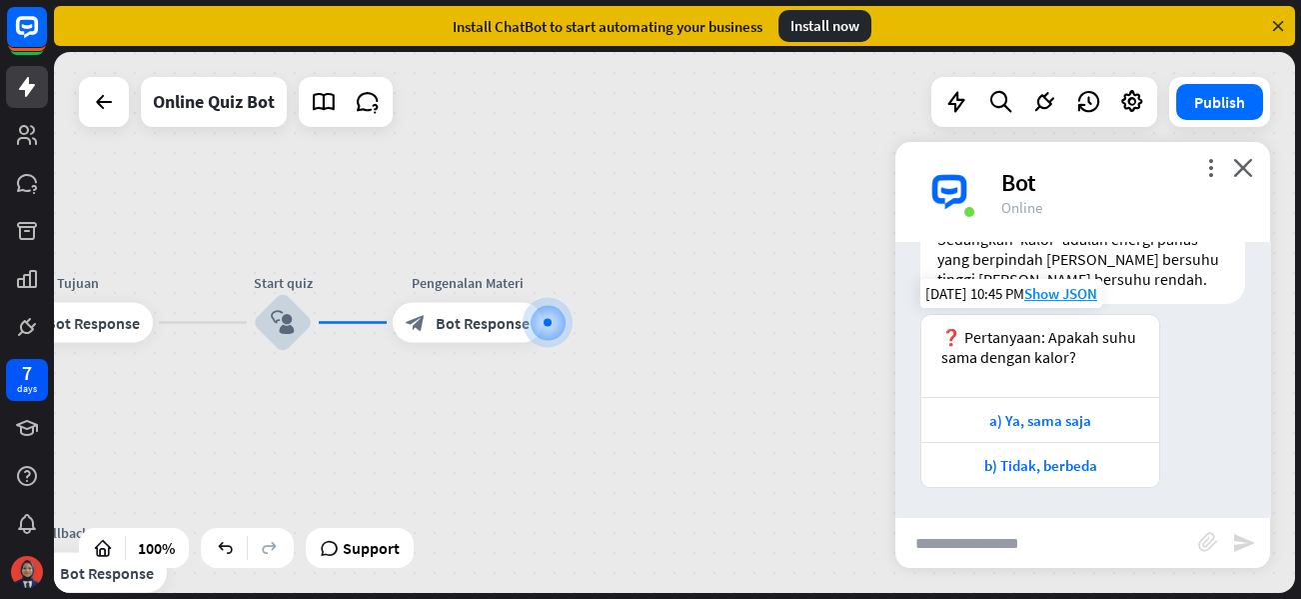
scroll to position [721, 0]
click at [1082, 413] on div "a) Ya, sama saja" at bounding box center [1040, 420] width 218 height 19
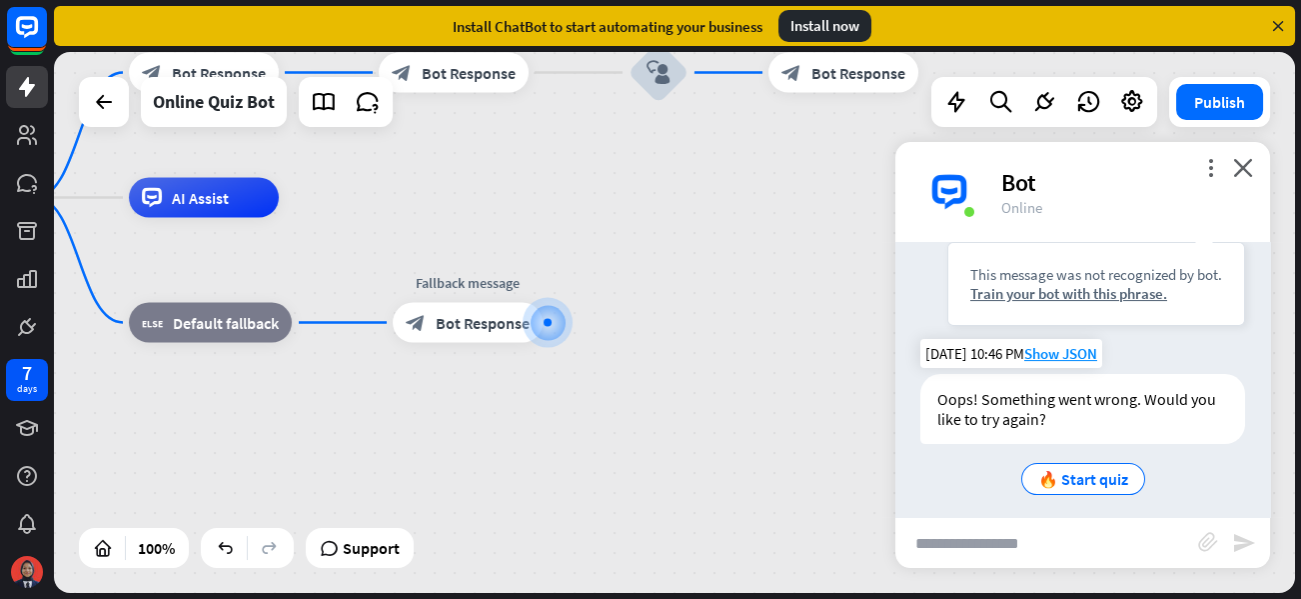
scroll to position [1096, 0]
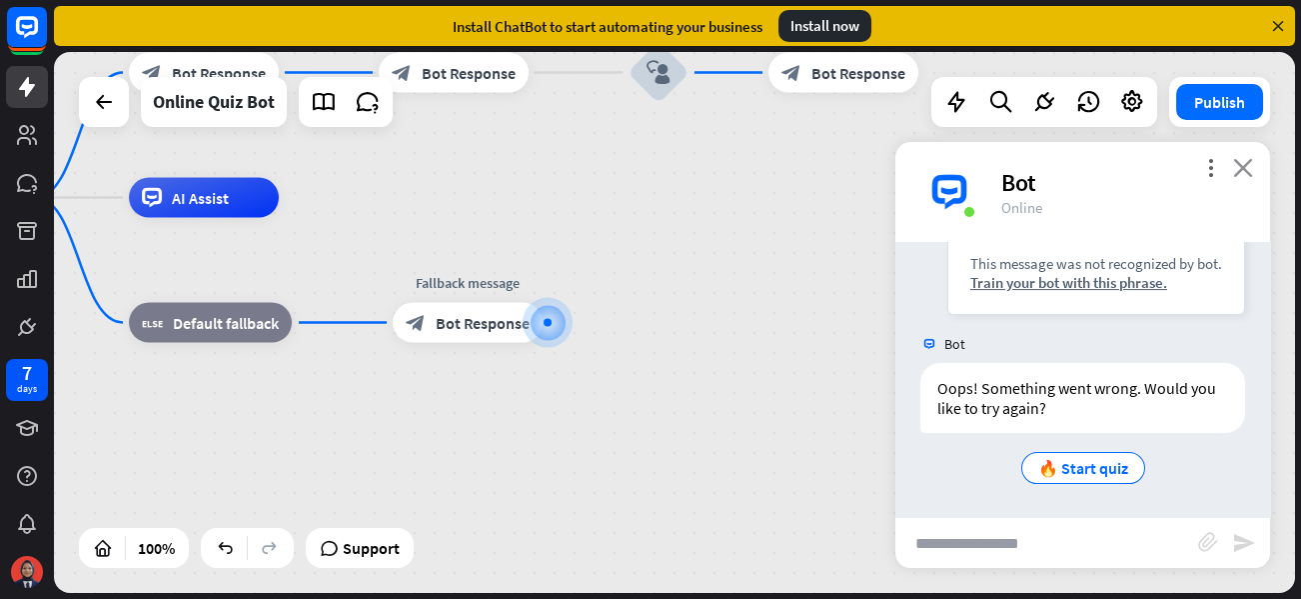
click at [1238, 161] on icon "close" at bounding box center [1243, 167] width 20 height 19
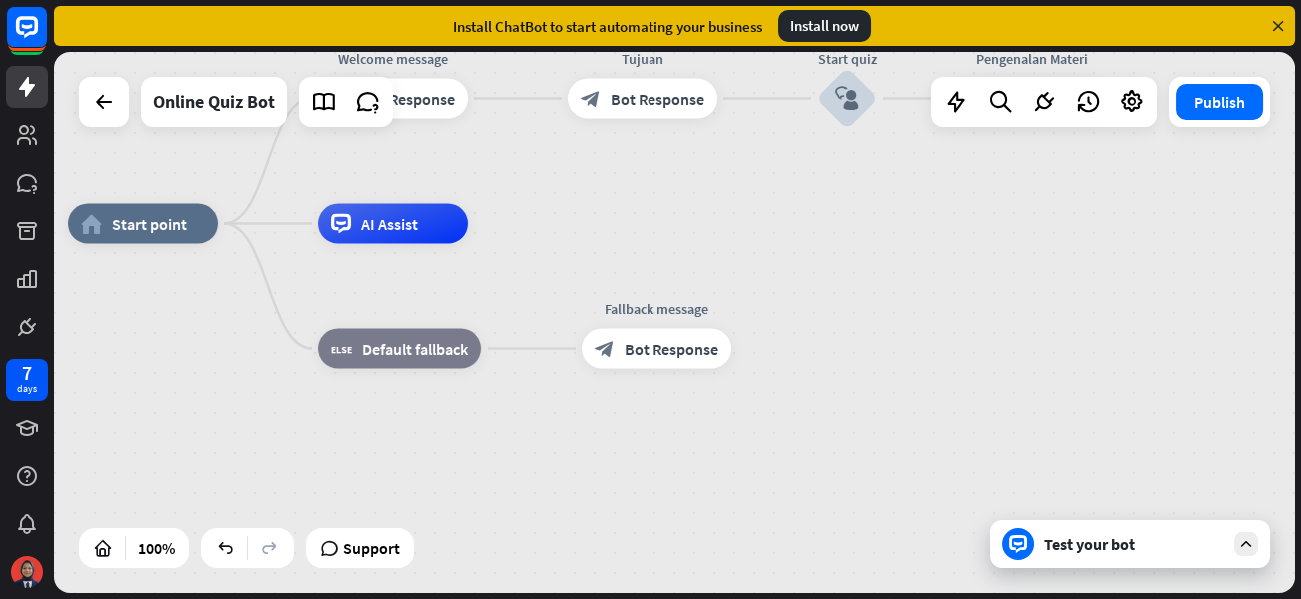
drag, startPoint x: 599, startPoint y: 319, endPoint x: 786, endPoint y: 347, distance: 189.9
click at [786, 347] on div "home_2 Start point Welcome message block_bot_response Bot Response Tujuan block…" at bounding box center [688, 494] width 1241 height 541
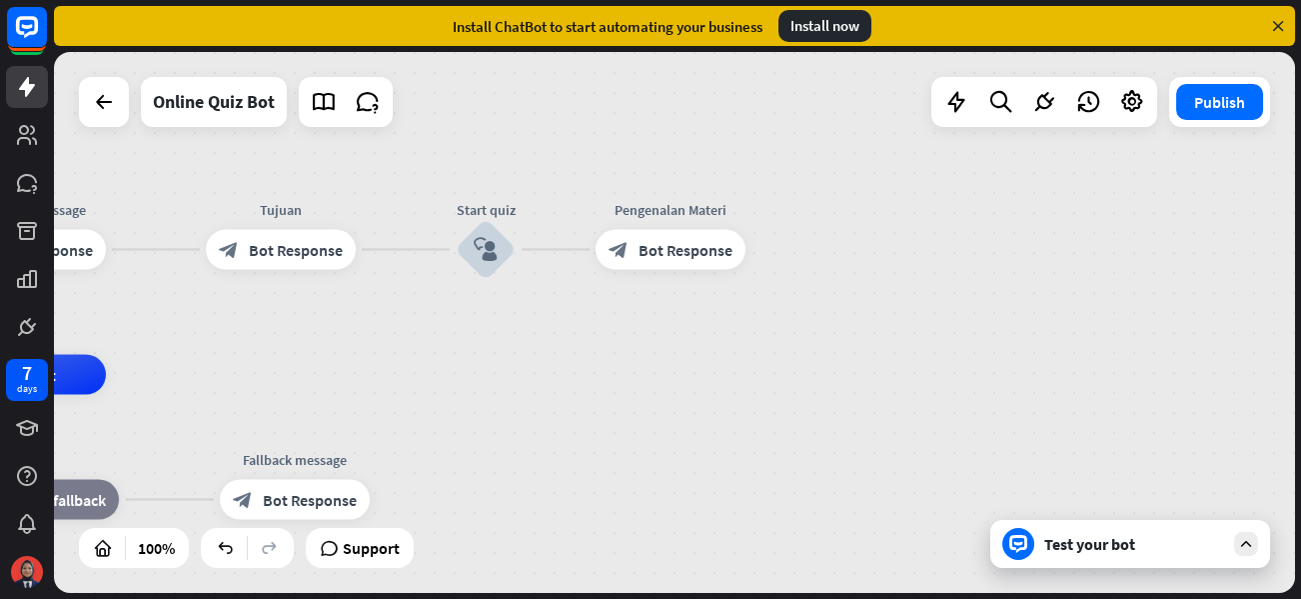
drag, startPoint x: 861, startPoint y: 281, endPoint x: 502, endPoint y: 430, distance: 389.3
click at [770, 246] on icon "plus" at bounding box center [771, 250] width 15 height 14
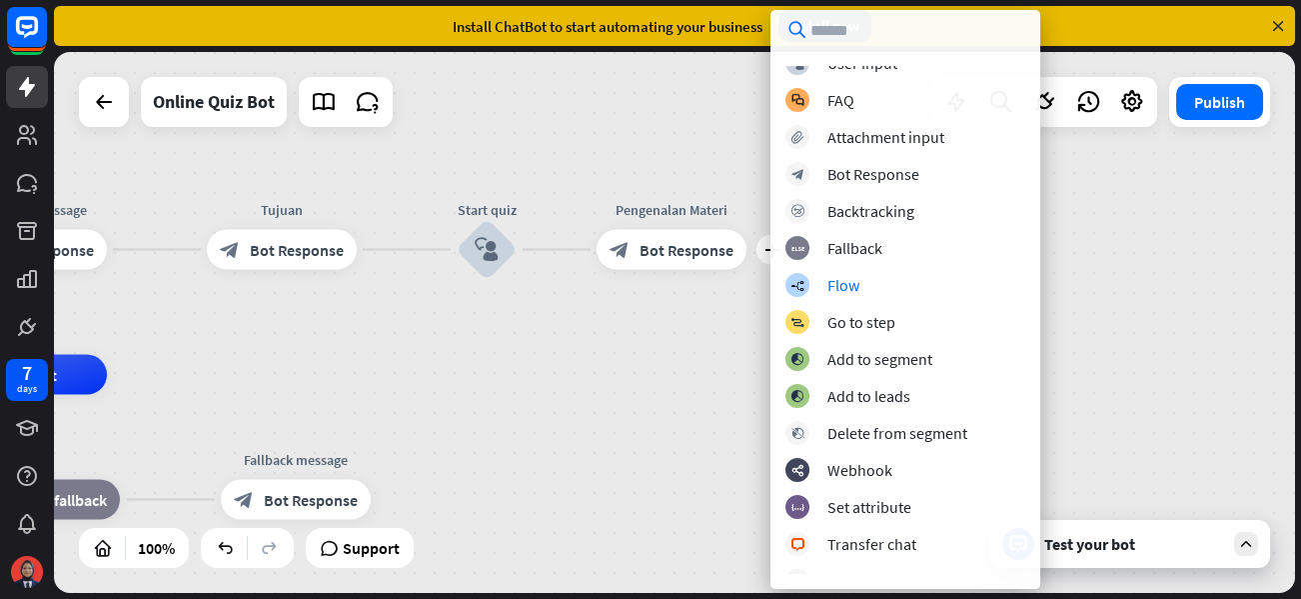
scroll to position [0, 0]
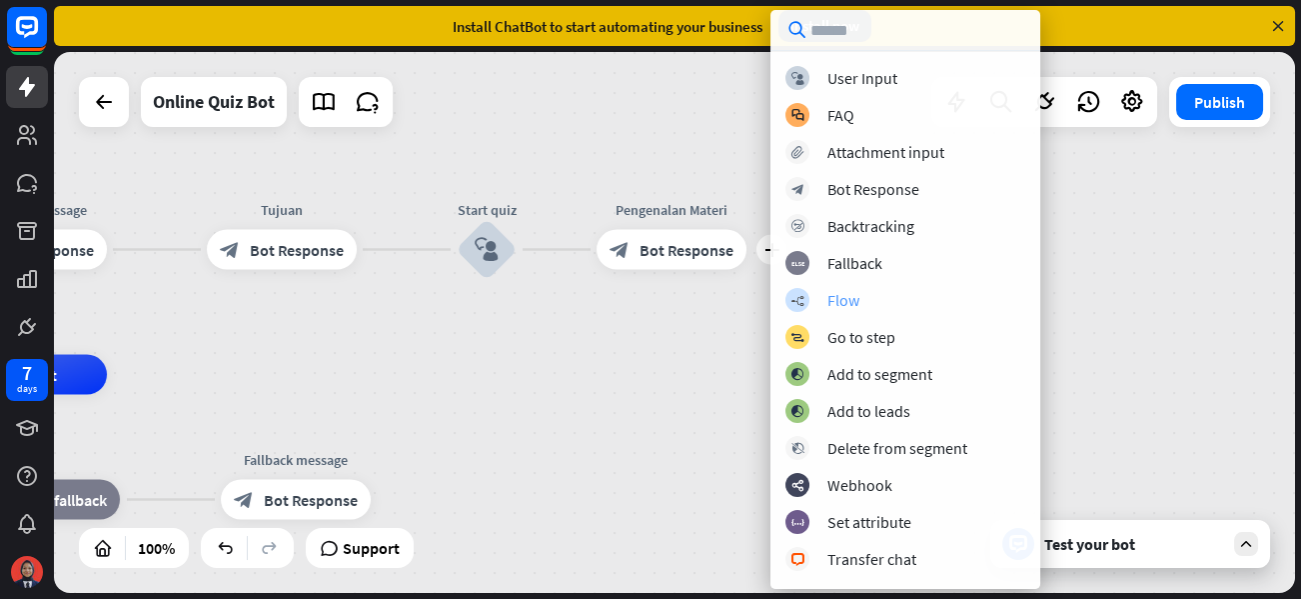
click at [849, 297] on div "Flow" at bounding box center [843, 300] width 32 height 20
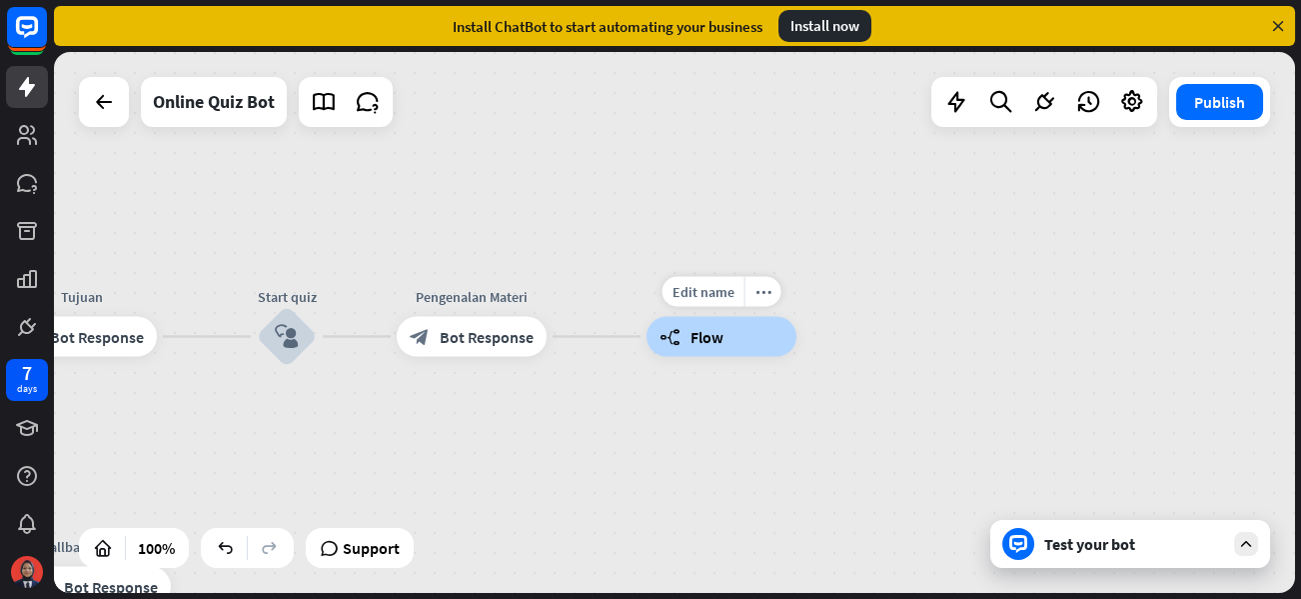
drag, startPoint x: 939, startPoint y: 306, endPoint x: 739, endPoint y: 392, distance: 217.5
click at [739, 357] on div "Edit name more_horiz builder_tree Flow" at bounding box center [721, 337] width 150 height 40
click at [449, 292] on span "Edit name" at bounding box center [454, 292] width 62 height 18
click at [504, 353] on div "block_bot_response Bot Response" at bounding box center [472, 337] width 150 height 40
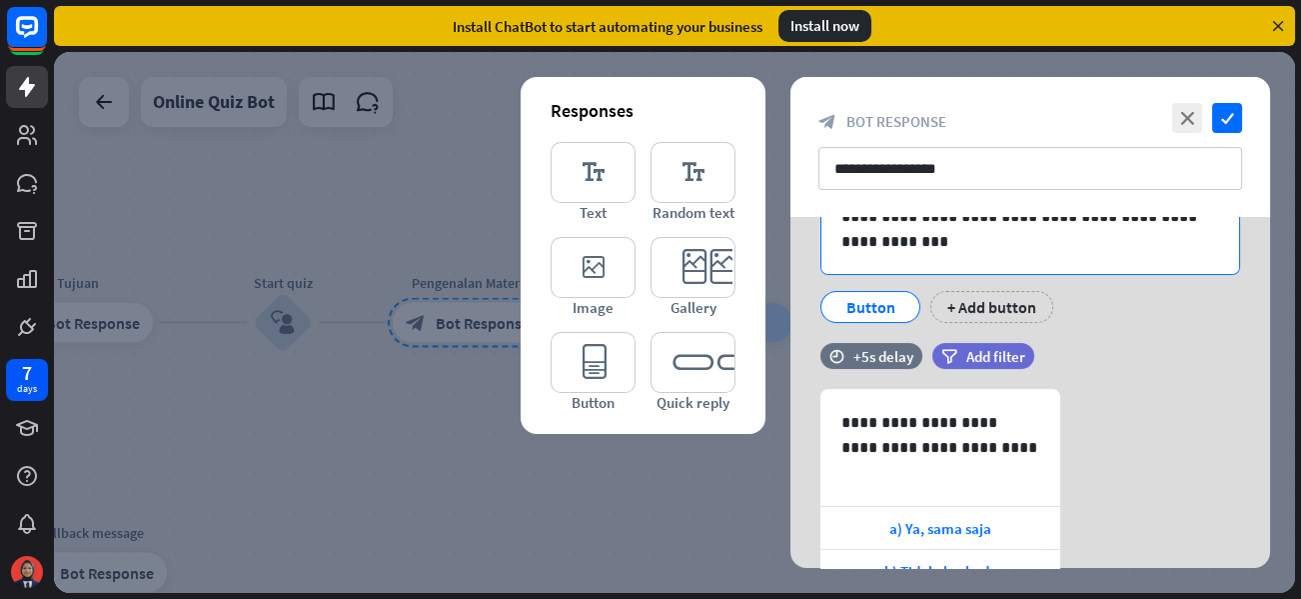
scroll to position [339, 0]
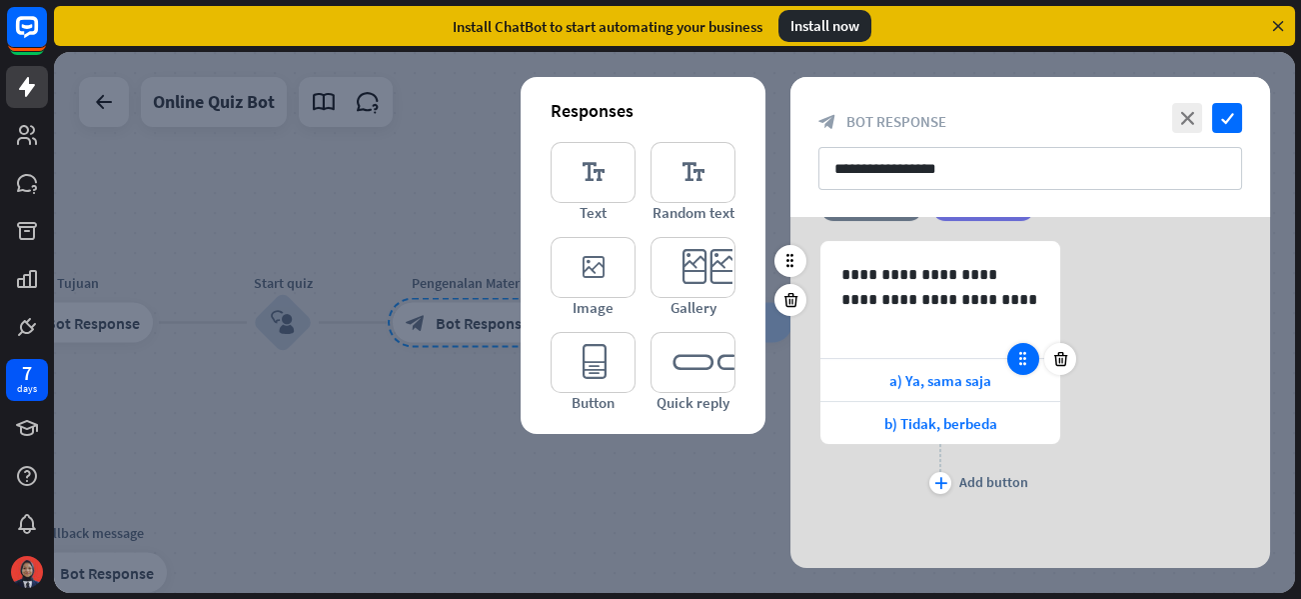
click at [1024, 361] on icon at bounding box center [1023, 359] width 18 height 18
click at [1028, 362] on icon at bounding box center [1023, 359] width 18 height 18
click at [1185, 111] on icon "close" at bounding box center [1187, 118] width 30 height 30
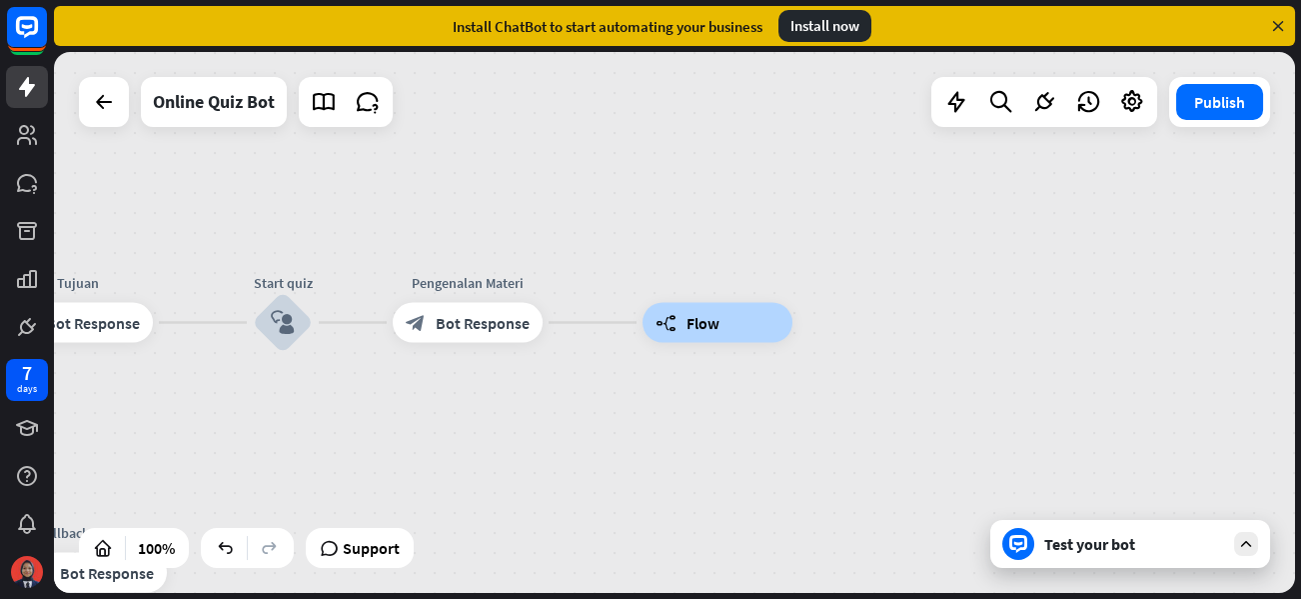
click at [1038, 549] on div "Test your bot" at bounding box center [1130, 544] width 280 height 48
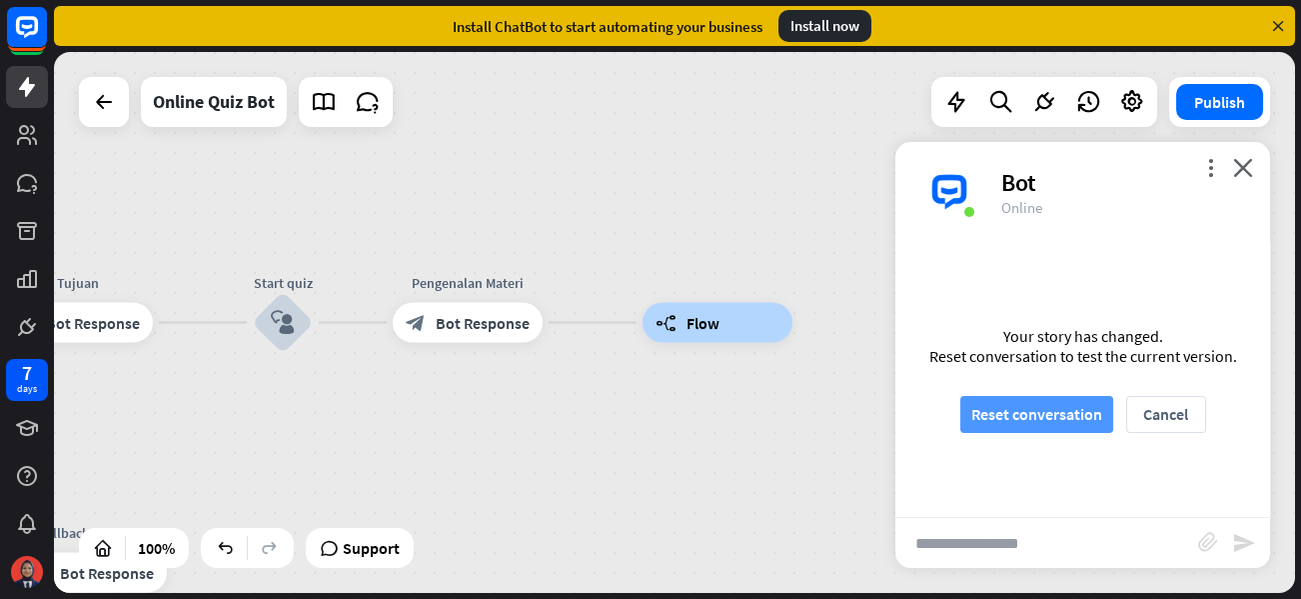
click at [1073, 417] on button "Reset conversation" at bounding box center [1036, 414] width 153 height 37
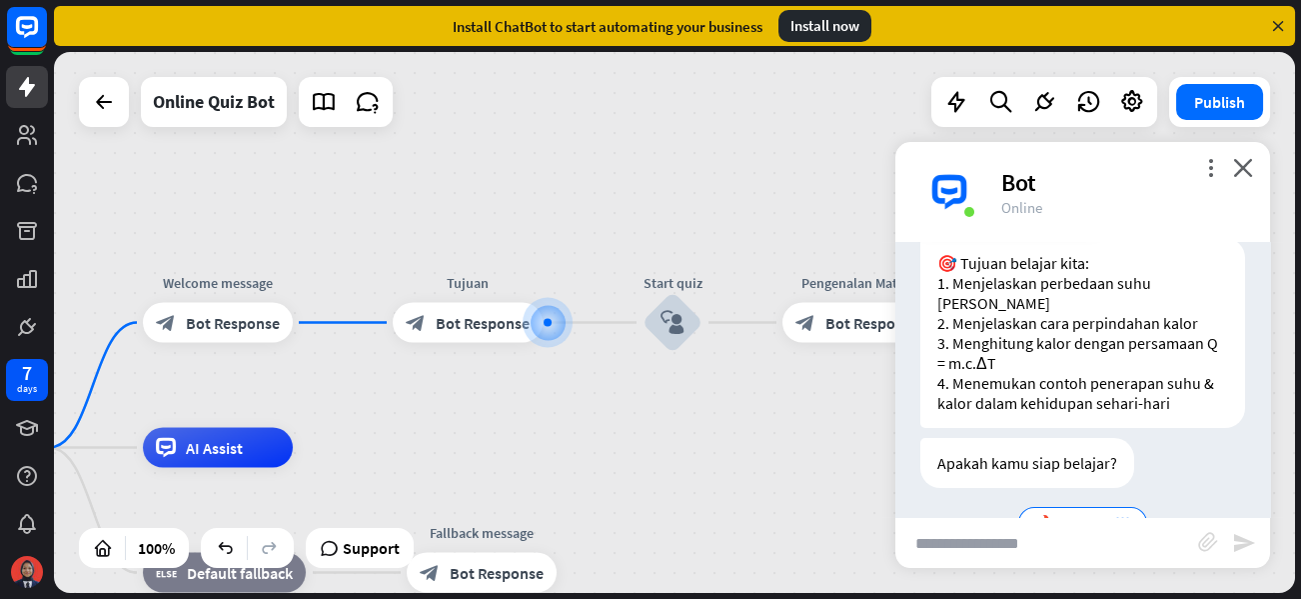
scroll to position [258, 0]
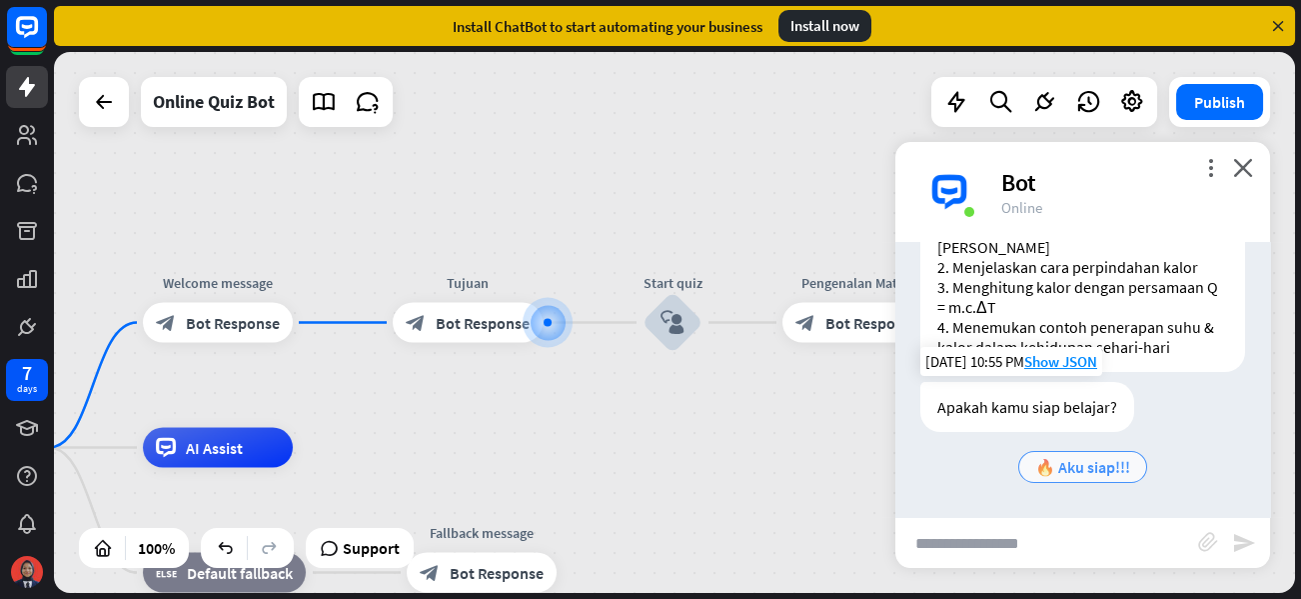
click at [1053, 467] on span "🔥 Aku siap!!!" at bounding box center [1082, 467] width 95 height 20
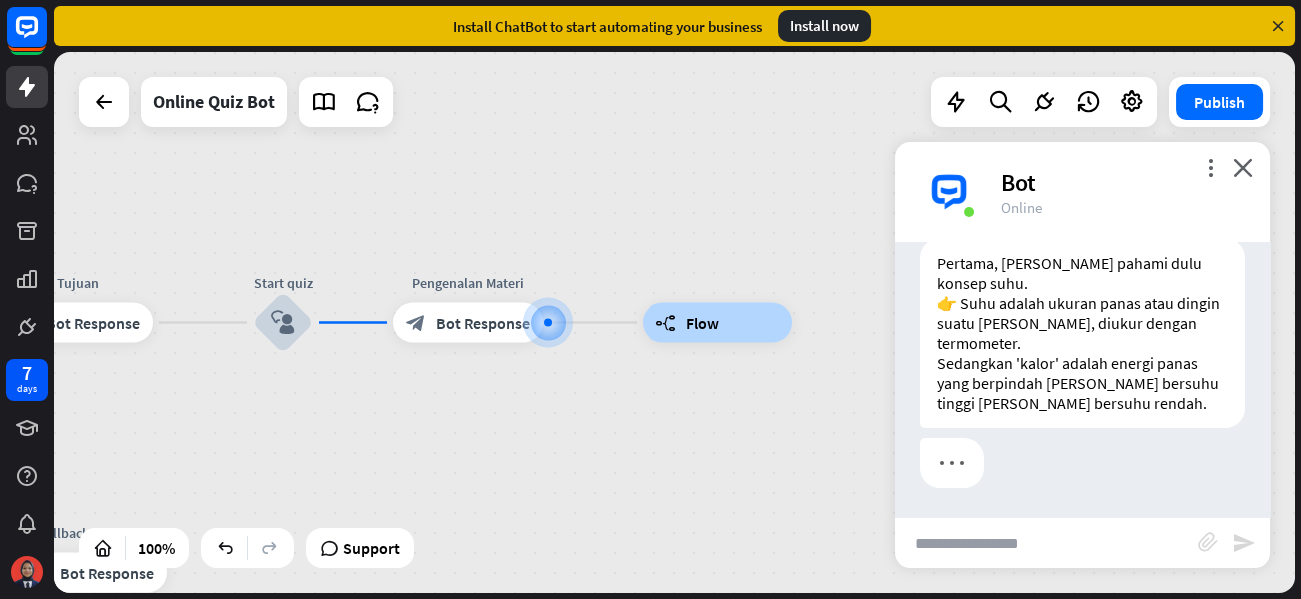
scroll to position [599, 0]
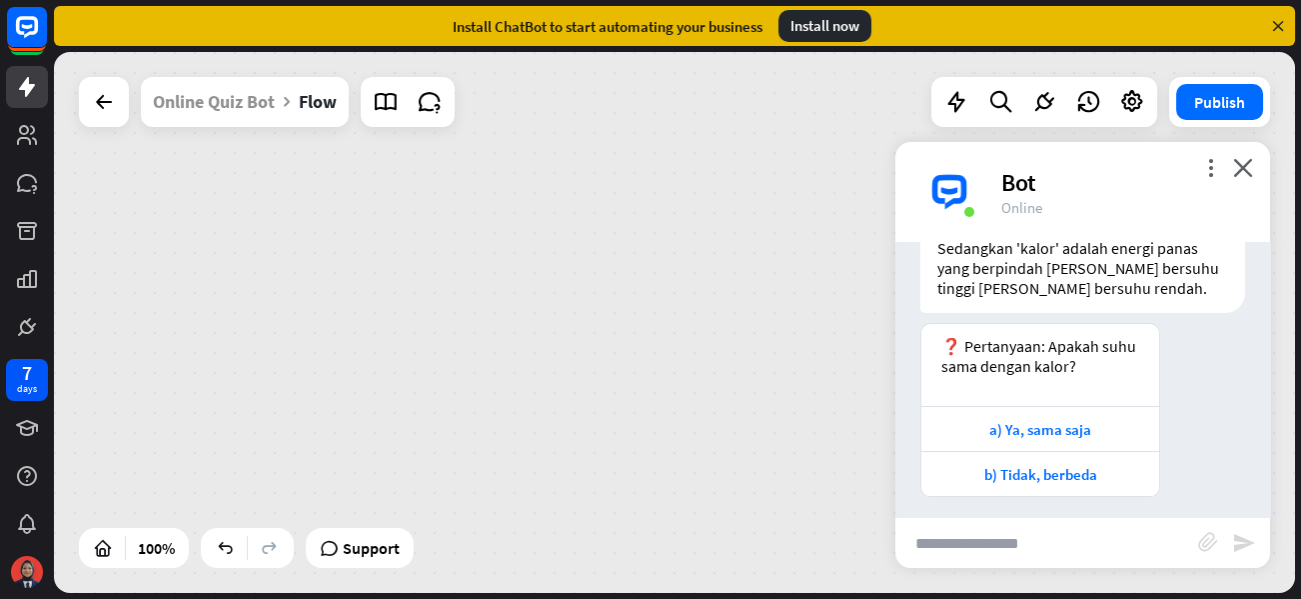
scroll to position [721, 0]
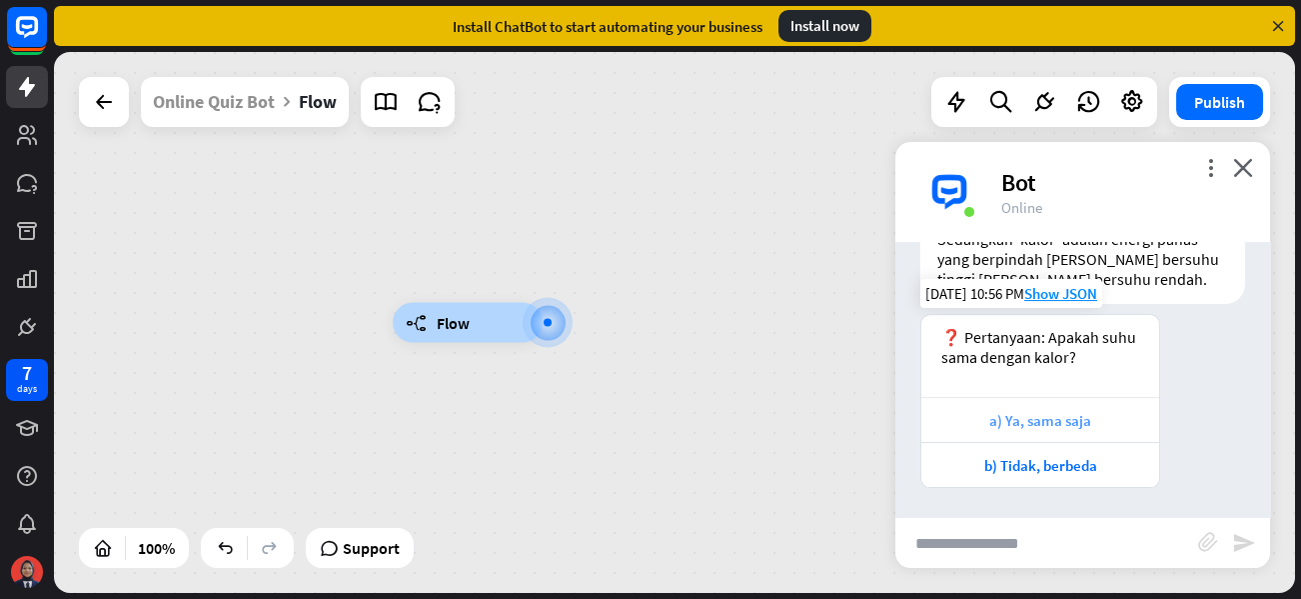
click at [994, 407] on div "a) Ya, sama saja" at bounding box center [1040, 419] width 238 height 45
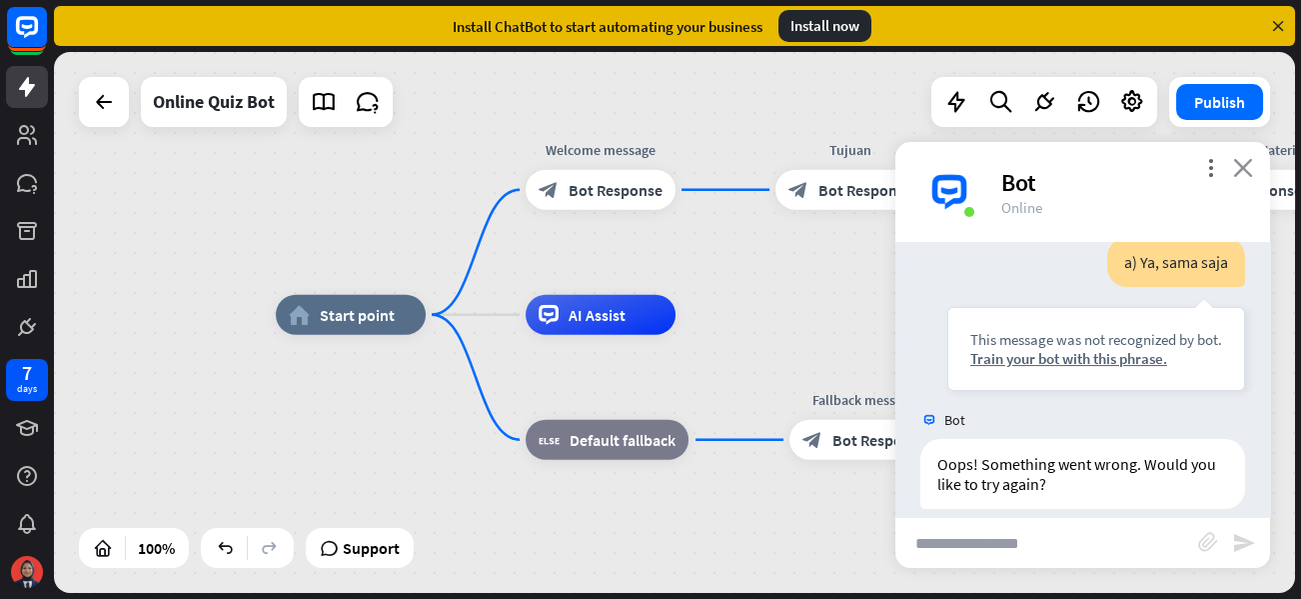
scroll to position [1096, 0]
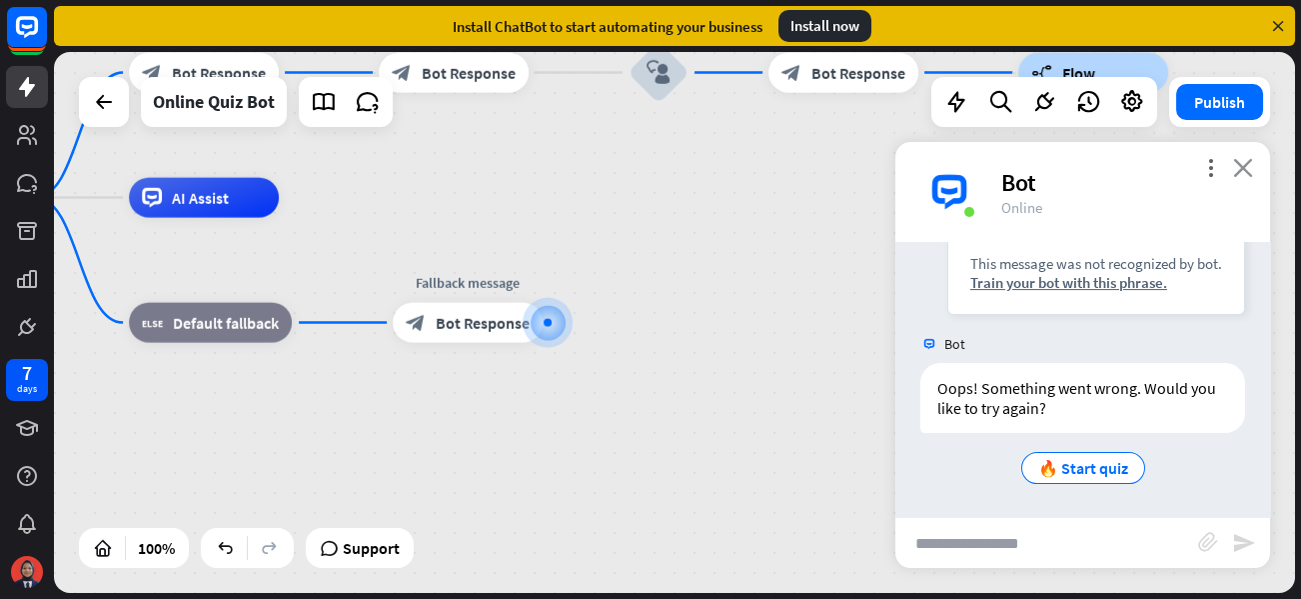
click at [1233, 169] on icon "close" at bounding box center [1243, 167] width 20 height 19
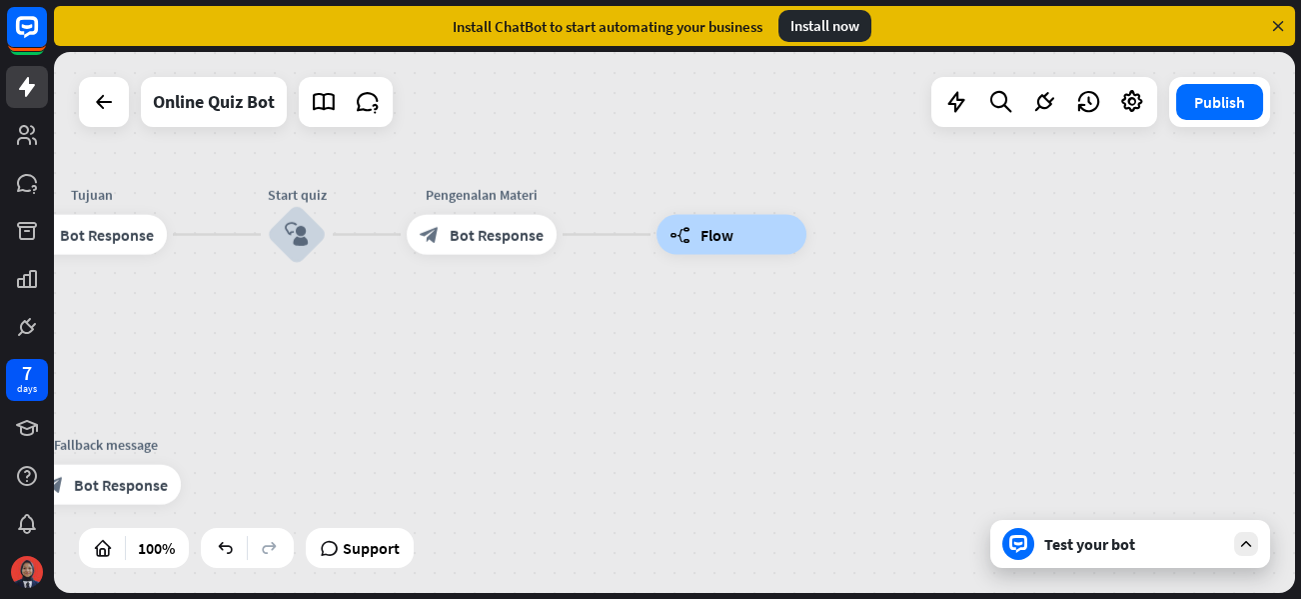
drag, startPoint x: 688, startPoint y: 303, endPoint x: 305, endPoint y: 468, distance: 417.6
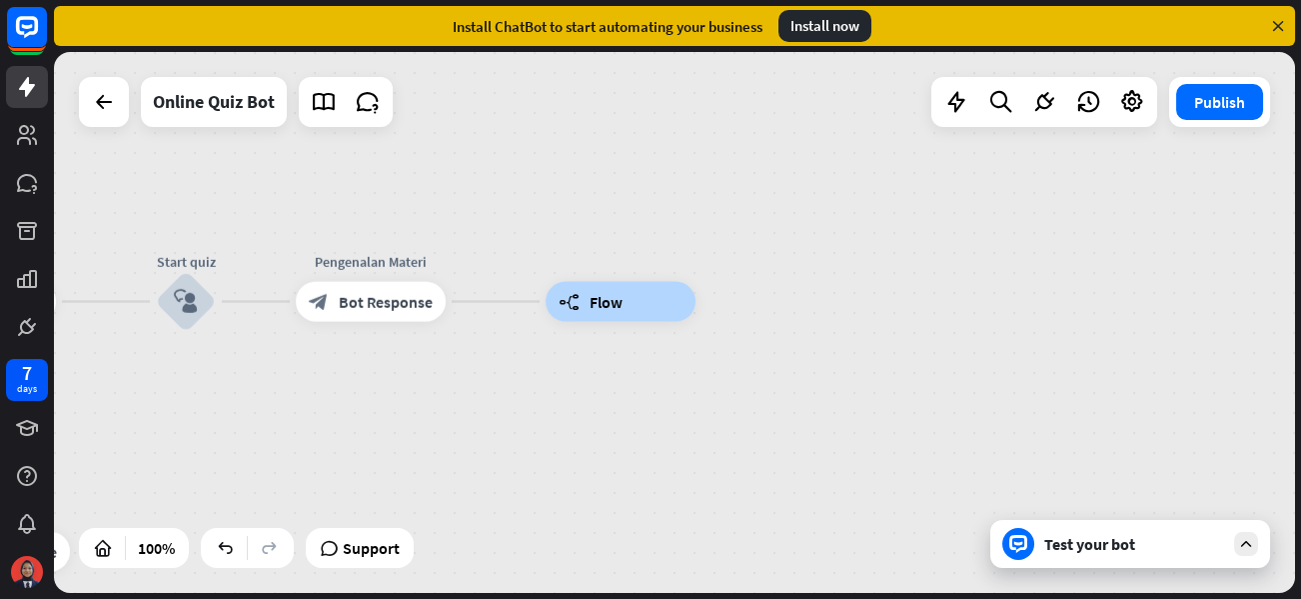
drag, startPoint x: 896, startPoint y: 293, endPoint x: 807, endPoint y: 360, distance: 111.3
click at [807, 360] on div "home_2 Start point Welcome message block_bot_response Bot Response Tujuan block…" at bounding box center [674, 322] width 1241 height 541
click at [645, 305] on div "builder_tree Flow" at bounding box center [621, 305] width 150 height 40
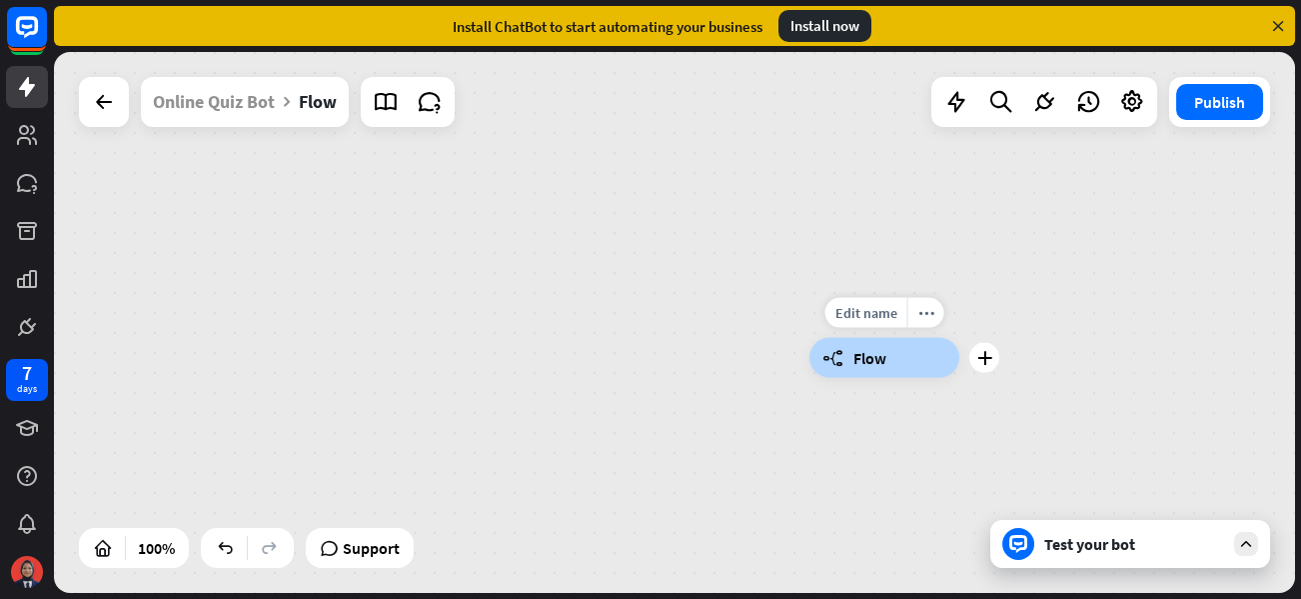
drag, startPoint x: 548, startPoint y: 362, endPoint x: 953, endPoint y: 323, distance: 407.5
click at [957, 364] on div "Edit name more_horiz plus builder_tree Flow" at bounding box center [884, 358] width 150 height 40
